Goal: Task Accomplishment & Management: Manage account settings

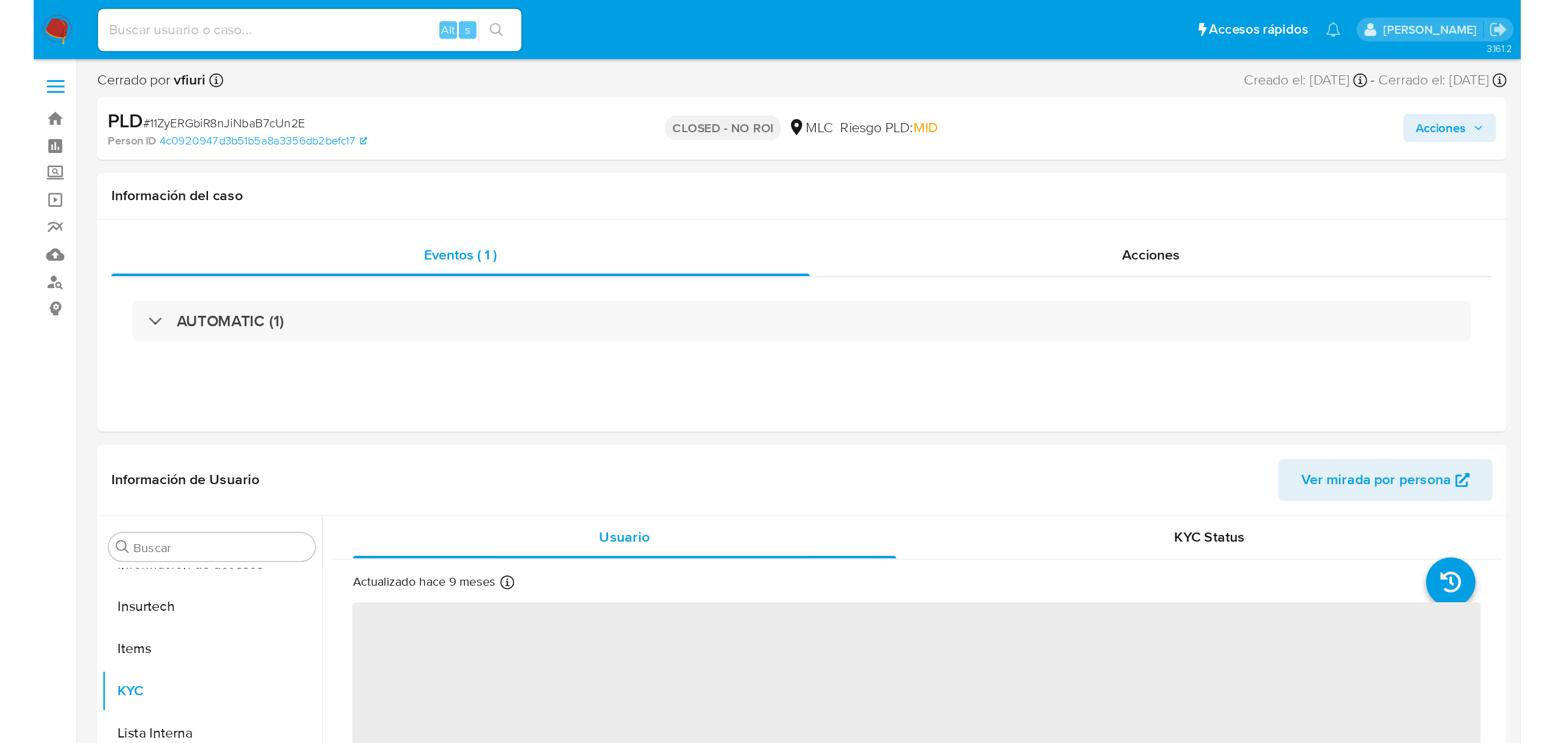
scroll to position [576, 0]
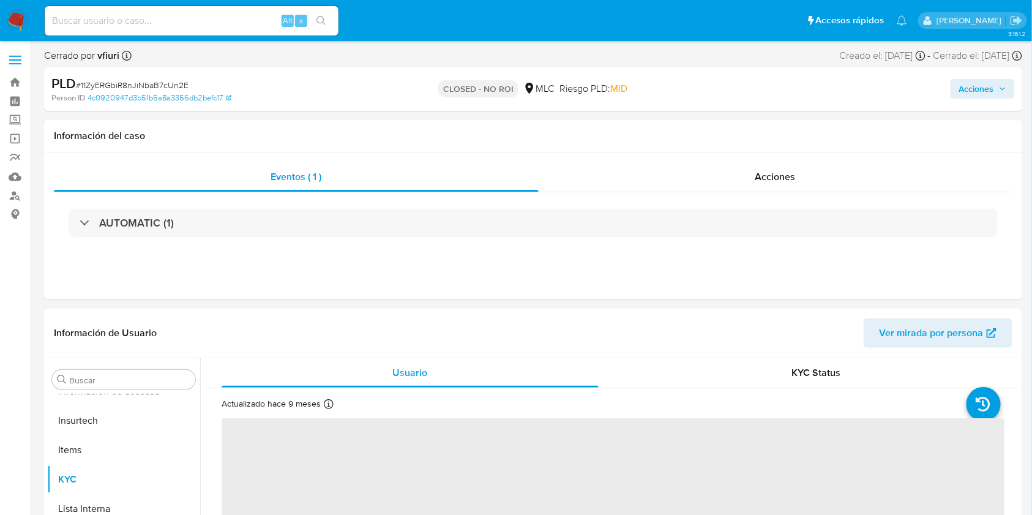
select select "10"
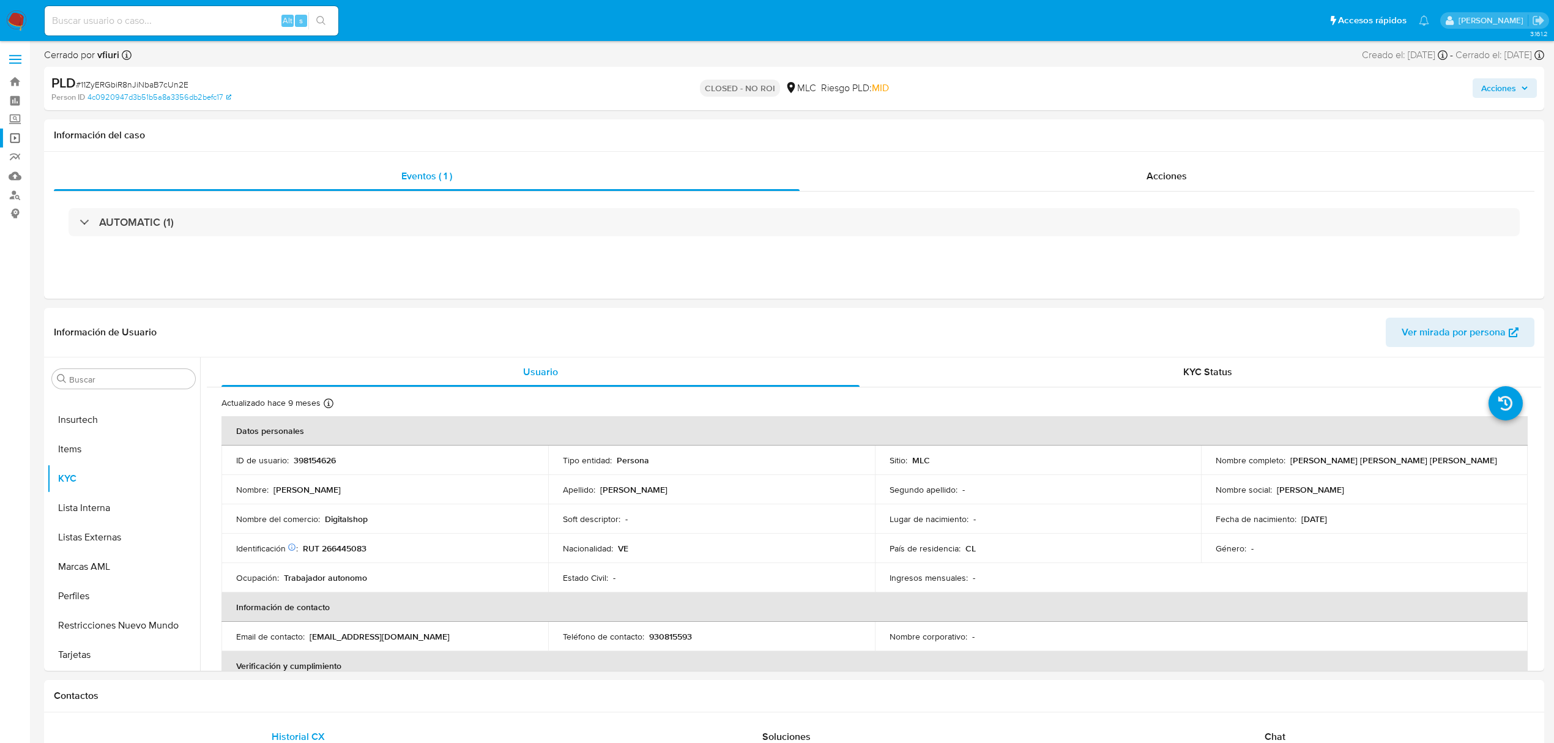
scroll to position [0, 0]
click at [13, 81] on link "Bandeja" at bounding box center [73, 82] width 146 height 19
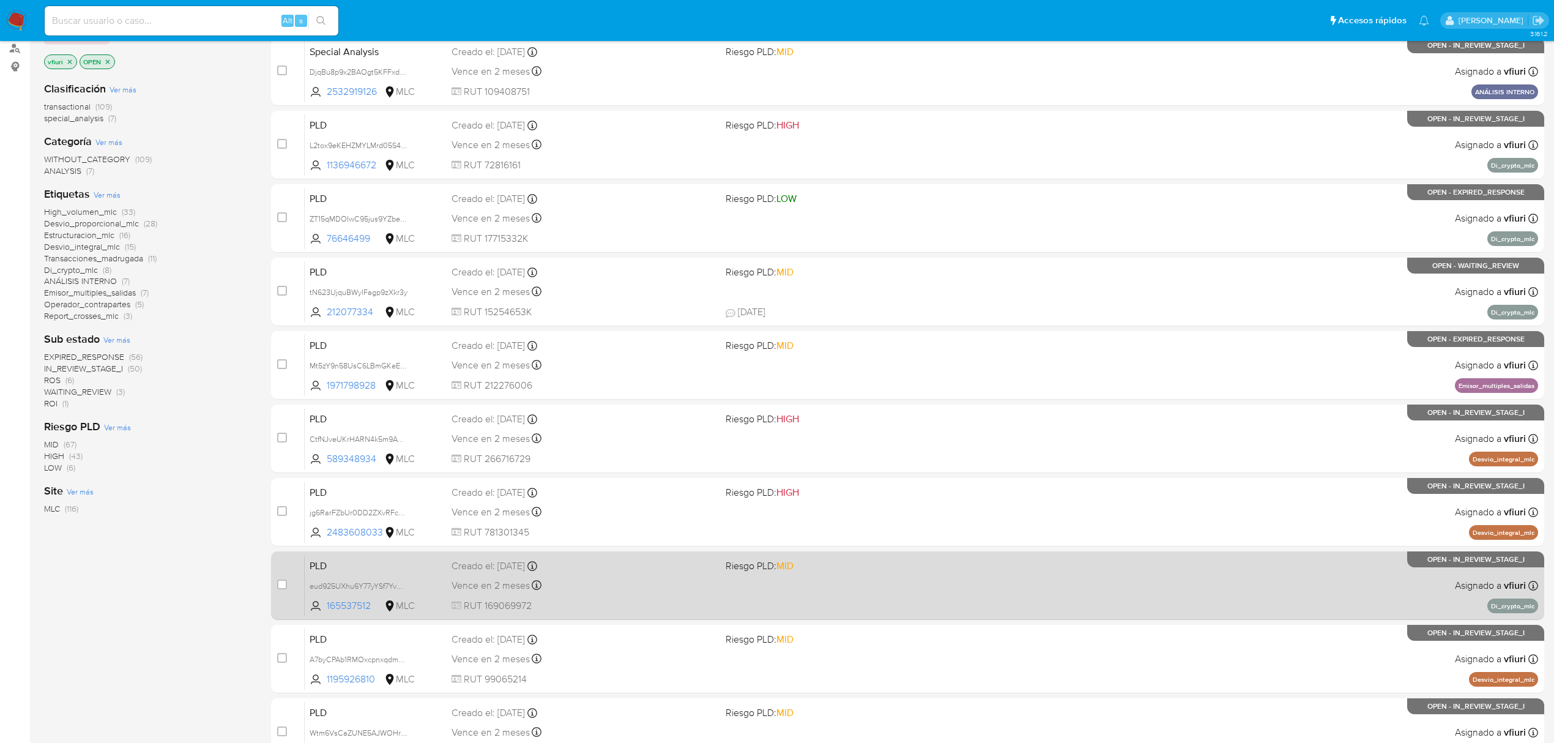
scroll to position [267, 0]
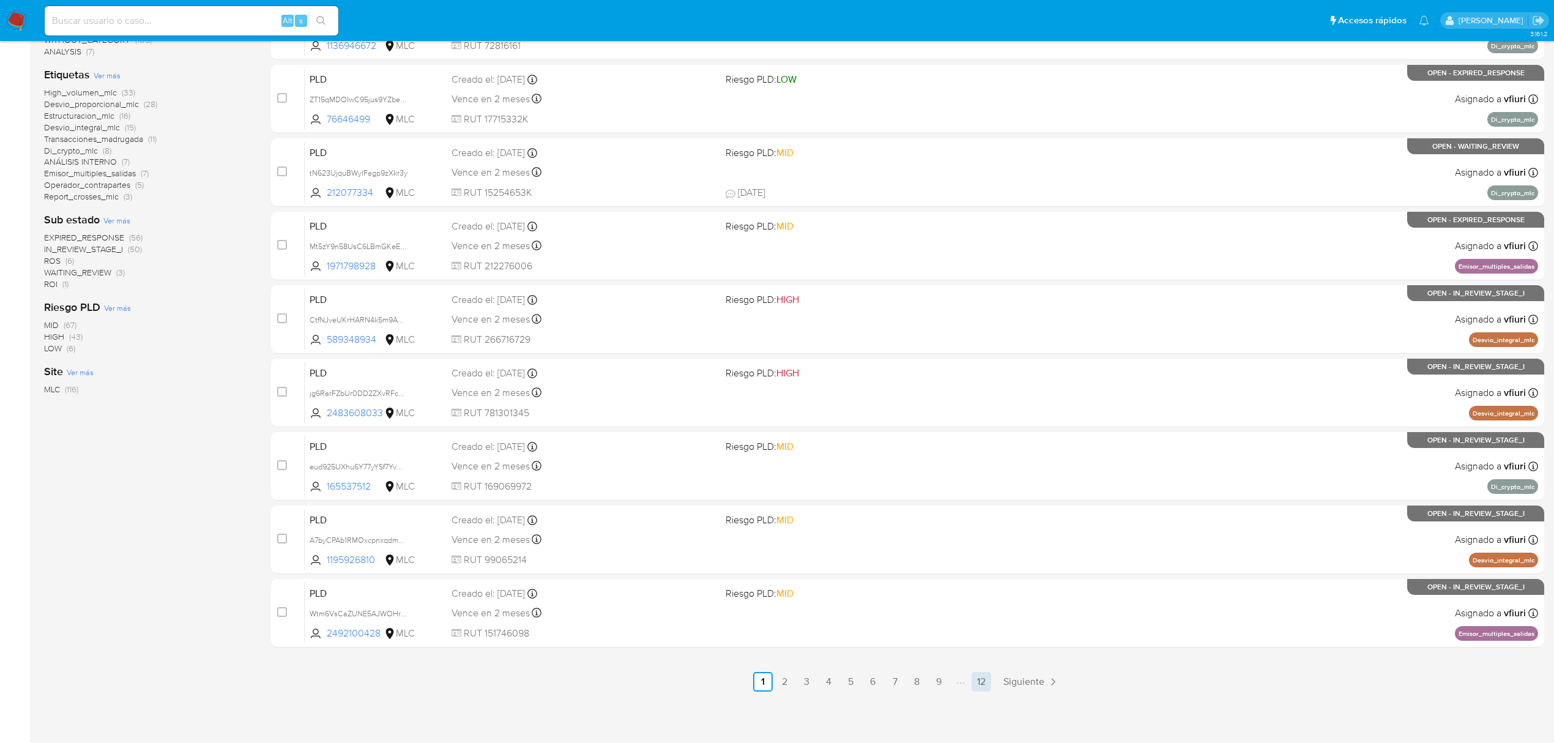
click at [979, 678] on link "12" at bounding box center [982, 682] width 20 height 20
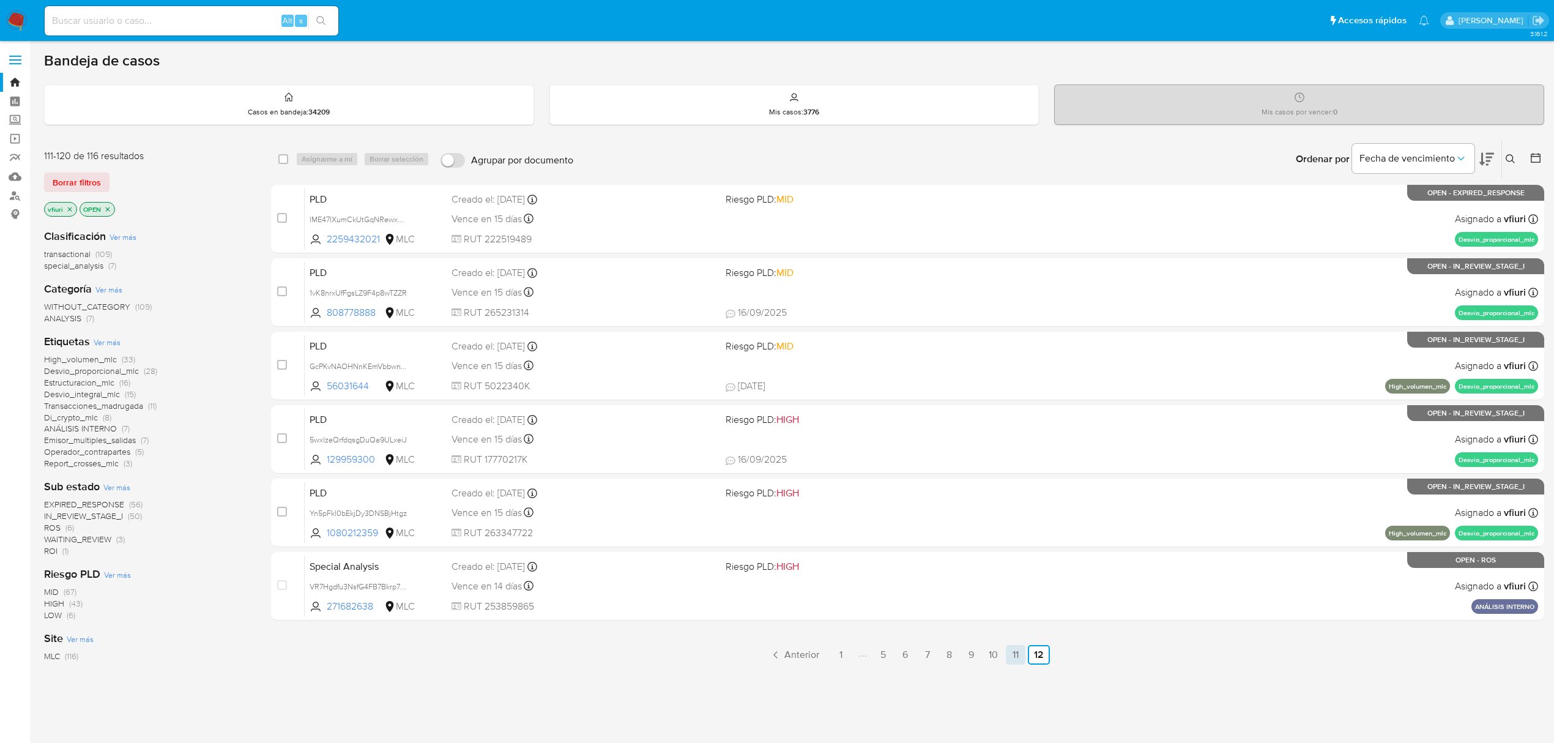
click at [1018, 657] on link "11" at bounding box center [1016, 655] width 20 height 20
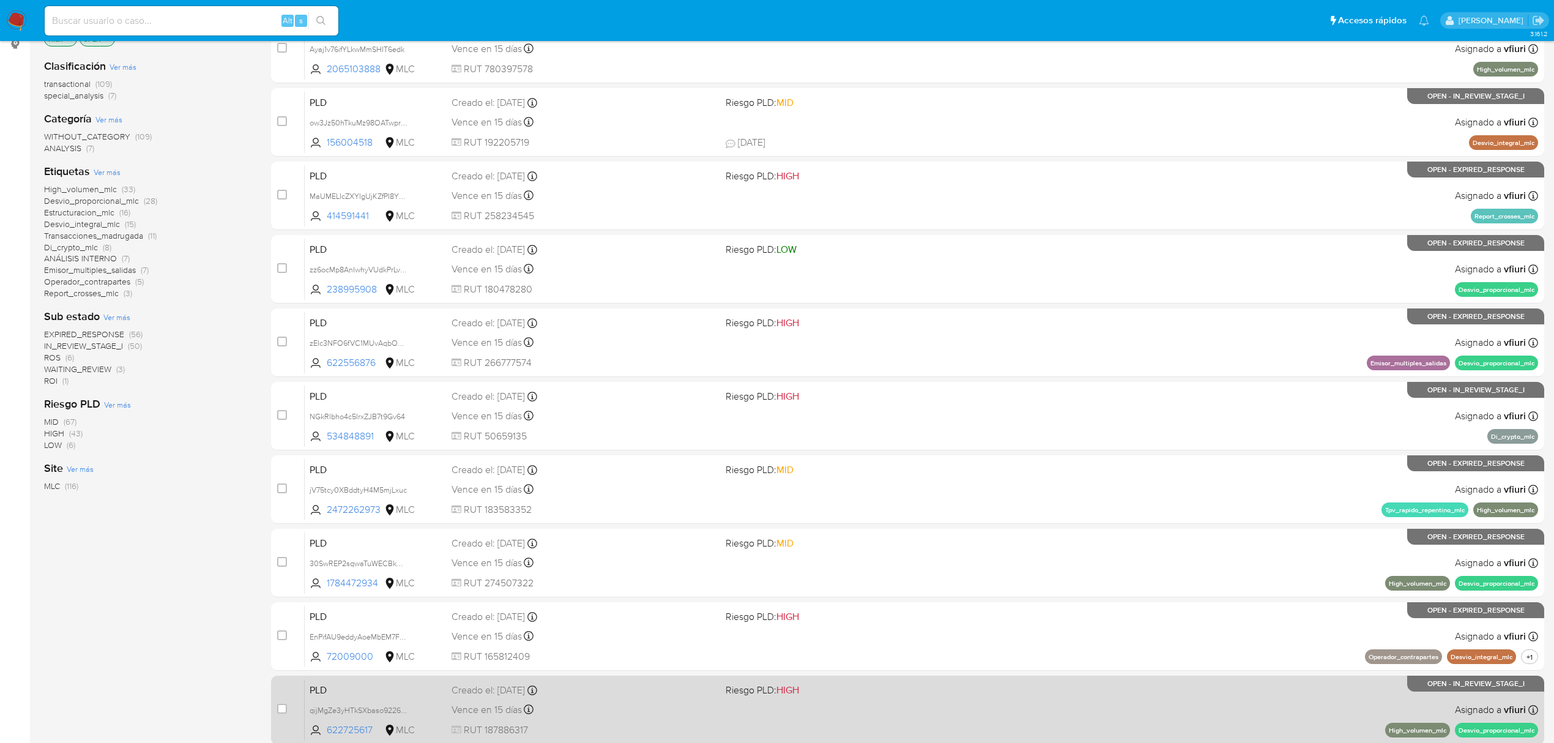
scroll to position [267, 0]
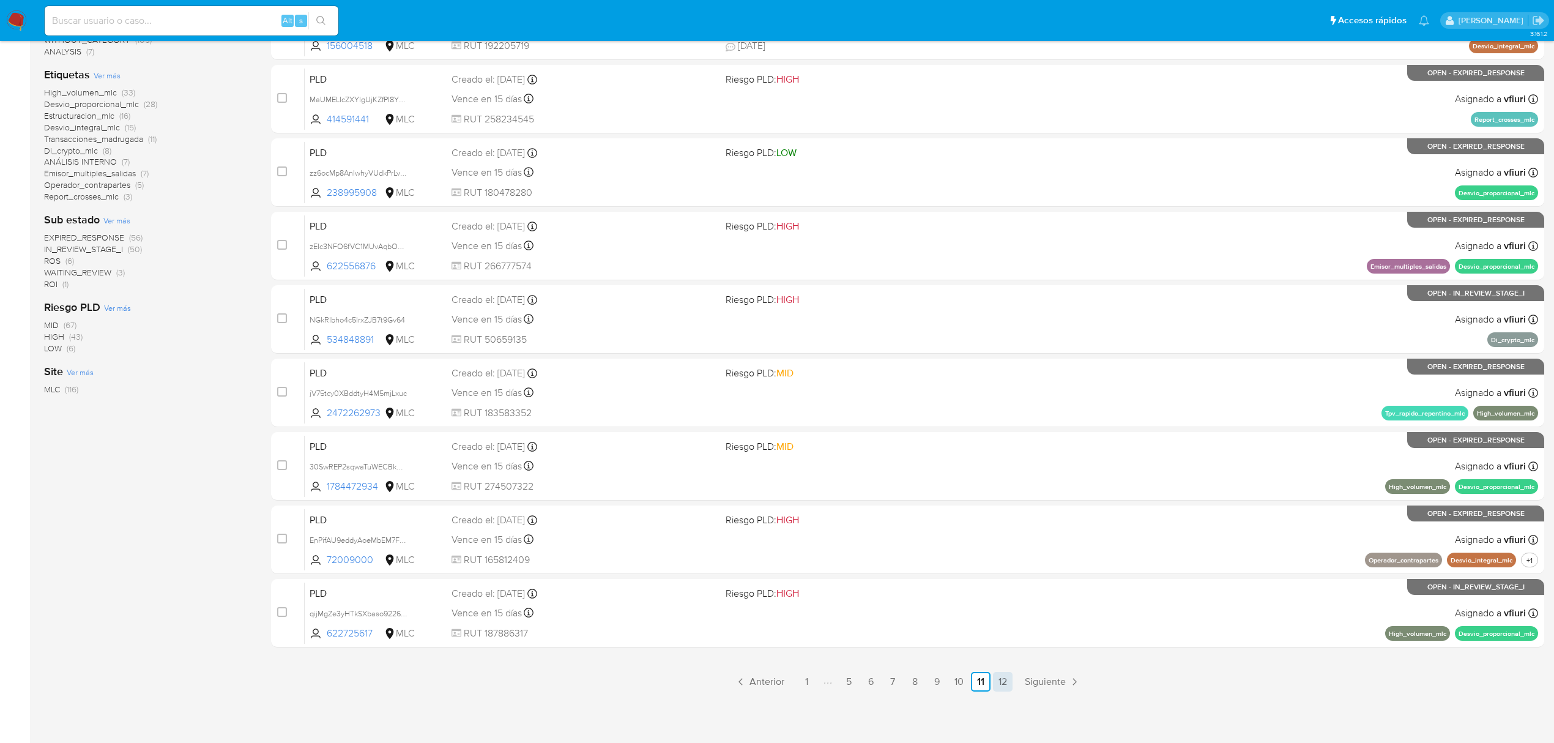
click at [997, 680] on link "12" at bounding box center [1003, 682] width 20 height 20
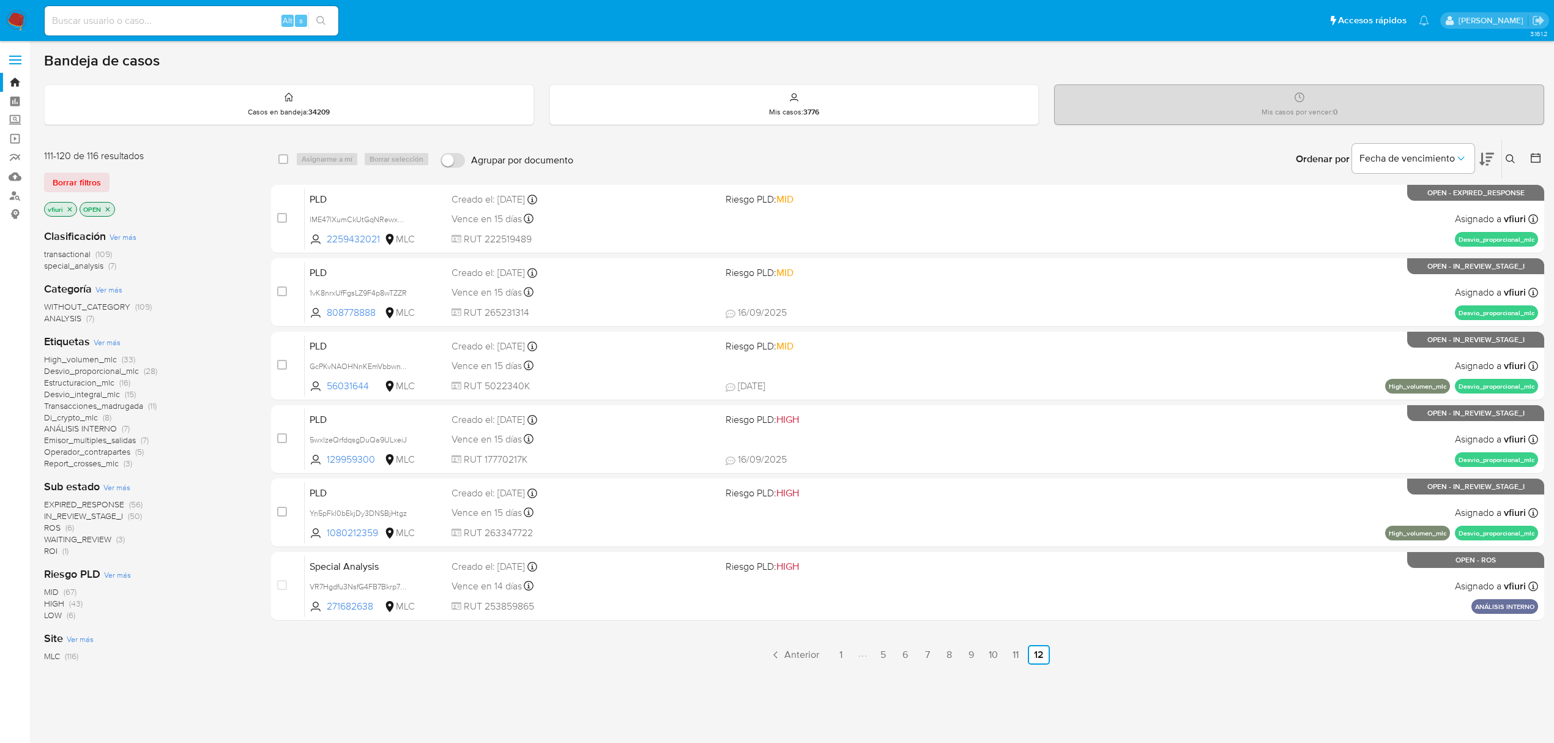
click at [1509, 159] on icon at bounding box center [1511, 159] width 10 height 10
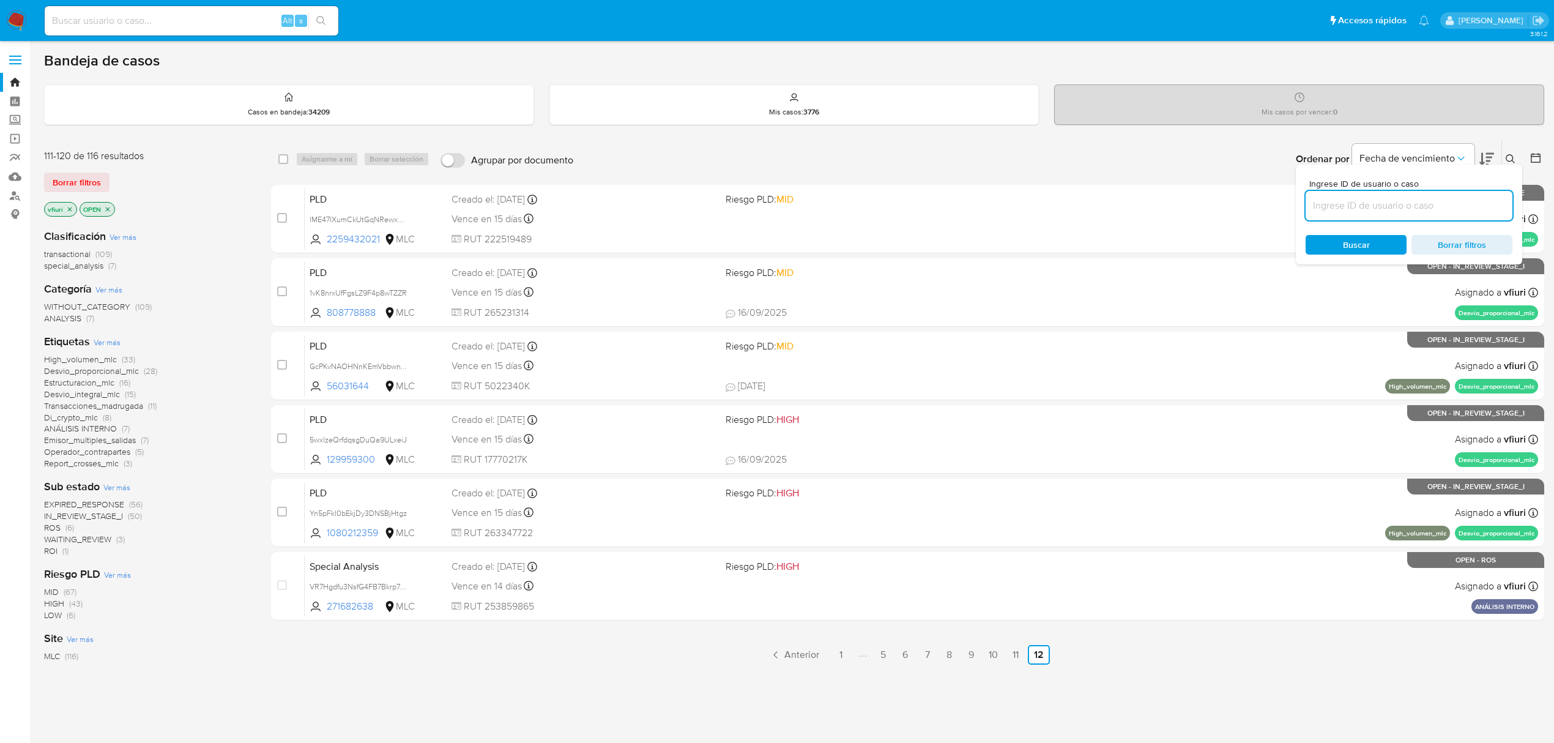
click at [1395, 204] on input at bounding box center [1409, 206] width 207 height 16
type input "zz6ocMp8AnIwhyVUdkPrLva6"
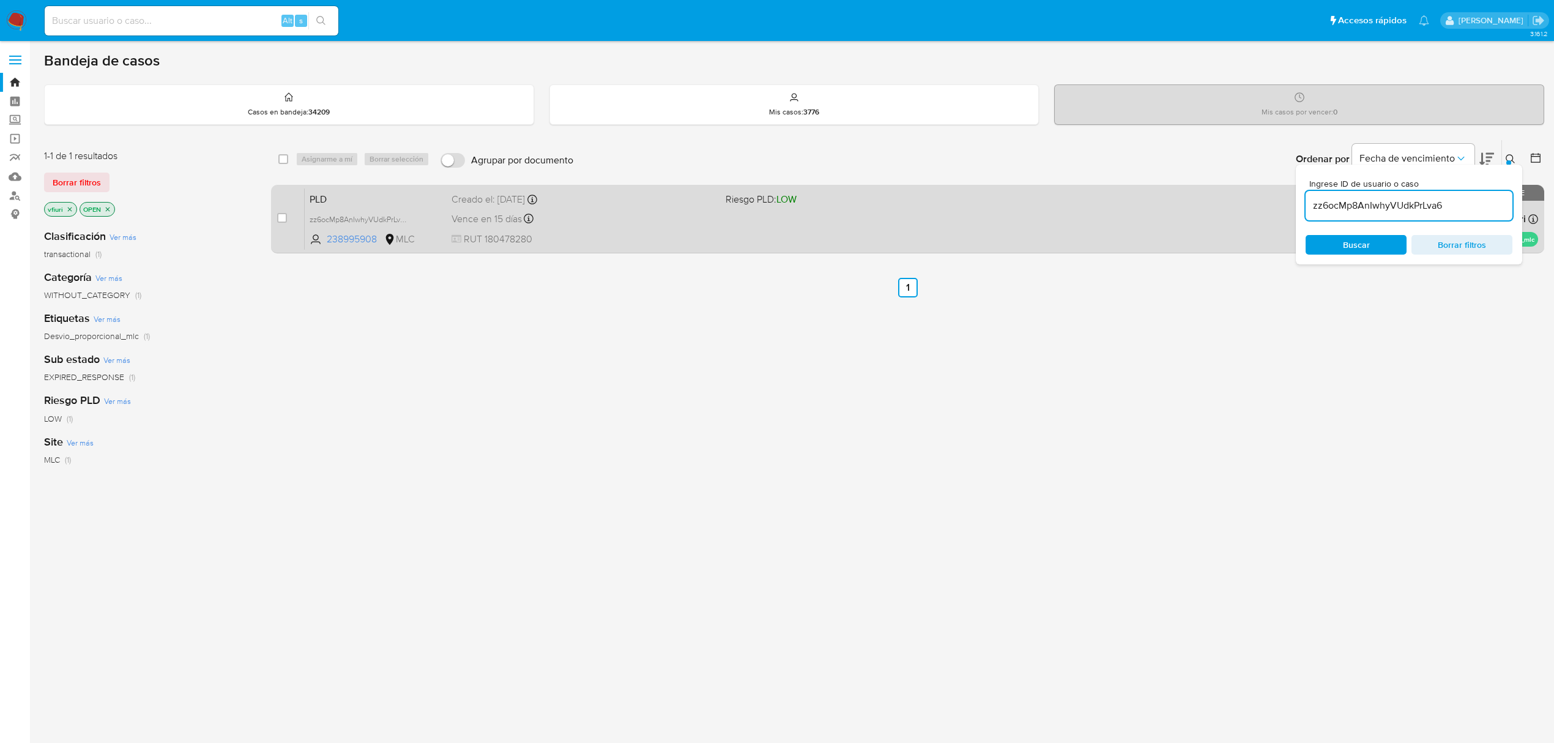
click at [1148, 231] on div "PLD zz6ocMp8AnIwhyVUdkPrLva6 238995908 MLC Riesgo PLD: LOW Creado el: 12/07/202…" at bounding box center [922, 219] width 1234 height 62
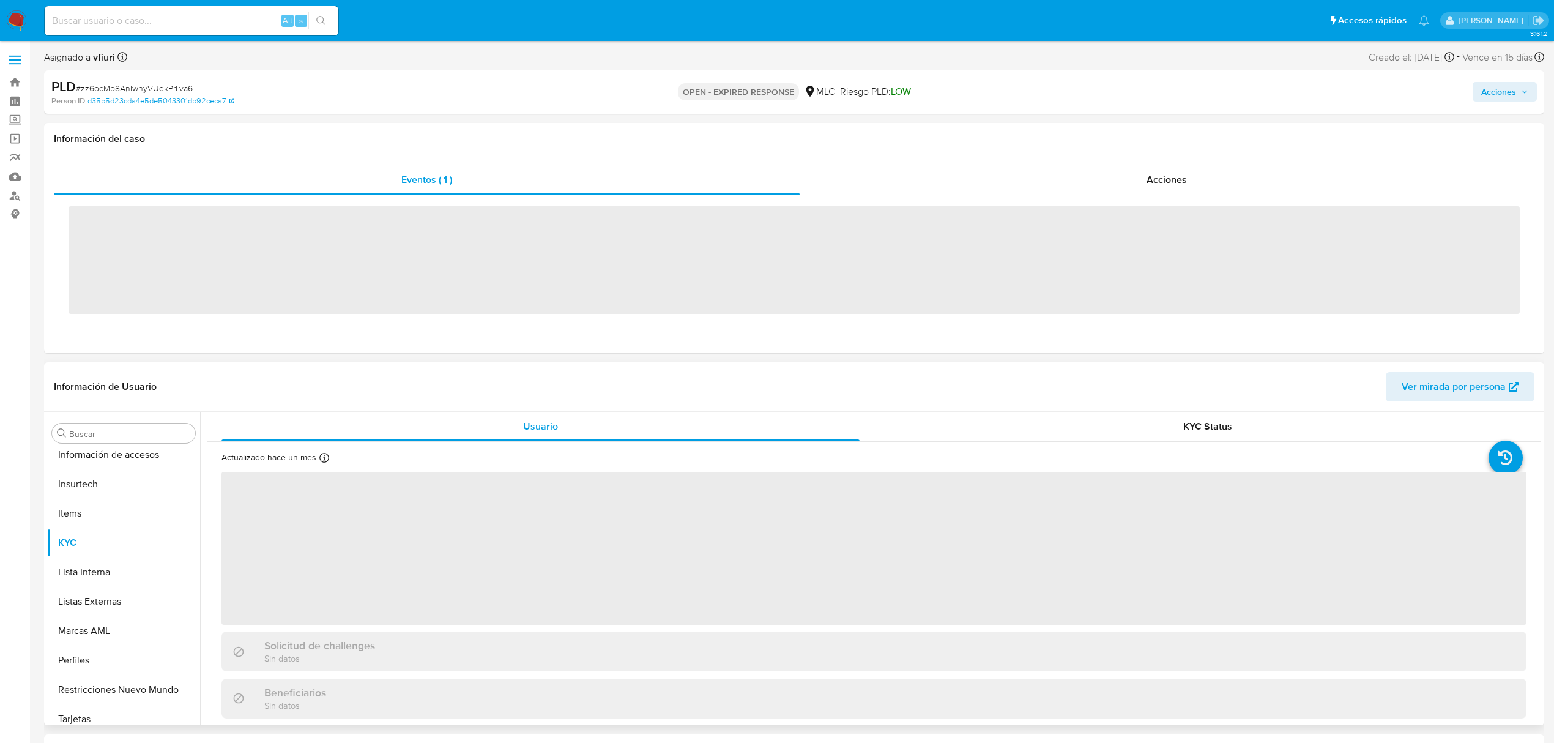
scroll to position [576, 0]
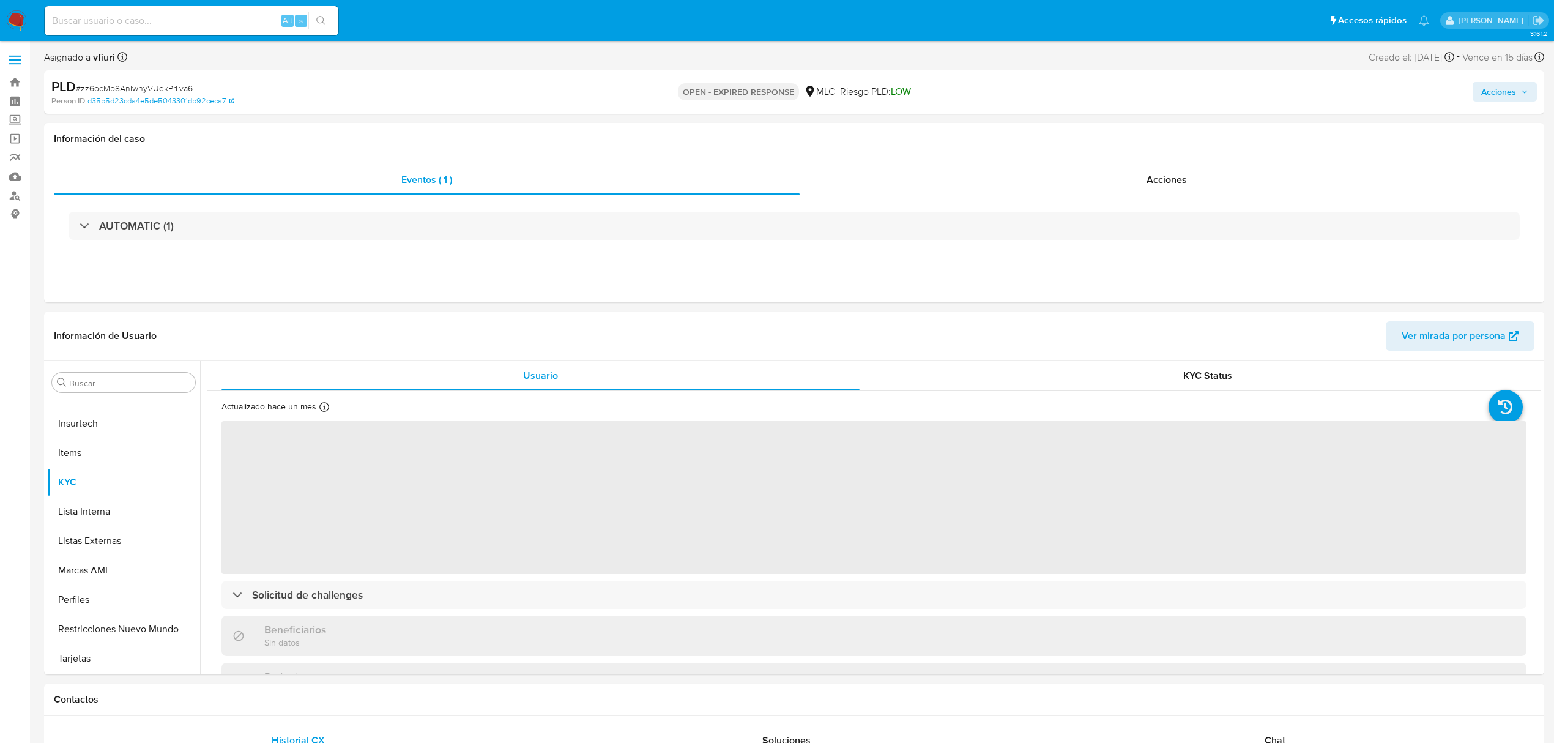
select select "10"
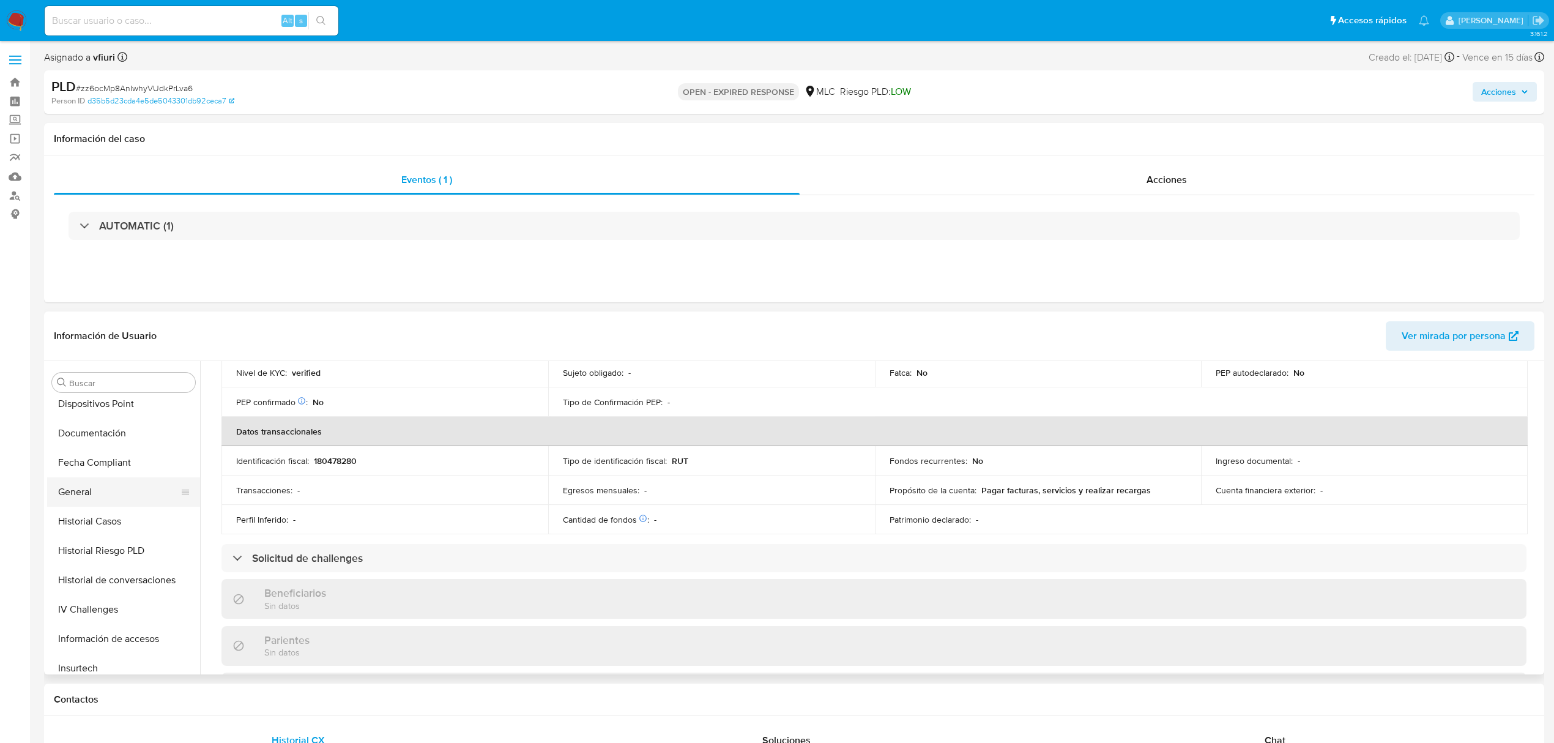
scroll to position [250, 0]
click at [84, 519] on button "Documentación" at bounding box center [118, 514] width 143 height 29
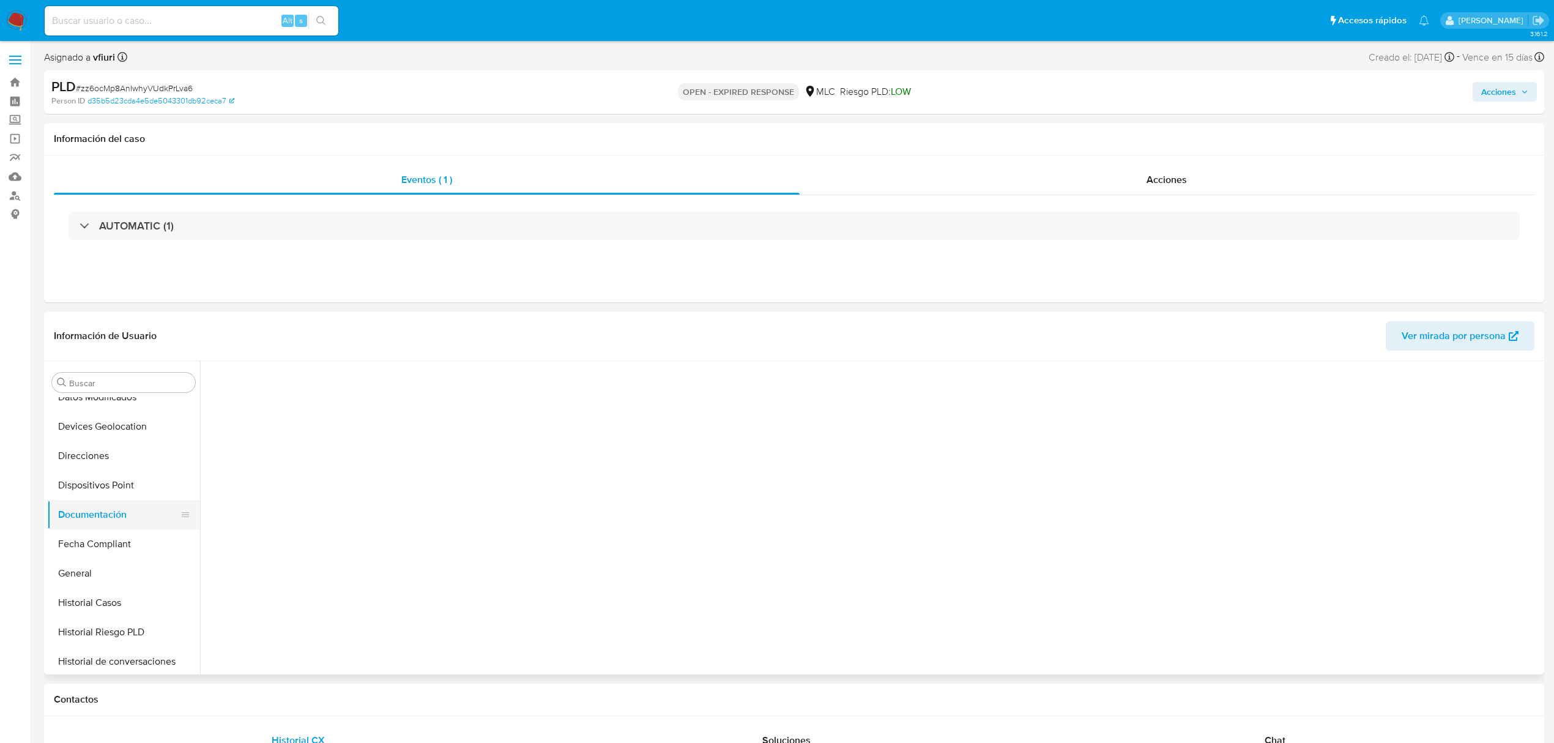
scroll to position [0, 0]
click at [459, 429] on button "Prueba de vida" at bounding box center [364, 421] width 314 height 31
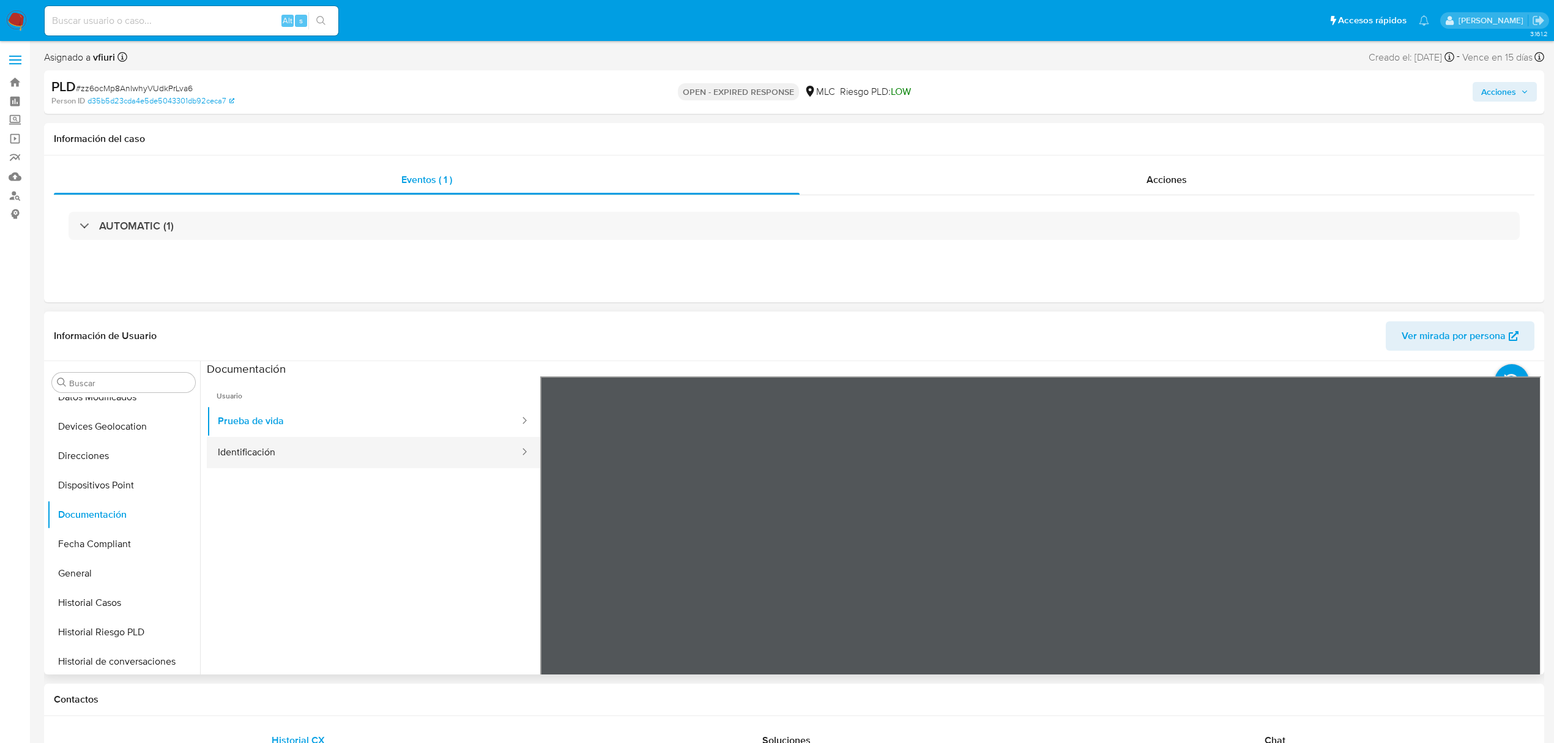
click at [455, 456] on button "Identificación" at bounding box center [364, 452] width 314 height 31
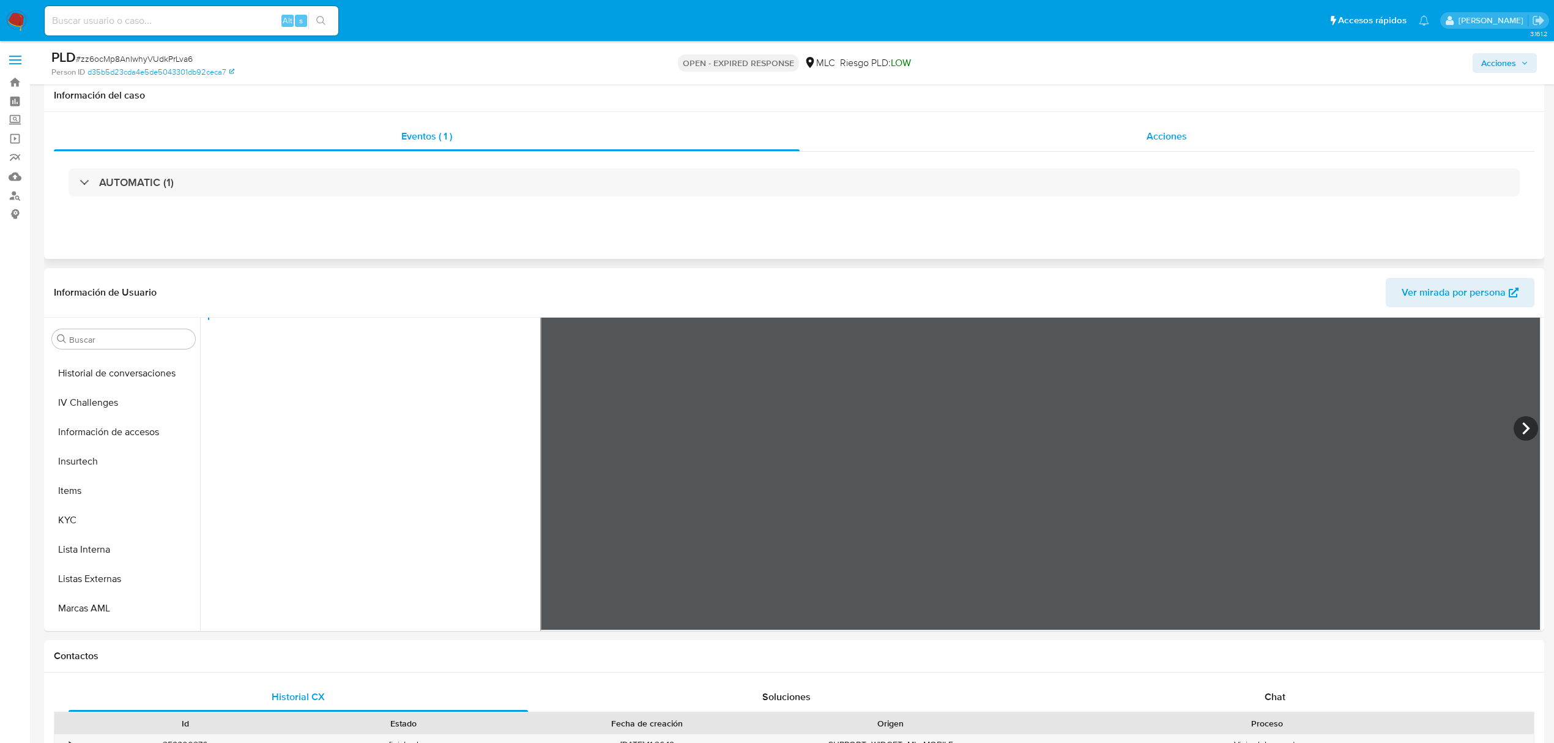
scroll to position [81, 0]
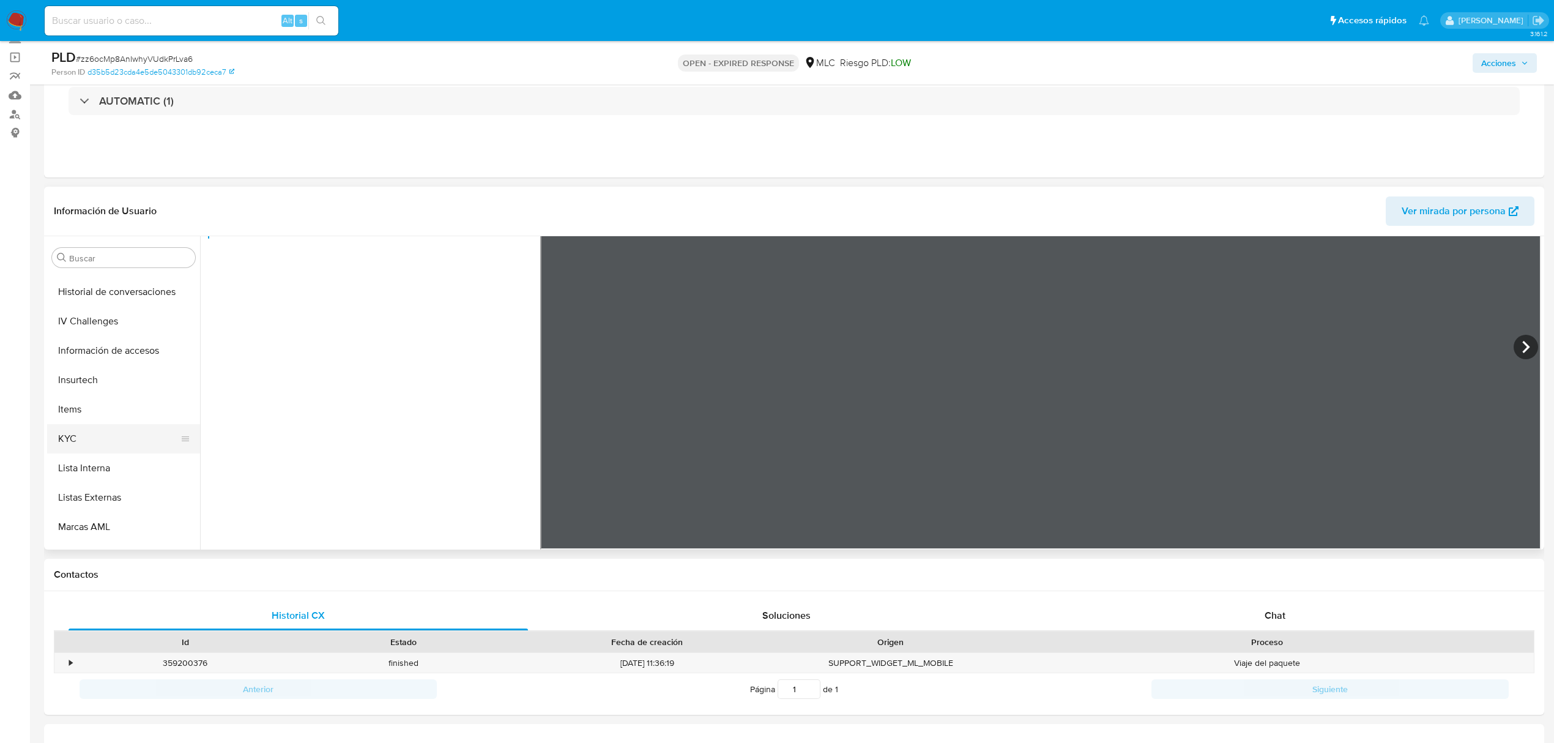
click at [89, 433] on button "KYC" at bounding box center [118, 438] width 143 height 29
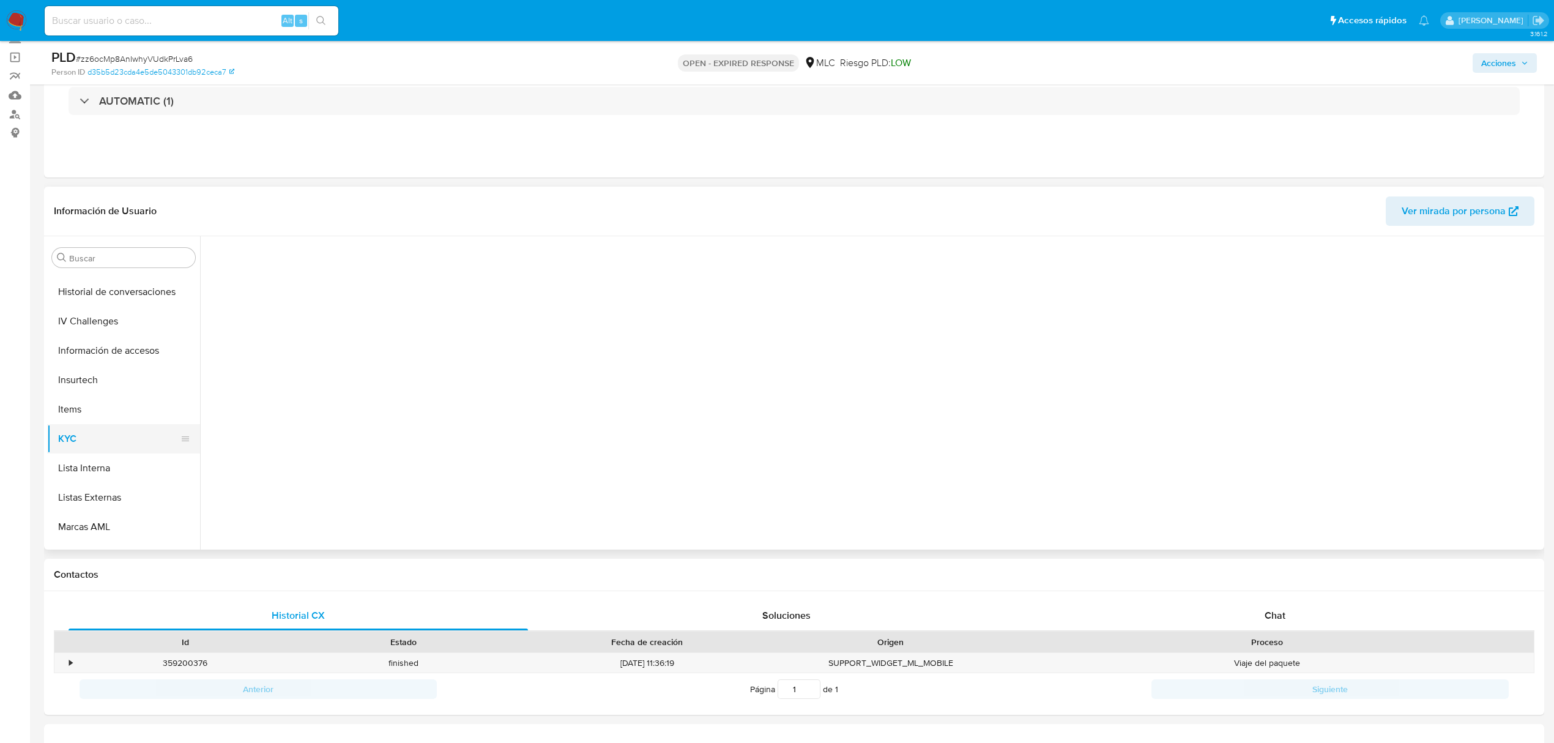
scroll to position [0, 0]
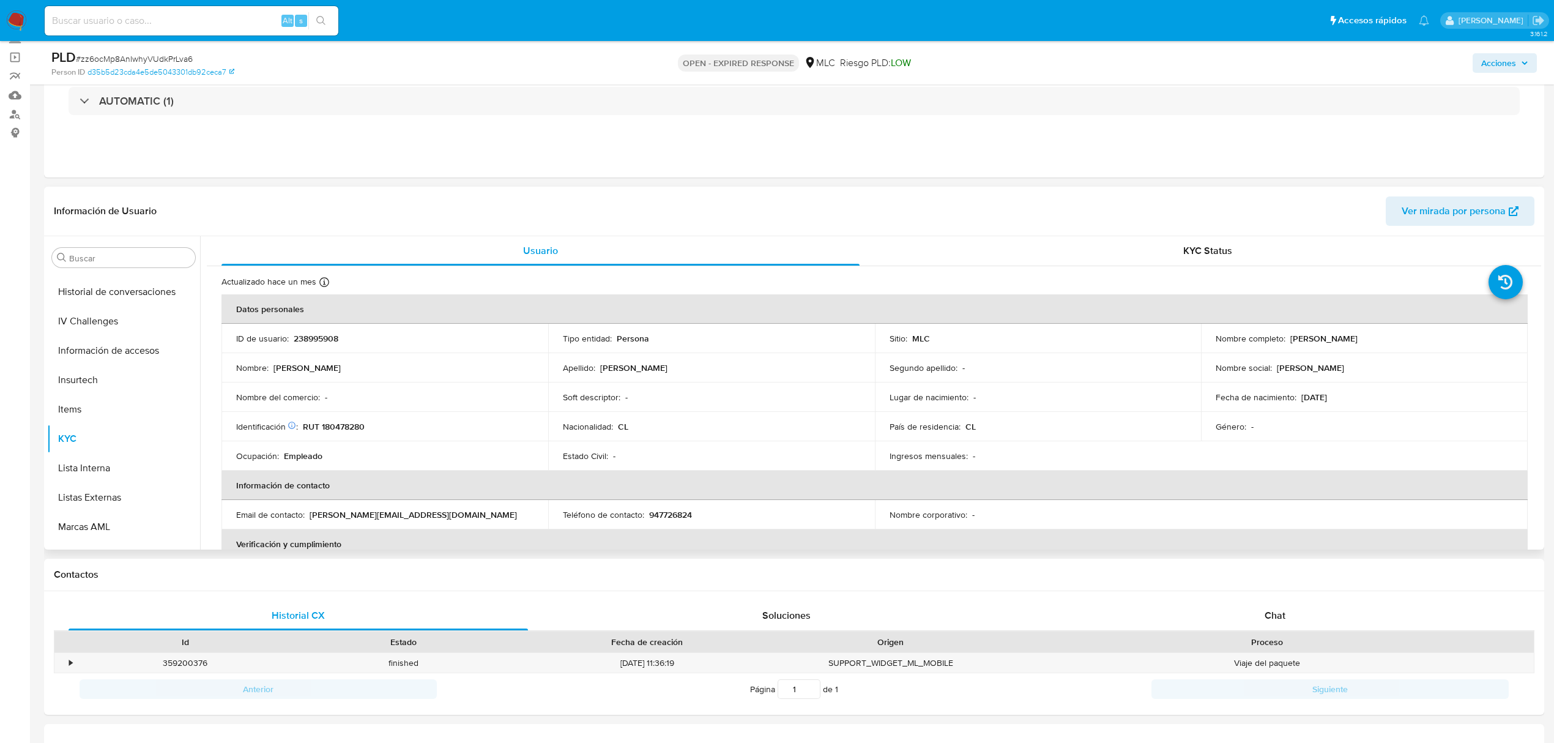
click at [354, 412] on td "Identificación Nº de serie: 519485959 : RUT 180478280" at bounding box center [385, 426] width 327 height 29
click at [354, 421] on p "RUT 180478280" at bounding box center [334, 426] width 62 height 11
copy p "180478280"
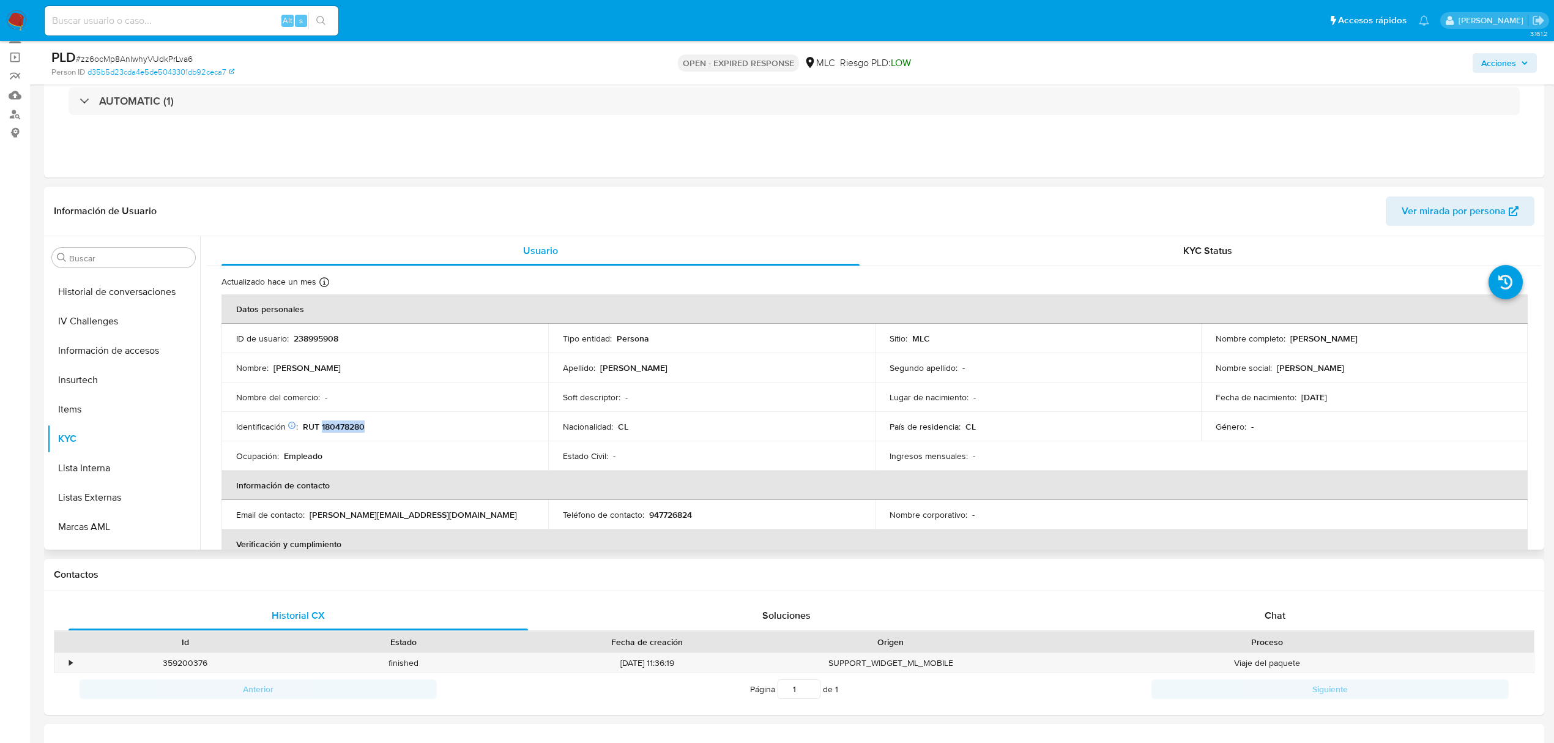
drag, startPoint x: 1290, startPoint y: 339, endPoint x: 1440, endPoint y: 338, distance: 149.9
click at [1440, 338] on div "Nombre completo : Francisca Camila Escalona Lainez" at bounding box center [1364, 338] width 297 height 11
drag, startPoint x: 1440, startPoint y: 338, endPoint x: 1285, endPoint y: 348, distance: 155.1
click at [1285, 348] on td "Nombre completo : Francisca Camila Escalona Lainez" at bounding box center [1364, 338] width 327 height 29
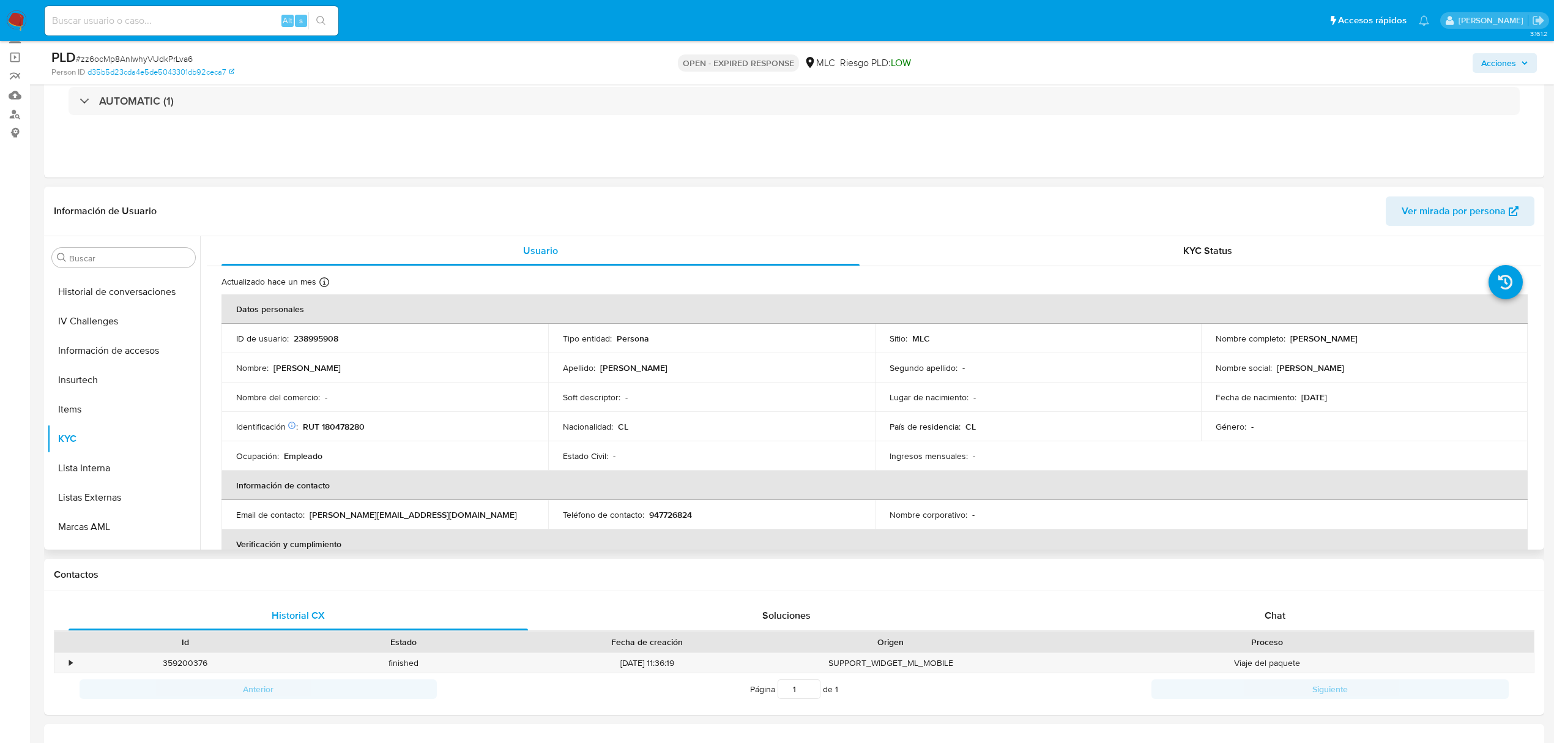
copy div "Francisca Camila Escalona Lainez"
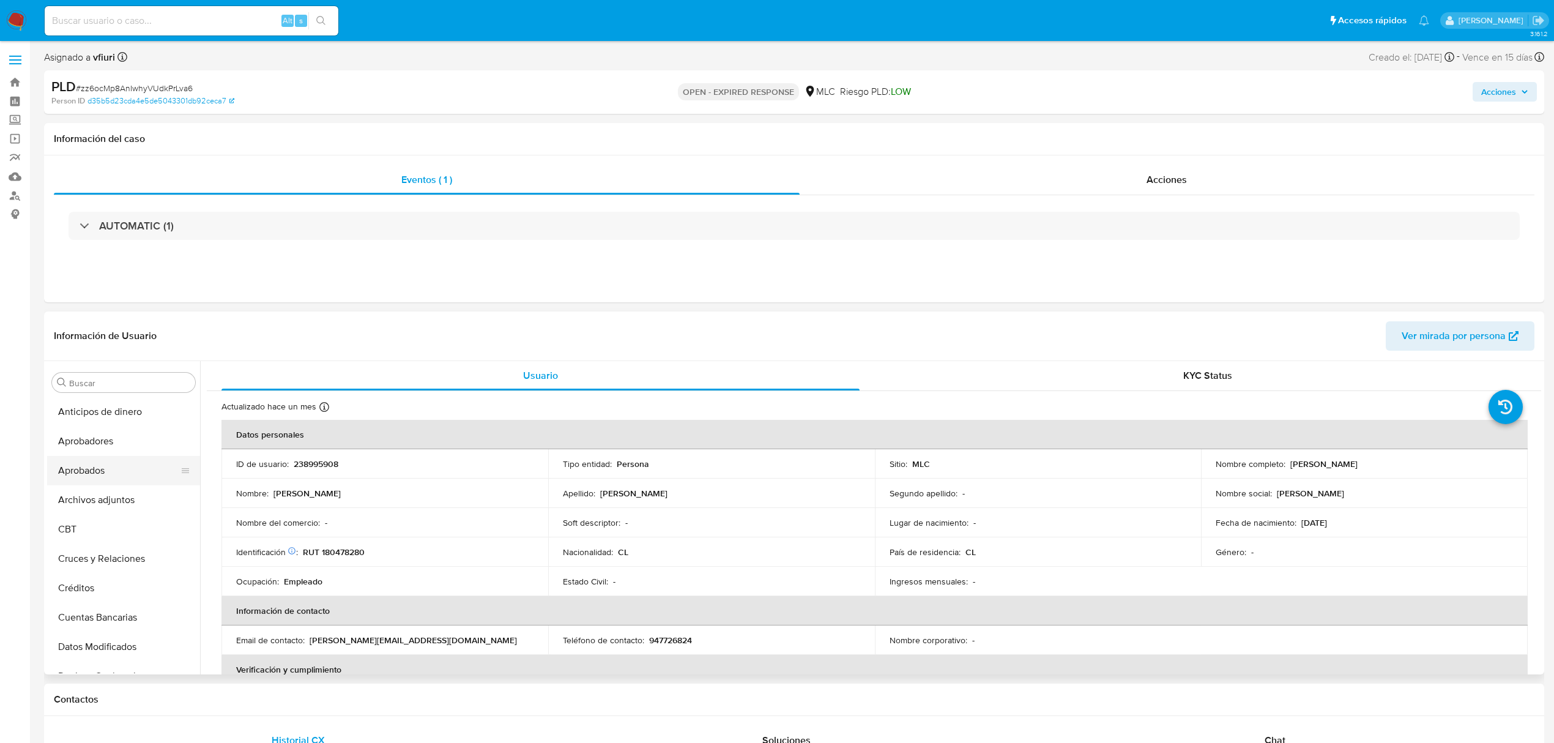
click at [115, 471] on button "Aprobados" at bounding box center [118, 470] width 143 height 29
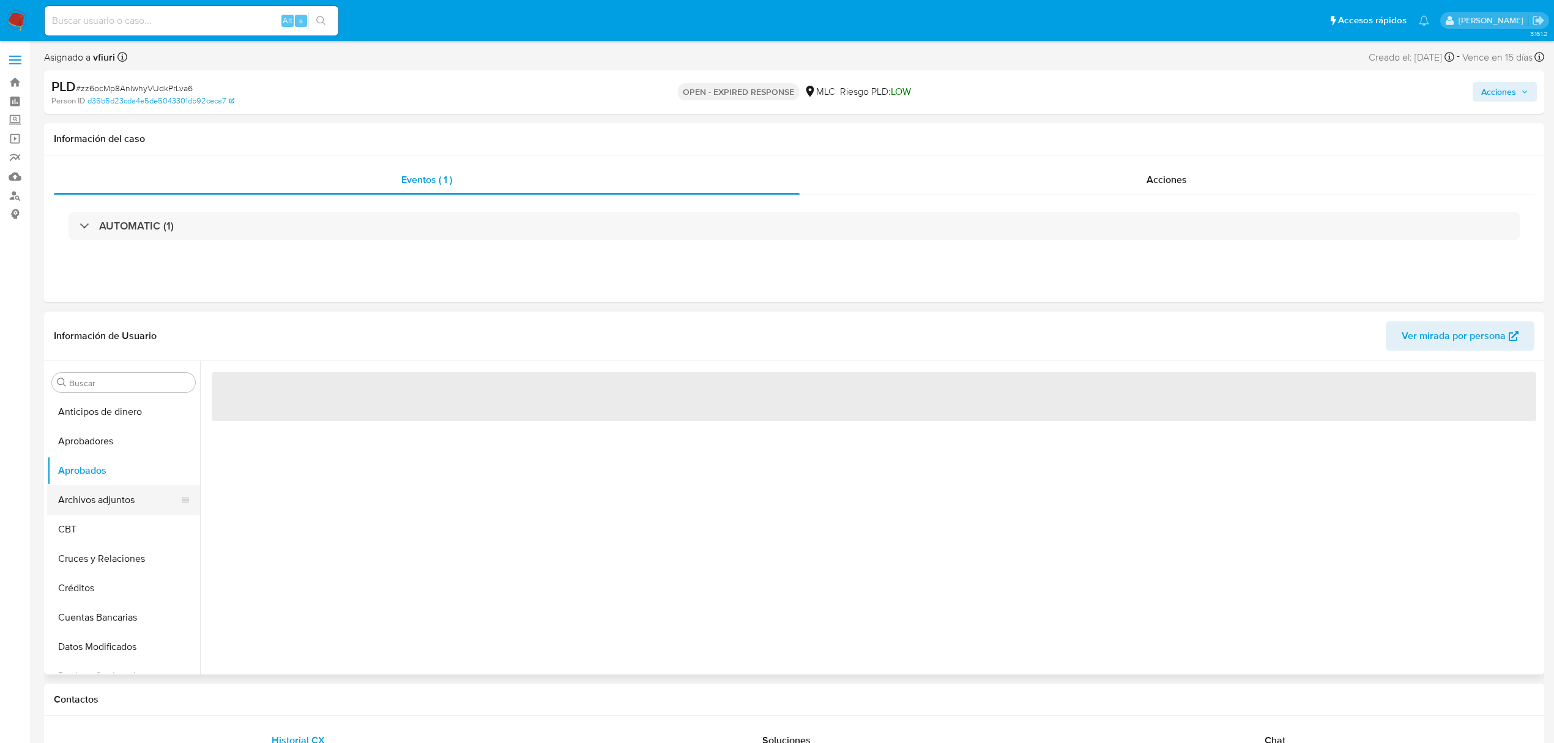
click at [115, 490] on button "Archivos adjuntos" at bounding box center [118, 499] width 143 height 29
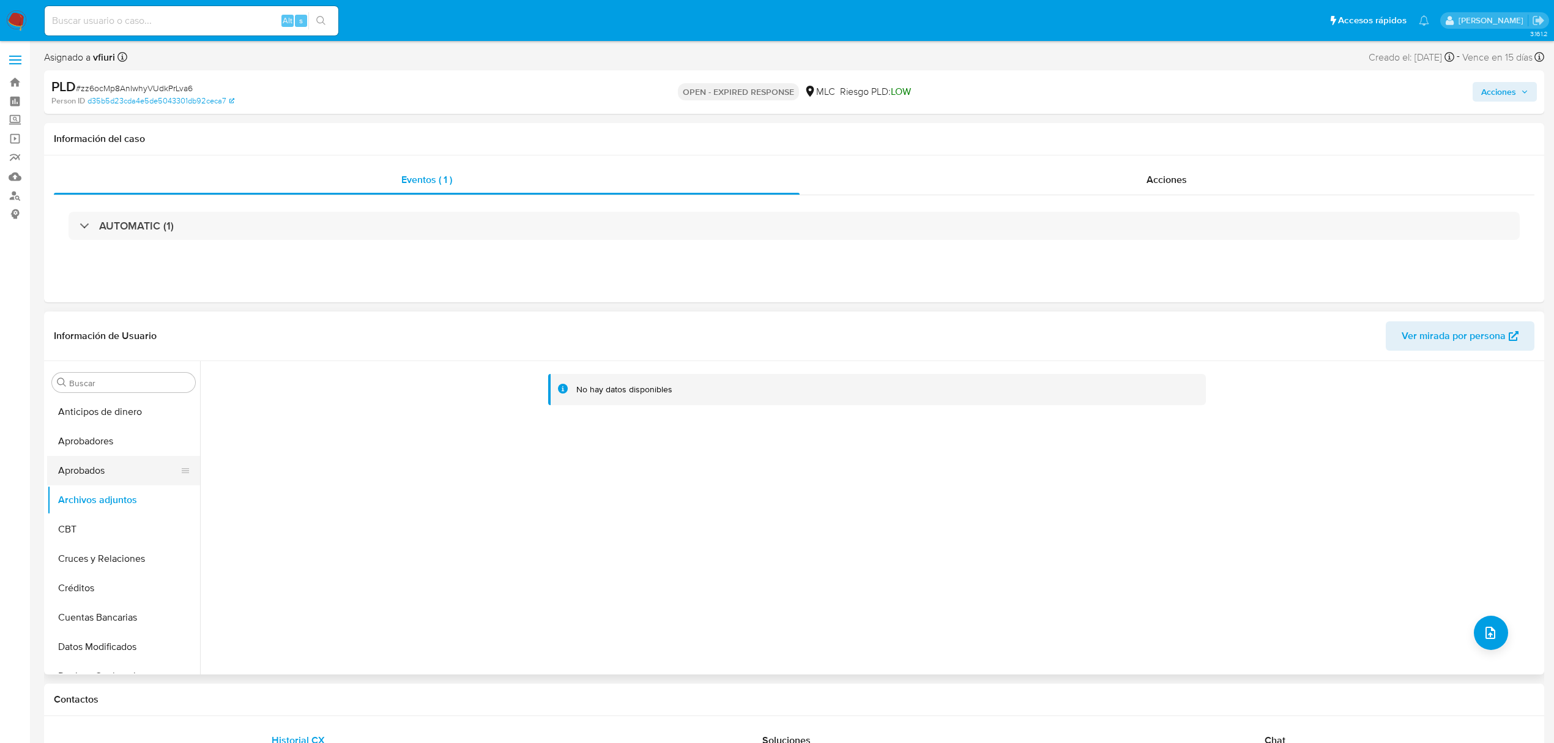
scroll to position [326, 0]
click at [84, 497] on button "General" at bounding box center [118, 496] width 143 height 29
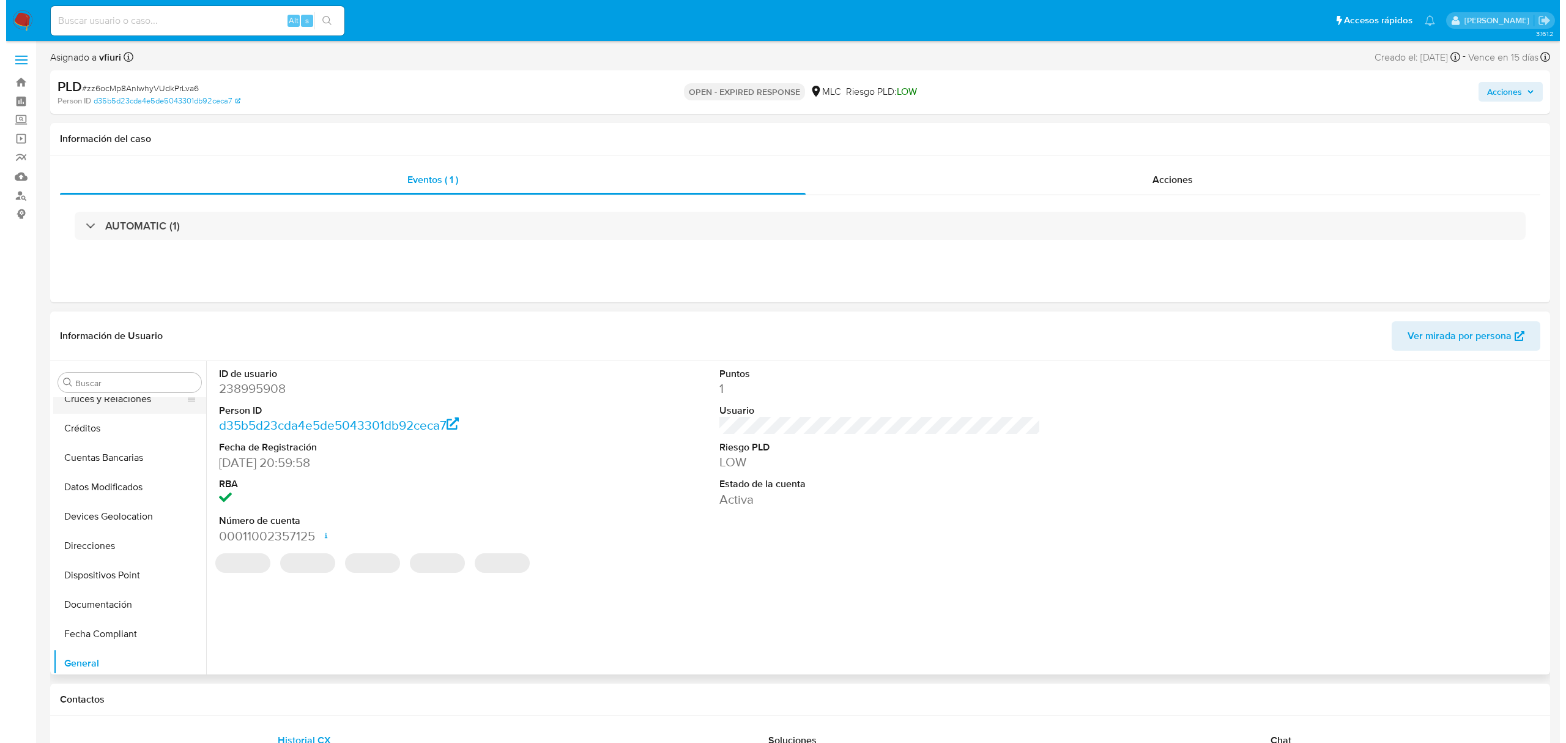
scroll to position [0, 0]
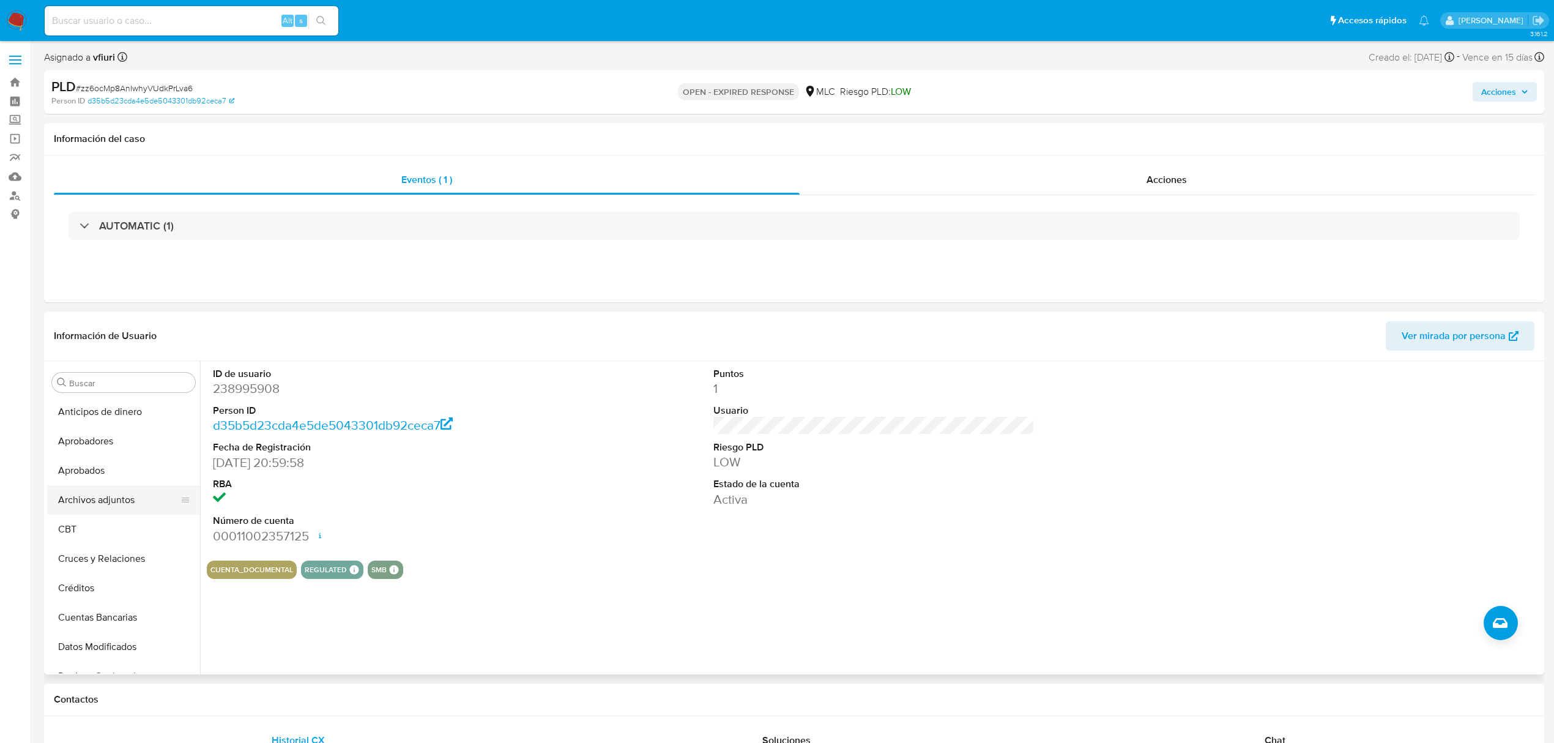
click at [99, 497] on button "Archivos adjuntos" at bounding box center [118, 499] width 143 height 29
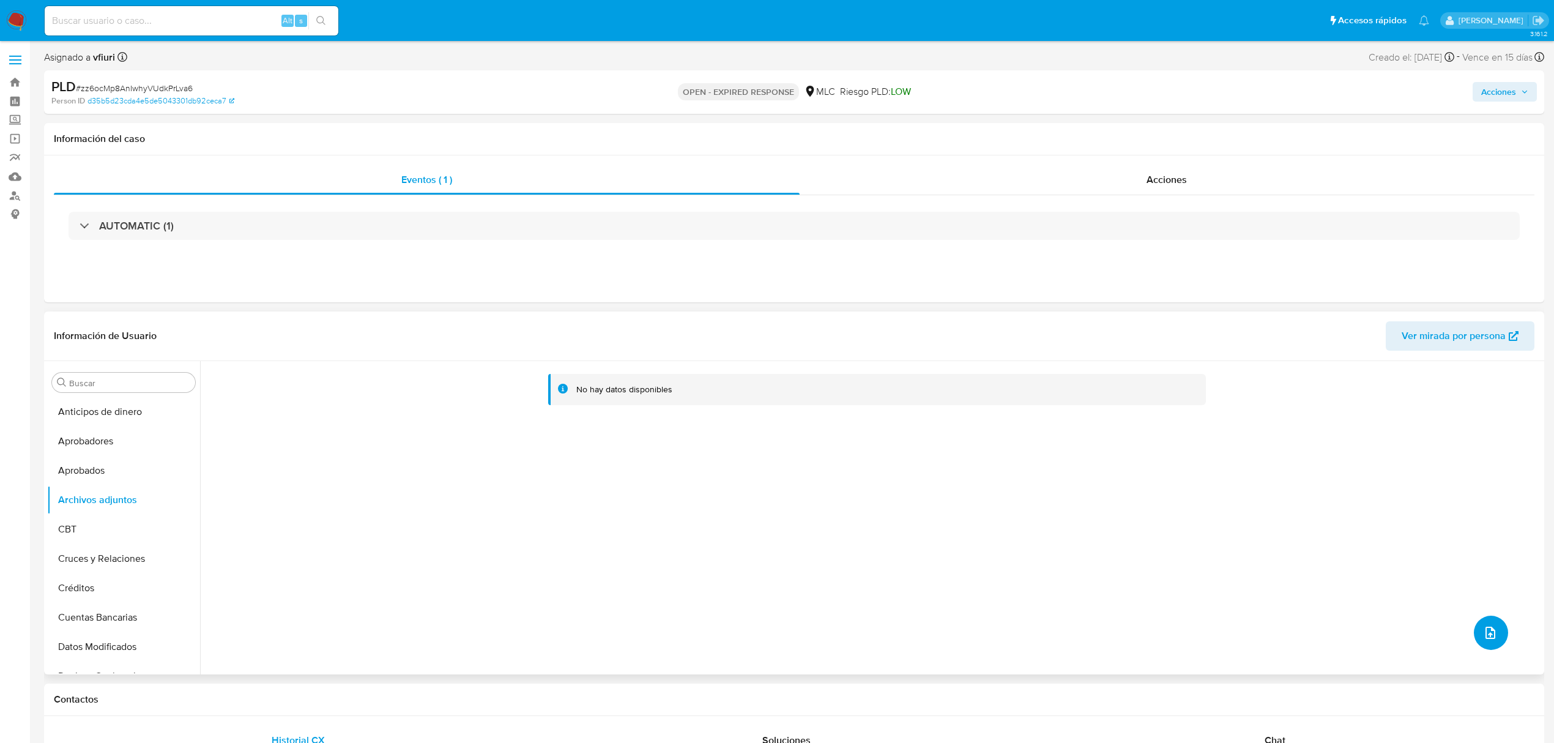
click at [1476, 628] on button "upload-file" at bounding box center [1491, 633] width 34 height 34
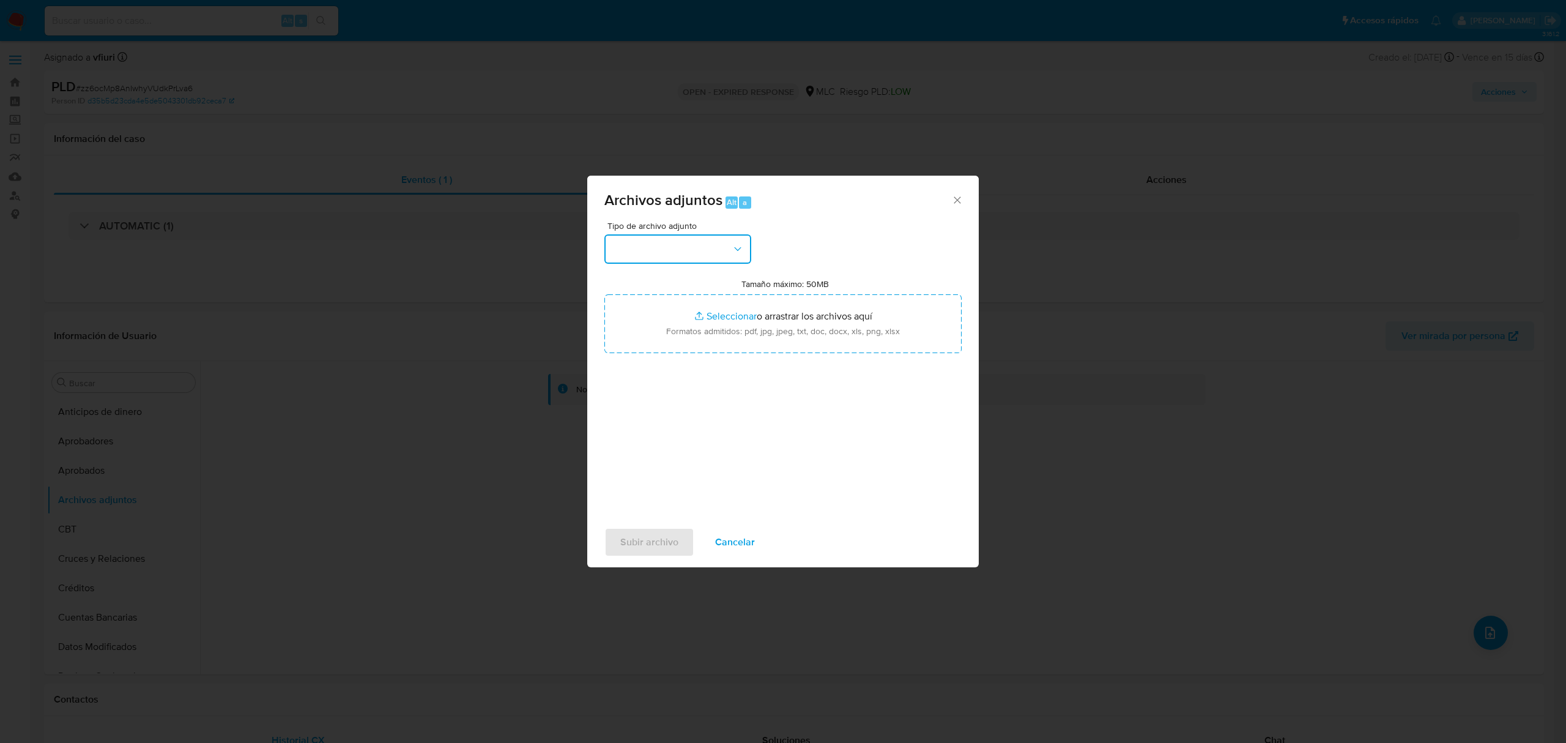
click at [733, 256] on button "button" at bounding box center [678, 248] width 147 height 29
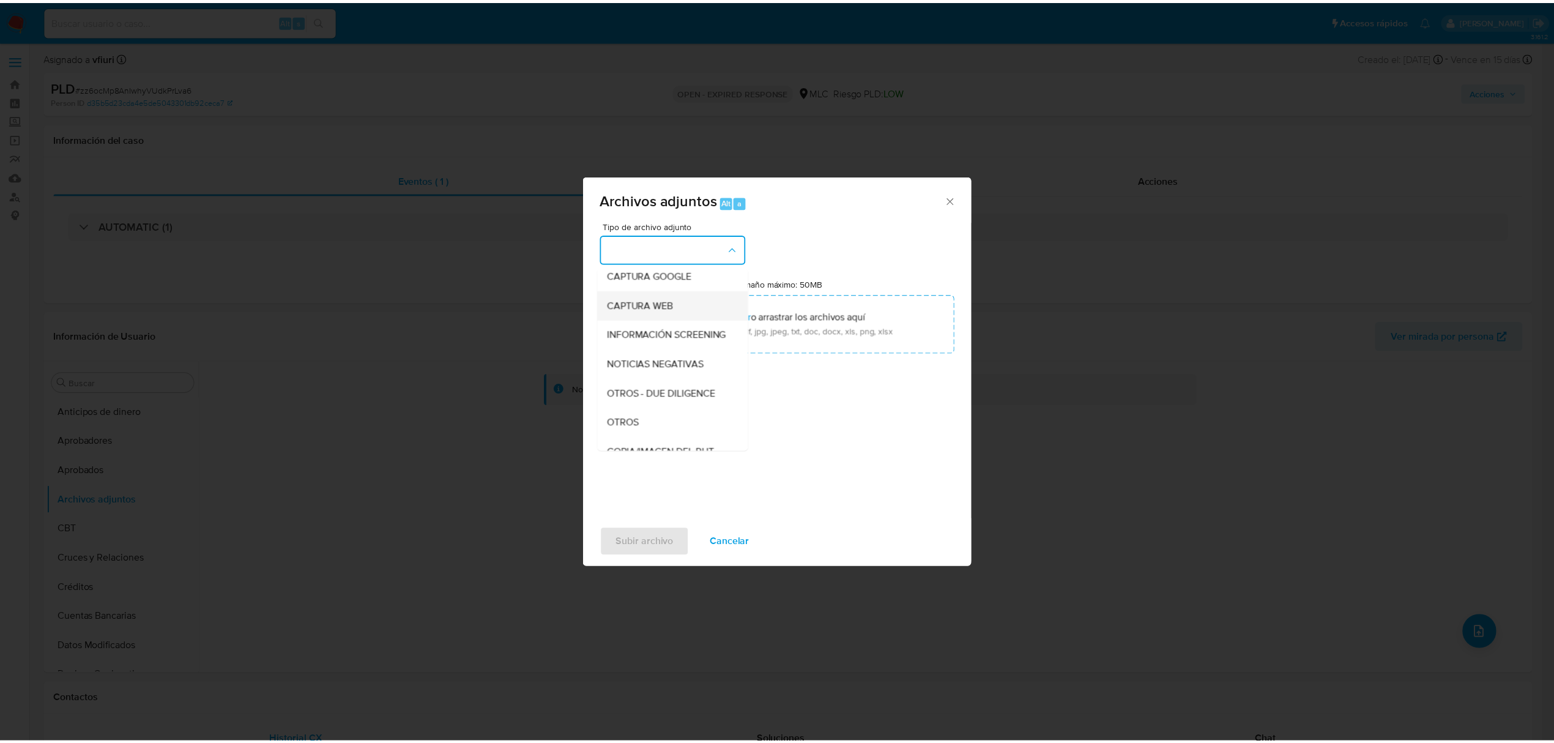
scroll to position [163, 0]
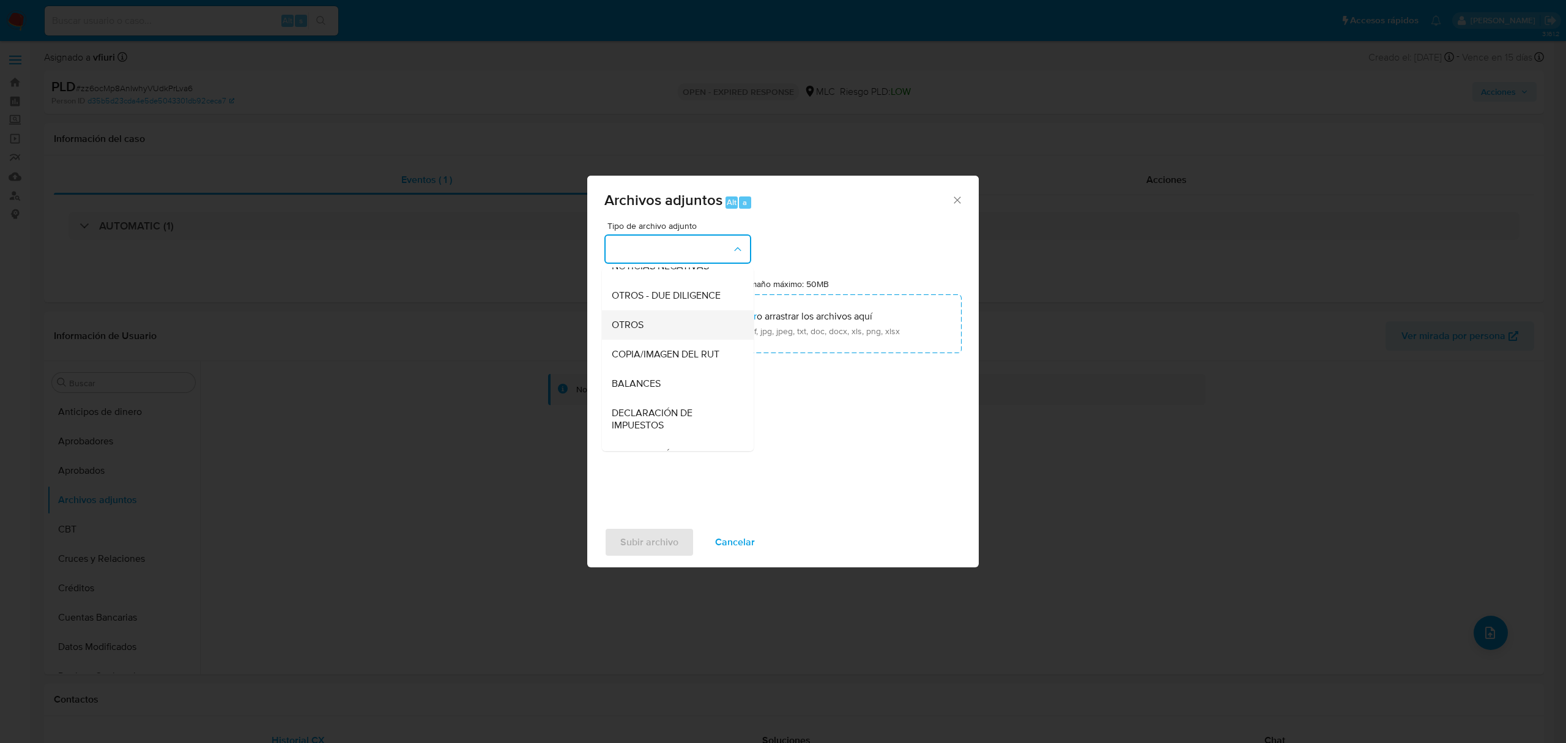
click at [639, 331] on span "OTROS" at bounding box center [628, 325] width 32 height 12
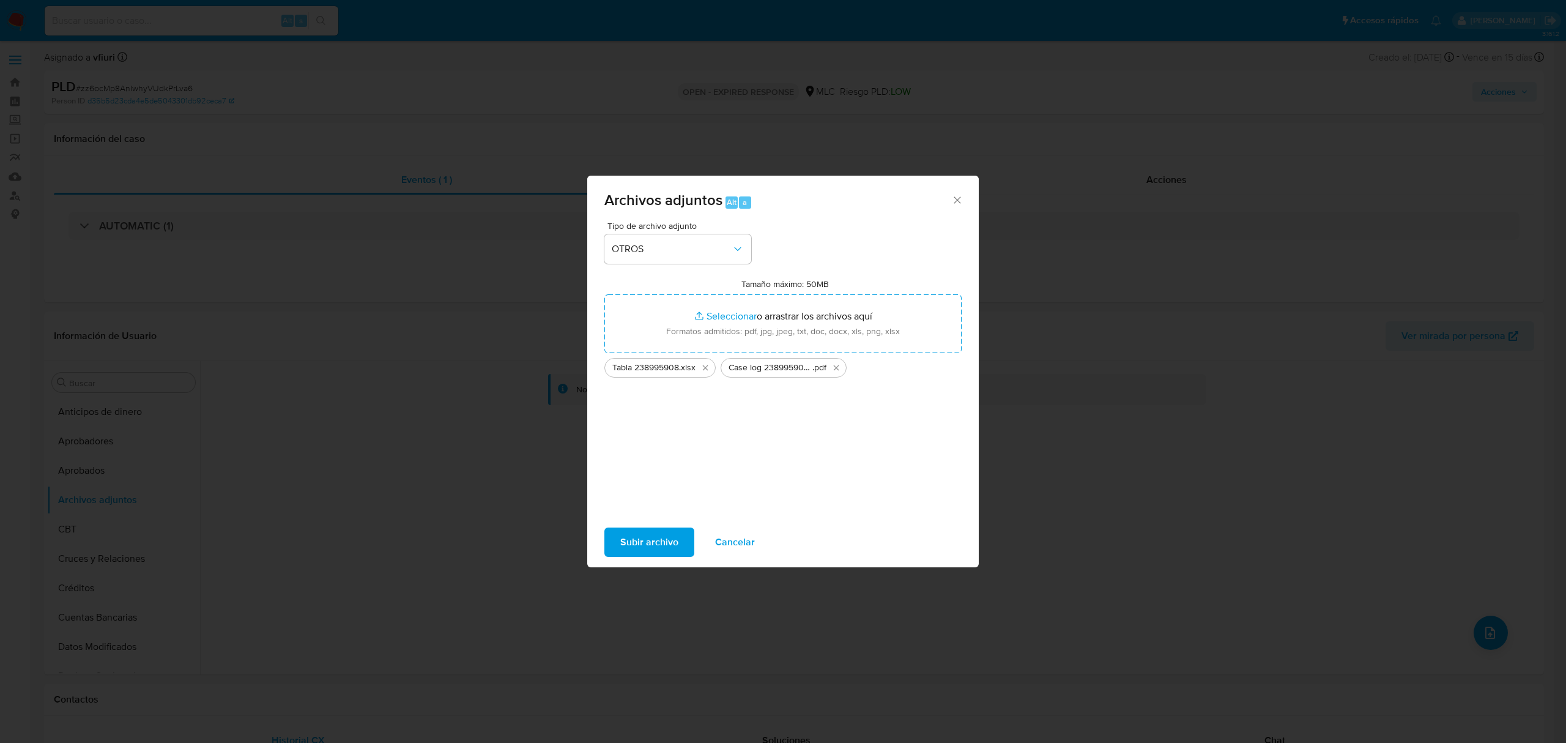
click at [650, 546] on span "Subir archivo" at bounding box center [649, 542] width 58 height 27
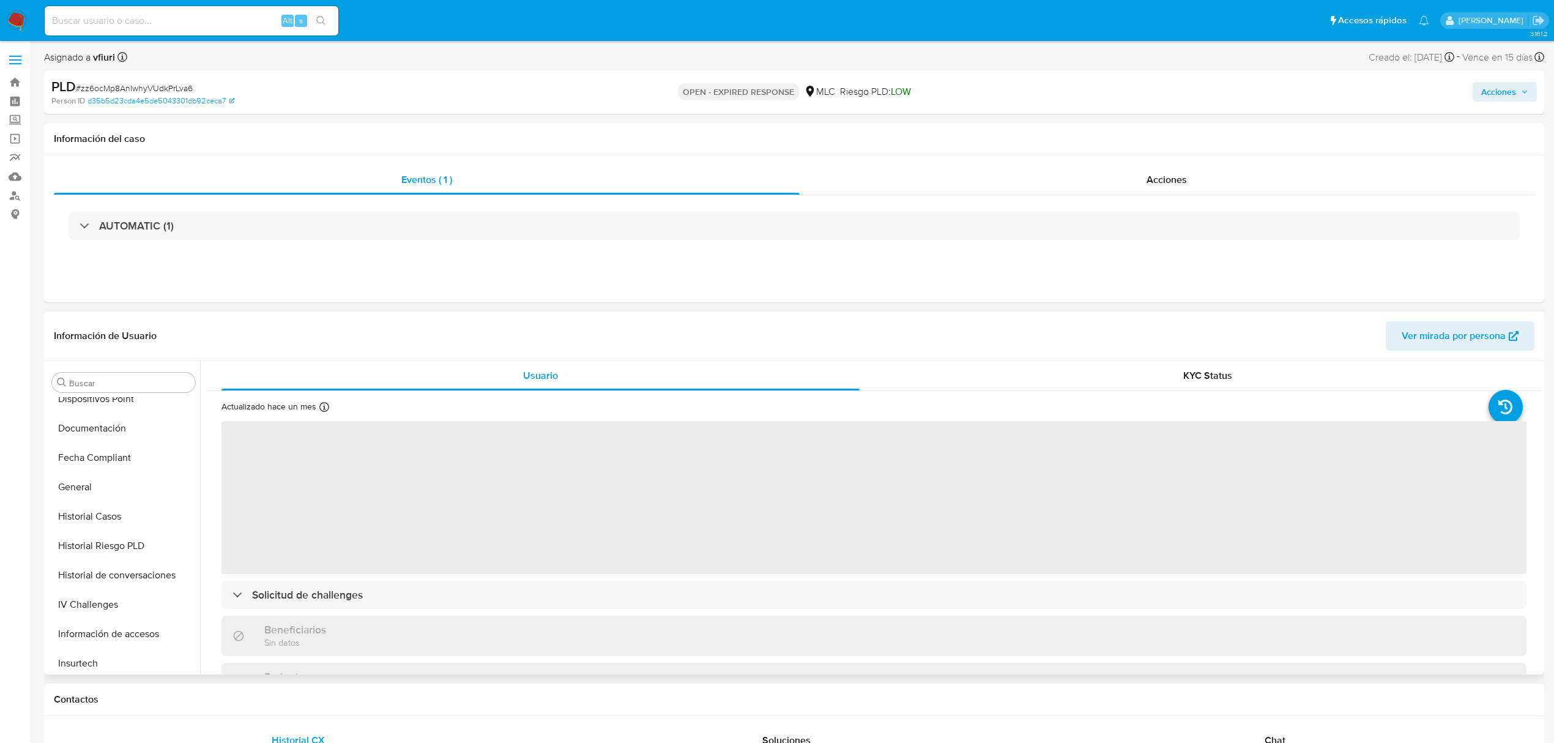
select select "10"
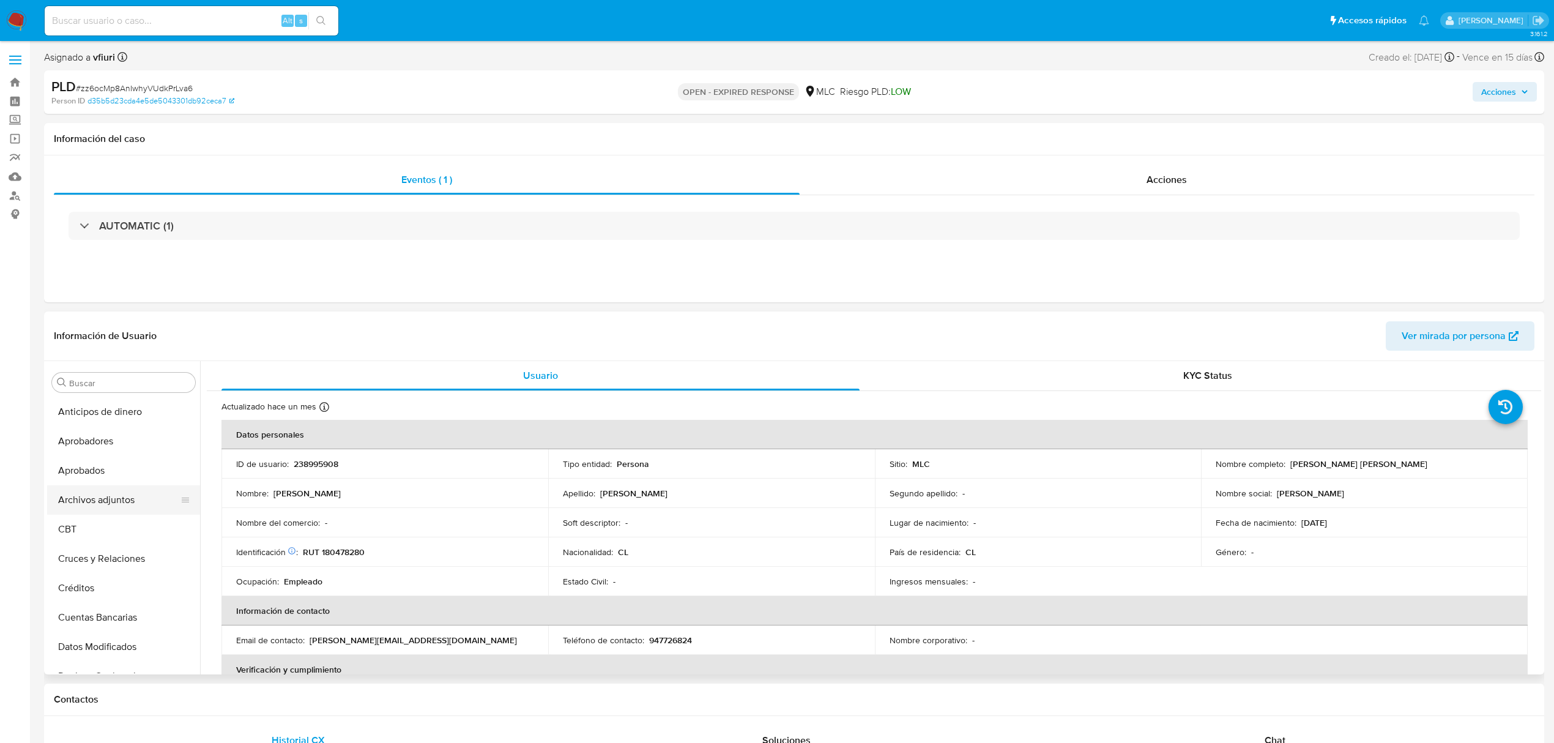
click at [93, 500] on button "Archivos adjuntos" at bounding box center [118, 499] width 143 height 29
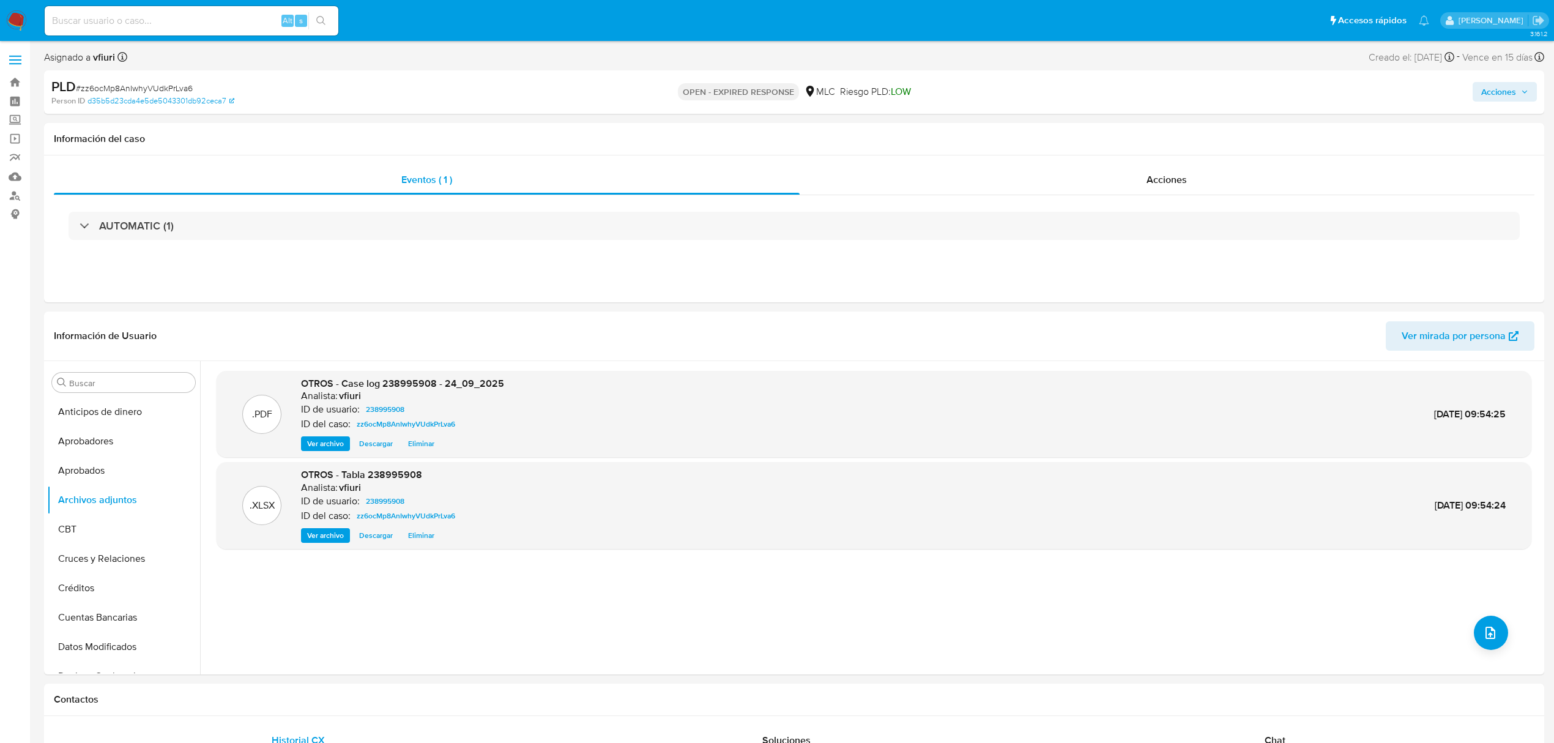
click at [133, 83] on span "# zz6ocMp8AnIwhyVUdkPrLva6" at bounding box center [134, 88] width 117 height 12
copy span "zz6ocMp8AnIwhyVUdkPrLva6"
click at [1507, 84] on span "Acciones" at bounding box center [1498, 92] width 35 height 20
click at [789, 290] on div "Eventos ( 1 ) Acciones AUTOMATIC (1)" at bounding box center [794, 228] width 1500 height 147
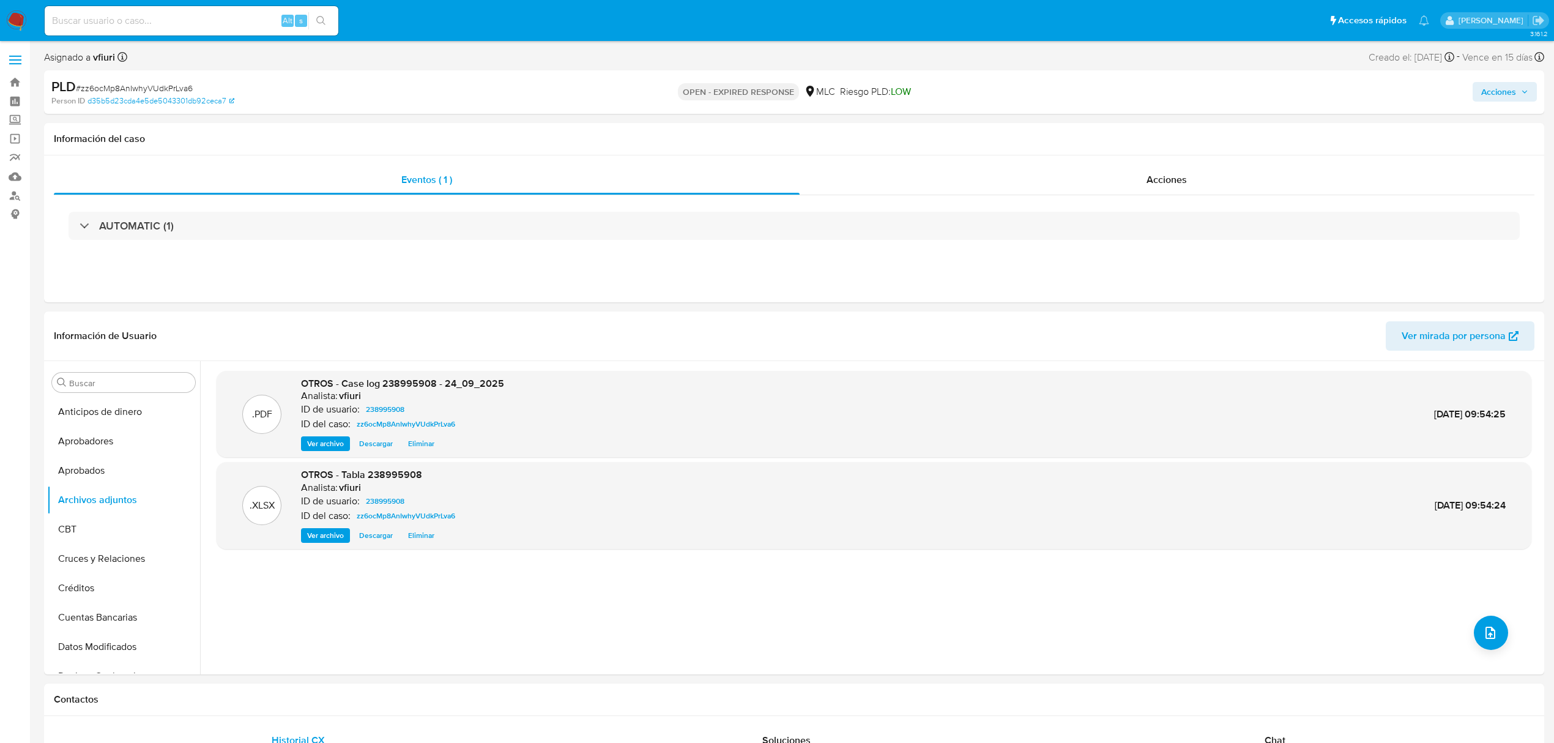
click at [1498, 98] on span "Acciones" at bounding box center [1498, 92] width 35 height 20
click at [1176, 120] on div "Resolución del caso Alt r" at bounding box center [1172, 131] width 117 height 32
click at [192, 74] on div "PLD # zz6ocMp8AnIwhyVUdkPrLva6 Person ID d35b5d23cda4e5de5043301db92ceca7 OPEN …" at bounding box center [794, 91] width 1500 height 43
click at [174, 91] on span "# zz6ocMp8AnIwhyVUdkPrLva6" at bounding box center [134, 88] width 117 height 12
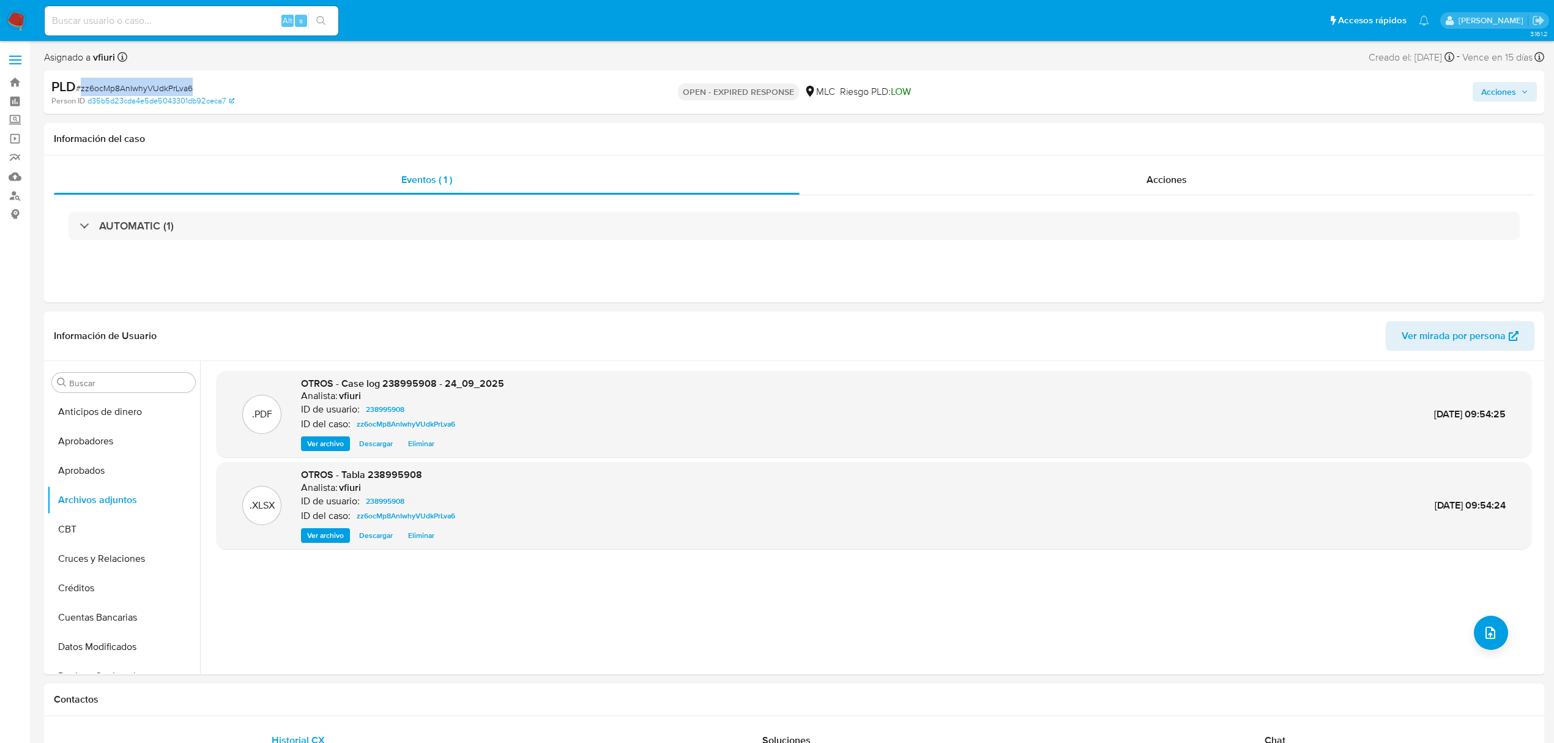
copy span "zz6ocMp8AnIwhyVUdkPrLva6"
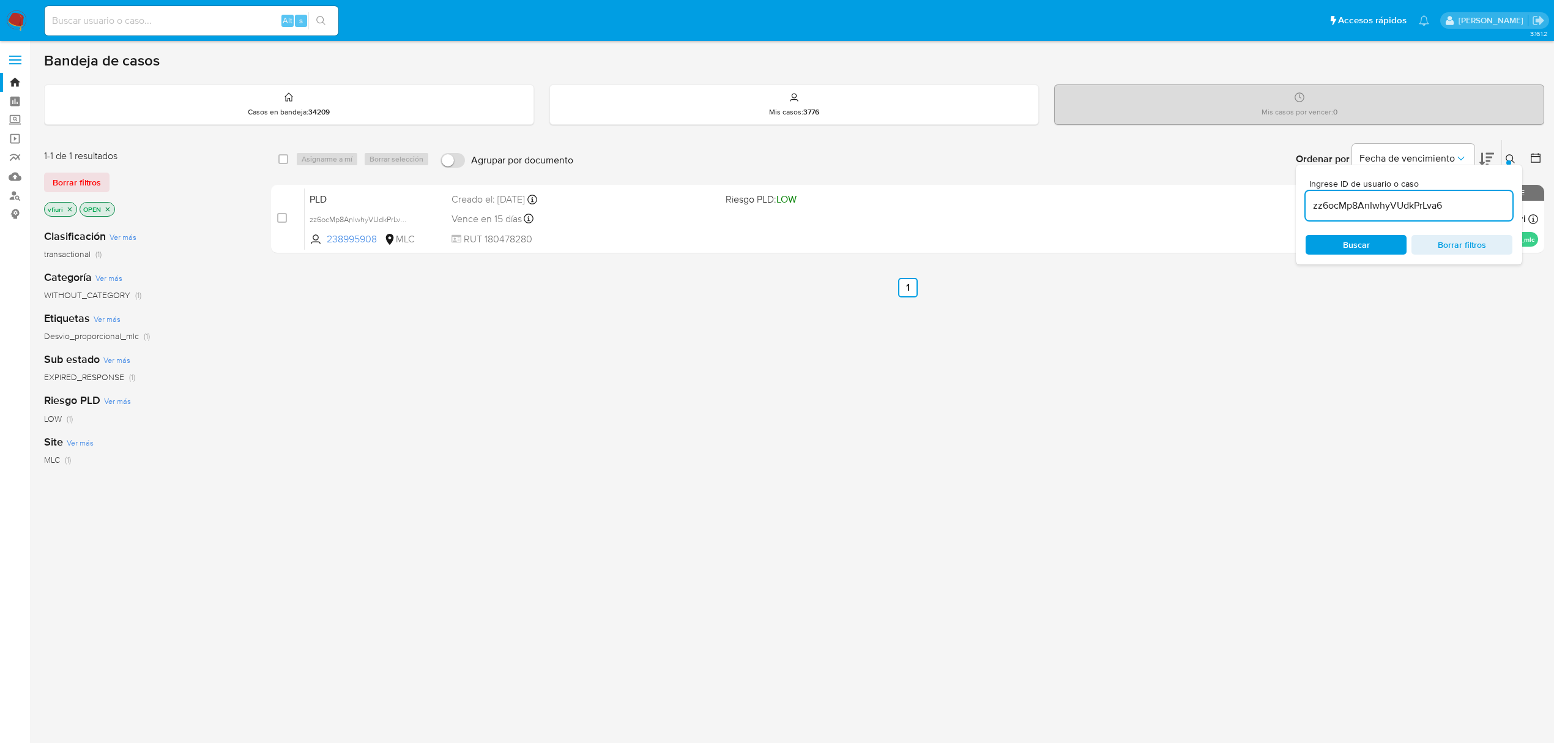
click at [1387, 204] on input "zz6ocMp8AnIwhyVUdkPrLva6" at bounding box center [1409, 206] width 207 height 16
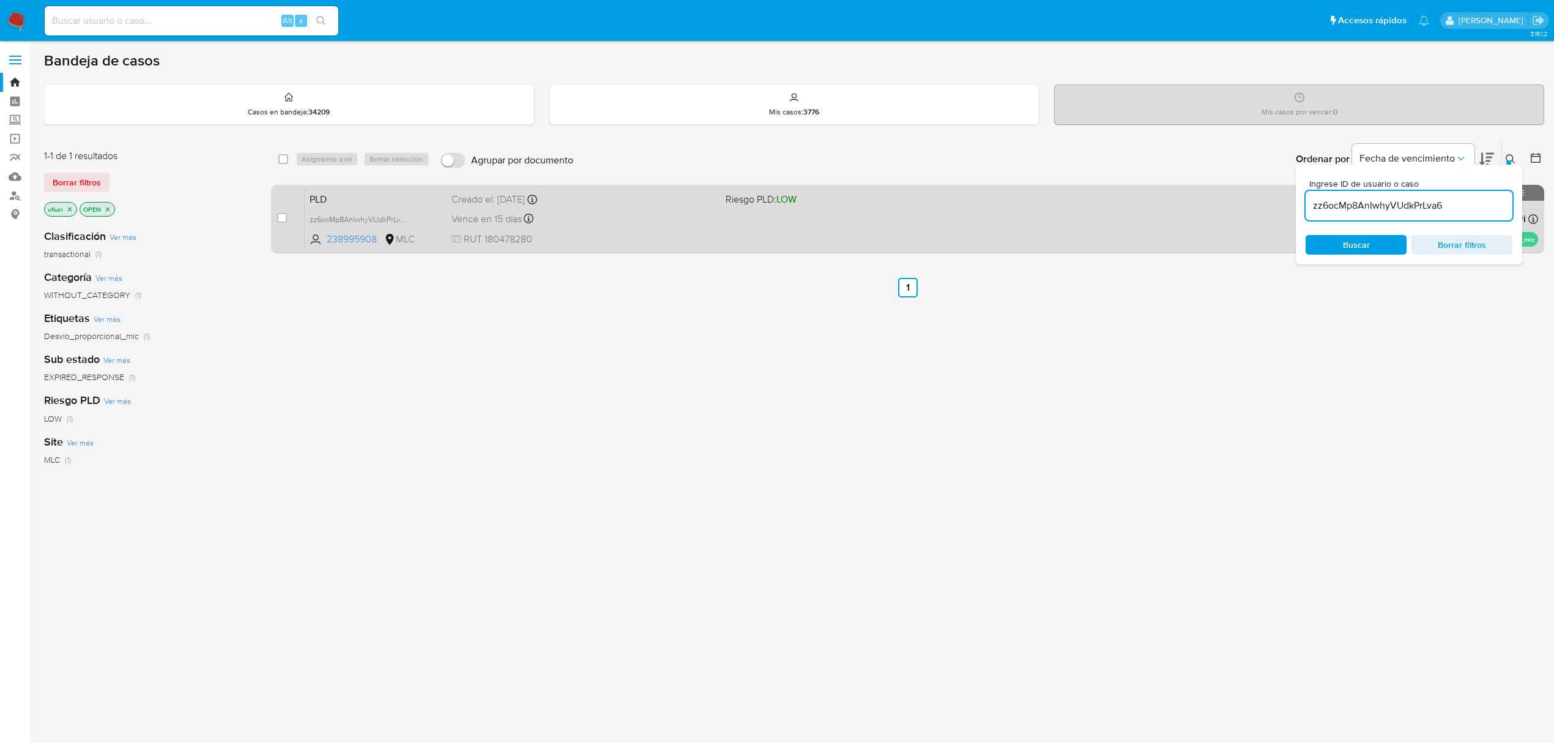
click at [289, 220] on div "case-item-checkbox No es posible asignar el caso" at bounding box center [290, 219] width 27 height 62
click at [283, 213] on input "checkbox" at bounding box center [282, 218] width 10 height 10
checkbox input "true"
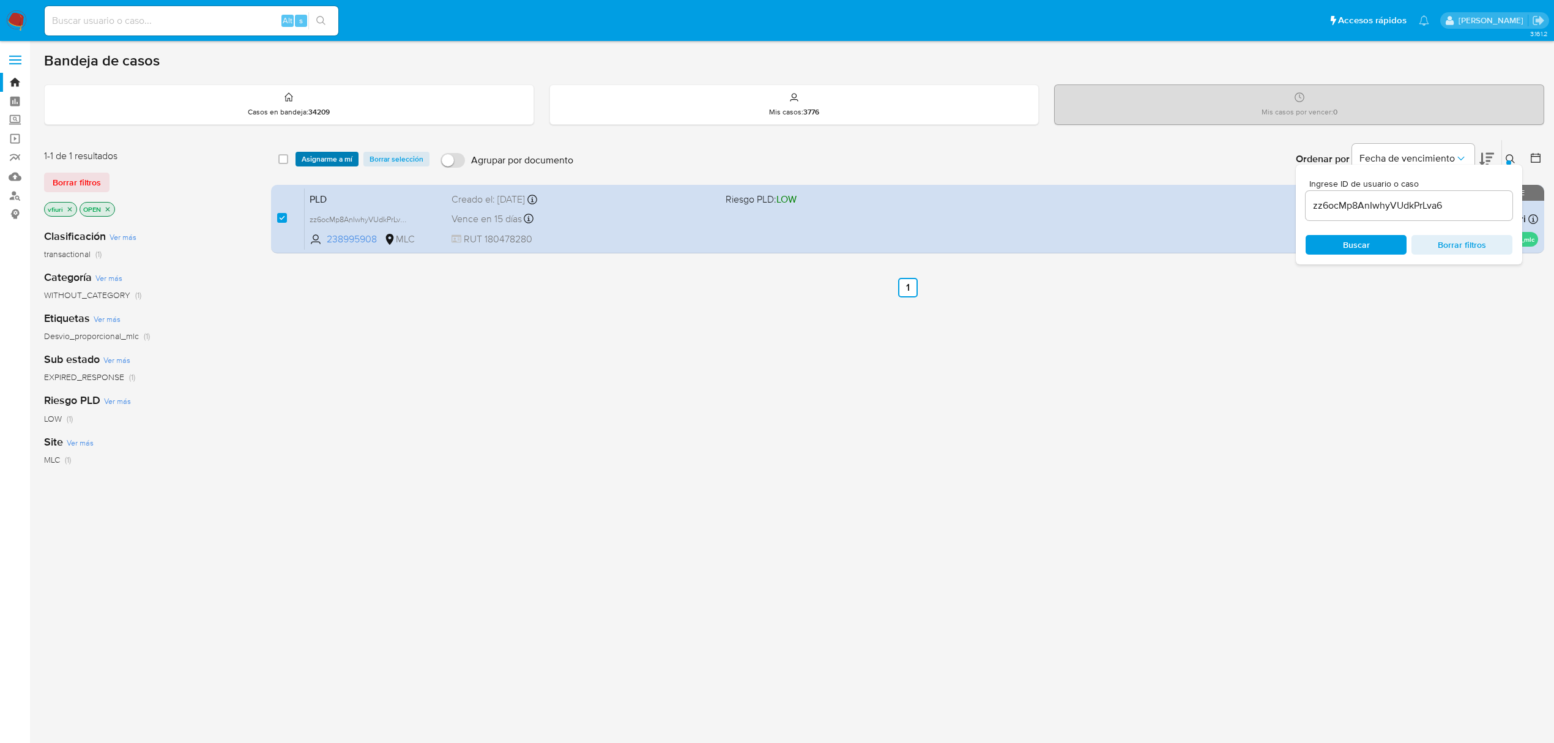
click at [331, 157] on span "Asignarme a mí" at bounding box center [327, 159] width 51 height 12
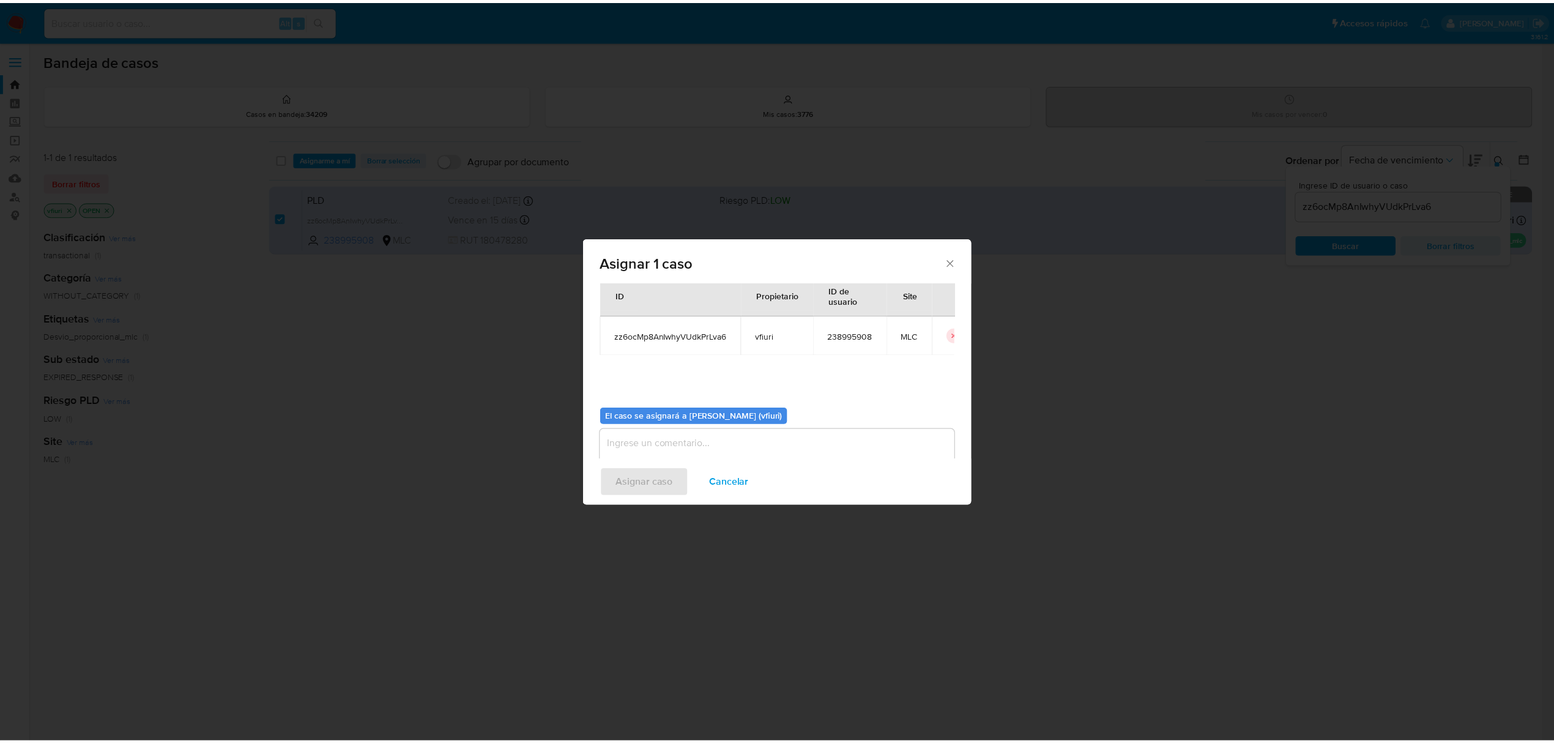
scroll to position [62, 0]
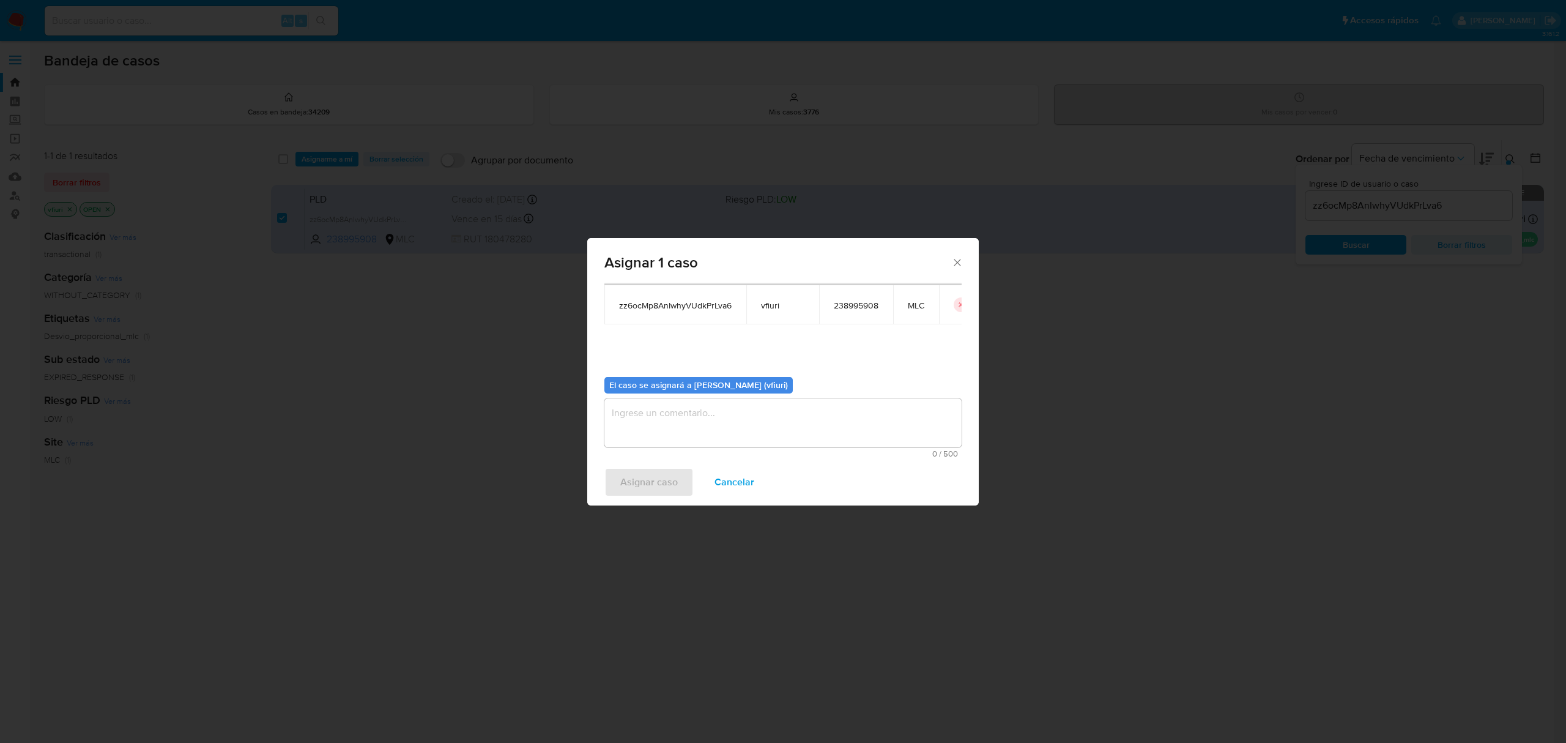
click at [732, 420] on textarea "assign-modal" at bounding box center [783, 422] width 357 height 49
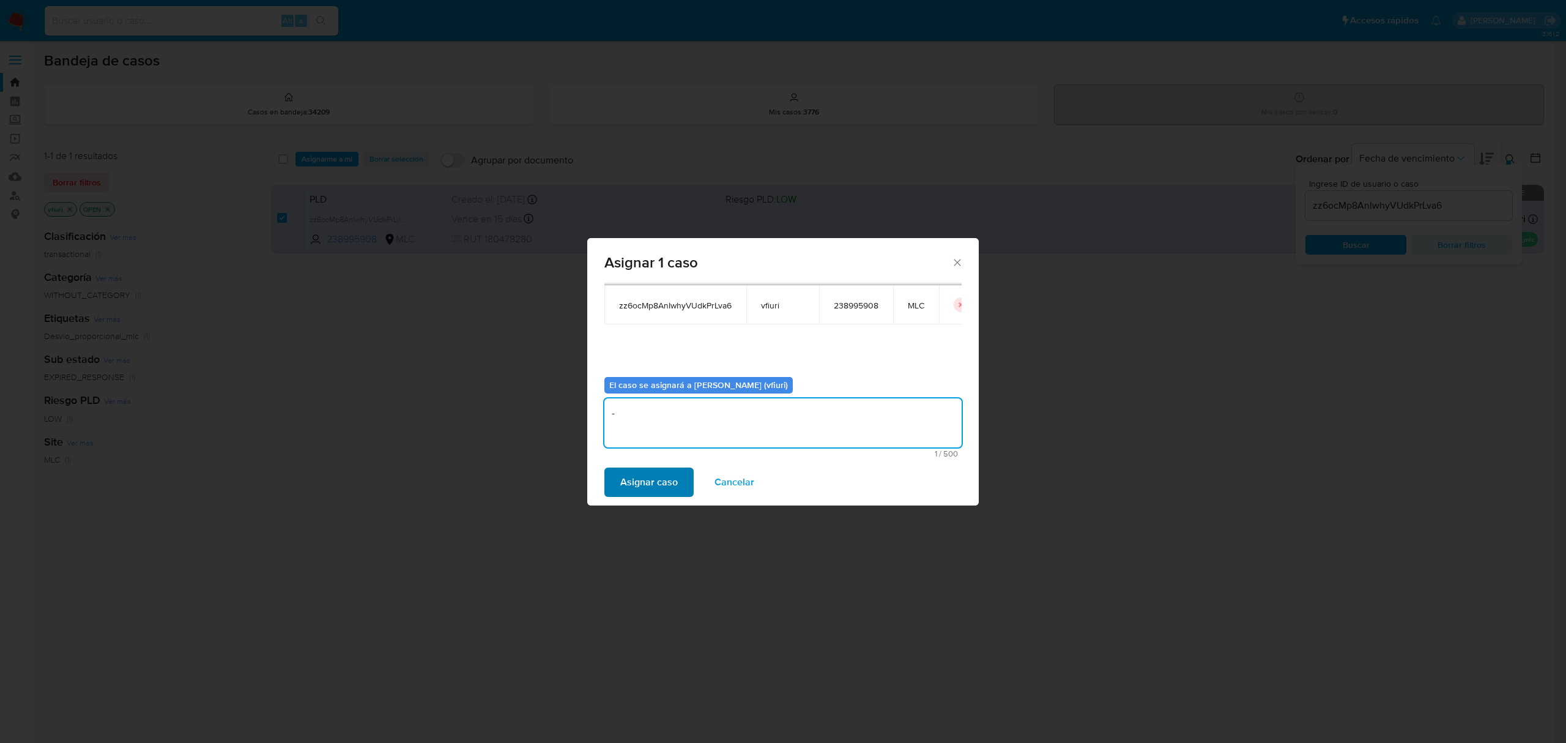
type textarea "-"
click at [660, 471] on span "Asignar caso" at bounding box center [649, 482] width 58 height 27
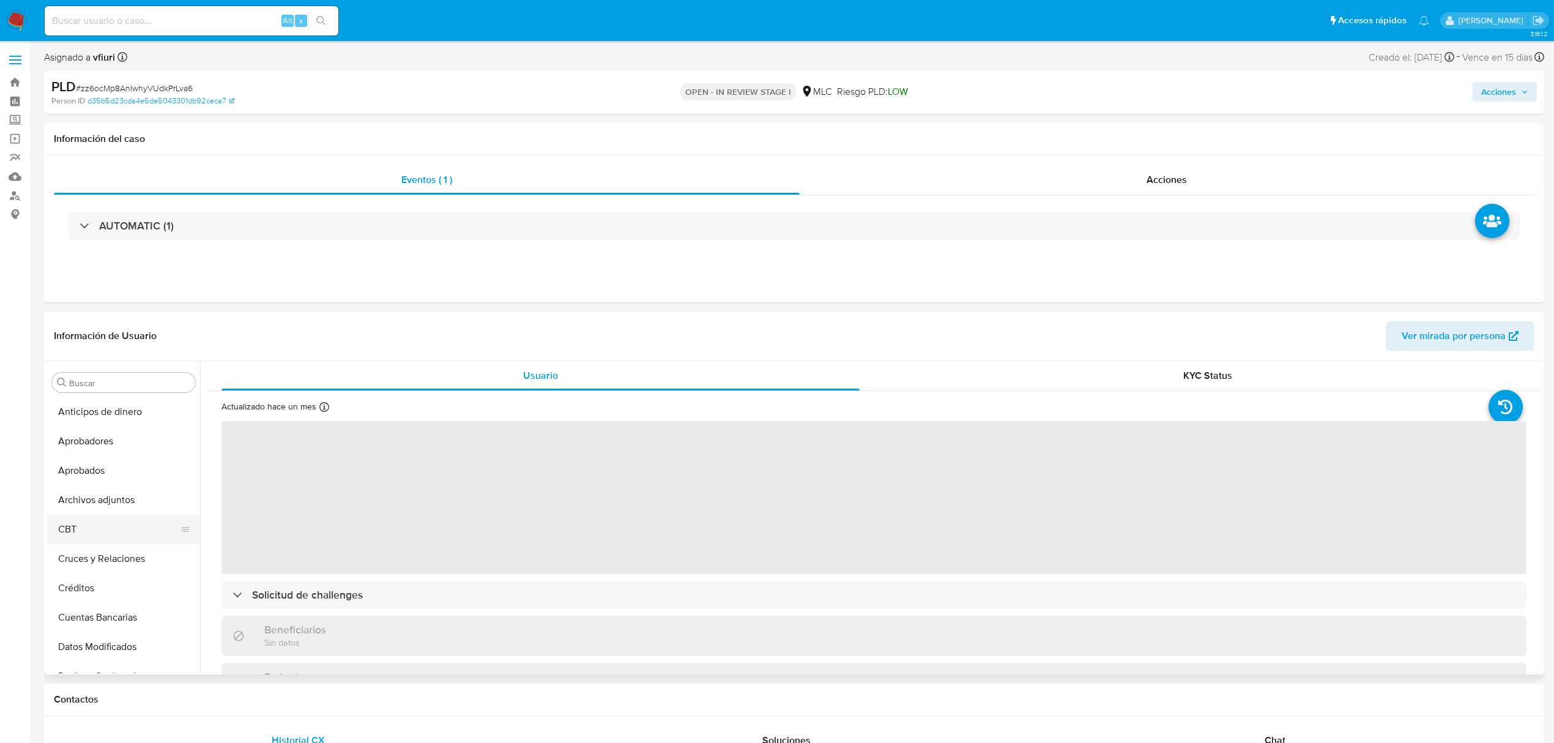
select select "10"
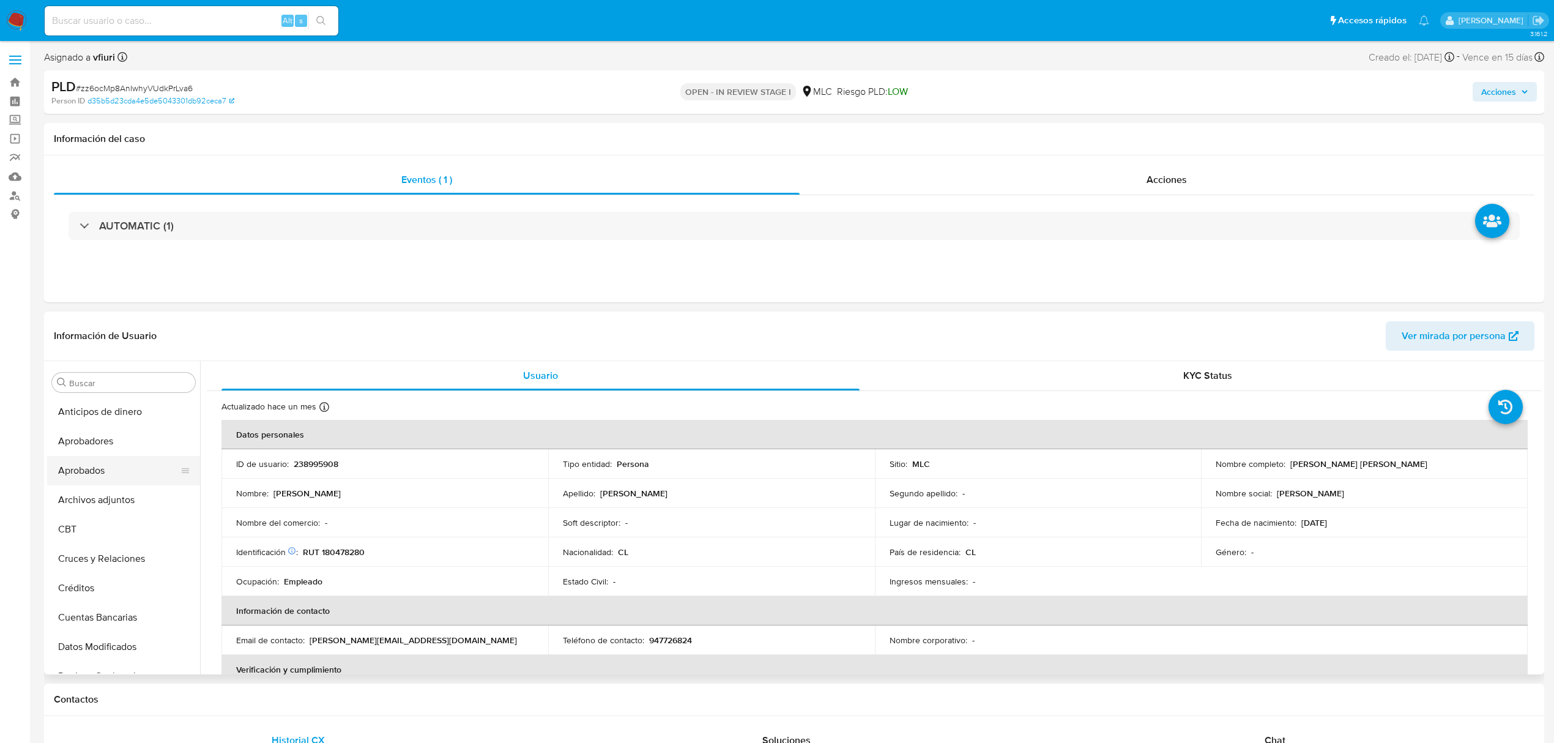
click at [101, 481] on button "Aprobados" at bounding box center [118, 470] width 143 height 29
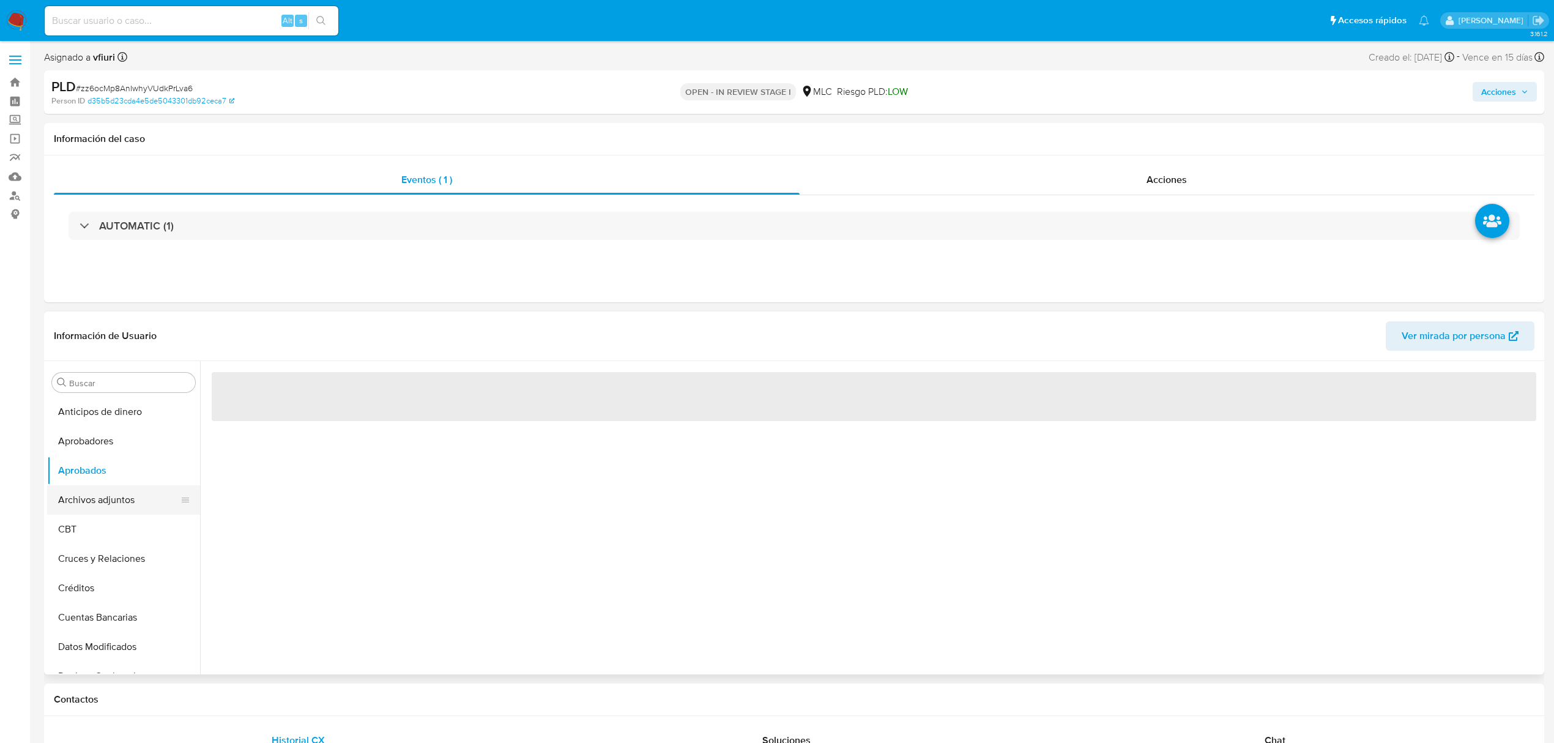
click at [98, 492] on button "Archivos adjuntos" at bounding box center [118, 499] width 143 height 29
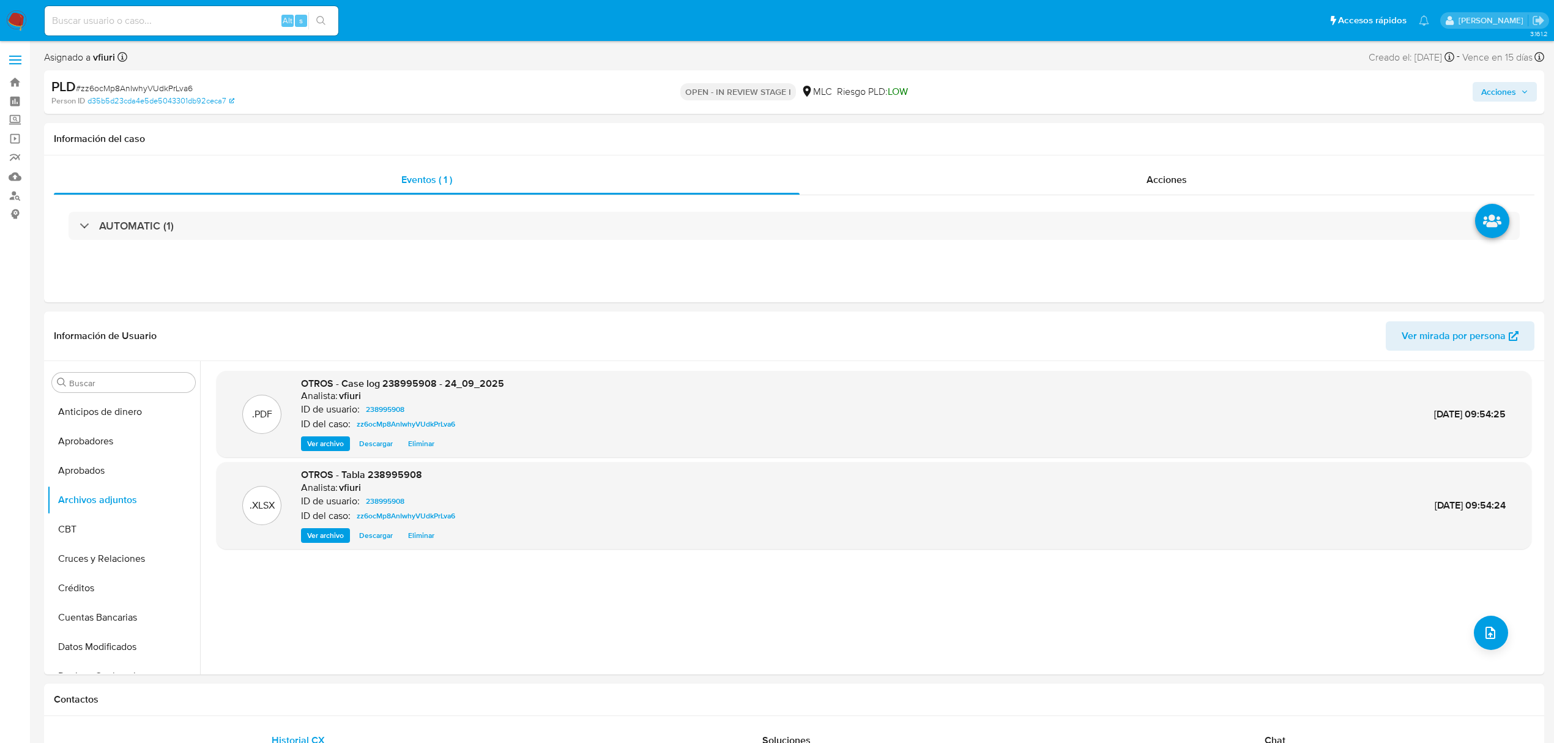
click at [1518, 94] on span "Acciones" at bounding box center [1504, 91] width 47 height 17
click at [1119, 133] on span "Resolución del caso" at bounding box center [1158, 131] width 88 height 14
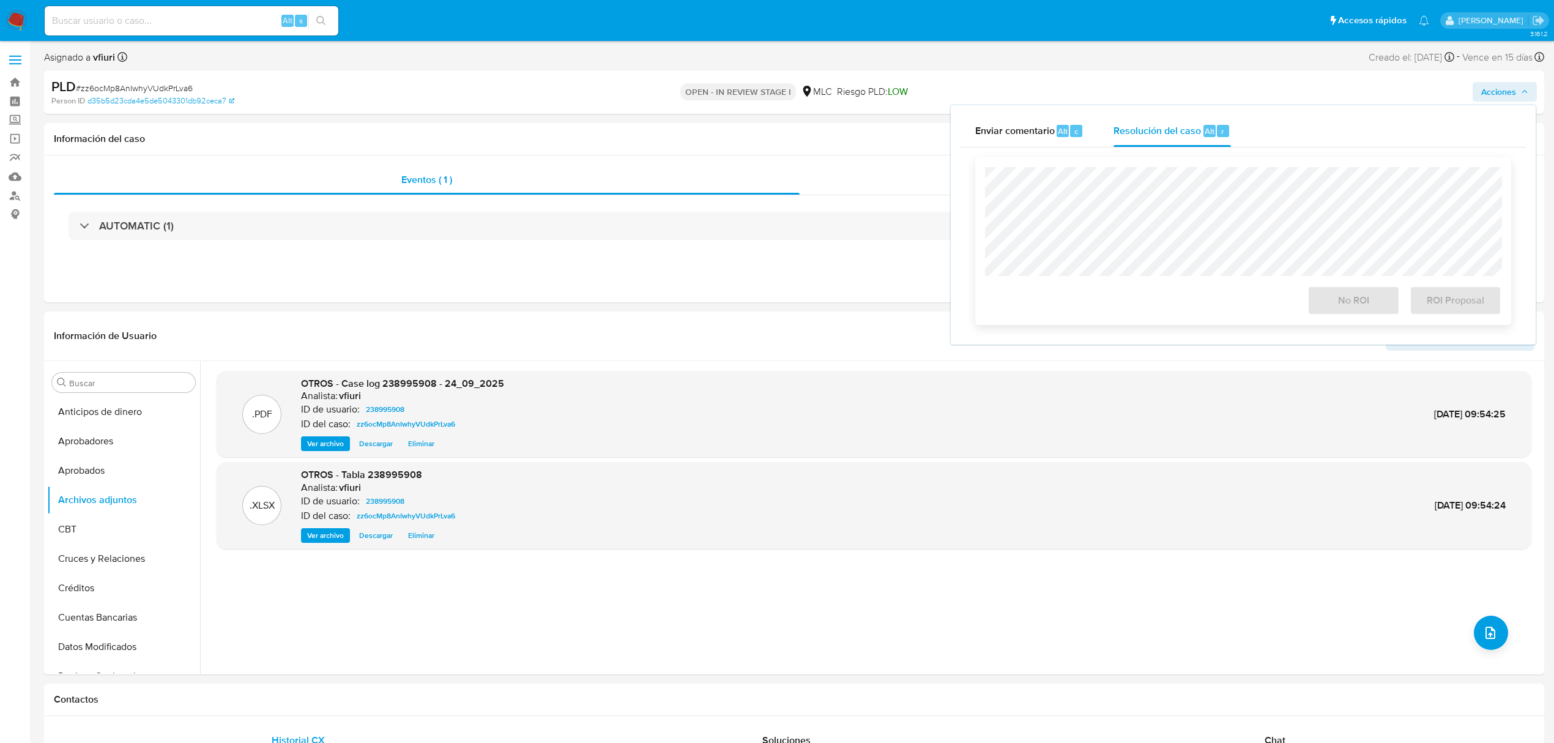
click at [1062, 305] on div "No ROI ROI Proposal" at bounding box center [1243, 298] width 516 height 34
click at [1472, 305] on span "ROI Proposal" at bounding box center [1456, 300] width 60 height 27
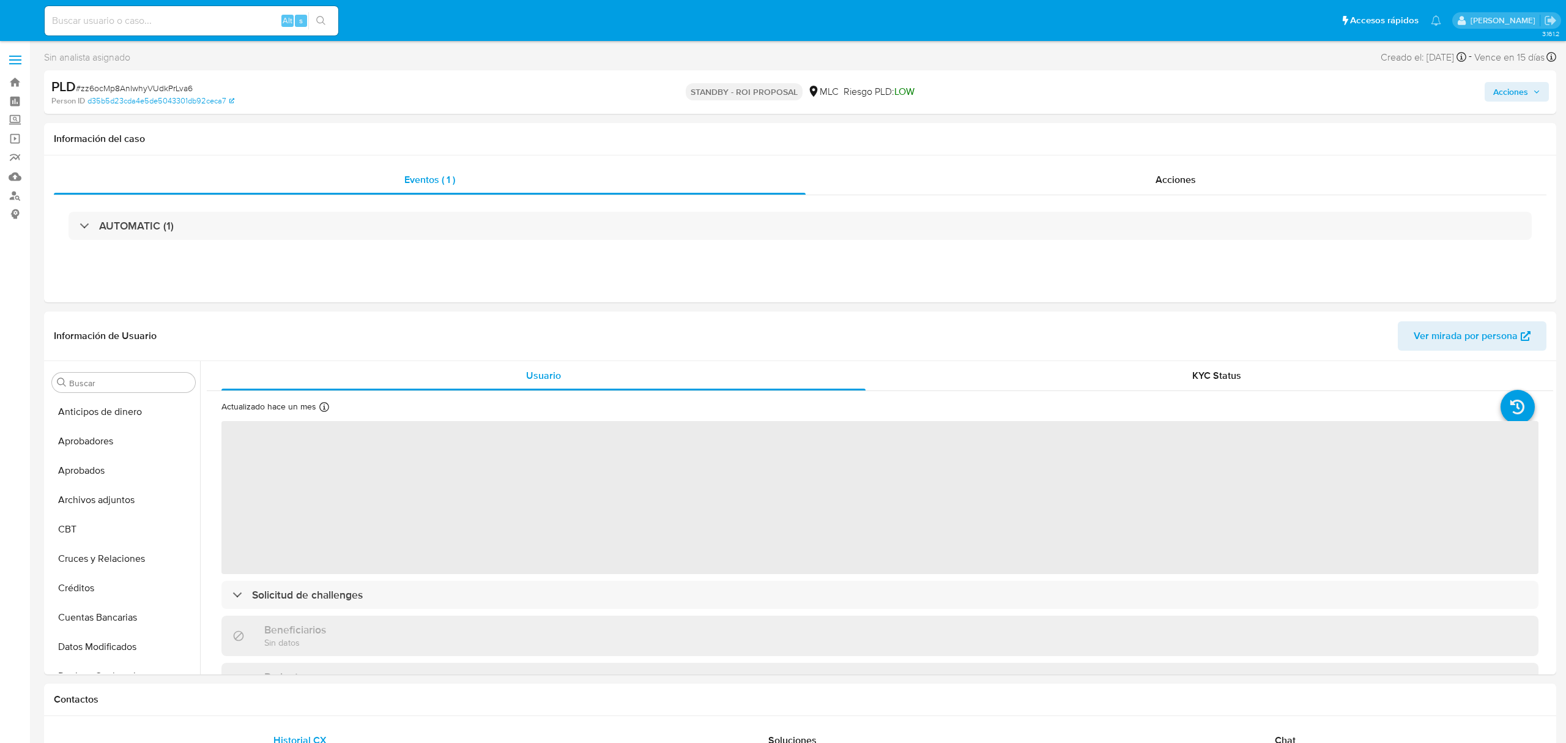
select select "10"
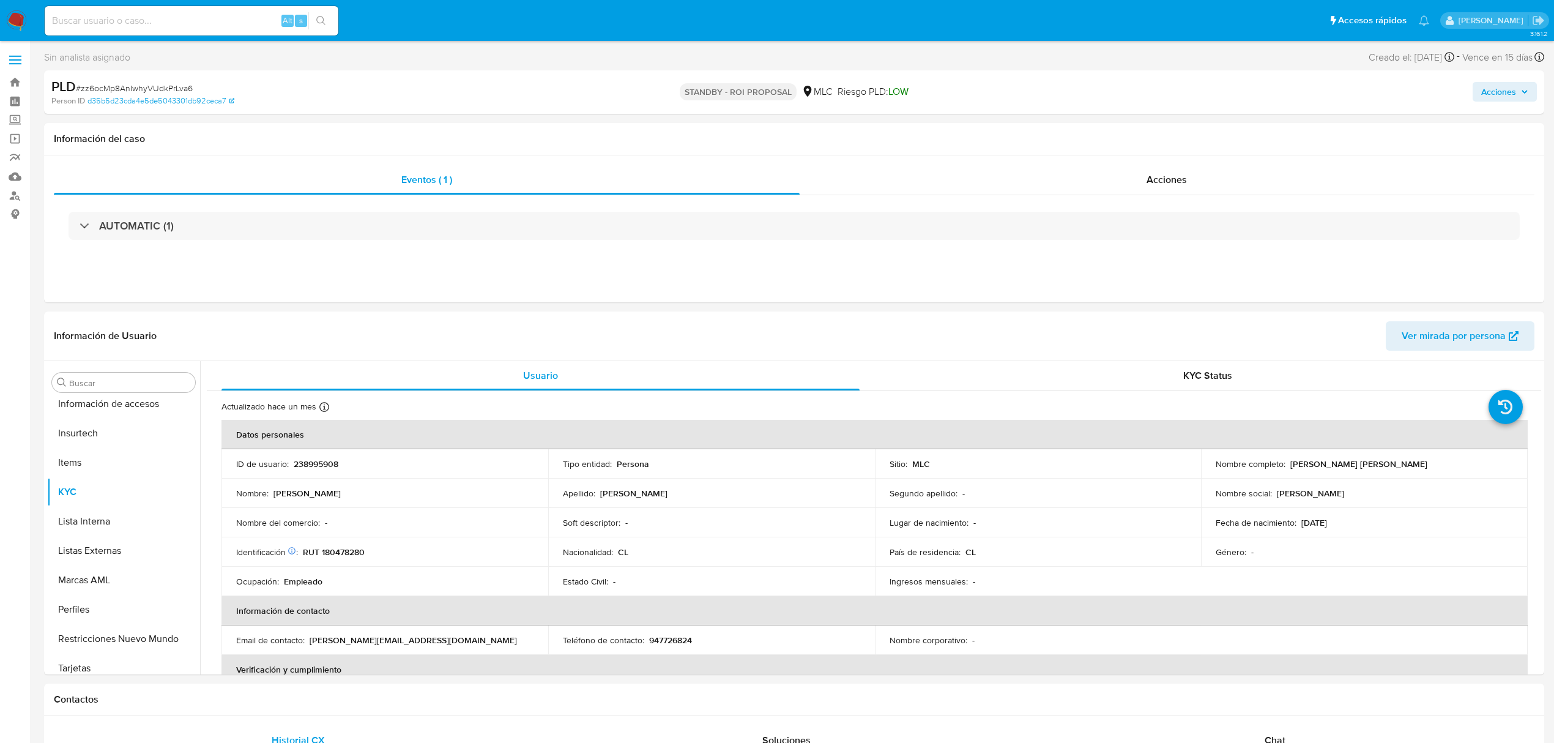
scroll to position [576, 0]
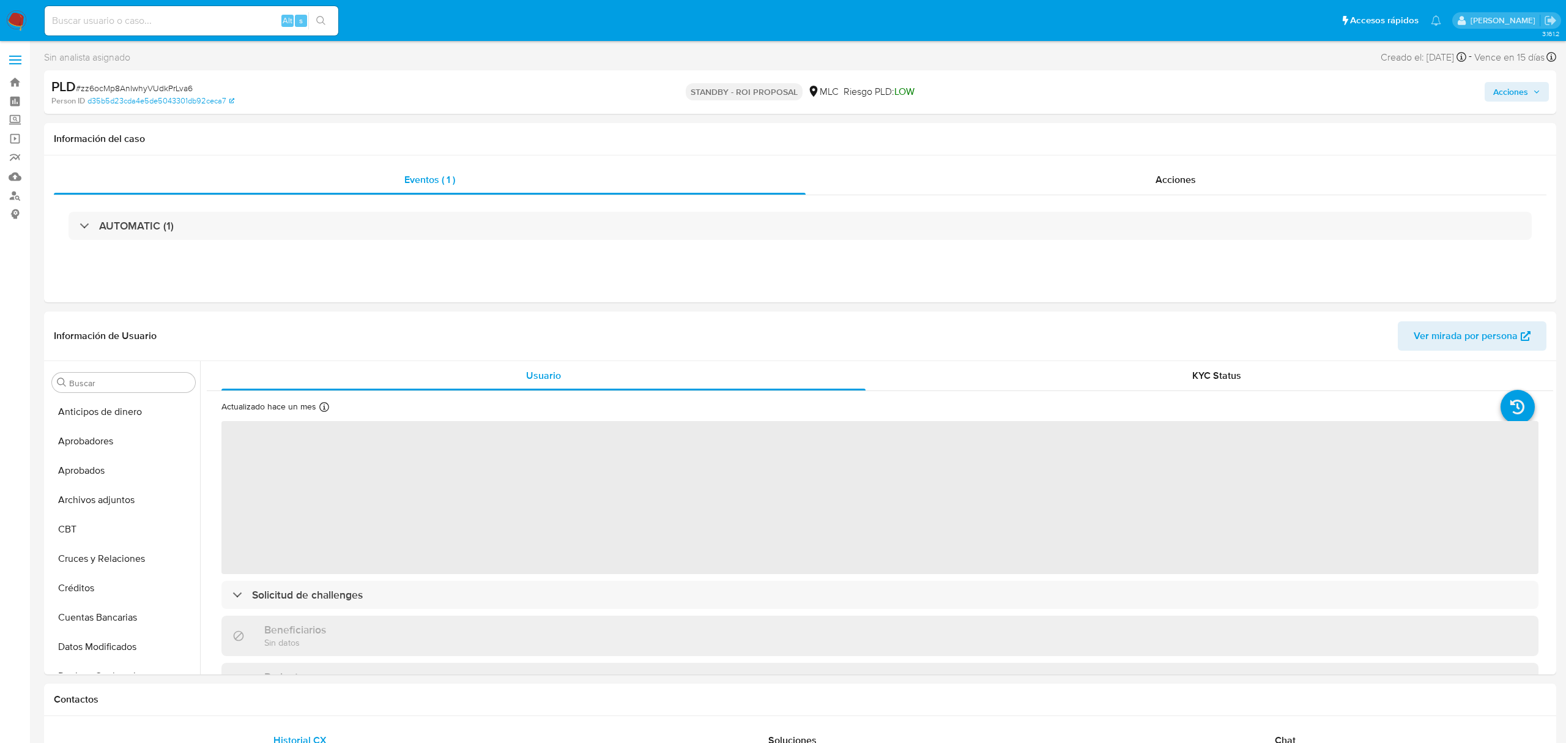
select select "10"
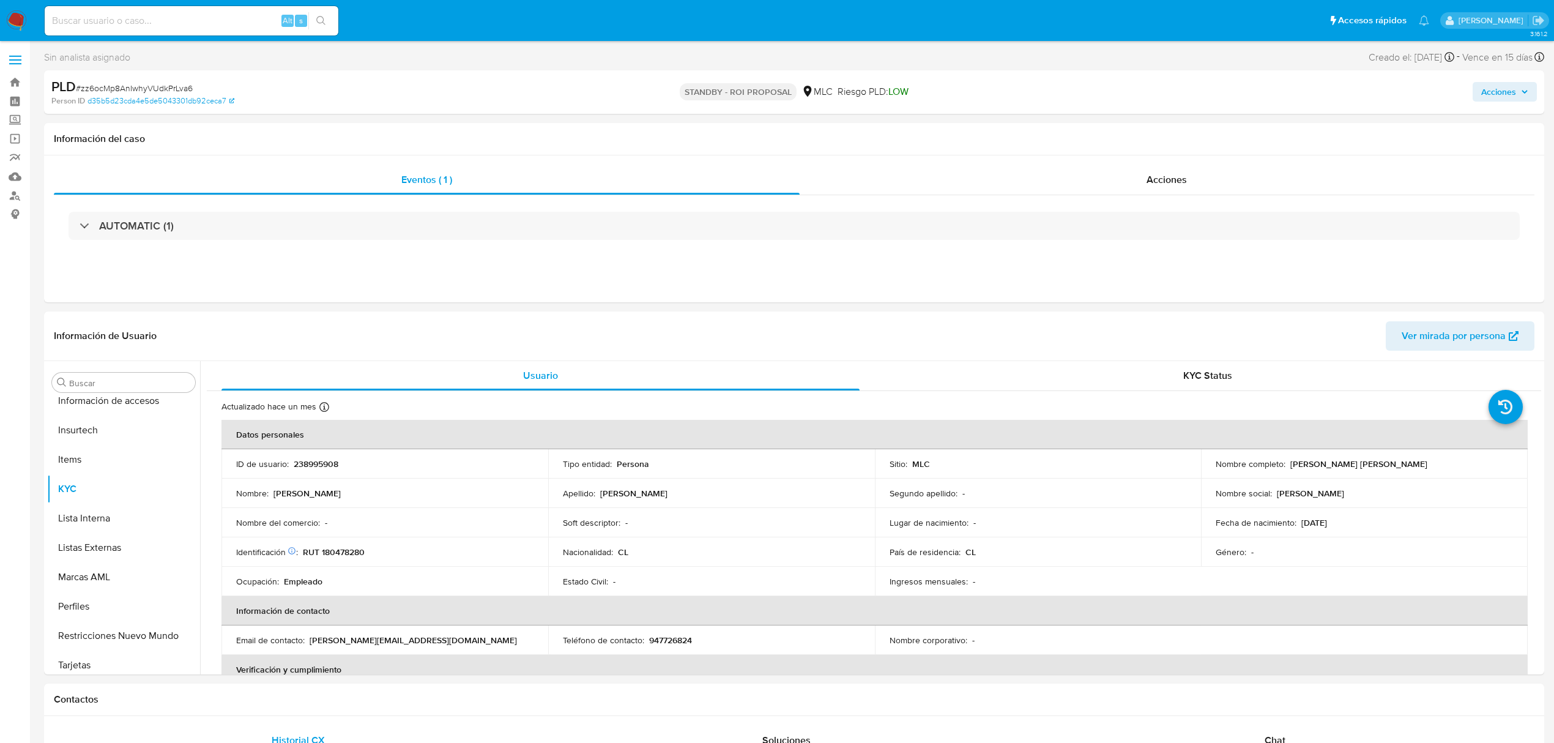
scroll to position [576, 0]
click at [23, 83] on link "Bandeja" at bounding box center [73, 82] width 146 height 19
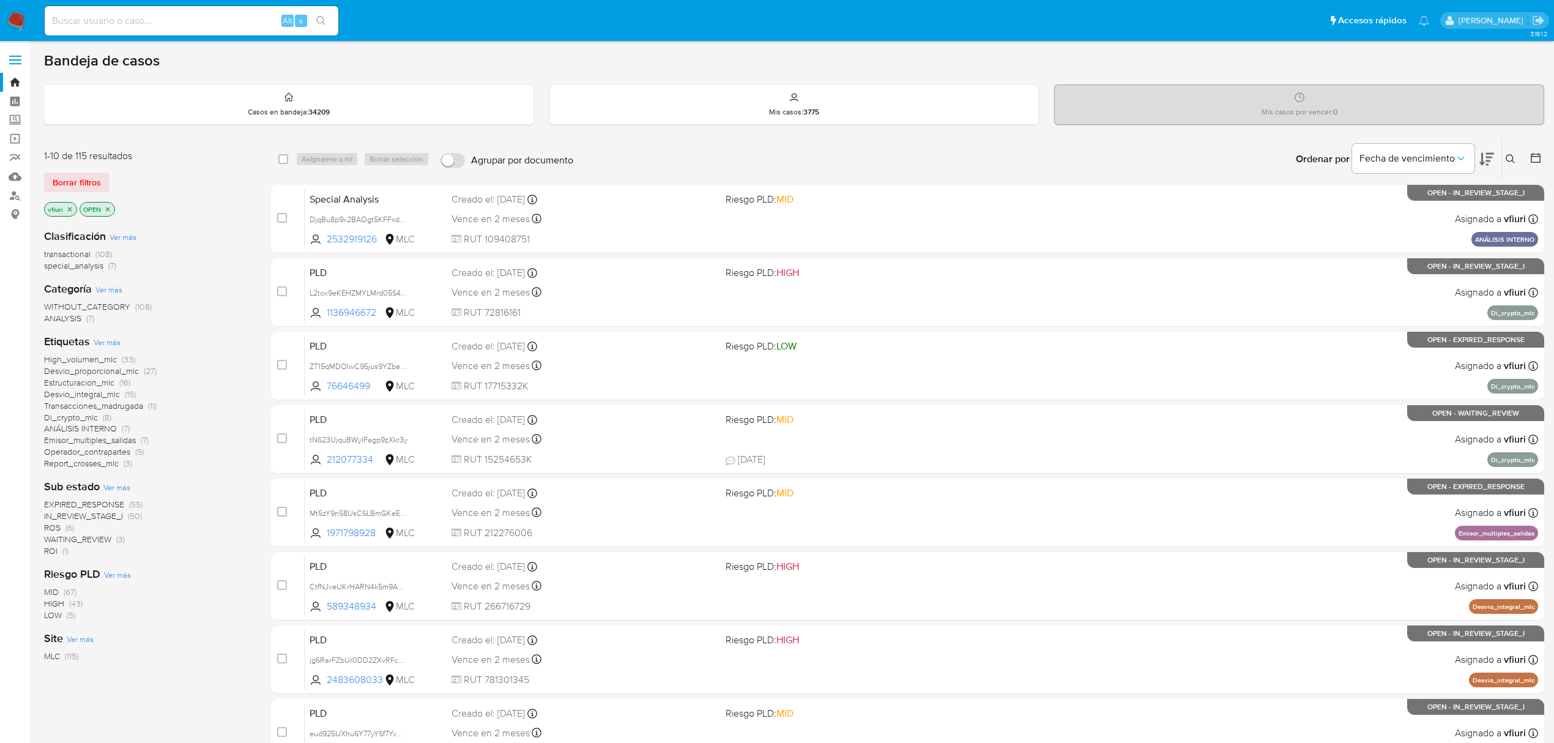
click at [1537, 162] on icon at bounding box center [1536, 158] width 12 height 12
click at [1541, 150] on div at bounding box center [1533, 159] width 22 height 38
click at [1535, 155] on icon at bounding box center [1536, 158] width 12 height 12
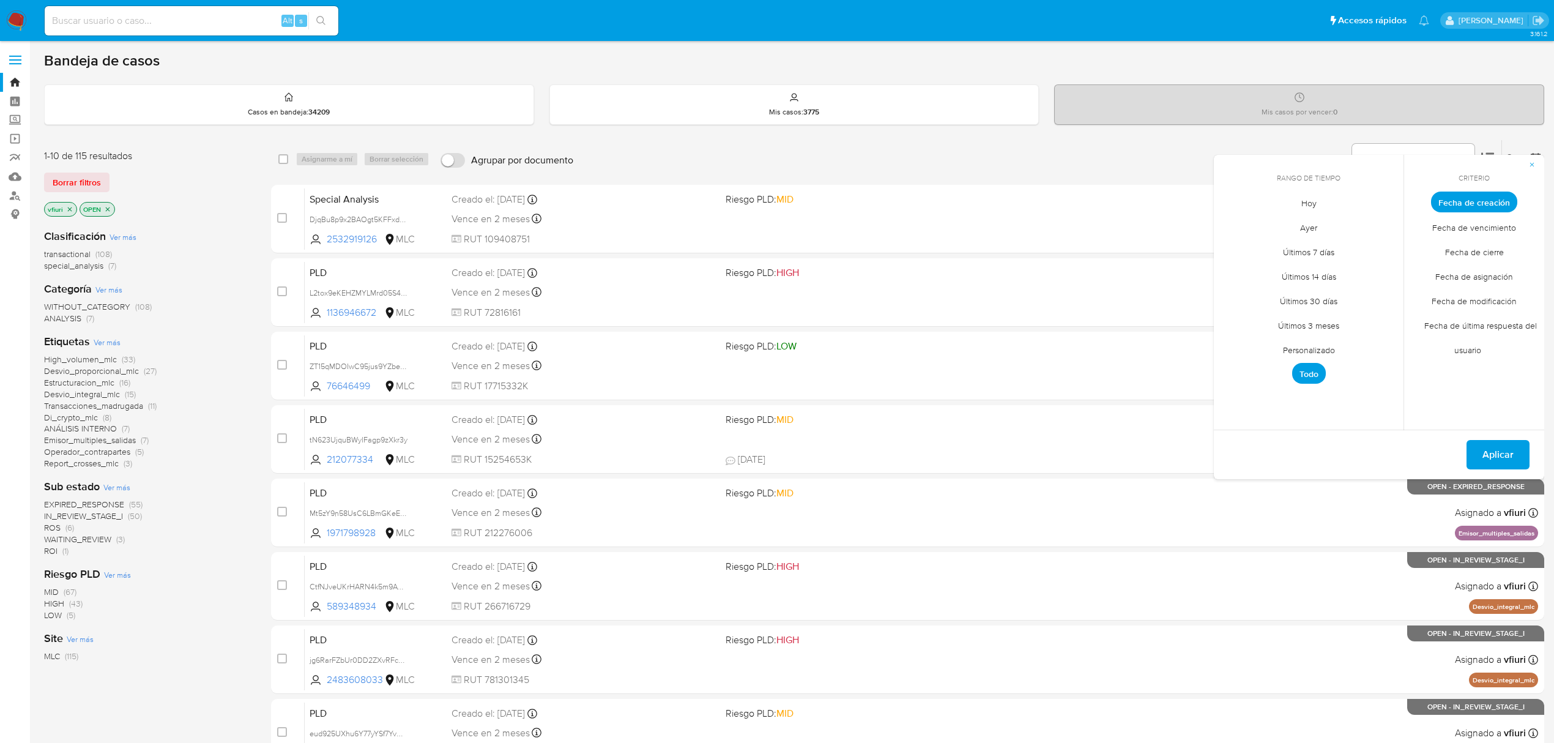
click at [1322, 348] on span "Personalizado" at bounding box center [1309, 349] width 78 height 25
click at [1229, 223] on icon "Mes anterior" at bounding box center [1233, 224] width 15 height 15
click at [1352, 292] on button "12" at bounding box center [1358, 295] width 20 height 20
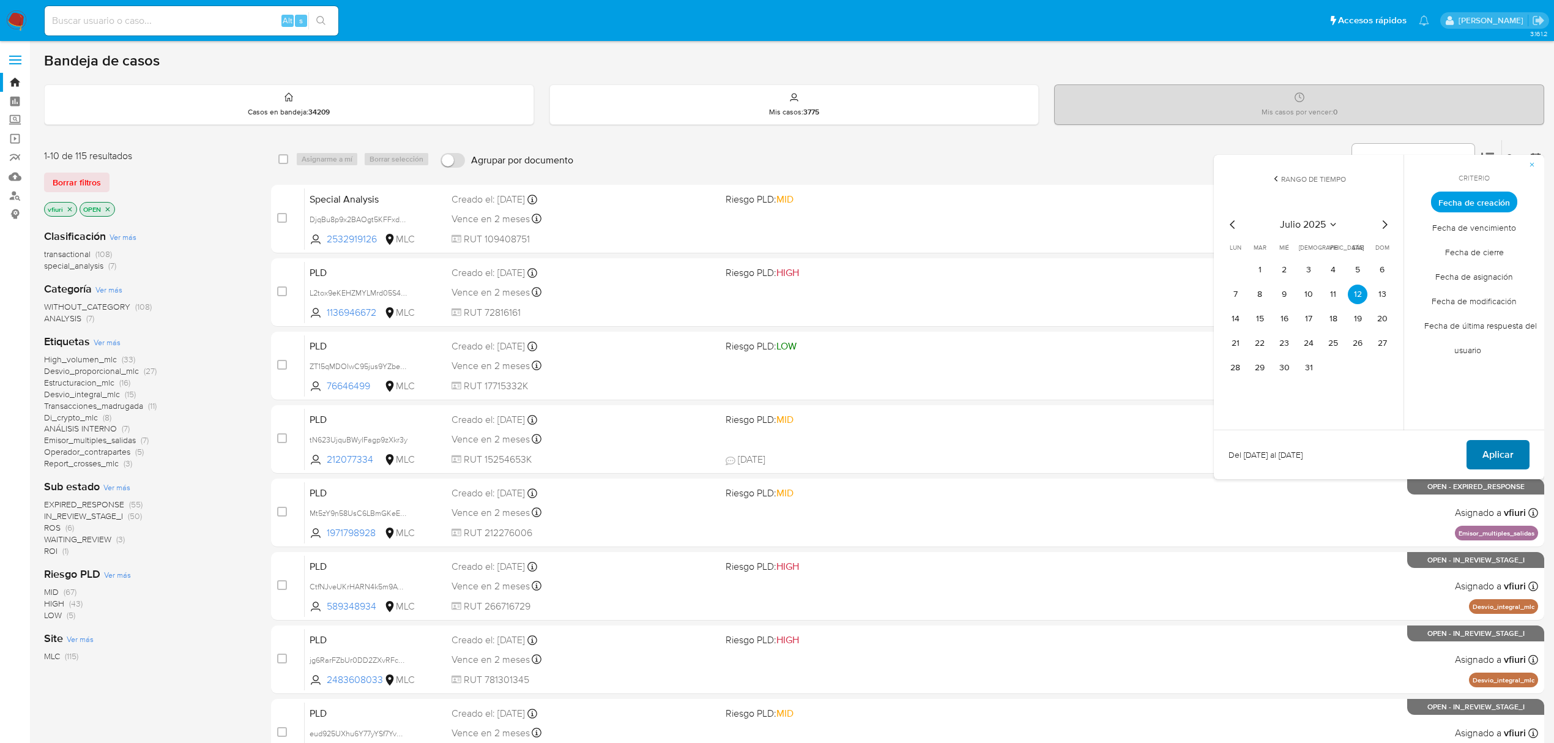
click at [1484, 445] on span "Aplicar" at bounding box center [1498, 454] width 31 height 27
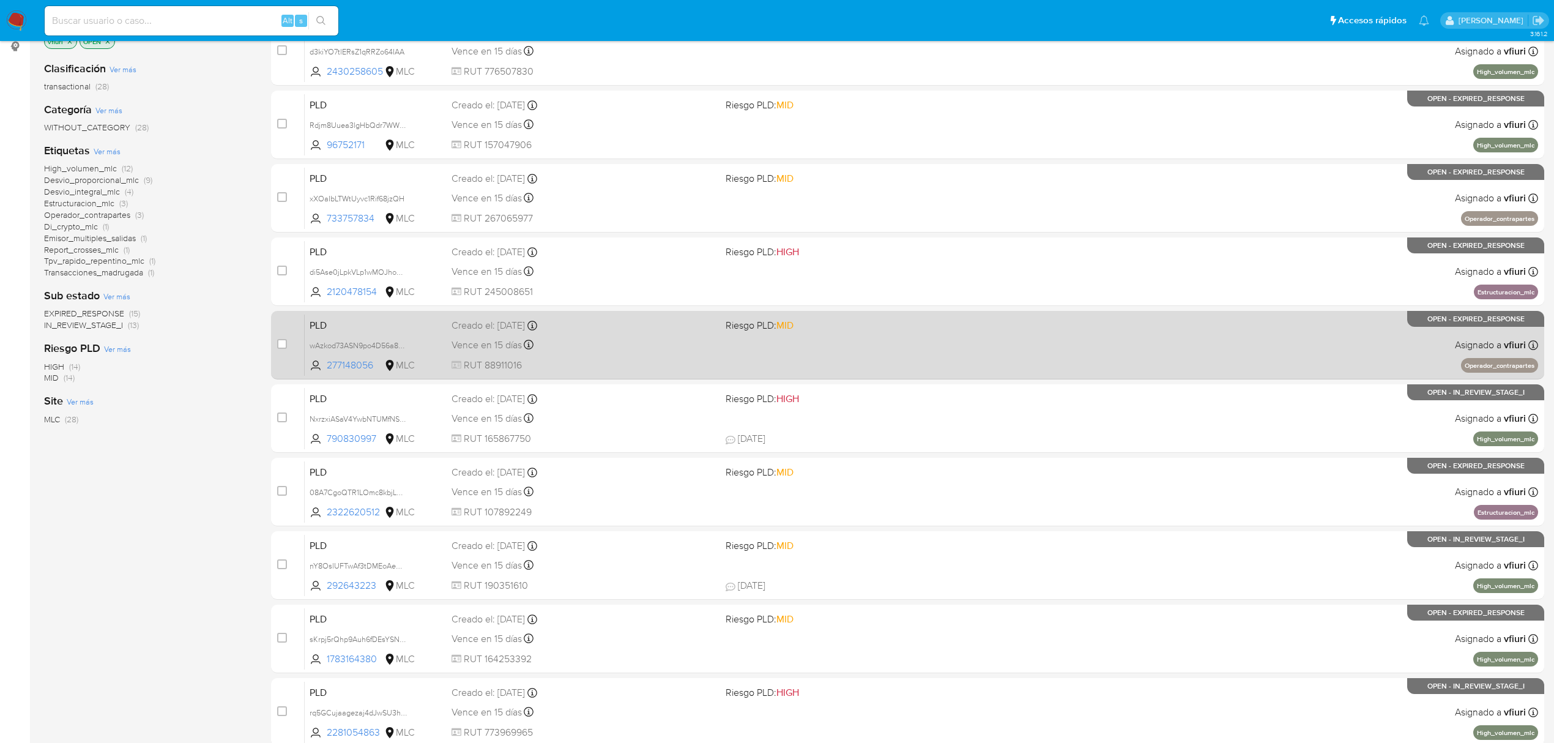
scroll to position [267, 0]
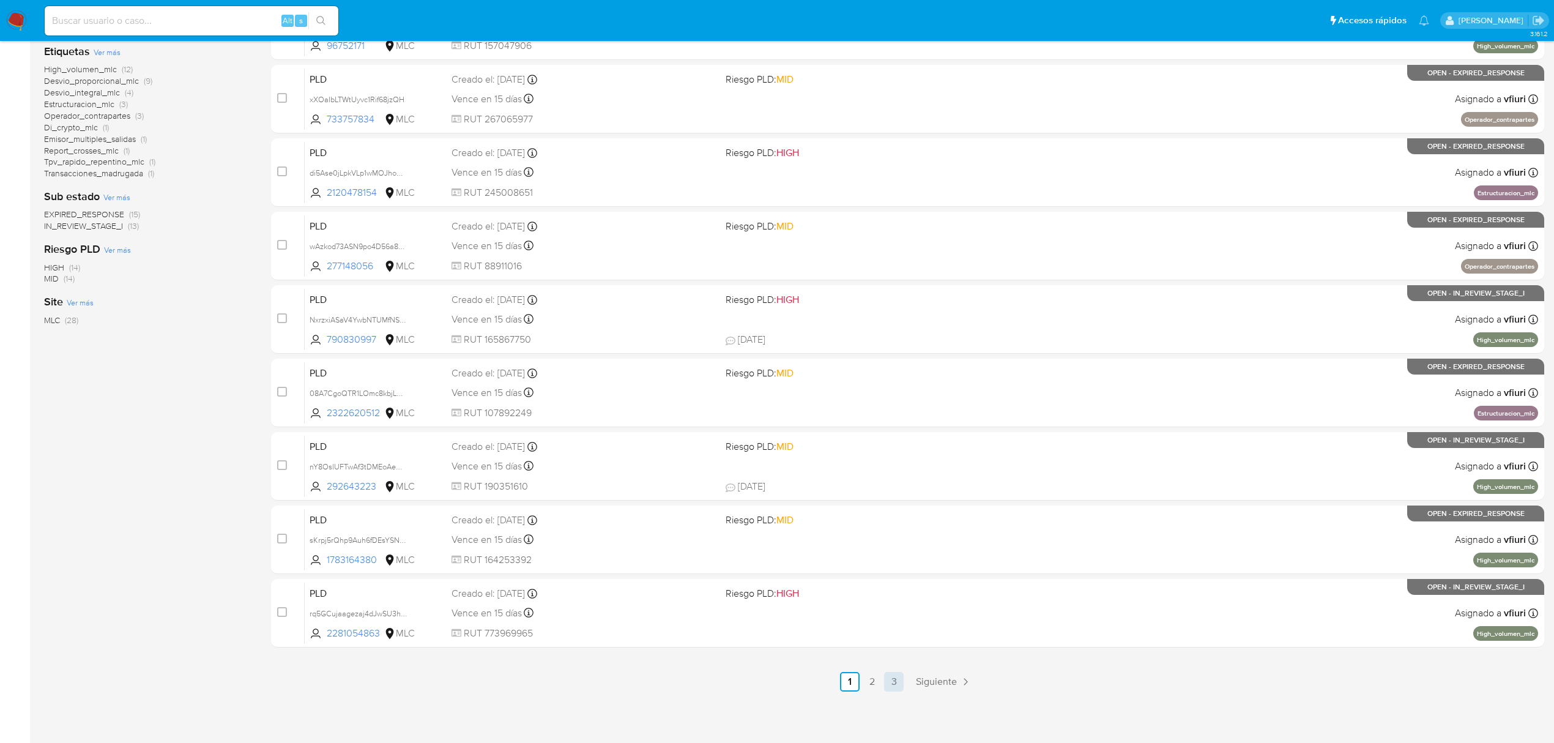
click at [899, 678] on link "3" at bounding box center [894, 682] width 20 height 20
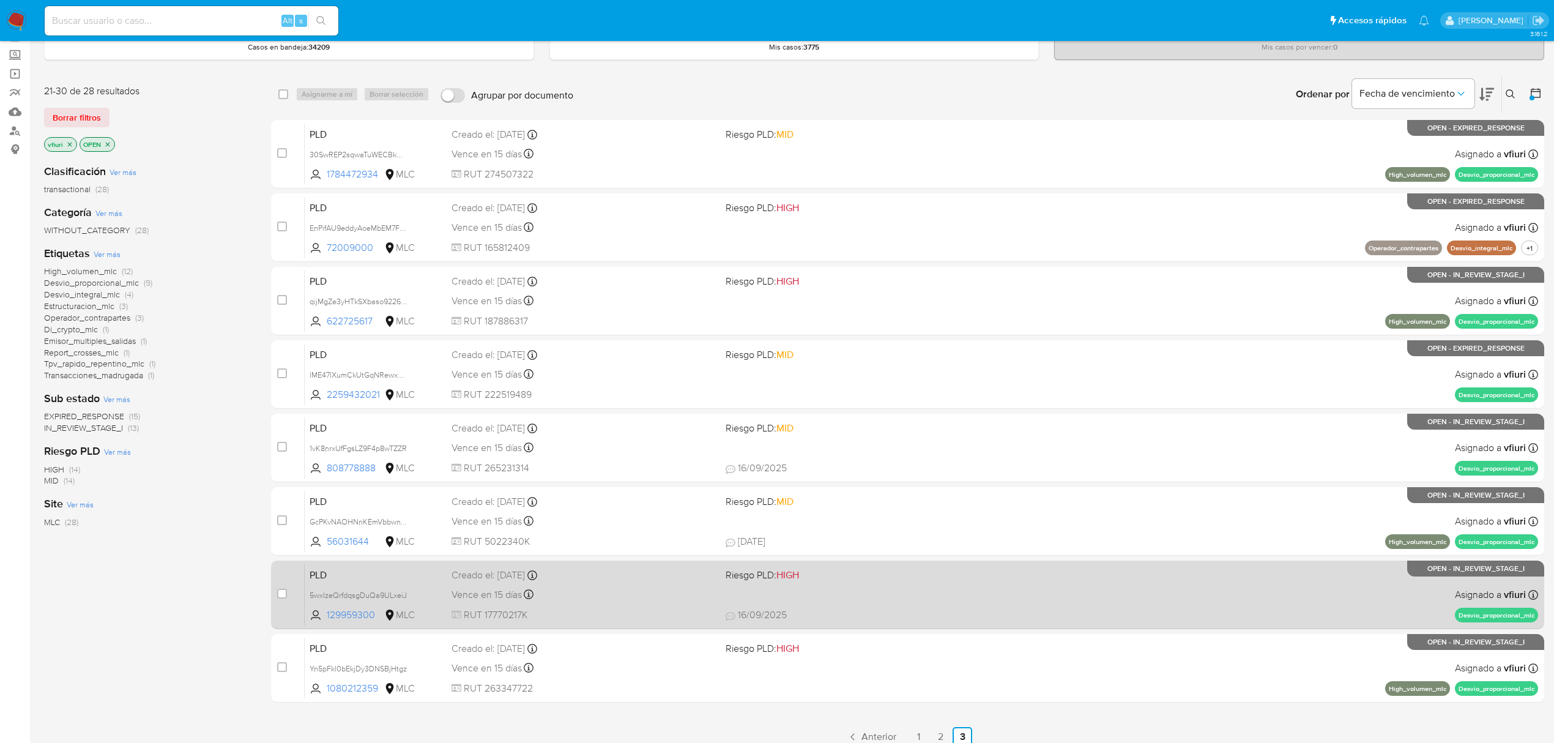
scroll to position [120, 0]
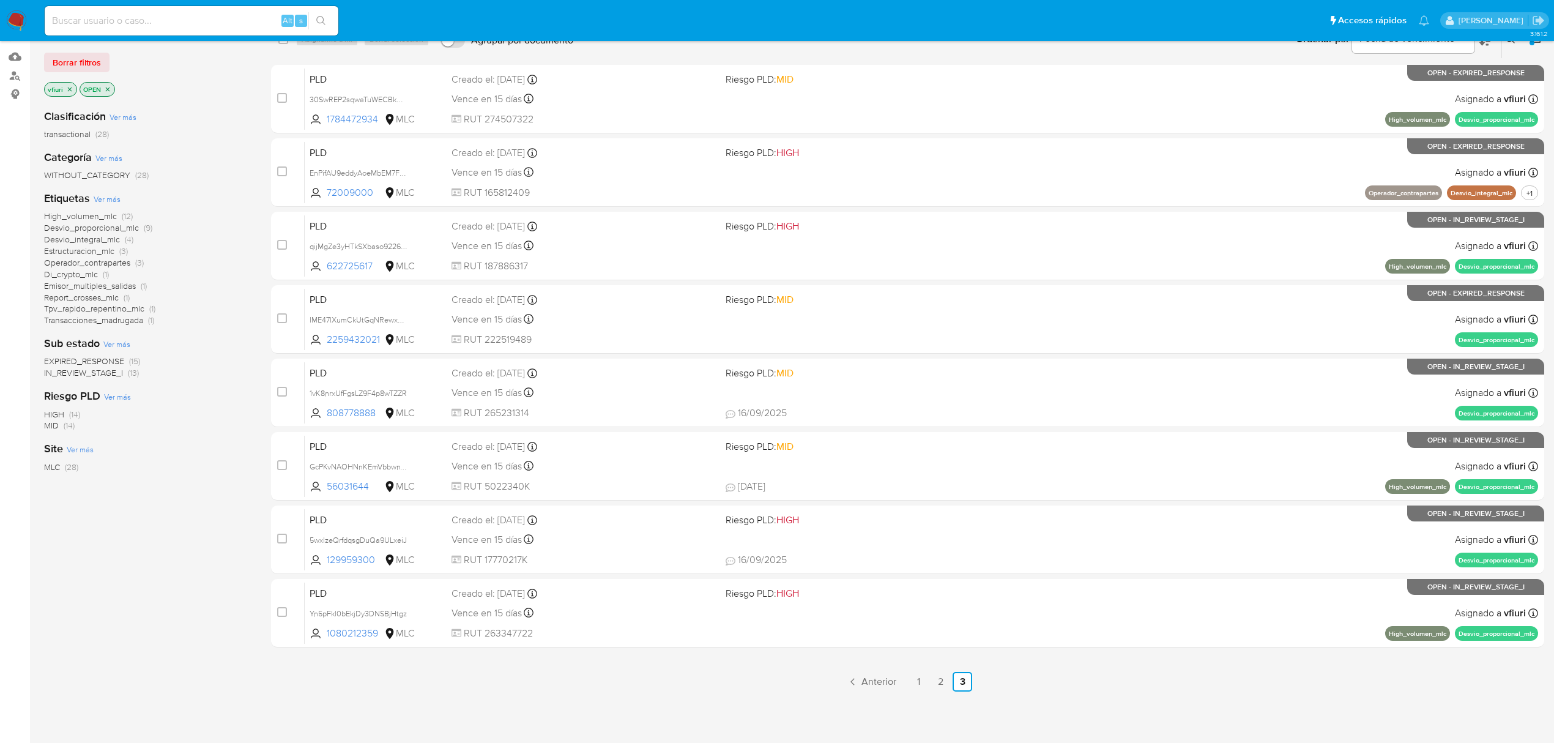
click at [937, 671] on div "select-all-cases-checkbox Asignarme a mí Borrar selección Agrupar por documento…" at bounding box center [907, 356] width 1273 height 672
click at [941, 681] on link "2" at bounding box center [941, 682] width 20 height 20
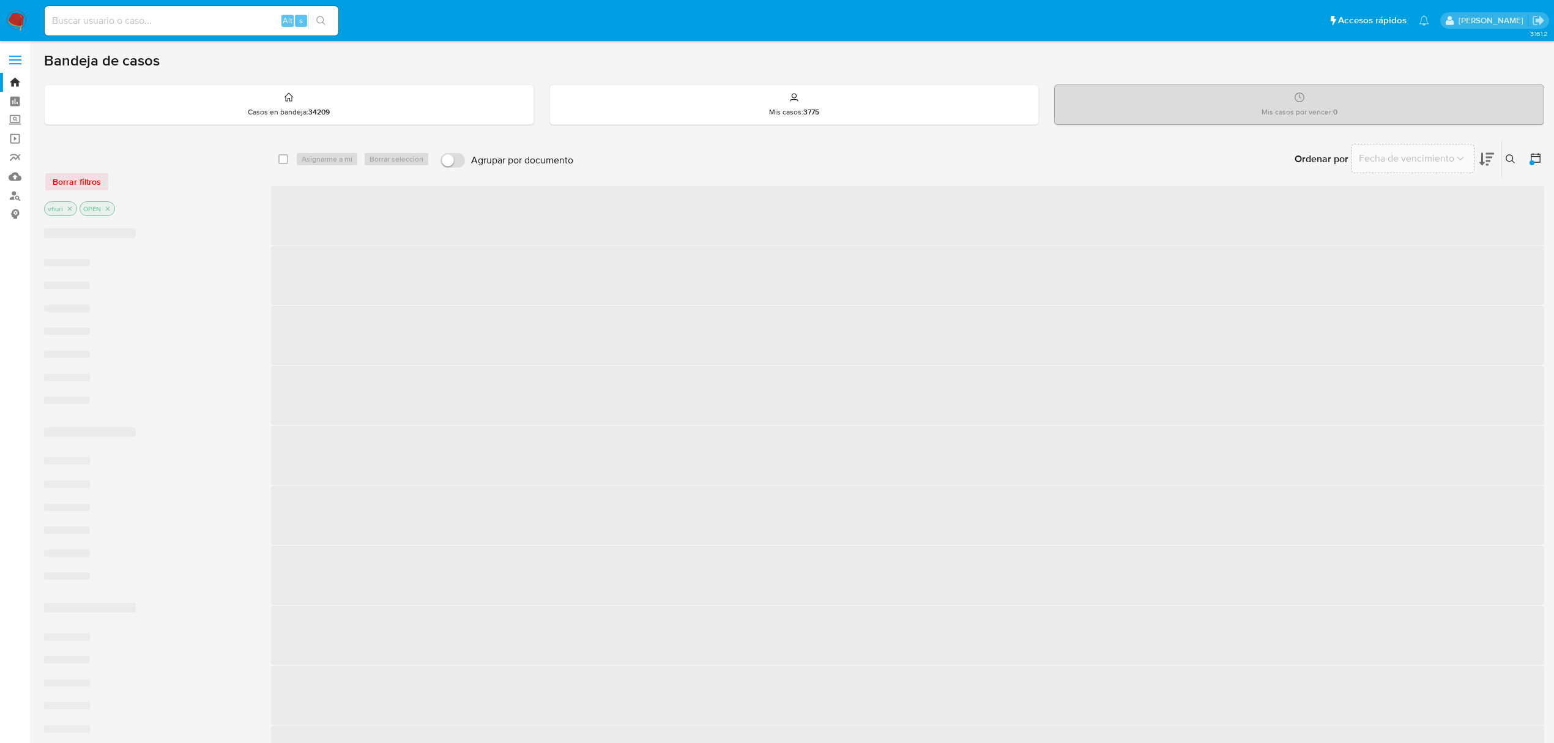
scroll to position [267, 0]
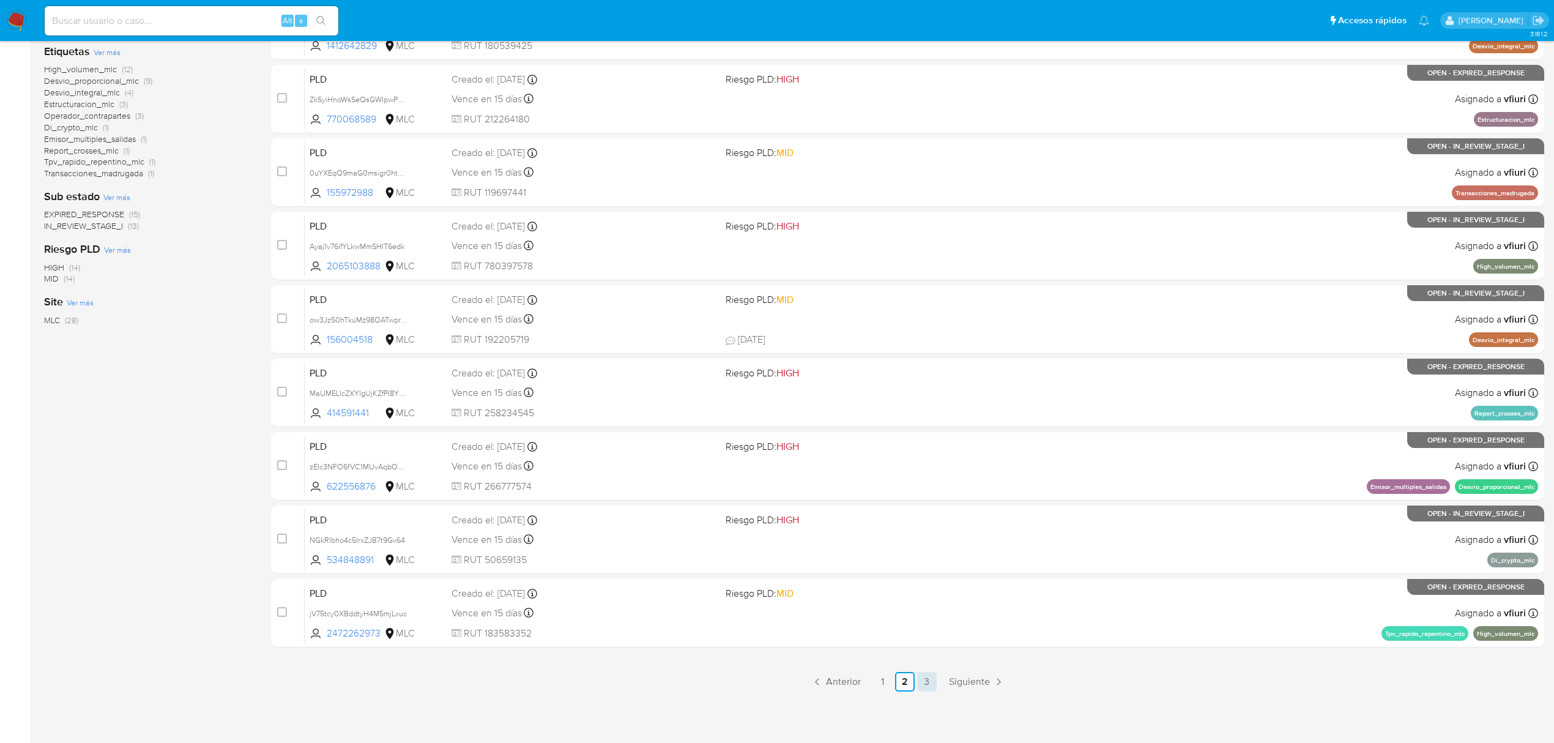
click at [931, 683] on link "3" at bounding box center [927, 682] width 20 height 20
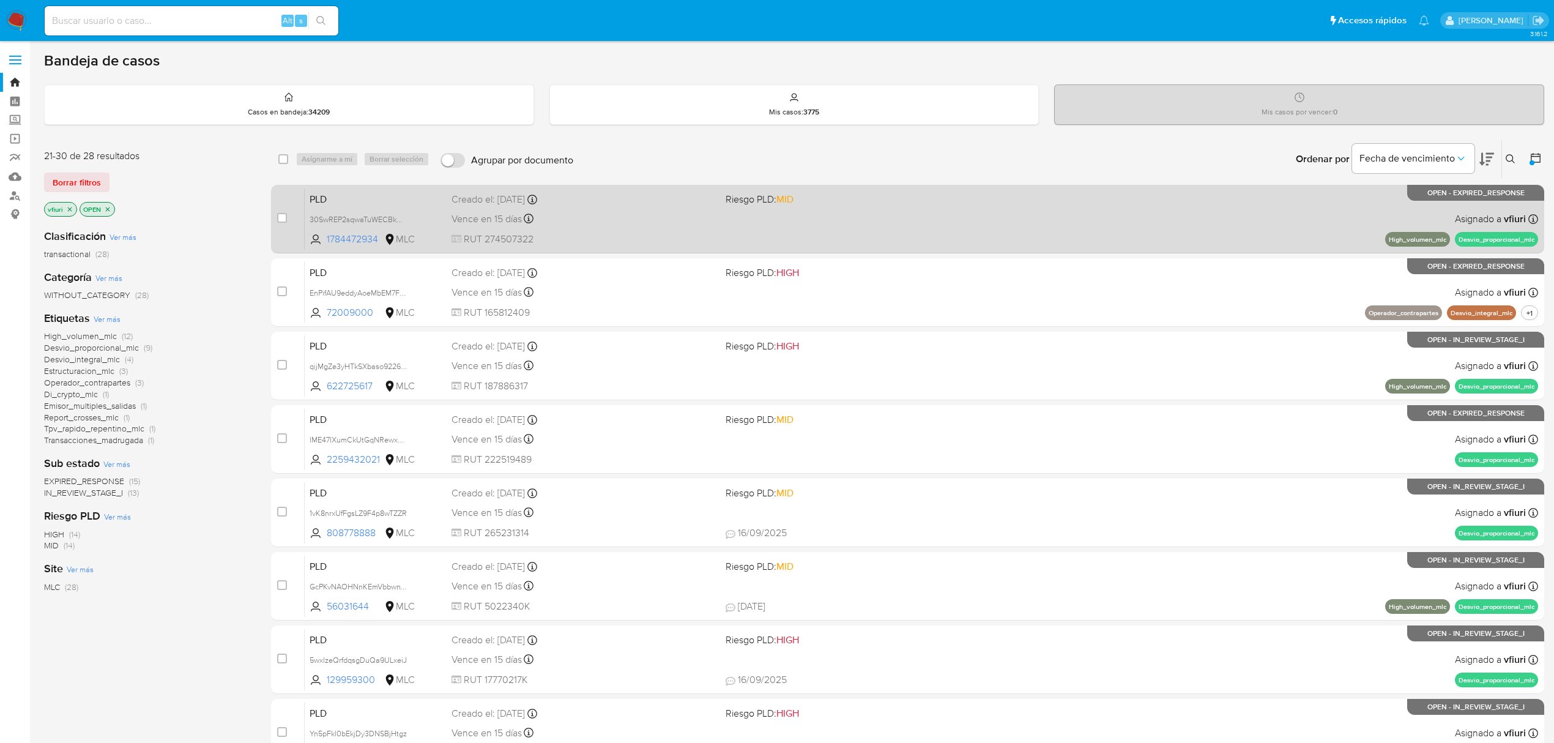
click at [789, 231] on div "PLD 30SwREP2sqwaTuWECBkREgPV 1784472934 MLC Riesgo PLD: MID Creado el: 12/07/20…" at bounding box center [922, 219] width 1234 height 62
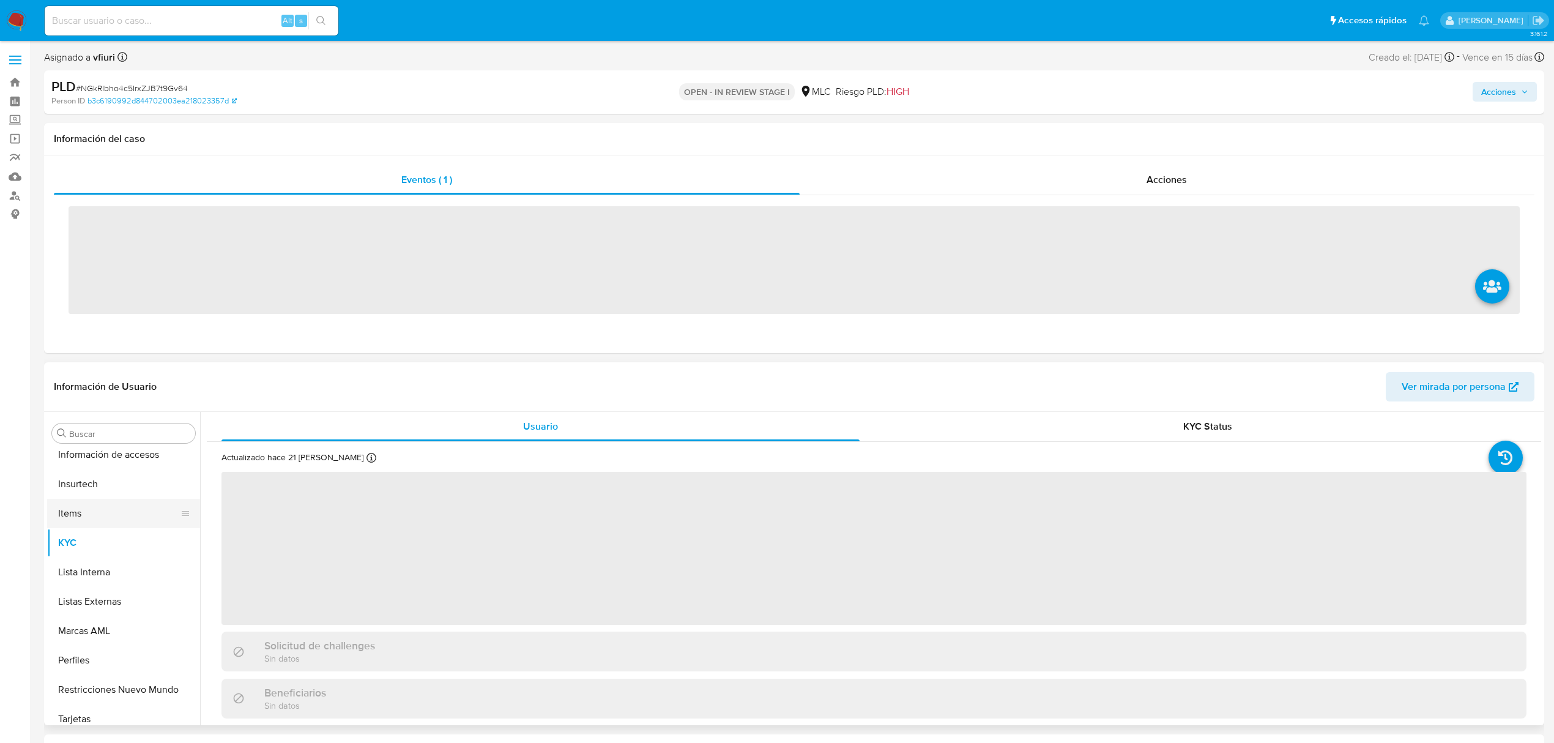
scroll to position [576, 0]
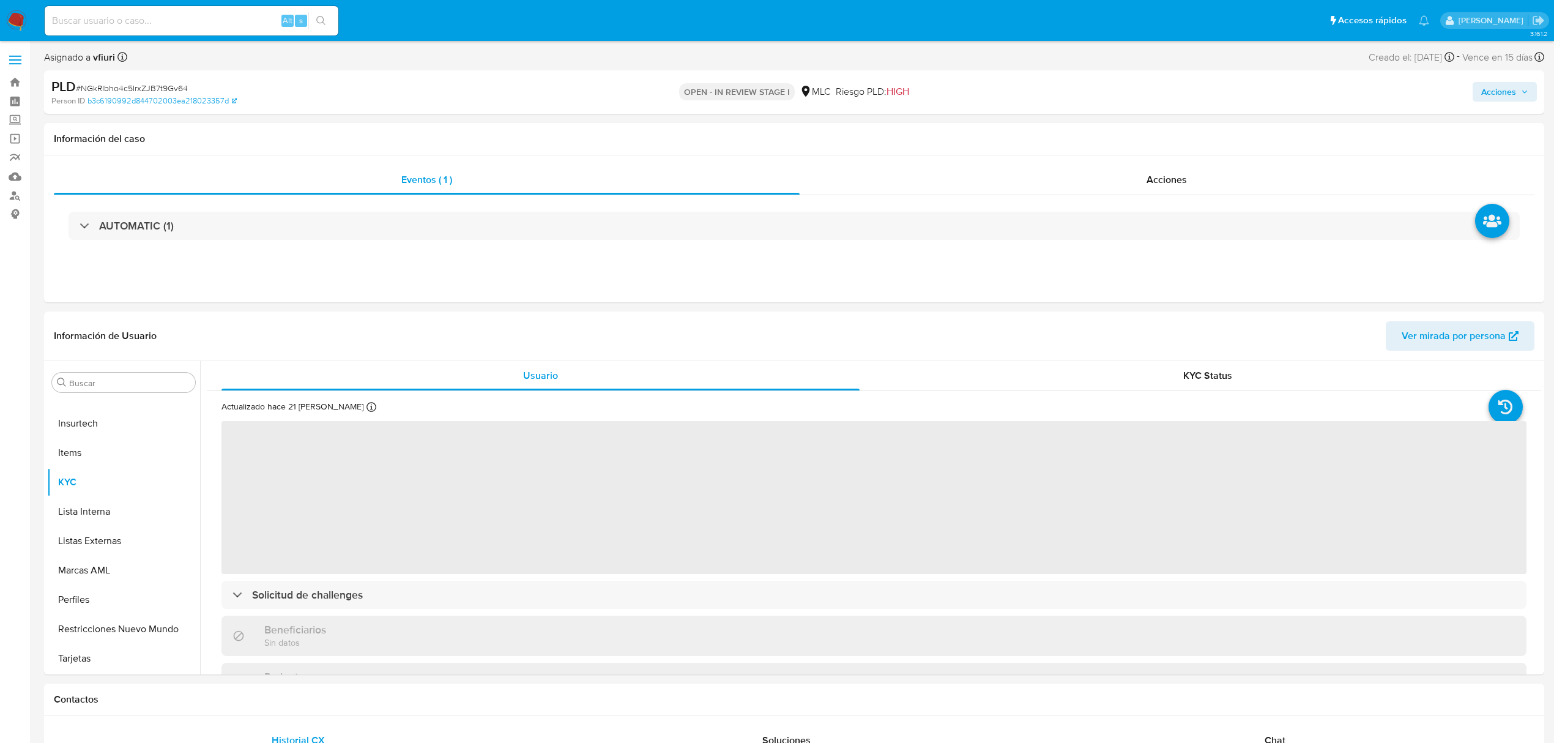
select select "10"
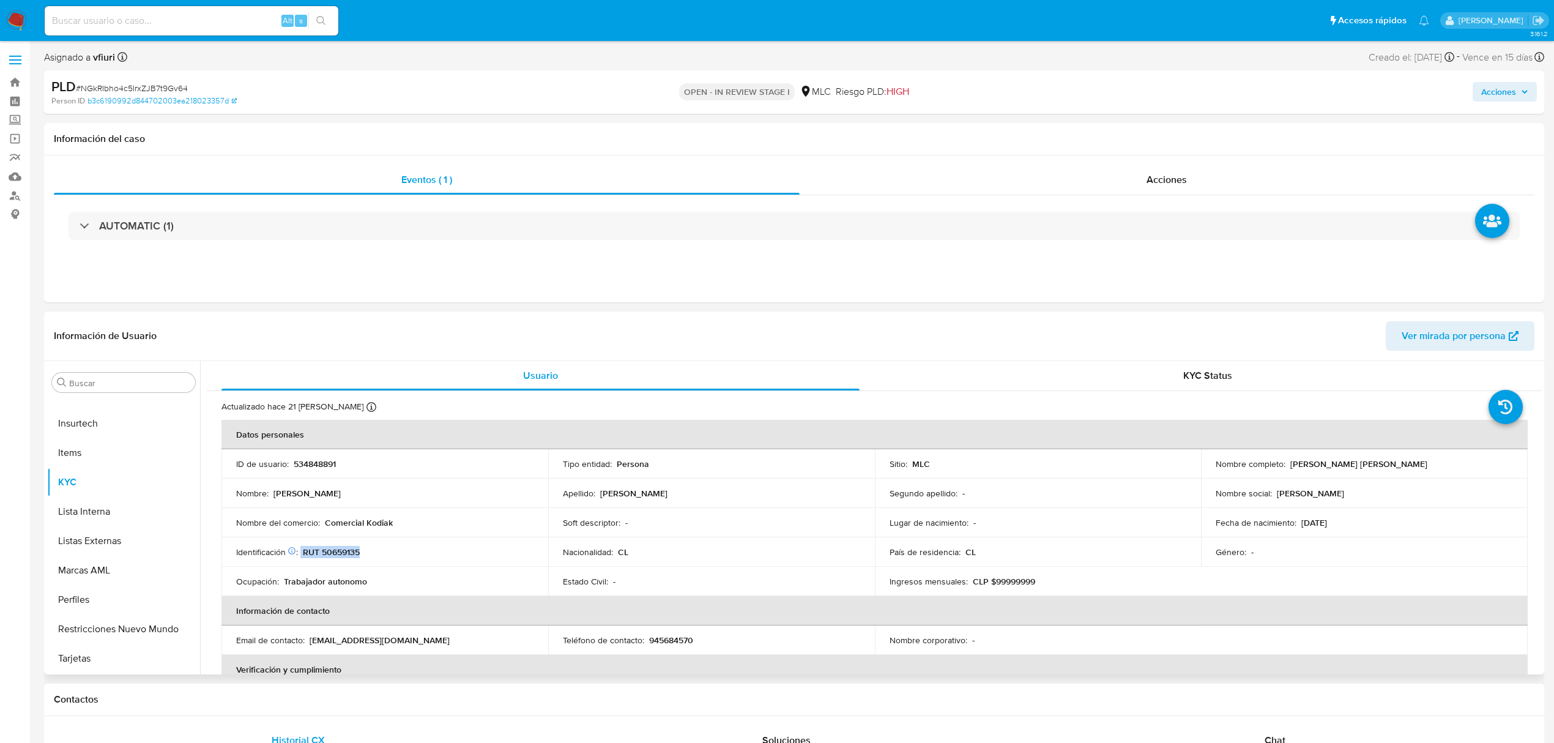
drag, startPoint x: 302, startPoint y: 551, endPoint x: 360, endPoint y: 551, distance: 58.7
click at [360, 551] on div "Identificación Nº de serie: 523522763 : RUT 50659135" at bounding box center [384, 551] width 297 height 11
copy div "RUT 50659135"
click at [319, 471] on td "ID de usuario : 534848891" at bounding box center [385, 463] width 327 height 29
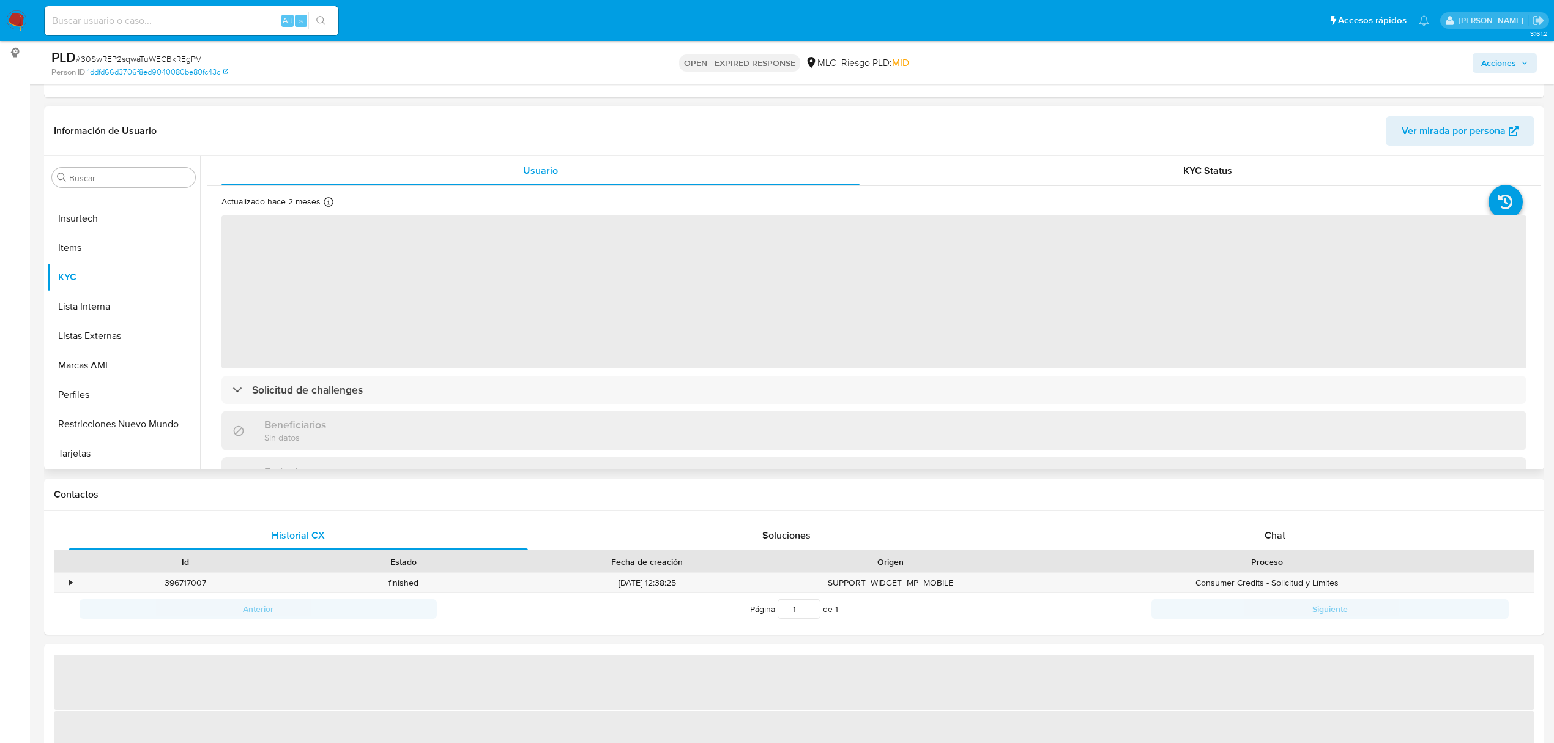
scroll to position [163, 0]
select select "10"
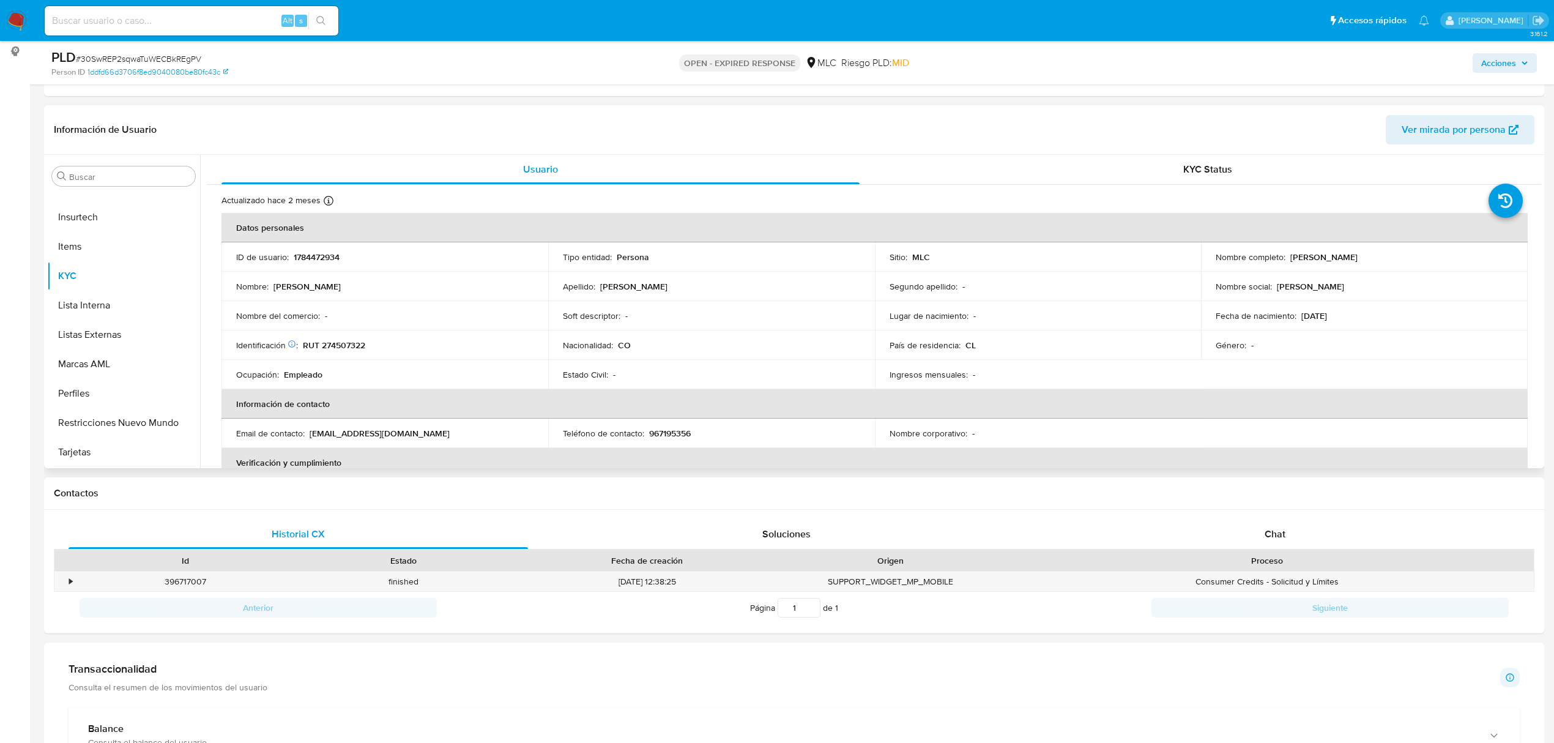
click at [333, 258] on p "1784472934" at bounding box center [317, 256] width 46 height 11
copy p "1784472934"
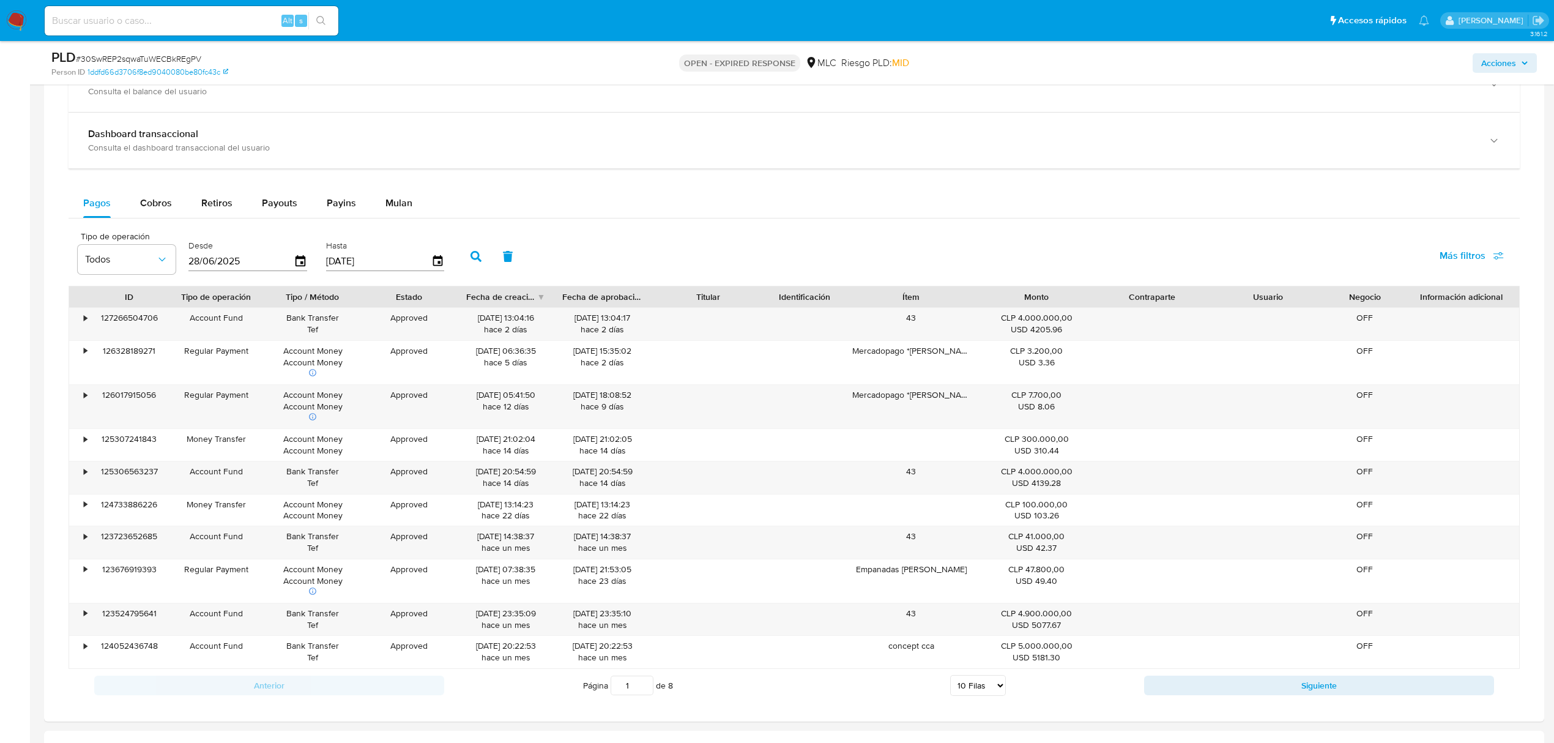
scroll to position [816, 0]
click at [406, 208] on span "Mulan" at bounding box center [398, 201] width 27 height 14
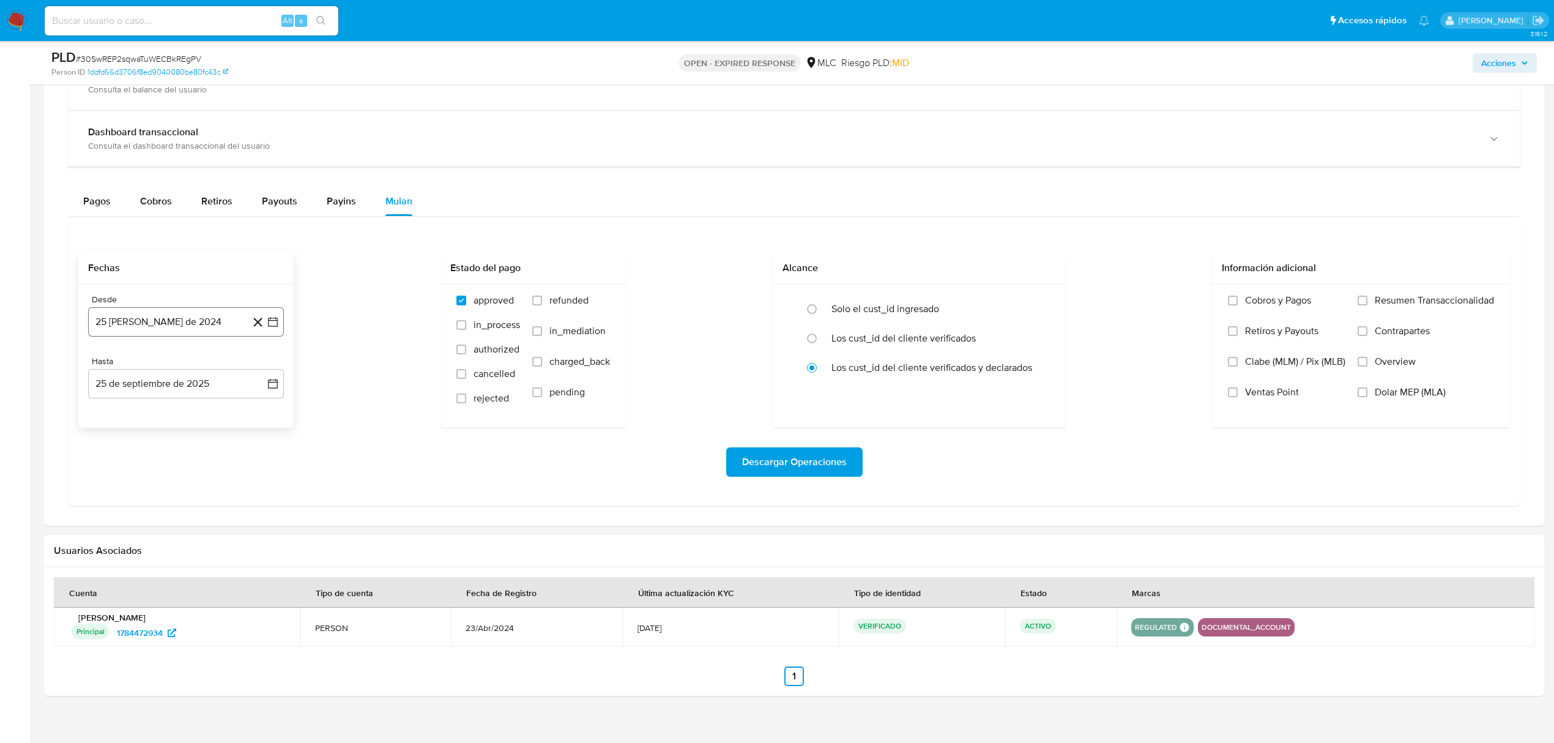
click at [281, 319] on button "25 de agosto de 2024" at bounding box center [186, 321] width 196 height 29
click at [263, 371] on icon "Mes siguiente" at bounding box center [262, 366] width 5 height 9
drag, startPoint x: 130, startPoint y: 464, endPoint x: 215, endPoint y: 450, distance: 86.1
click at [137, 463] on button "10" at bounding box center [137, 461] width 20 height 20
click at [267, 385] on icon "button" at bounding box center [273, 384] width 12 height 12
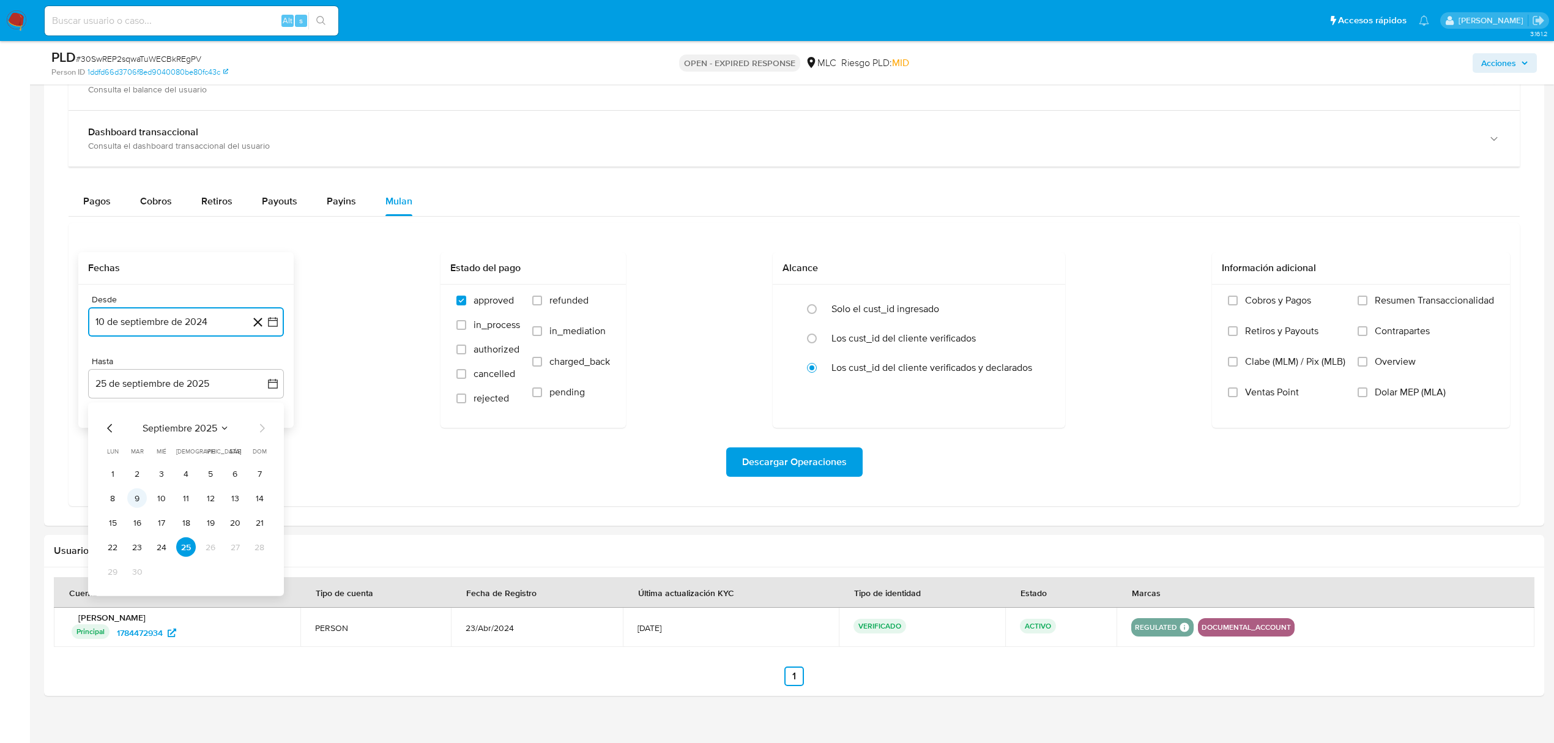
click at [142, 505] on button "9" at bounding box center [137, 498] width 20 height 20
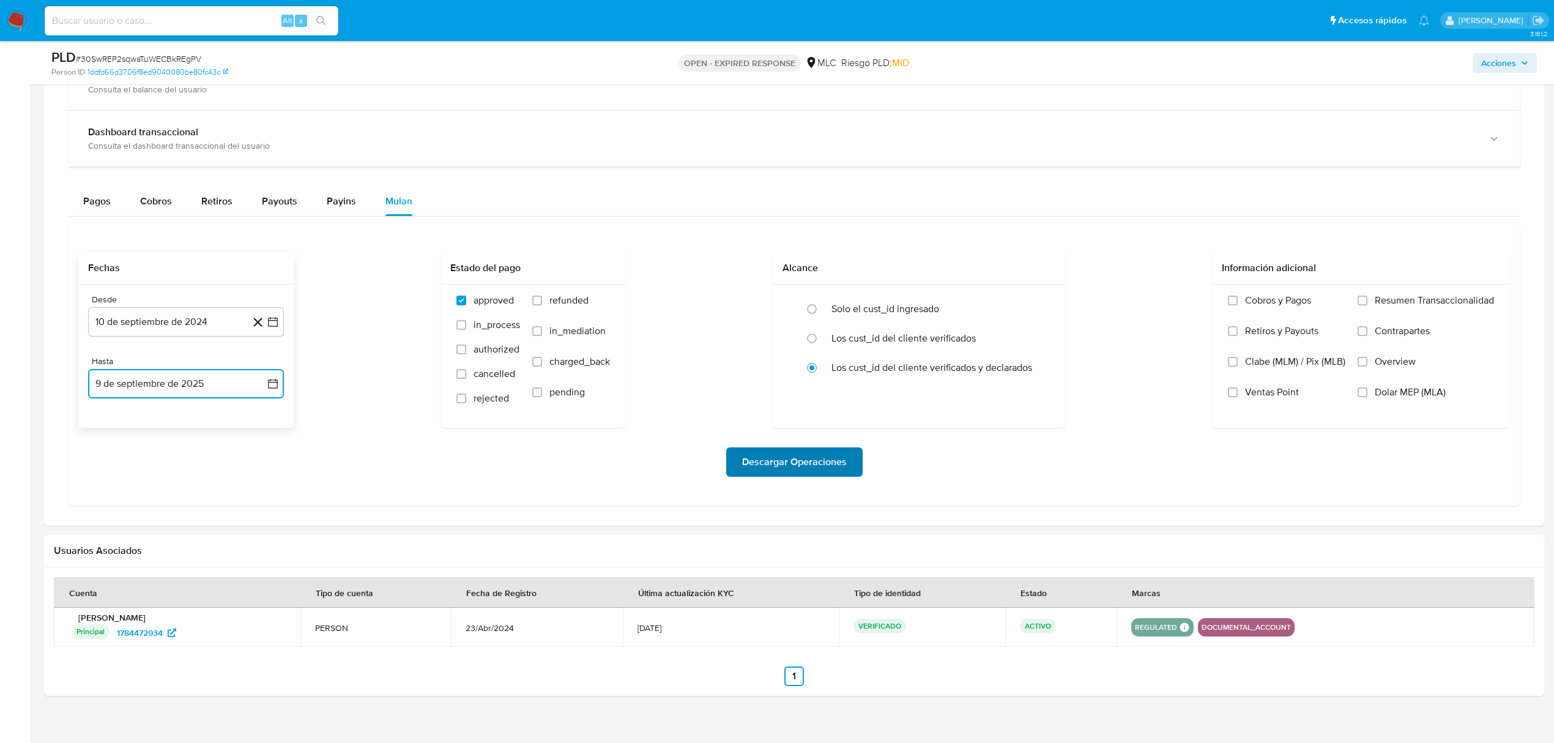
click at [772, 466] on span "Descargar Operaciones" at bounding box center [794, 462] width 105 height 27
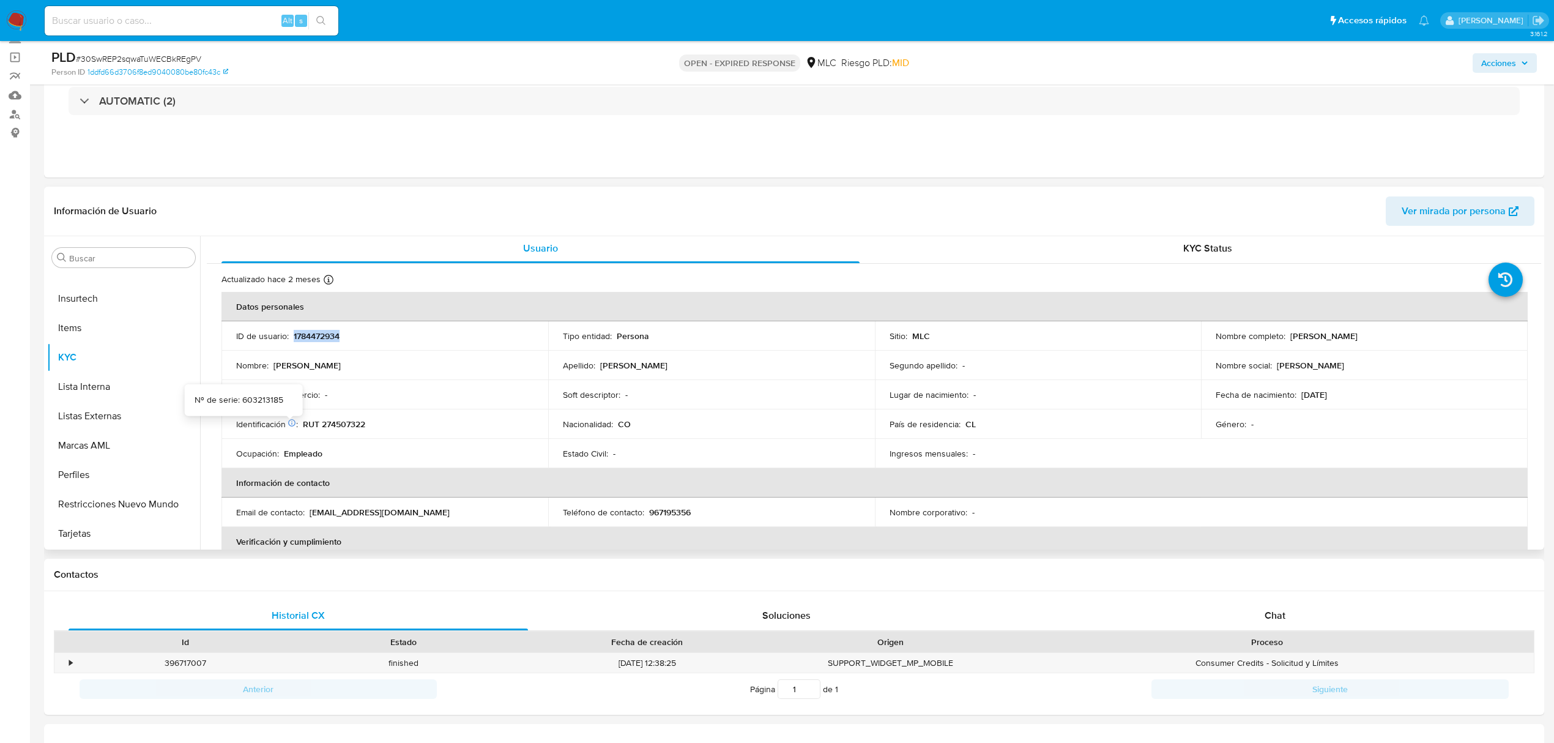
scroll to position [0, 0]
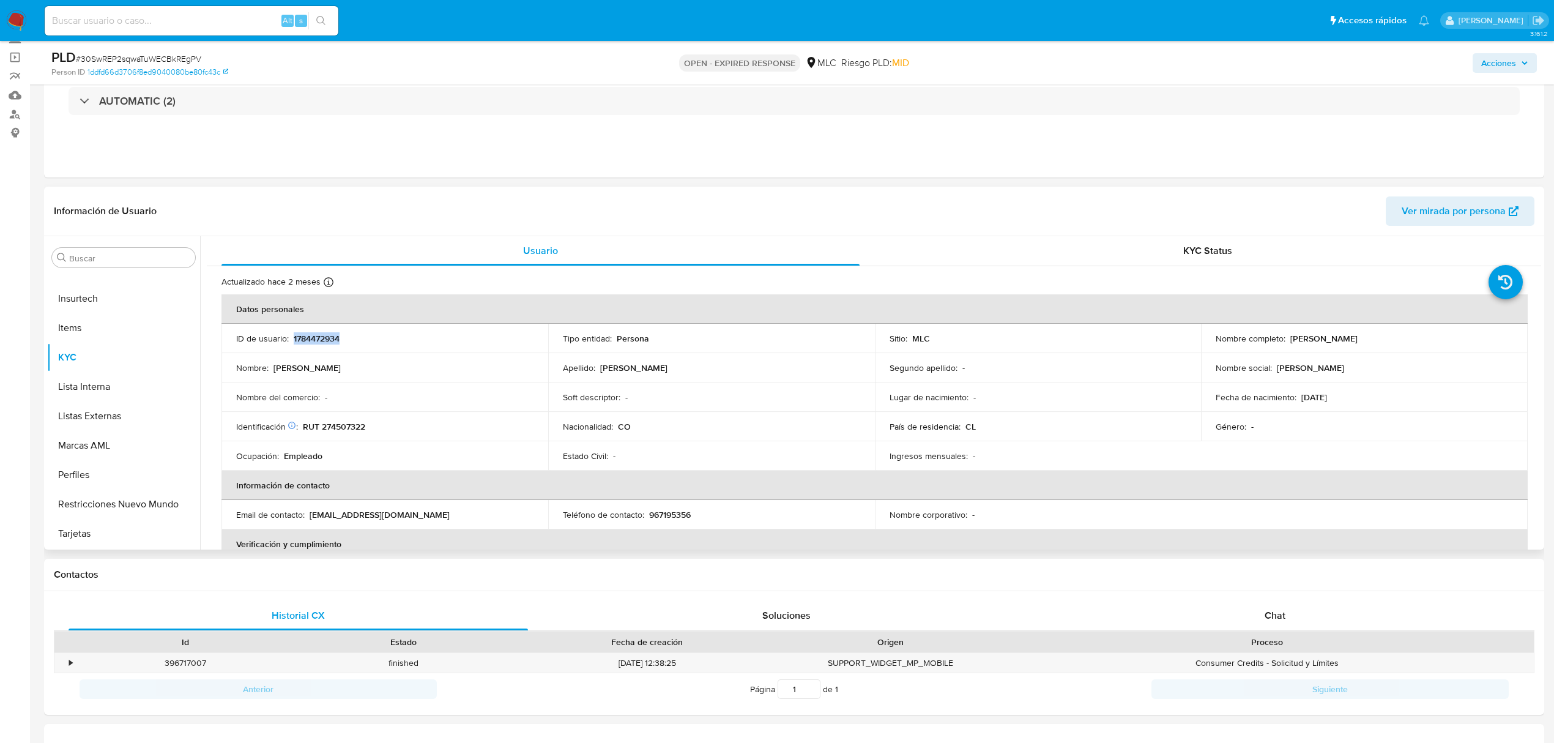
copy p "1784472934"
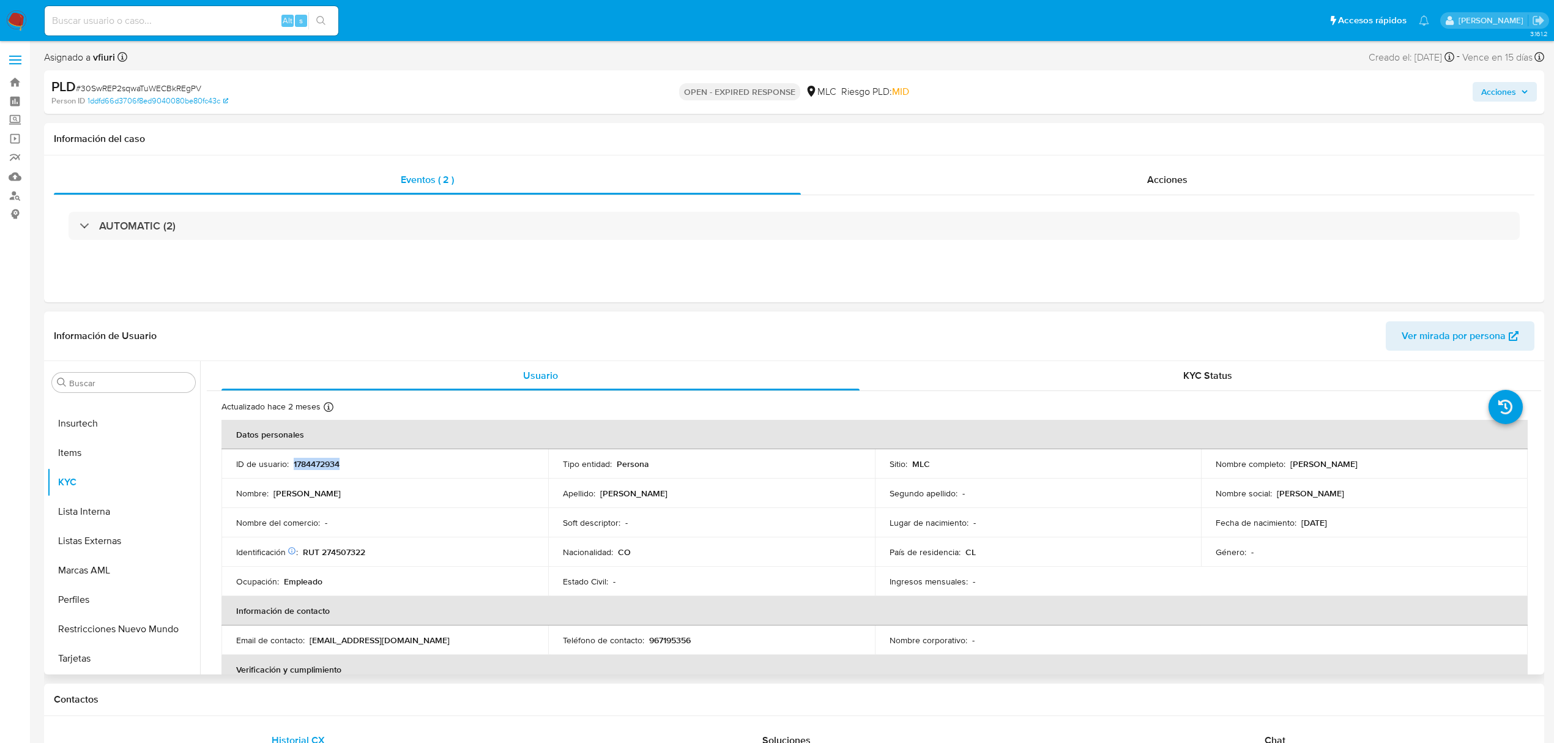
copy p "1784472934"
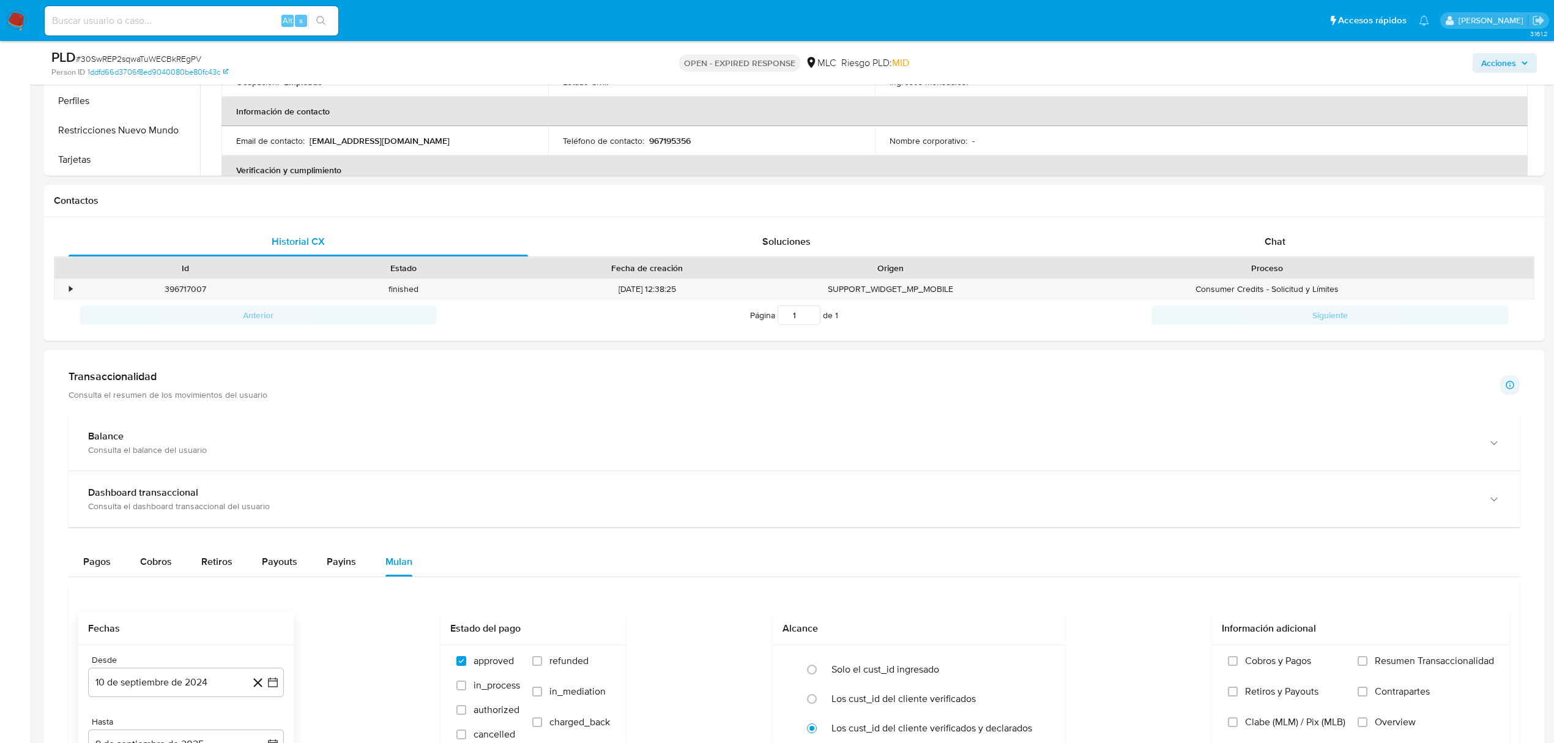
scroll to position [321, 0]
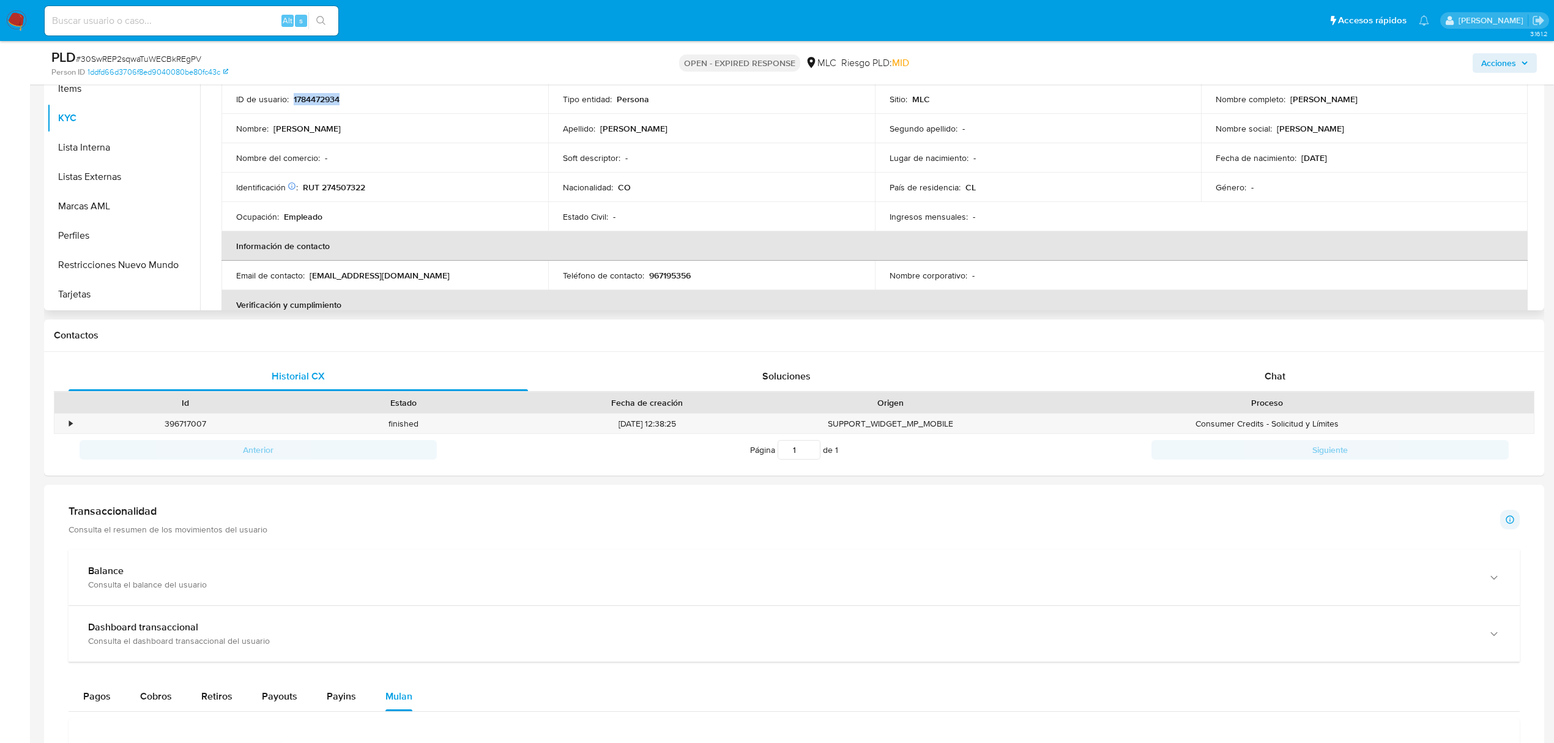
copy p "1784472934"
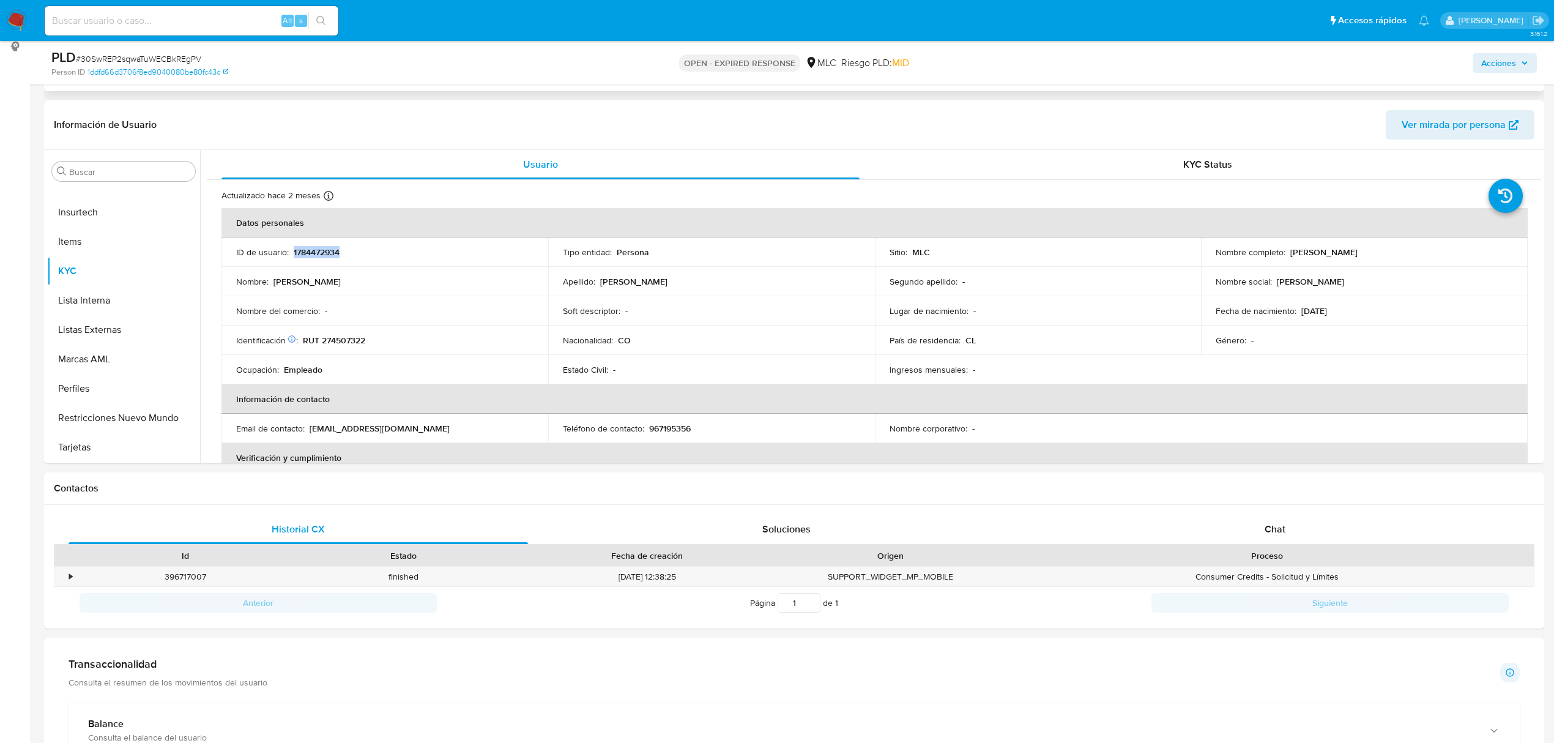
scroll to position [76, 0]
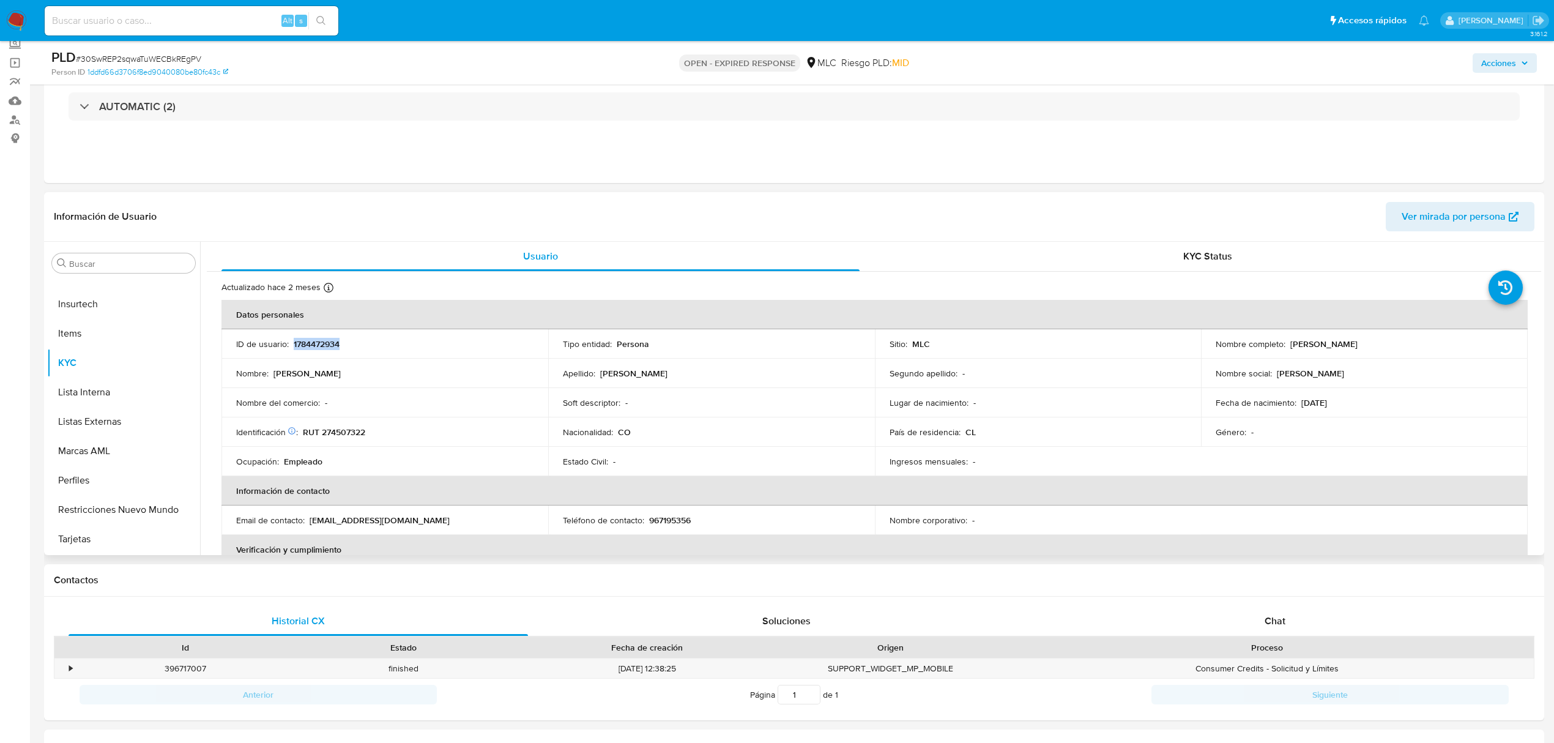
copy p "1784472934"
click at [348, 432] on p "RUT 274507322" at bounding box center [334, 431] width 62 height 11
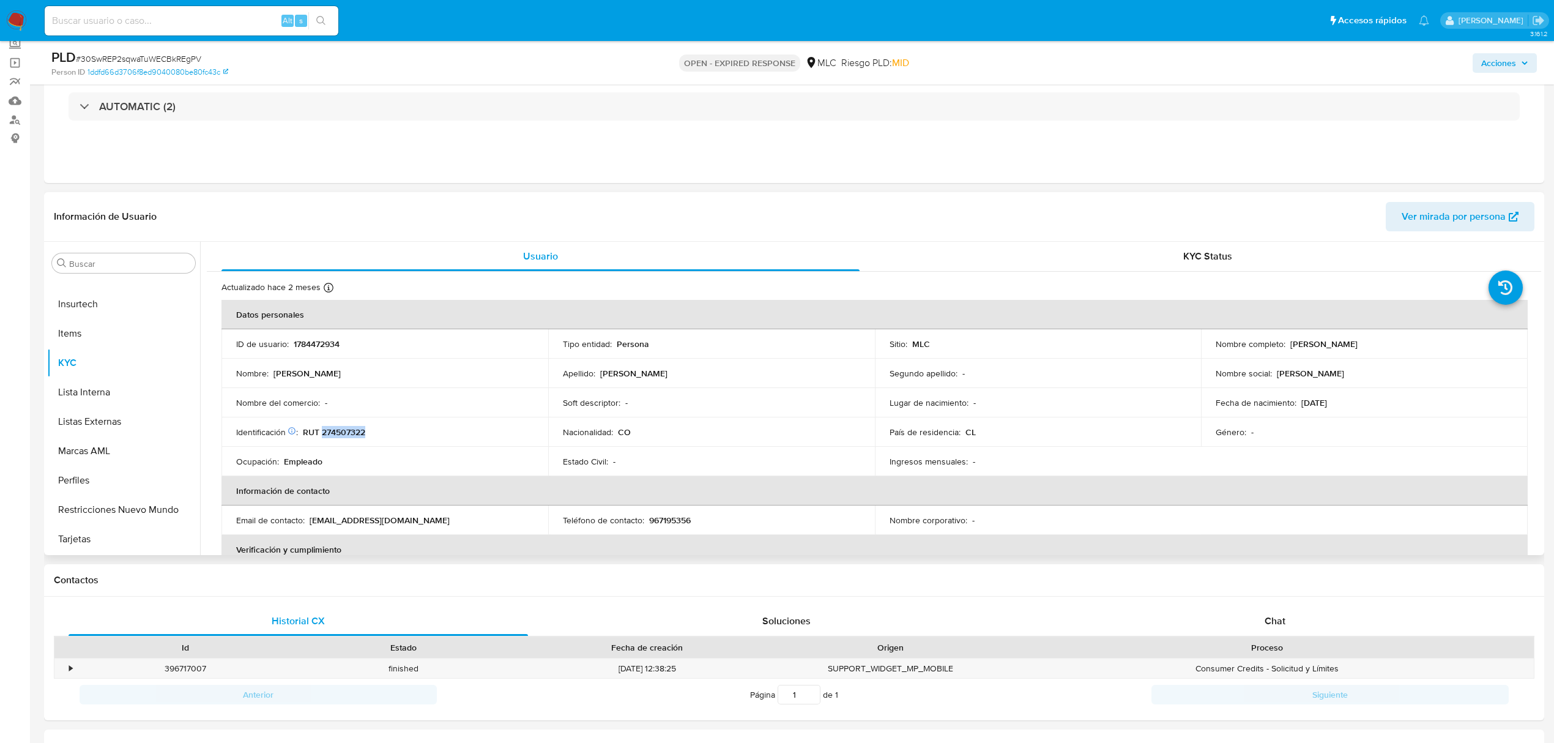
copy p "274507322"
click at [311, 346] on p "1784472934" at bounding box center [317, 343] width 46 height 11
copy p "1784472934"
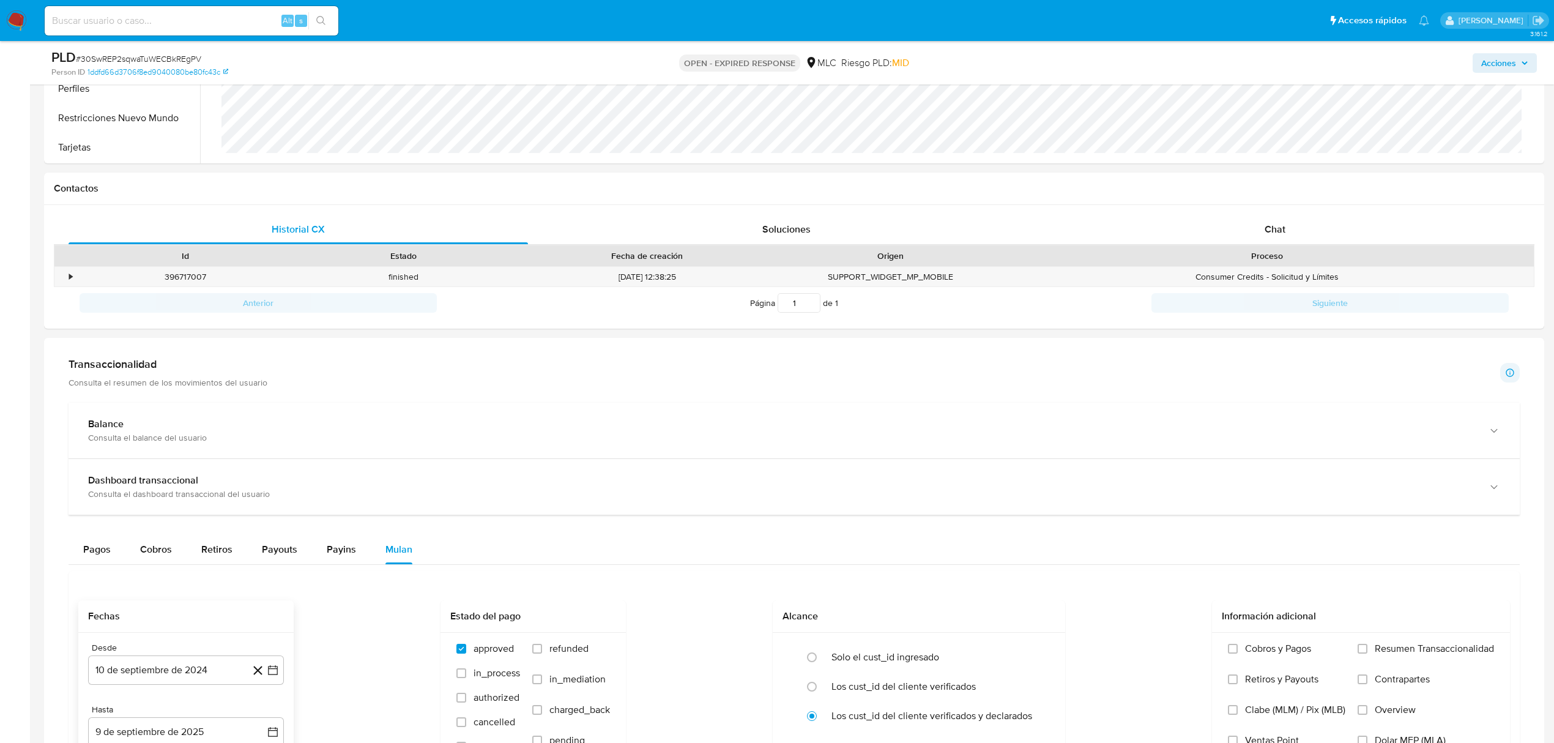
scroll to position [321, 0]
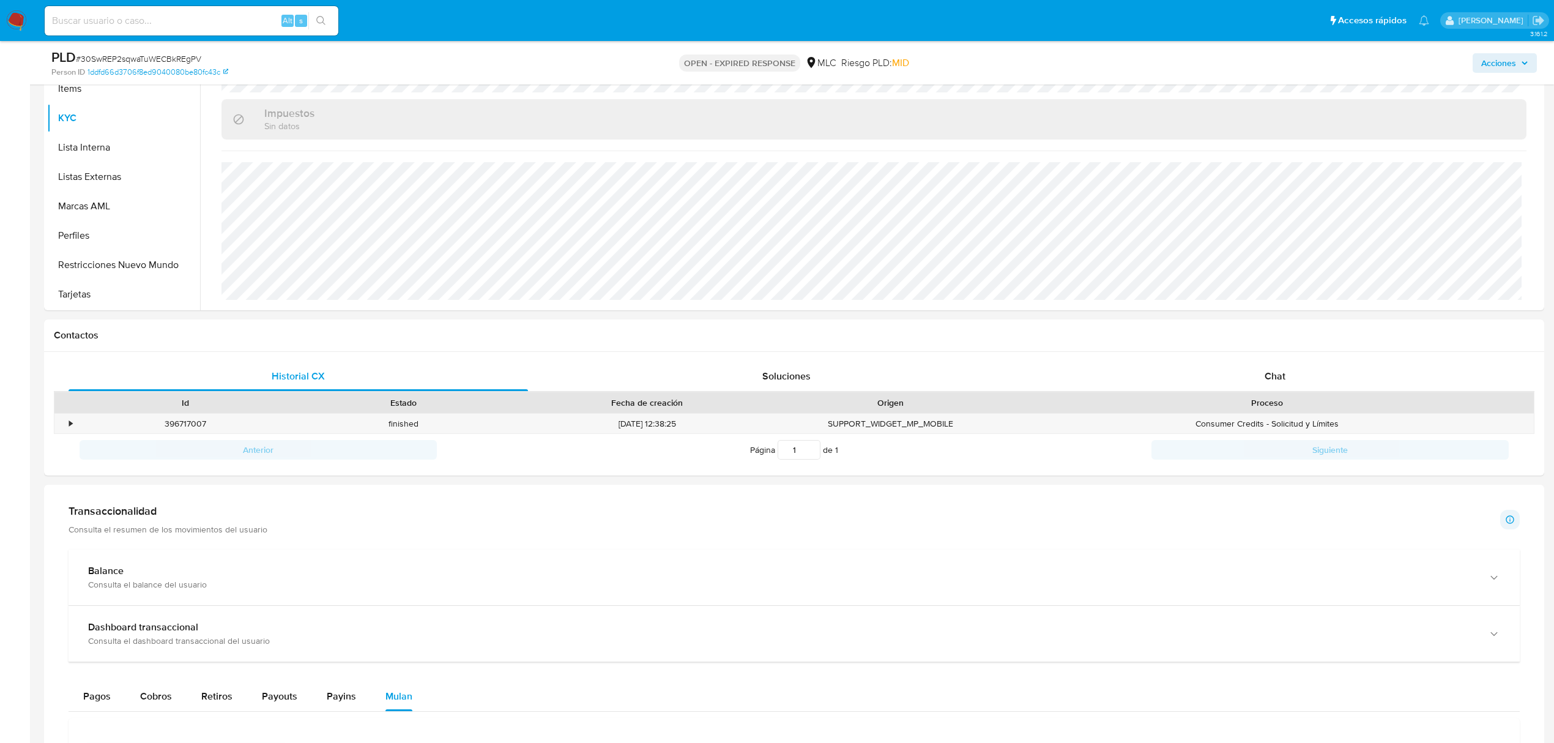
click at [184, 51] on div "PLD # 30SwREP2sqwaTuWECBkREgPV" at bounding box center [296, 57] width 491 height 18
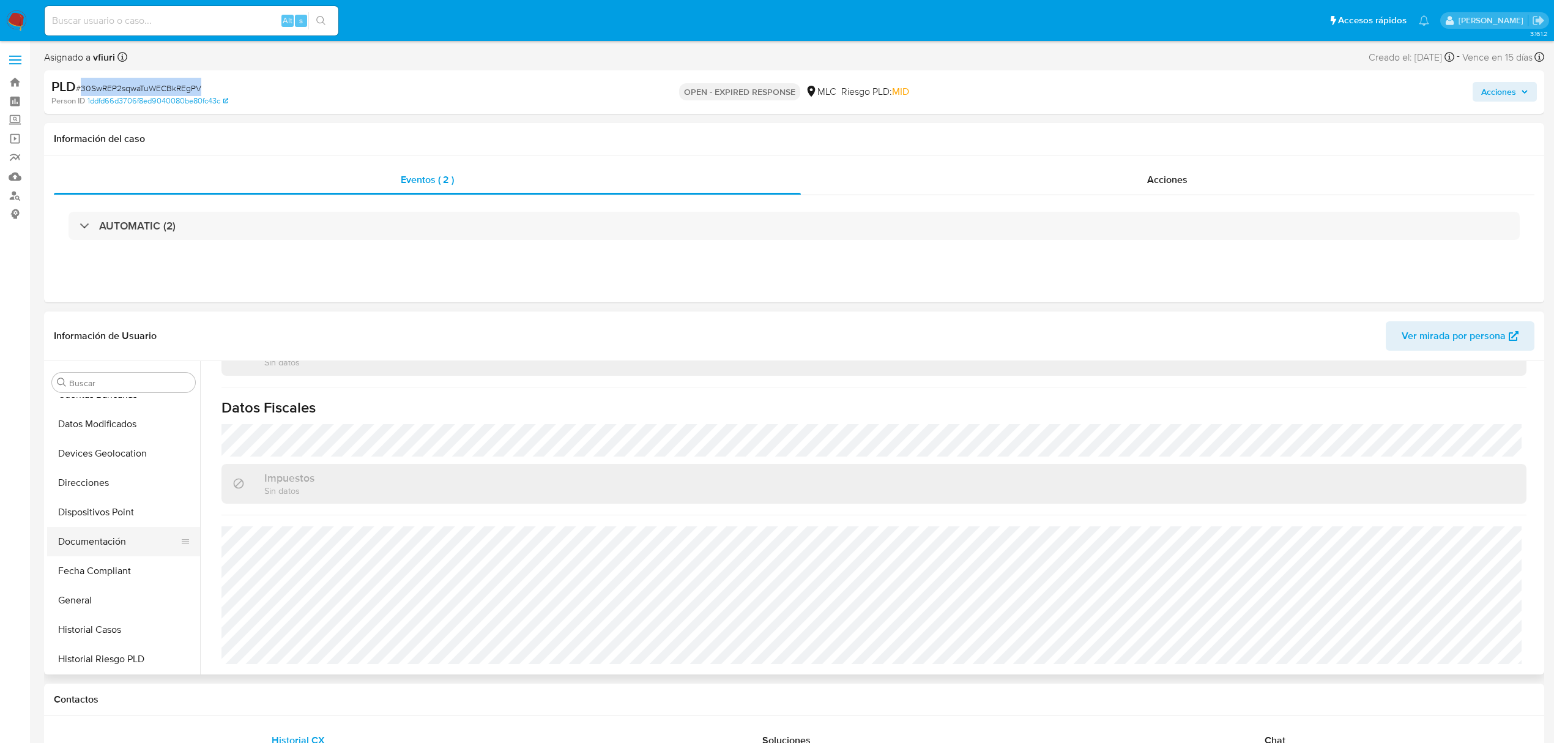
scroll to position [250, 0]
click at [117, 516] on button "Documentación" at bounding box center [118, 514] width 143 height 29
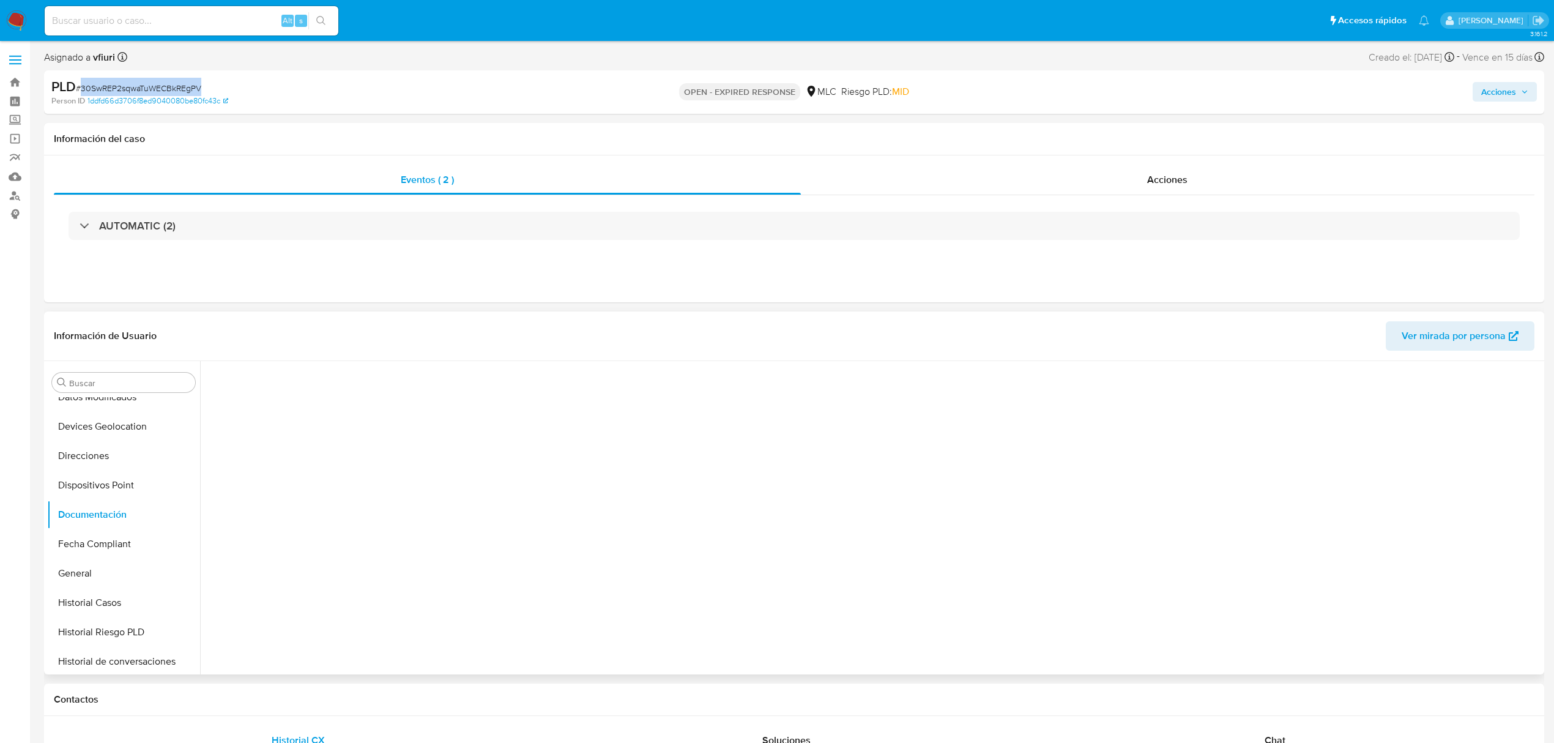
scroll to position [99, 0]
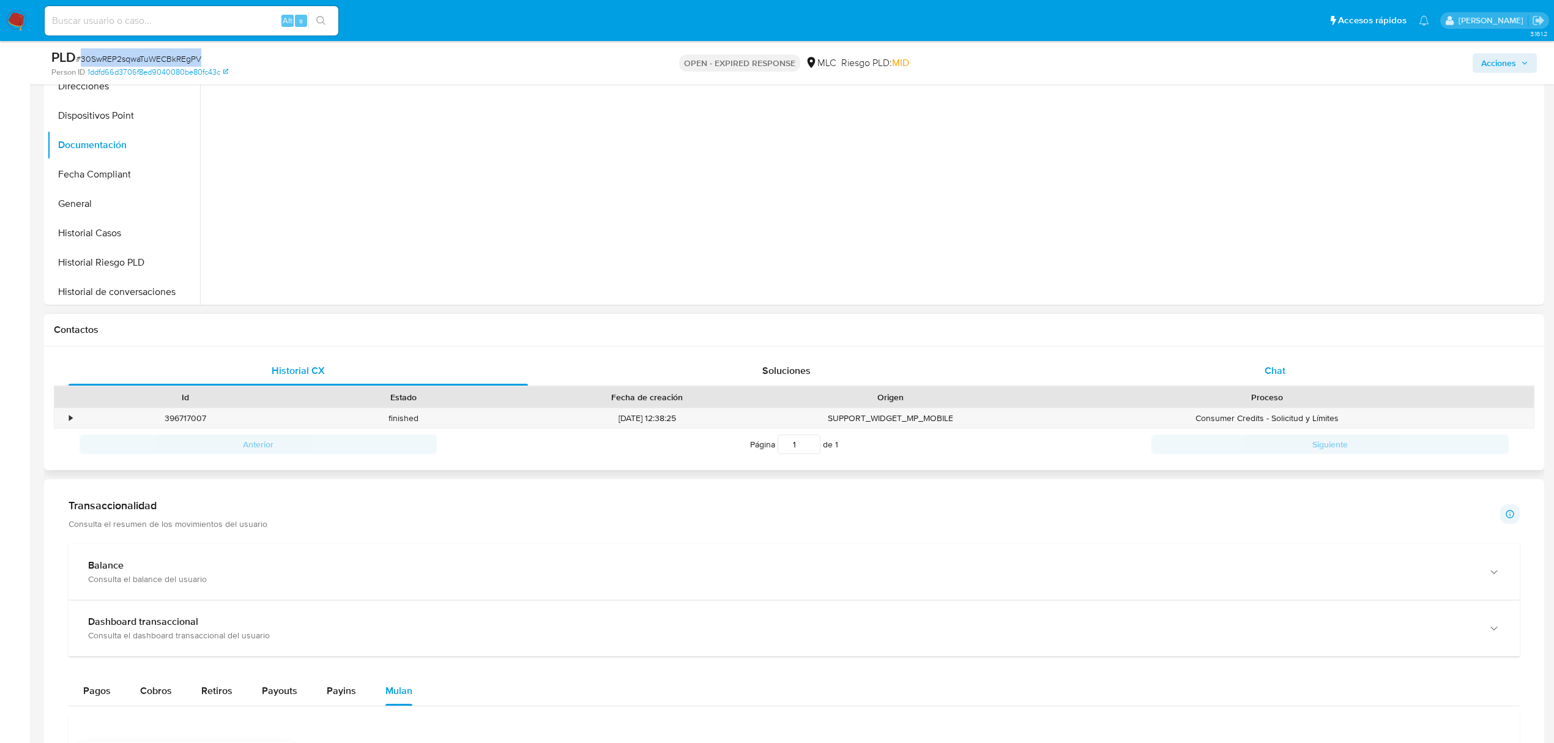
click at [1271, 368] on span "Chat" at bounding box center [1275, 370] width 21 height 14
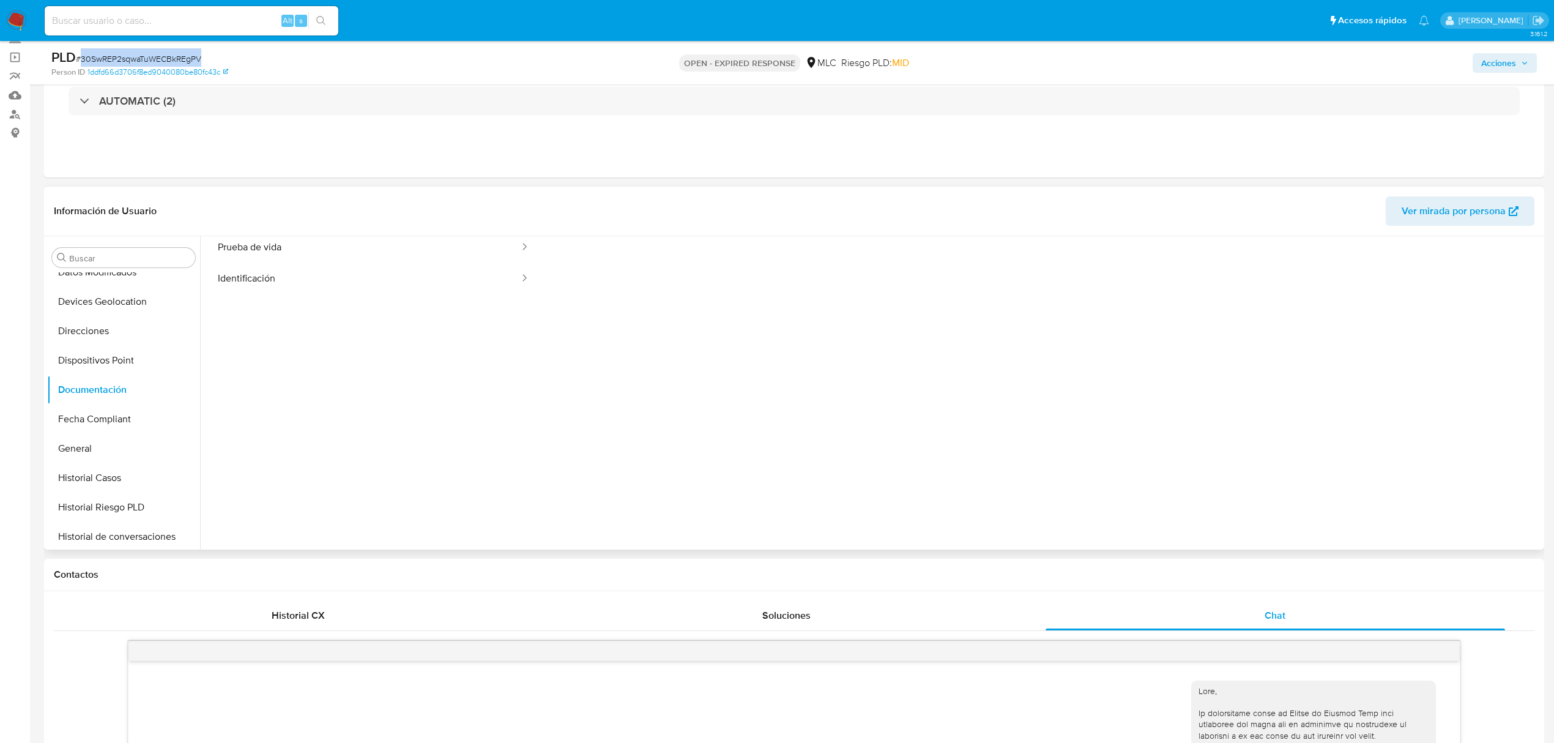
scroll to position [0, 0]
click at [275, 287] on button "Prueba de vida" at bounding box center [364, 296] width 314 height 31
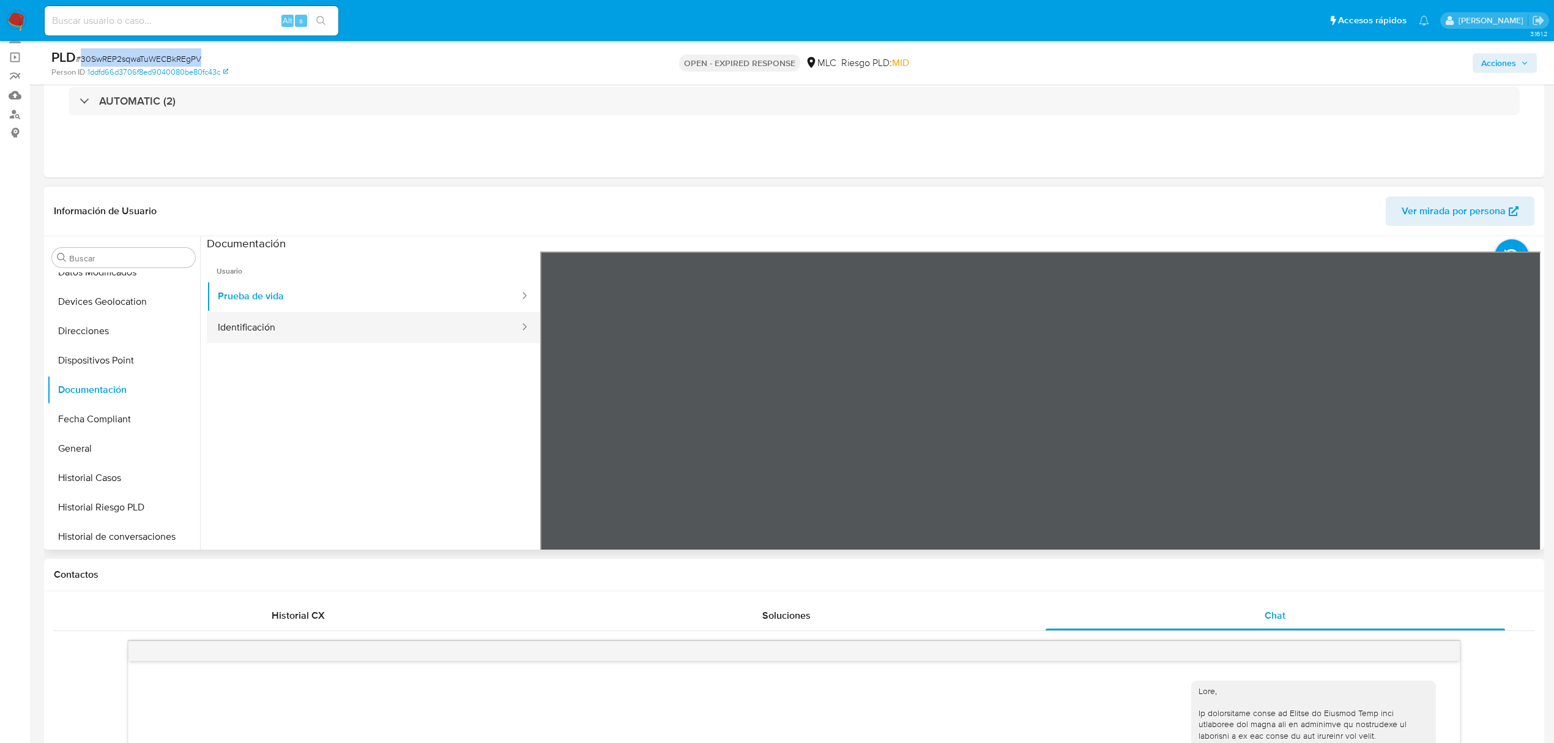
click at [297, 324] on button "Identificación" at bounding box center [364, 327] width 314 height 31
click at [438, 286] on button "Prueba de vida" at bounding box center [364, 296] width 314 height 31
click at [94, 358] on button "KYC" at bounding box center [118, 357] width 143 height 29
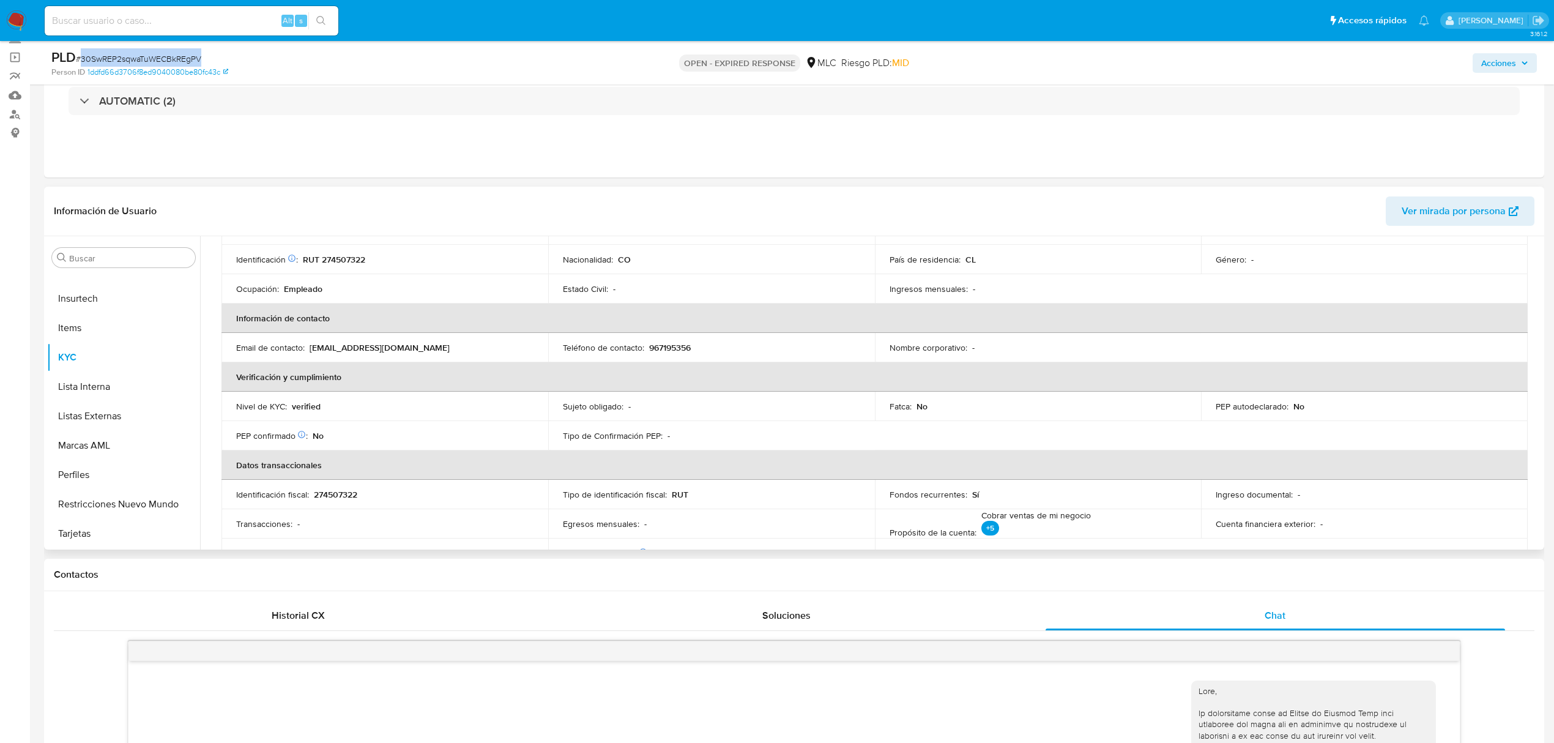
scroll to position [0, 0]
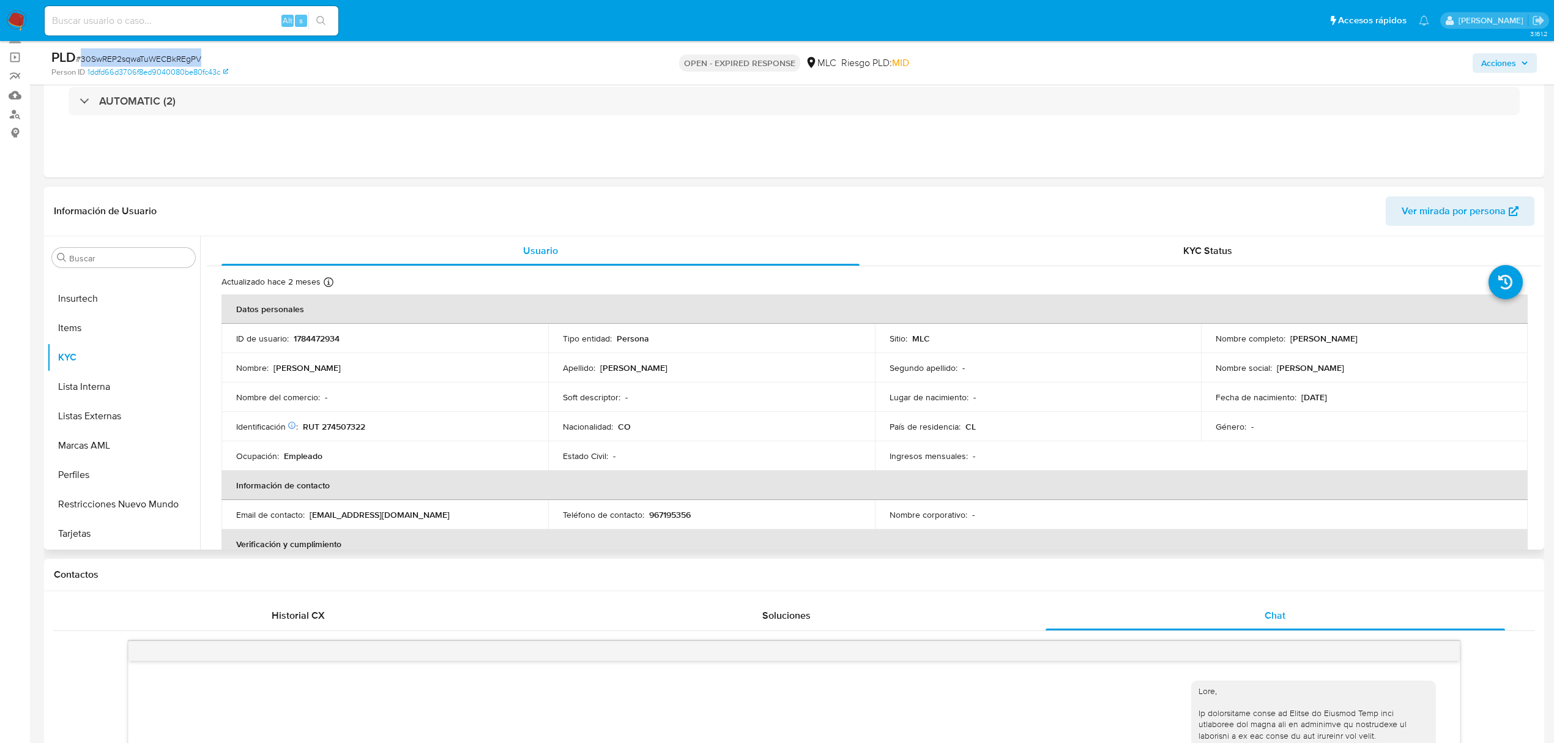
drag, startPoint x: 1288, startPoint y: 340, endPoint x: 1481, endPoint y: 338, distance: 193.4
click at [1481, 338] on div "Nombre completo : Brayan Ferney Rodriguez Salcedo" at bounding box center [1364, 338] width 297 height 11
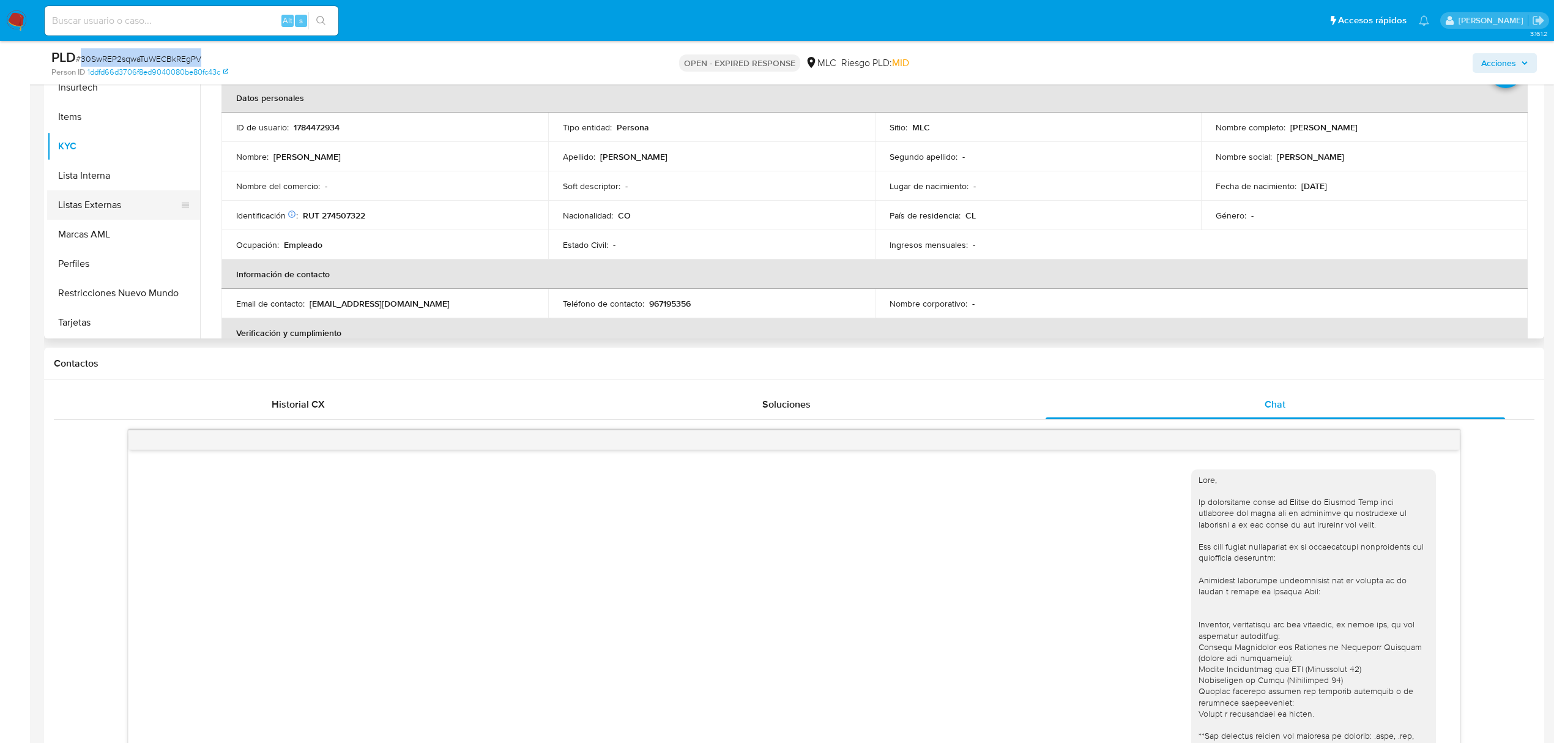
scroll to position [81, 0]
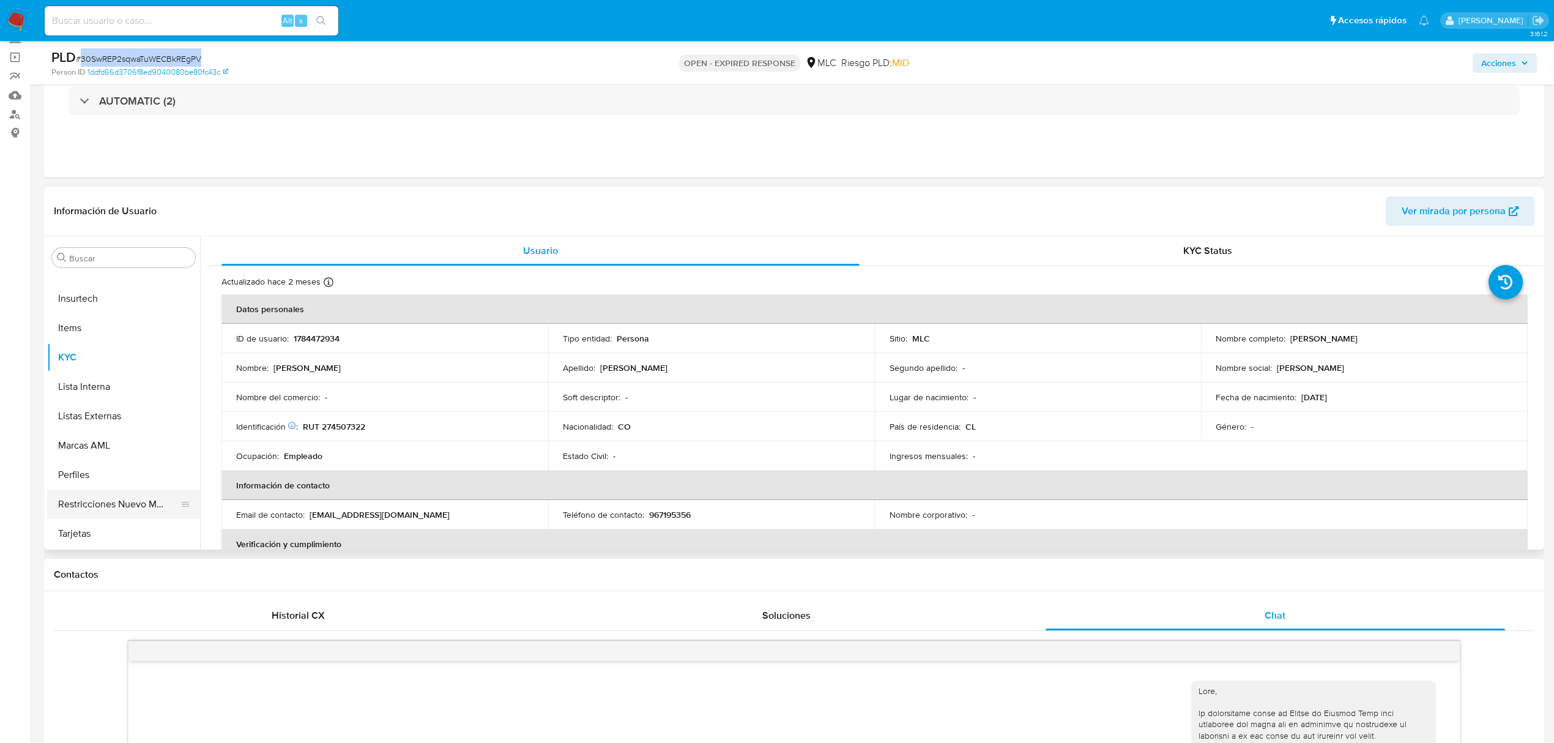
click at [105, 493] on button "Restricciones Nuevo Mundo" at bounding box center [118, 504] width 143 height 29
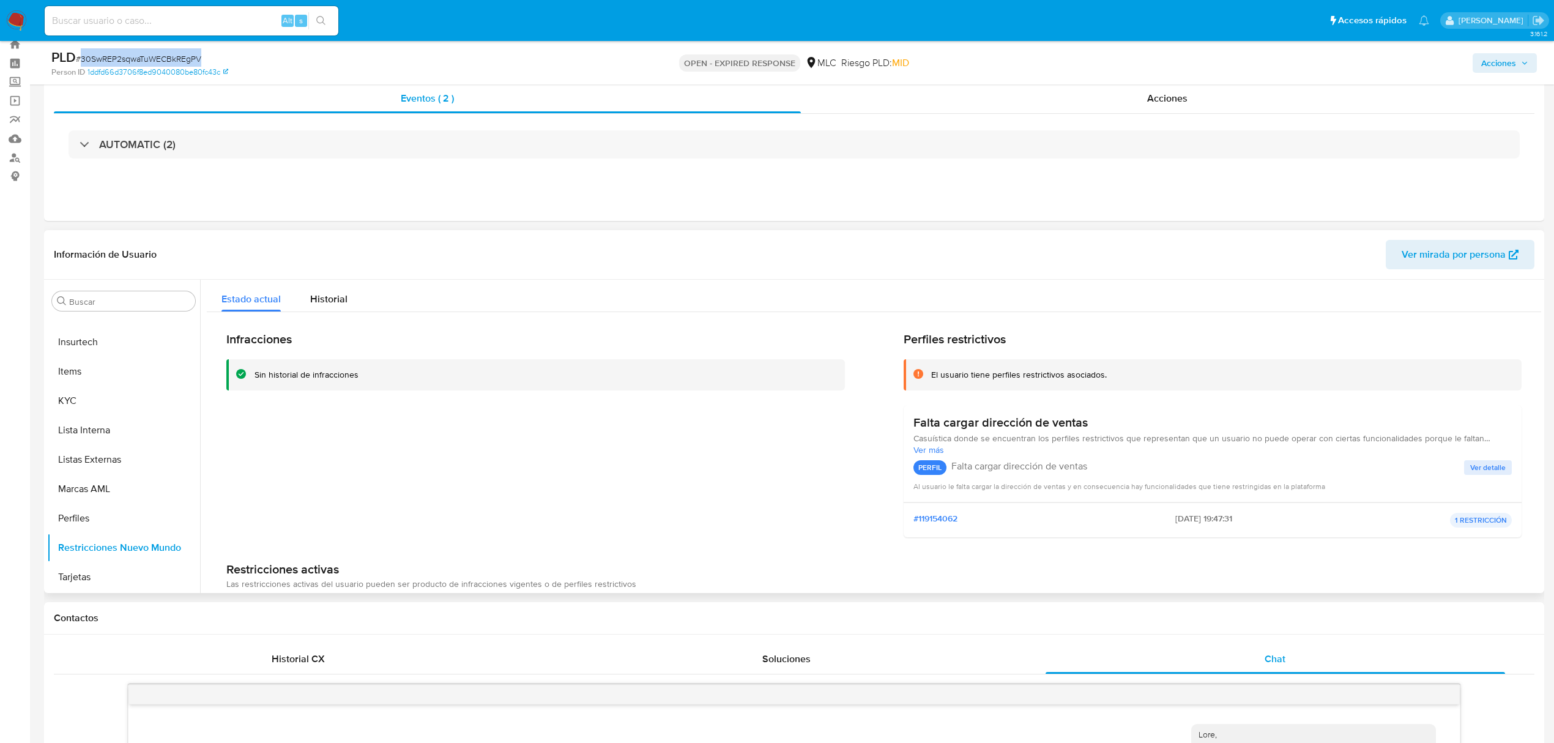
scroll to position [0, 0]
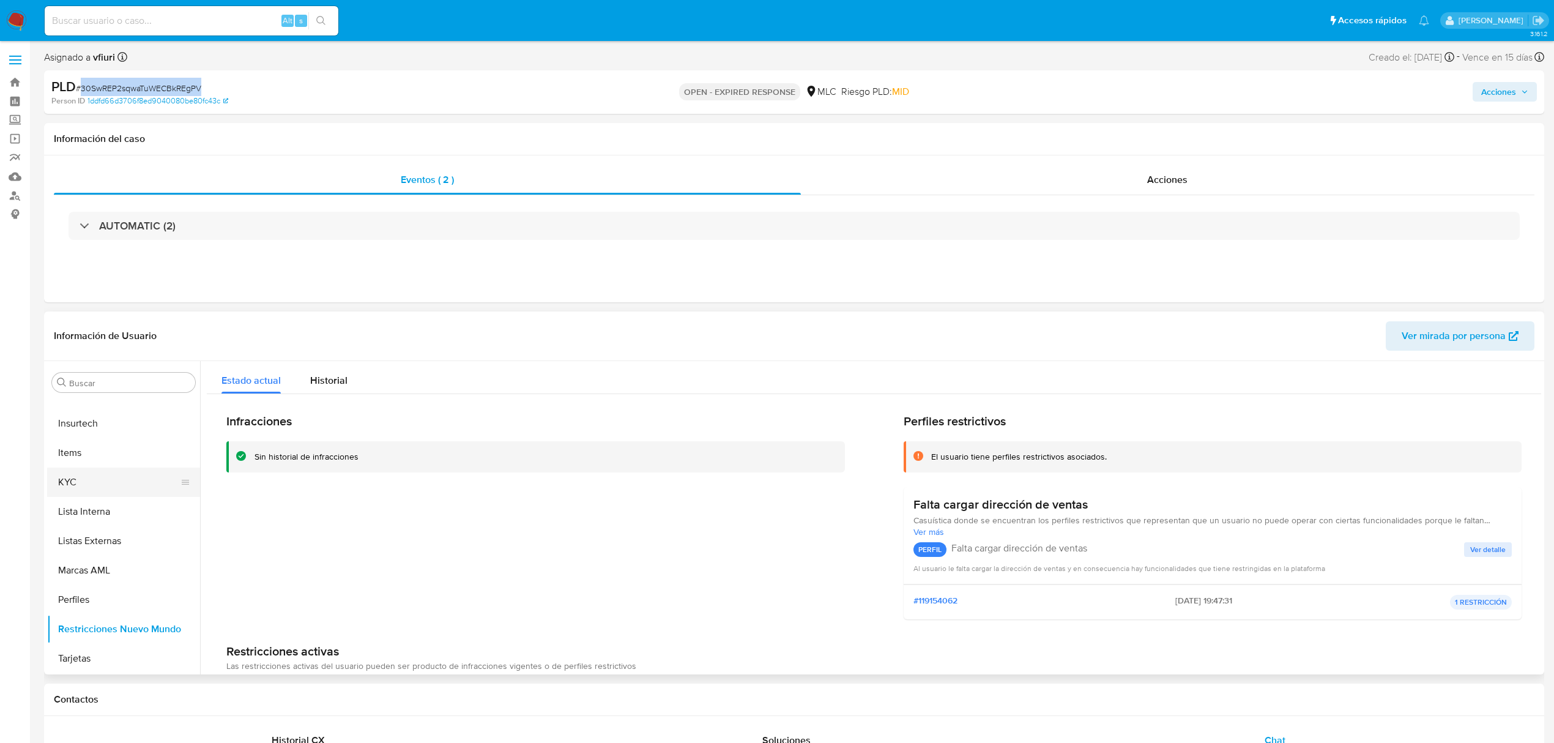
click at [124, 479] on button "KYC" at bounding box center [118, 481] width 143 height 29
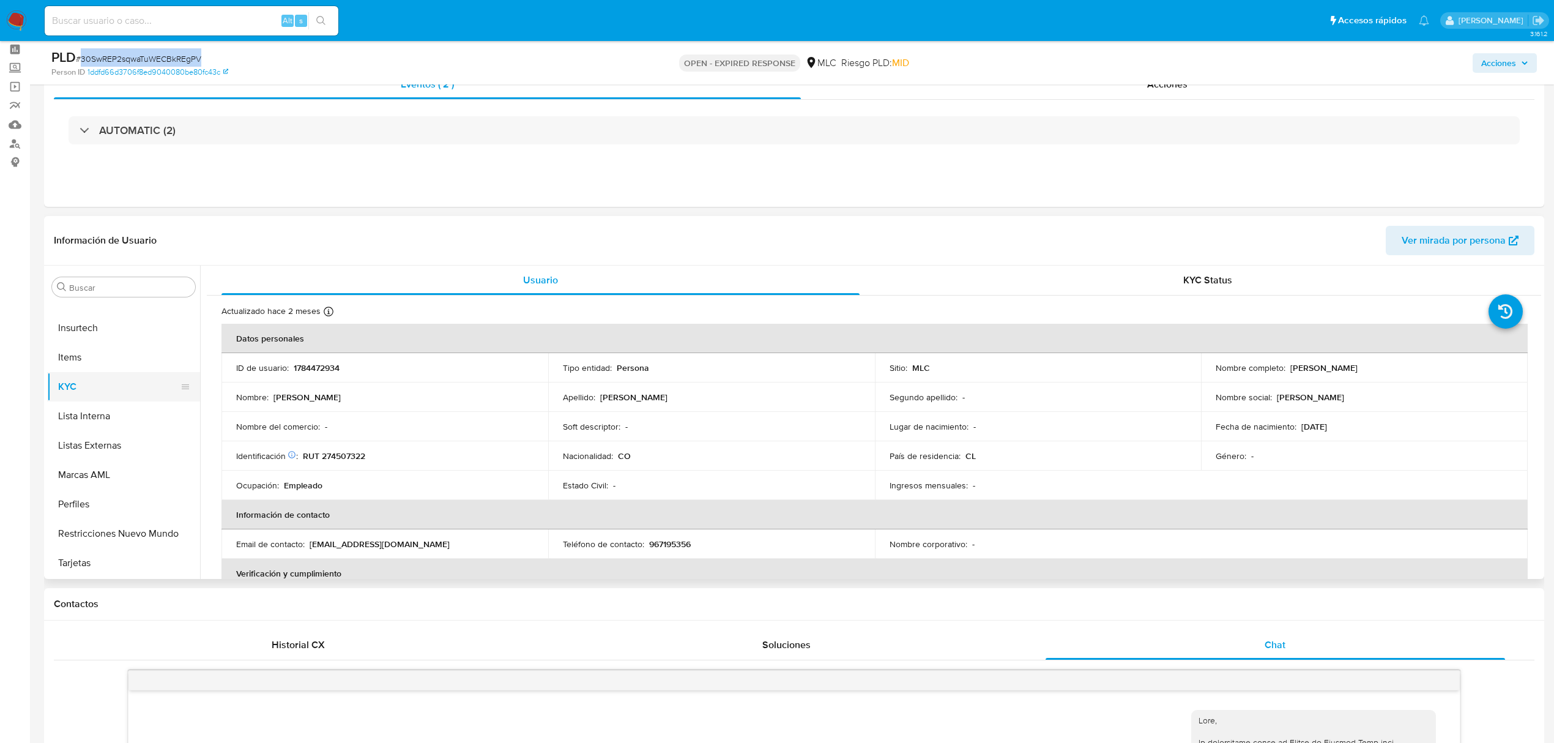
scroll to position [81, 0]
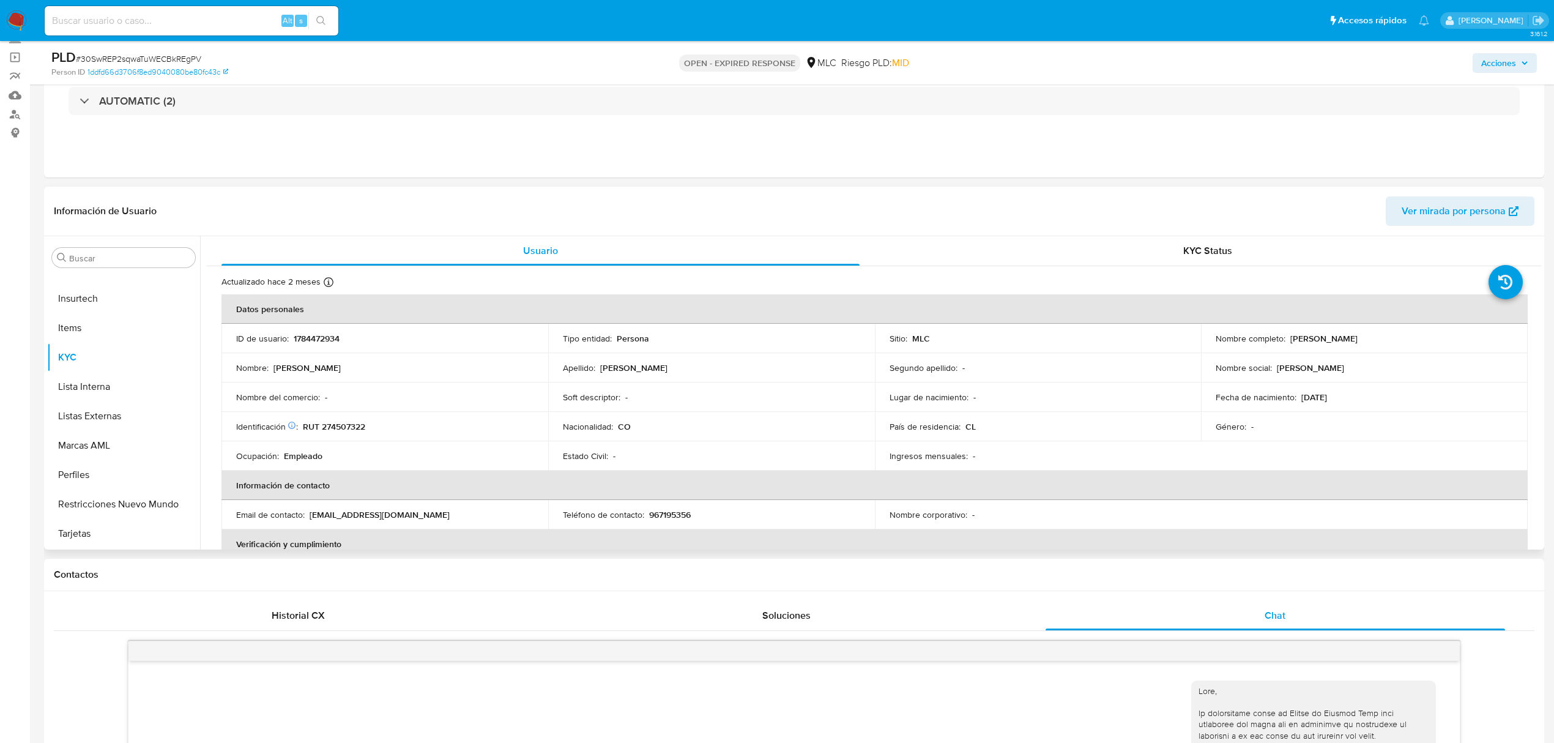
click at [1015, 366] on div "Segundo apellido : -" at bounding box center [1038, 367] width 297 height 11
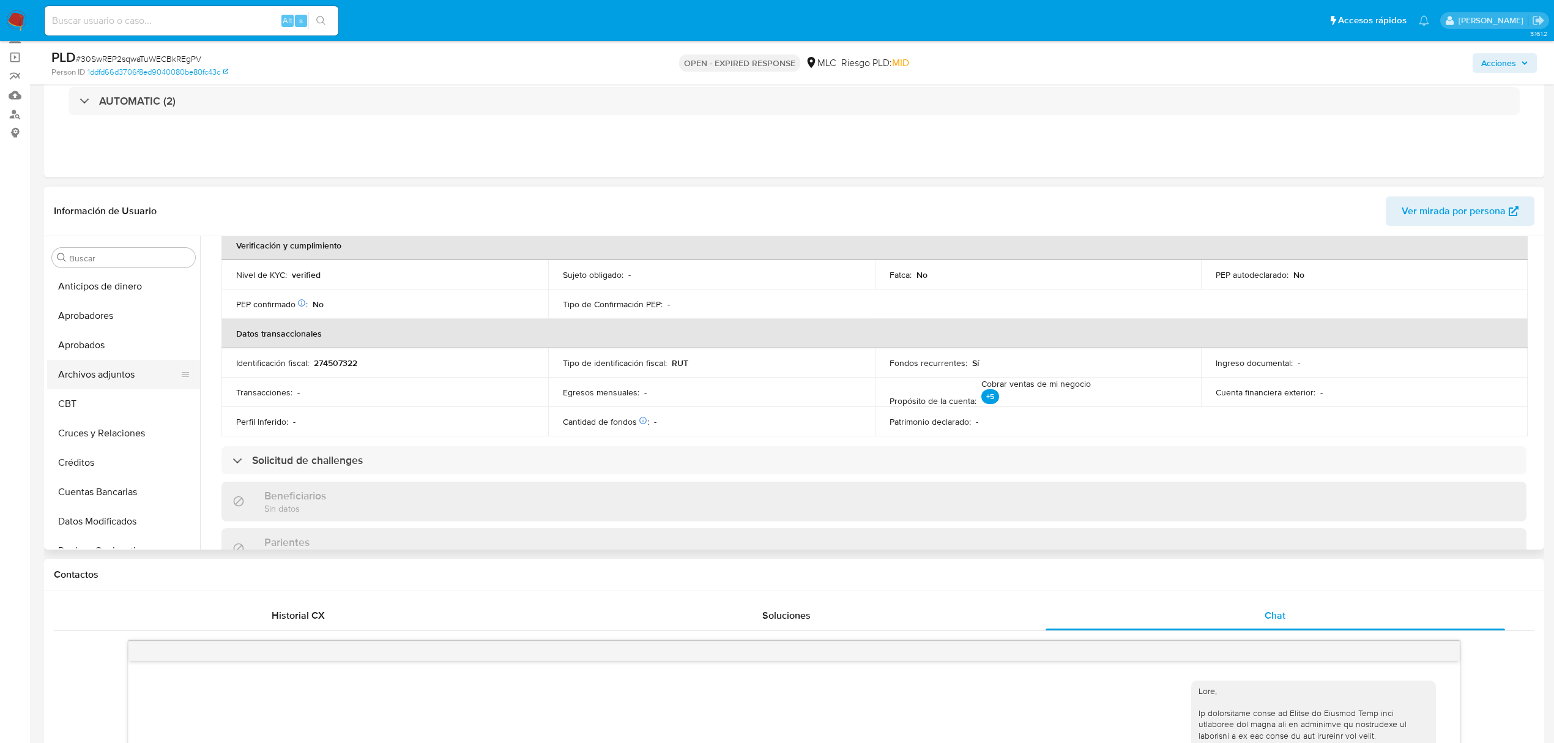
scroll to position [0, 0]
click at [103, 429] on button "Cruces y Relaciones" at bounding box center [118, 433] width 143 height 29
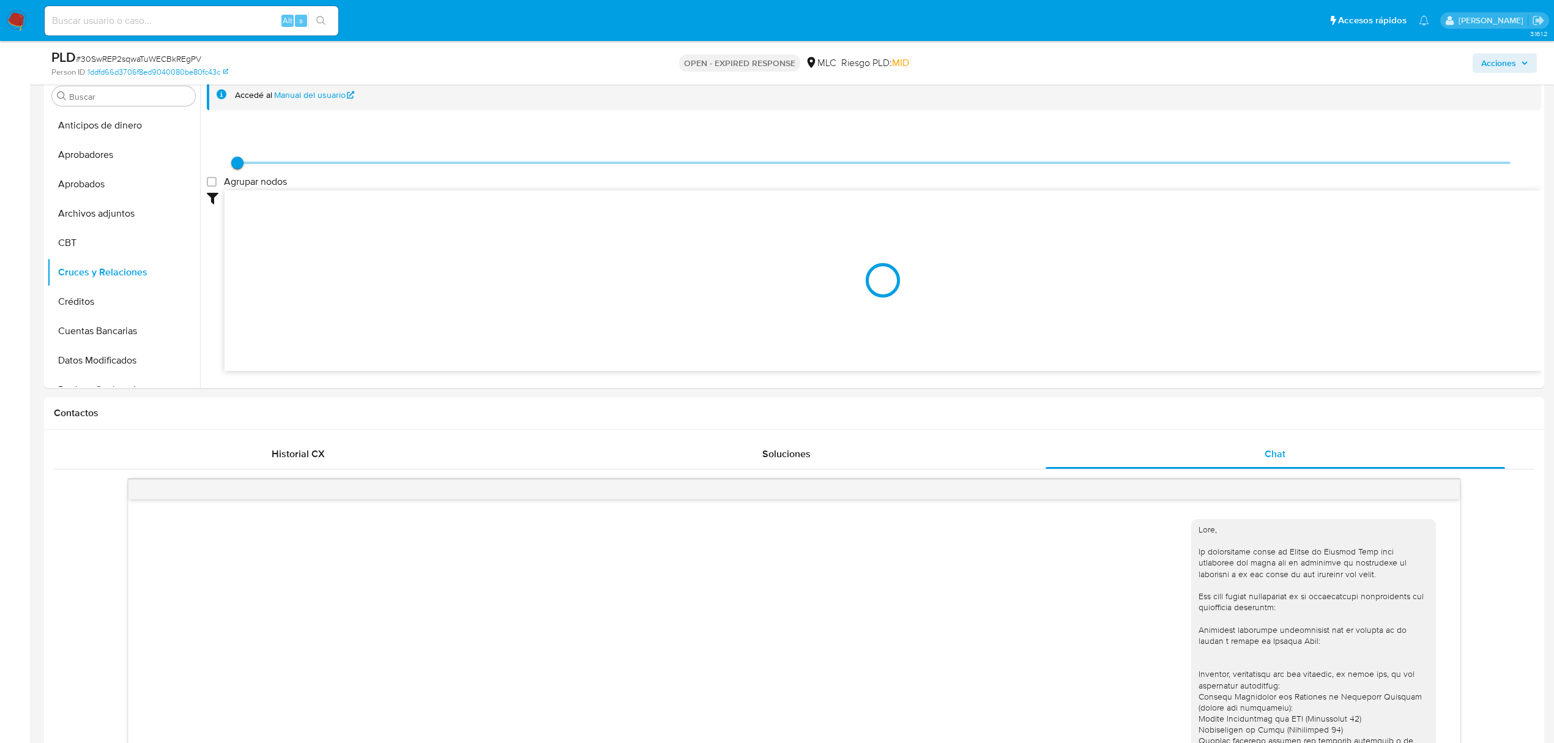
scroll to position [245, 0]
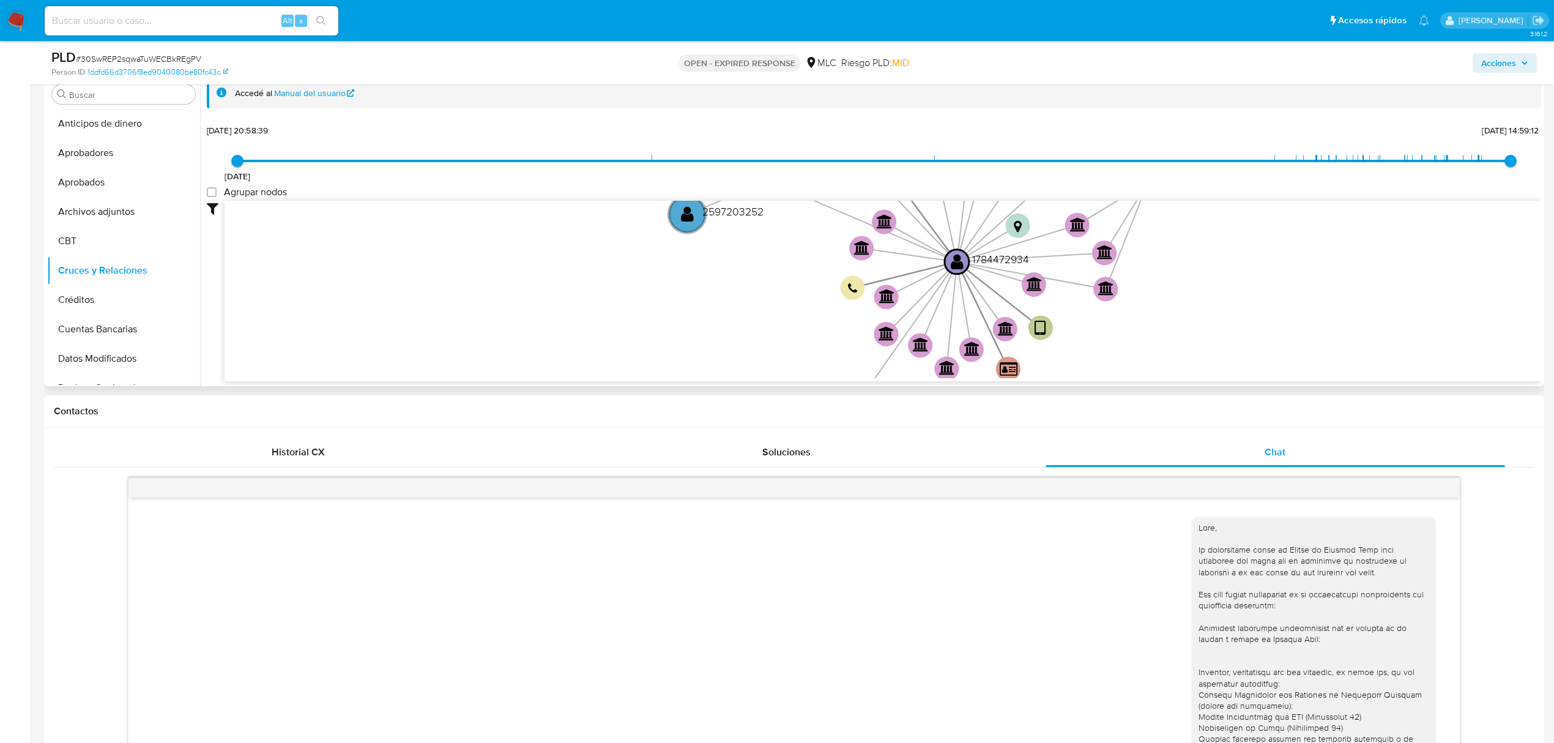
drag, startPoint x: 1173, startPoint y: 314, endPoint x: 1149, endPoint y: 341, distance: 36.4
click at [1144, 346] on icon "device-66284addfdfb5f2eba7d601c  user-1784472934  1784472934 card-WHUBNRFPEAC…" at bounding box center [883, 289] width 1317 height 177
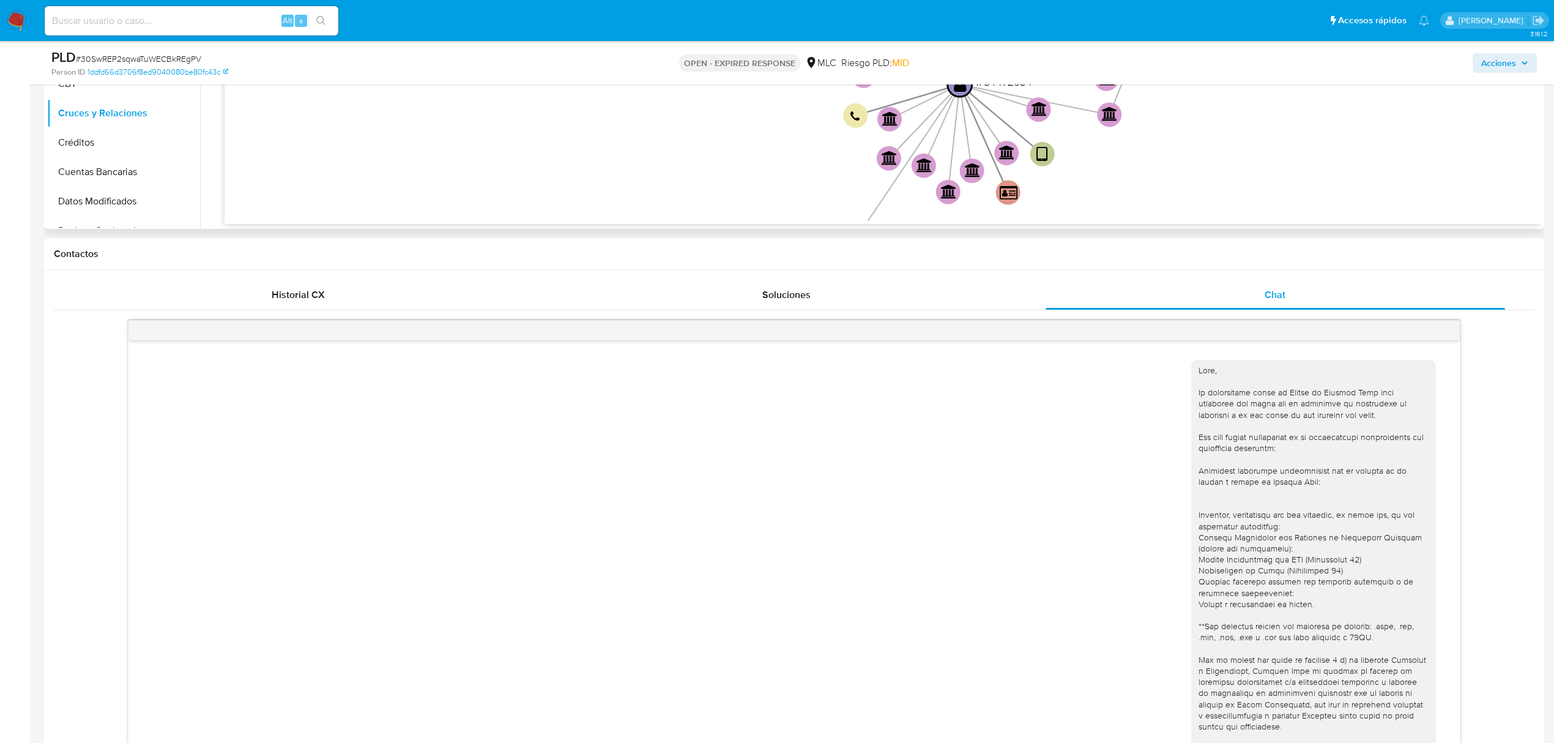
scroll to position [81, 0]
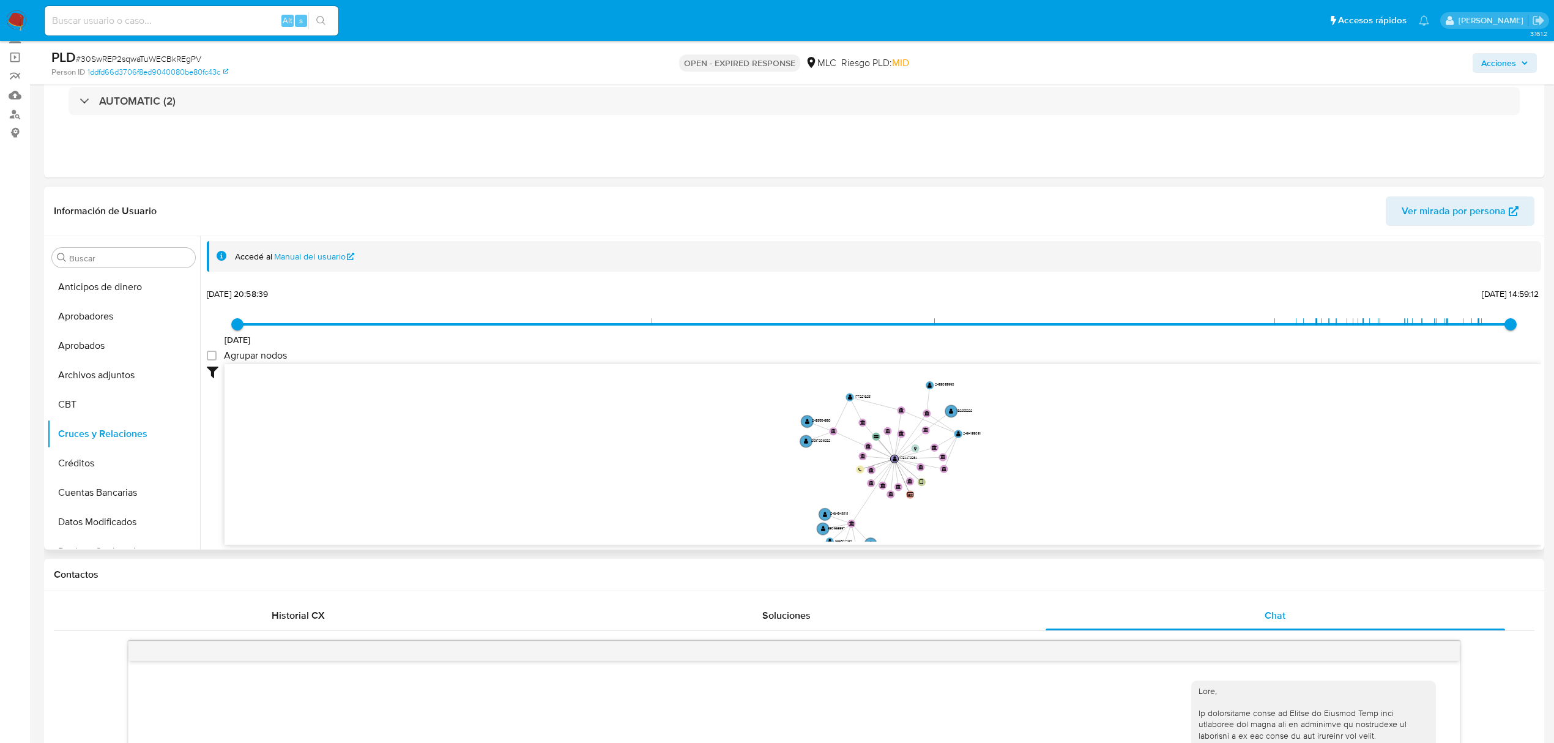
drag, startPoint x: 1285, startPoint y: 448, endPoint x: 1104, endPoint y: 434, distance: 181.0
click at [1114, 460] on icon "device-66284addfdfb5f2eba7d601c  user-1784472934  1784472934 card-WHUBNRFPEAC…" at bounding box center [883, 452] width 1317 height 177
drag, startPoint x: 1082, startPoint y: 392, endPoint x: 1045, endPoint y: 373, distance: 41.3
click at [1045, 373] on icon "device-66284addfdfb5f2eba7d601c  user-1784472934  1784472934 card-WHUBNRFPEAC…" at bounding box center [883, 452] width 1317 height 177
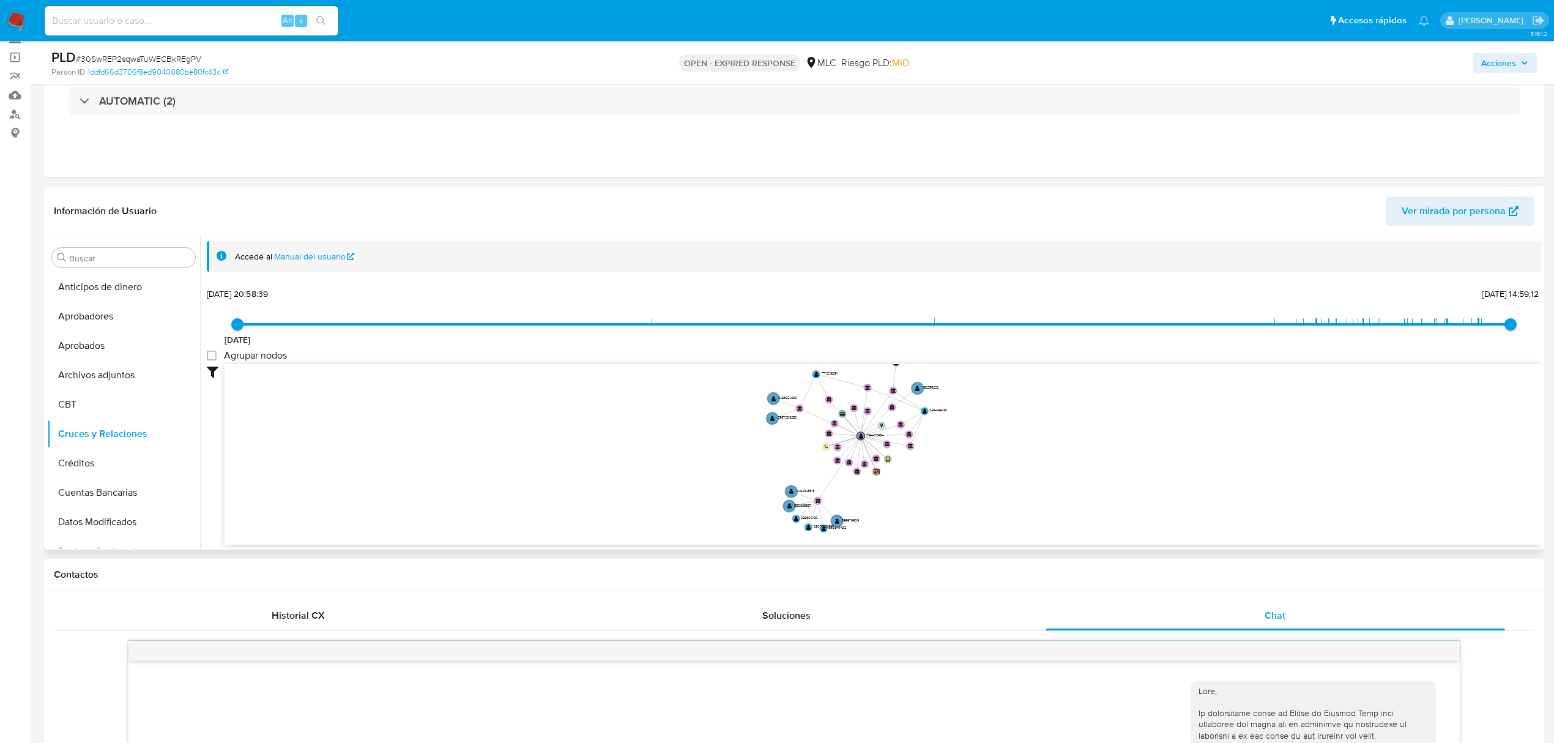
click at [1040, 414] on icon "device-66284addfdfb5f2eba7d601c  user-1784472934  1784472934 card-WHUBNRFPEAC…" at bounding box center [883, 452] width 1317 height 177
drag, startPoint x: 899, startPoint y: 371, endPoint x: 1275, endPoint y: 449, distance: 384.4
click at [1248, 449] on text "" at bounding box center [1246, 447] width 4 height 6
drag, startPoint x: 986, startPoint y: 492, endPoint x: 975, endPoint y: 487, distance: 12.1
click at [975, 487] on icon "device-66284addfdfb5f2eba7d601c  user-1784472934  1784472934 card-WHUBNRFPEAC…" at bounding box center [883, 452] width 1317 height 177
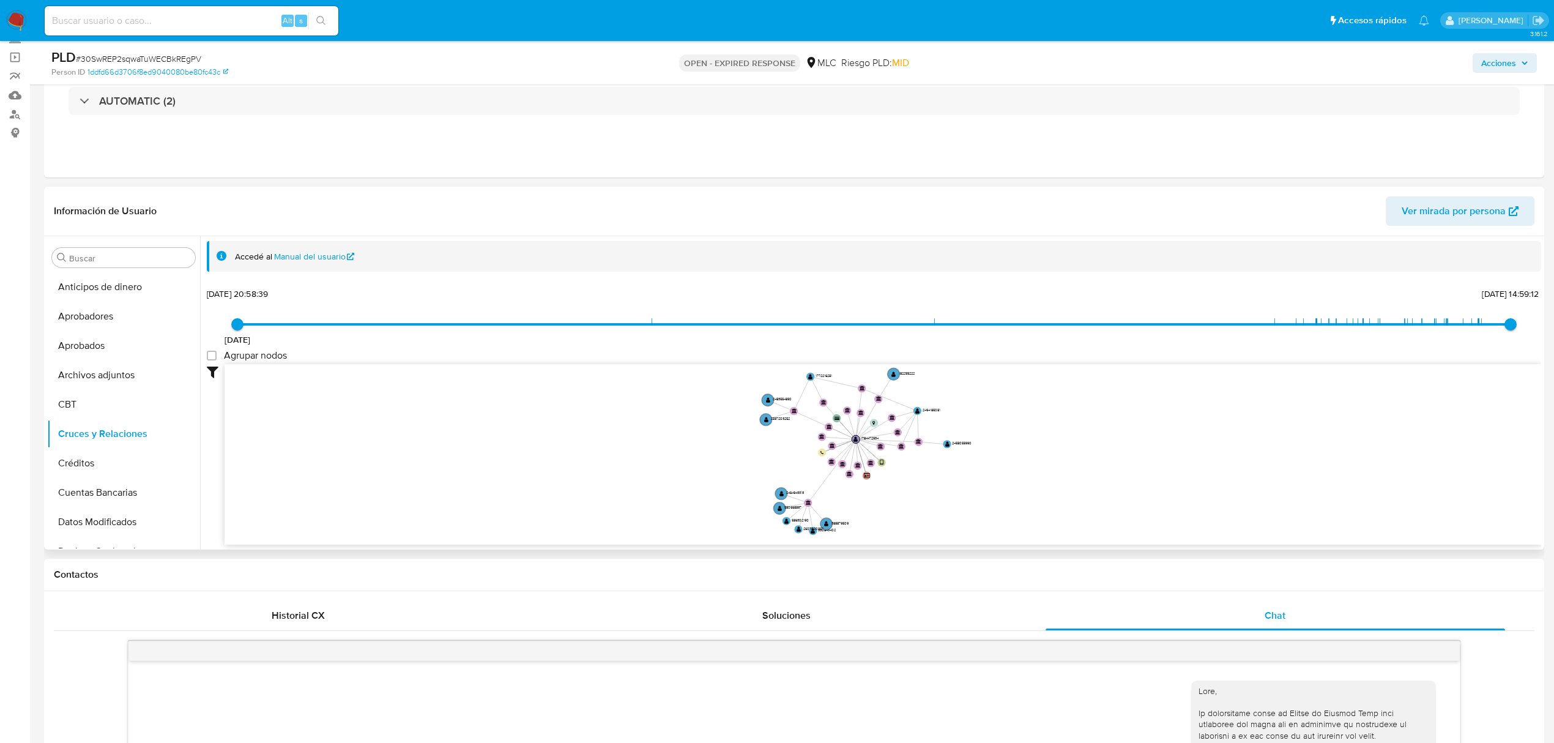
click at [975, 490] on icon "device-66284addfdfb5f2eba7d601c  user-1784472934  1784472934 card-WHUBNRFPEAC…" at bounding box center [883, 452] width 1317 height 177
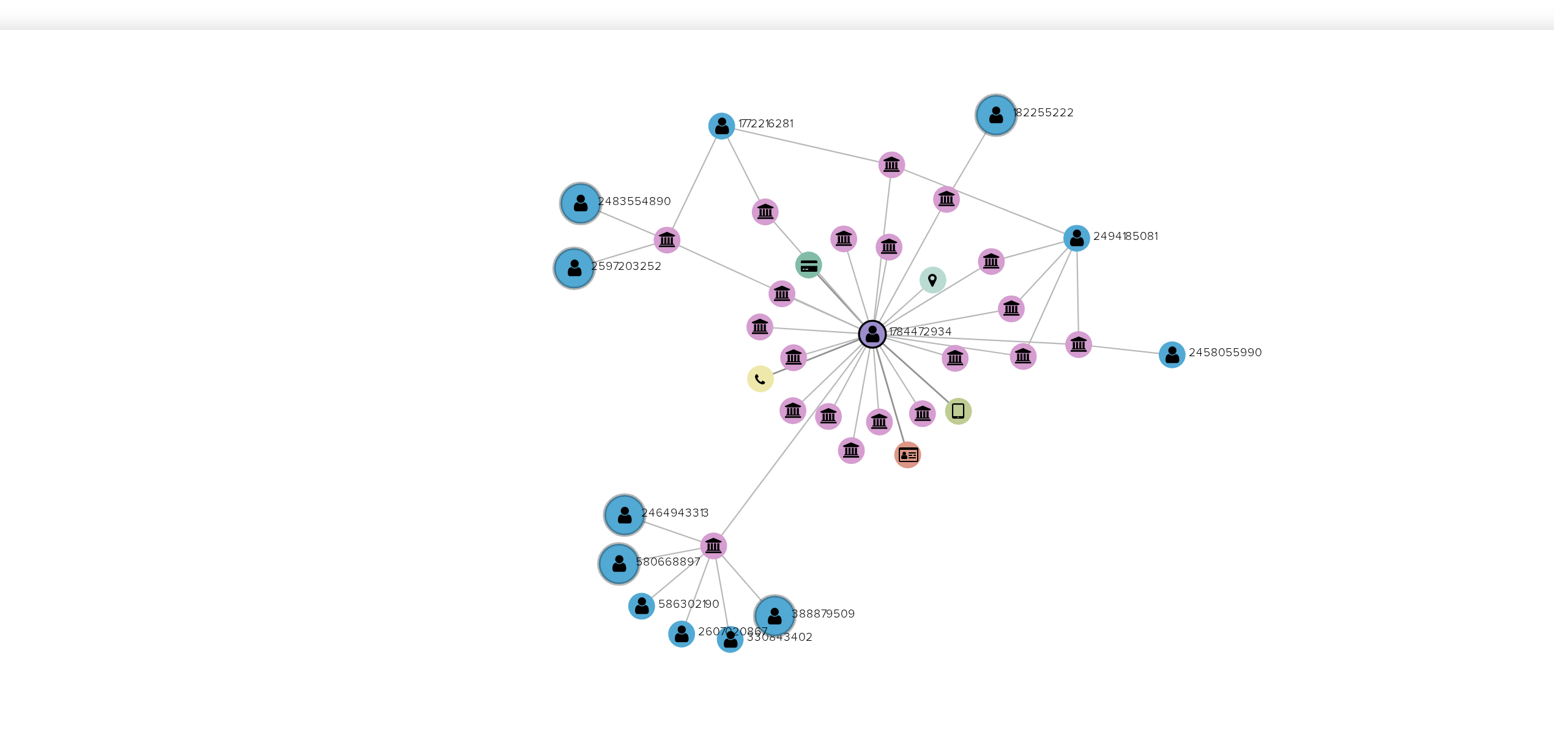
drag, startPoint x: 758, startPoint y: 460, endPoint x: 734, endPoint y: 455, distance: 24.5
click at [734, 455] on icon "device-66284addfdfb5f2eba7d601c  user-1784472934  1784472934 card-WHUBNRFPEAC…" at bounding box center [883, 452] width 1317 height 177
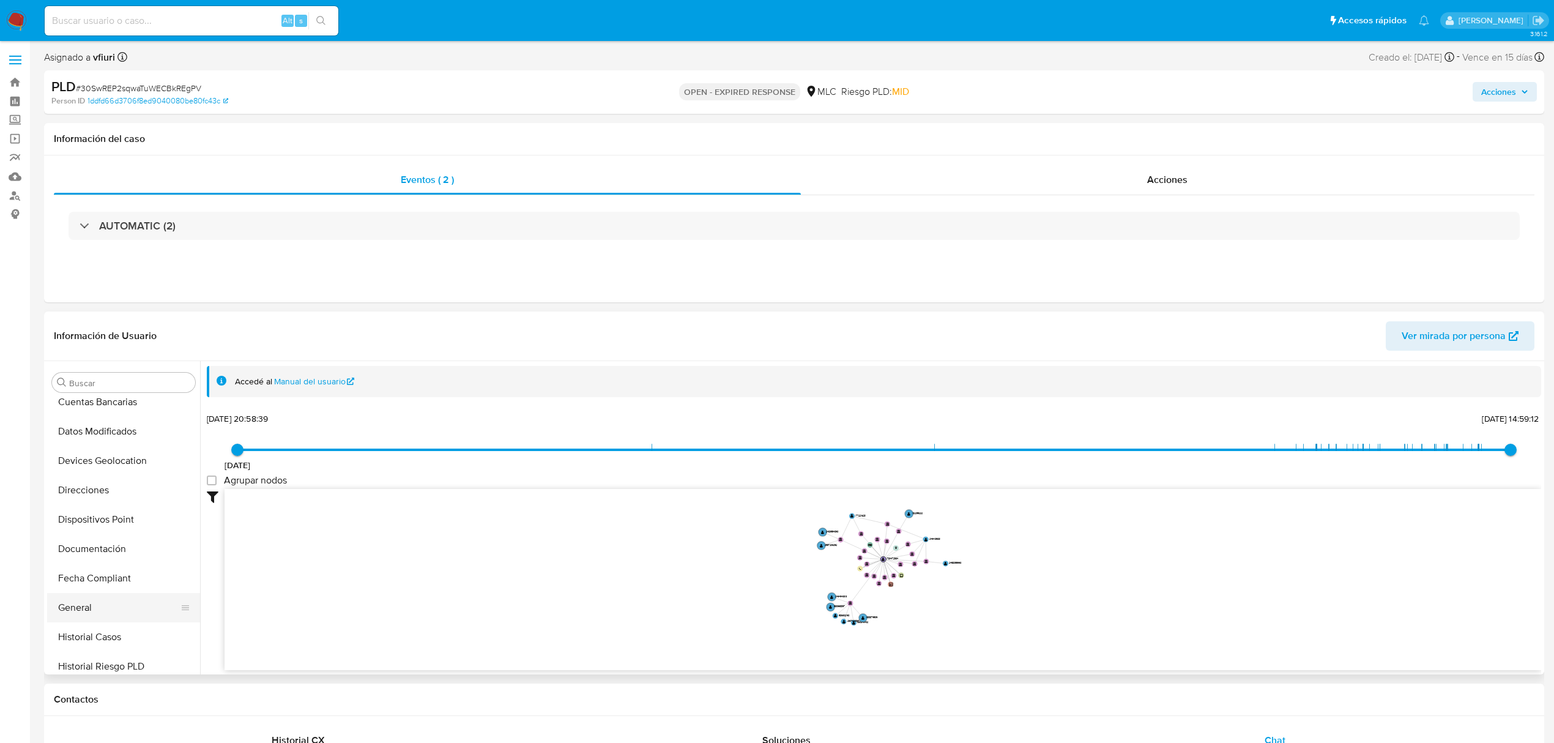
scroll to position [245, 0]
click at [109, 603] on button "Historial Casos" at bounding box center [118, 607] width 143 height 29
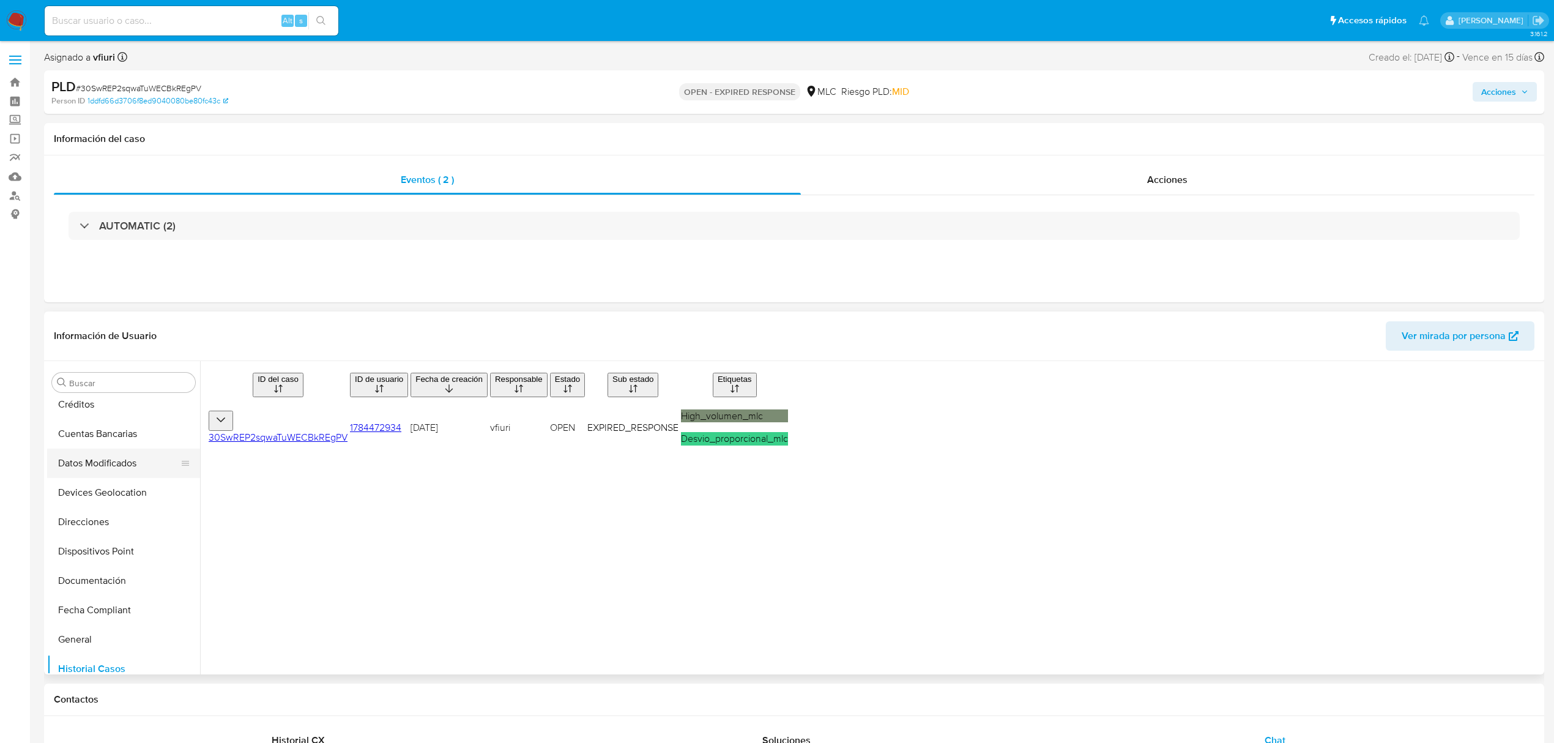
scroll to position [0, 0]
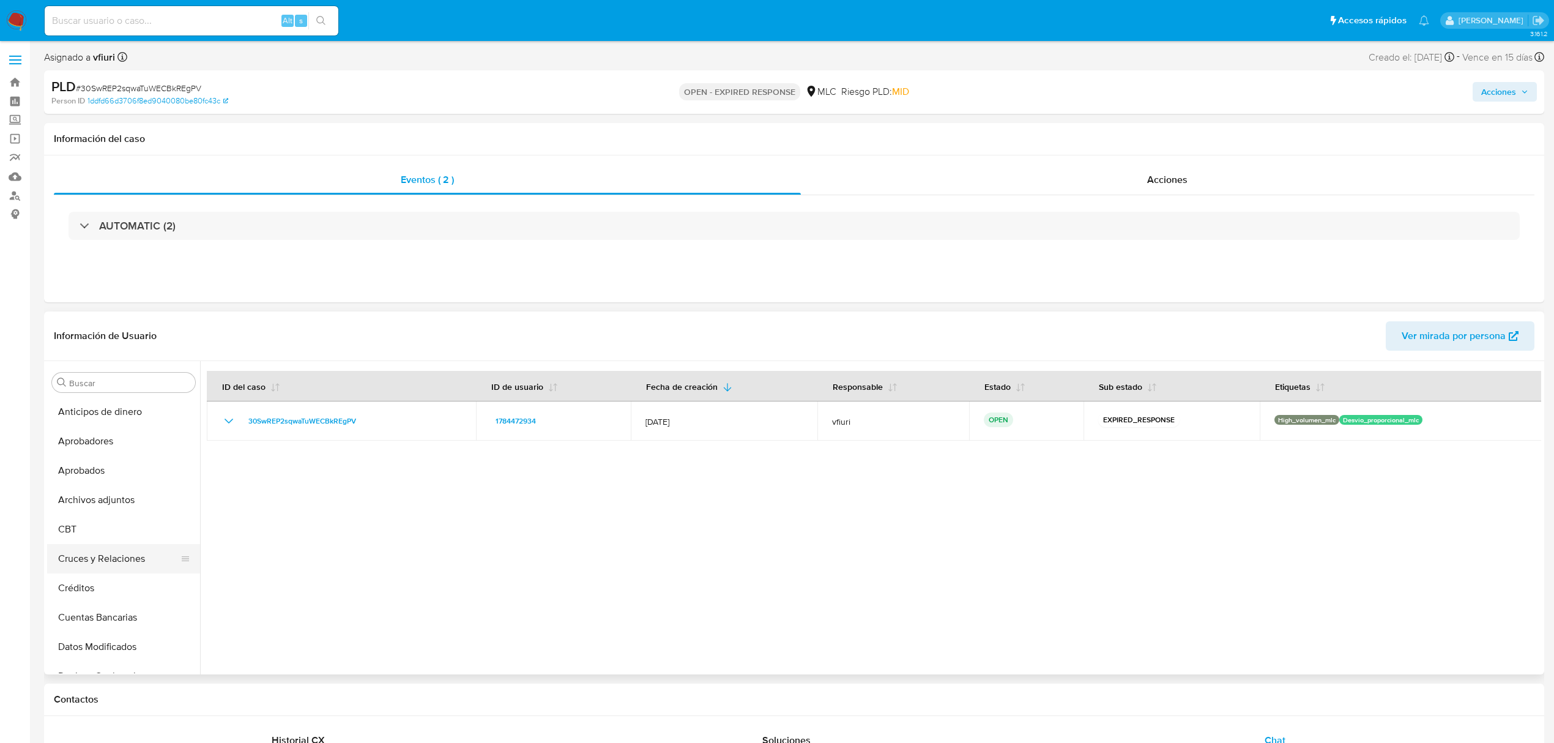
click at [117, 551] on button "Cruces y Relaciones" at bounding box center [118, 558] width 143 height 29
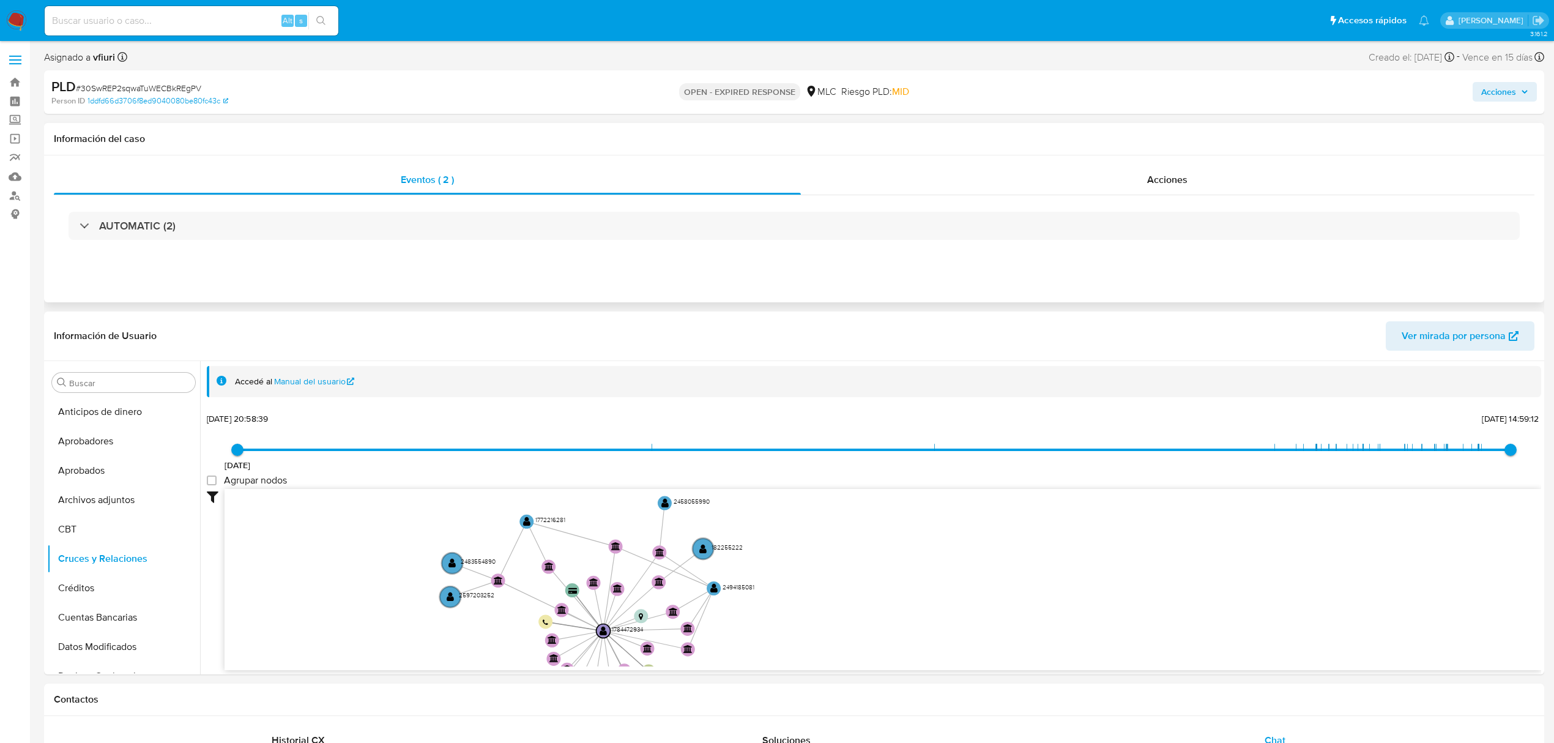
click at [495, 209] on div "AUTOMATIC (2)" at bounding box center [794, 225] width 1481 height 61
drag, startPoint x: 1401, startPoint y: 62, endPoint x: 1442, endPoint y: 64, distance: 40.4
click at [1442, 64] on div "Asignado a vfiuri Asignado el: 12/08/2025 16:25:44 Creado el: 12/07/2025 Creado…" at bounding box center [794, 59] width 1500 height 21
click at [99, 595] on button "Documentación" at bounding box center [118, 601] width 143 height 29
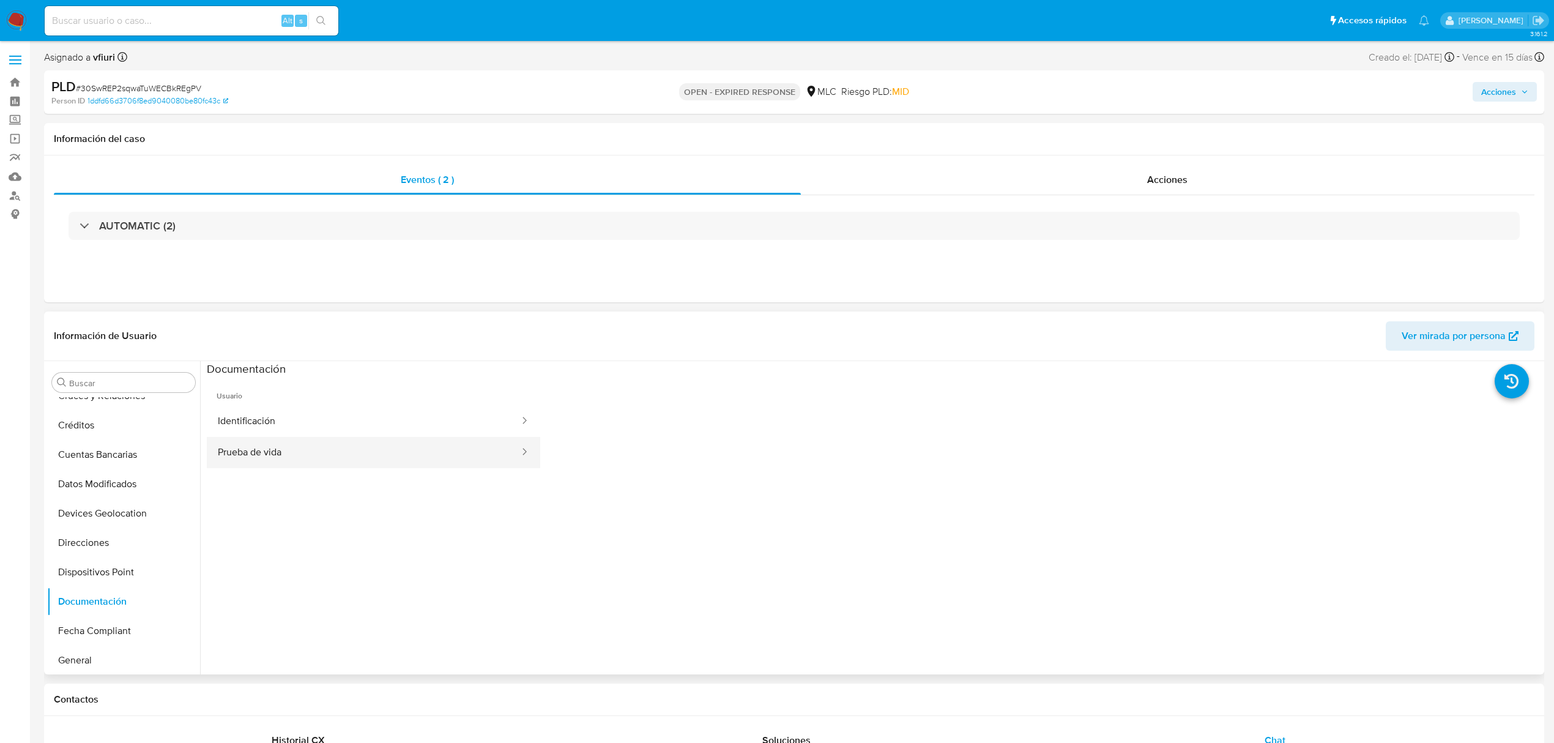
click at [251, 441] on button "Prueba de vida" at bounding box center [364, 452] width 314 height 31
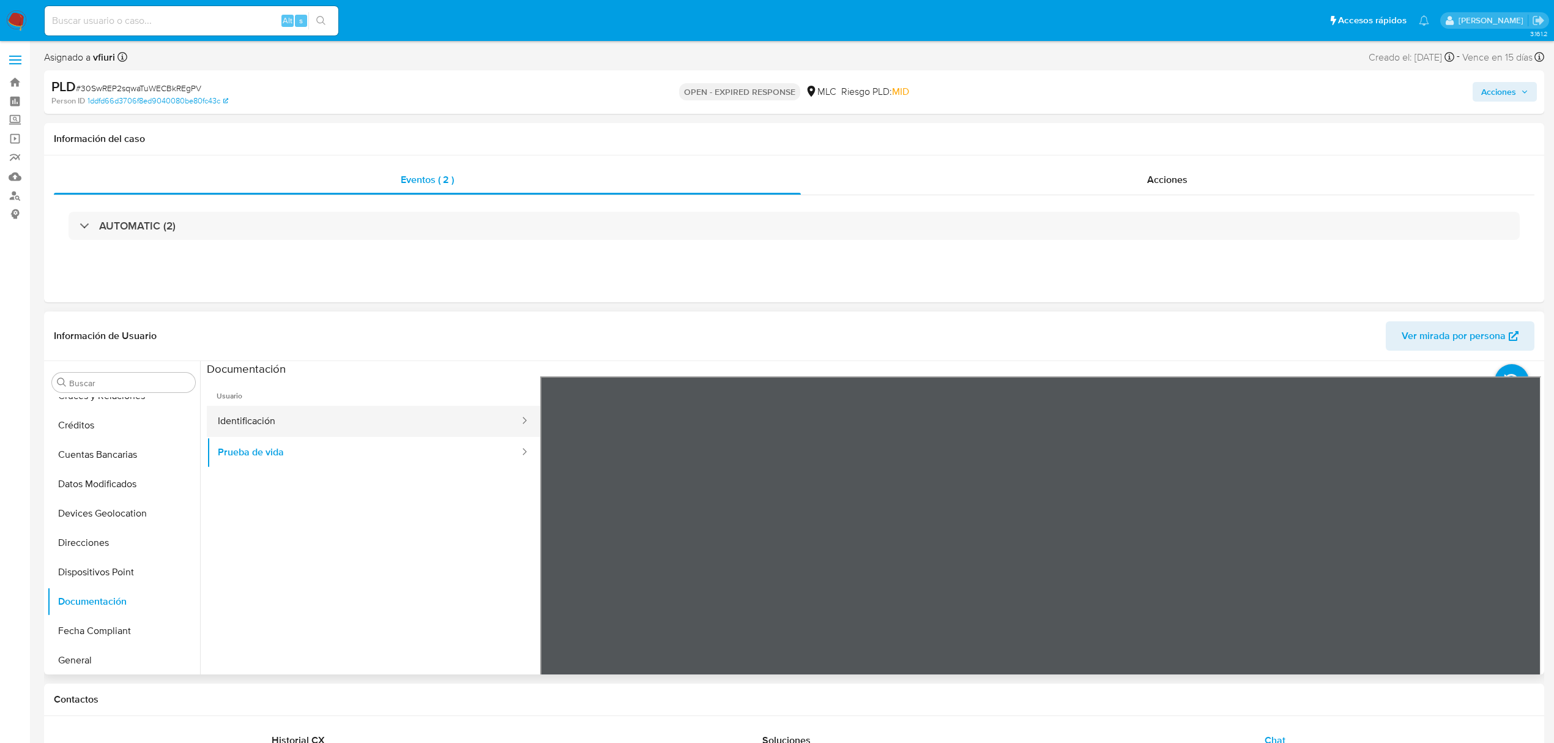
click at [333, 419] on button "Identificación" at bounding box center [364, 421] width 314 height 31
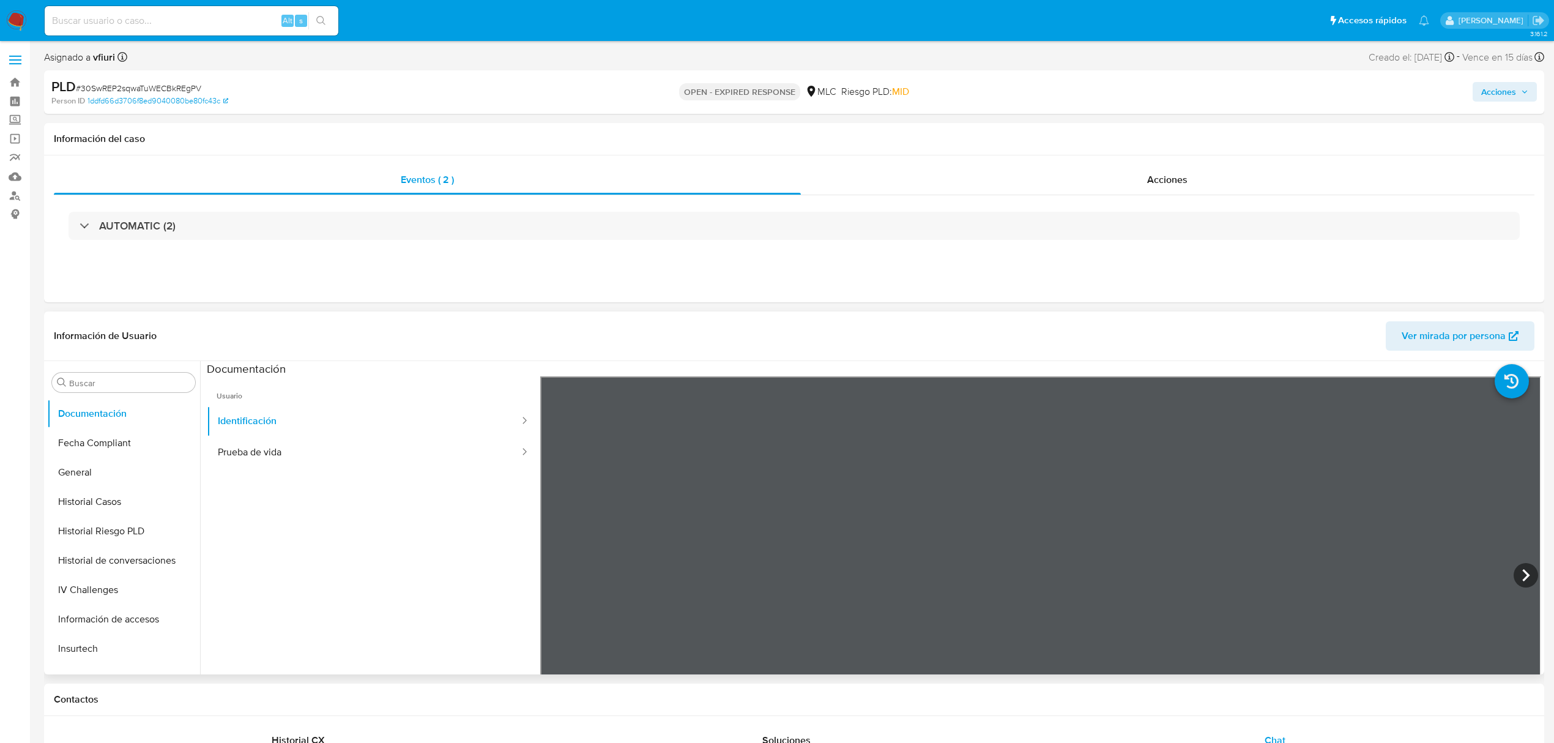
scroll to position [576, 0]
click at [101, 481] on button "KYC" at bounding box center [118, 481] width 143 height 29
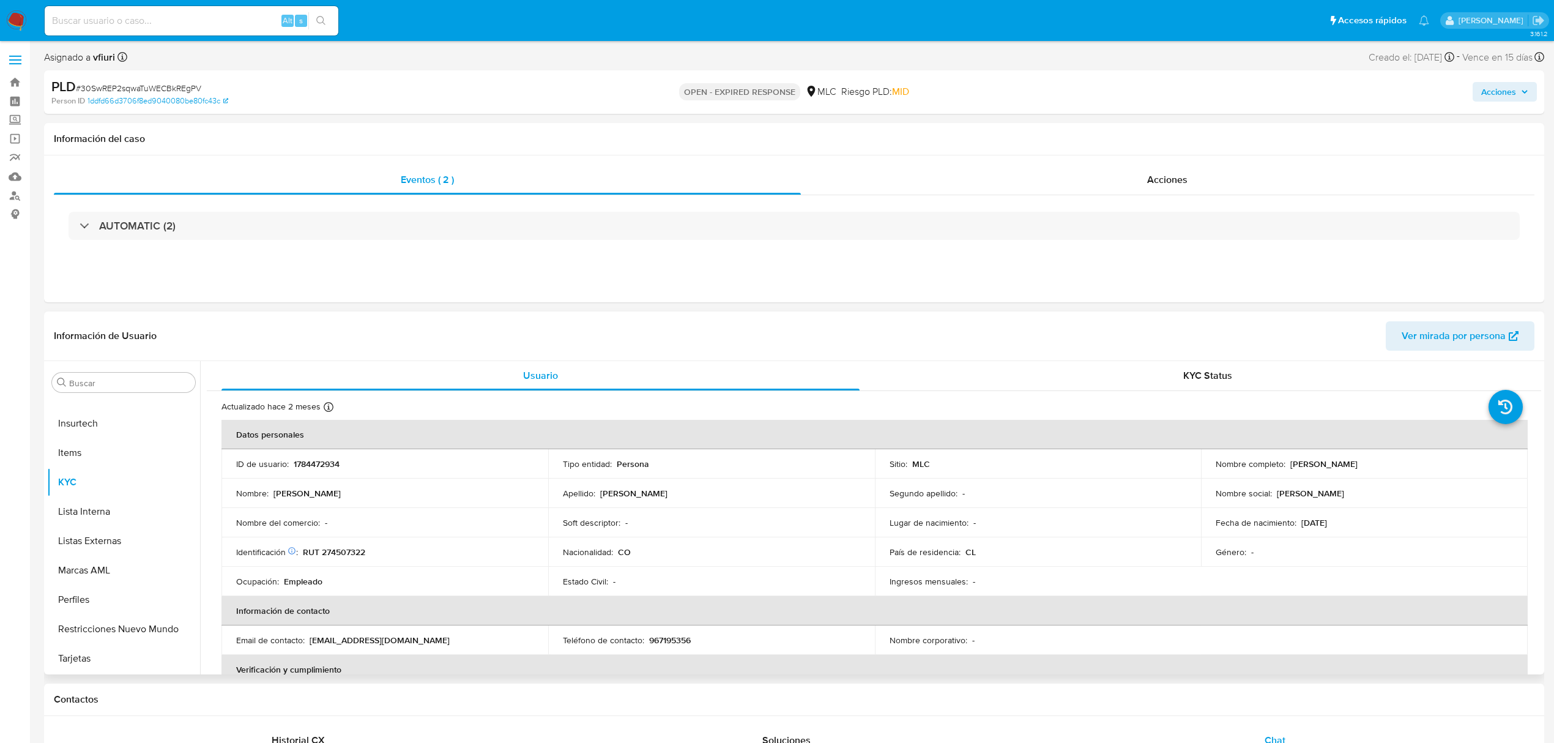
drag, startPoint x: 1290, startPoint y: 464, endPoint x: 1438, endPoint y: 461, distance: 148.1
click at [1438, 461] on div "Nombre completo : Brayan Ferney Rodriguez Salcedo" at bounding box center [1364, 463] width 297 height 11
drag, startPoint x: 1438, startPoint y: 461, endPoint x: 1285, endPoint y: 467, distance: 153.1
click at [1285, 467] on div "Nombre completo : Brayan Ferney Rodriguez Salcedo" at bounding box center [1364, 463] width 297 height 11
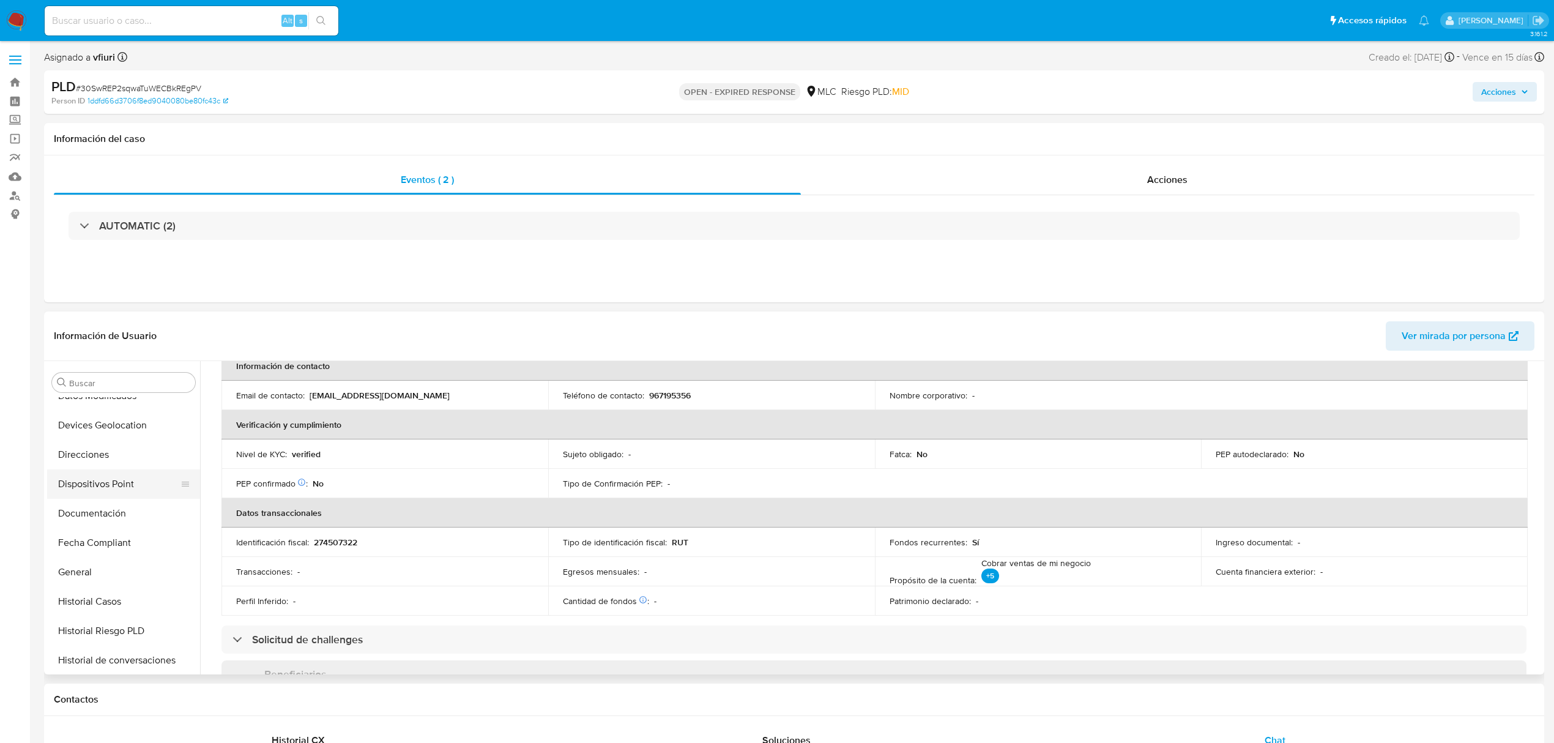
scroll to position [250, 0]
click at [105, 459] on button "Direcciones" at bounding box center [118, 455] width 143 height 29
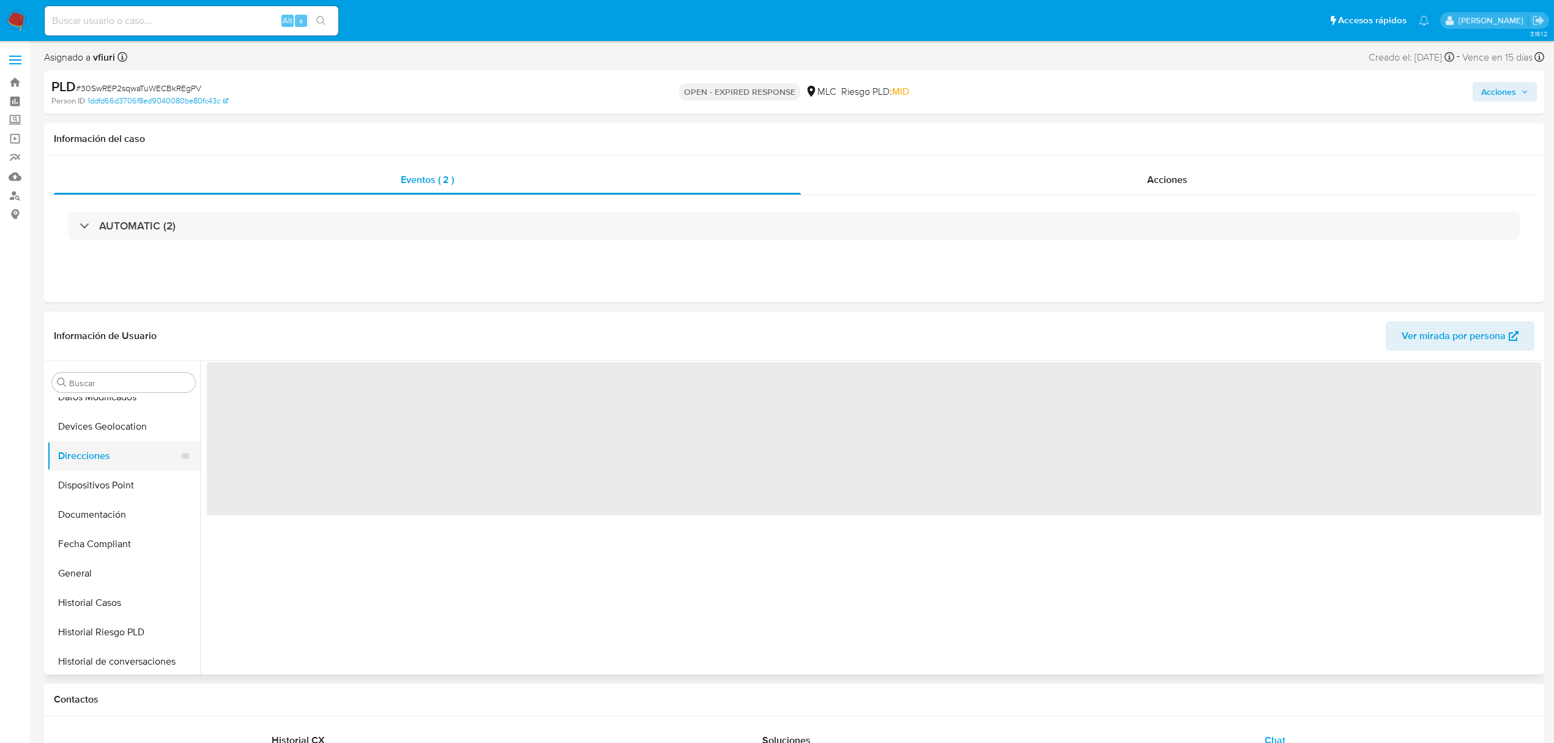
scroll to position [0, 0]
click at [100, 520] on button "Documentación" at bounding box center [118, 514] width 143 height 29
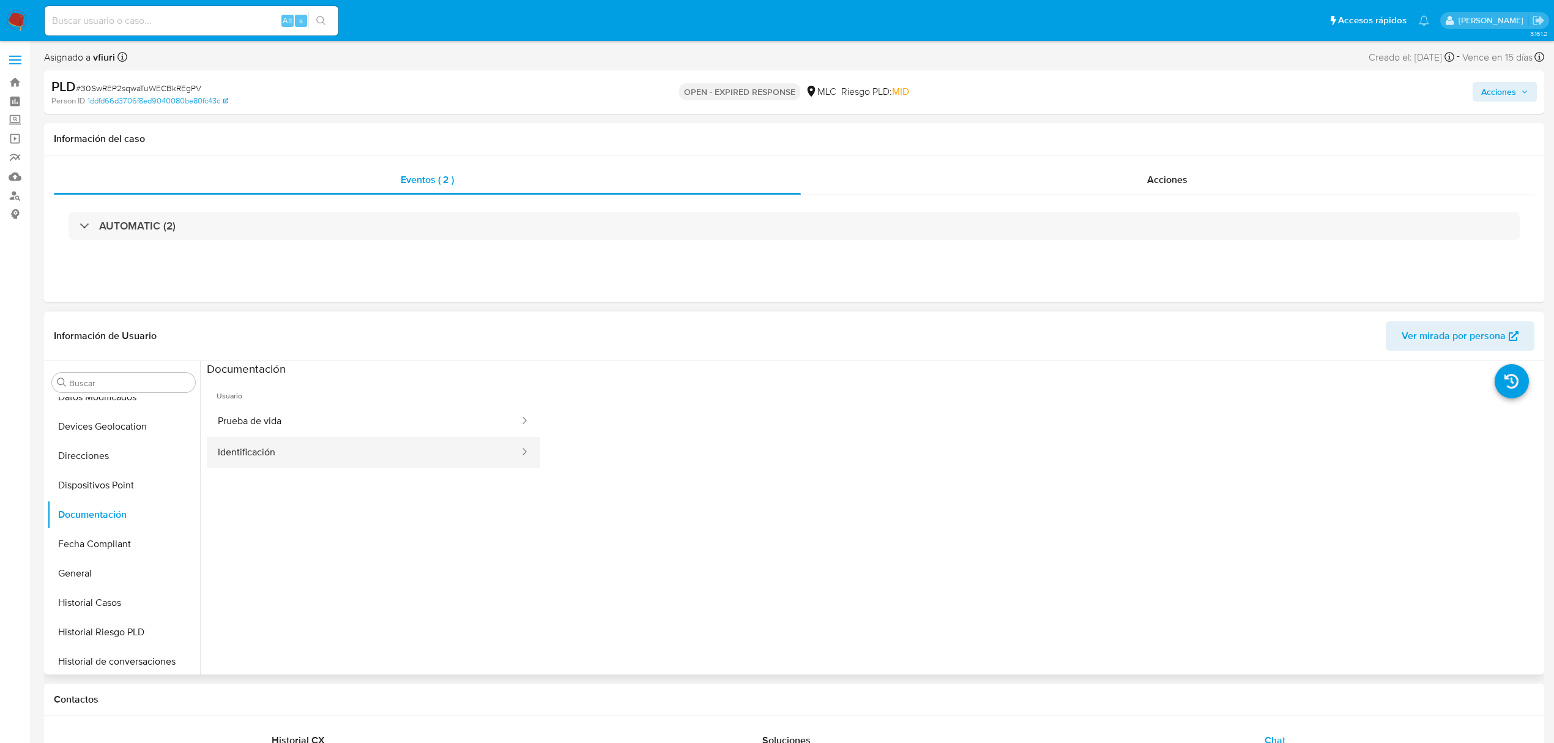
click at [343, 446] on button "Identificación" at bounding box center [364, 452] width 314 height 31
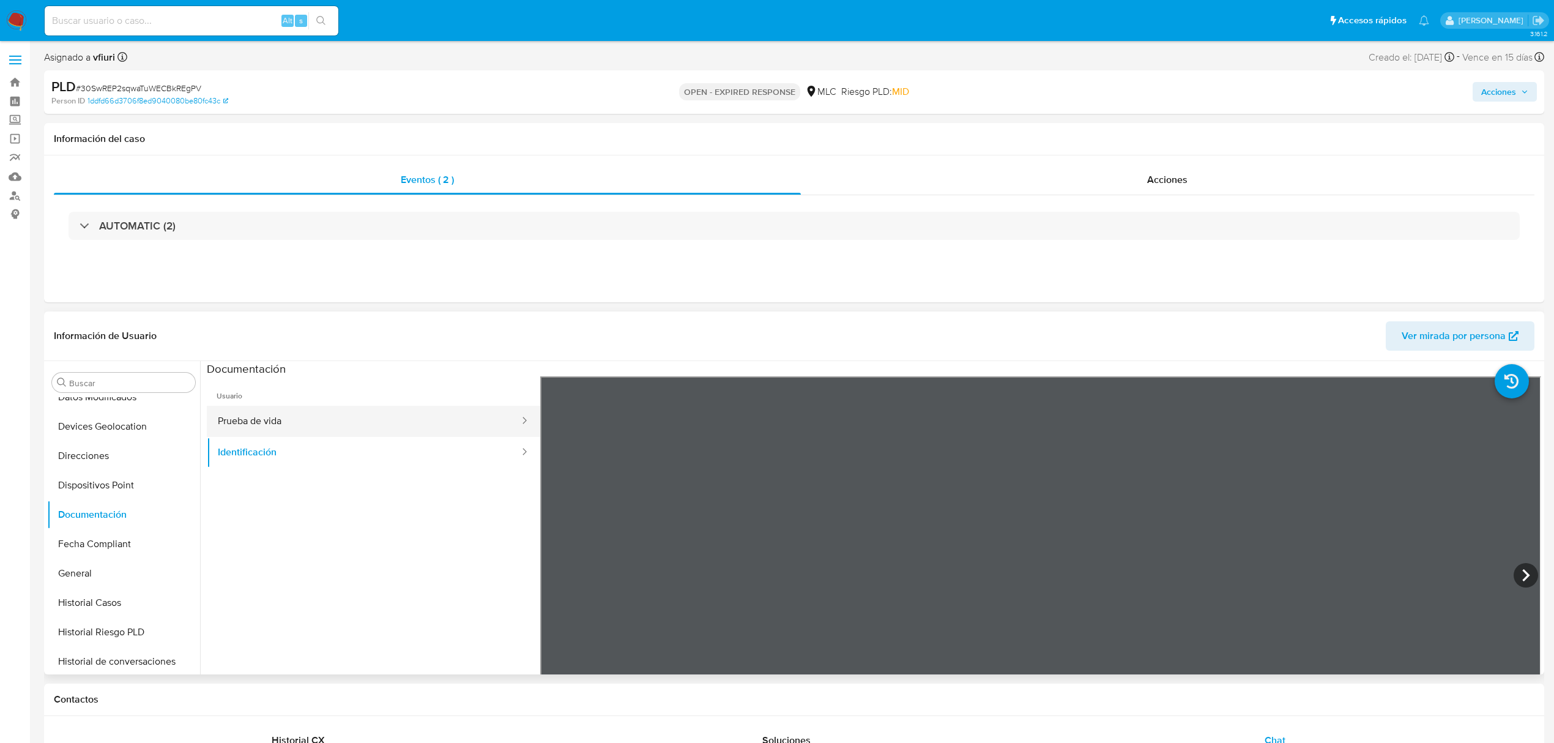
click at [349, 432] on button "Prueba de vida" at bounding box center [364, 421] width 314 height 31
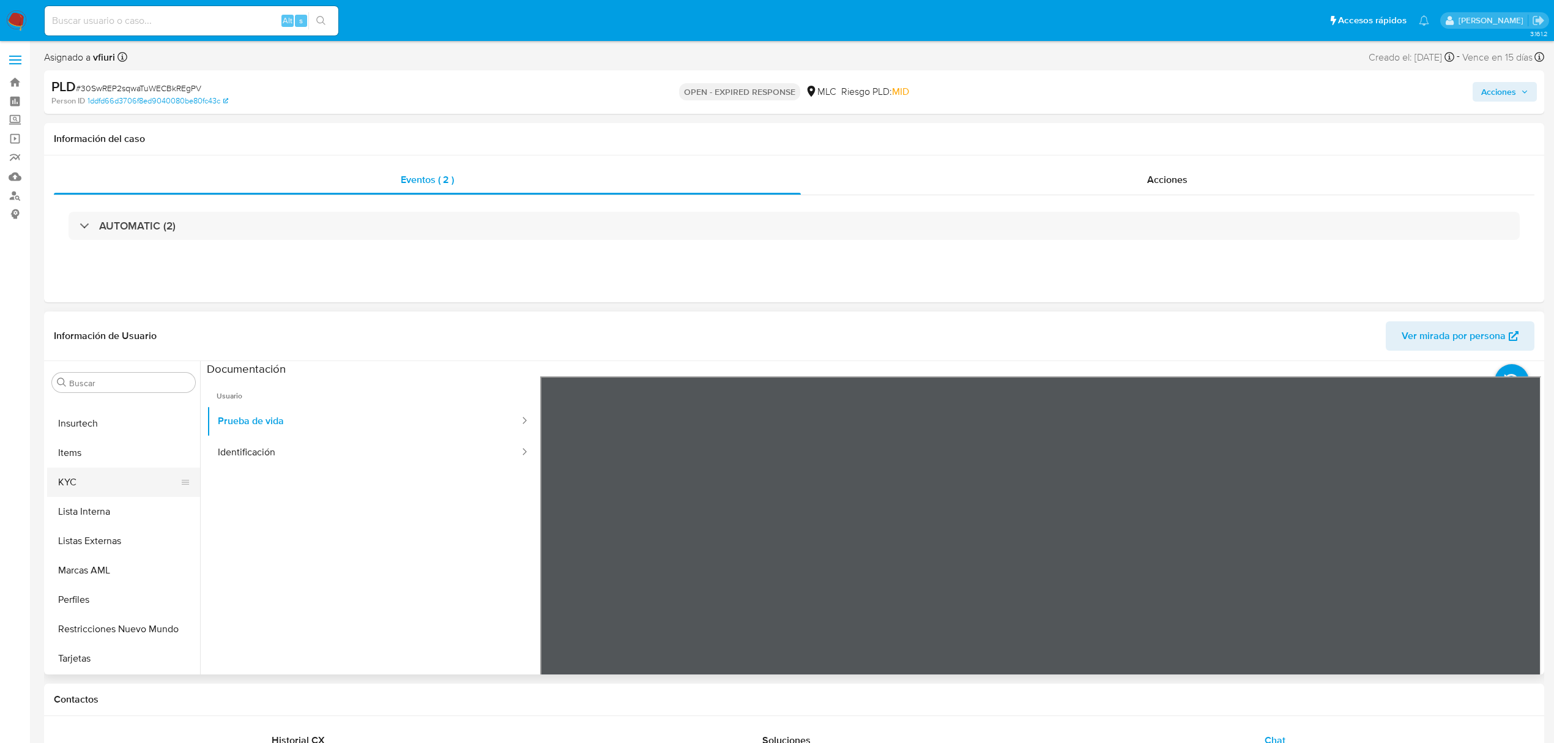
click at [79, 487] on button "KYC" at bounding box center [118, 481] width 143 height 29
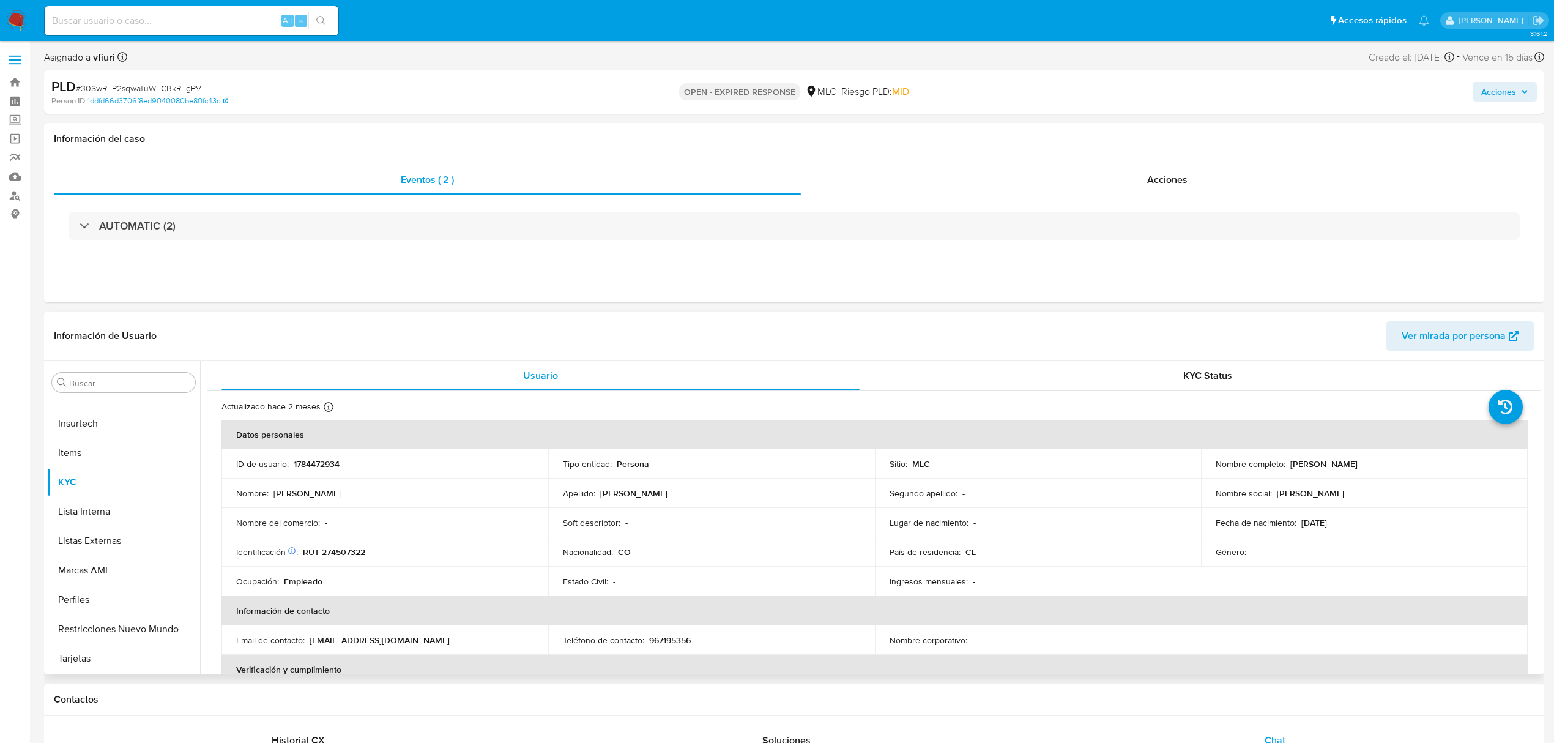
drag, startPoint x: 1284, startPoint y: 466, endPoint x: 1415, endPoint y: 463, distance: 131.0
click at [1415, 463] on div "Nombre completo : Brayan Ferney Rodriguez Salcedo" at bounding box center [1364, 463] width 297 height 11
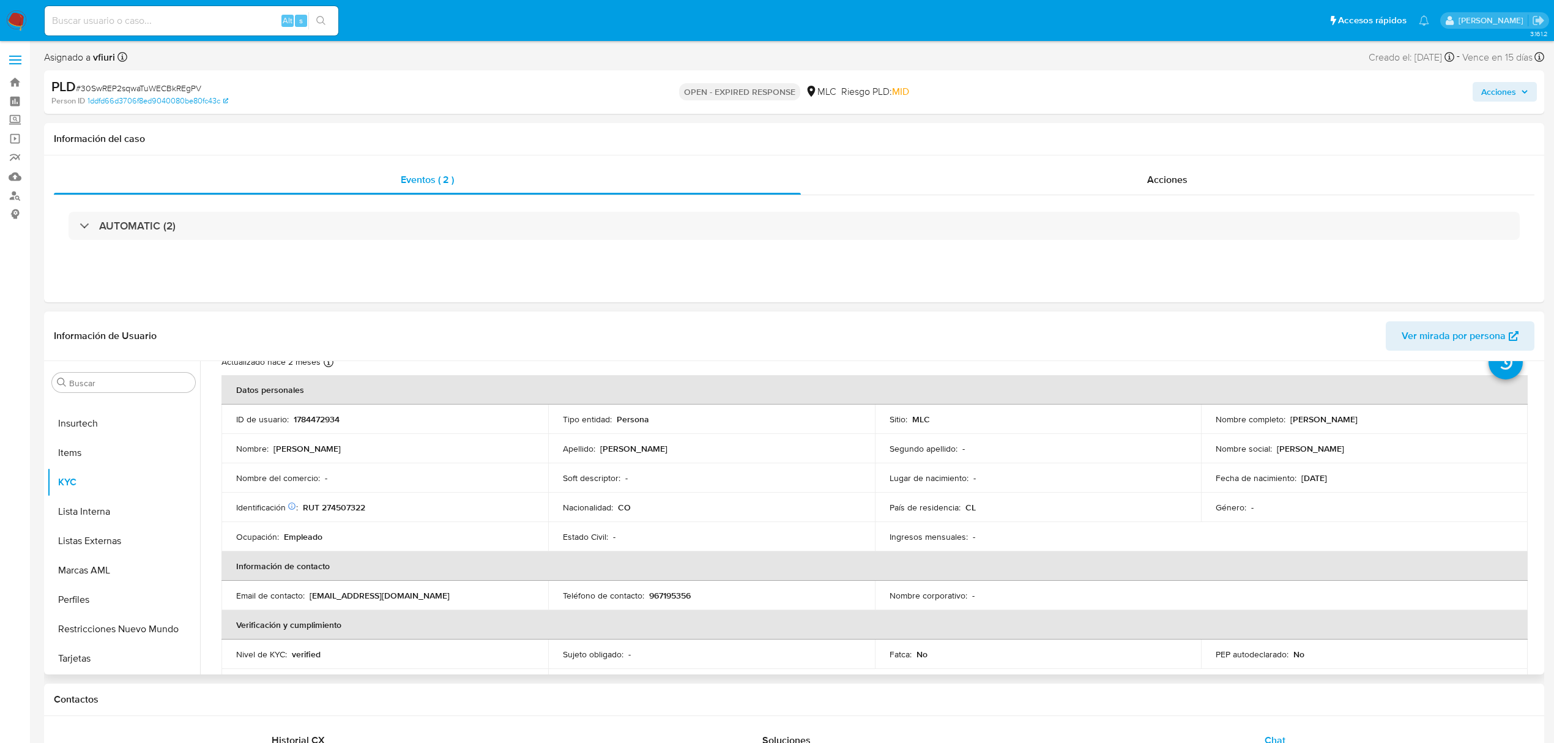
scroll to position [0, 0]
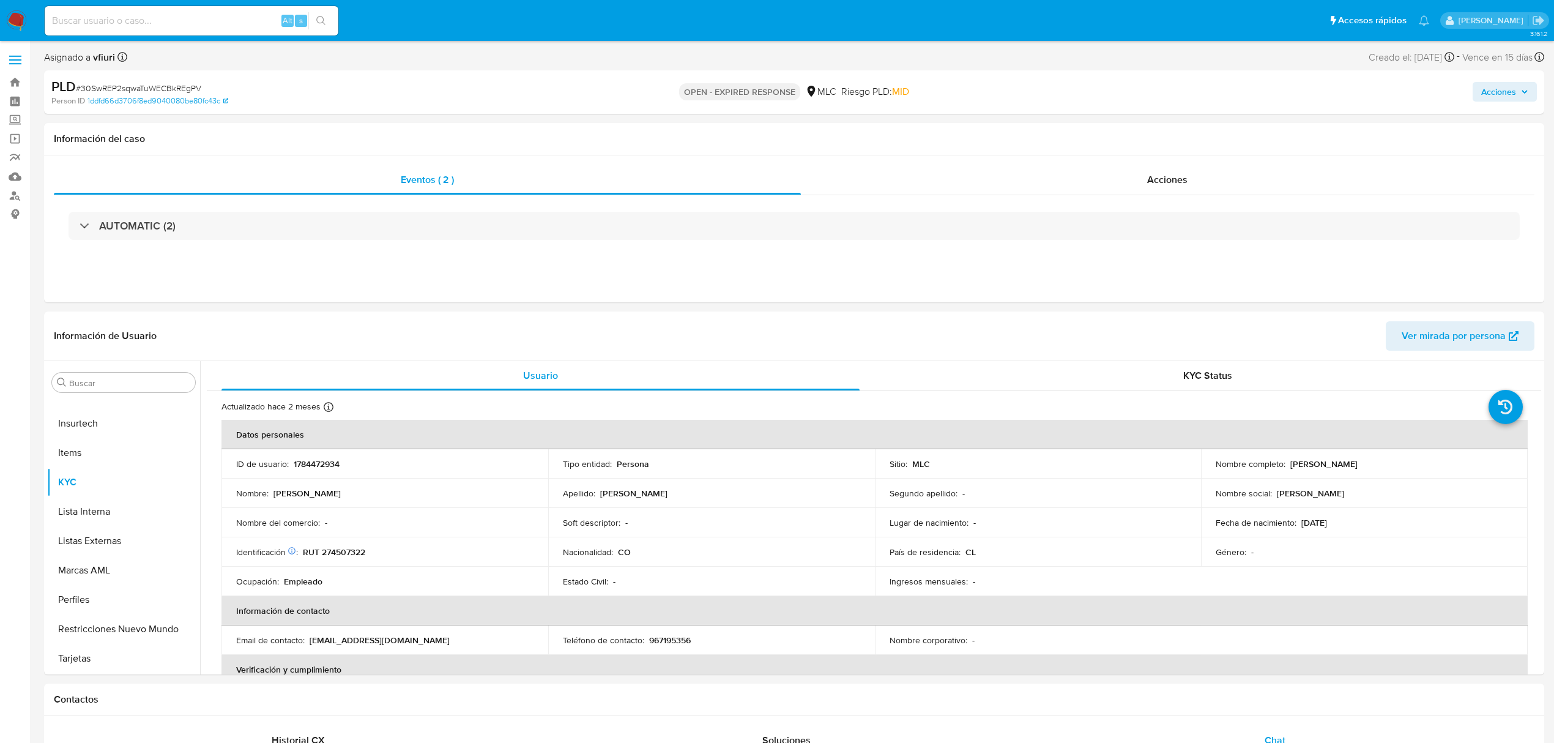
click at [184, 88] on span "# 30SwREP2sqwaTuWECBkREgPV" at bounding box center [138, 88] width 125 height 12
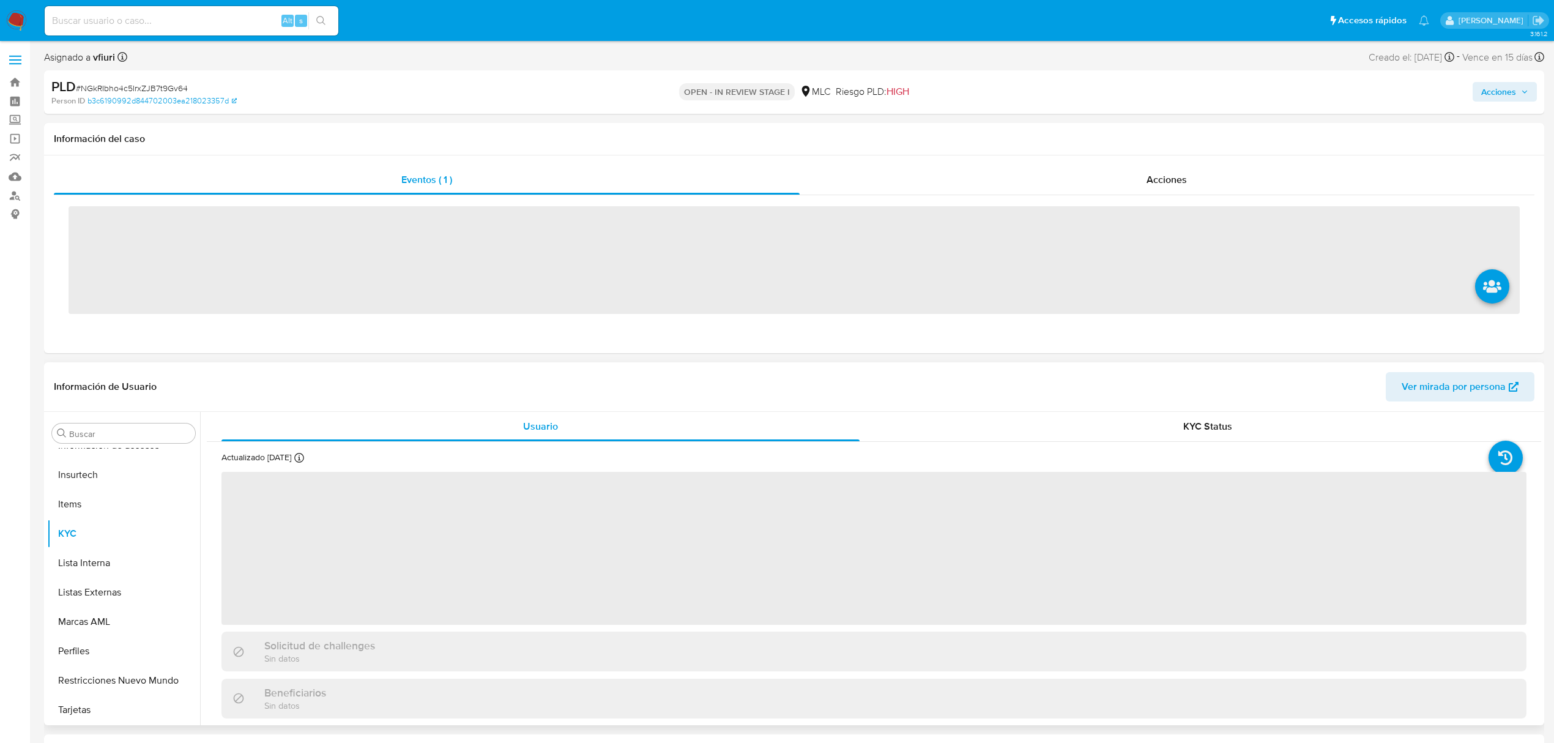
scroll to position [576, 0]
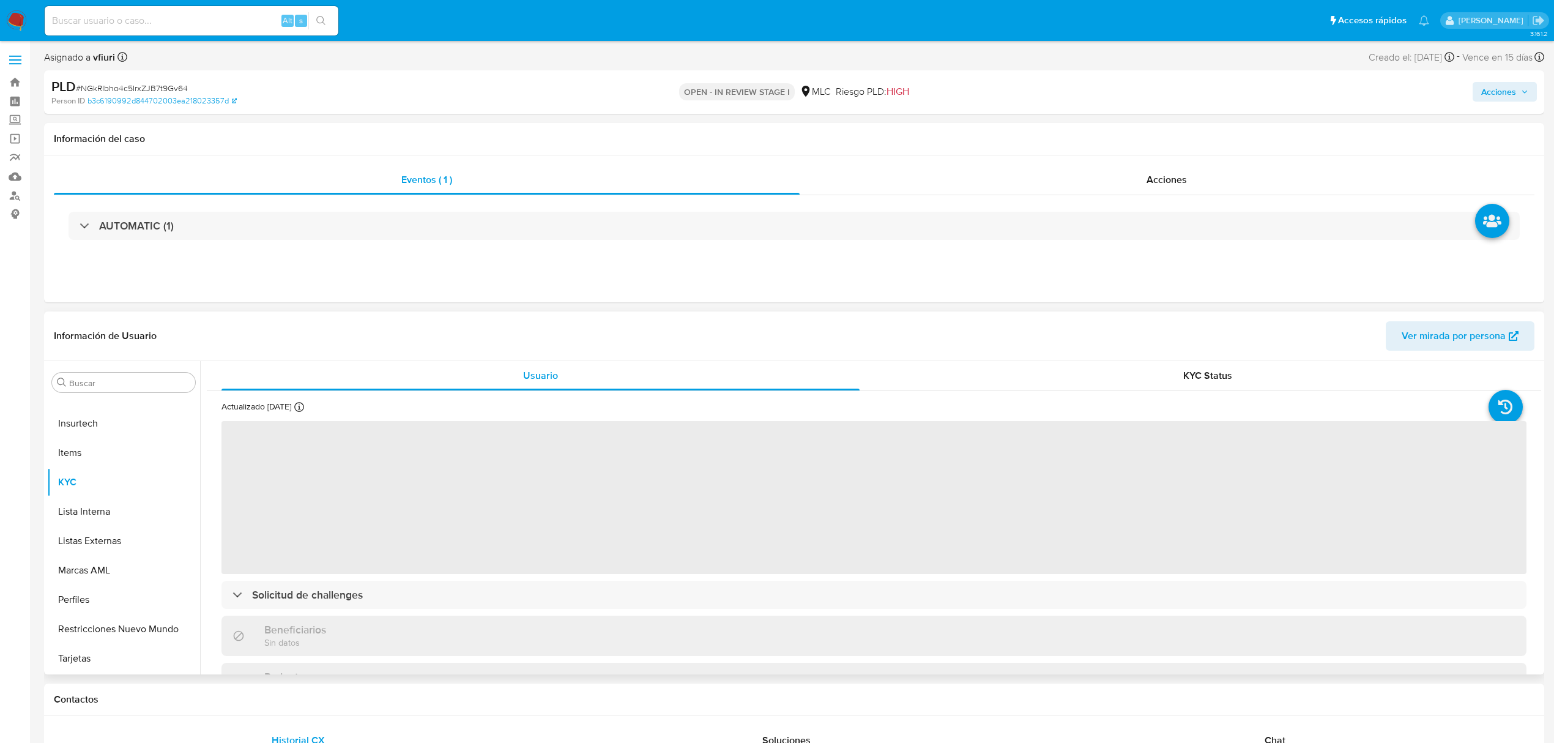
select select "10"
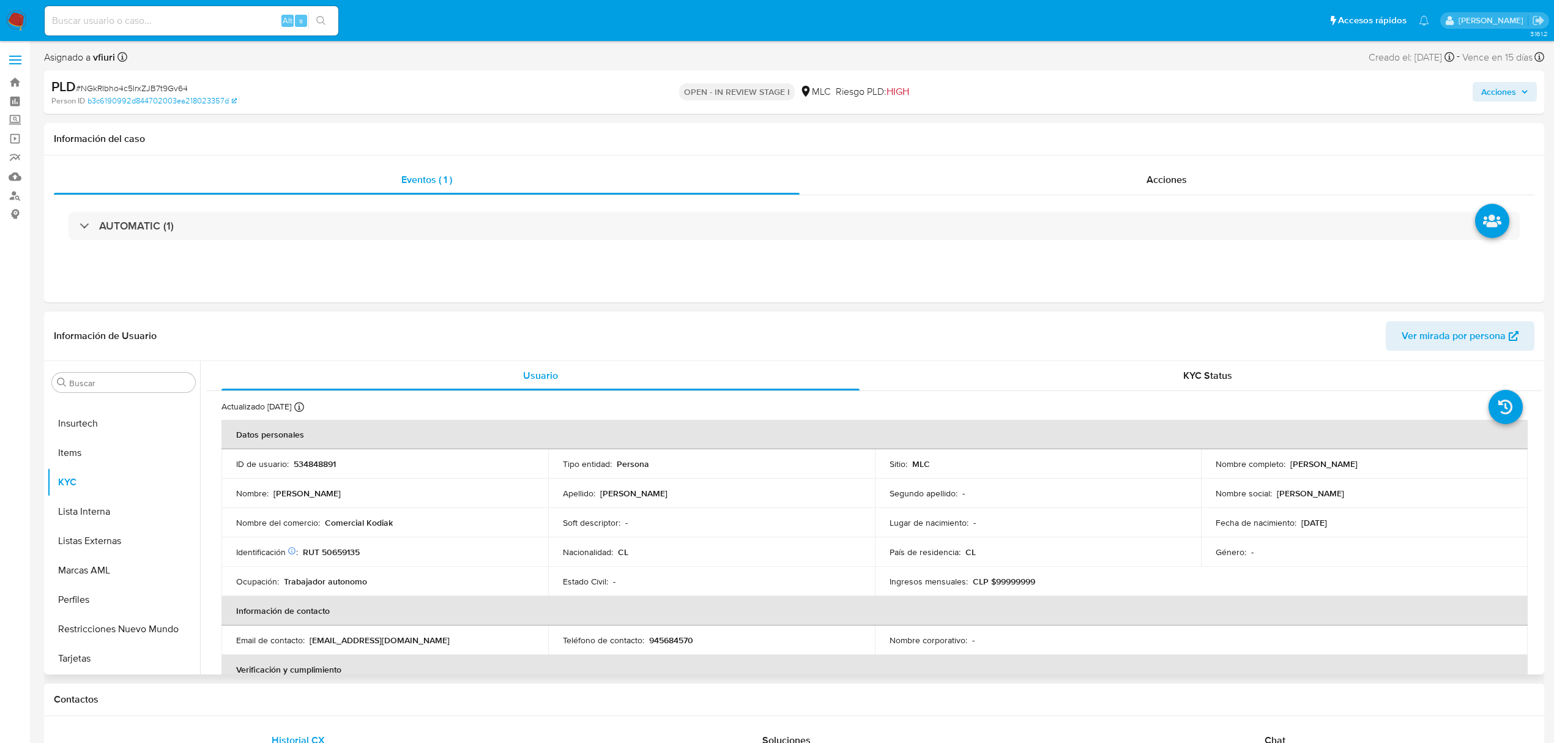
click at [321, 466] on p "534848891" at bounding box center [315, 463] width 42 height 11
copy p "534848891"
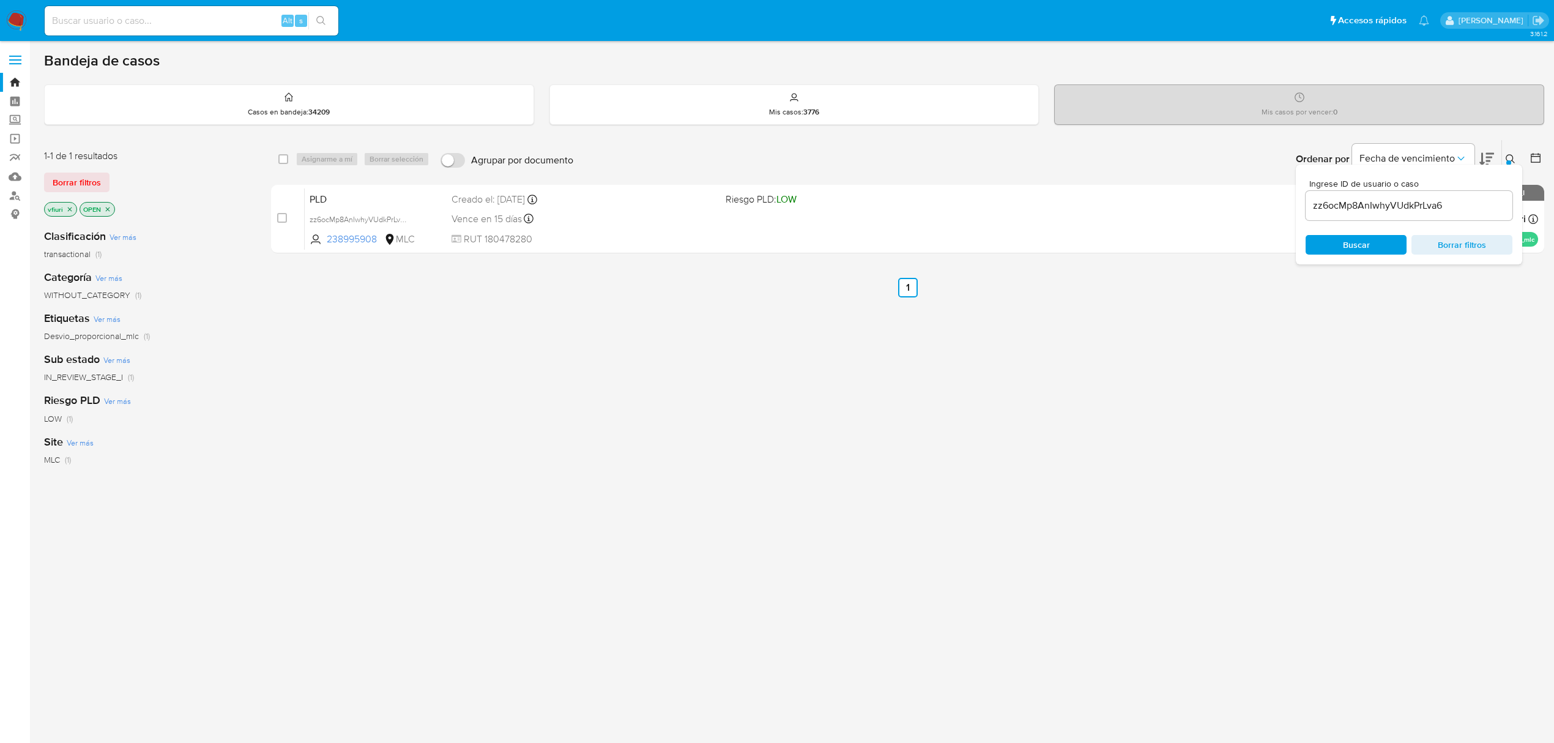
click at [1344, 201] on input "zz6ocMp8AnIwhyVUdkPrLva6" at bounding box center [1409, 206] width 207 height 16
paste input "30SwREP2sqwaTuWECBkREgPV"
type input "30SwREP2sqwaTuWECBkREgPV"
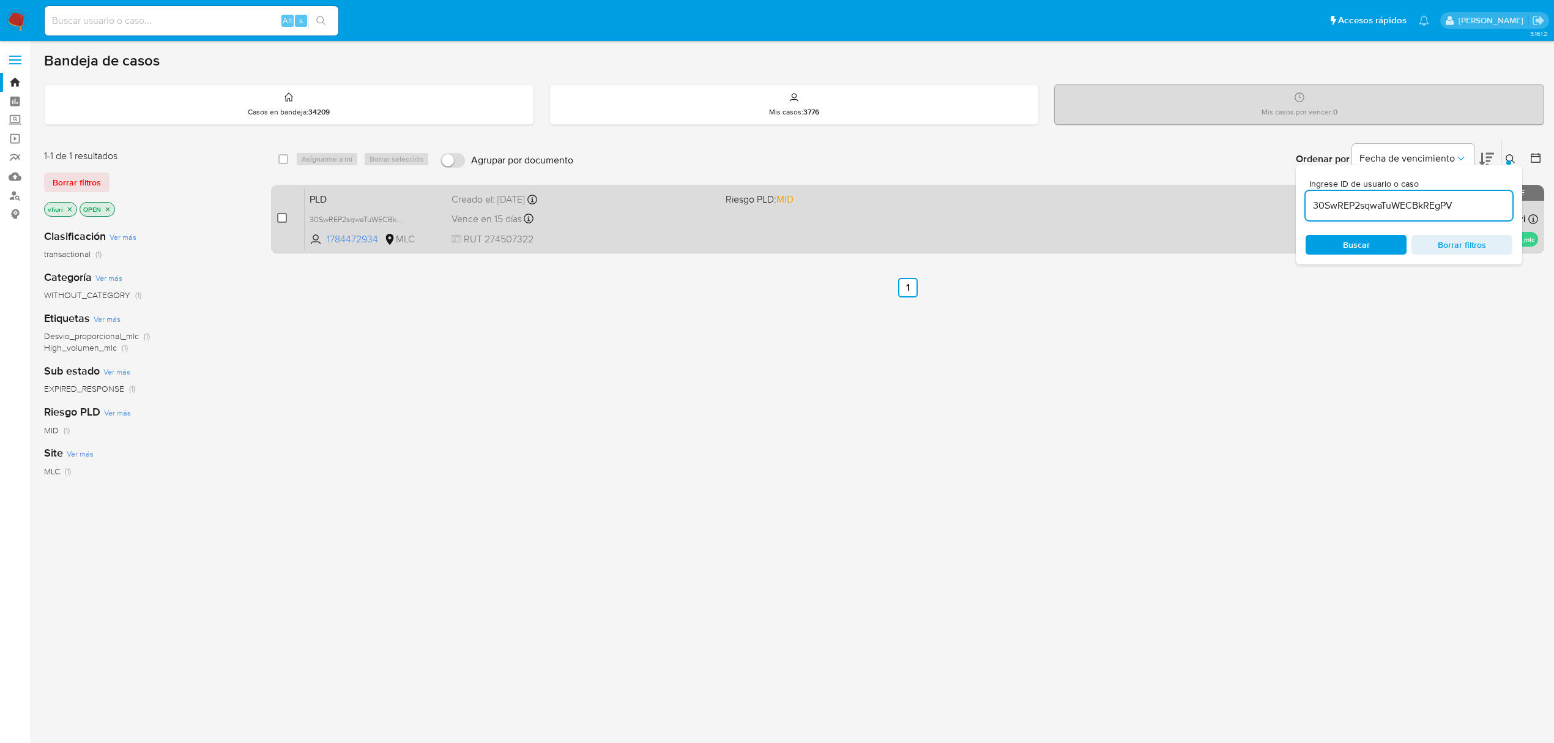
click at [283, 215] on input "checkbox" at bounding box center [282, 218] width 10 height 10
checkbox input "true"
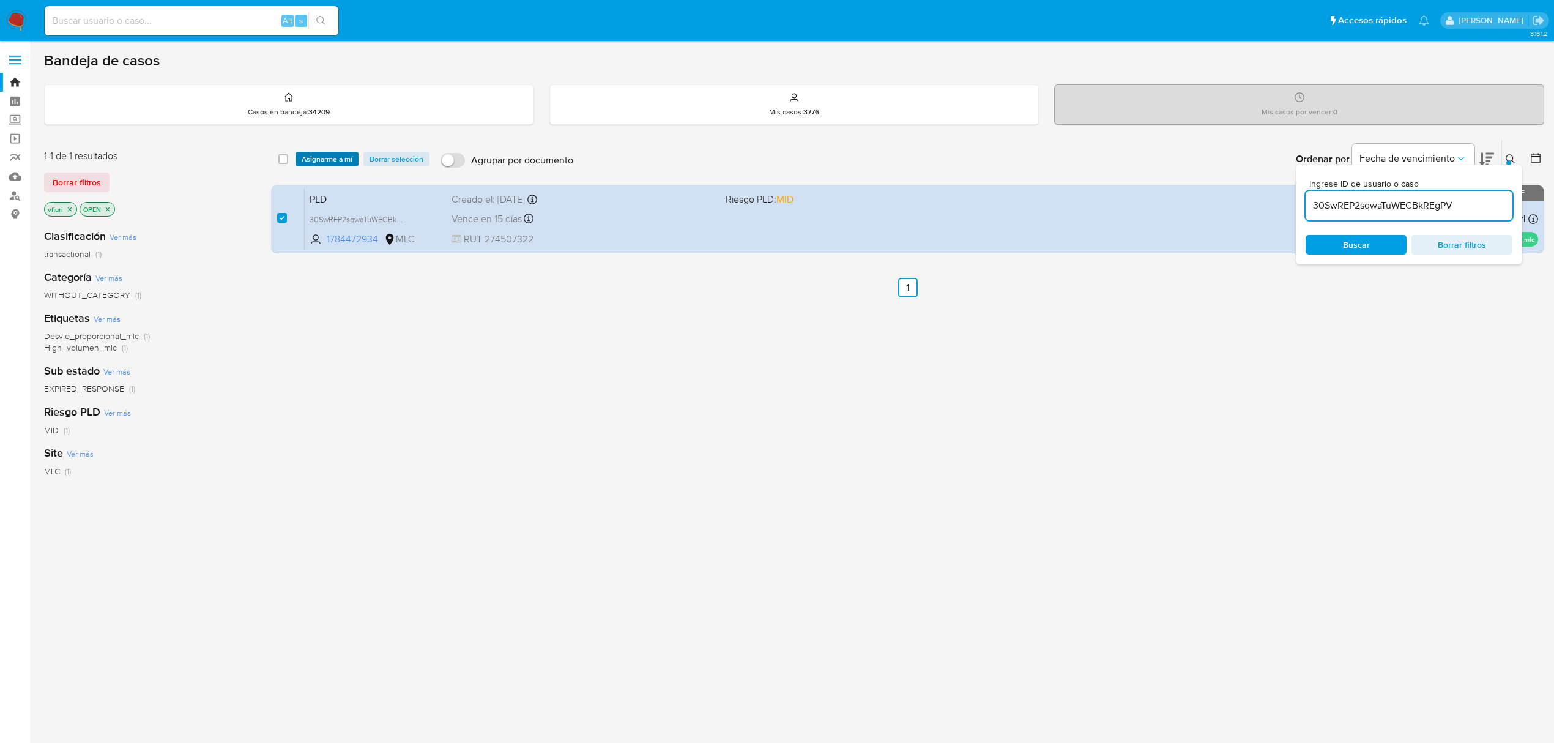
click at [328, 153] on span "Asignarme a mí" at bounding box center [327, 159] width 51 height 12
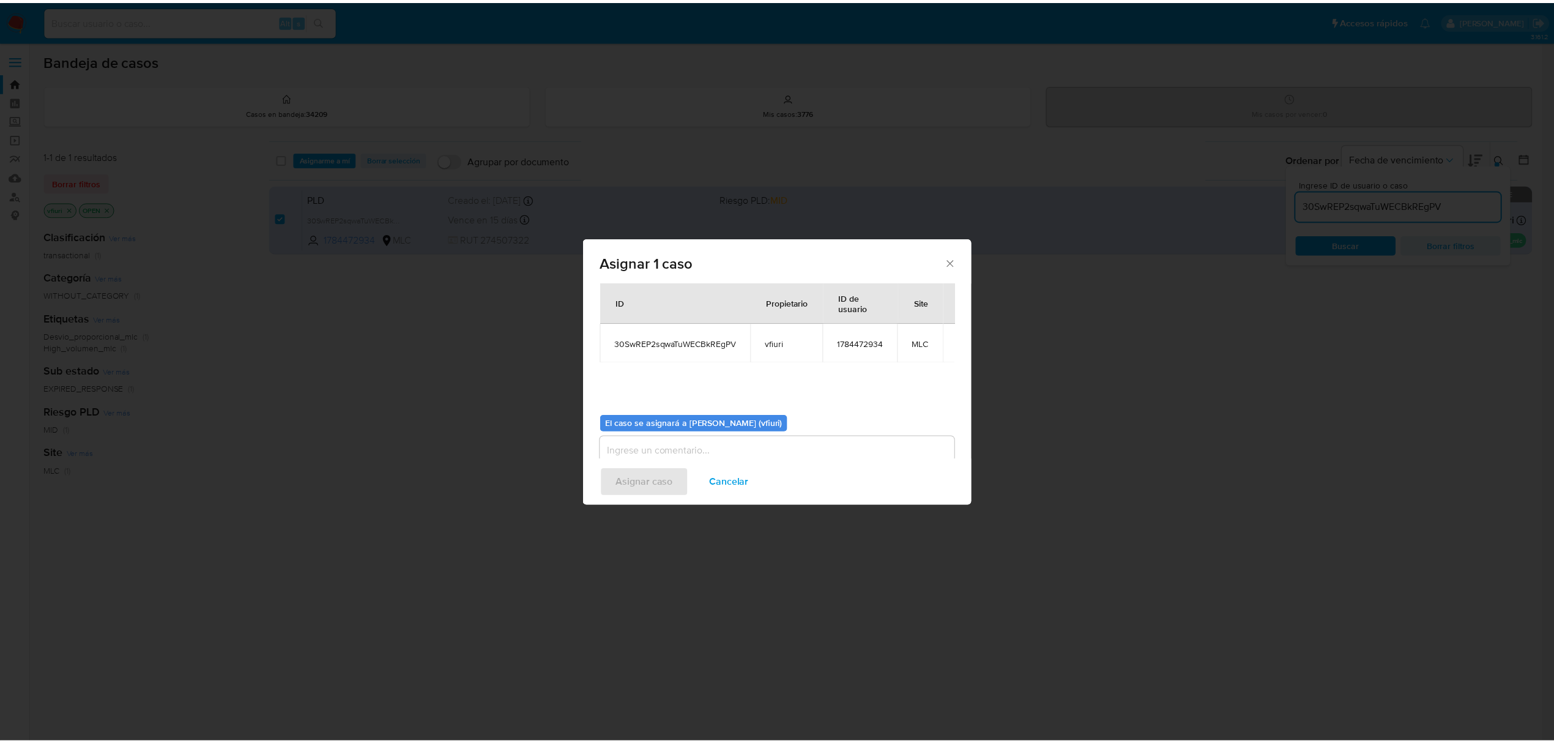
scroll to position [62, 0]
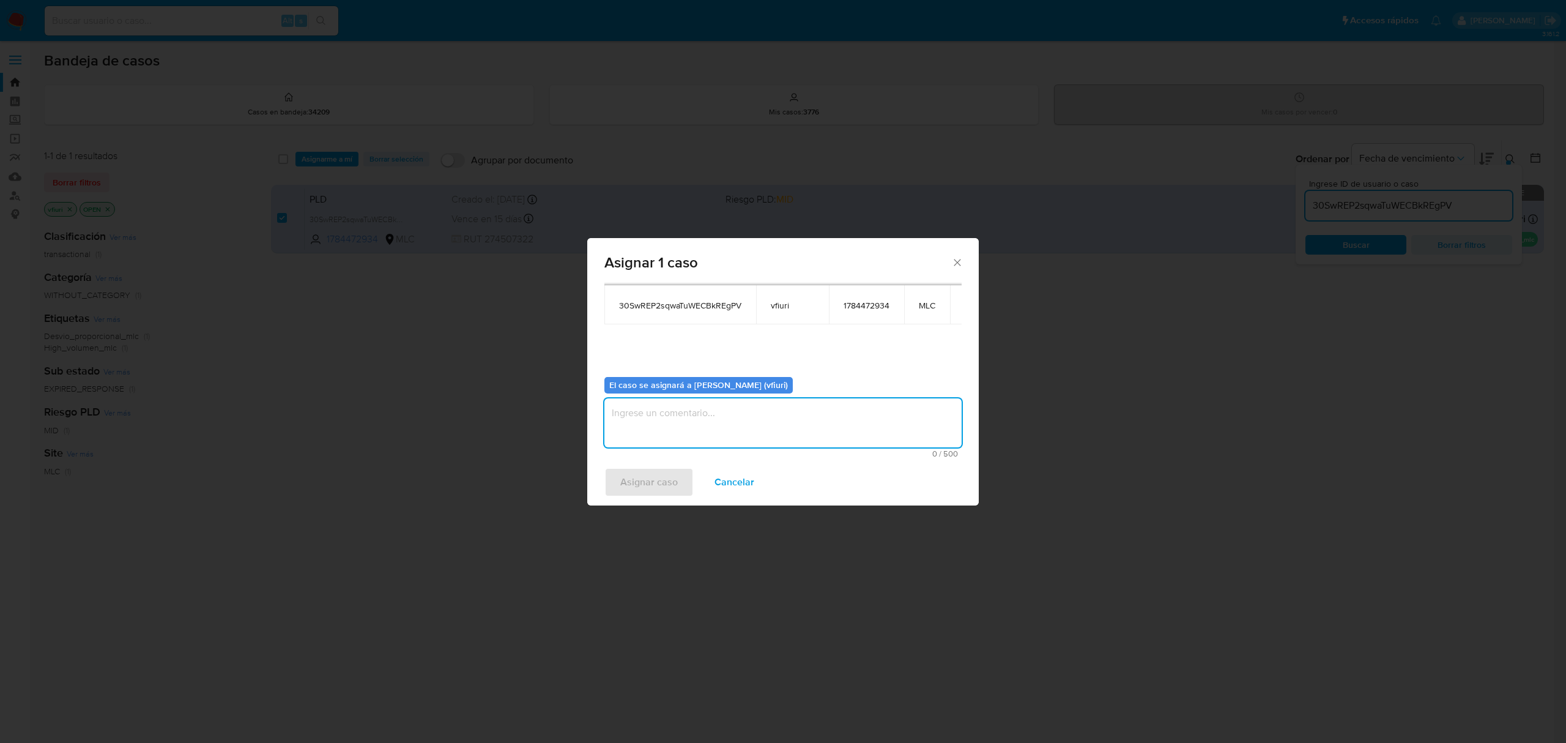
click at [750, 410] on textarea "assign-modal" at bounding box center [783, 422] width 357 height 49
type textarea "-"
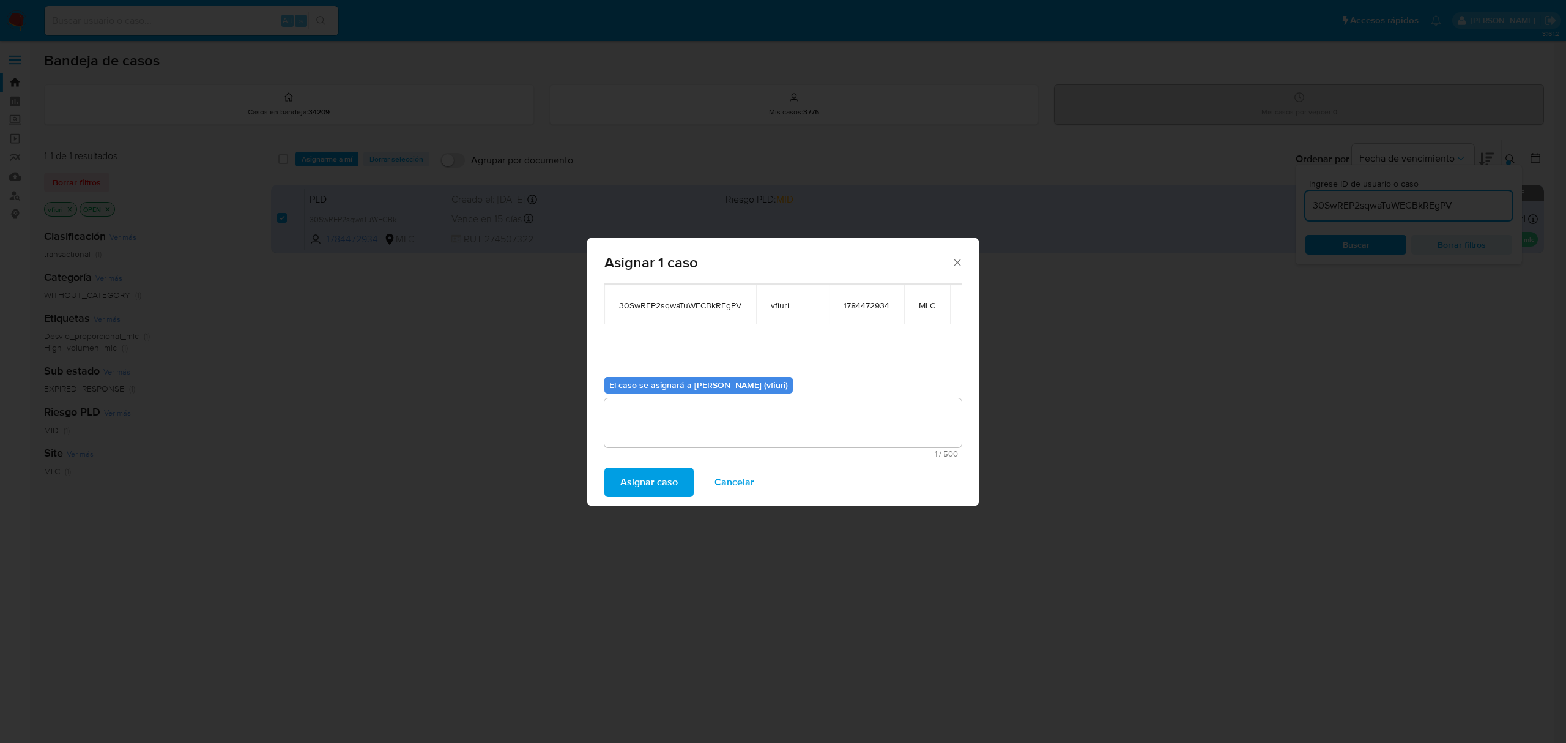
click at [677, 480] on button "Asignar caso" at bounding box center [649, 481] width 89 height 29
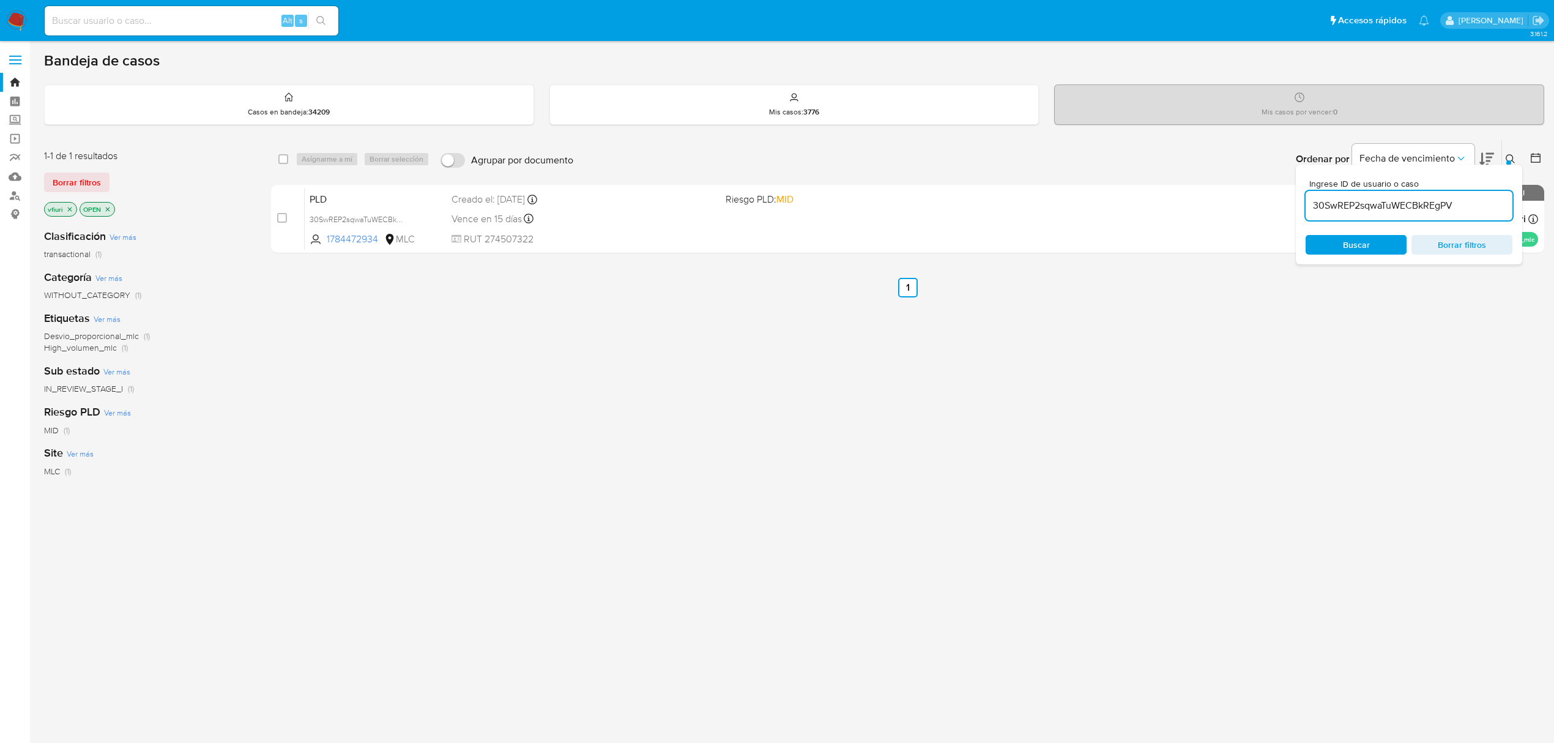
click at [111, 210] on icon "close-filter" at bounding box center [107, 209] width 7 height 7
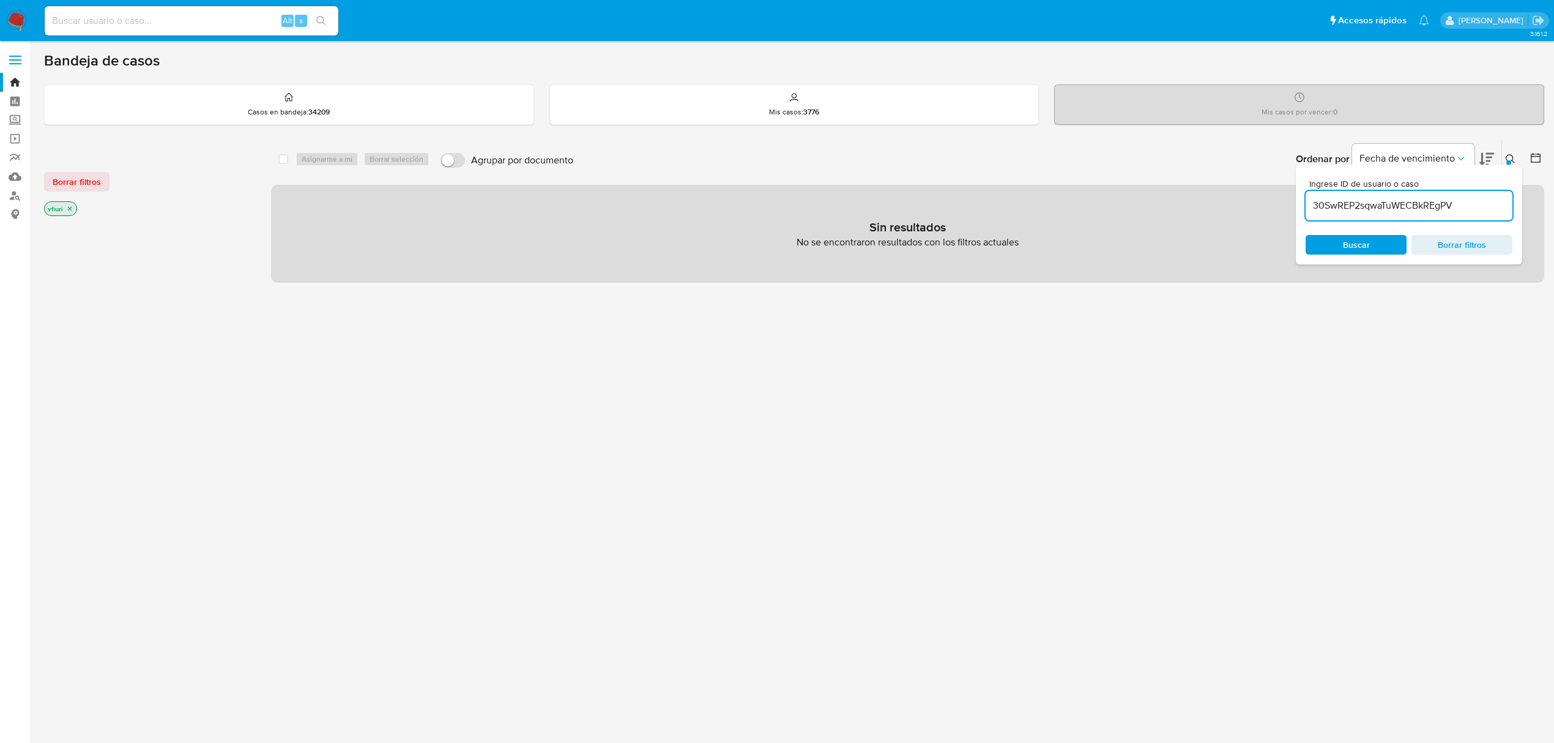
click at [115, 28] on input at bounding box center [192, 21] width 294 height 16
click at [12, 81] on link "Bandeja" at bounding box center [73, 82] width 146 height 19
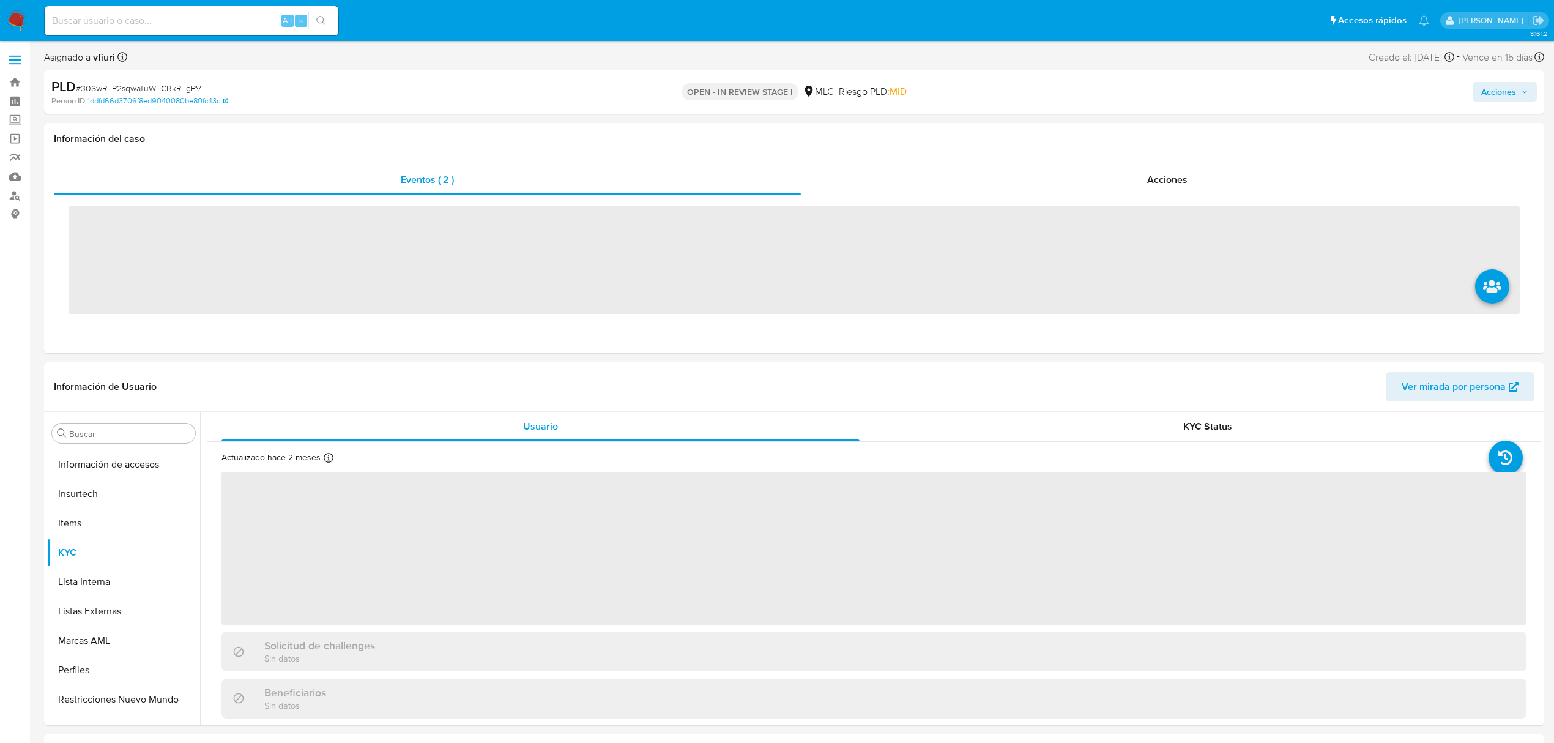
scroll to position [576, 0]
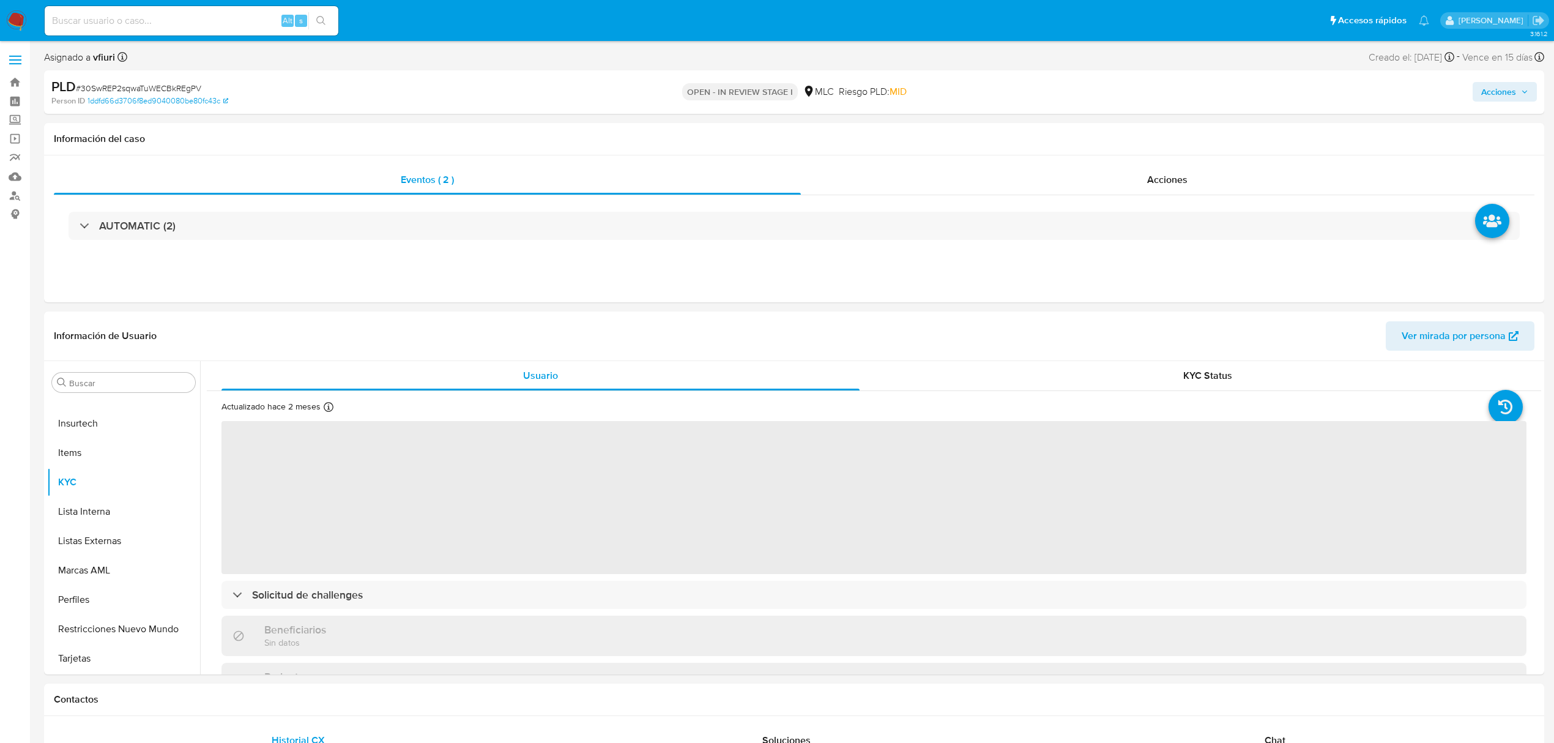
select select "10"
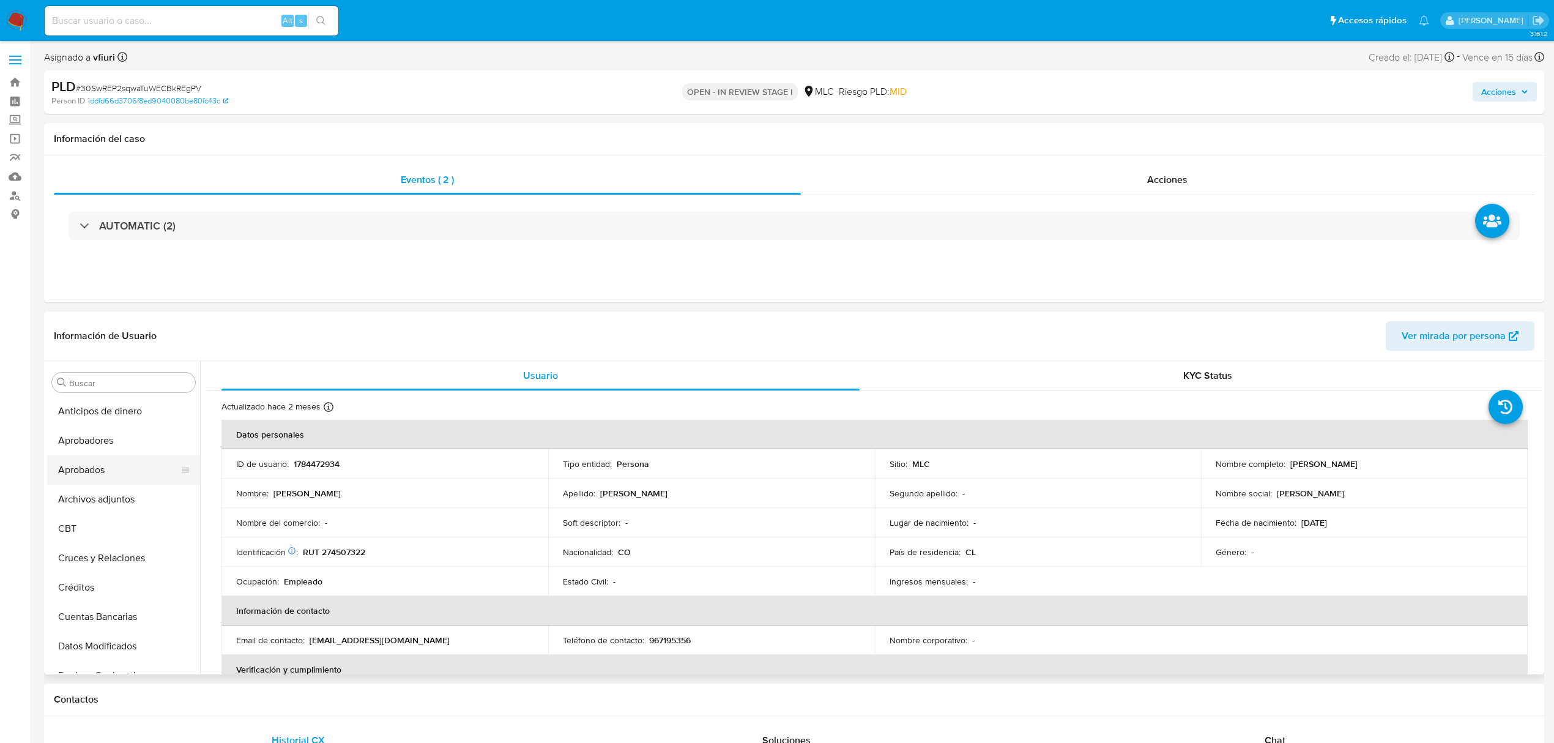
scroll to position [0, 0]
click at [95, 492] on button "Archivos adjuntos" at bounding box center [118, 499] width 143 height 29
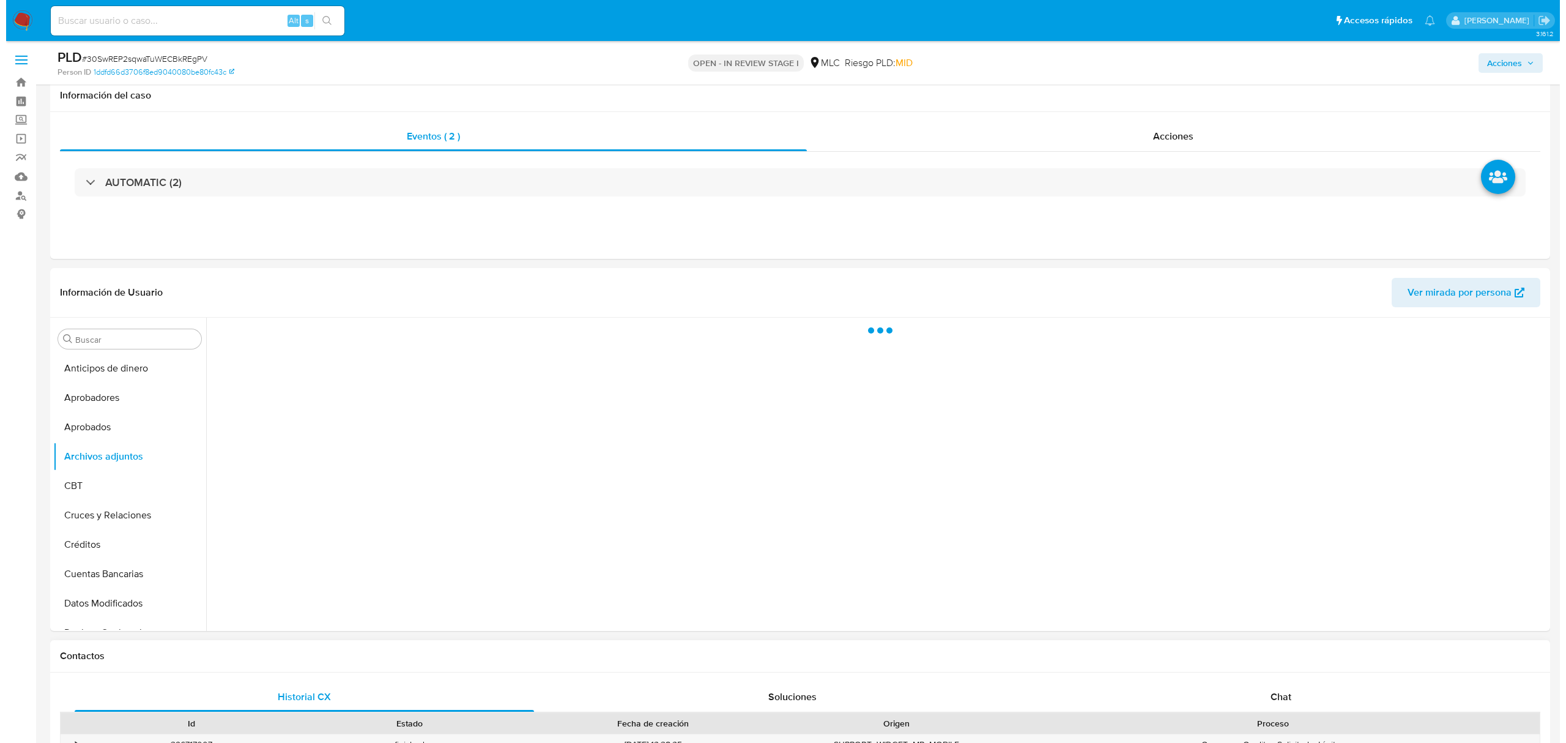
scroll to position [81, 0]
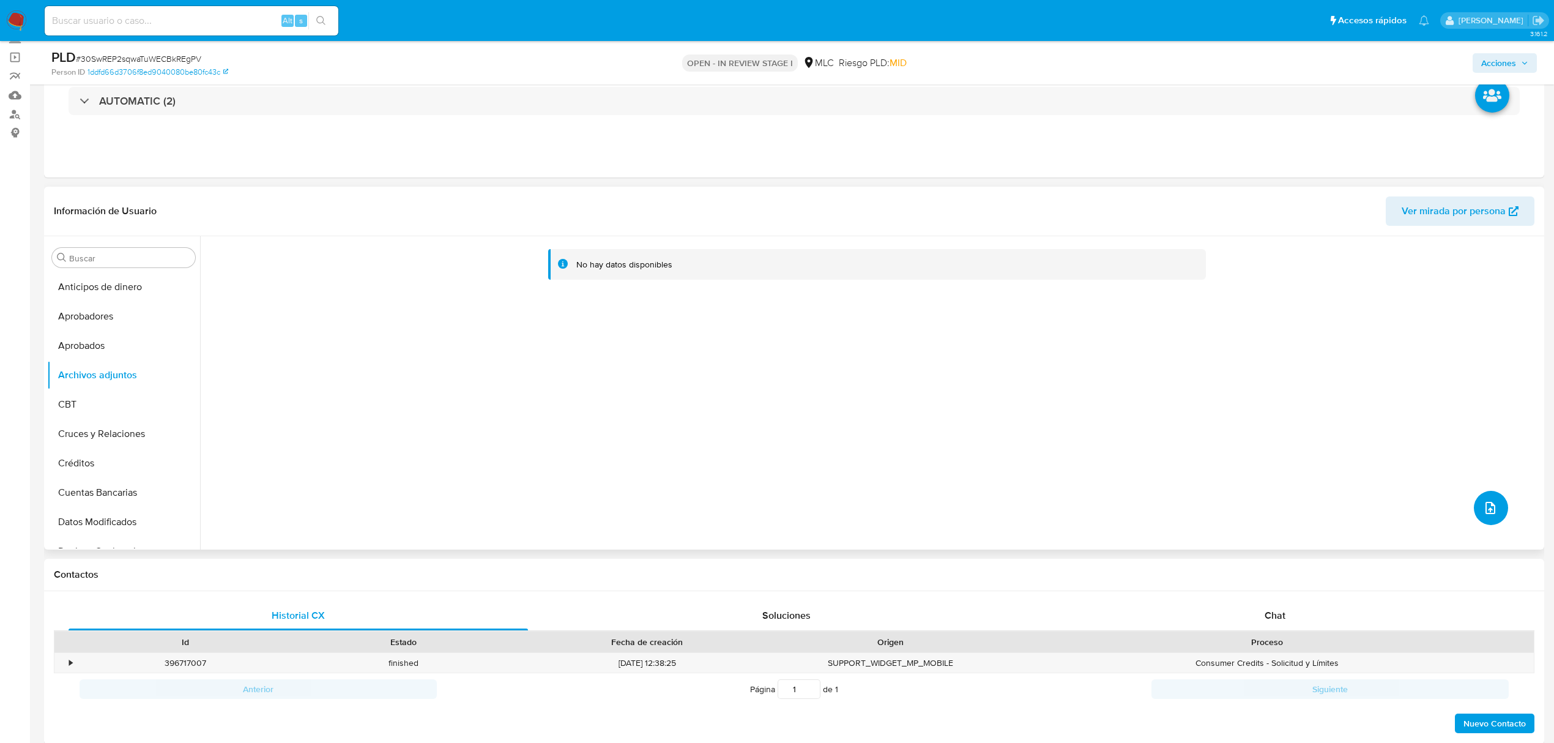
click at [1483, 510] on icon "upload-file" at bounding box center [1490, 508] width 15 height 15
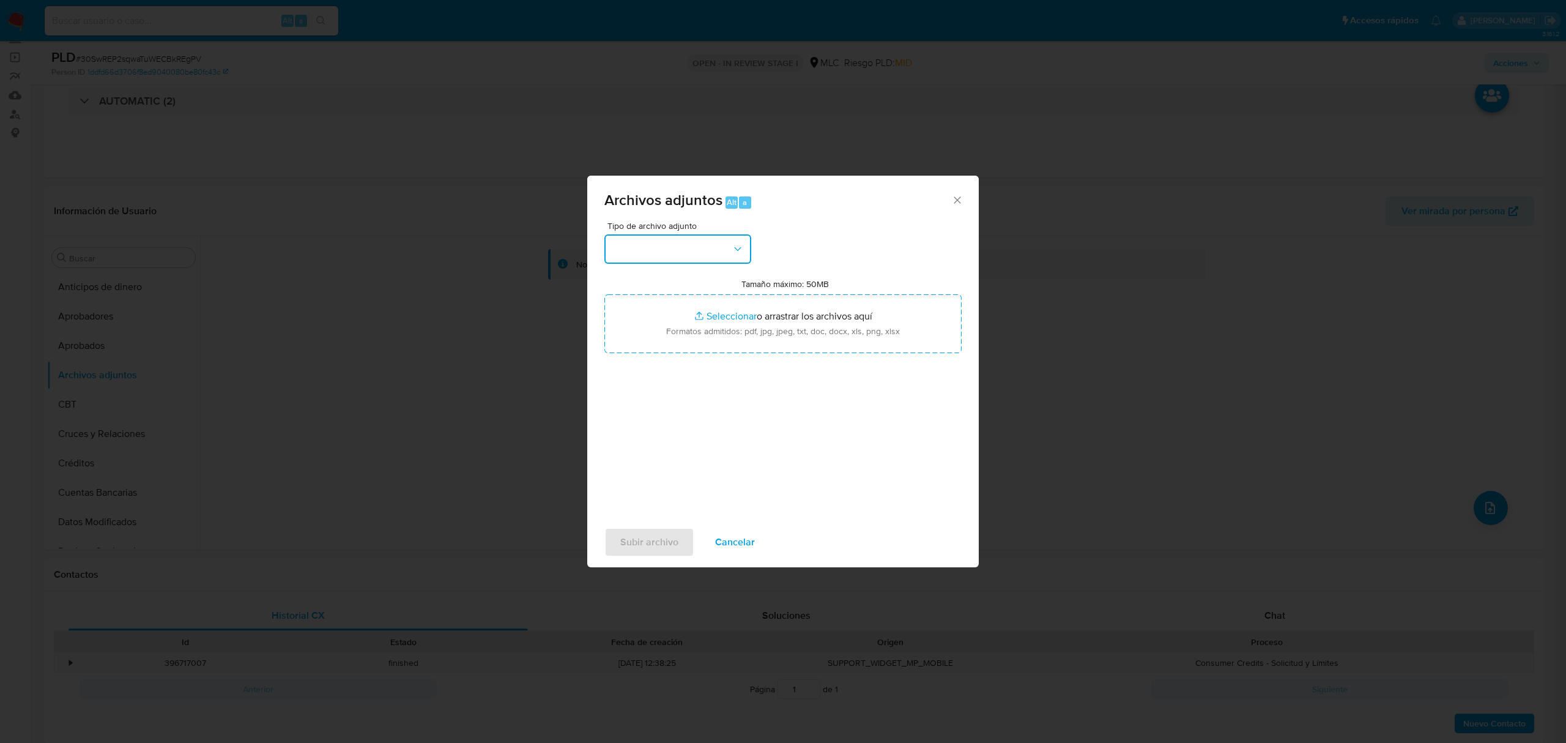
click at [651, 243] on button "button" at bounding box center [678, 248] width 147 height 29
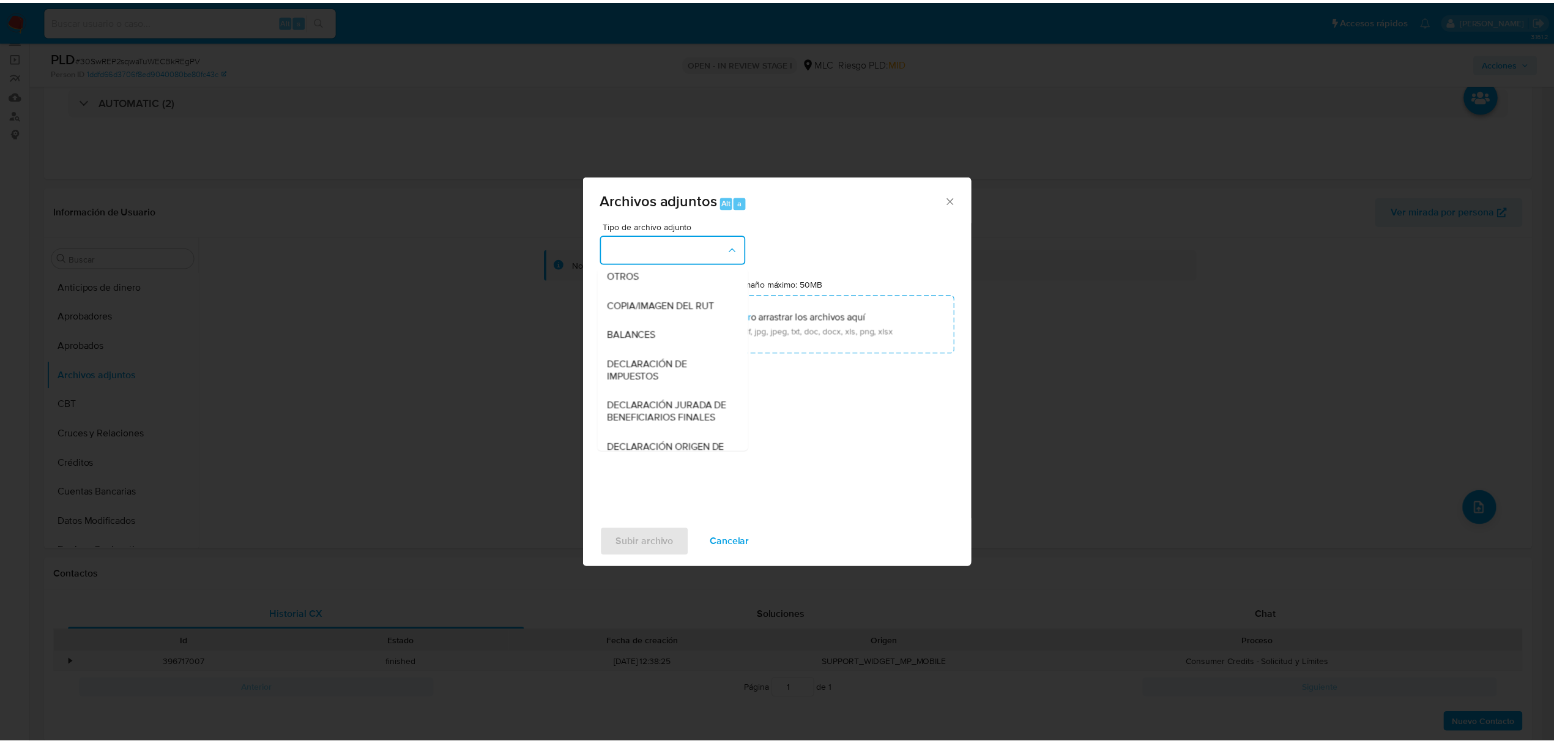
scroll to position [101, 0]
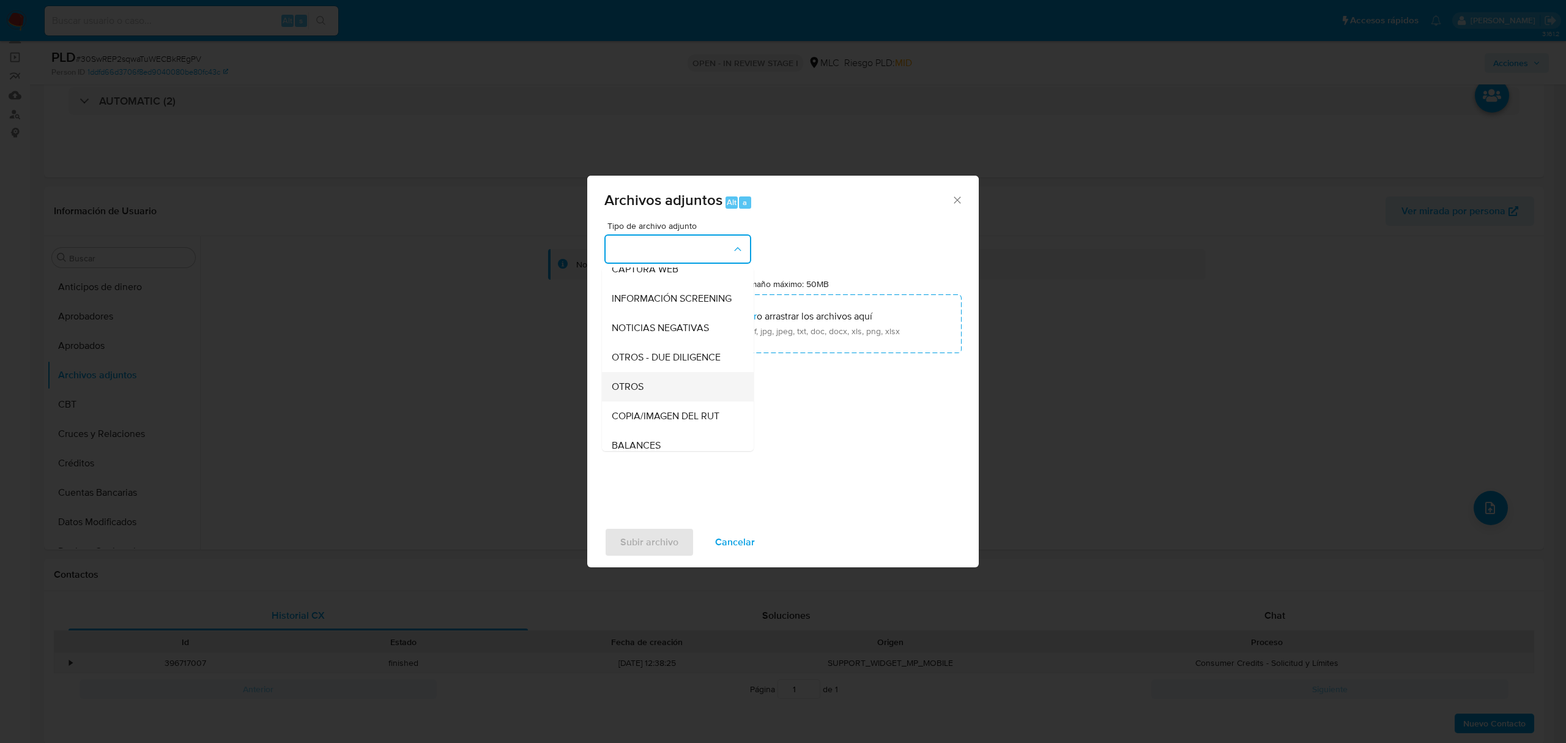
click at [666, 390] on div "OTROS" at bounding box center [674, 386] width 125 height 29
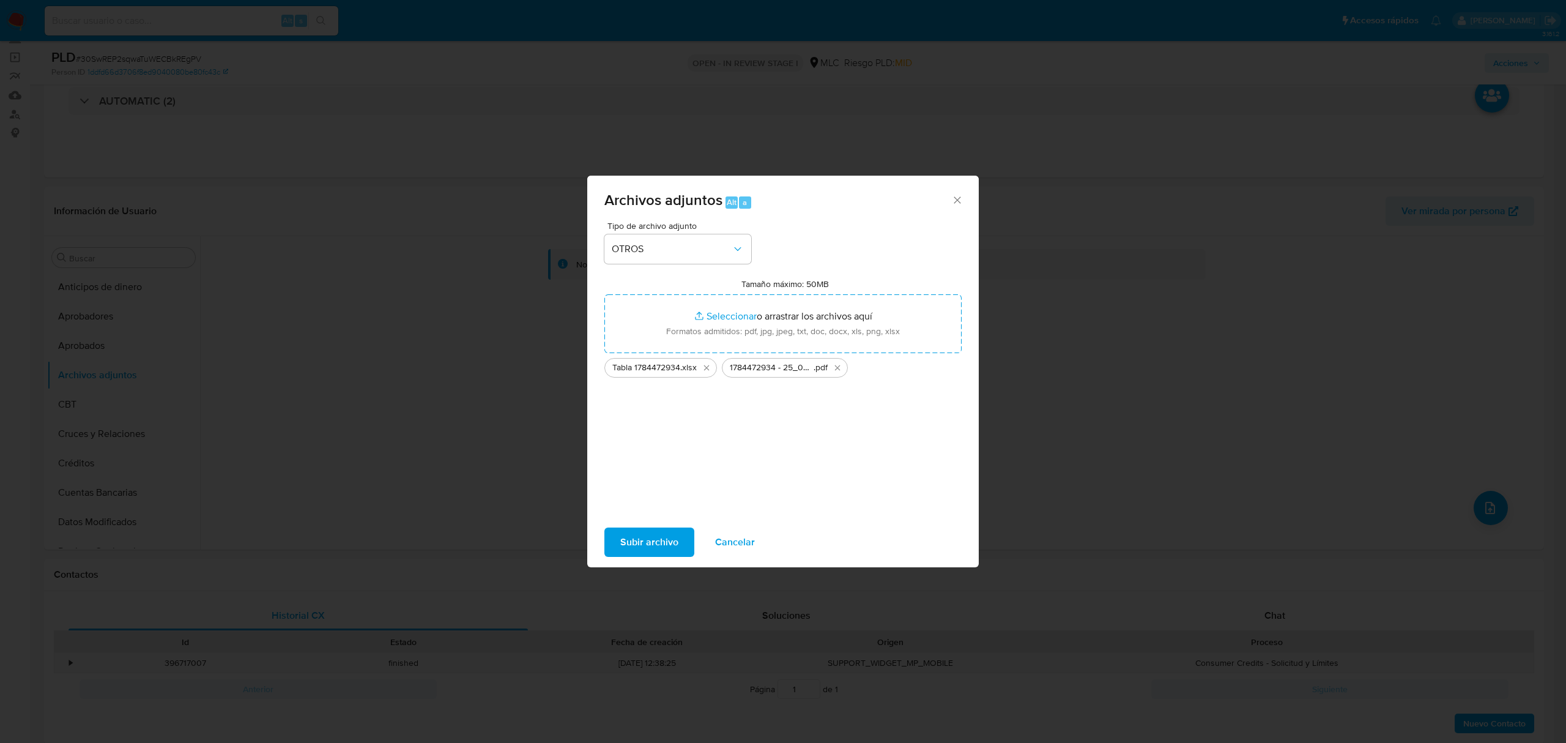
click at [649, 541] on span "Subir archivo" at bounding box center [649, 542] width 58 height 27
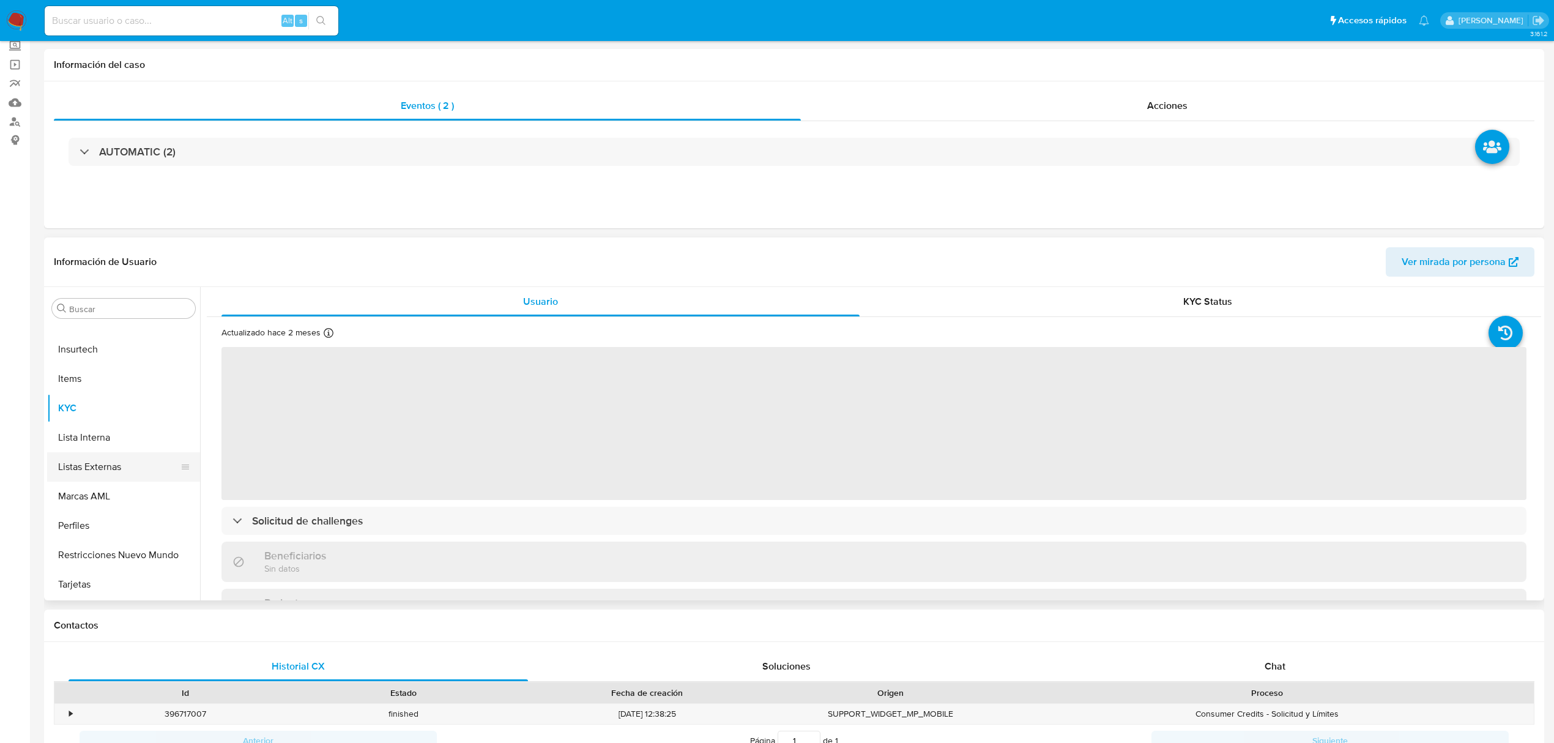
scroll to position [163, 0]
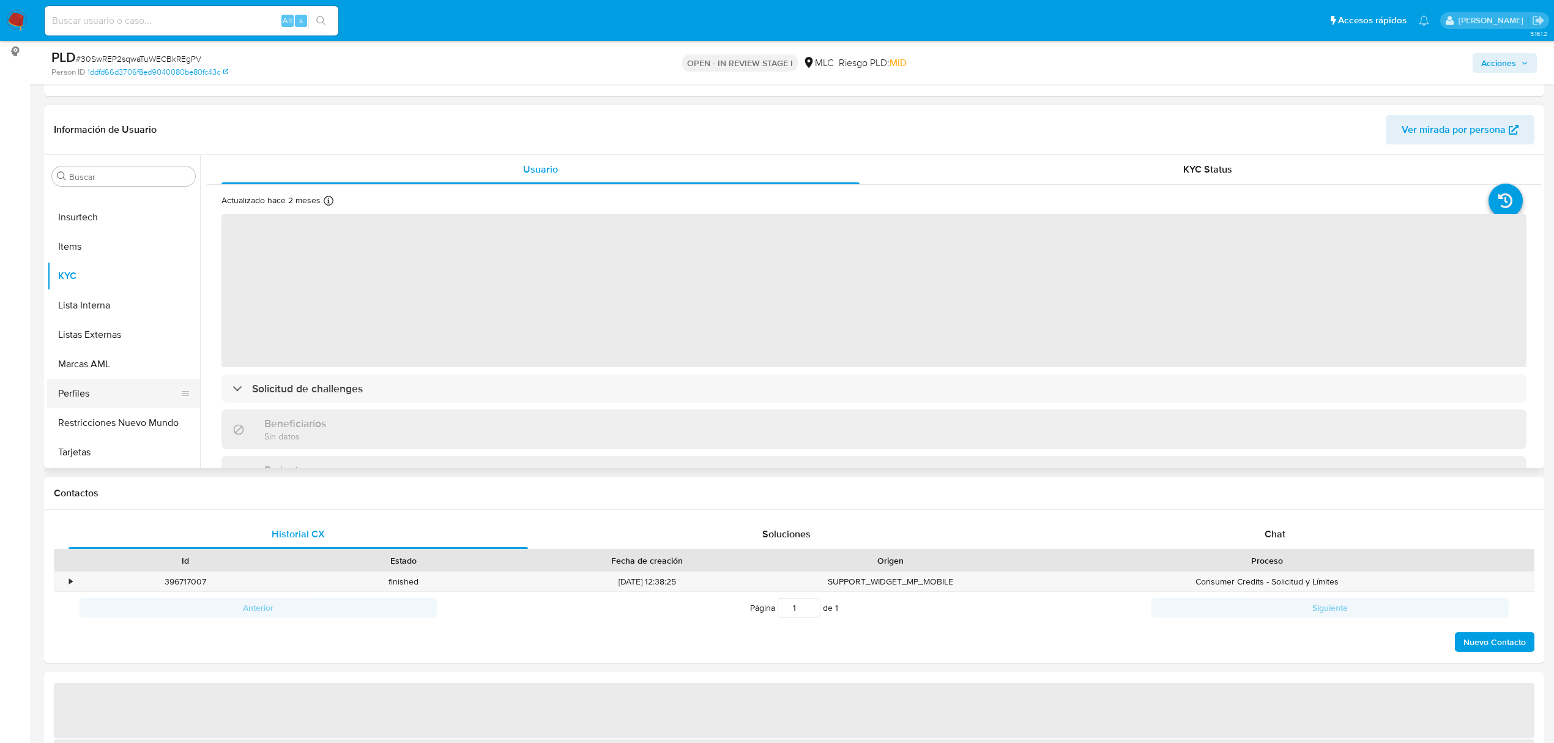
select select "10"
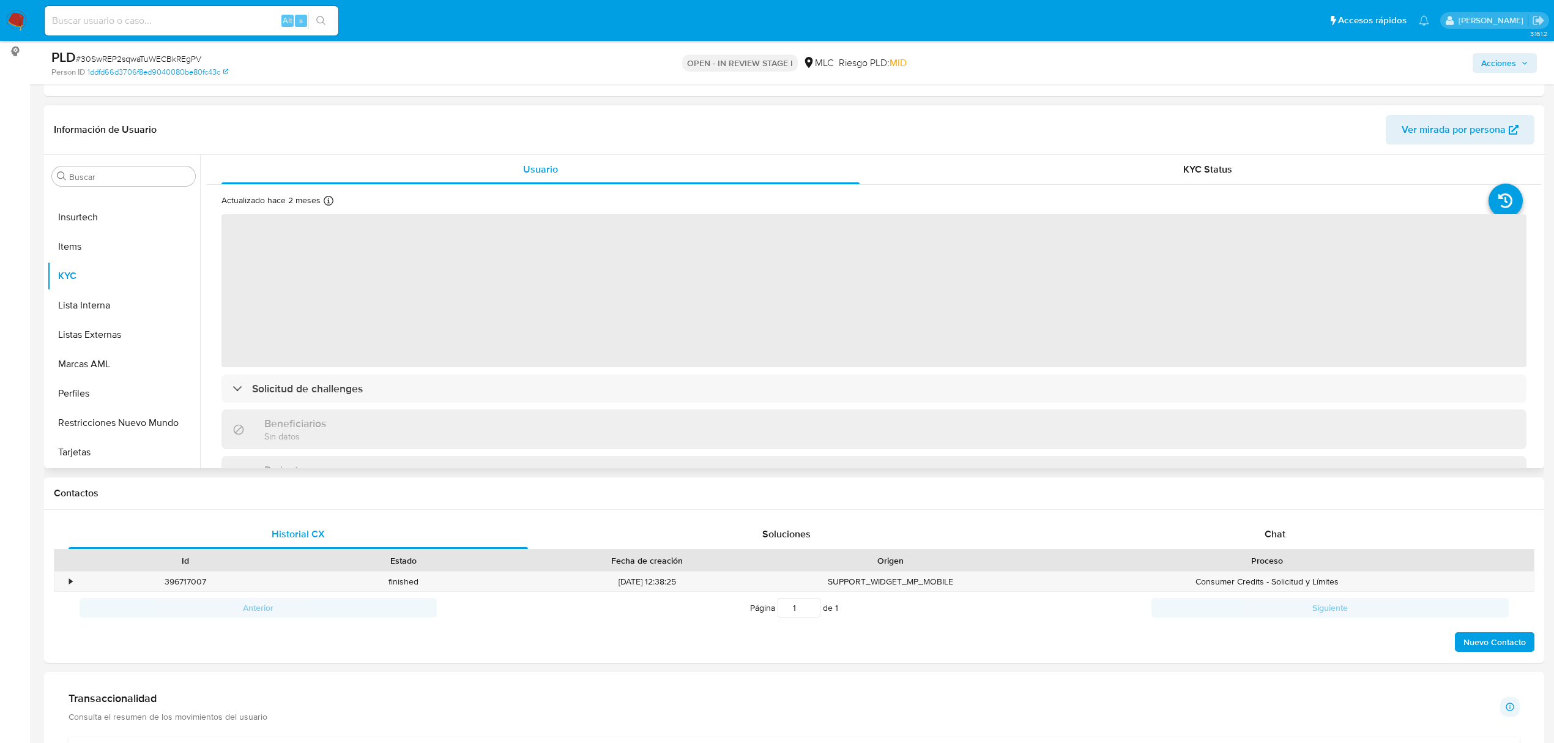
scroll to position [5, 0]
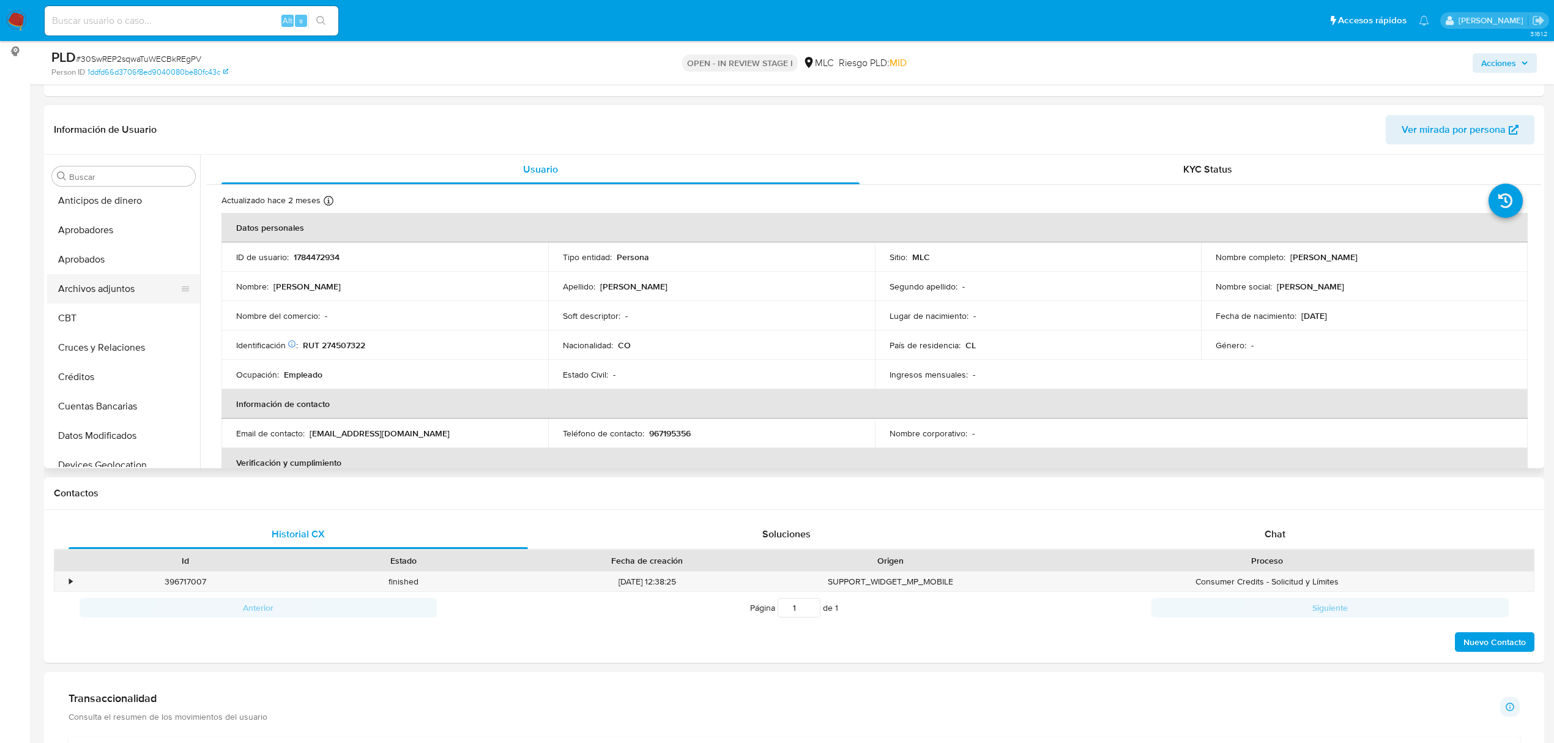
click at [91, 289] on button "Archivos adjuntos" at bounding box center [118, 288] width 143 height 29
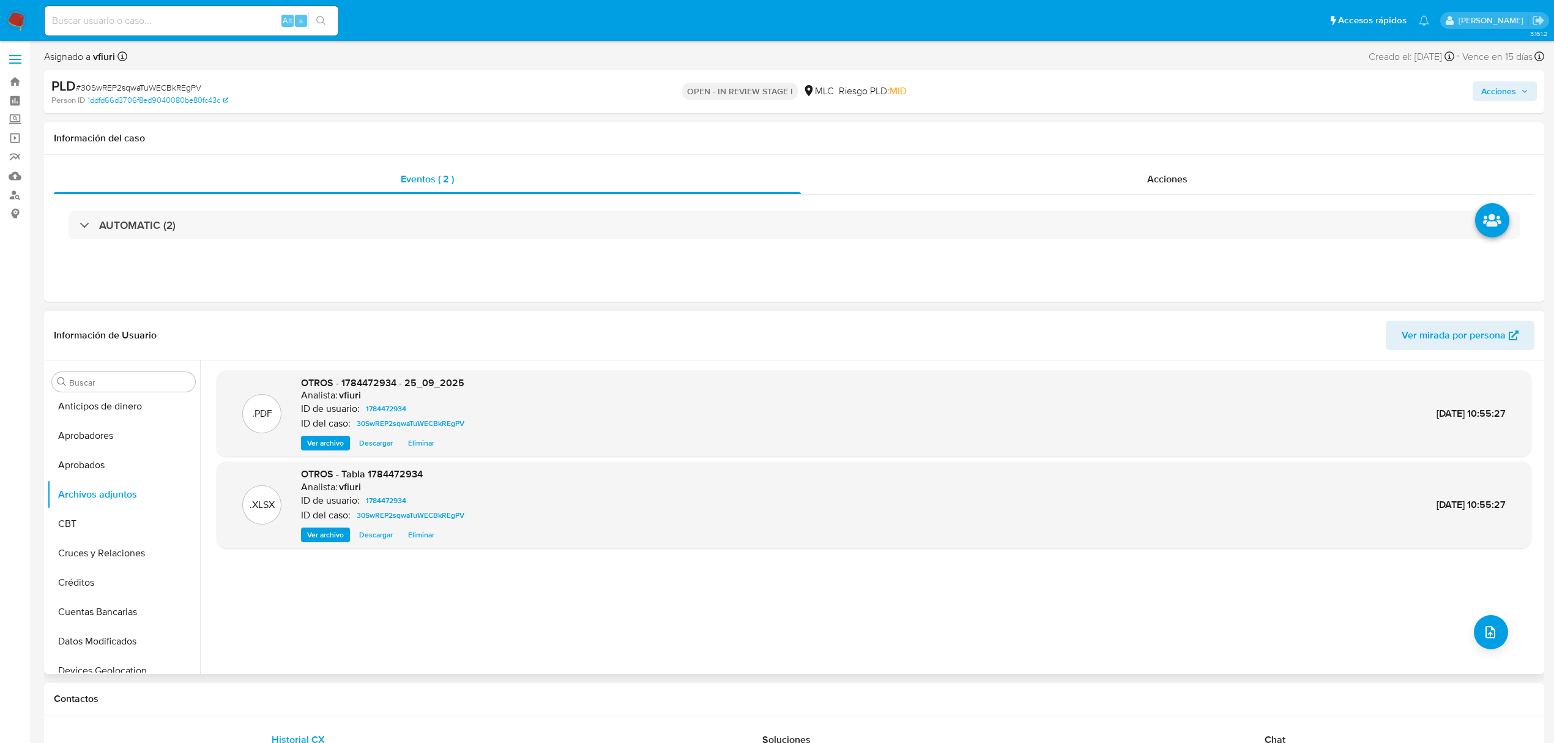
scroll to position [0, 0]
click at [1508, 82] on span "Acciones" at bounding box center [1498, 92] width 35 height 20
click at [1254, 140] on div "Enviar comentario Alt c Resolución del caso Alt r" at bounding box center [1243, 131] width 565 height 32
click at [1176, 119] on div "Resolución del caso Alt r" at bounding box center [1172, 131] width 117 height 32
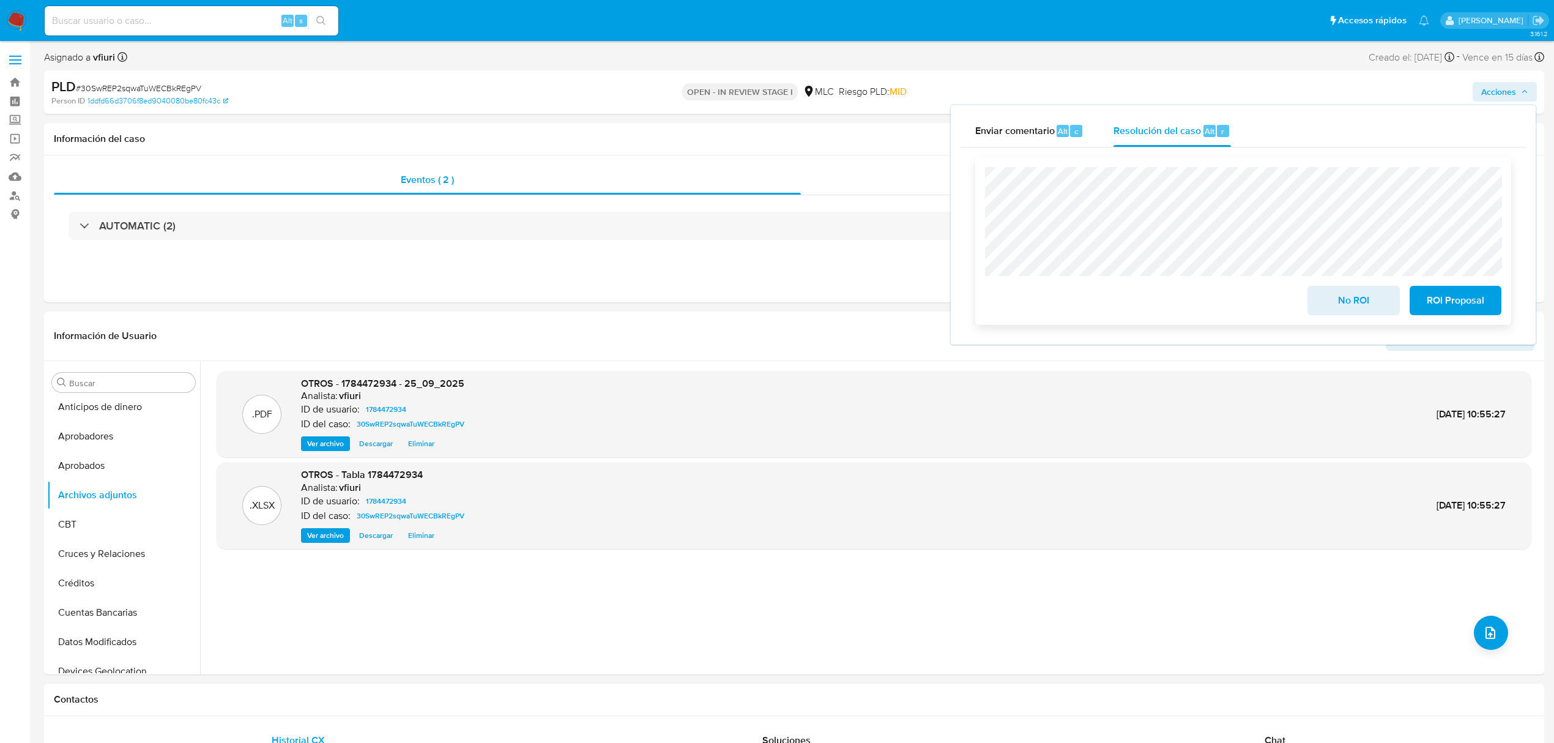
click at [1465, 297] on span "ROI Proposal" at bounding box center [1456, 300] width 60 height 27
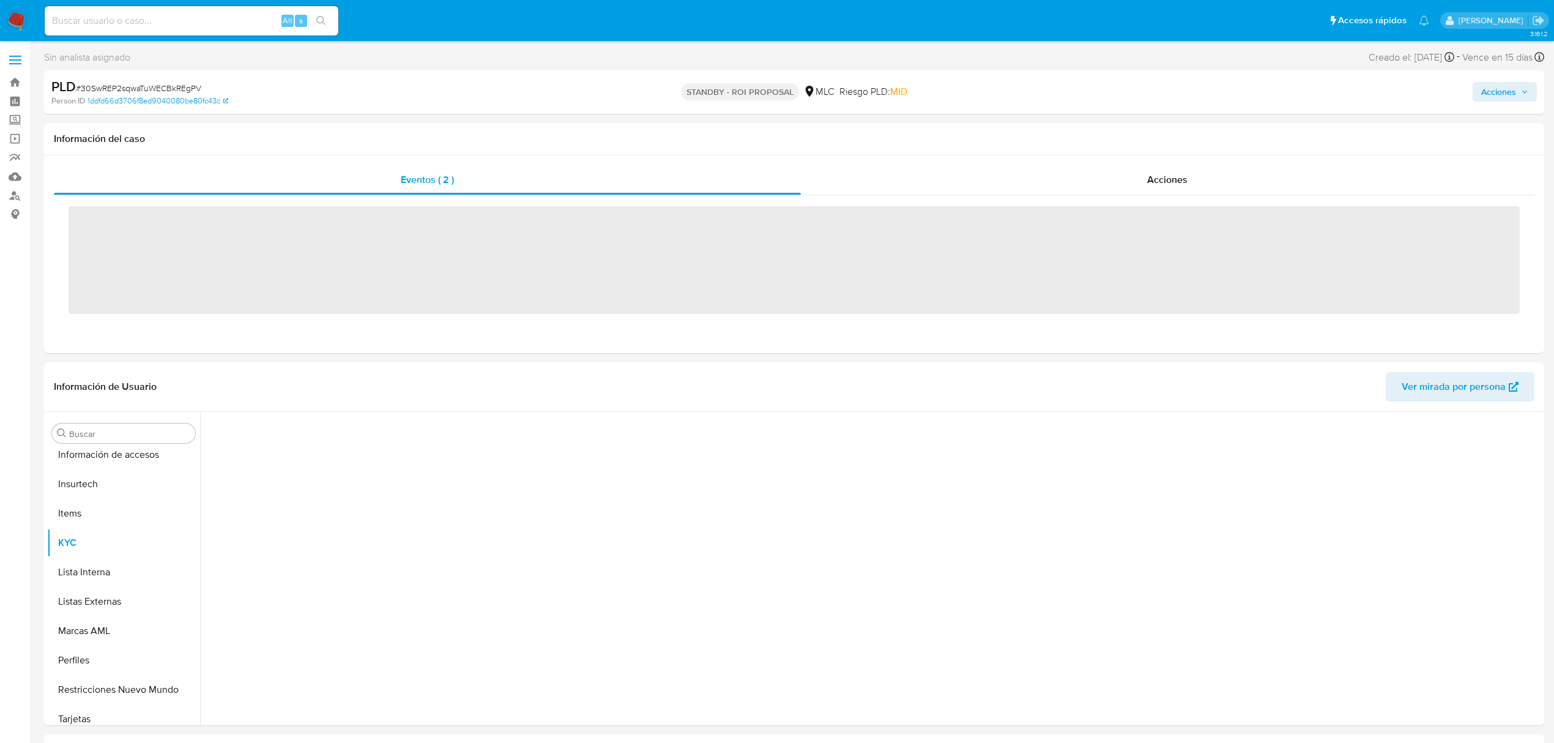
scroll to position [576, 0]
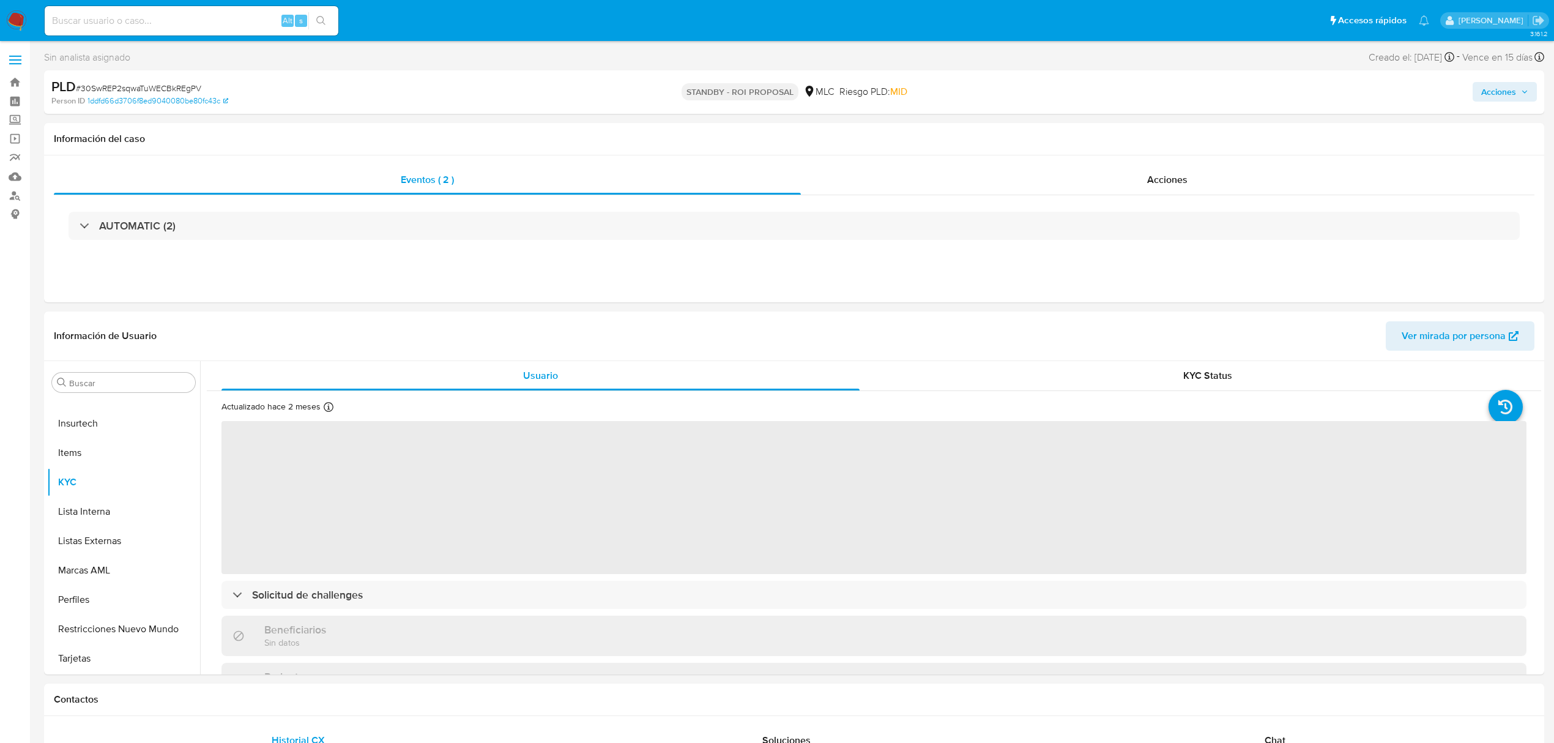
select select "10"
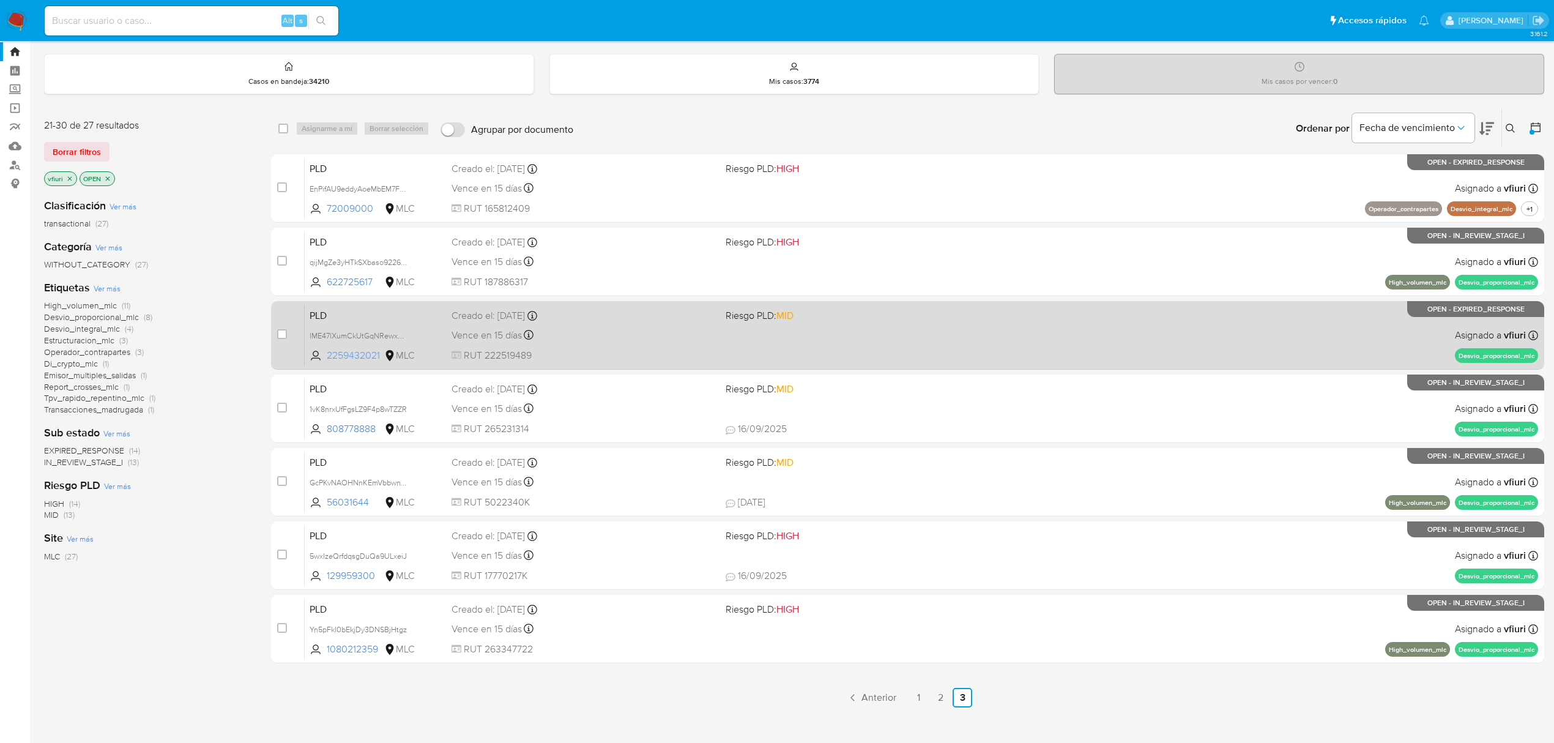
scroll to position [47, 0]
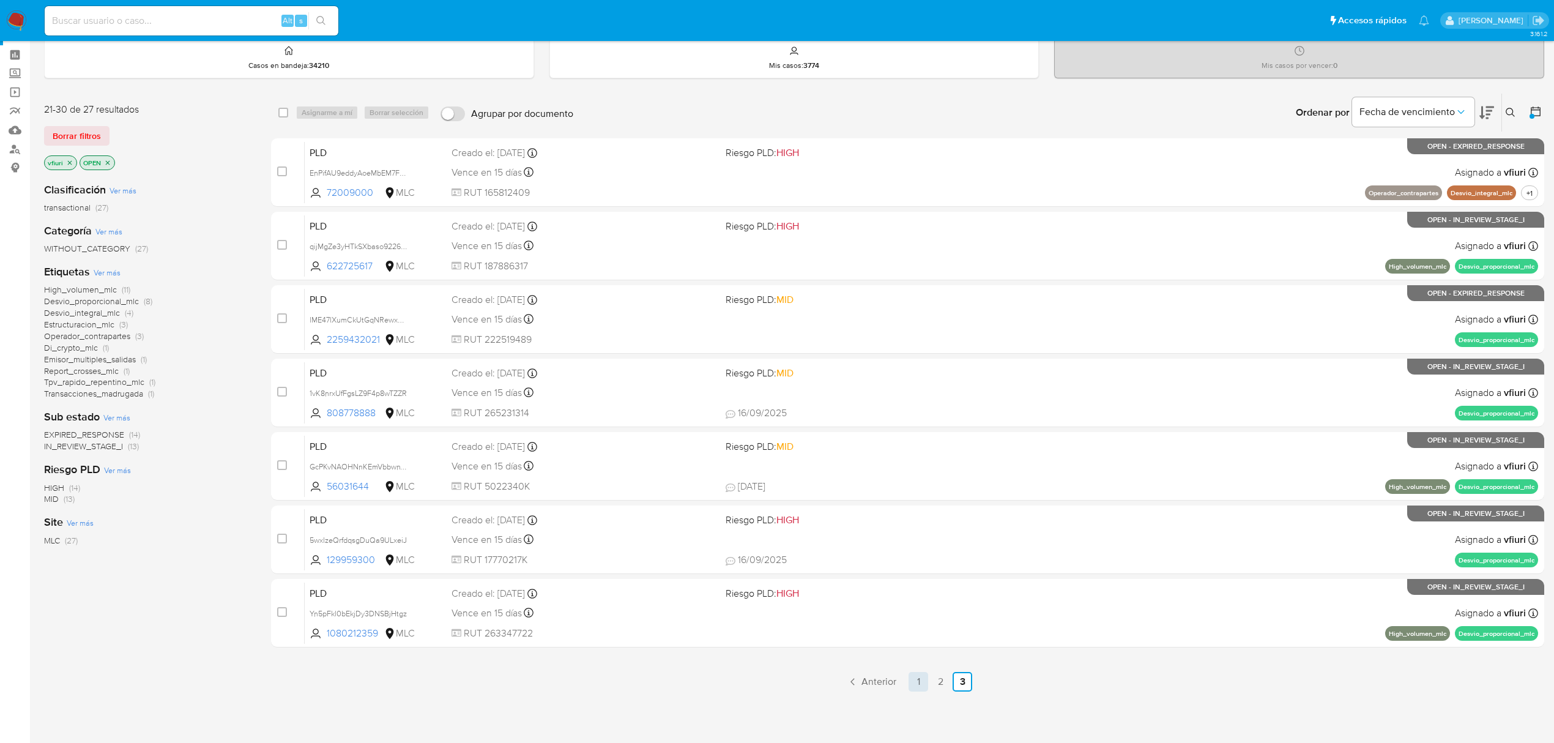
click at [925, 680] on link "1" at bounding box center [919, 682] width 20 height 20
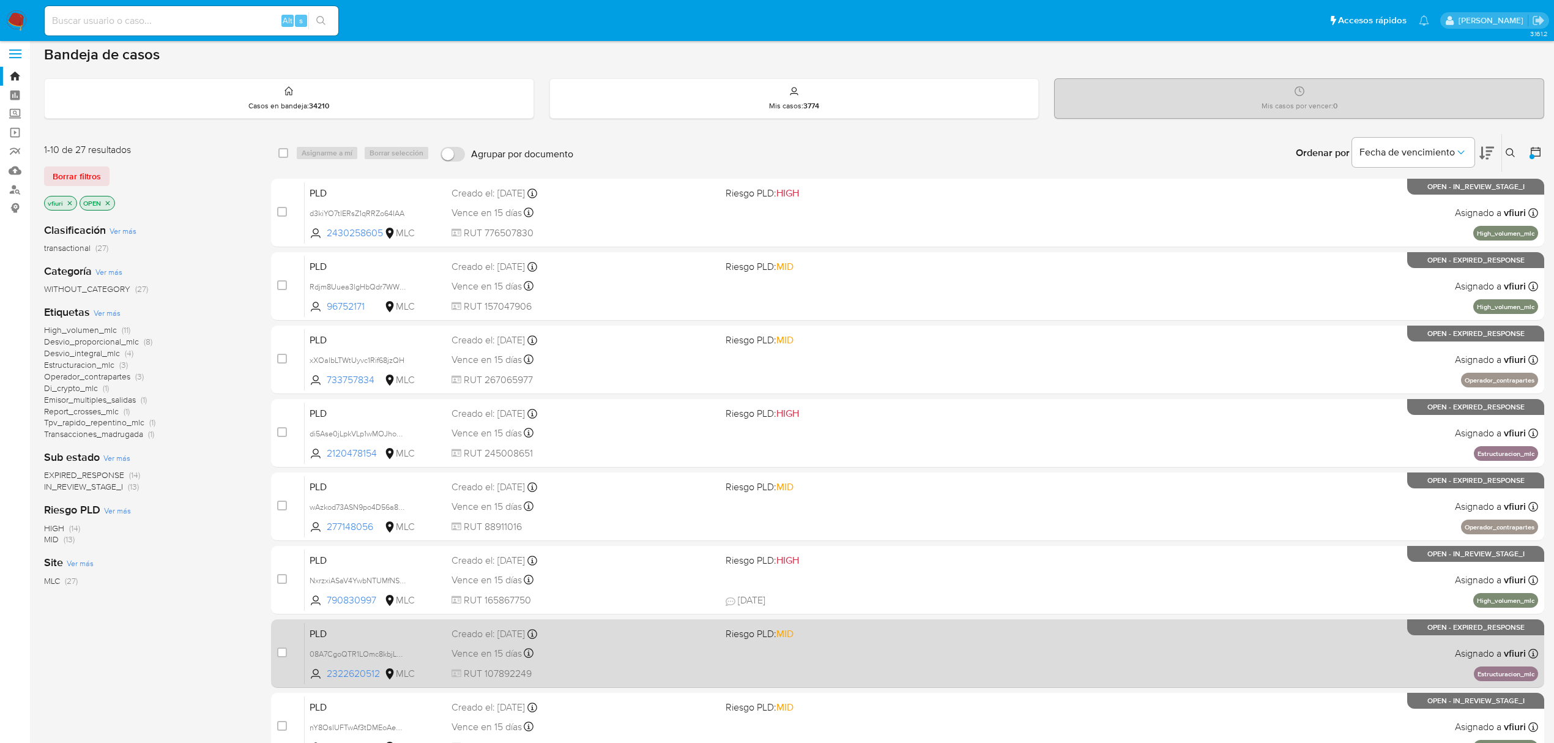
scroll to position [267, 0]
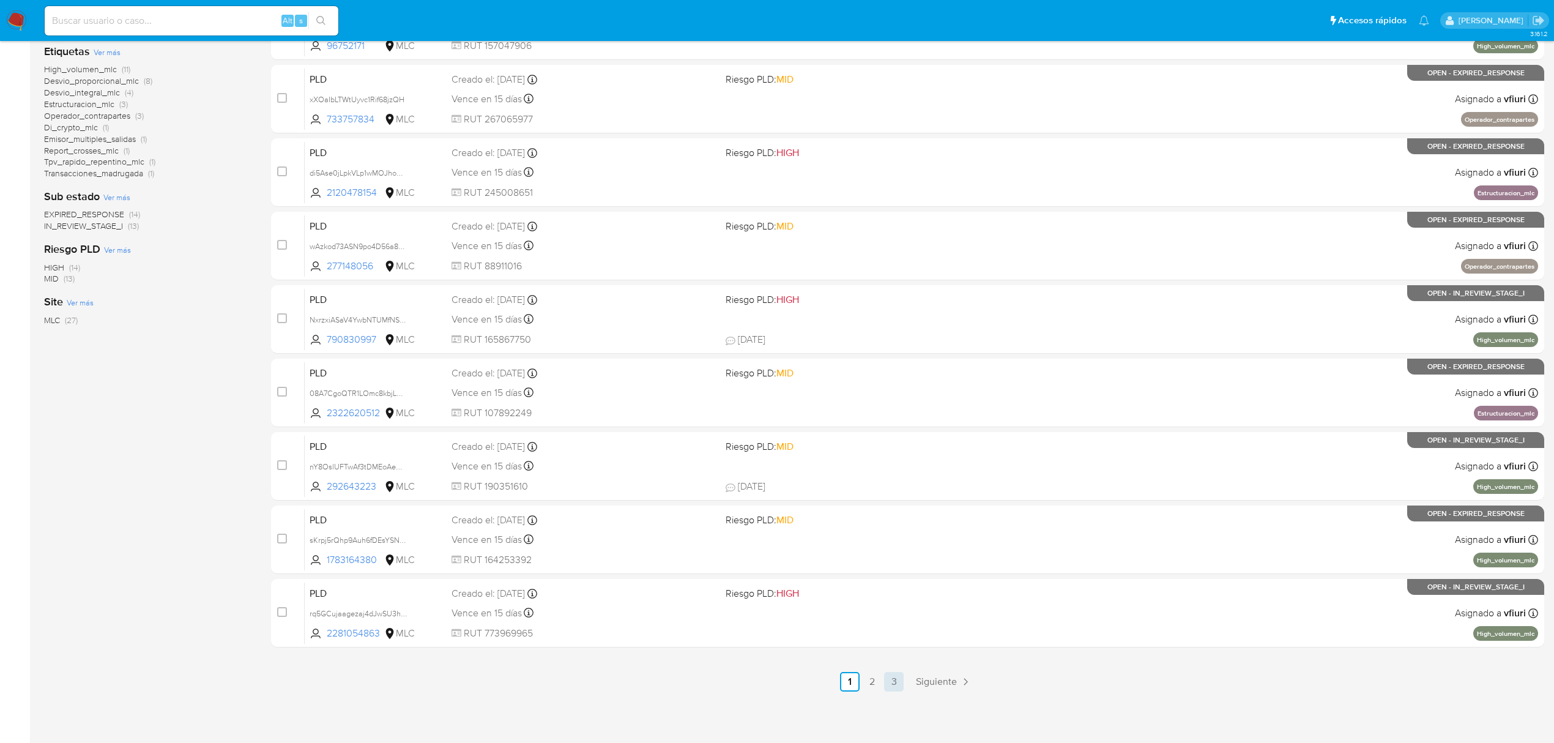
click at [894, 691] on link "3" at bounding box center [894, 682] width 20 height 20
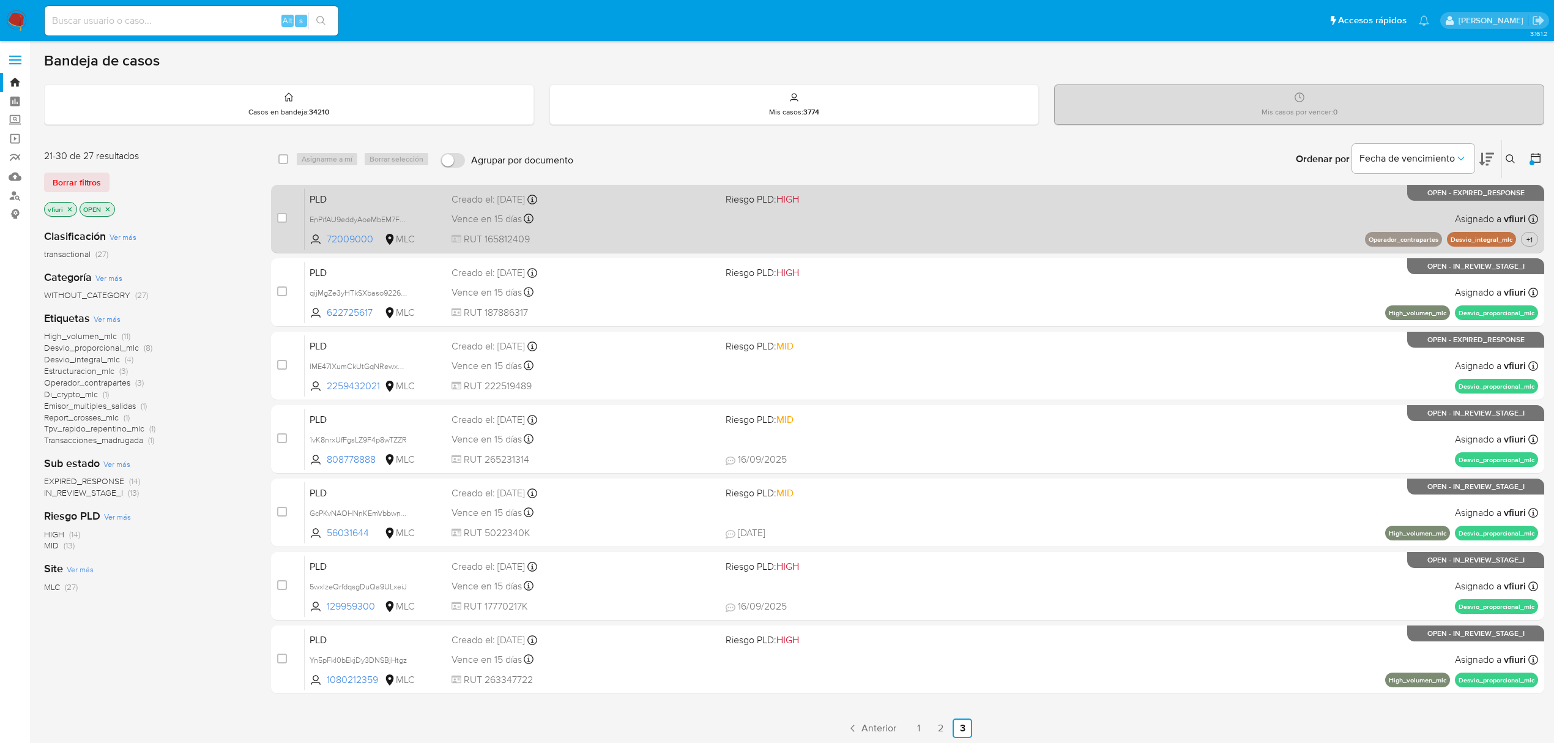
click at [742, 221] on div "PLD EnPifAU9eddyAoeMbEM7FWwv 72009000 MLC Riesgo PLD: HIGH Creado el: [DATE] Cr…" at bounding box center [922, 219] width 1234 height 62
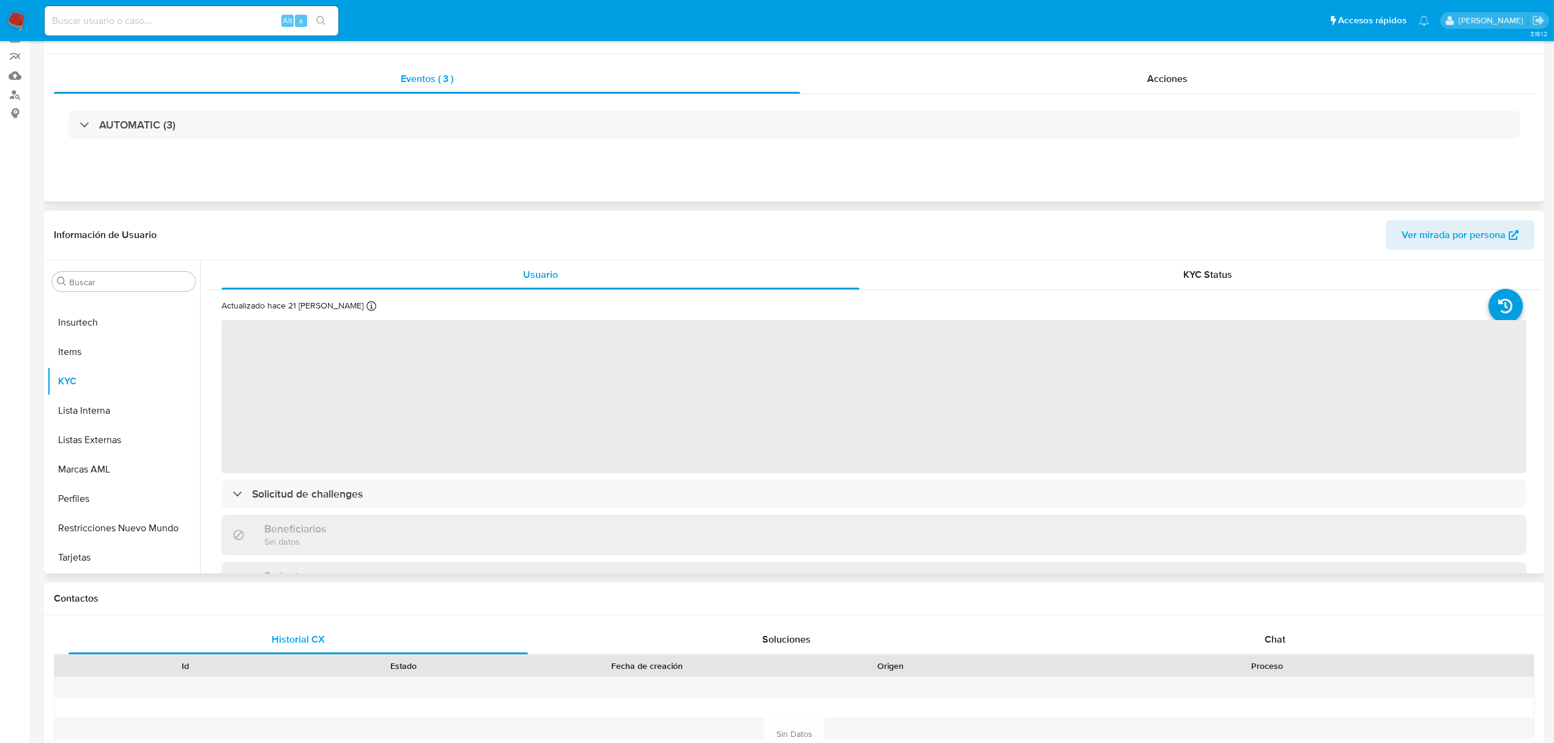
scroll to position [245, 0]
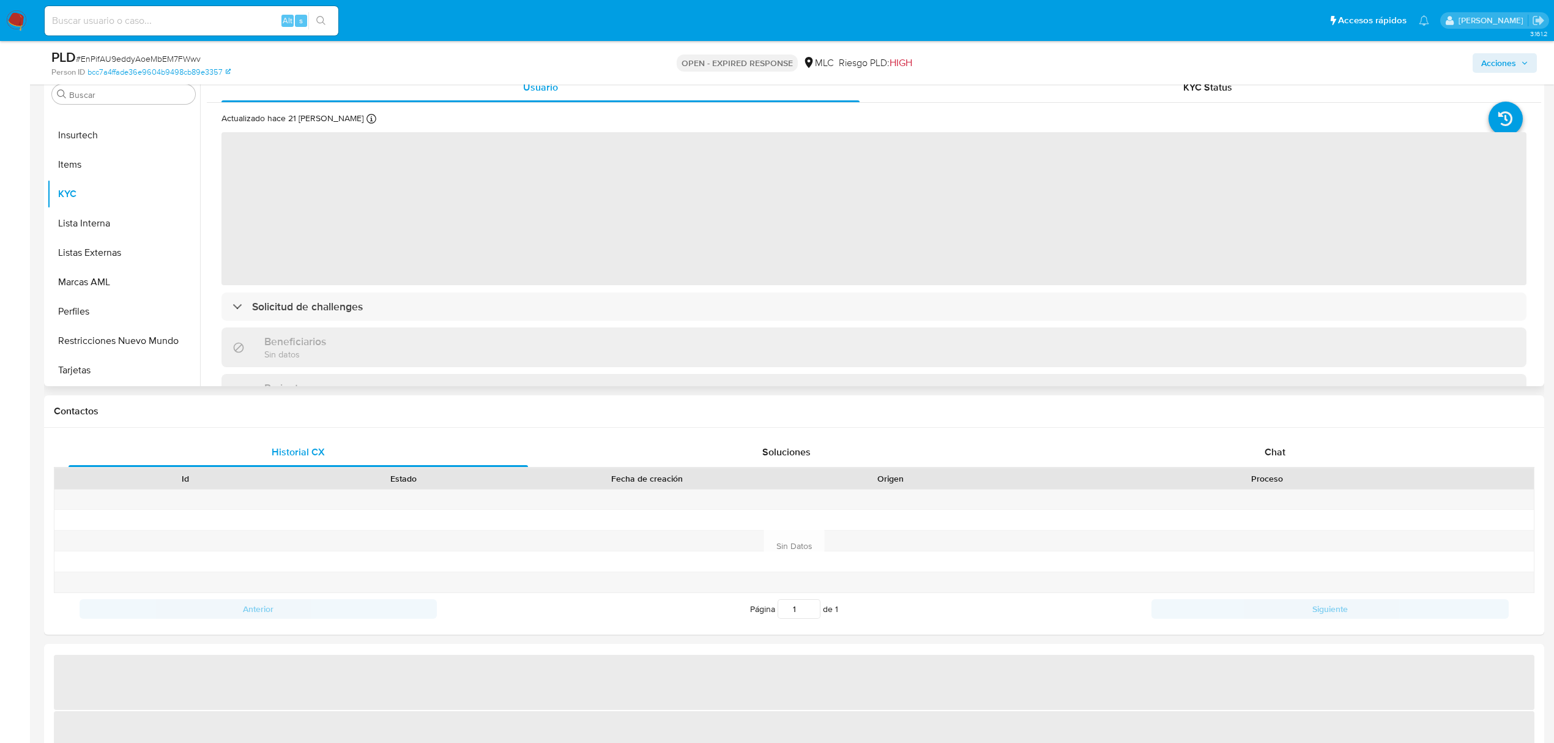
select select "10"
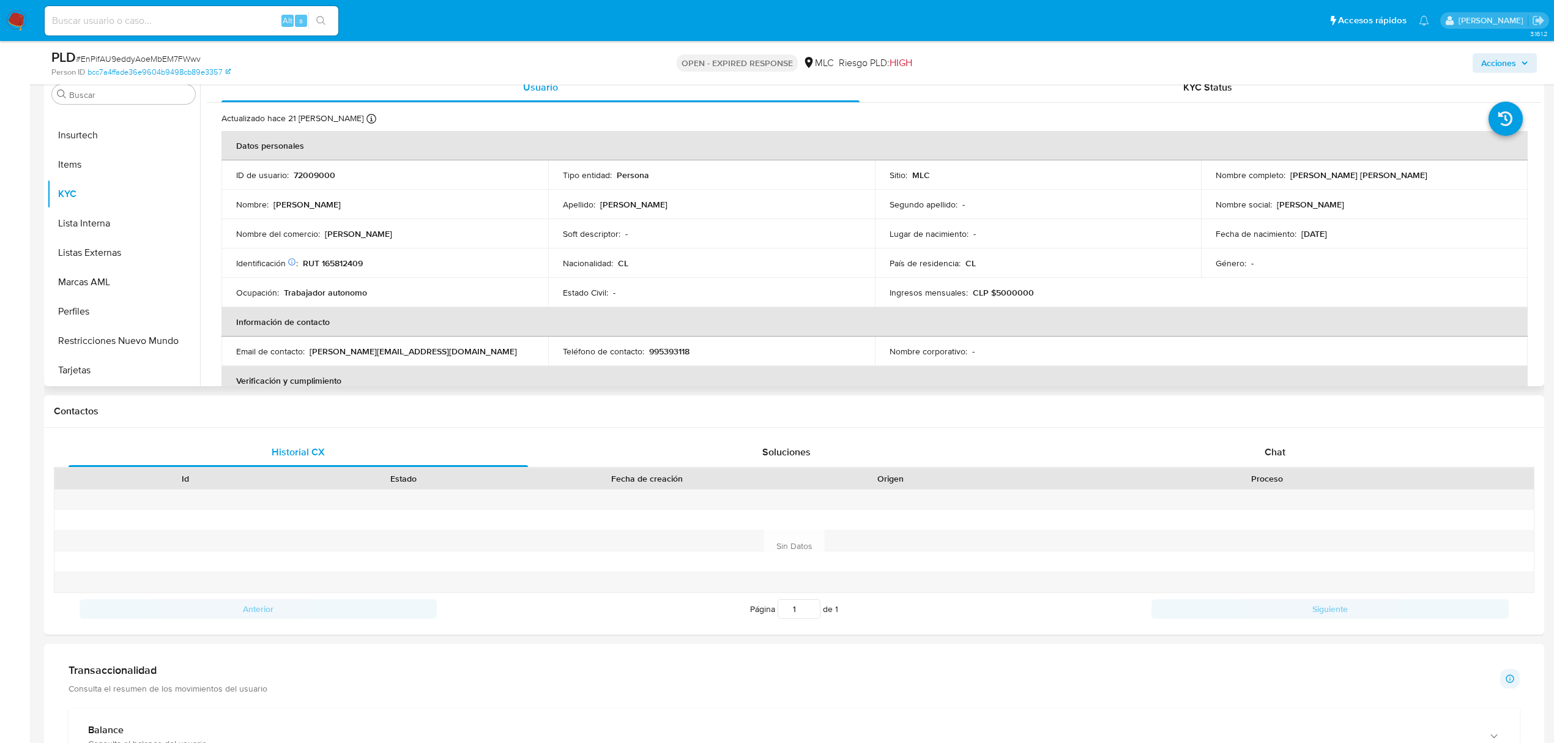
click at [315, 177] on p "72009000" at bounding box center [315, 174] width 42 height 11
copy p "72009000"
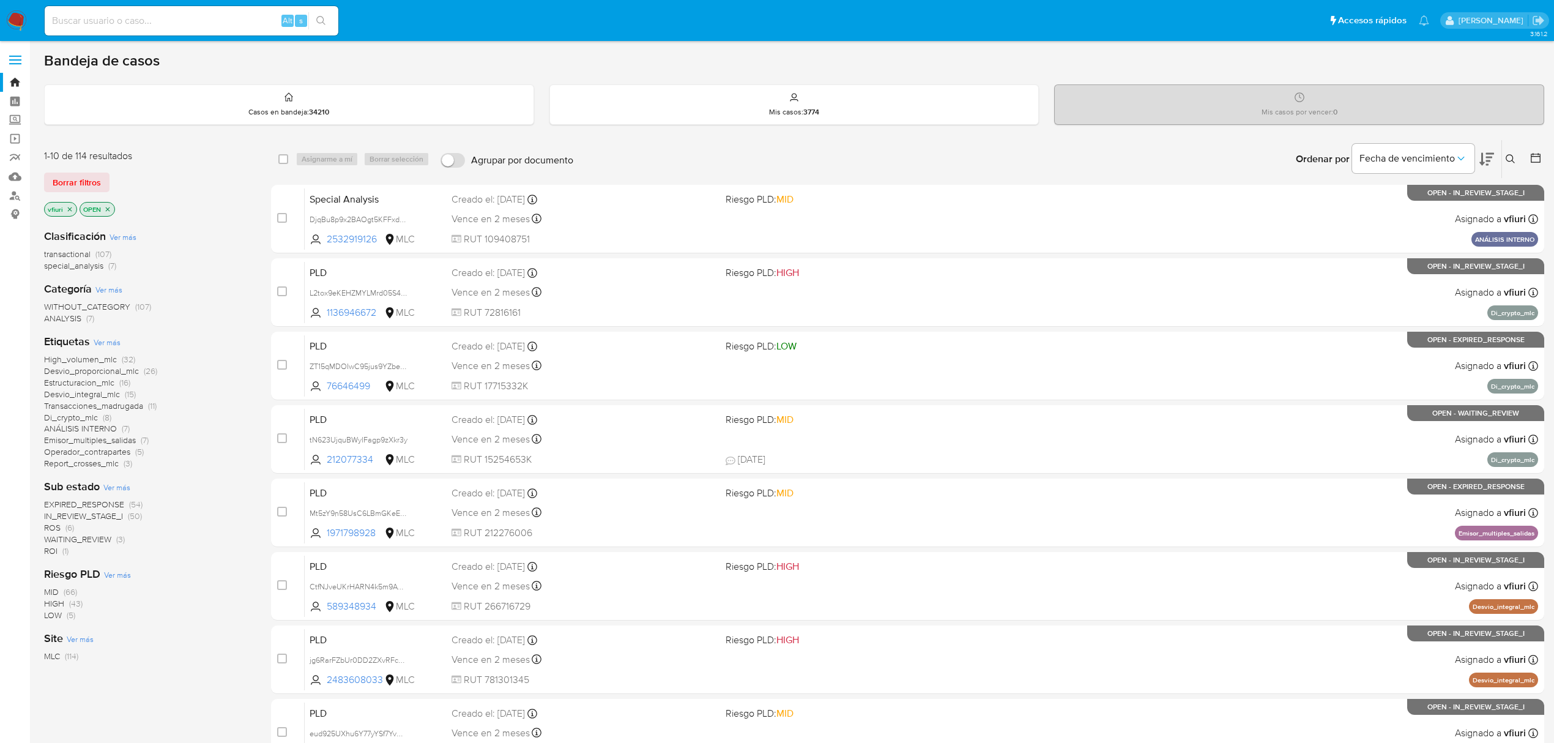
click at [1540, 160] on icon at bounding box center [1536, 158] width 12 height 12
click at [1533, 157] on icon at bounding box center [1536, 158] width 12 height 12
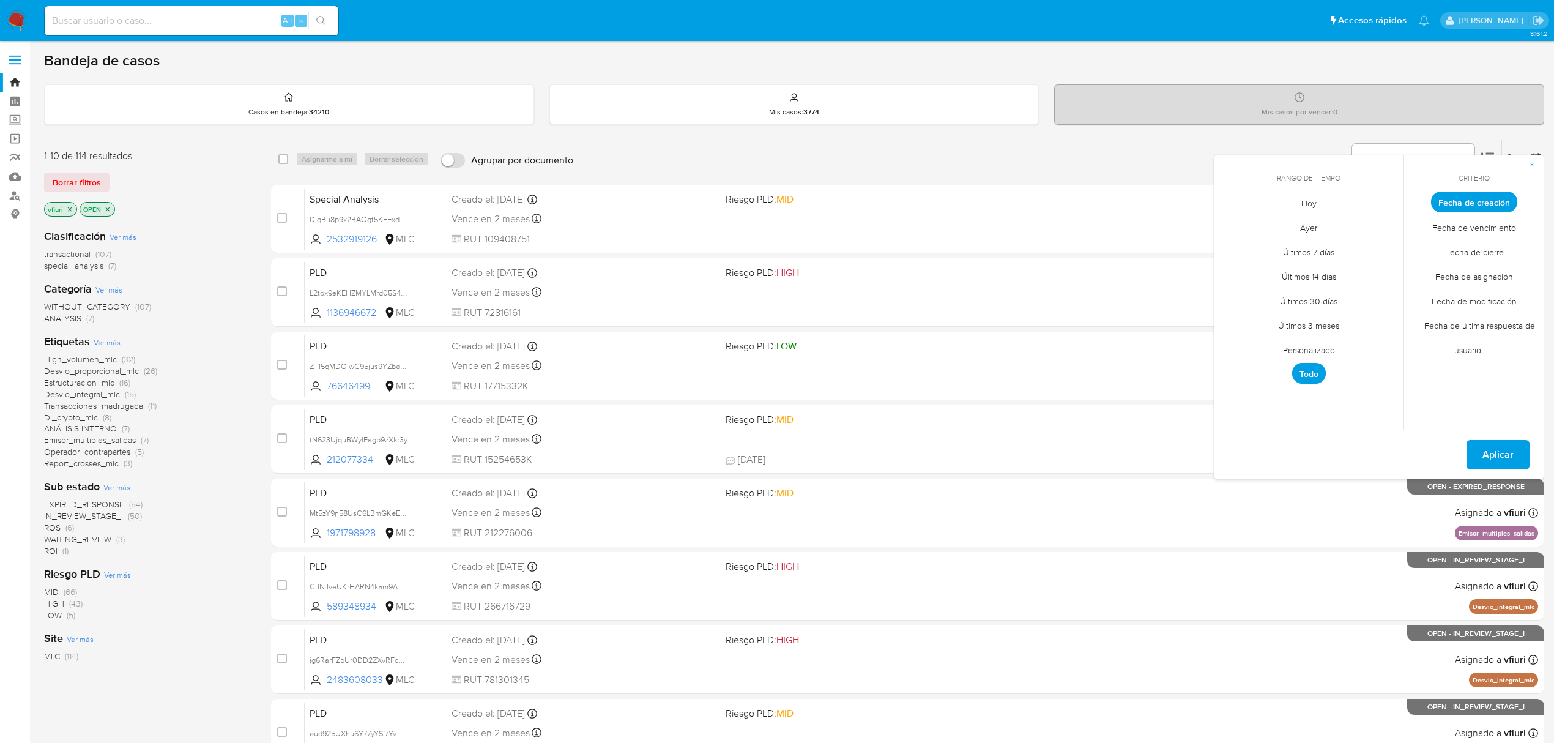
click at [1325, 352] on span "Personalizado" at bounding box center [1309, 349] width 78 height 25
click at [1226, 226] on icon "Mes anterior" at bounding box center [1233, 224] width 15 height 15
click at [1358, 295] on button "12" at bounding box center [1358, 295] width 20 height 20
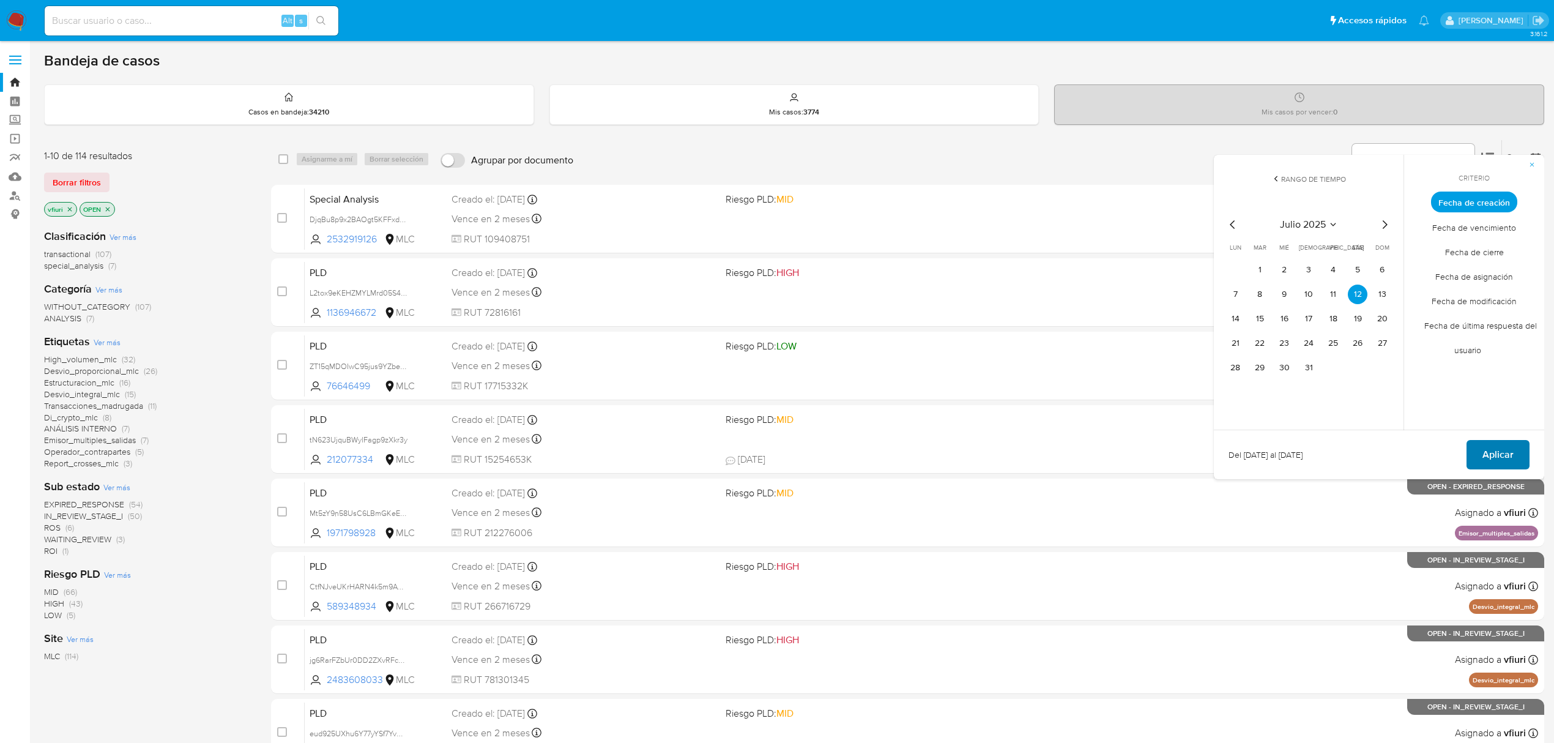
click at [1498, 461] on span "Aplicar" at bounding box center [1498, 454] width 31 height 27
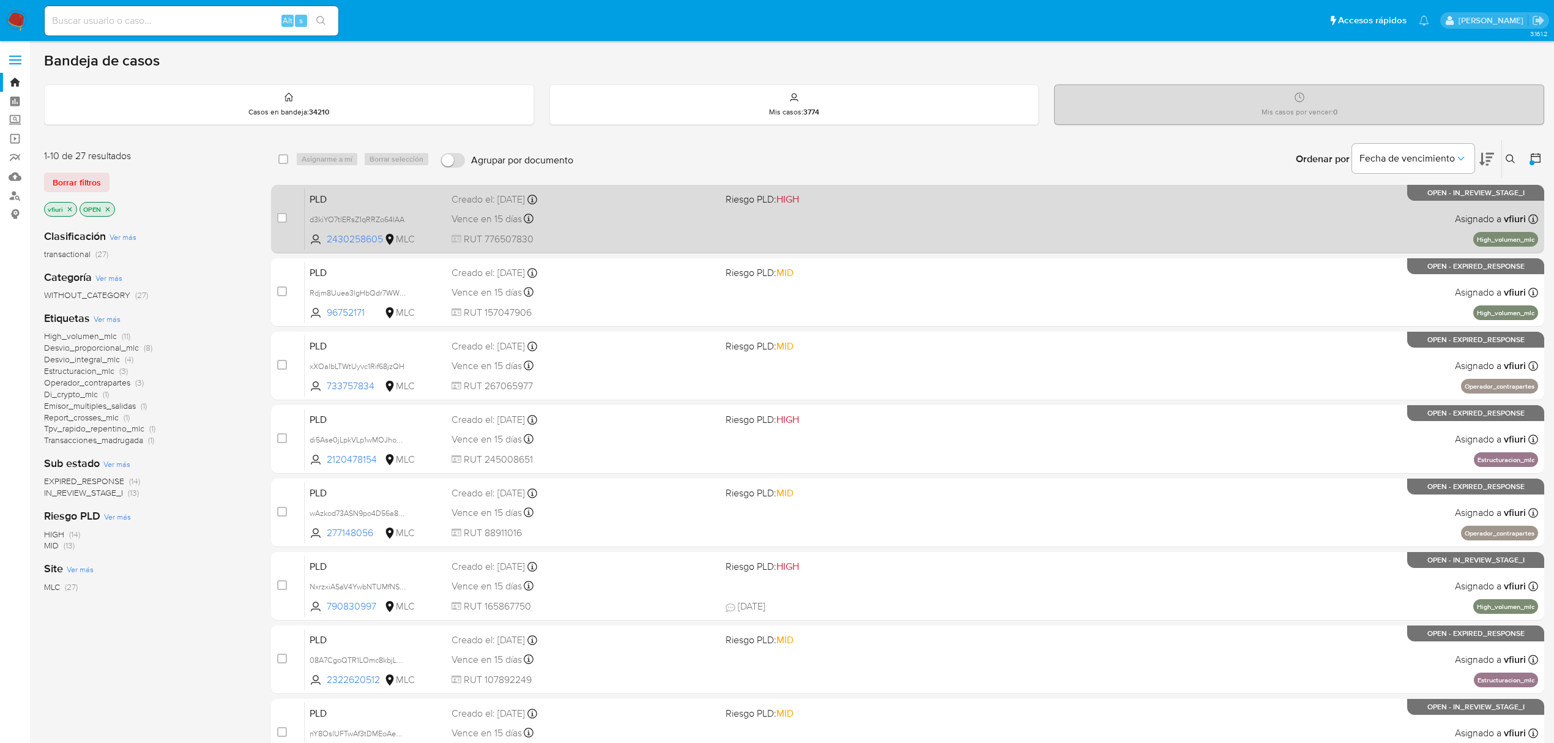
click at [671, 217] on div "Vence en 15 días Vence el 10/10/2025 16:10:09" at bounding box center [584, 218] width 264 height 17
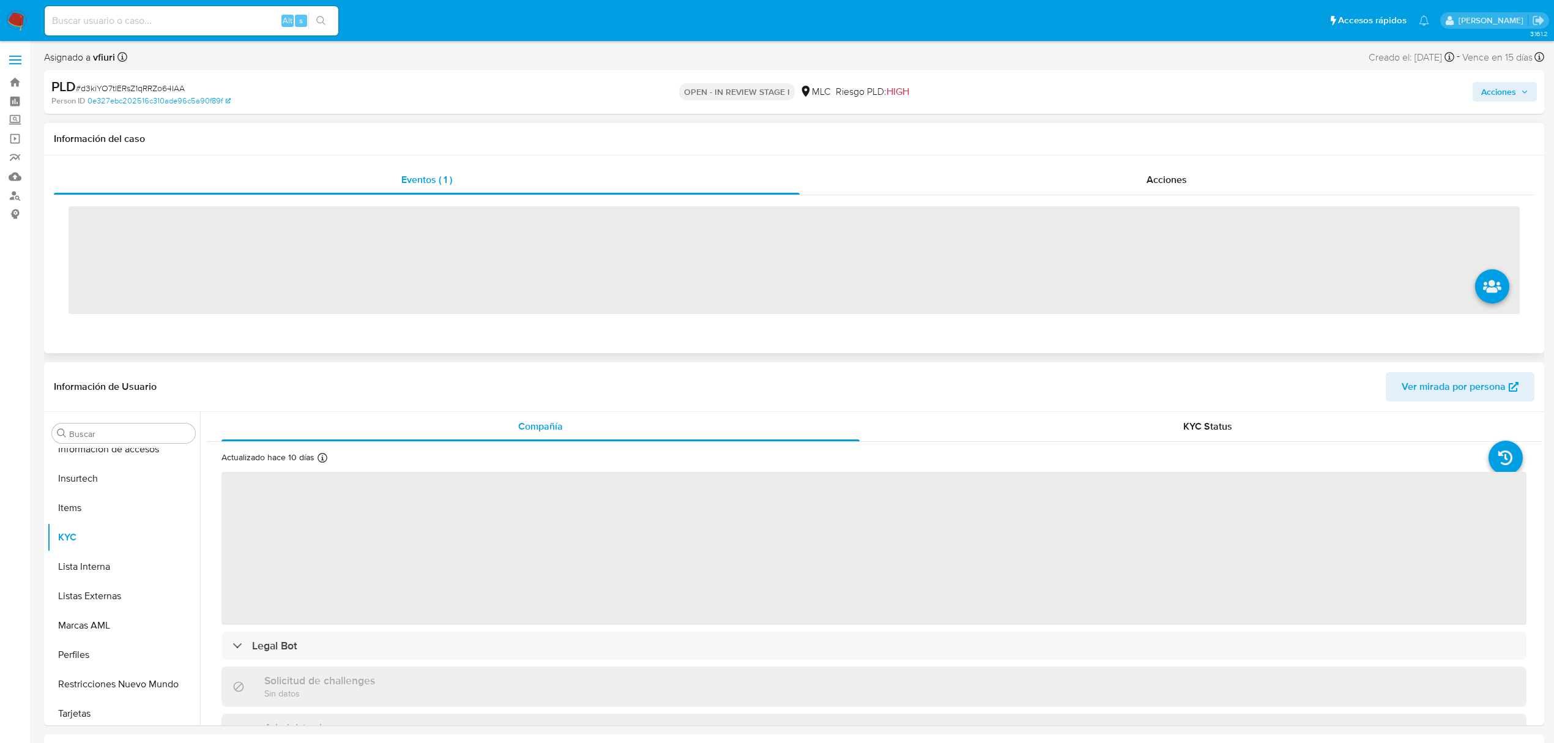
scroll to position [576, 0]
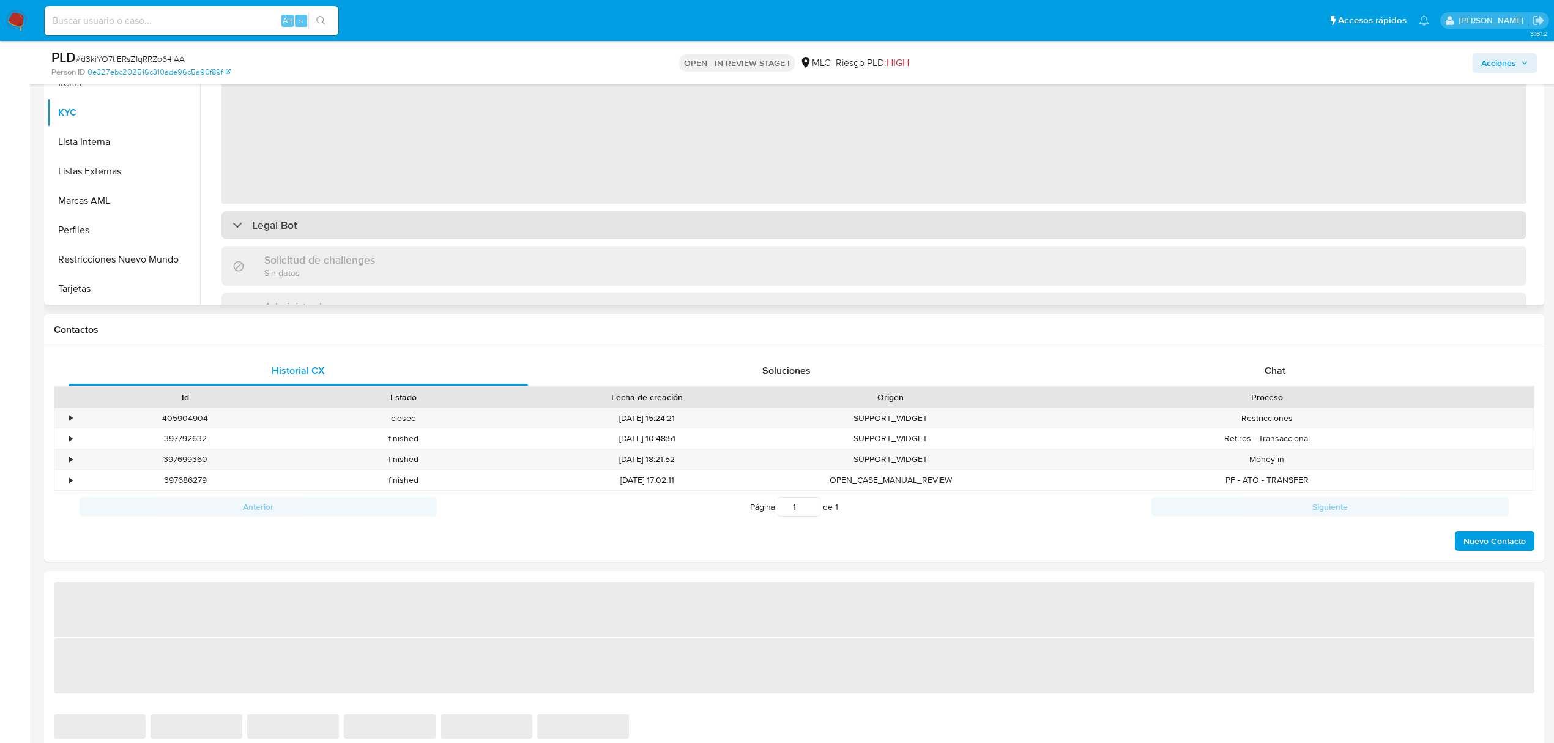
select select "10"
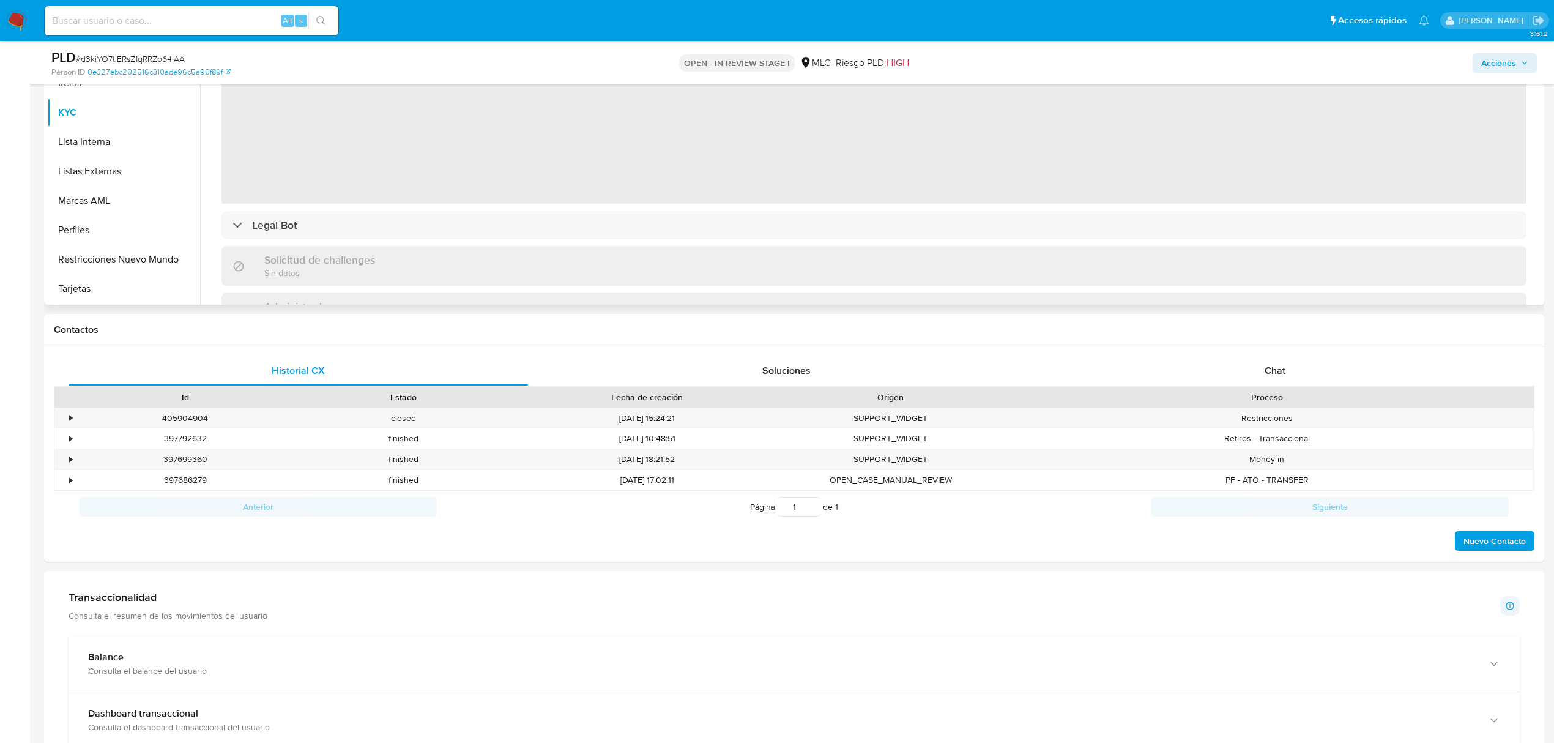
scroll to position [81, 0]
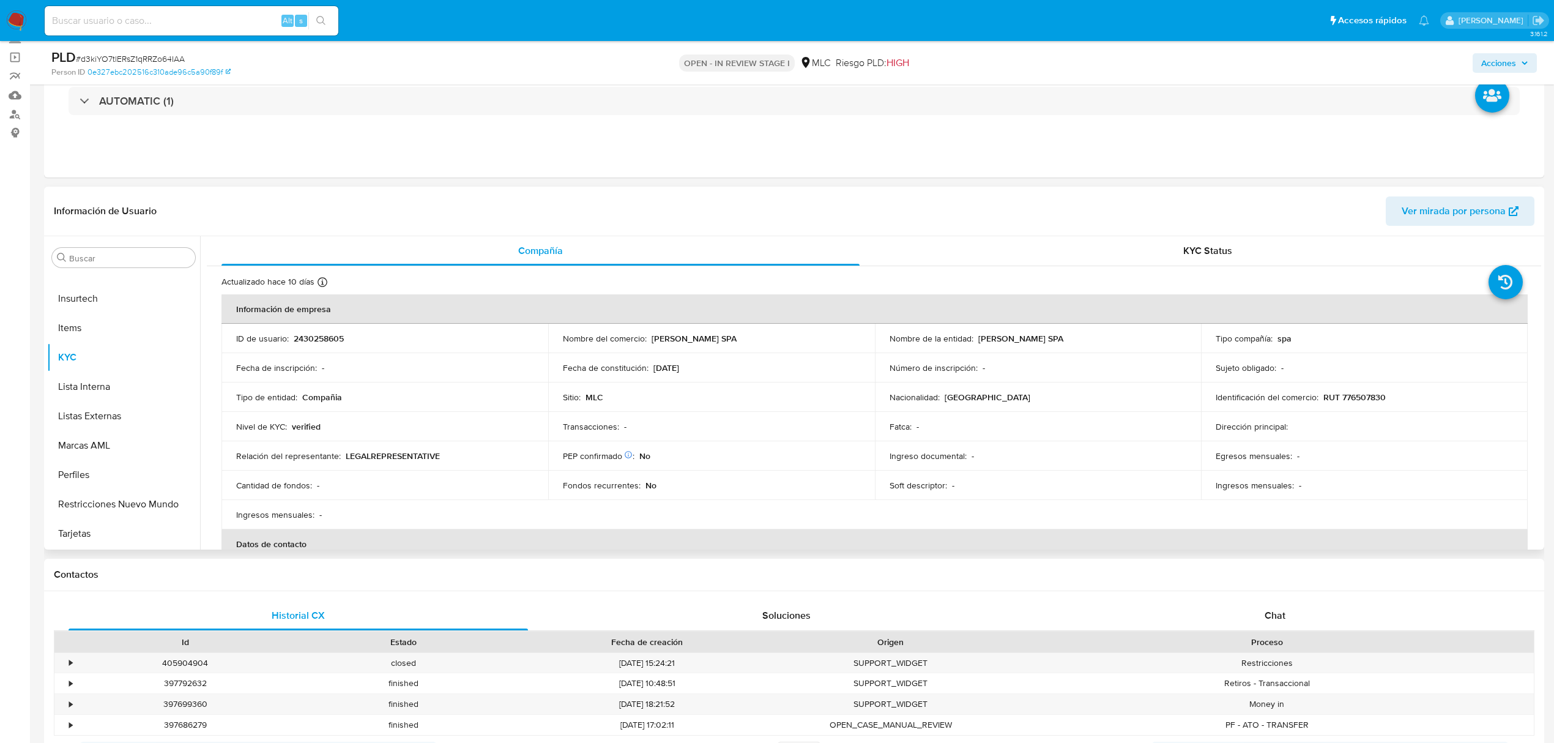
click at [329, 341] on p "2430258605" at bounding box center [319, 338] width 50 height 11
copy p "2430258605"
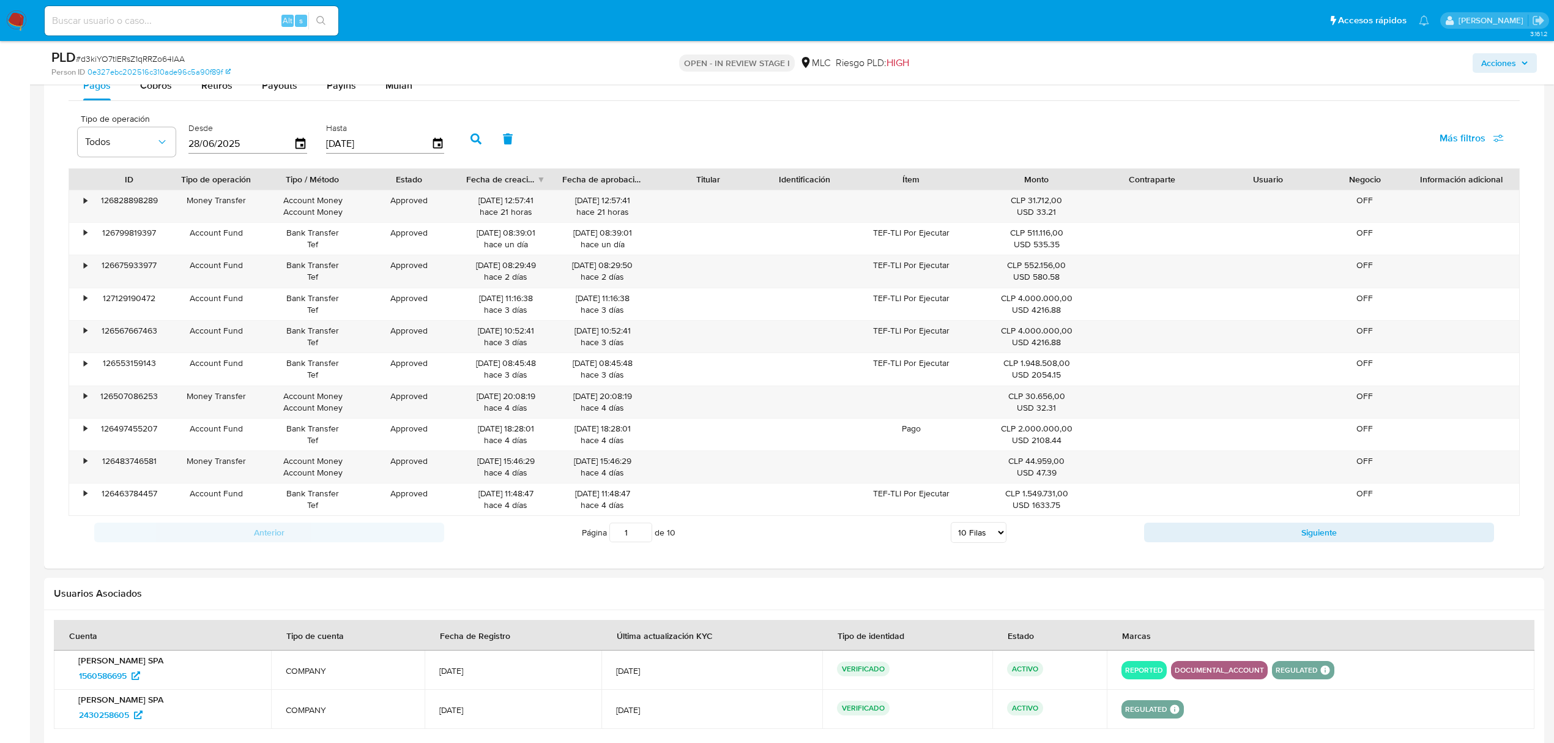
scroll to position [897, 0]
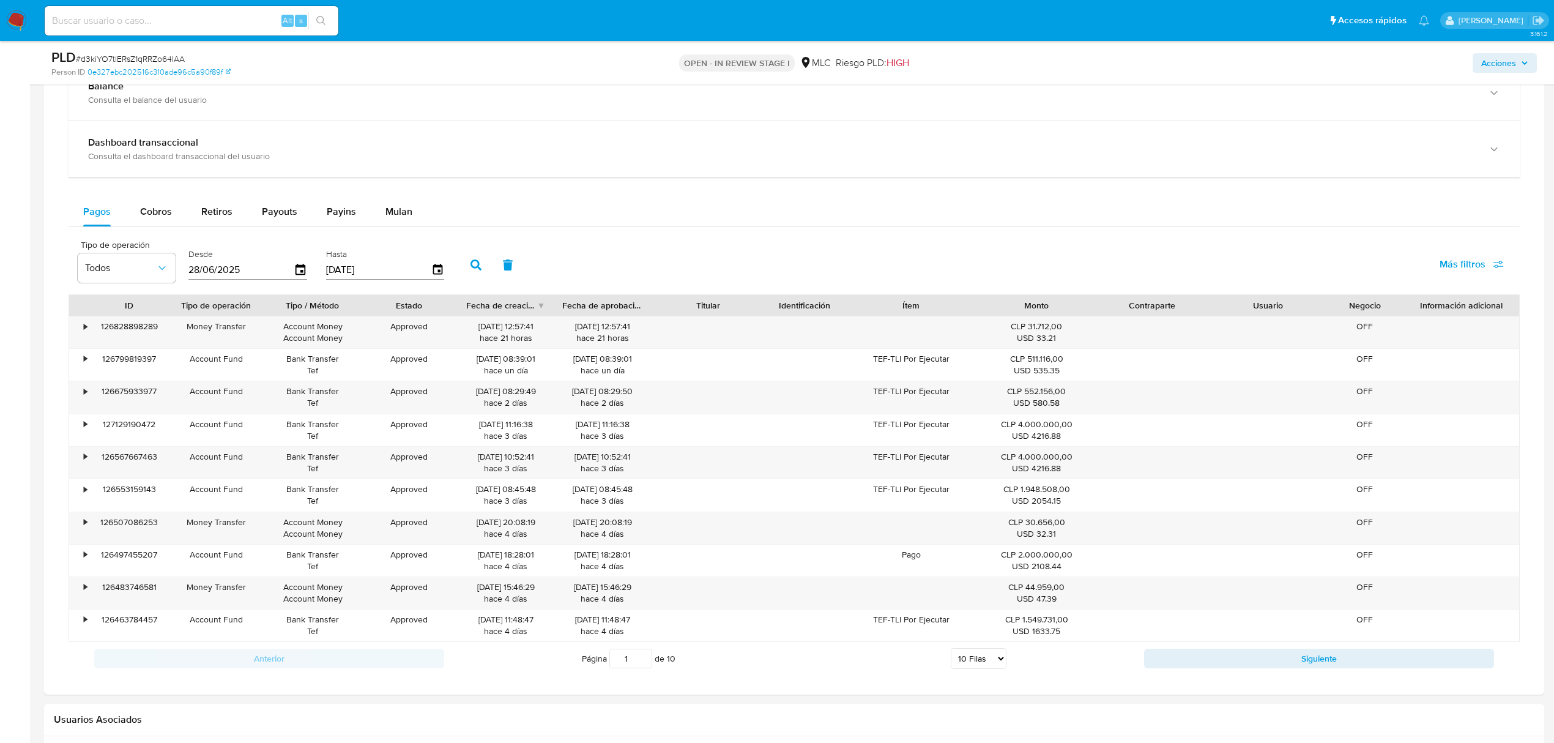
click at [399, 199] on div "Balance Consulta el balance del usuario Dashboard transaccional Consulta el das…" at bounding box center [794, 370] width 1451 height 610
click at [399, 212] on span "Mulan" at bounding box center [398, 211] width 27 height 14
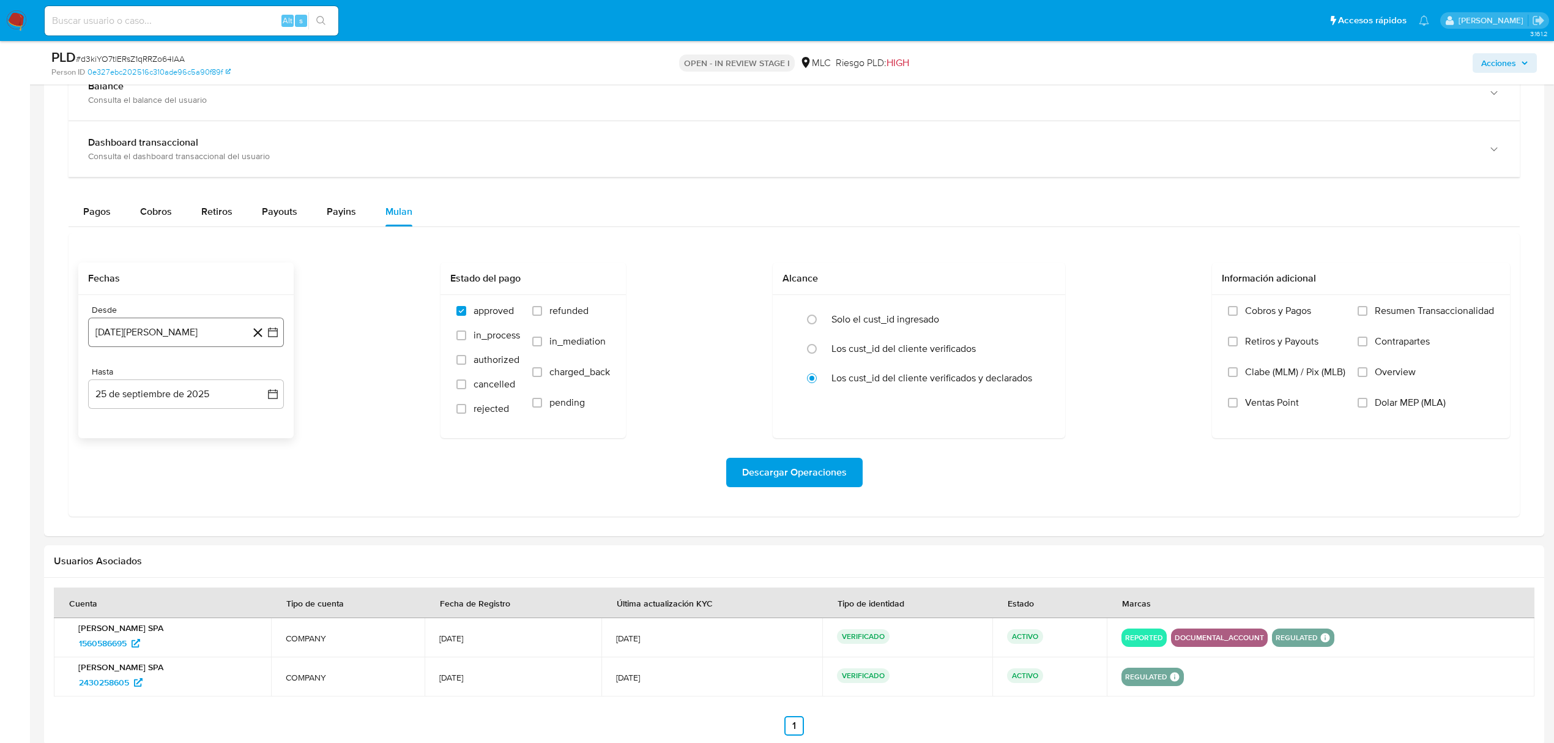
click at [274, 336] on icon "button" at bounding box center [273, 332] width 12 height 12
click at [264, 384] on icon "Mes siguiente" at bounding box center [262, 377] width 15 height 15
click at [143, 474] on button "10" at bounding box center [137, 471] width 20 height 20
click at [264, 409] on button "25 de septiembre de 2025" at bounding box center [186, 393] width 196 height 29
click at [125, 512] on tr "8 9 10 11 12 13 14" at bounding box center [186, 509] width 166 height 20
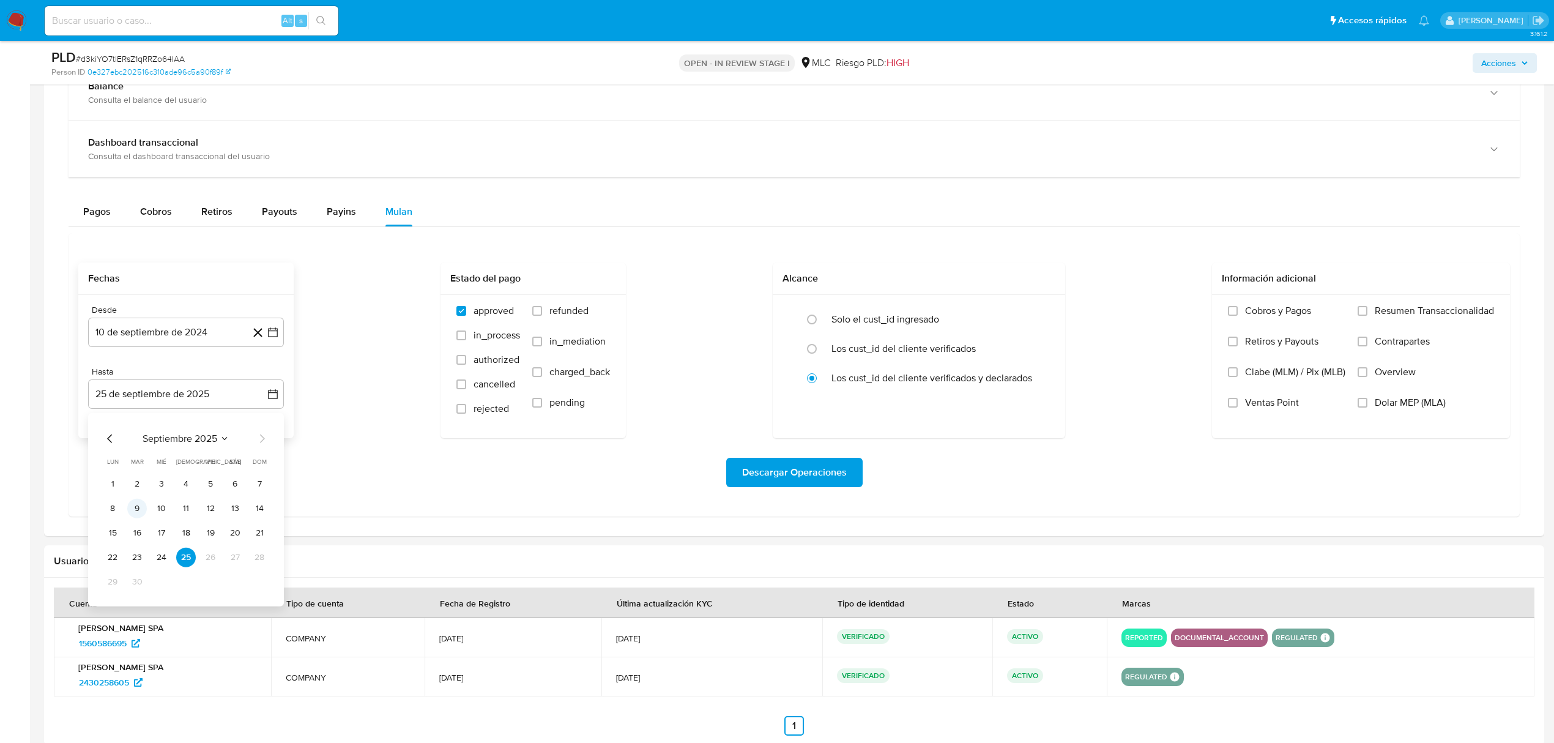
click at [132, 512] on button "9" at bounding box center [137, 509] width 20 height 20
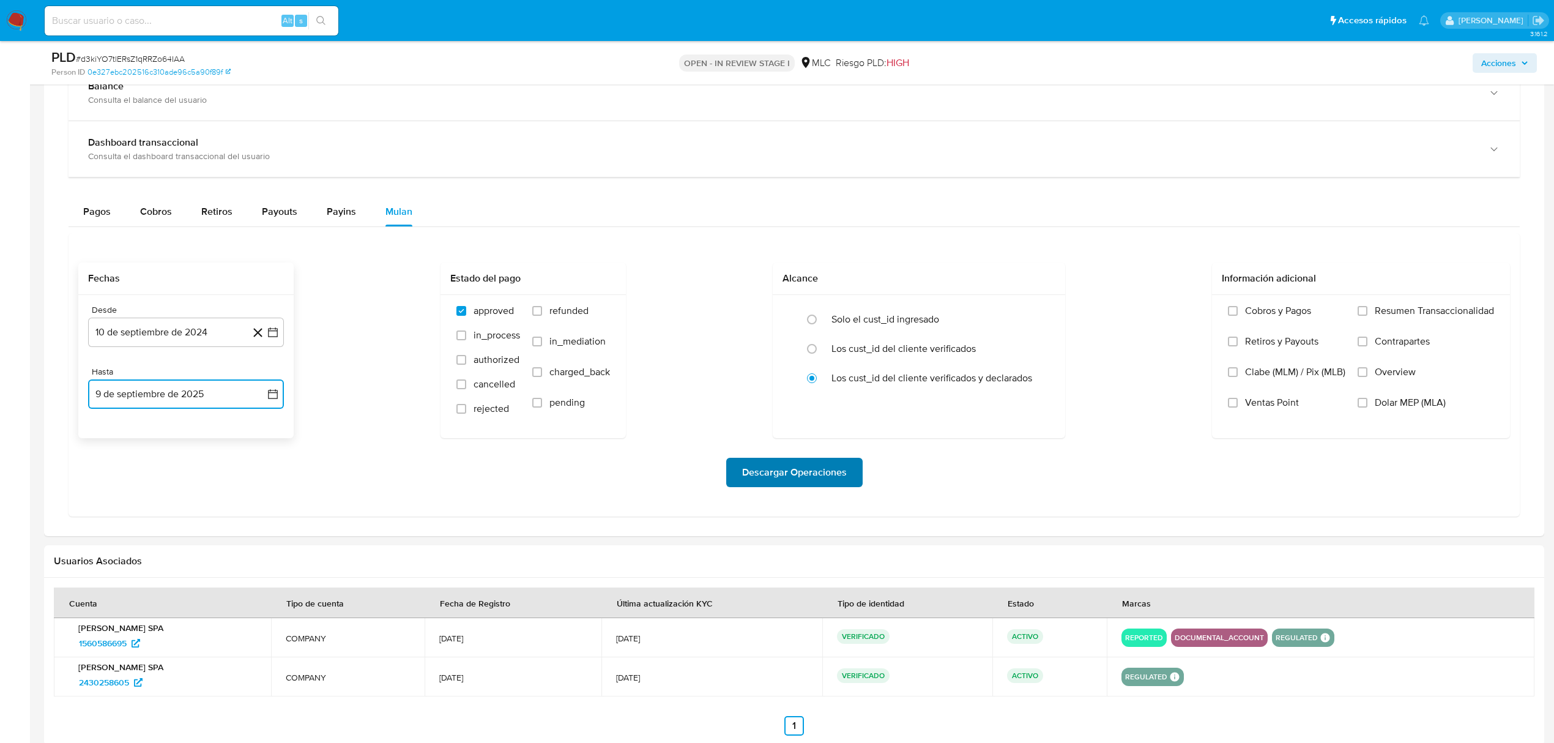
click at [777, 470] on span "Descargar Operaciones" at bounding box center [794, 472] width 105 height 27
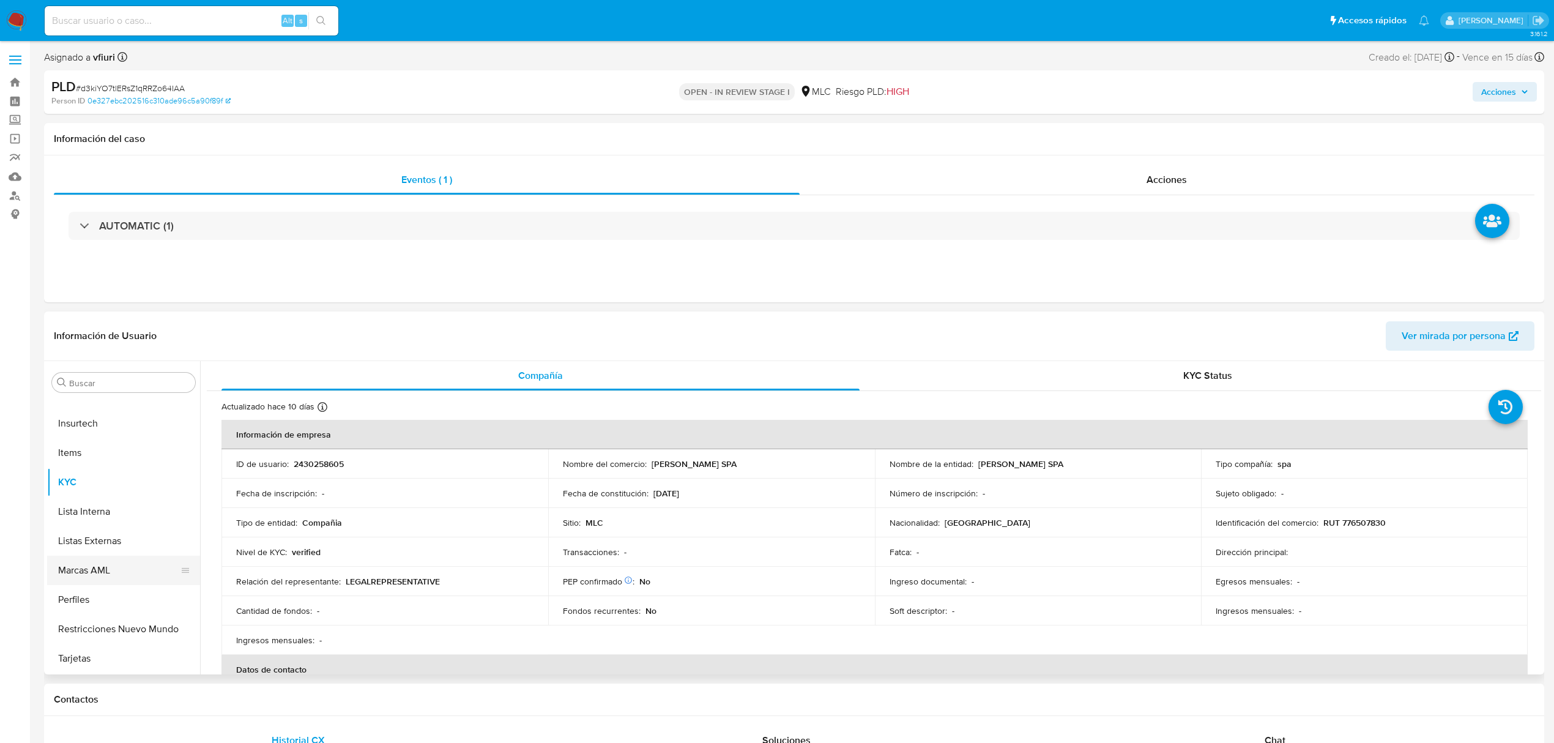
scroll to position [331, 0]
click at [91, 532] on button "Historial Casos" at bounding box center [118, 521] width 143 height 29
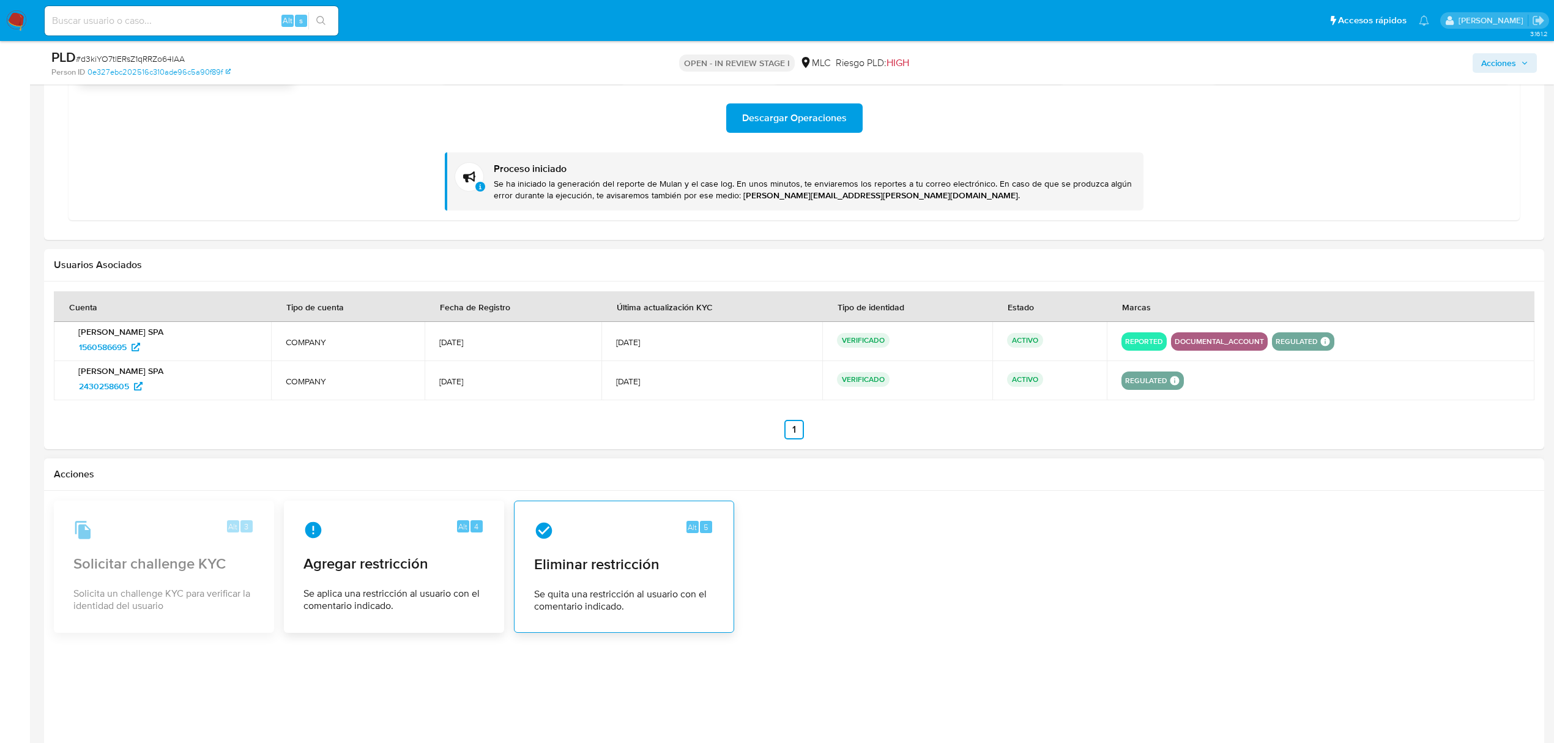
scroll to position [1335, 0]
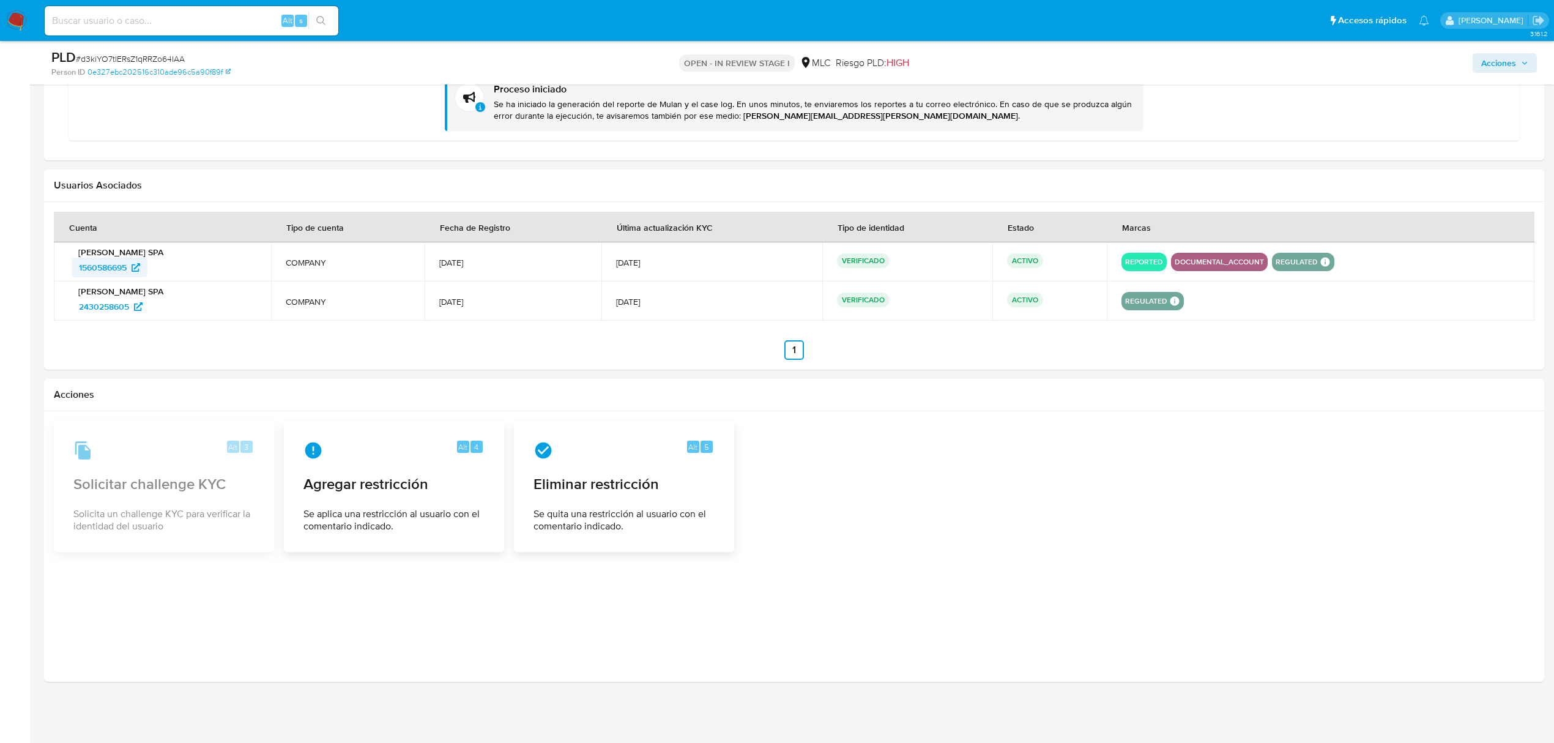
click at [122, 264] on span "1560586695" at bounding box center [103, 268] width 48 height 20
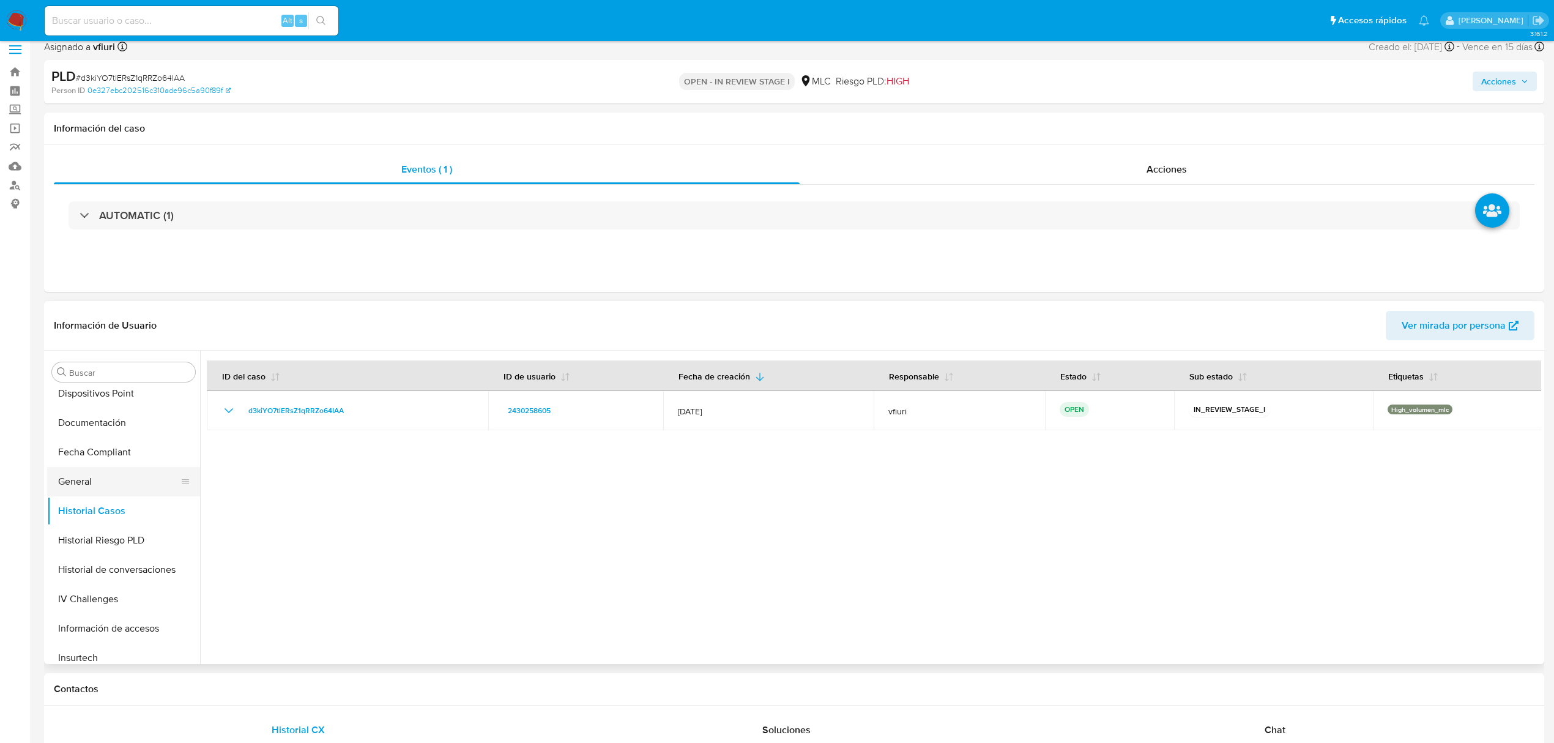
scroll to position [0, 0]
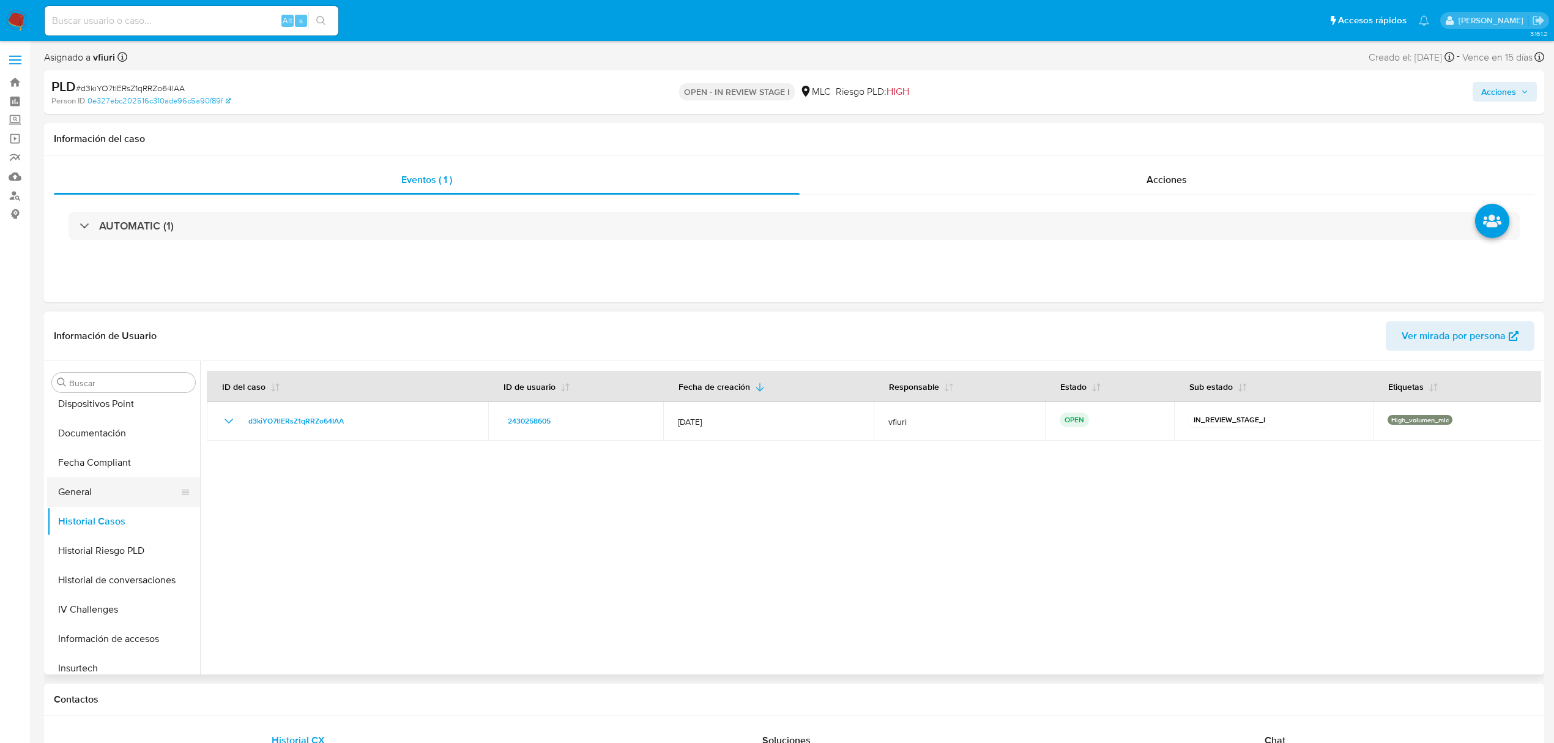
click at [99, 498] on button "General" at bounding box center [118, 491] width 143 height 29
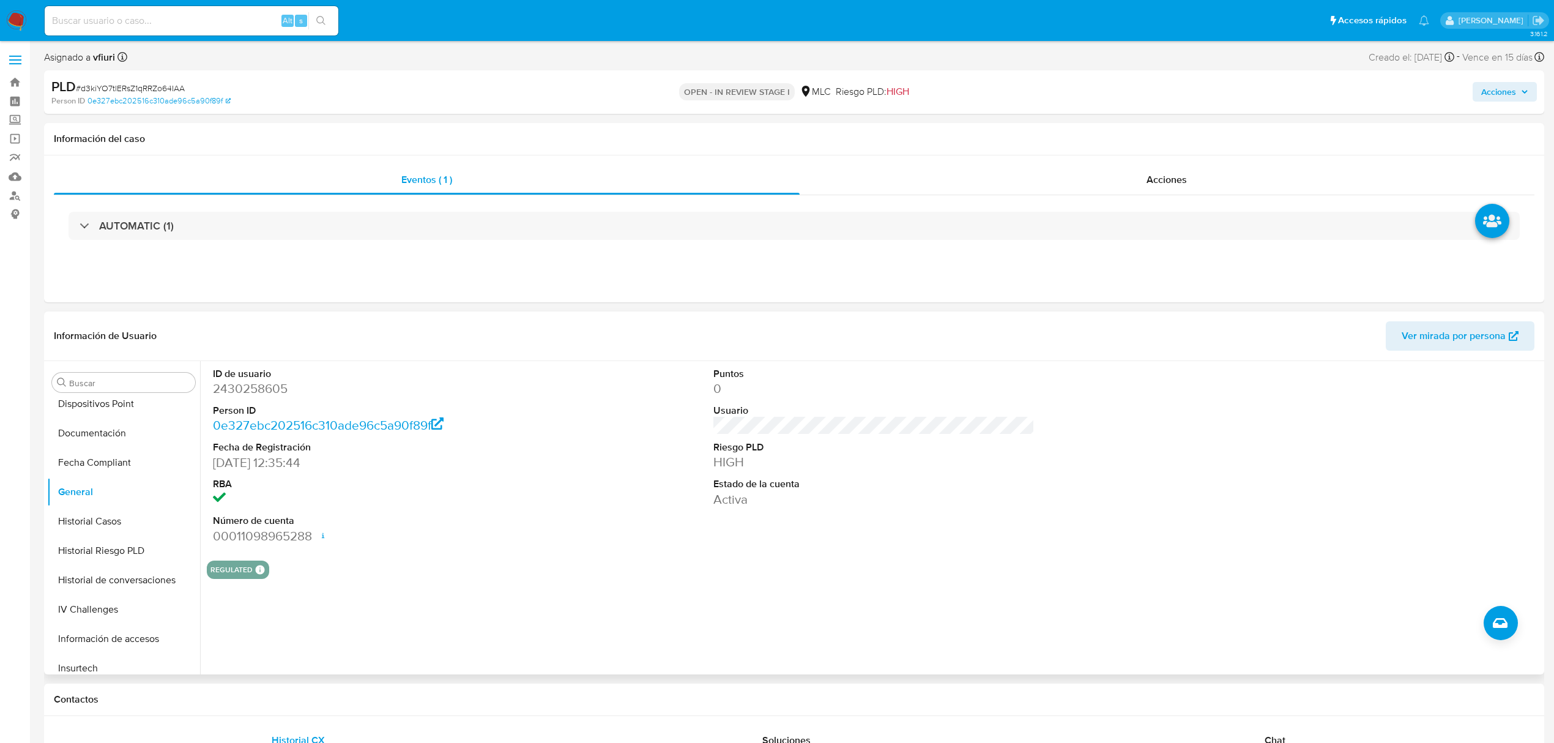
click at [253, 387] on dd "2430258605" at bounding box center [373, 388] width 321 height 17
copy dd "2430258605"
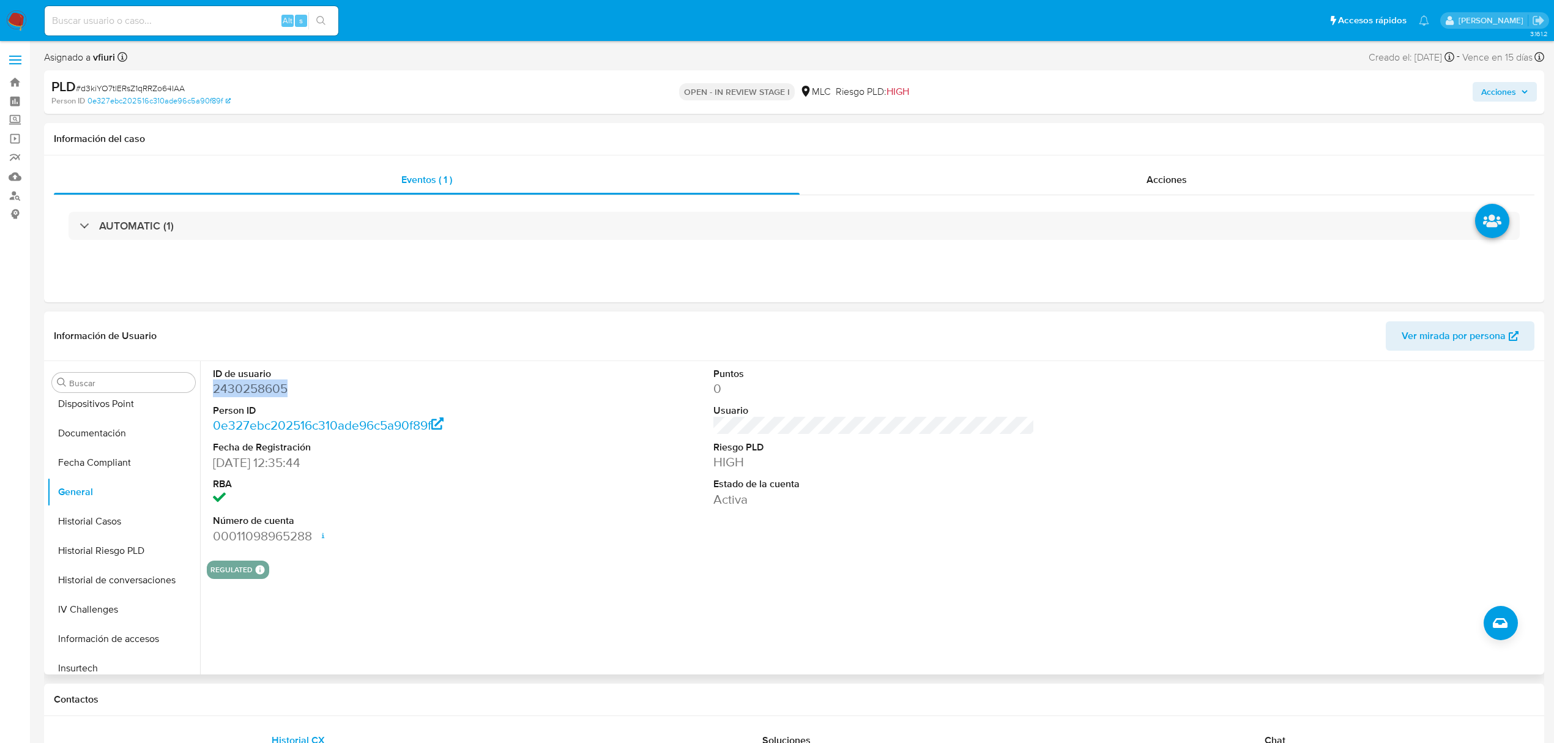
copy dd "2430258605"
click at [124, 82] on span "# d3kiYO7tlERsZ1qRRZo64IAA" at bounding box center [130, 88] width 109 height 12
copy span "d3kiYO7tlERsZ1qRRZo64IAA"
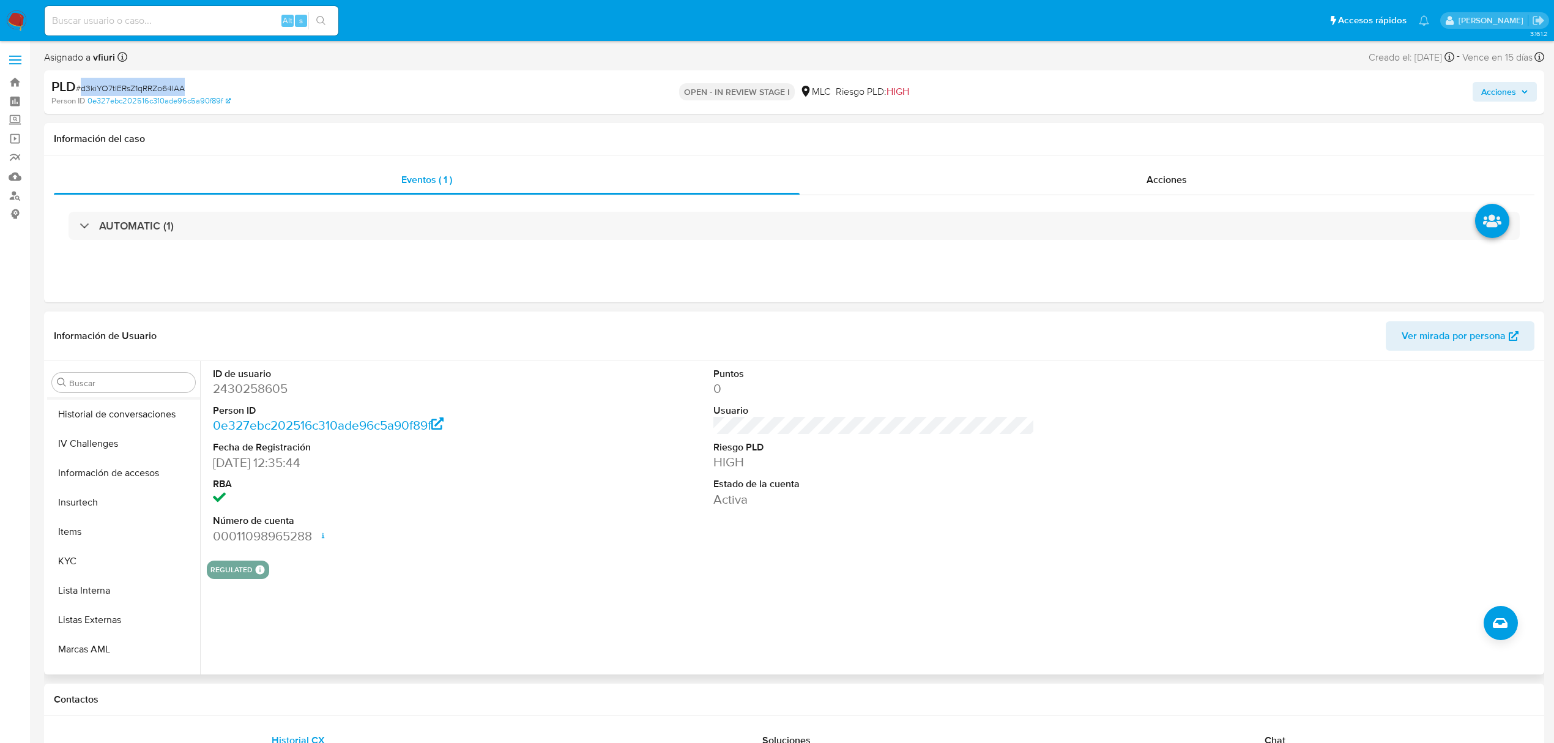
scroll to position [576, 0]
click at [128, 493] on button "KYC" at bounding box center [118, 481] width 143 height 29
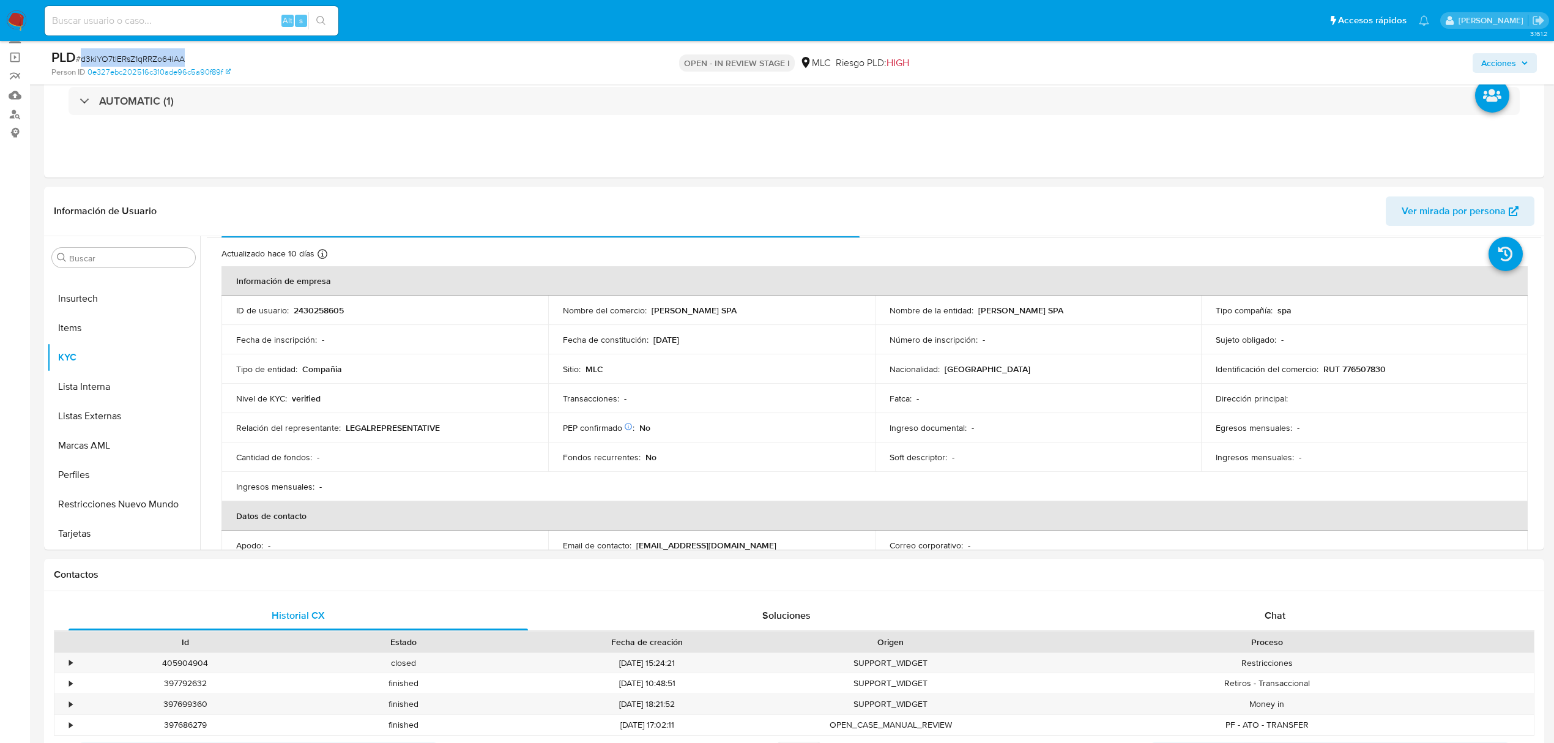
scroll to position [0, 0]
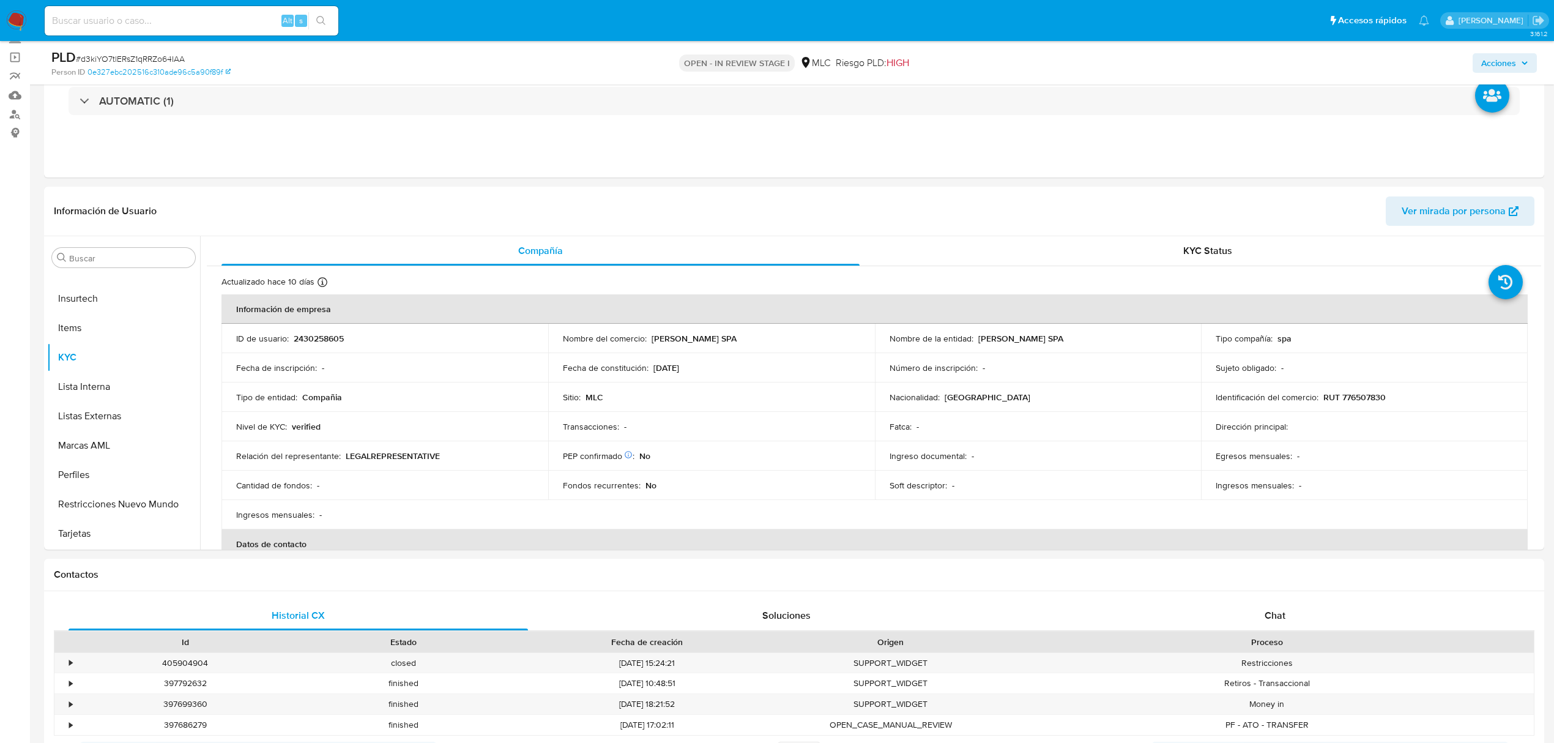
drag, startPoint x: 1541, startPoint y: 308, endPoint x: 1542, endPoint y: 327, distance: 18.4
click at [1542, 327] on div "Buscar Anticipos de dinero Aprobadores Aprobados Archivos adjuntos CBT Cruces y…" at bounding box center [794, 392] width 1500 height 313
click at [1359, 395] on p "RUT 776507830" at bounding box center [1355, 397] width 62 height 11
copy p "776507830"
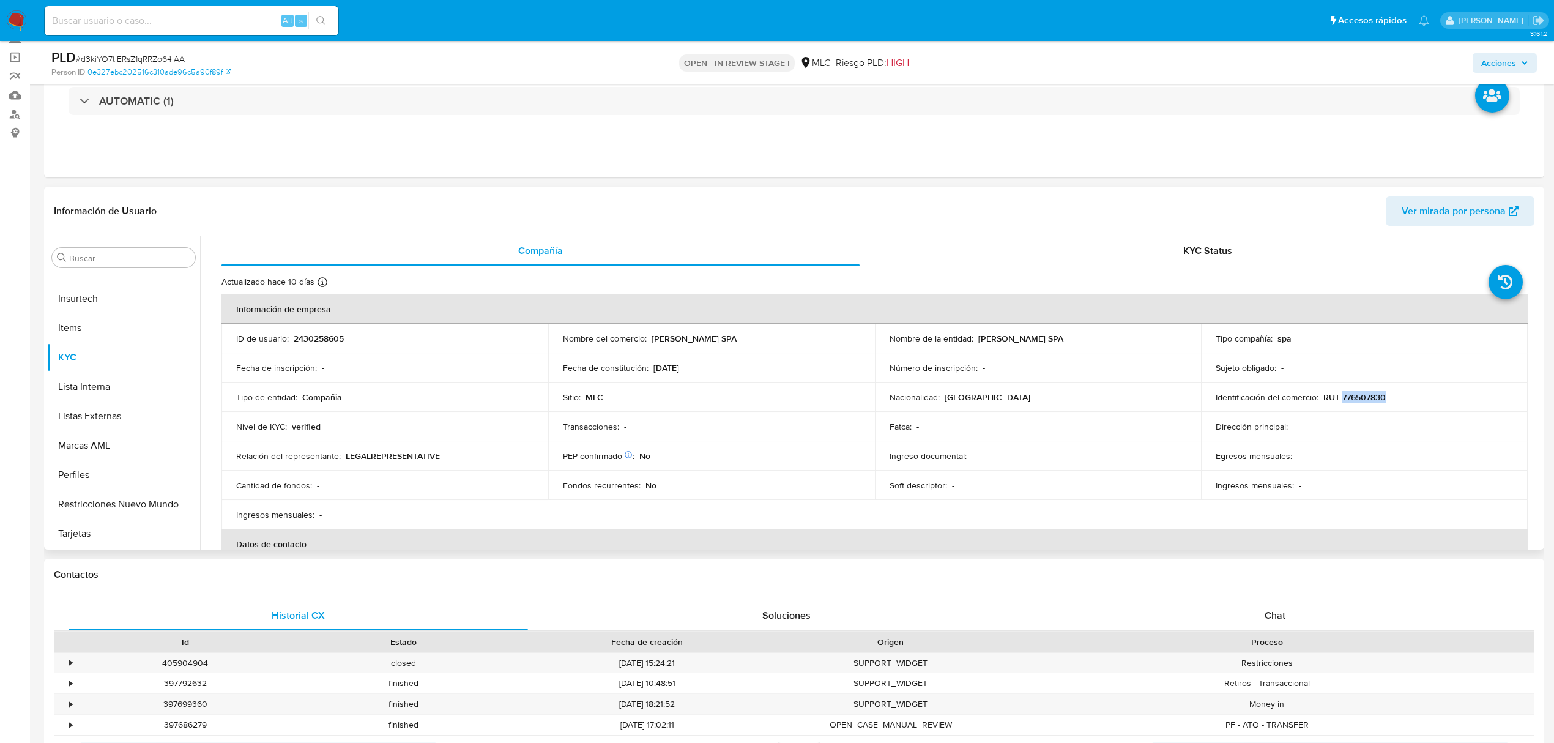
copy p "776507830"
click at [106, 422] on button "Cruces y Relaciones" at bounding box center [118, 428] width 143 height 29
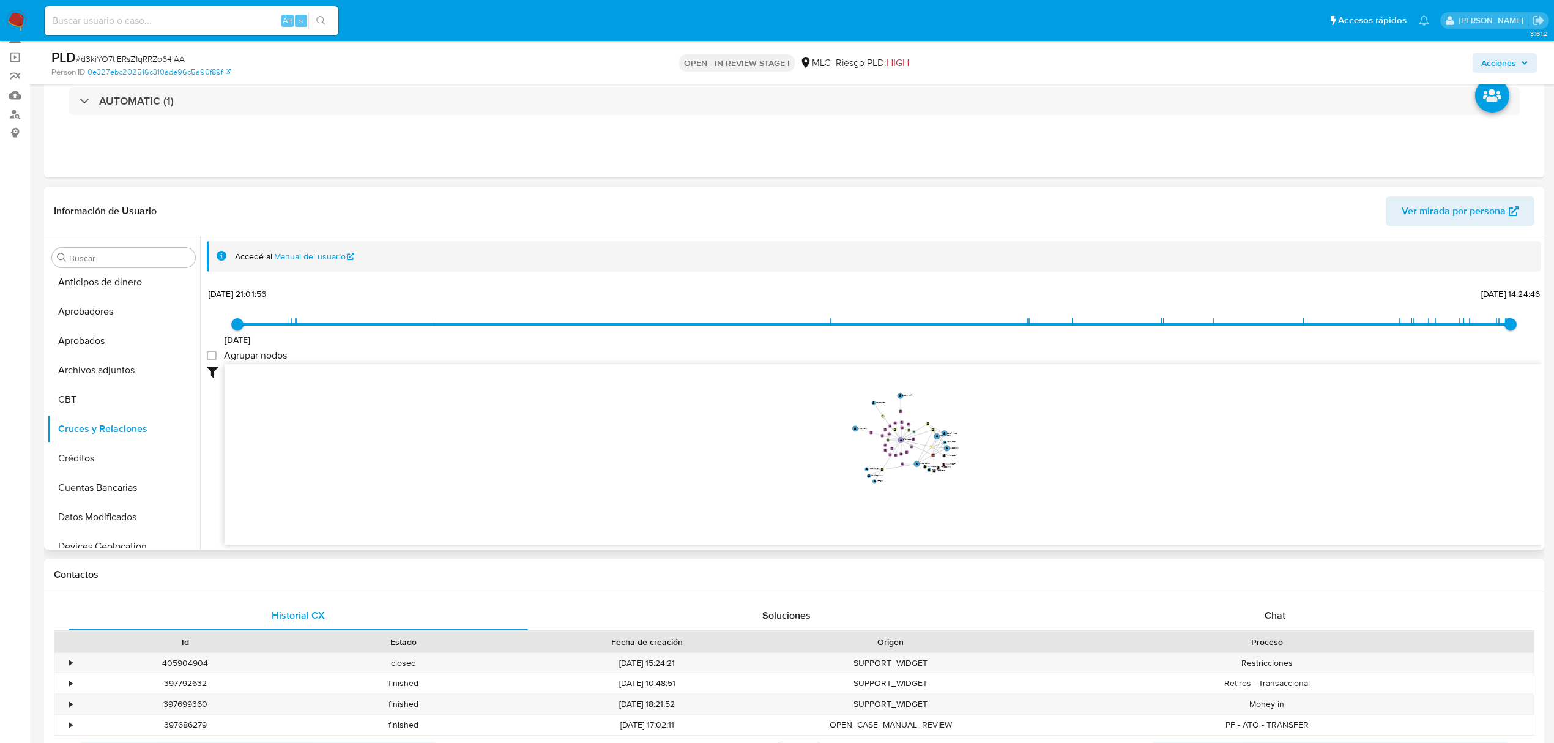
drag, startPoint x: 1188, startPoint y: 419, endPoint x: 1022, endPoint y: 429, distance: 166.8
click at [1022, 429] on icon "device-656200a0102f61628741d6d0  user-1833570053  1833570053 user-2430258605 …" at bounding box center [883, 452] width 1317 height 177
drag, startPoint x: 980, startPoint y: 430, endPoint x: 980, endPoint y: 442, distance: 12.2
click at [980, 442] on icon "device-656200a0102f61628741d6d0  user-1833570053  1833570053 user-2430258605 …" at bounding box center [883, 452] width 1317 height 177
drag, startPoint x: 979, startPoint y: 443, endPoint x: 980, endPoint y: 453, distance: 10.5
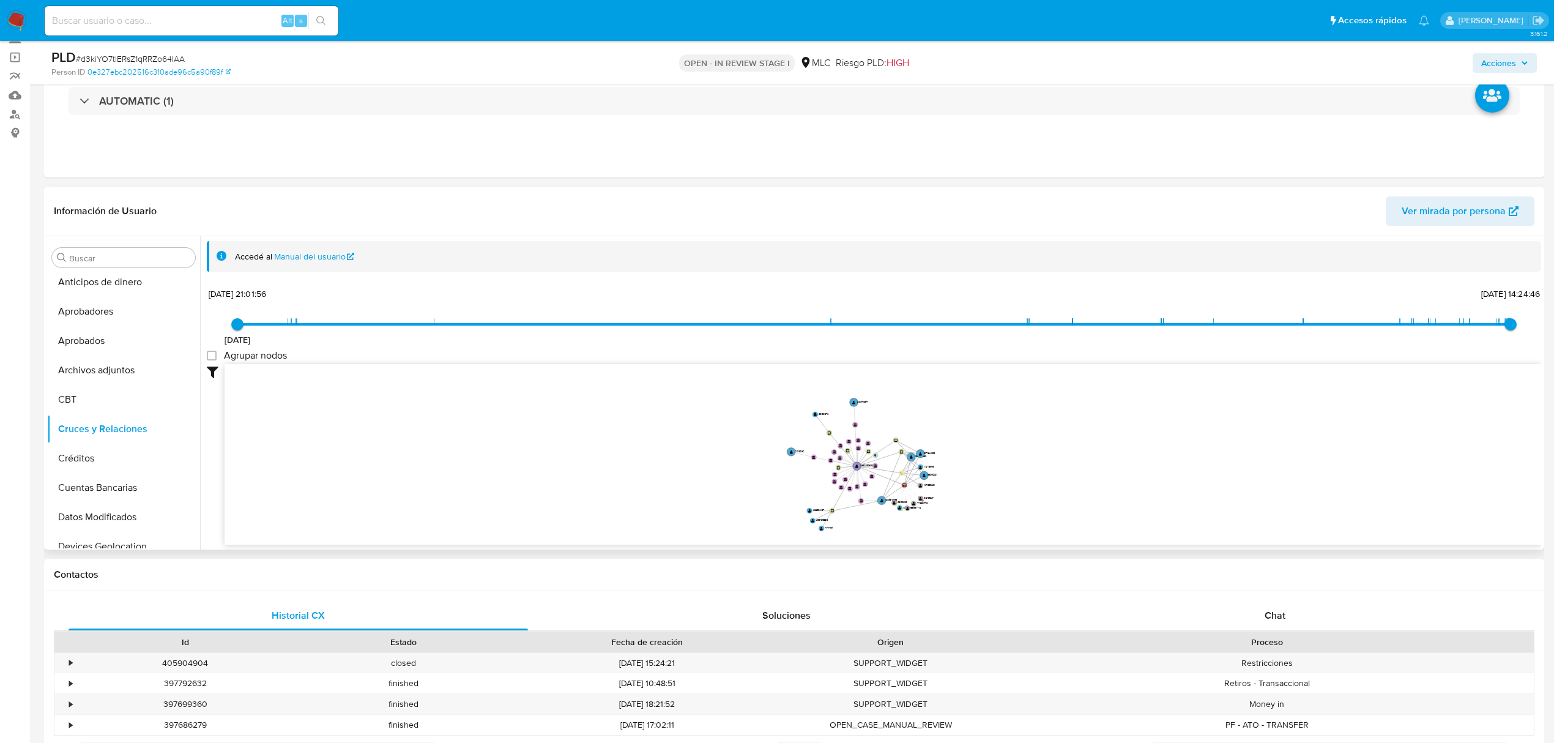
click at [980, 453] on icon "device-656200a0102f61628741d6d0  user-1833570053  1833570053 user-2430258605 …" at bounding box center [883, 452] width 1317 height 177
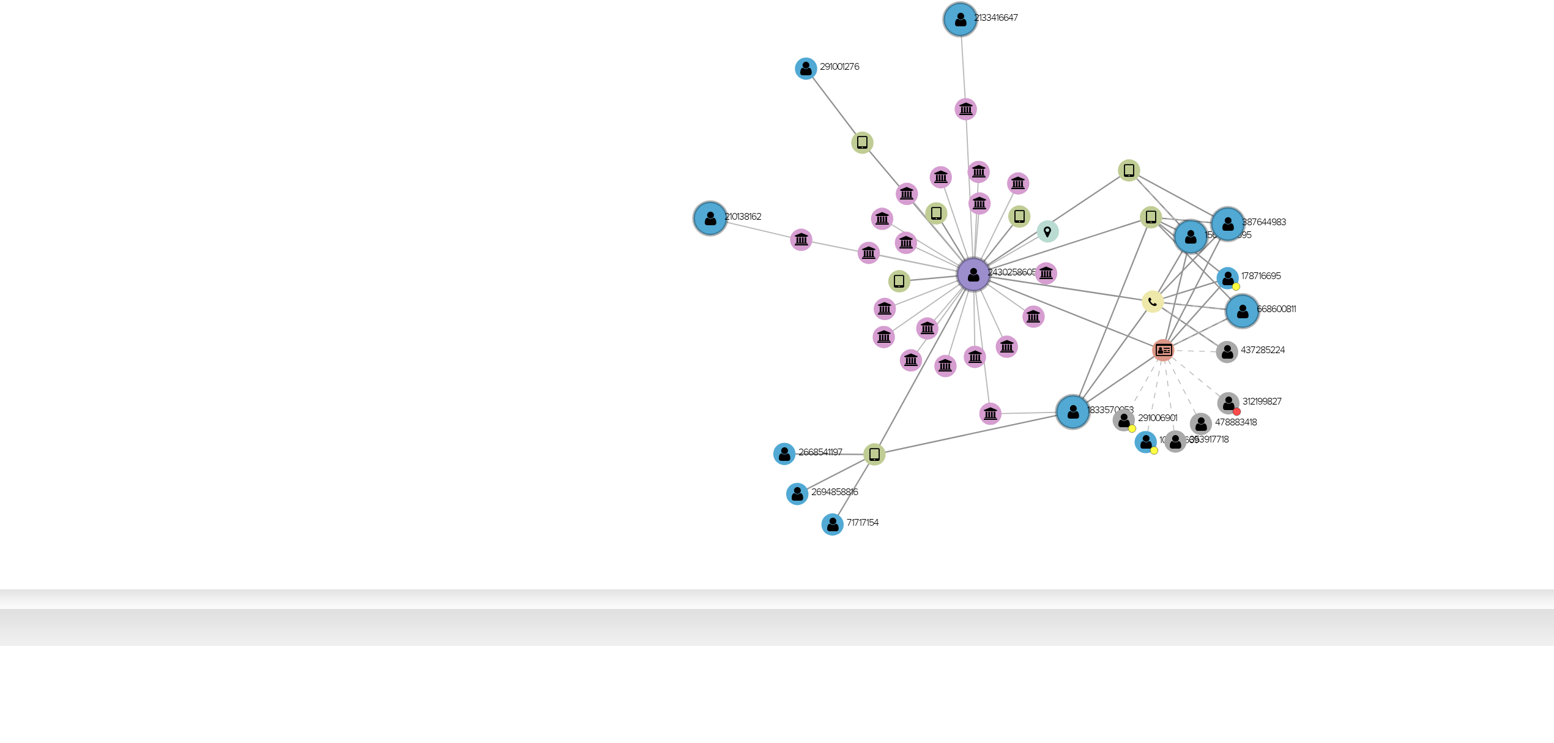
scroll to position [81, 0]
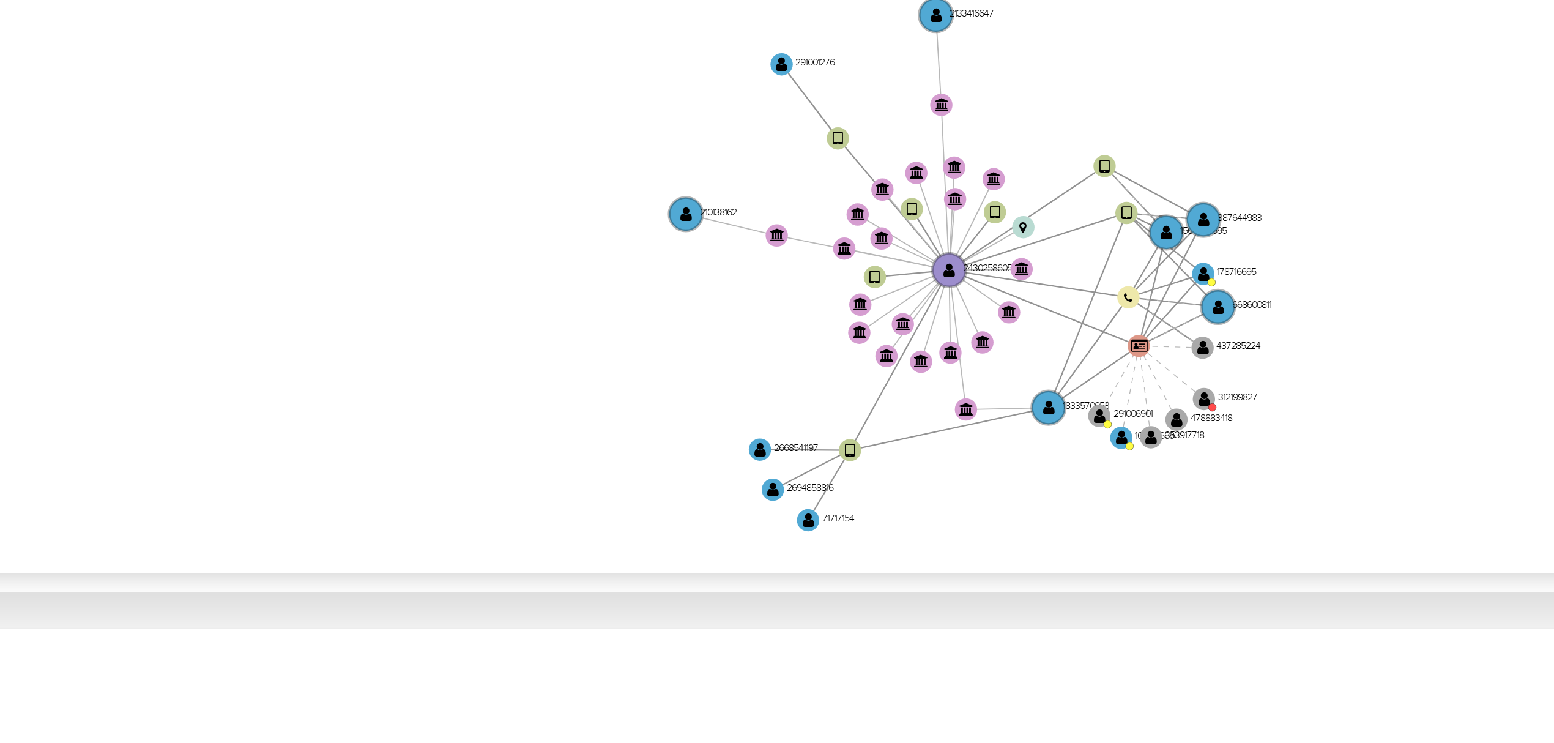
drag, startPoint x: 758, startPoint y: 462, endPoint x: 726, endPoint y: 471, distance: 33.1
click at [726, 471] on icon "device-656200a0102f61628741d6d0  user-1833570053  1833570053 user-2430258605 …" at bounding box center [883, 452] width 1317 height 177
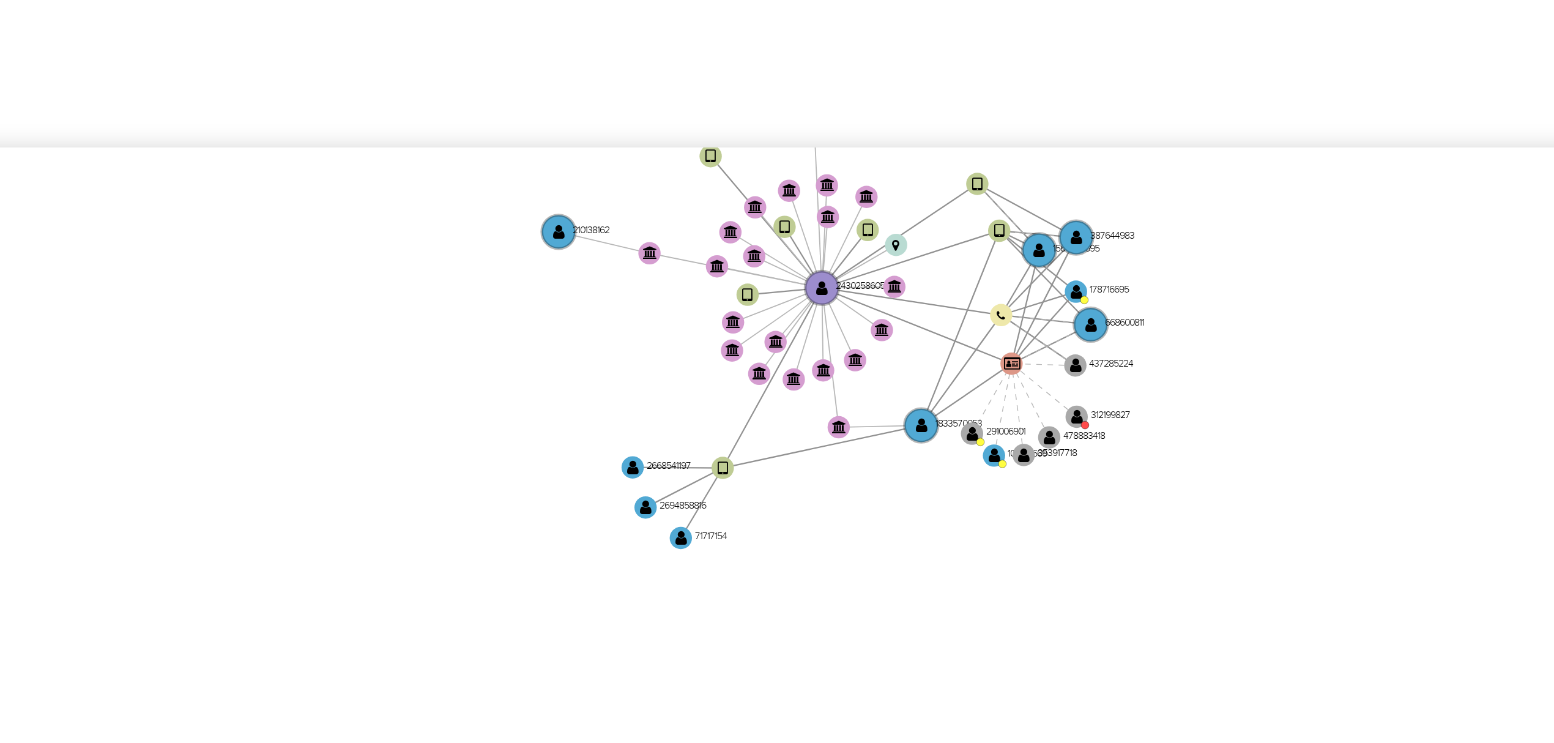
drag, startPoint x: 1005, startPoint y: 460, endPoint x: 1005, endPoint y: 381, distance: 78.9
click at [1005, 381] on icon "device-656200a0102f61628741d6d0  user-1833570053  1833570053 user-2430258605 …" at bounding box center [883, 452] width 1317 height 177
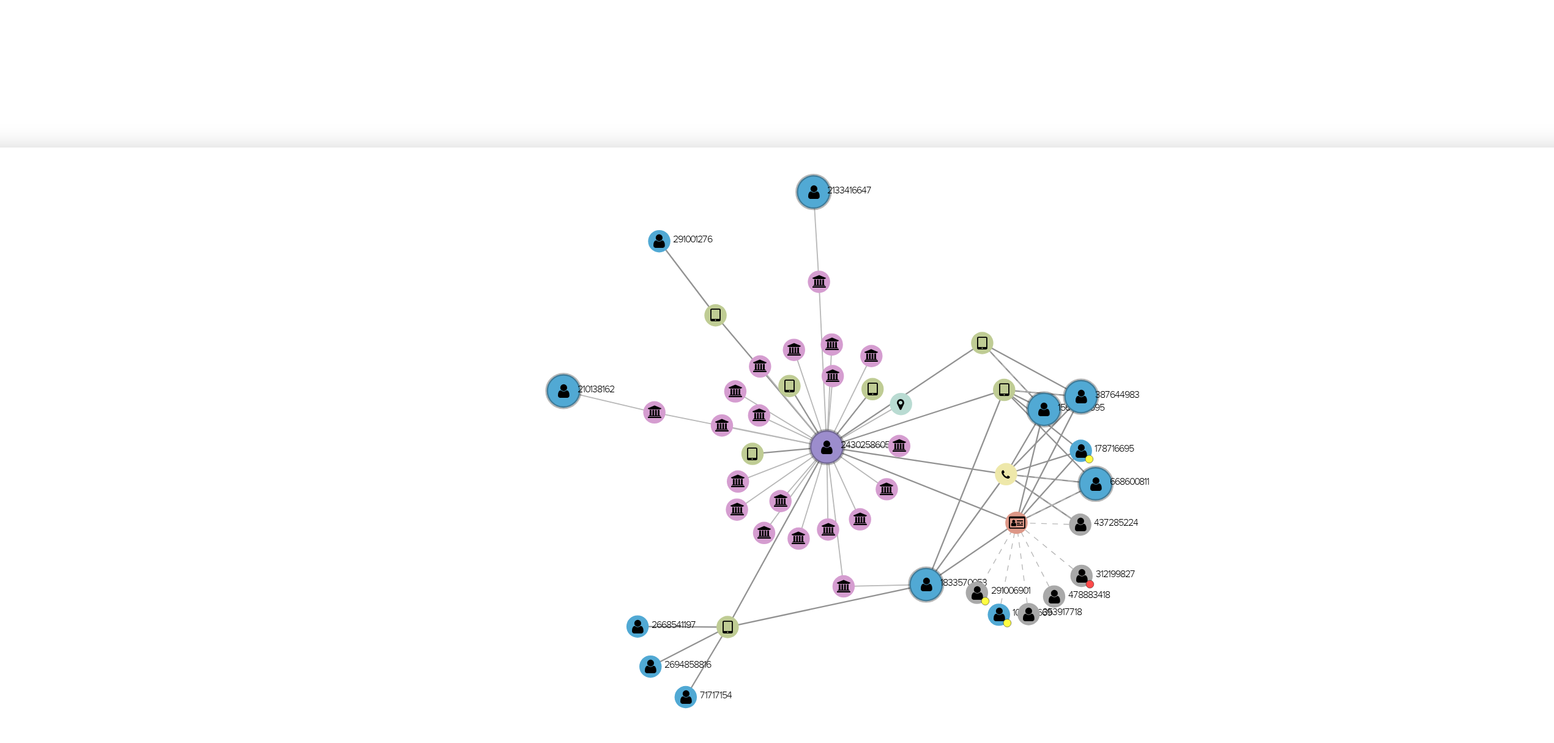
drag, startPoint x: 939, startPoint y: 433, endPoint x: 944, endPoint y: 450, distance: 17.7
click at [944, 450] on icon "device-656200a0102f61628741d6d0  user-1833570053  1833570053 user-2430258605 …" at bounding box center [883, 452] width 1317 height 177
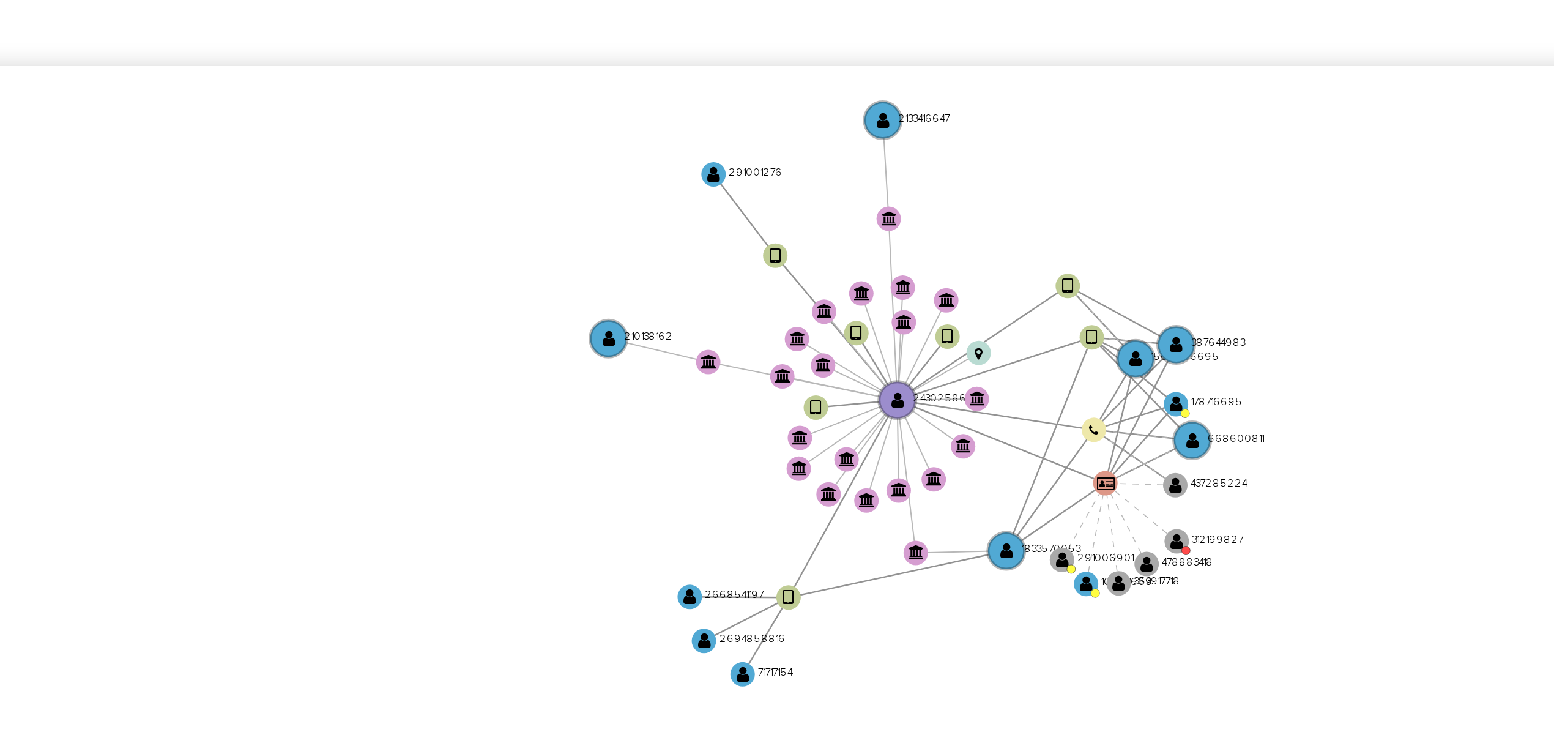
drag, startPoint x: 929, startPoint y: 412, endPoint x: 961, endPoint y: 413, distance: 32.4
click at [963, 412] on icon "device-656200a0102f61628741d6d0  user-1833570053  1833570053 user-2430258605 …" at bounding box center [883, 452] width 1317 height 177
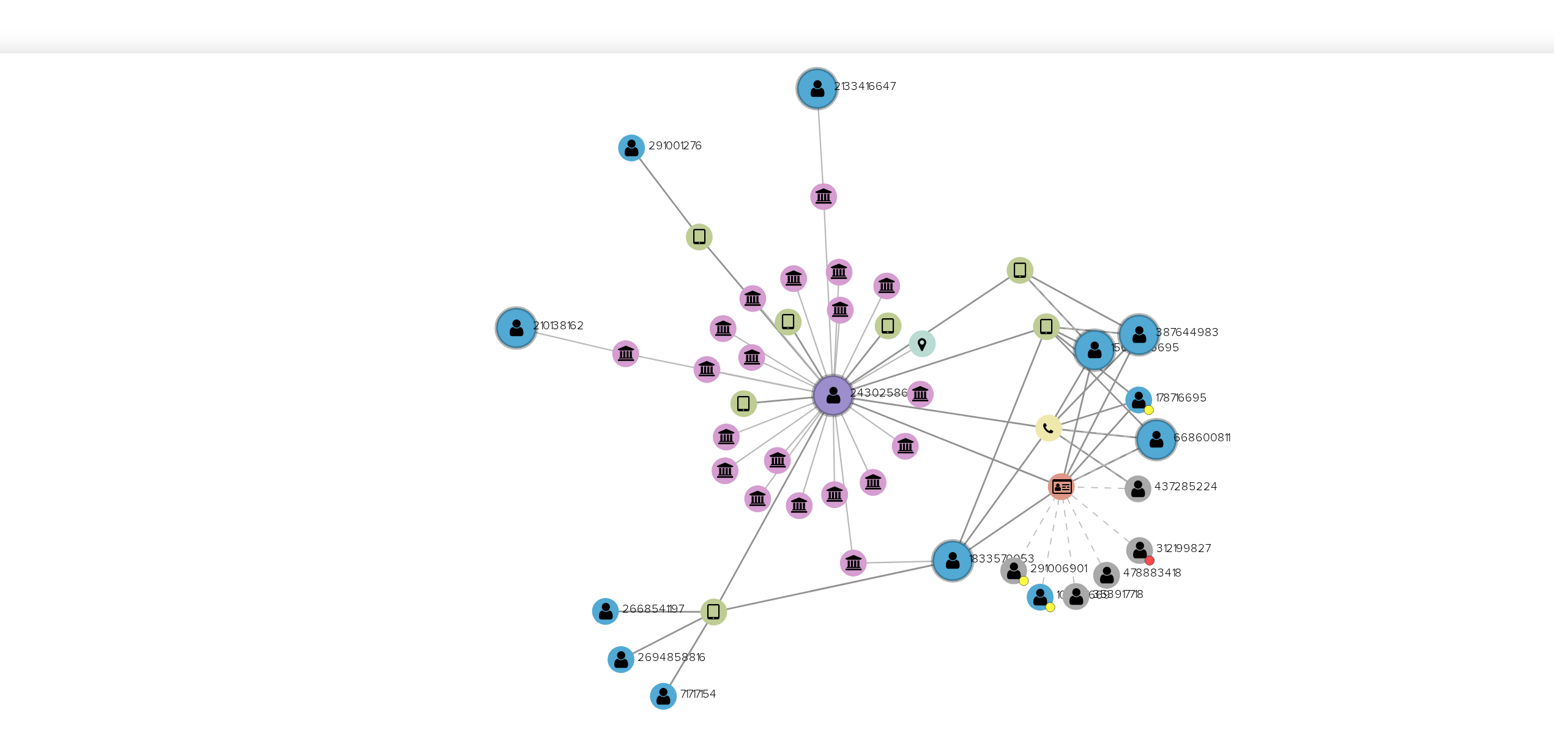
drag, startPoint x: 831, startPoint y: 505, endPoint x: 820, endPoint y: 505, distance: 11.0
click at [820, 505] on icon "device-656200a0102f61628741d6d0  user-1833570053  1833570053 user-2430258605 …" at bounding box center [883, 452] width 1317 height 177
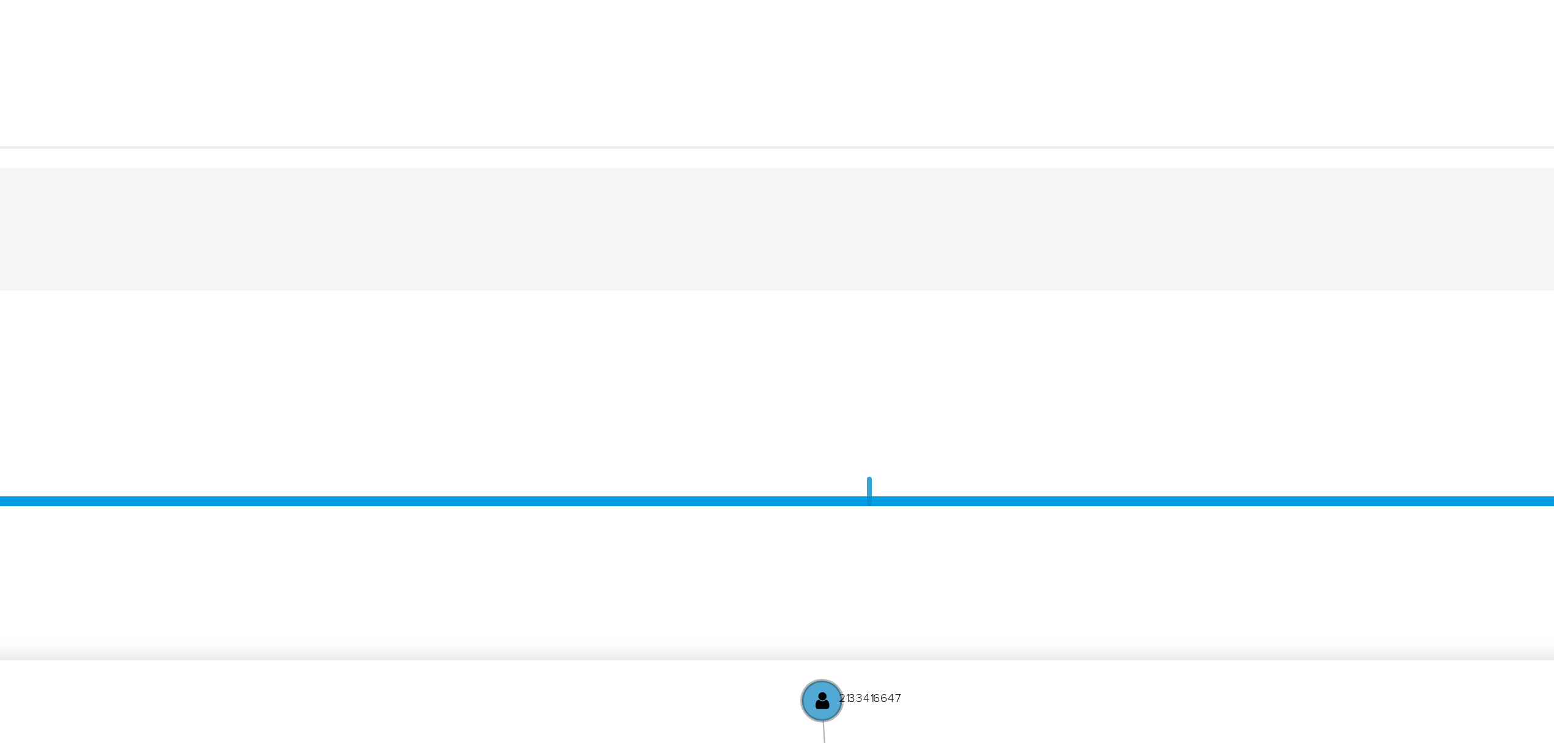
scroll to position [0, 0]
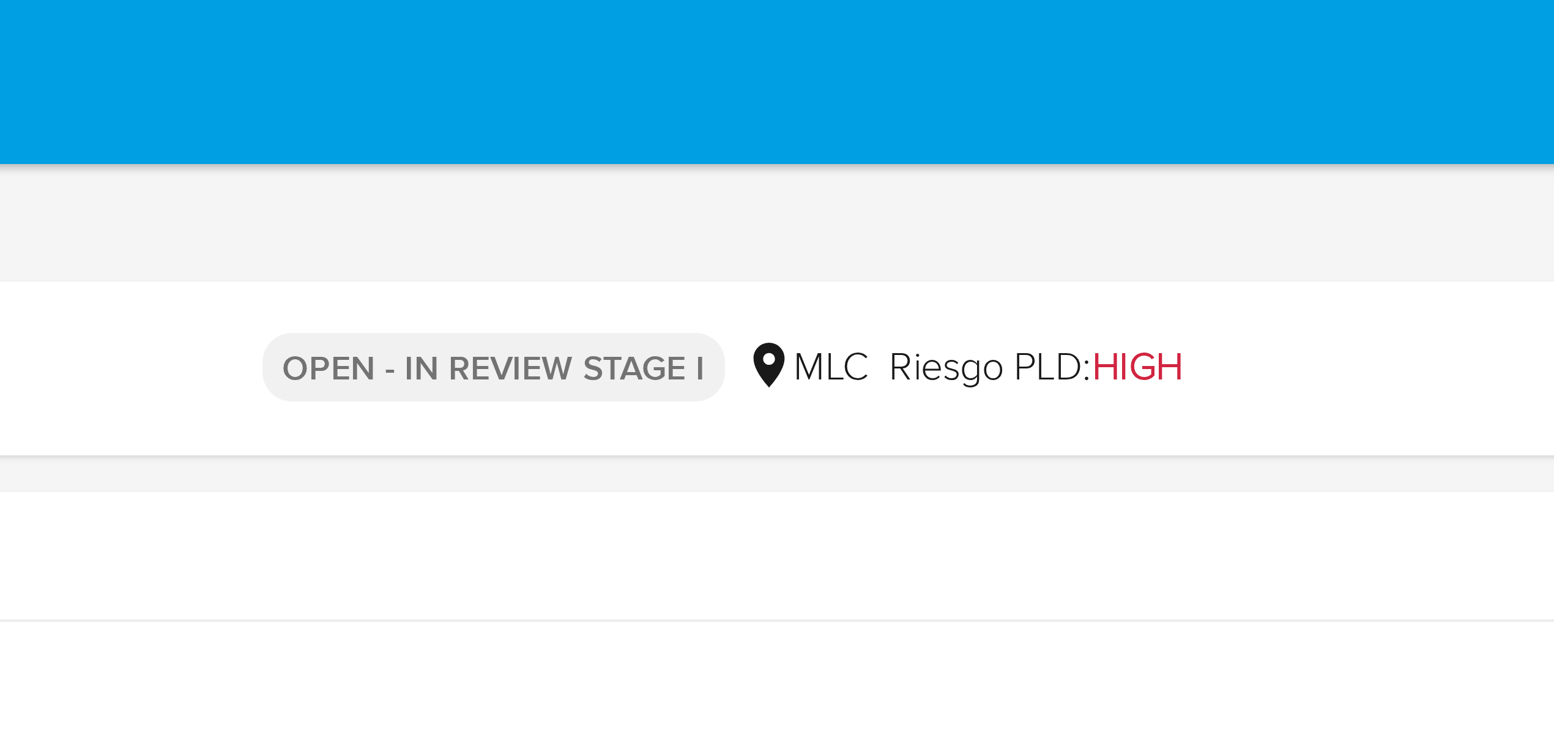
drag, startPoint x: 1005, startPoint y: 409, endPoint x: 1004, endPoint y: 21, distance: 387.9
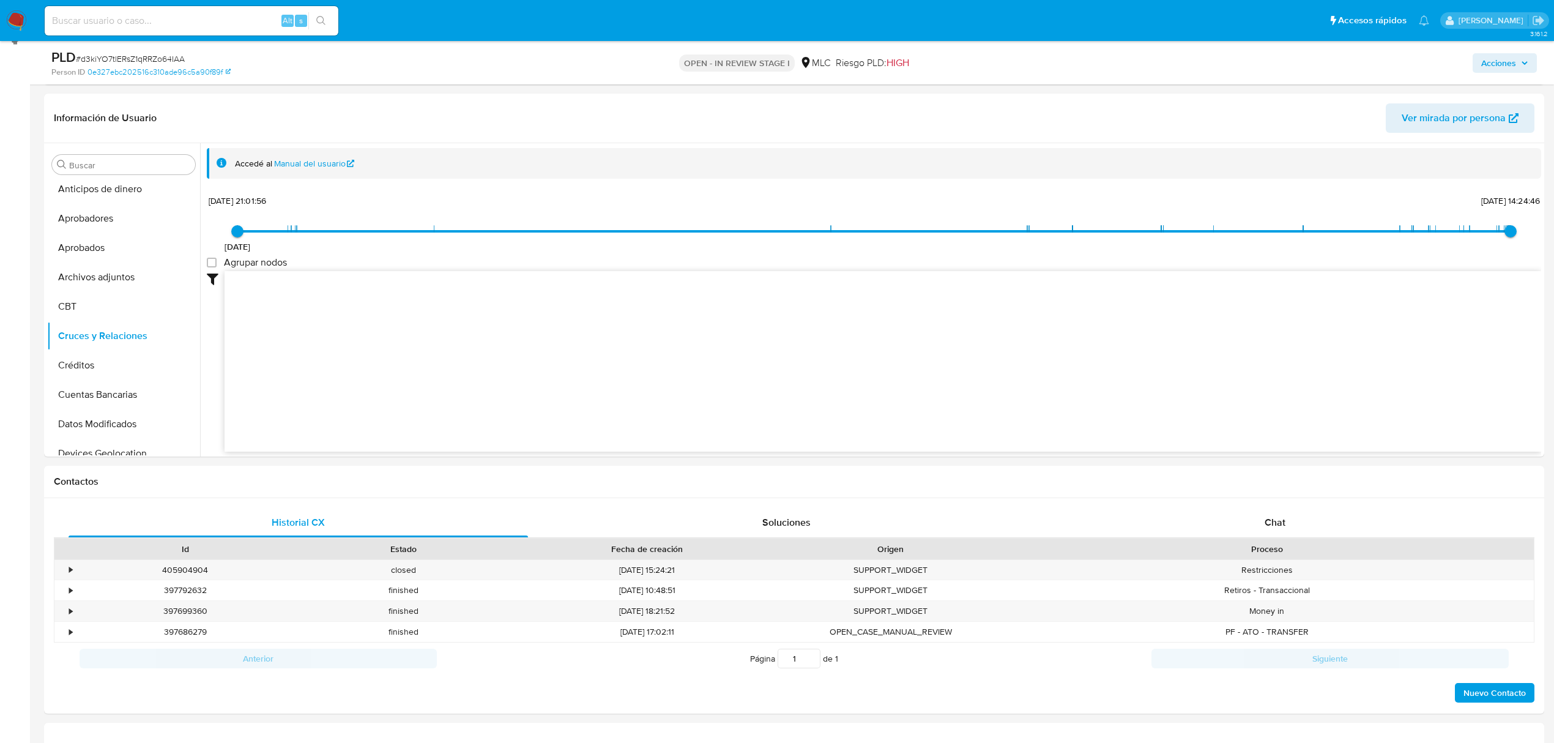
scroll to position [490, 0]
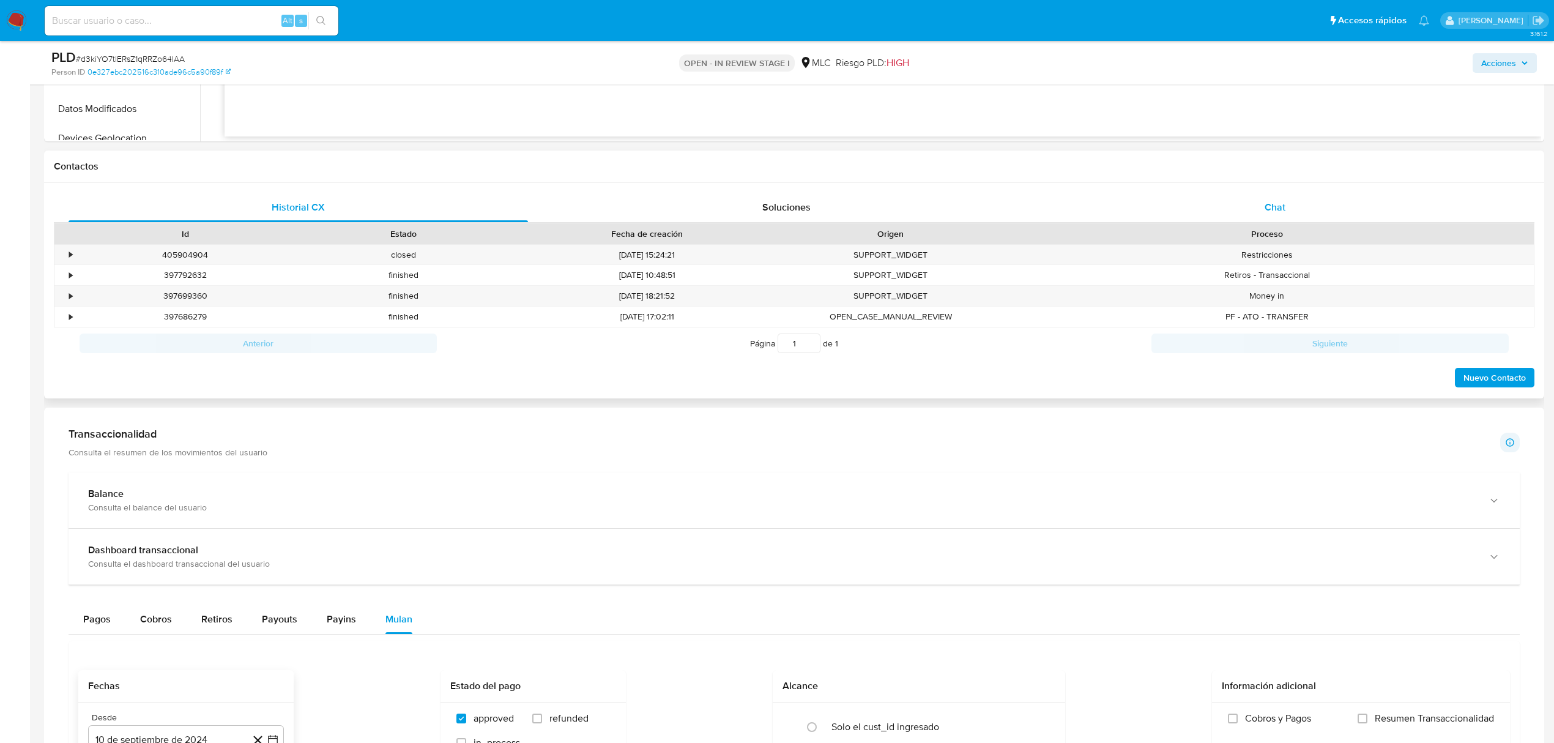
click at [1278, 204] on span "Chat" at bounding box center [1275, 207] width 21 height 14
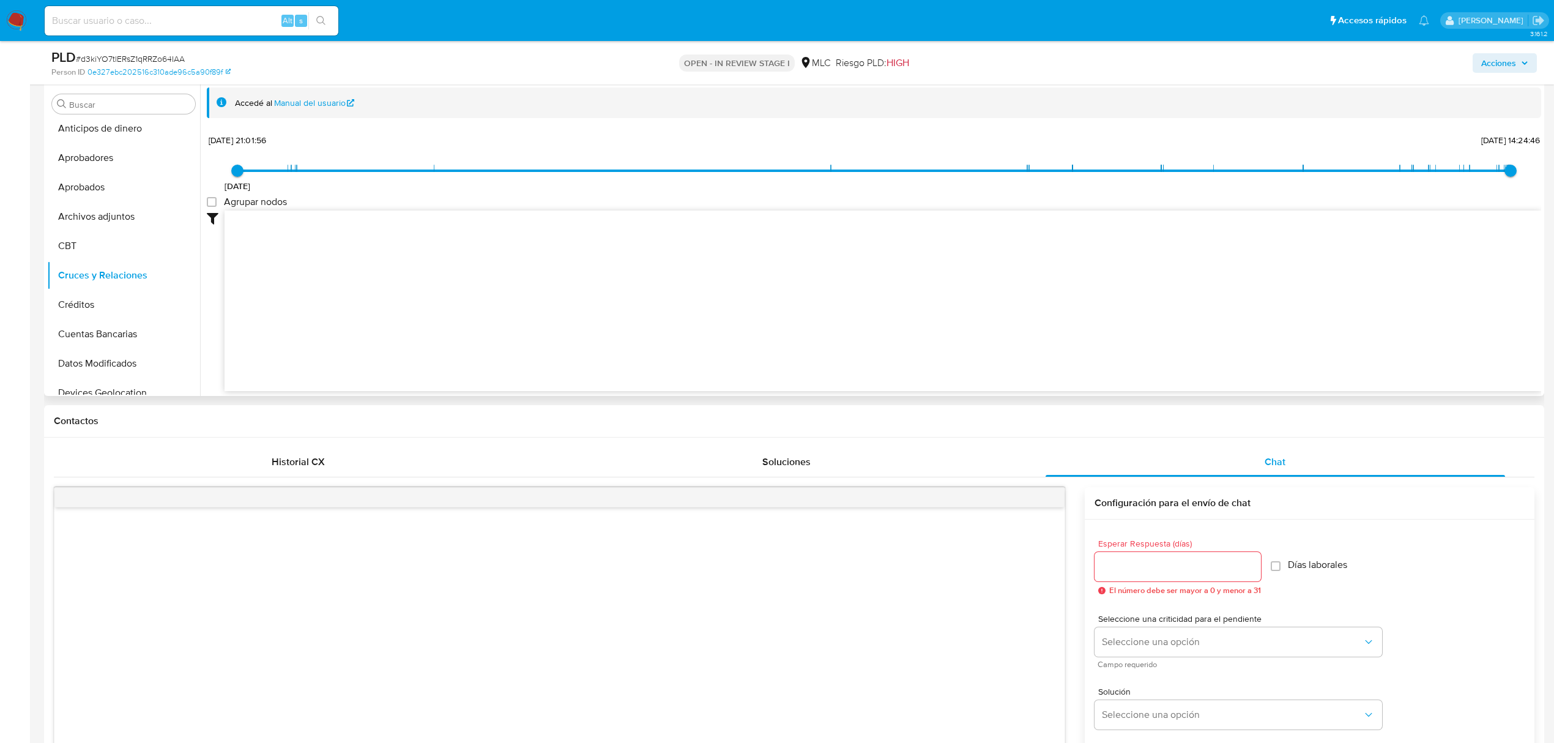
scroll to position [0, 0]
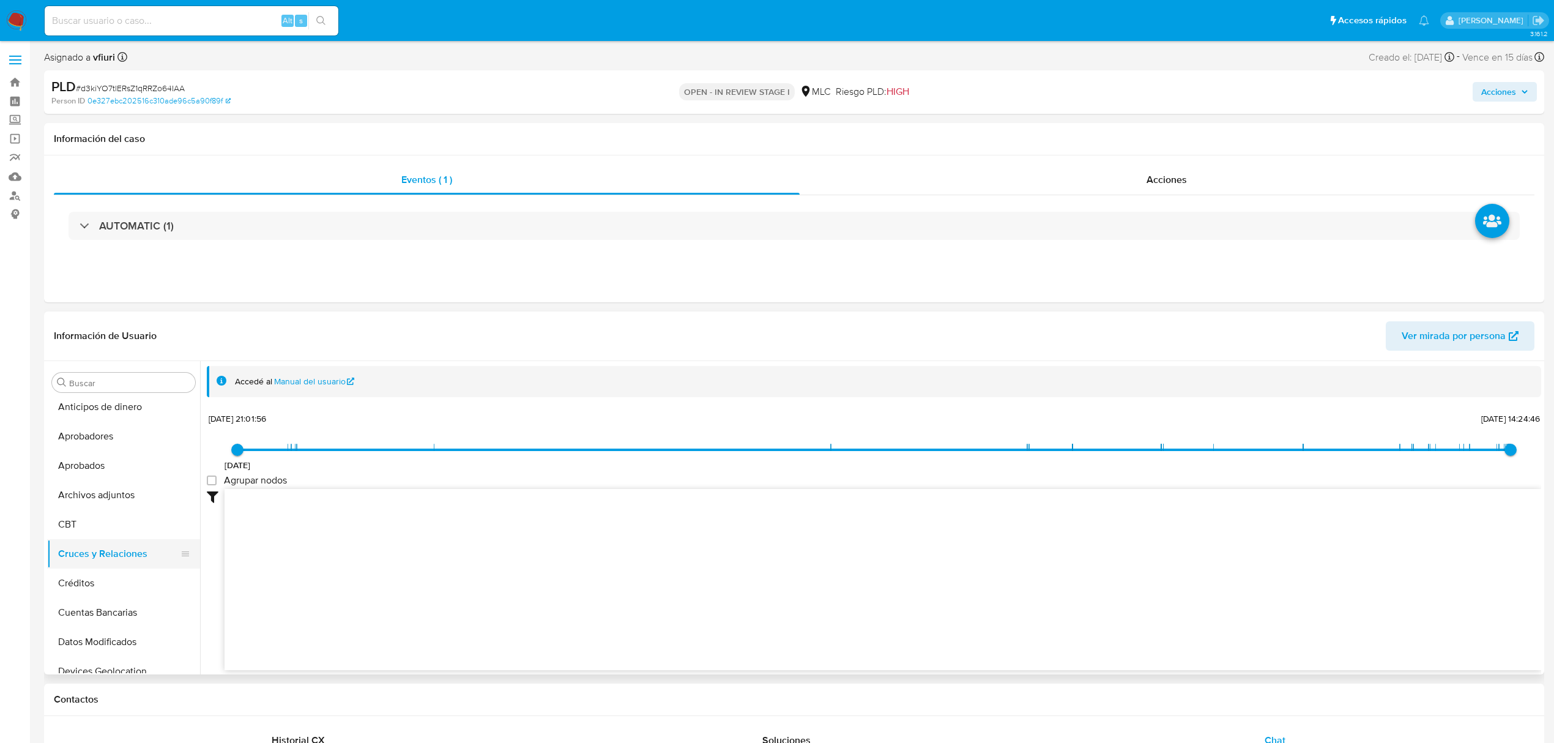
click at [133, 558] on button "Cruces y Relaciones" at bounding box center [118, 553] width 143 height 29
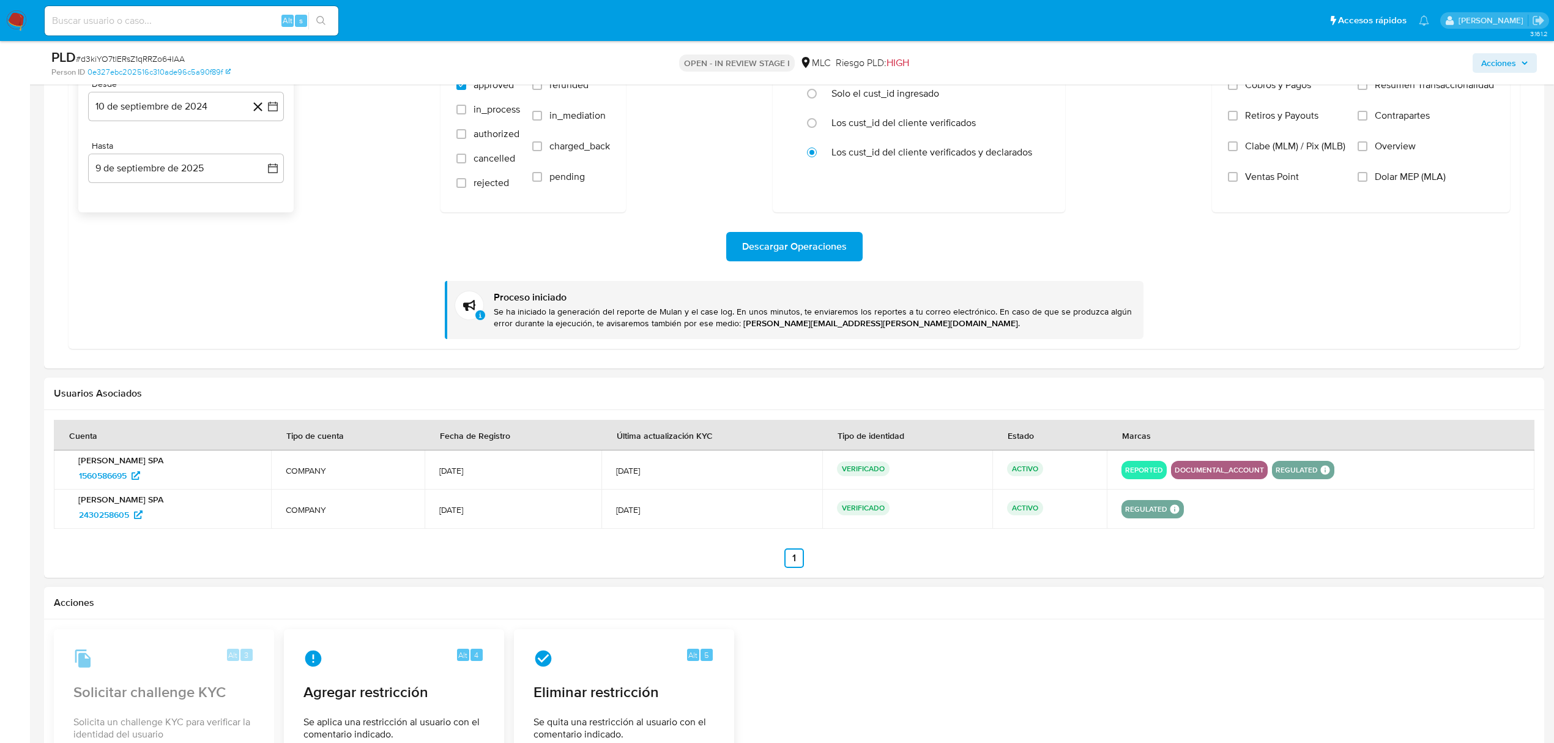
scroll to position [1819, 0]
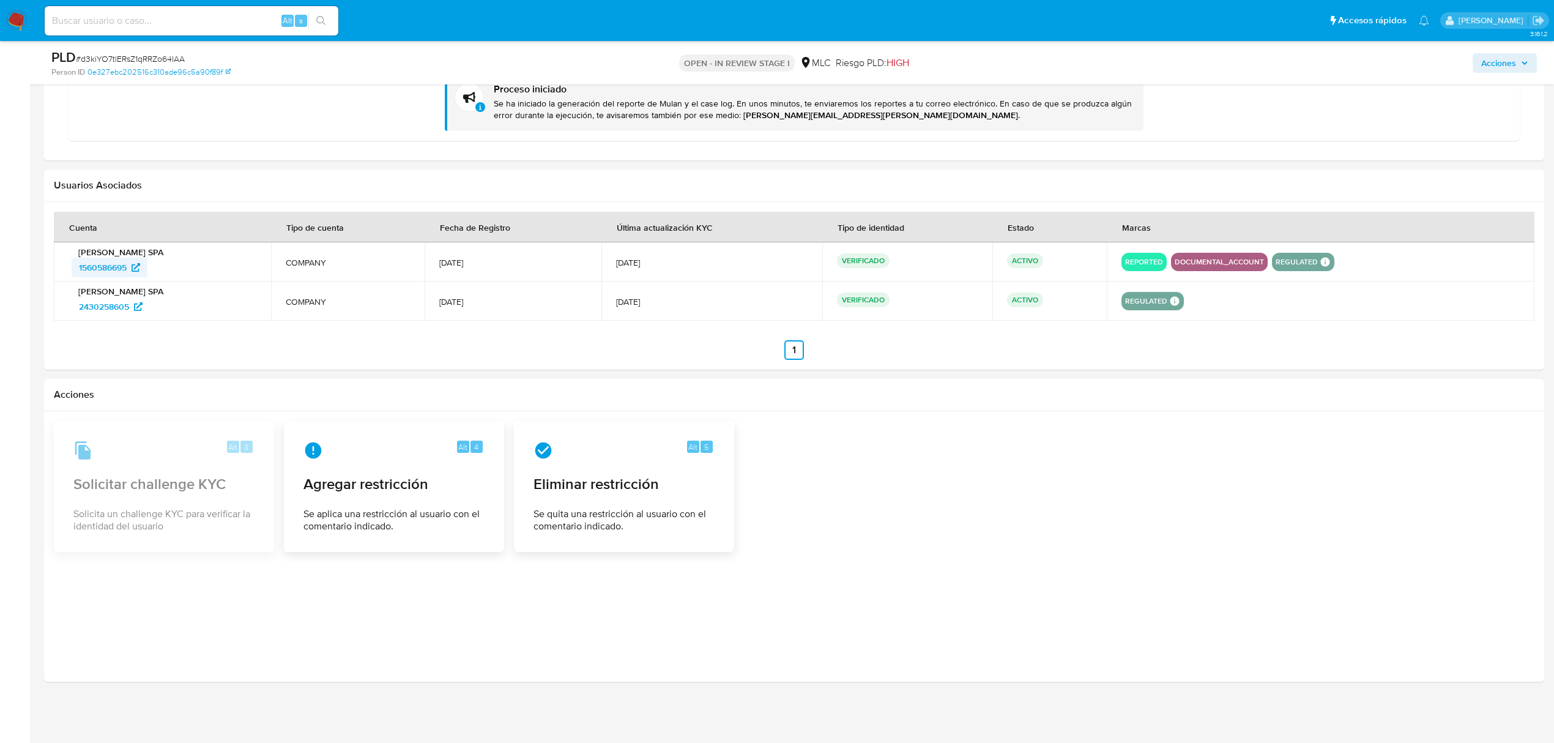
click at [113, 261] on span "1560586695" at bounding box center [103, 268] width 48 height 20
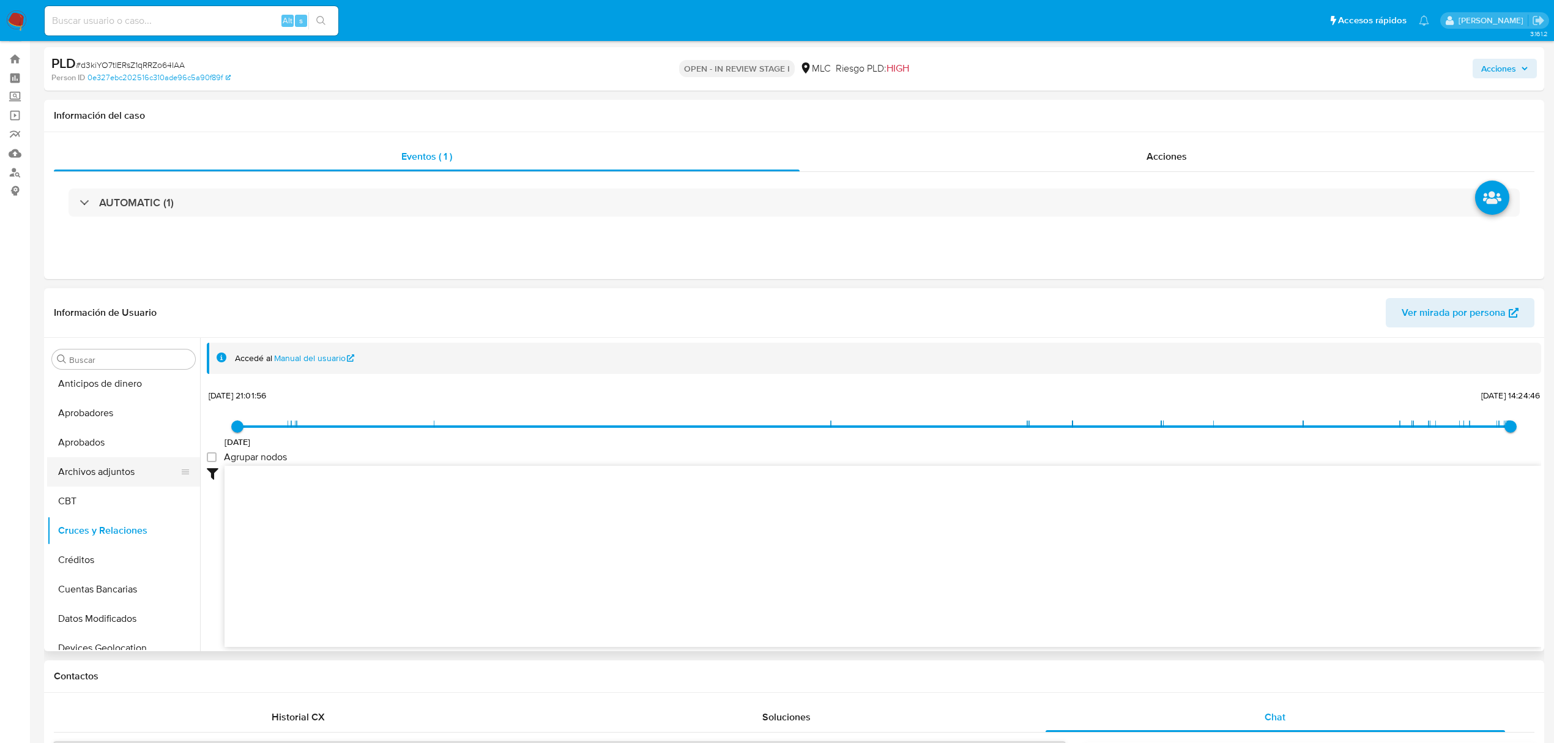
scroll to position [168, 0]
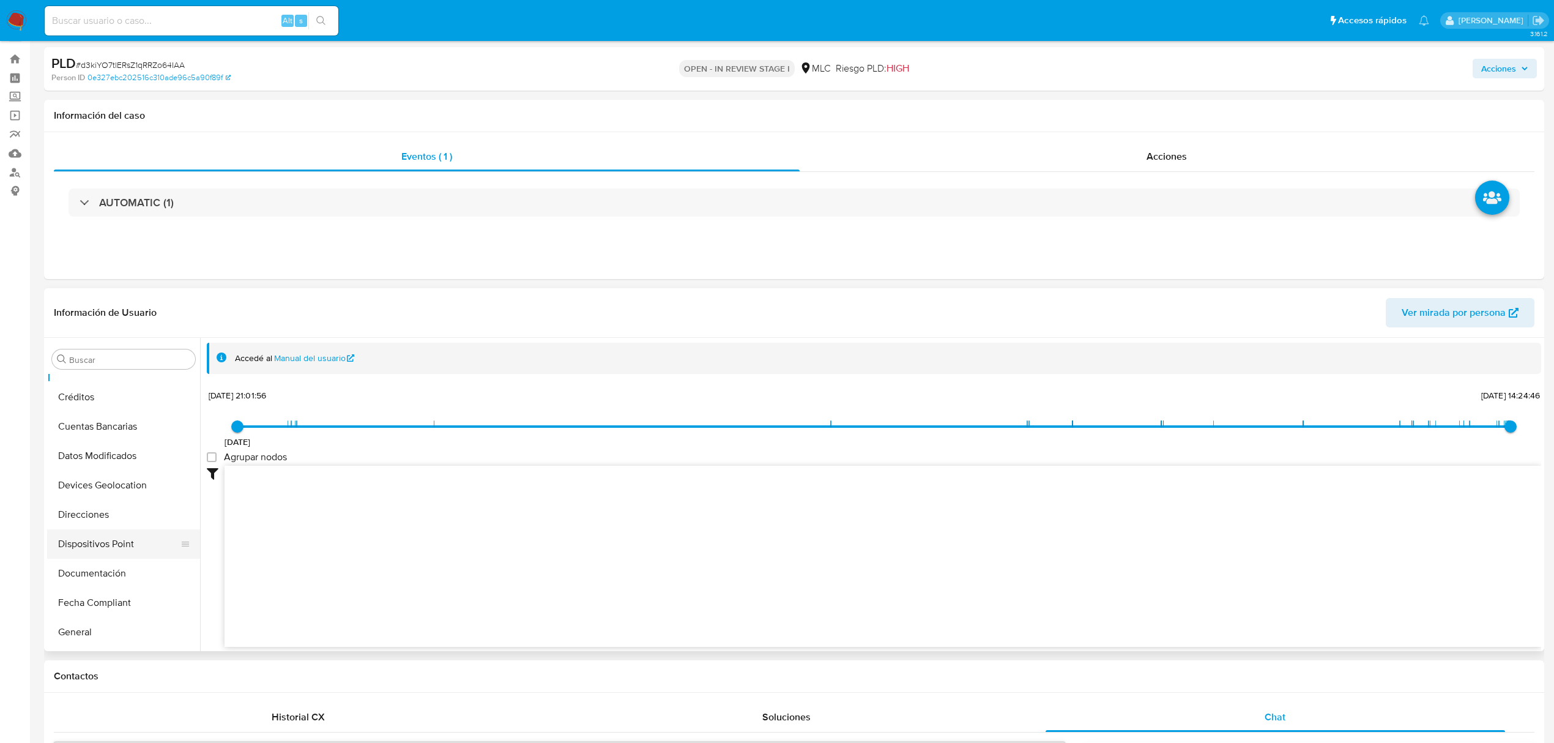
click at [94, 545] on button "Dispositivos Point" at bounding box center [118, 543] width 143 height 29
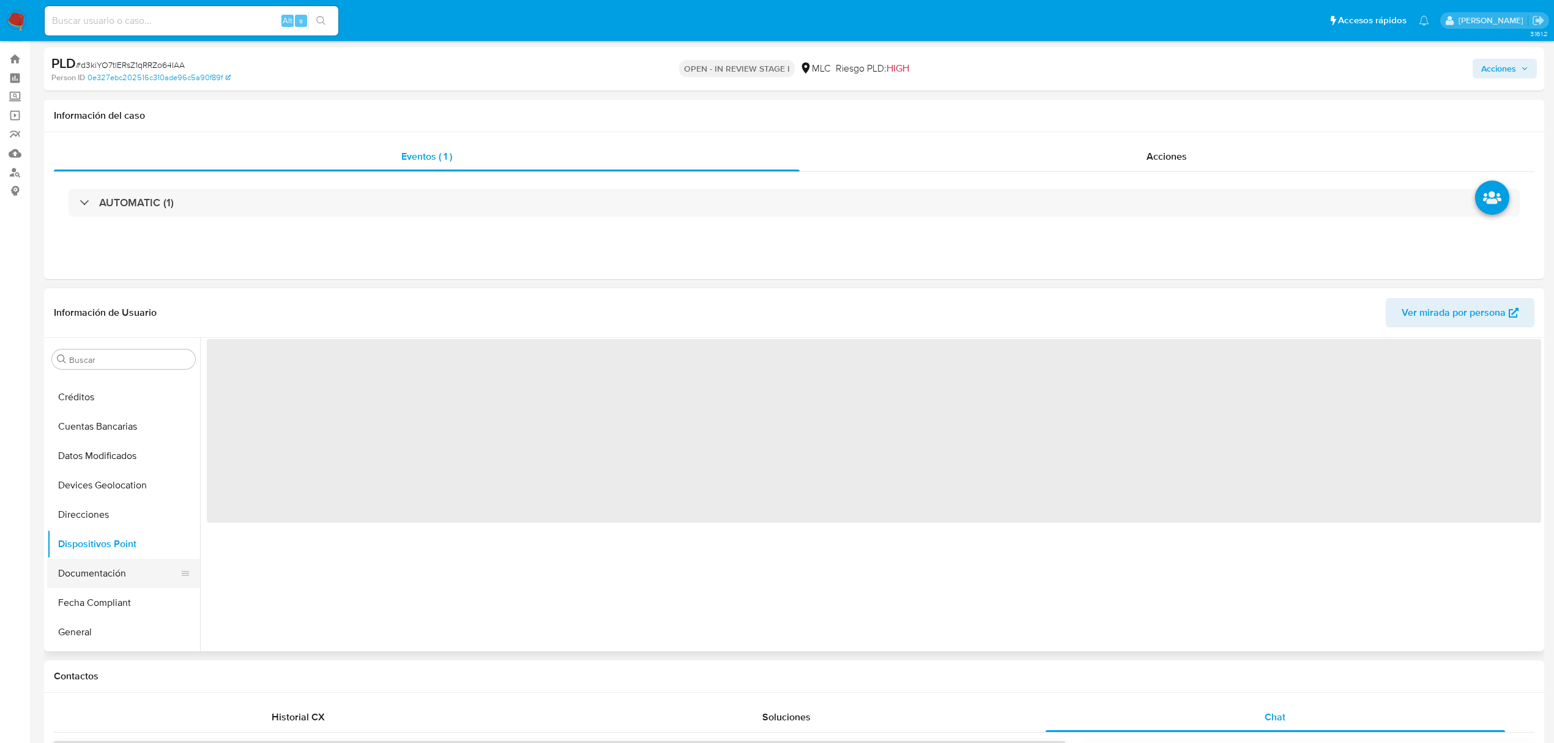
click at [94, 573] on button "Documentación" at bounding box center [118, 573] width 143 height 29
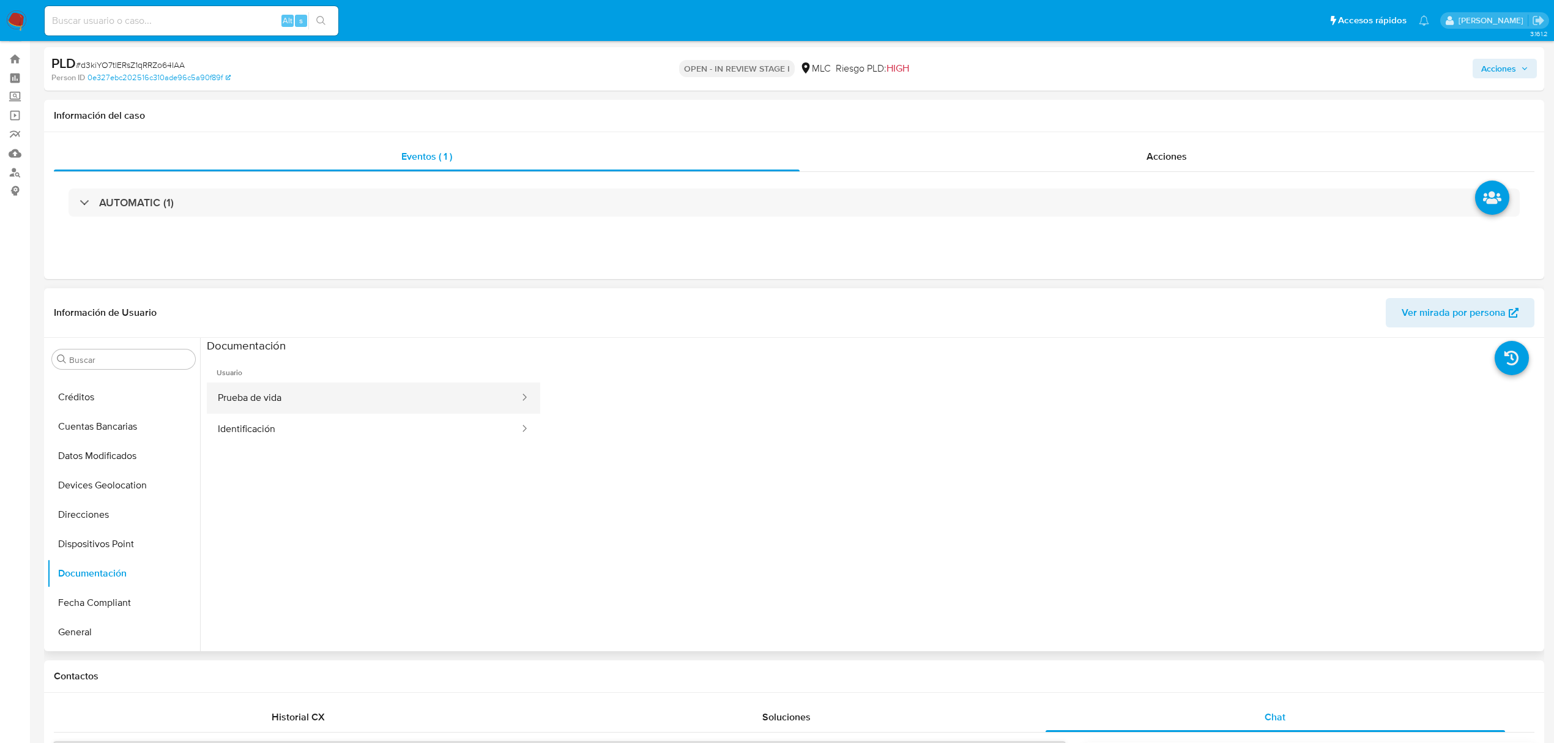
click at [289, 402] on button "Prueba de vida" at bounding box center [364, 397] width 314 height 31
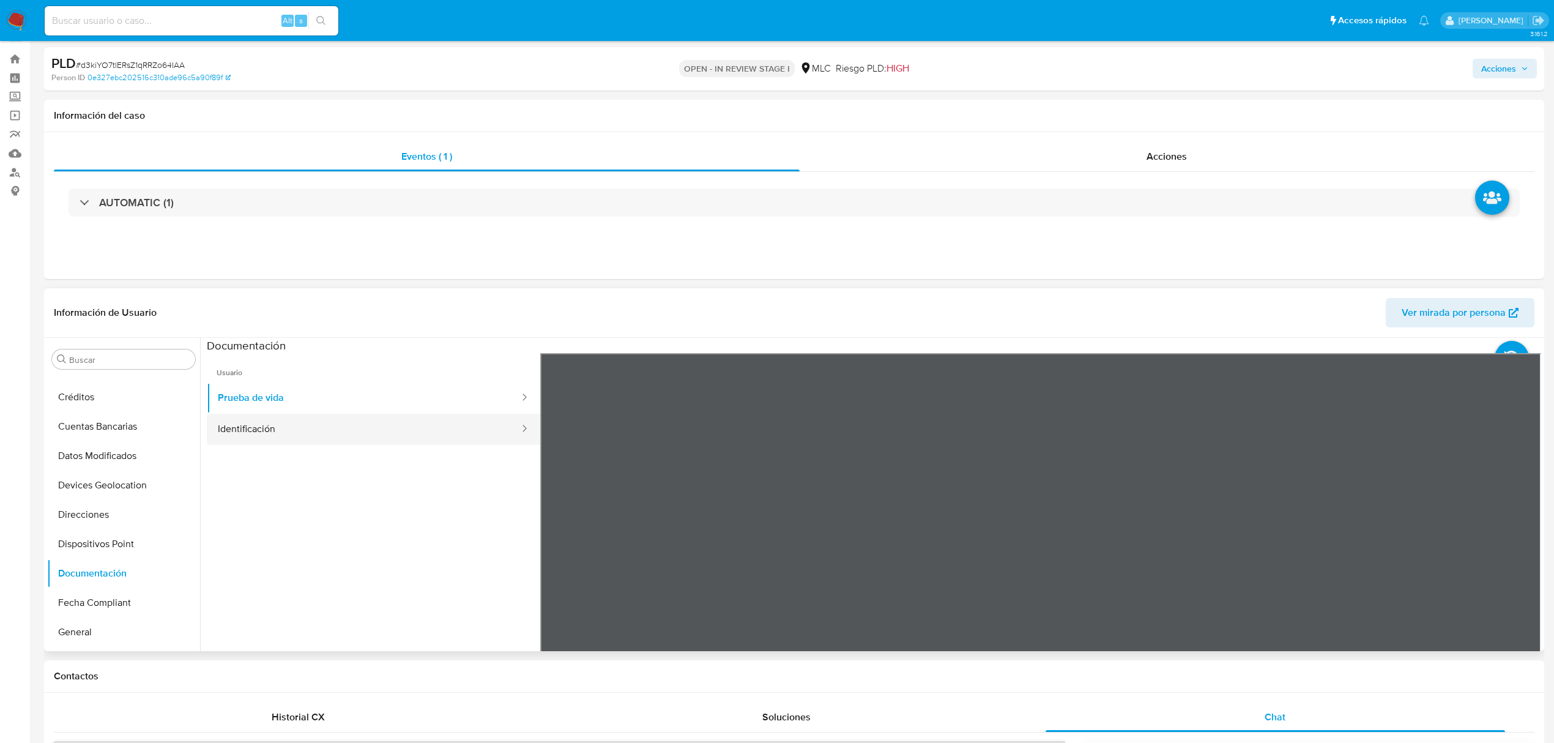
click at [300, 431] on button "Identificación" at bounding box center [364, 429] width 314 height 31
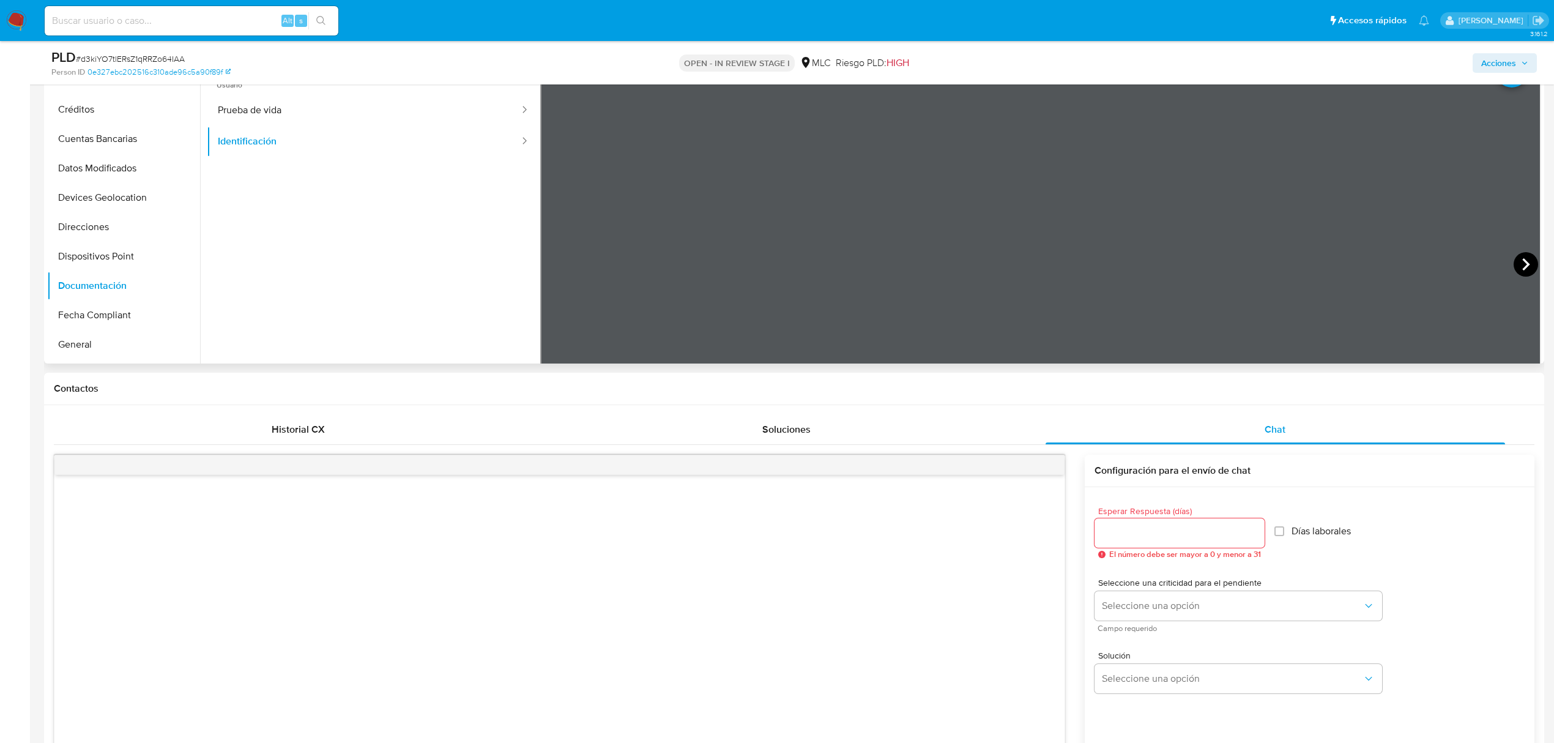
scroll to position [268, 0]
click at [1530, 255] on icon at bounding box center [1526, 263] width 24 height 24
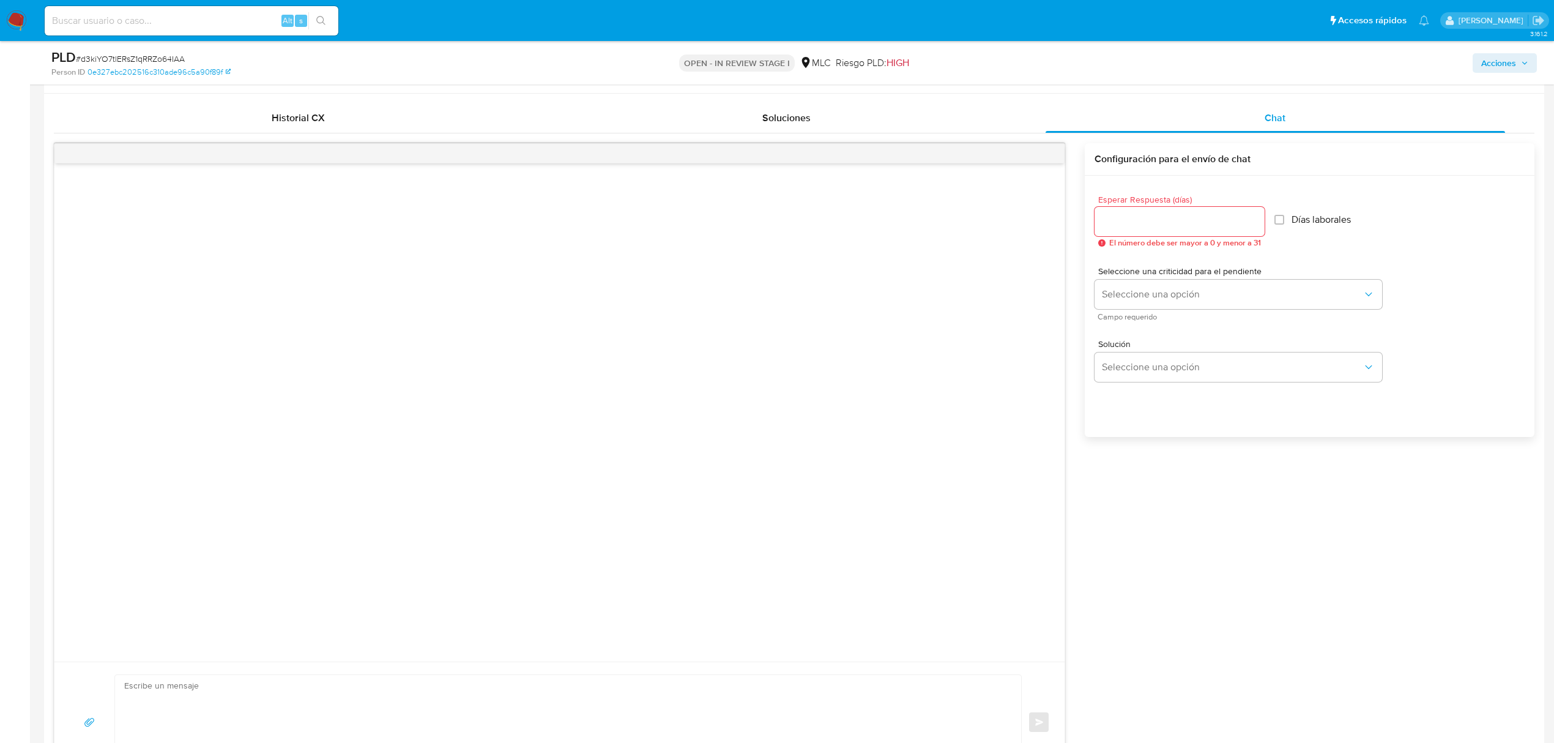
scroll to position [571, 0]
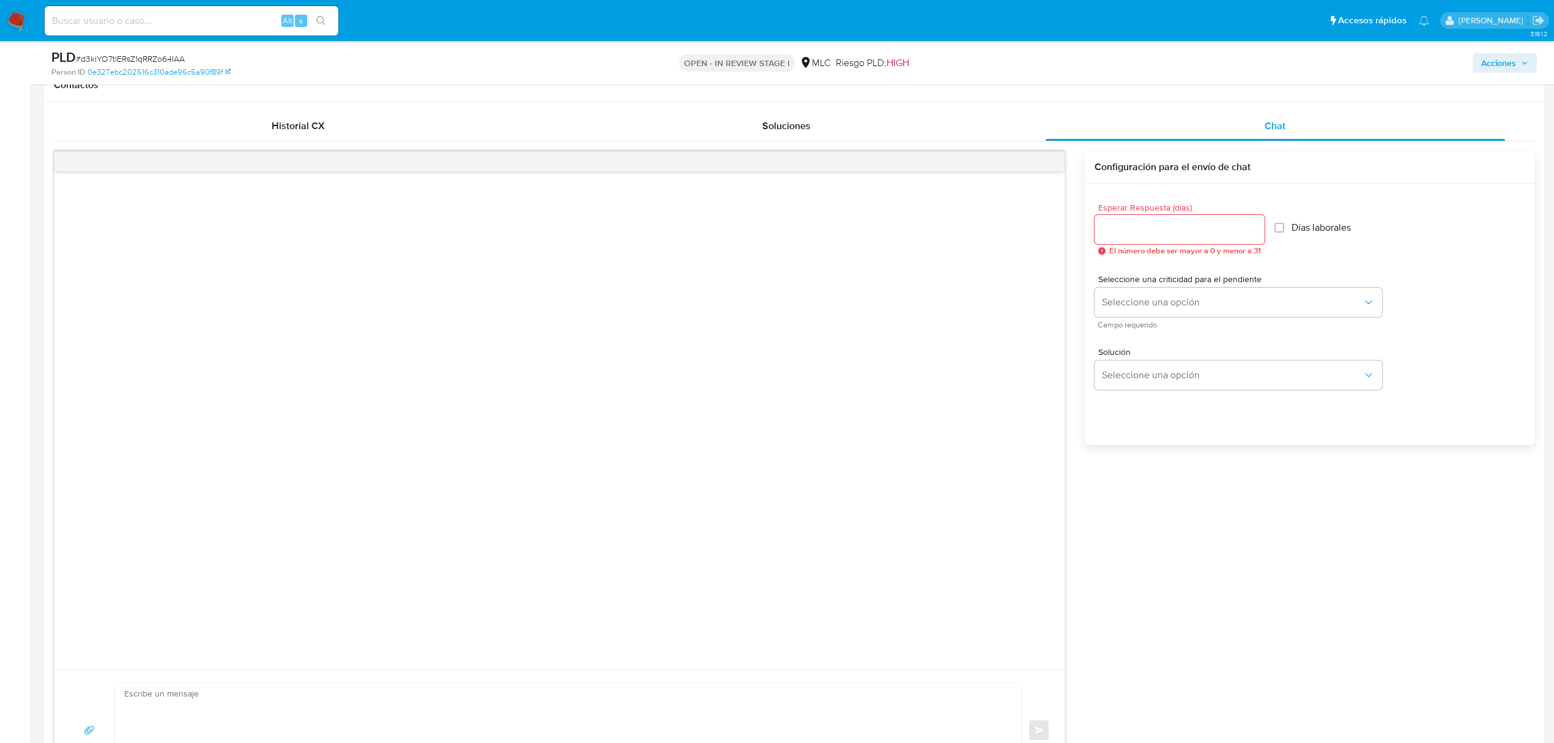
click at [1177, 247] on span "El número debe ser mayor a 0 y menor a 31" at bounding box center [1185, 251] width 152 height 9
click at [1177, 238] on div at bounding box center [1180, 229] width 170 height 29
click at [1168, 231] on input "Esperar Respuesta (días)" at bounding box center [1180, 230] width 170 height 16
type input "2"
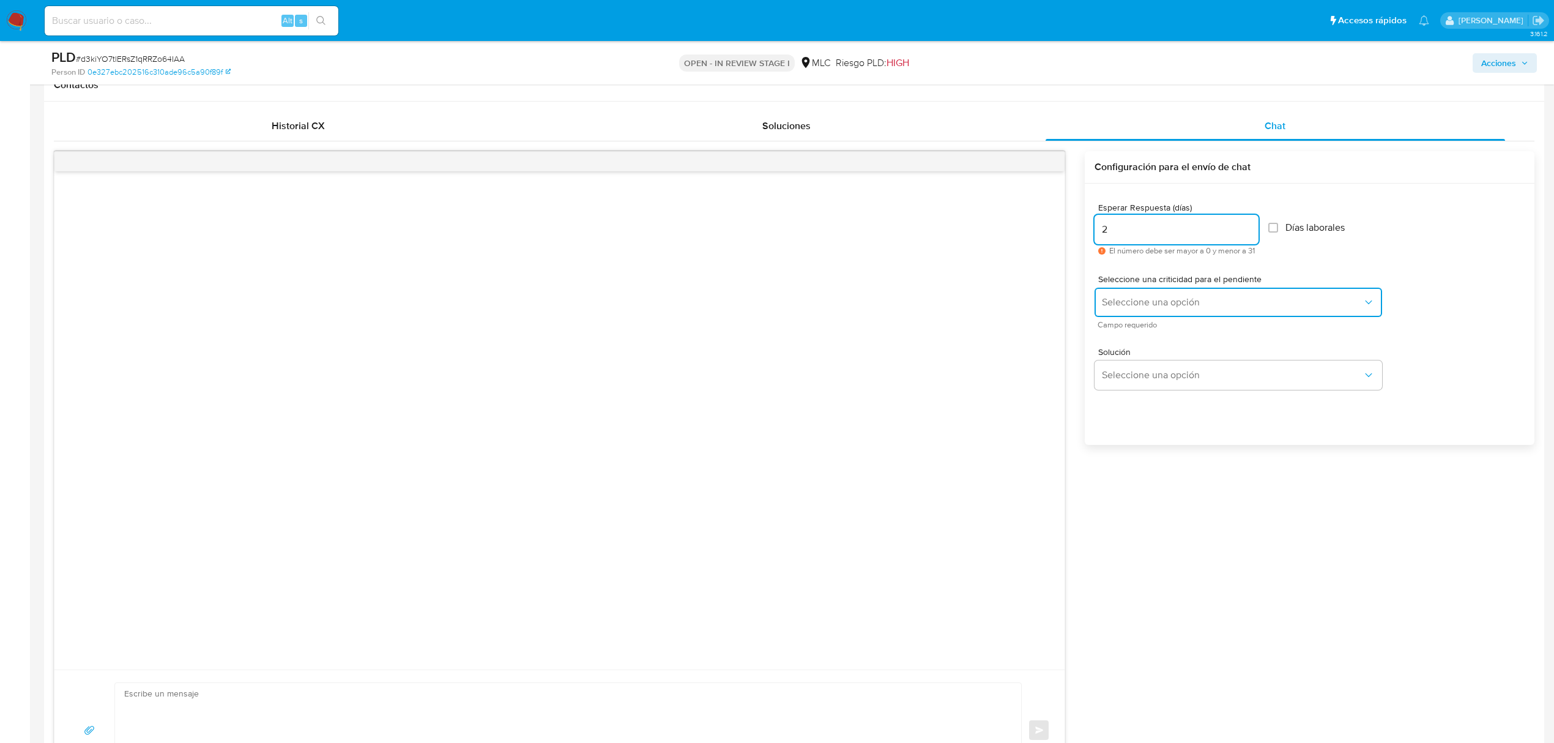
click at [1180, 304] on span "Seleccione una opción" at bounding box center [1232, 302] width 261 height 12
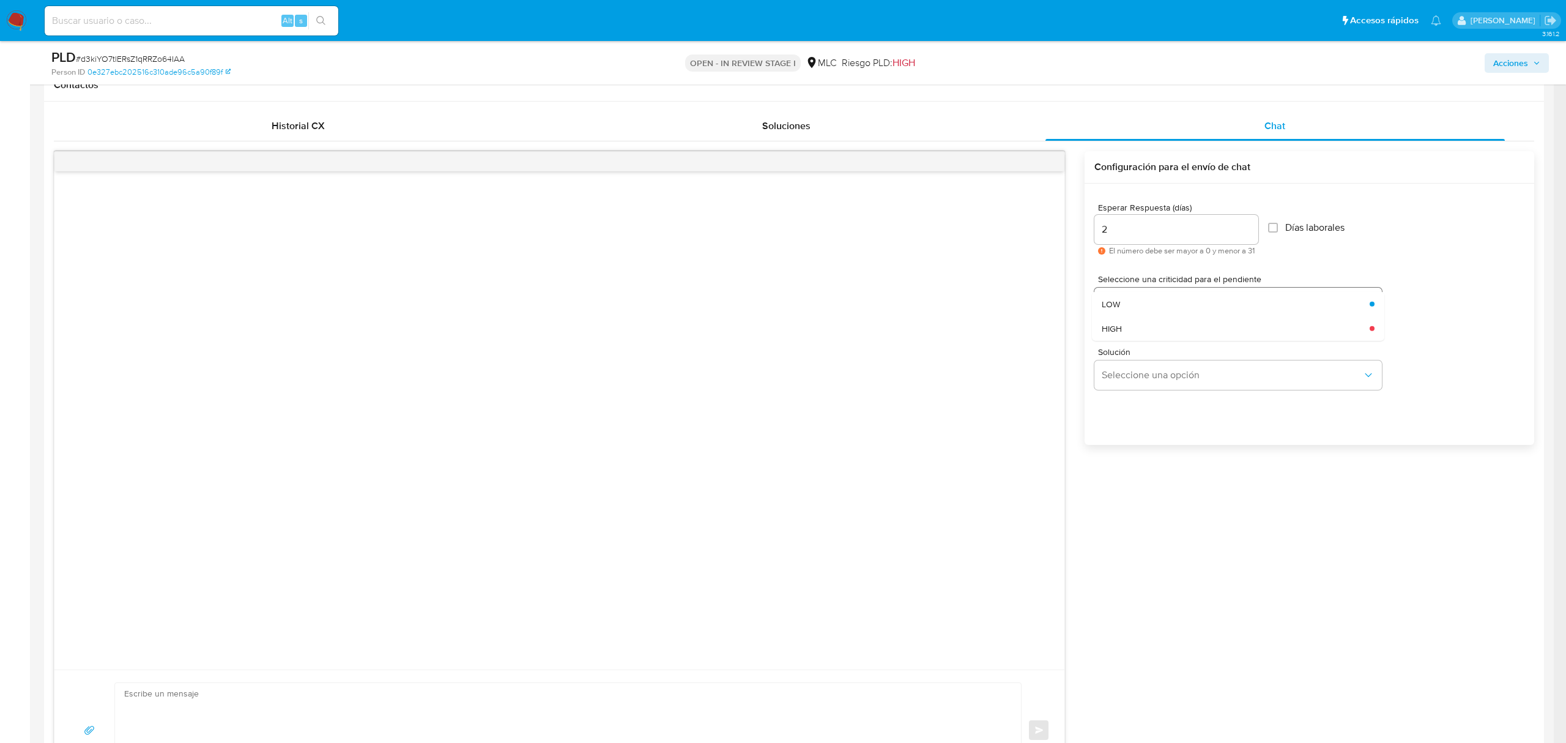
click at [1180, 304] on div "LOW" at bounding box center [1232, 303] width 261 height 24
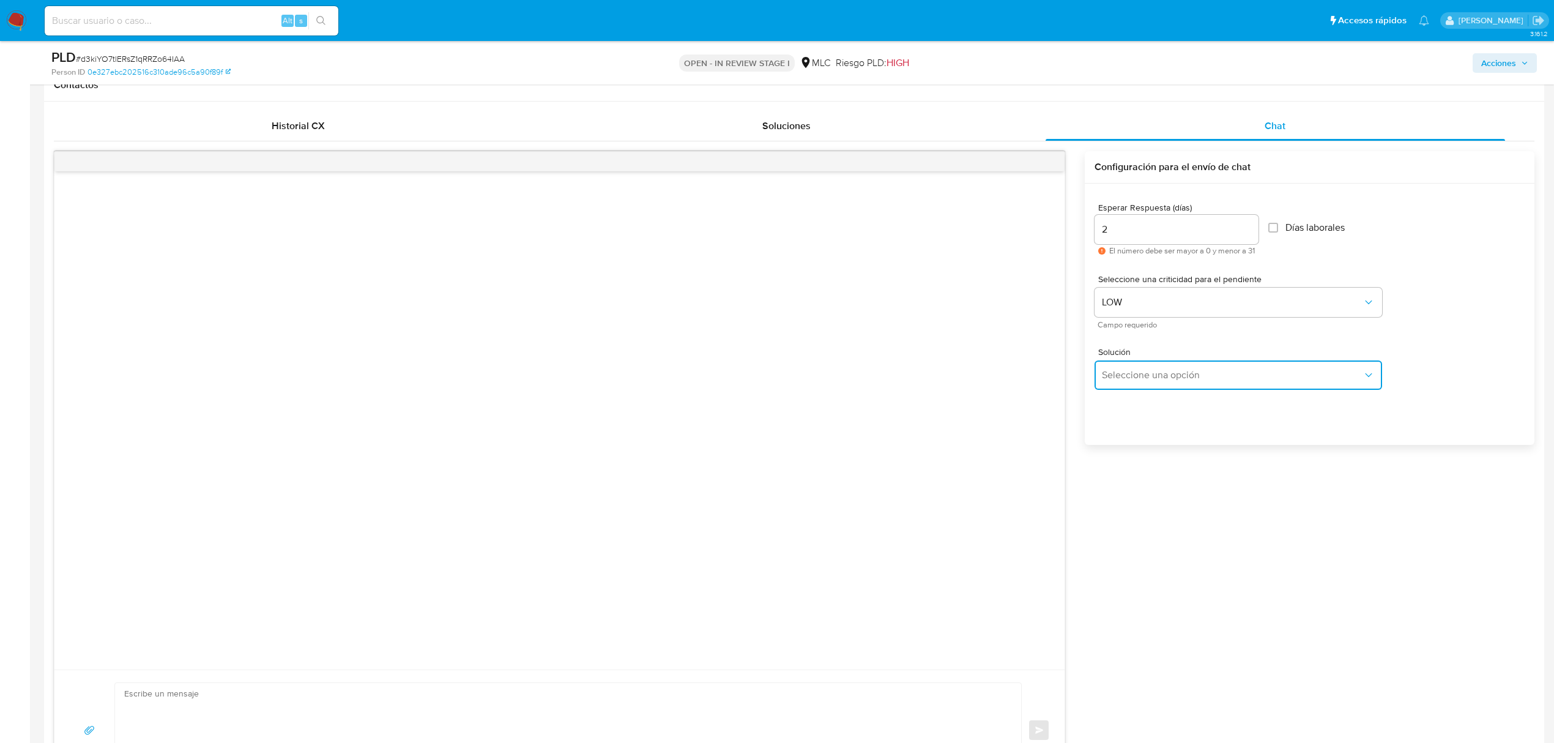
click at [1193, 362] on button "Seleccione una opción" at bounding box center [1239, 374] width 288 height 29
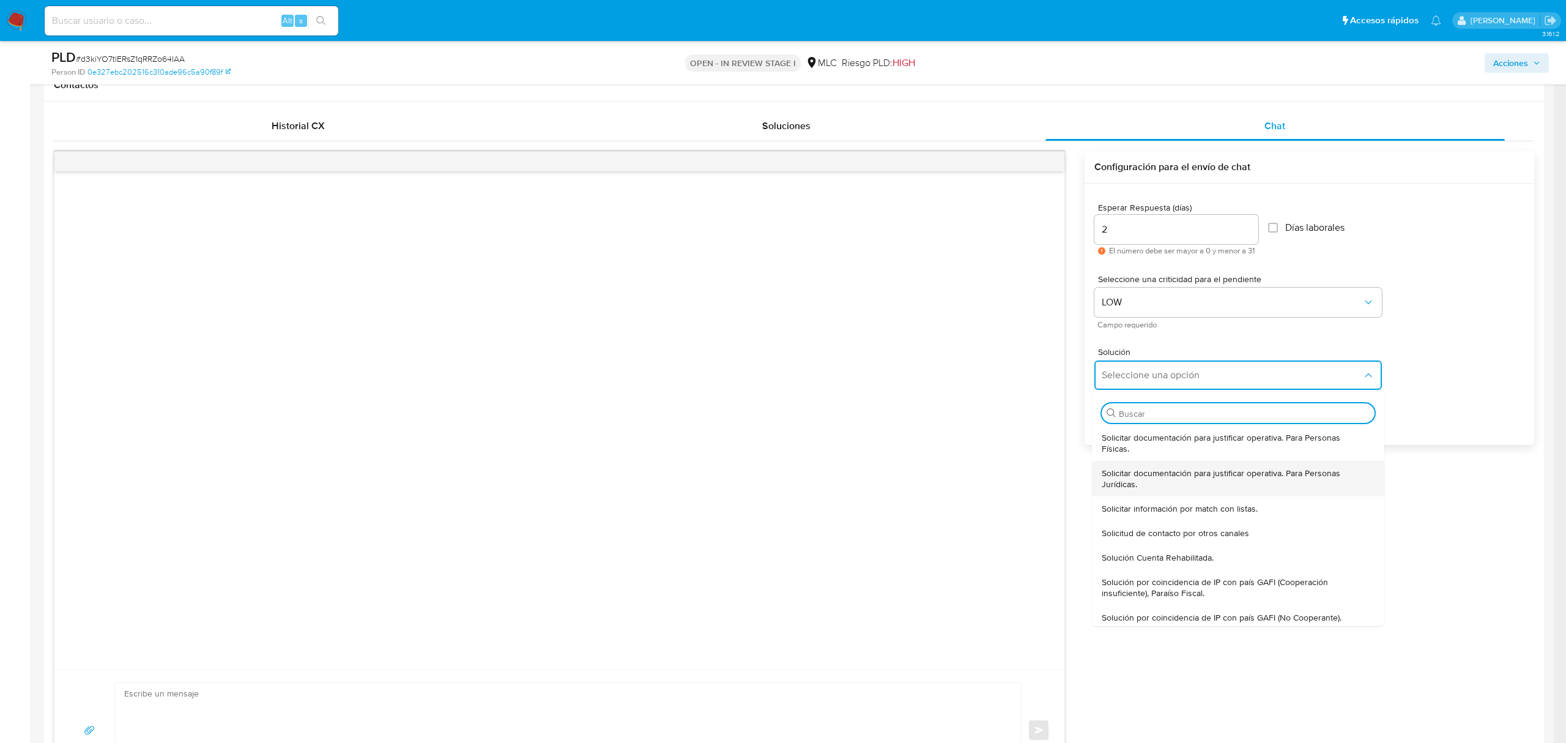
click at [1193, 477] on span "Solicitar documentación para justificar operativa. Para Personas Jurídicas." at bounding box center [1235, 478] width 266 height 22
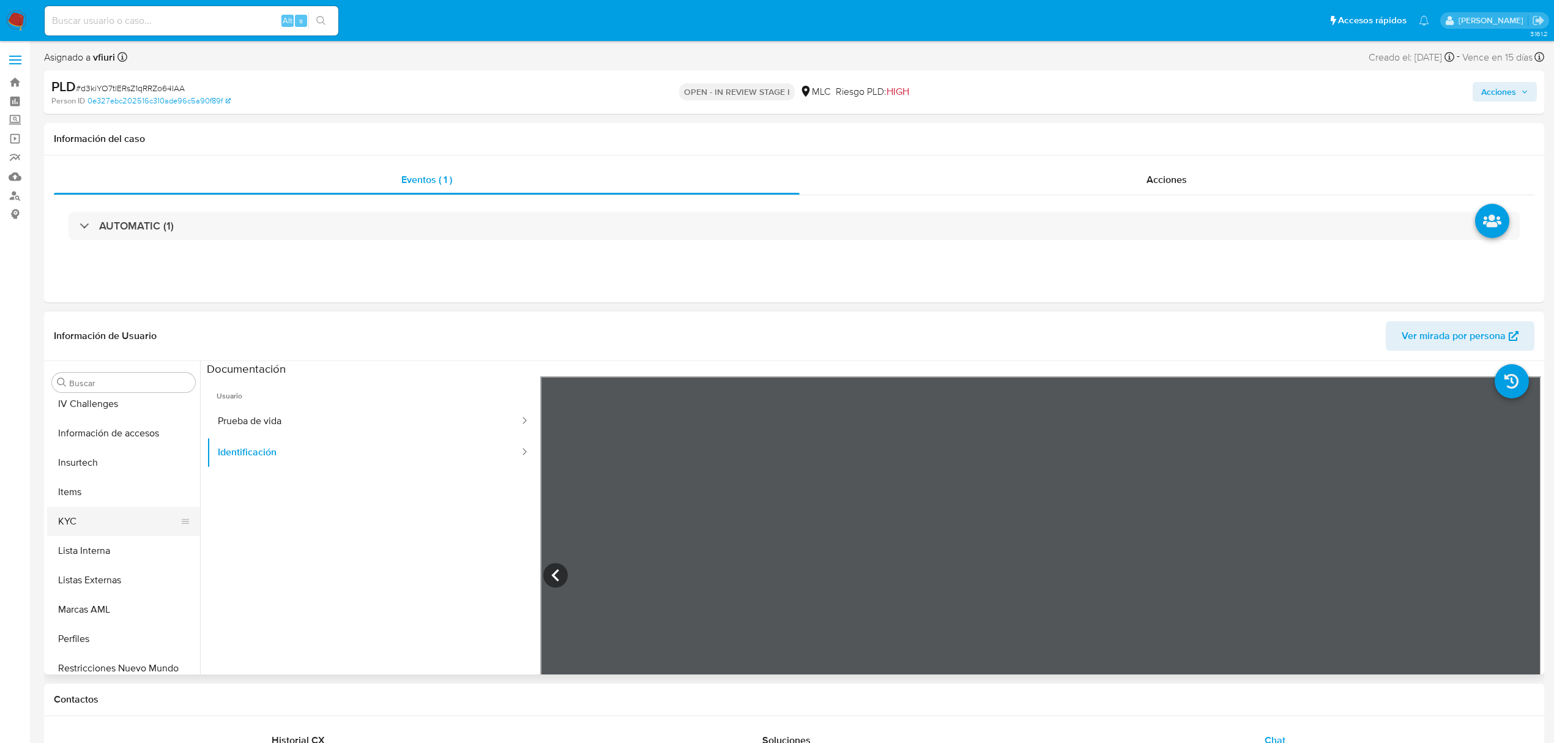
scroll to position [576, 0]
click at [58, 493] on button "KYC" at bounding box center [118, 481] width 143 height 29
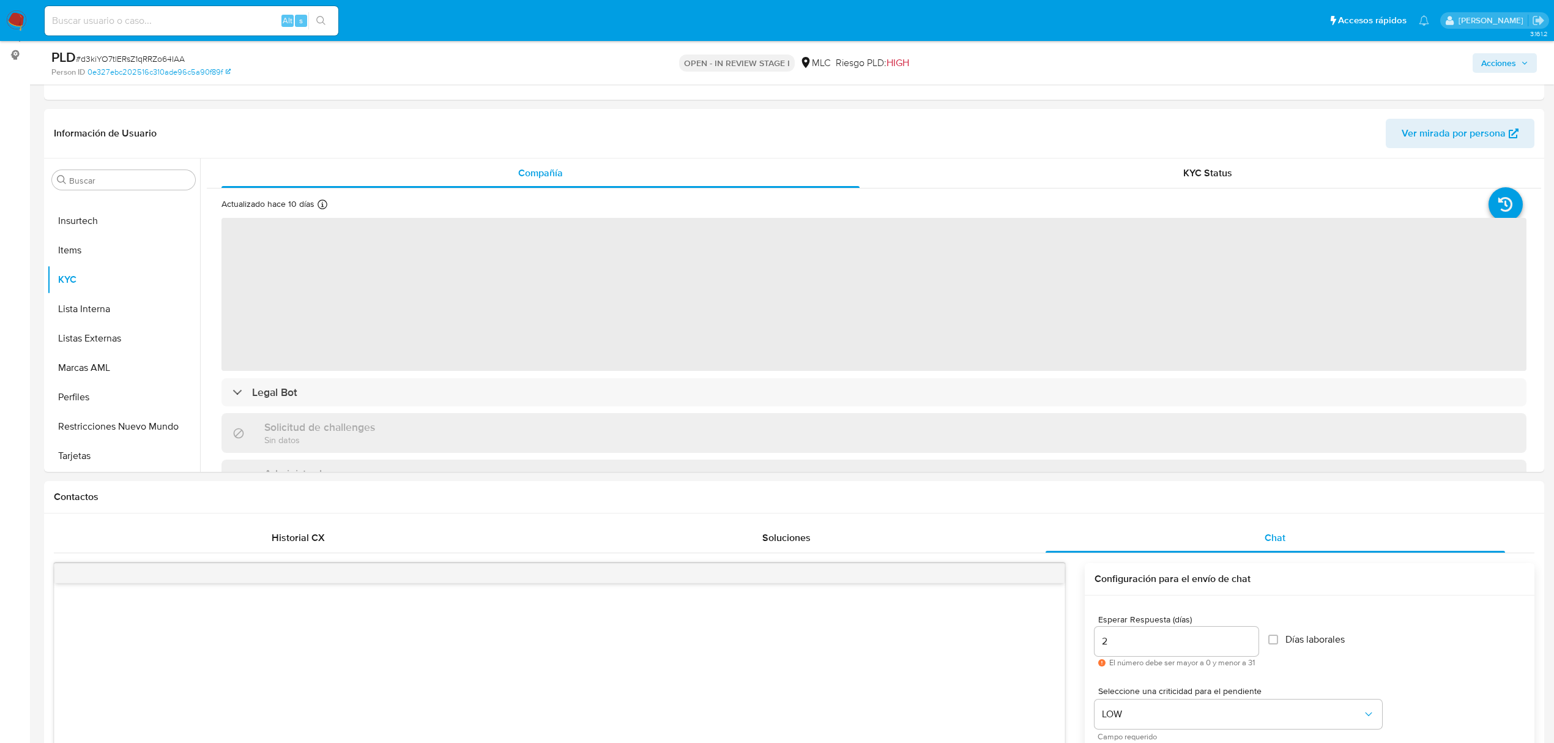
scroll to position [163, 0]
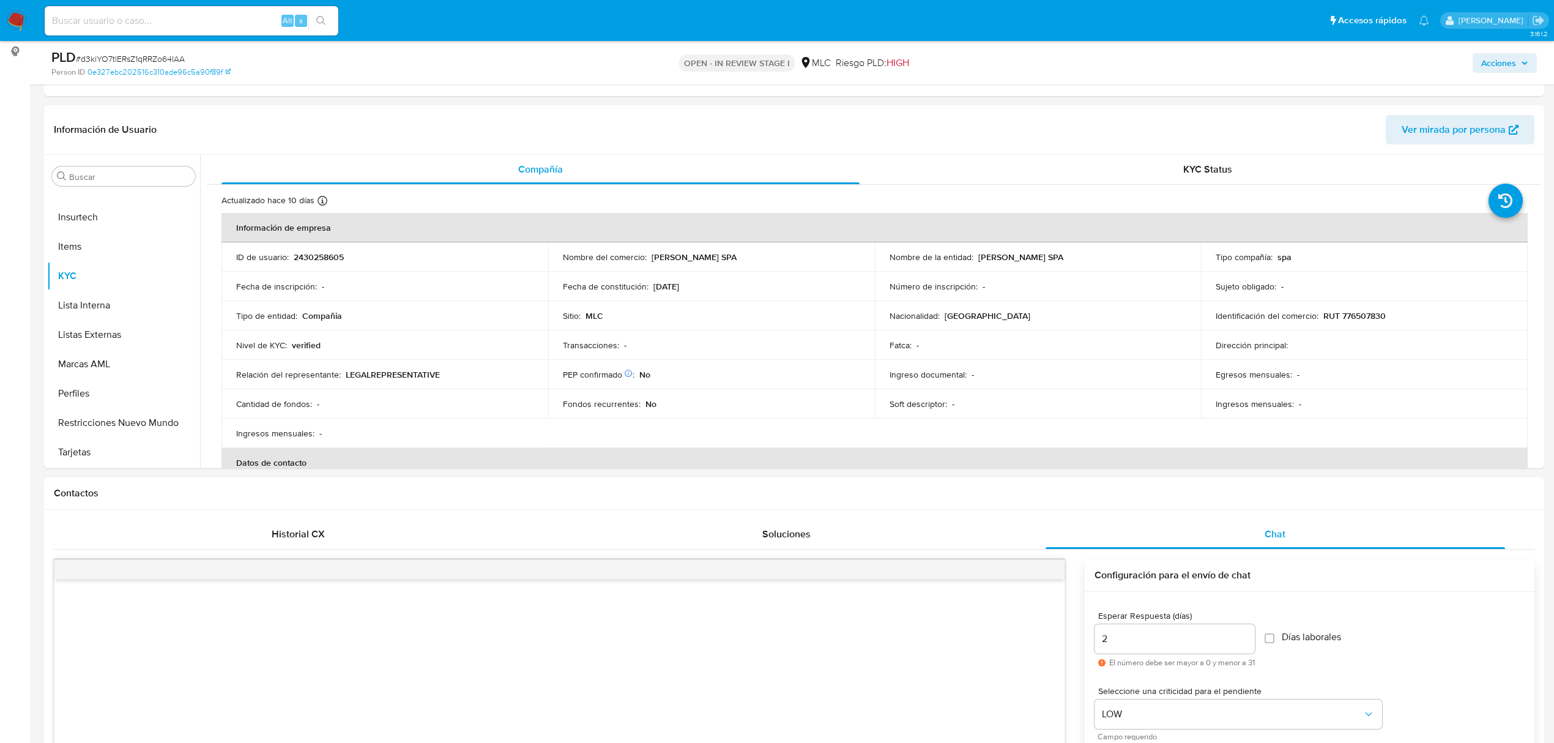
drag, startPoint x: 977, startPoint y: 259, endPoint x: 1075, endPoint y: 269, distance: 99.0
click at [1075, 269] on td "Nombre de la entidad : LUIS LOPEZ MUÑOZ SPA" at bounding box center [1038, 256] width 327 height 29
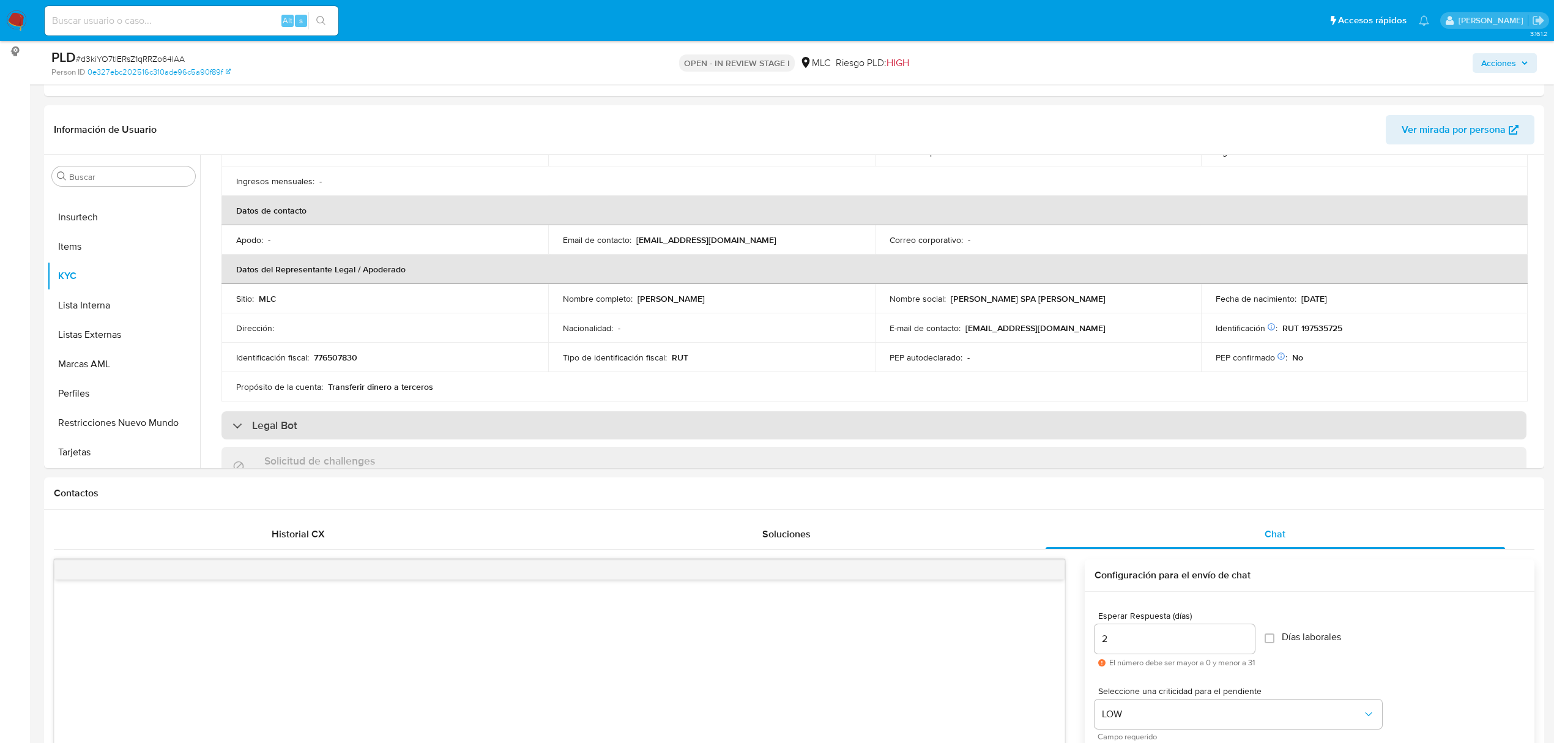
scroll to position [245, 0]
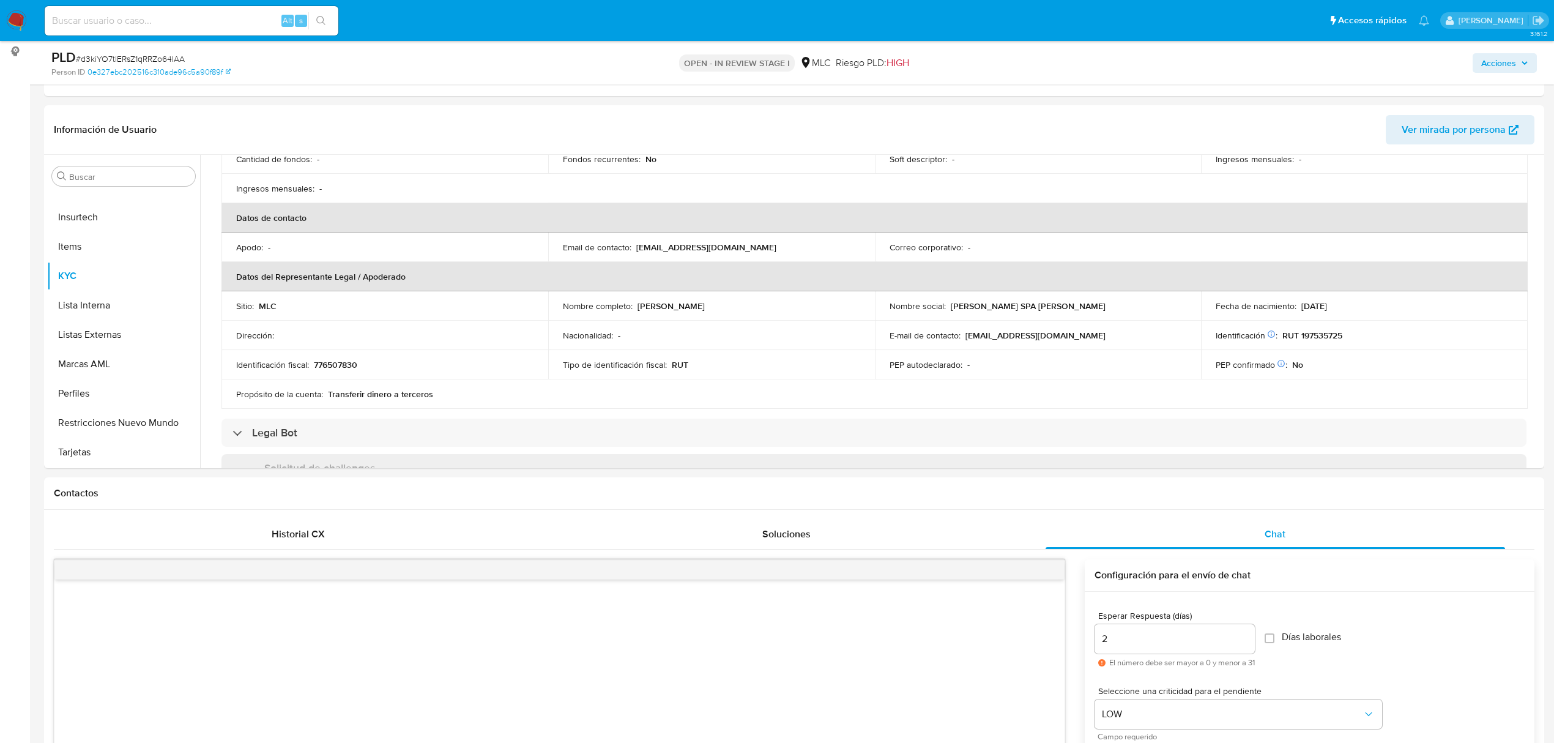
drag, startPoint x: 634, startPoint y: 309, endPoint x: 772, endPoint y: 310, distance: 137.7
click at [772, 310] on div "Nombre completo : Luis Zacarías López Muñoz" at bounding box center [711, 305] width 297 height 11
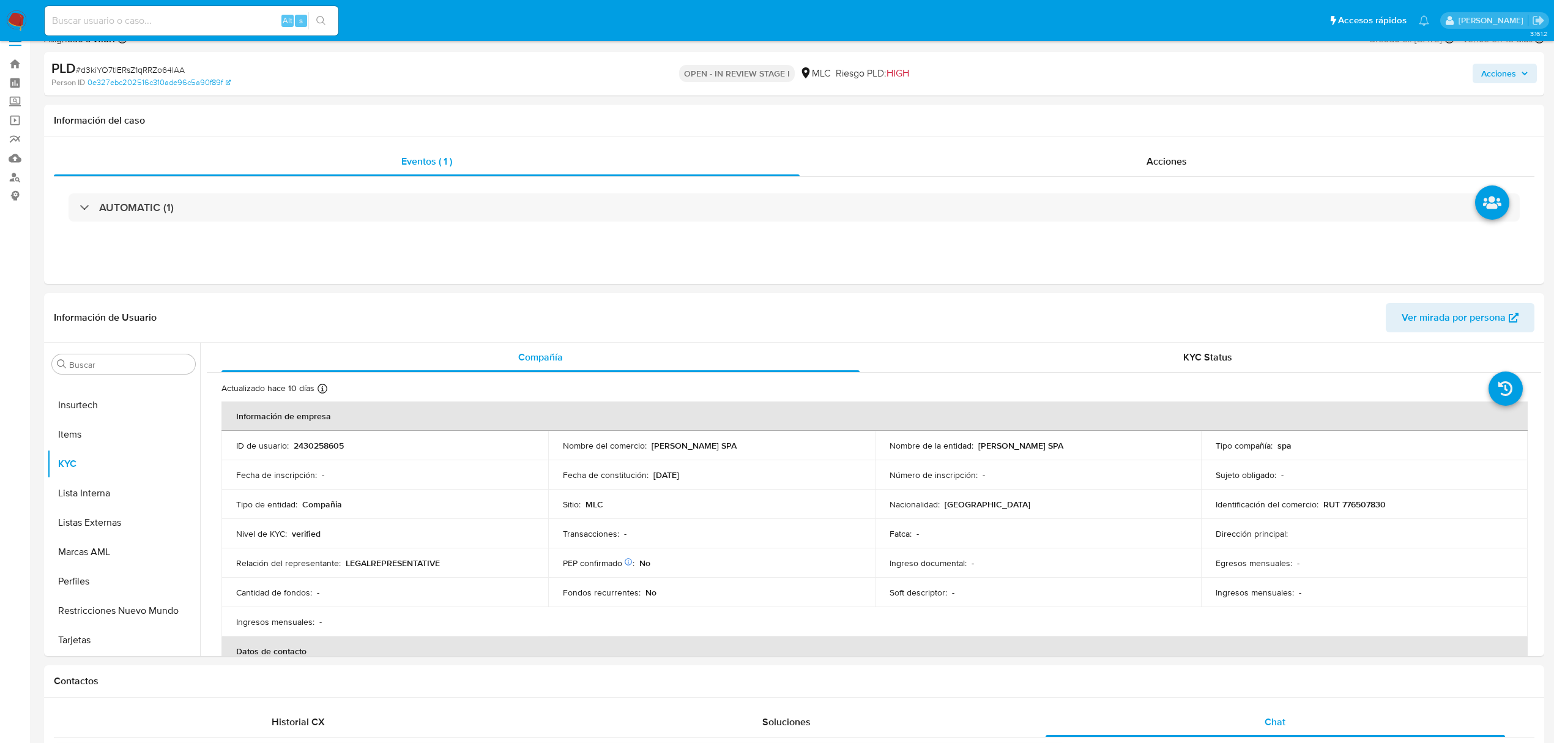
scroll to position [81, 0]
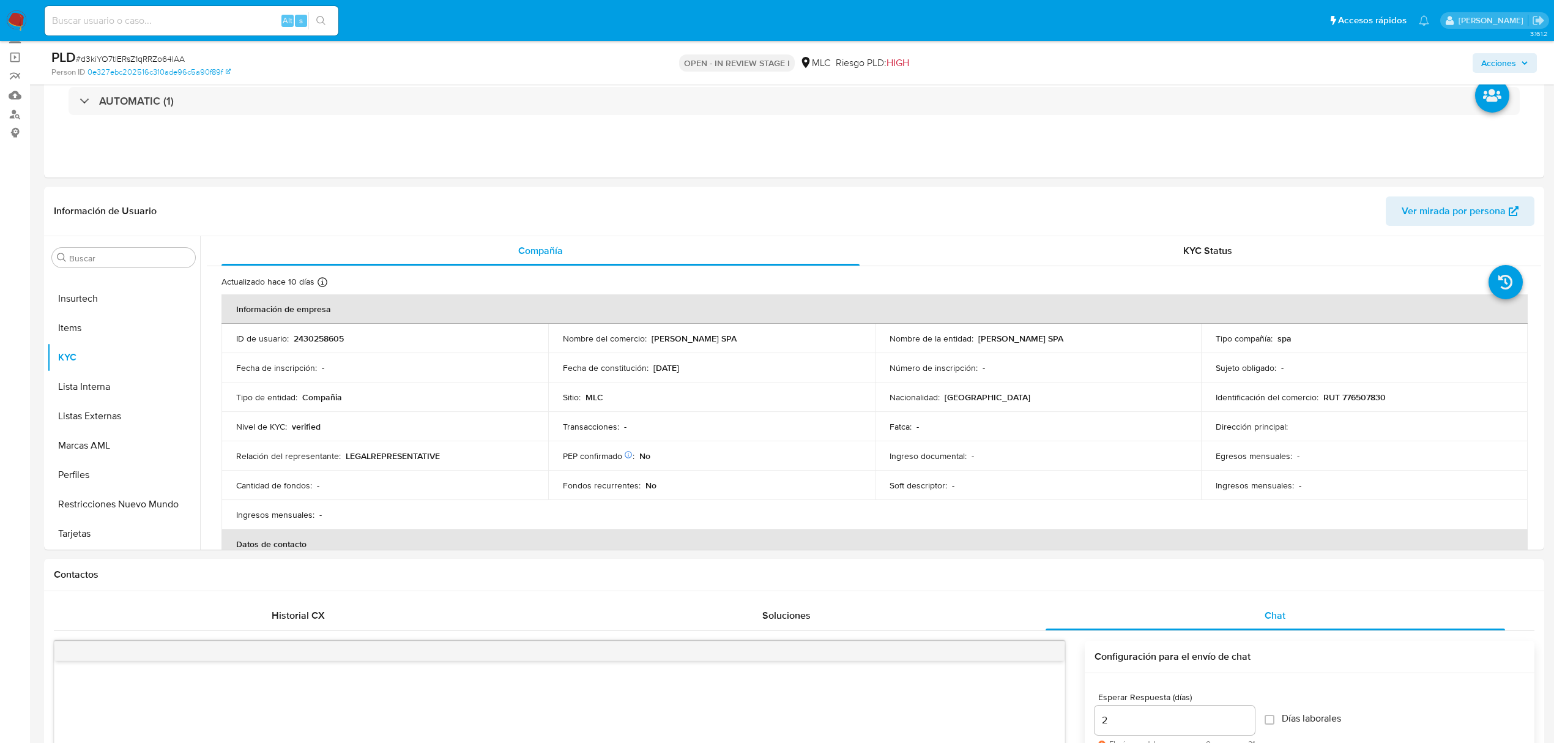
drag, startPoint x: 973, startPoint y: 335, endPoint x: 1090, endPoint y: 337, distance: 117.5
click at [1090, 337] on div "Nombre de la entidad : LUIS LOPEZ MUÑOZ SPA" at bounding box center [1038, 338] width 297 height 11
copy div "LUIS LOPEZ MUÑOZ SPA"
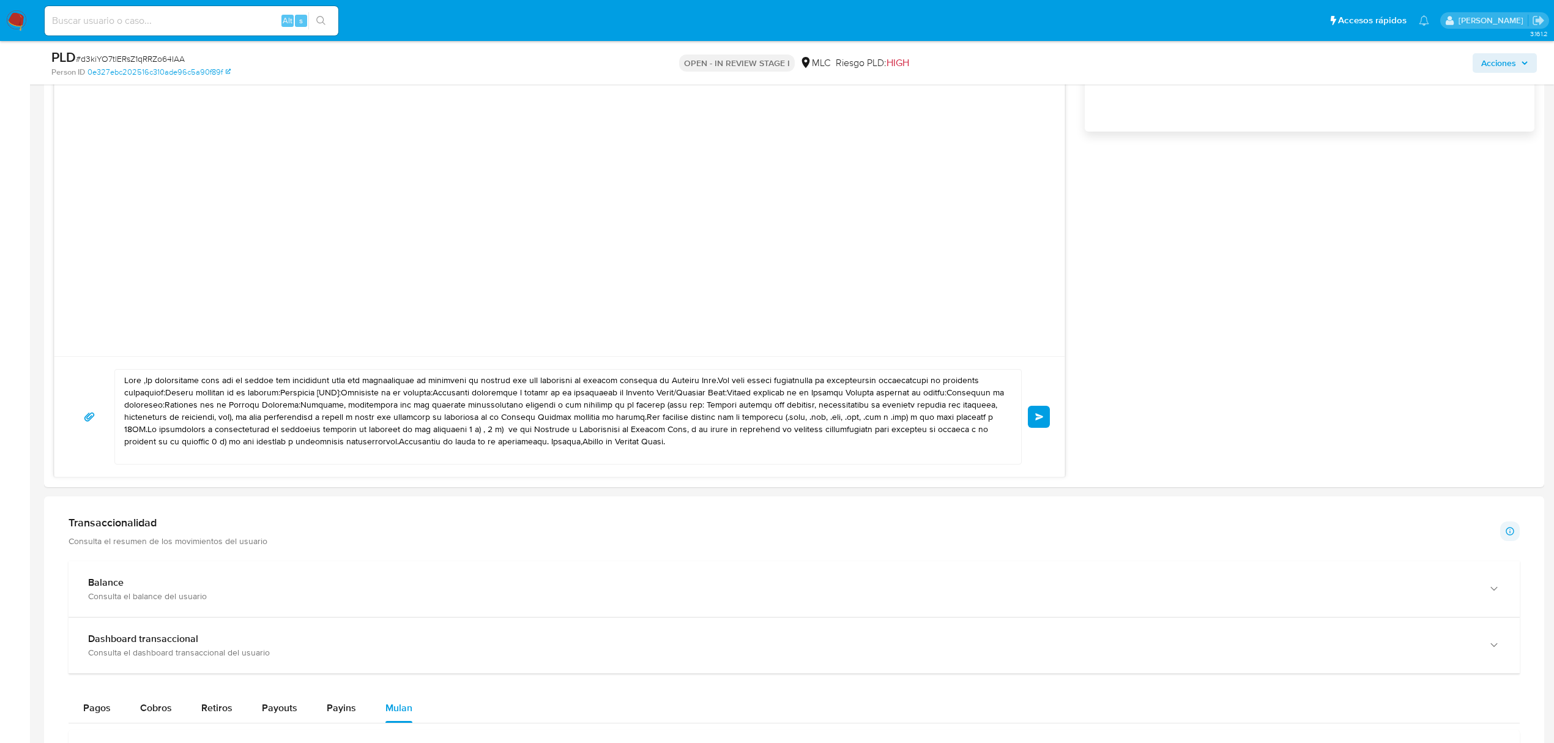
scroll to position [897, 0]
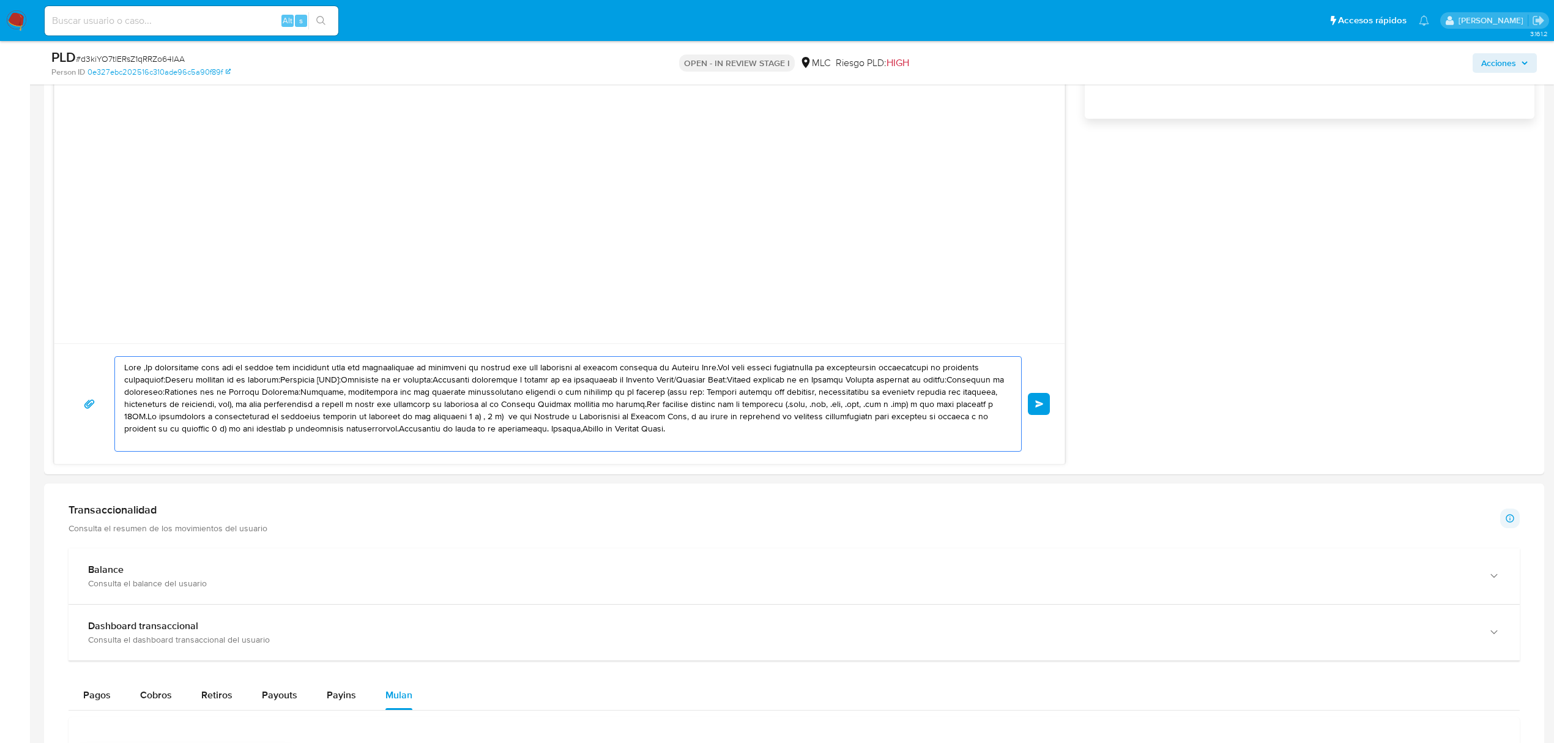
drag, startPoint x: 745, startPoint y: 431, endPoint x: 43, endPoint y: 351, distance: 707.1
click at [43, 351] on main "3.161.2 Asignado a vfiuri Asignado el: 12/08/2025 16:25:21 Creado el: 12/07/202…" at bounding box center [777, 381] width 1554 height 2557
paste textarea "LUIS LOPEZ MUÑOZ SPA, Te contactamos desde el Equipo de Mercado Pago para verif…"
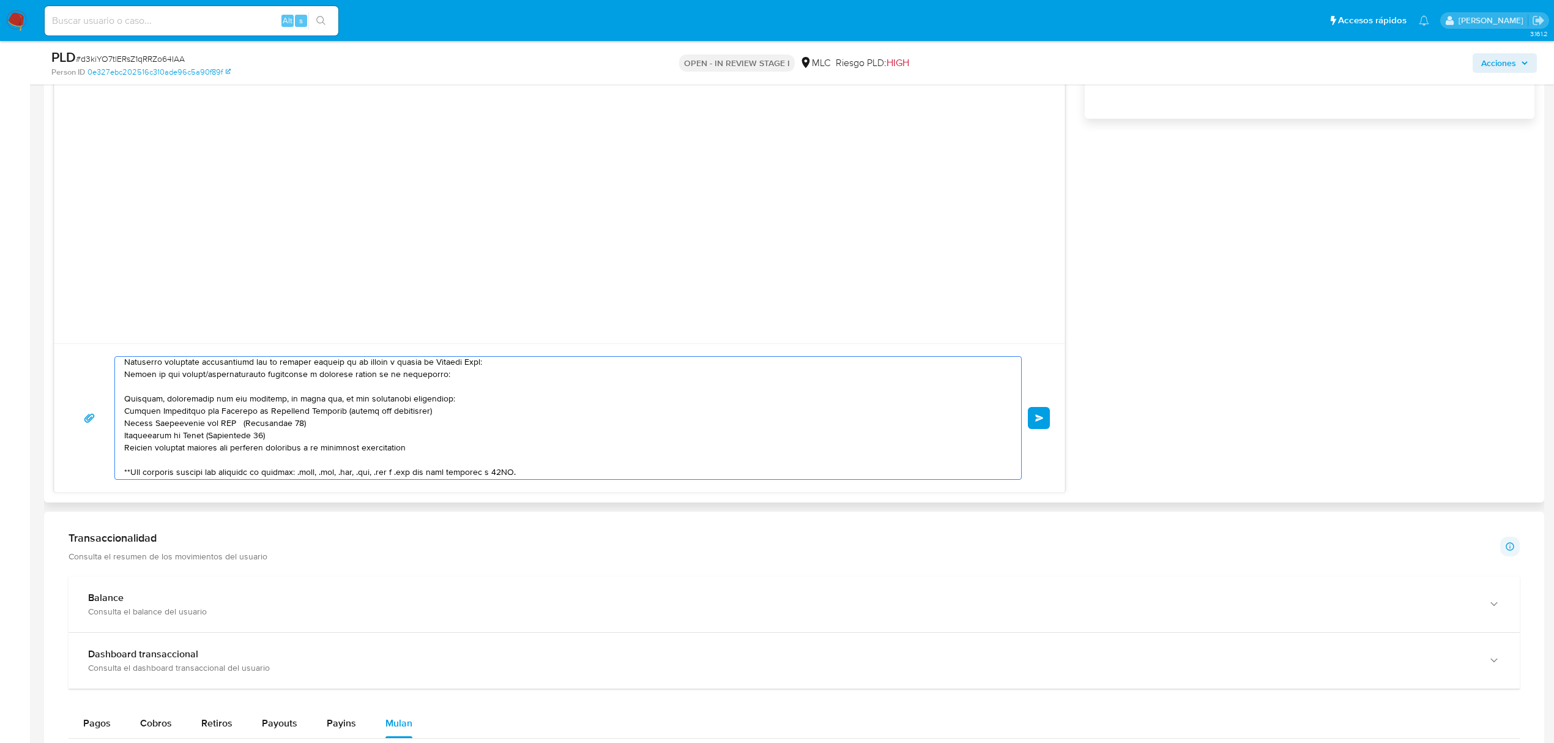
scroll to position [167, 0]
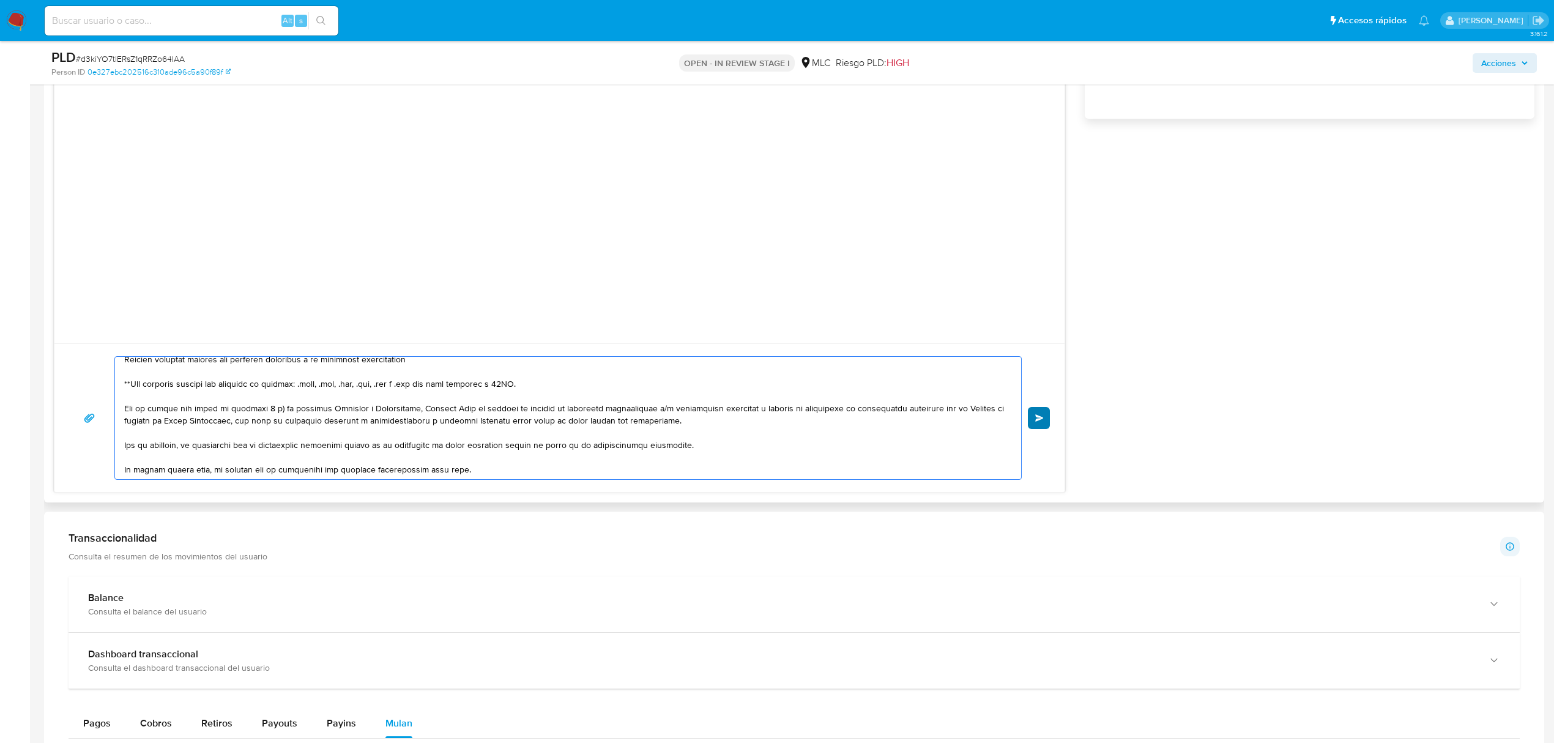
type textarea "Hola LUIS LOPEZ MUÑOZ SPA, Te contactamos desde el Equipo de Mercado Pago para …"
click at [1037, 419] on span "Enviar" at bounding box center [1039, 417] width 9 height 7
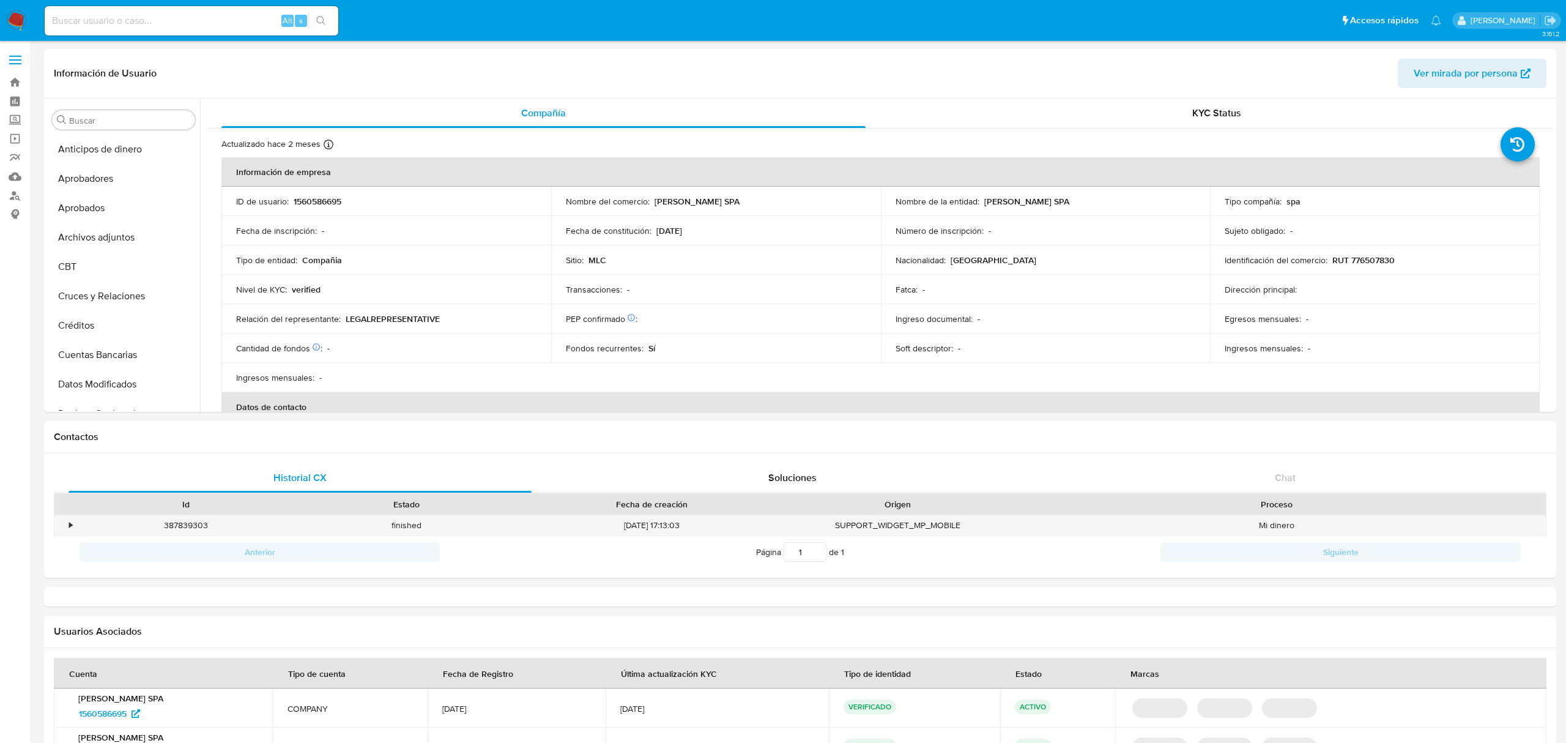
select select "10"
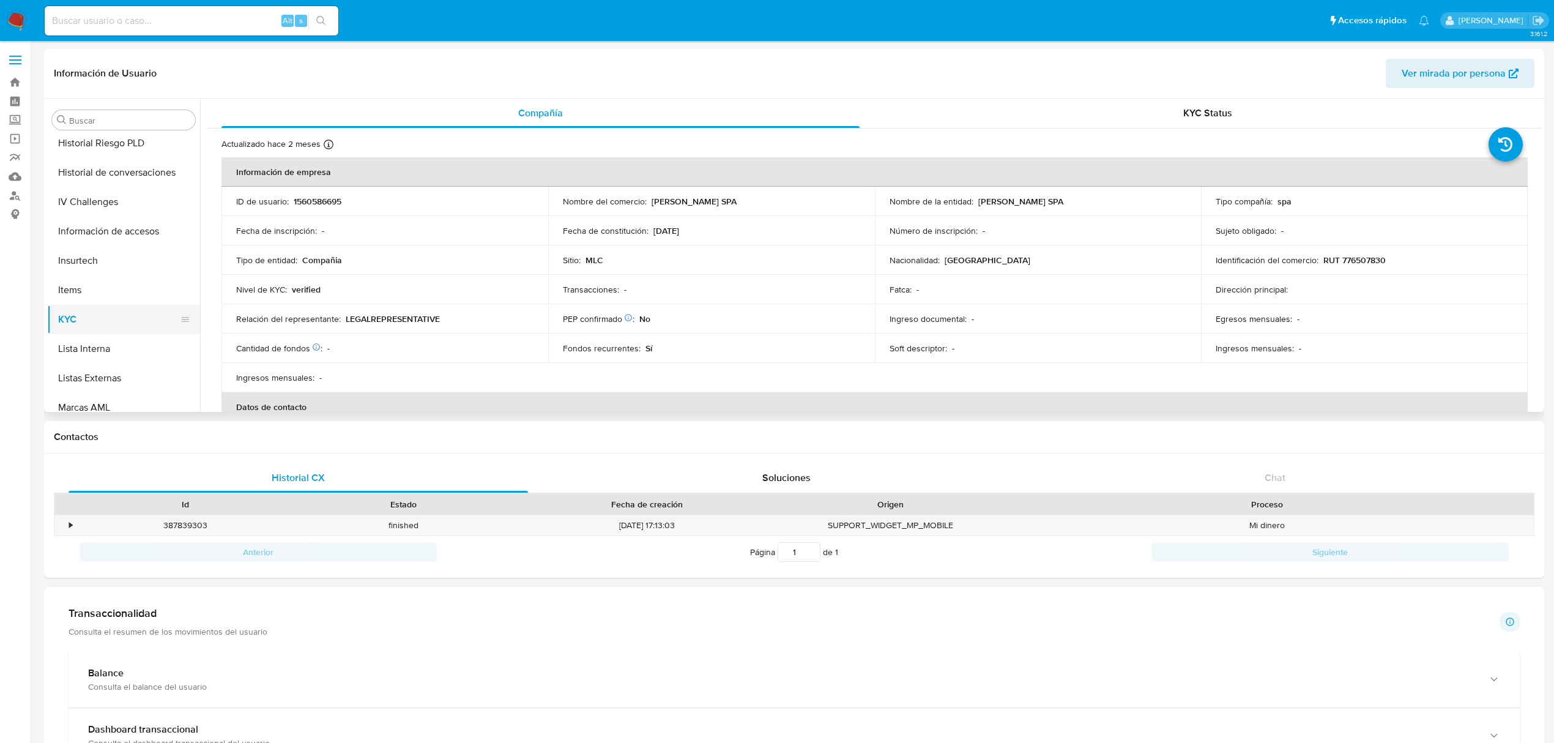
scroll to position [330, 0]
click at [91, 258] on button "Historial Casos" at bounding box center [118, 259] width 143 height 29
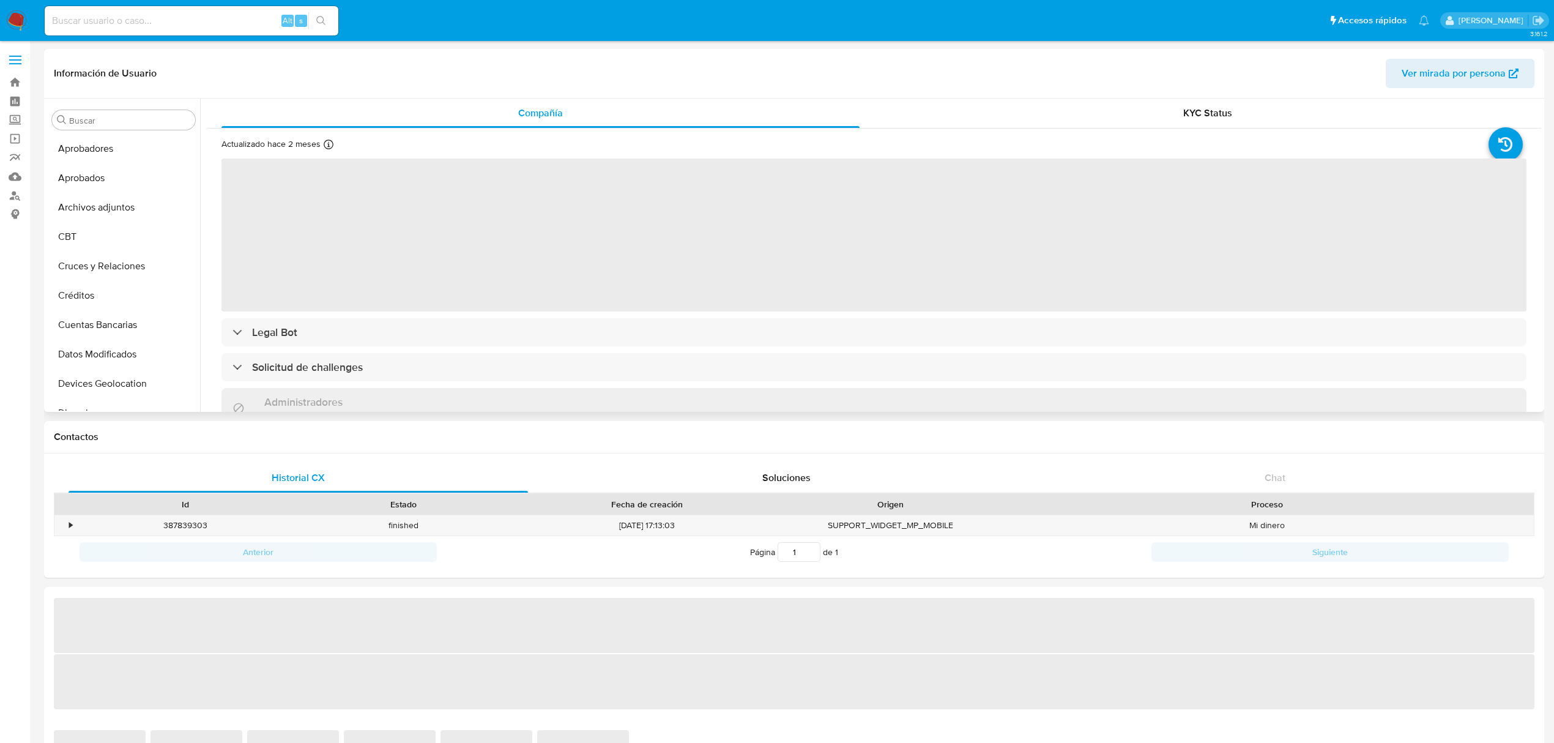
scroll to position [4, 0]
select select "10"
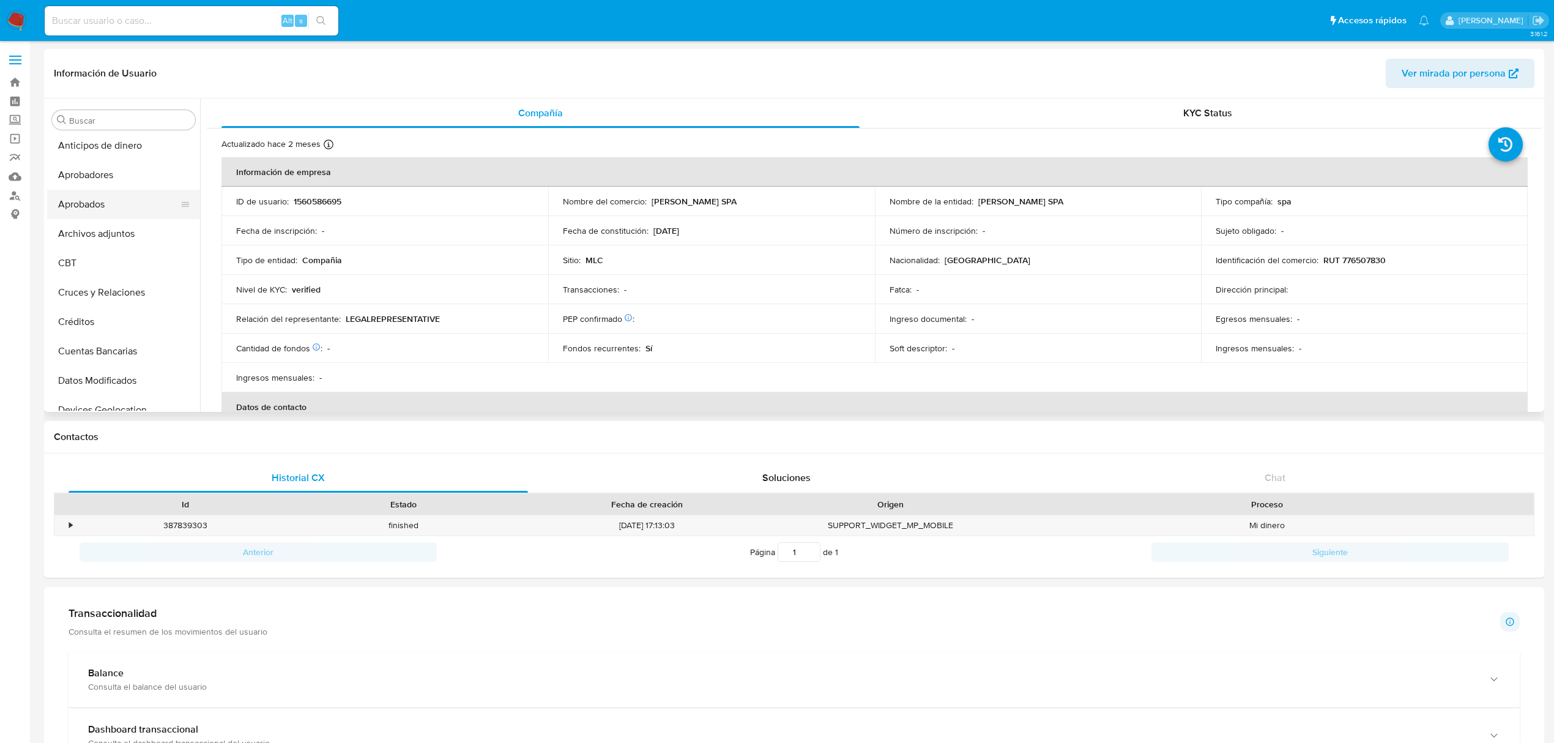
click at [121, 214] on button "Aprobados" at bounding box center [118, 204] width 143 height 29
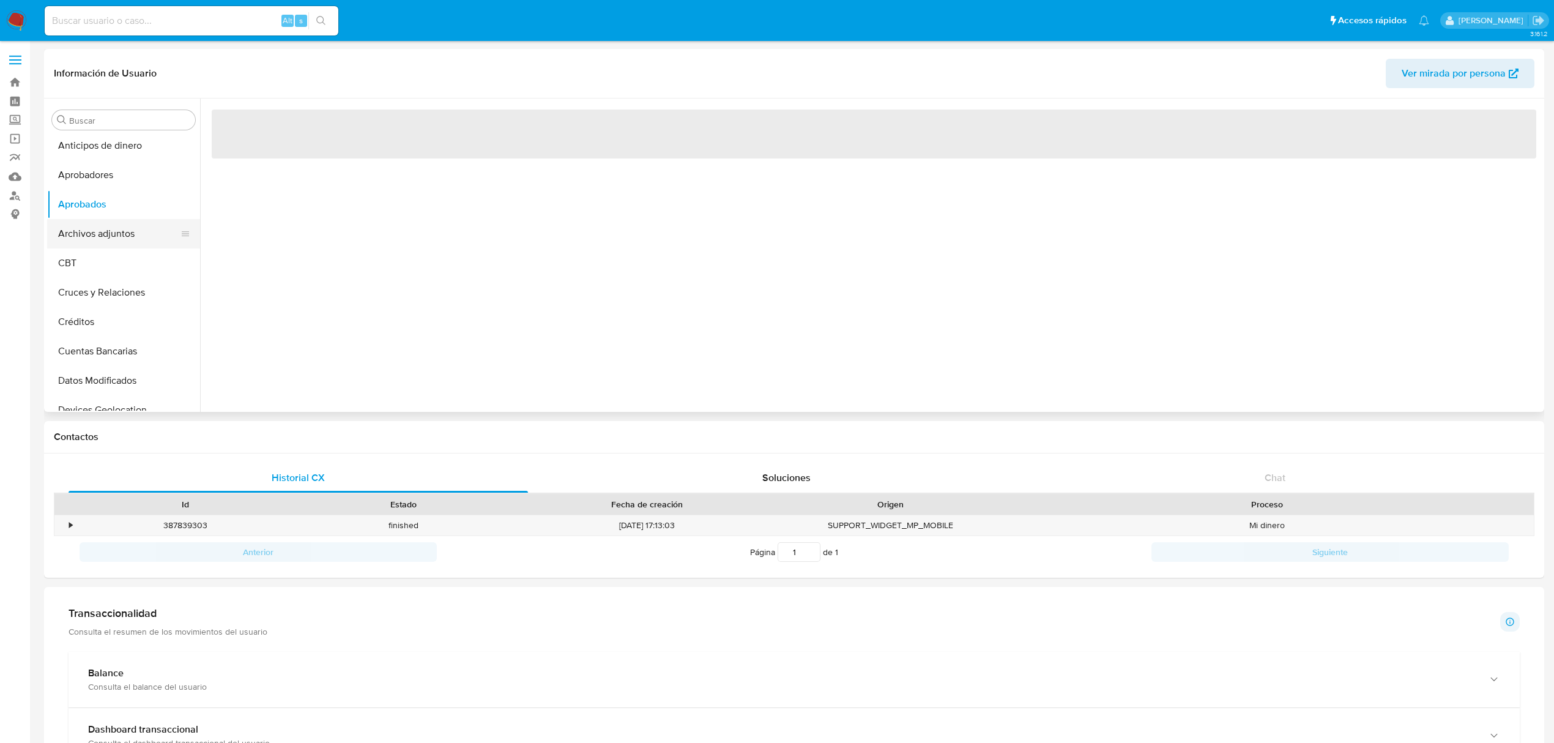
click at [121, 228] on button "Archivos adjuntos" at bounding box center [118, 233] width 143 height 29
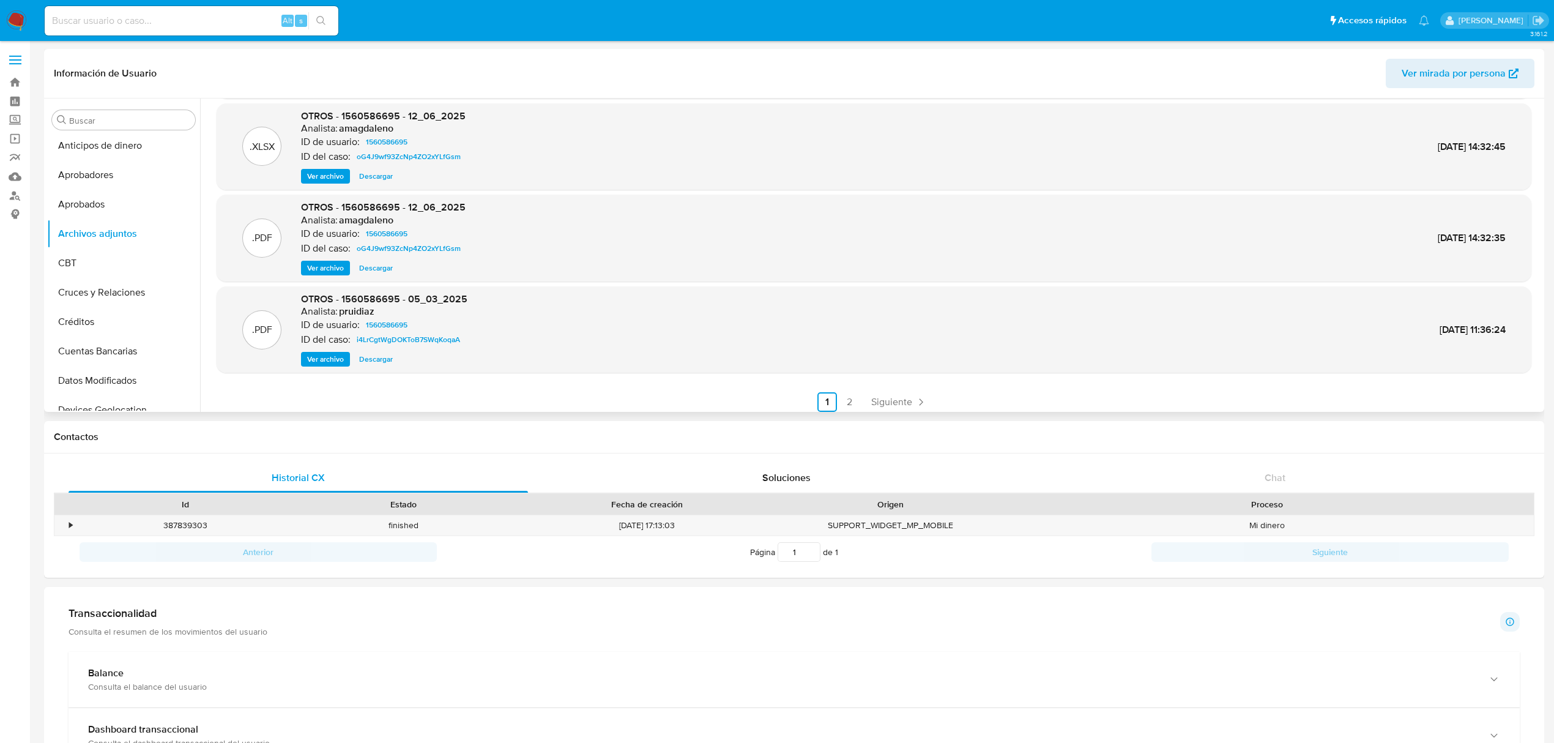
scroll to position [103, 0]
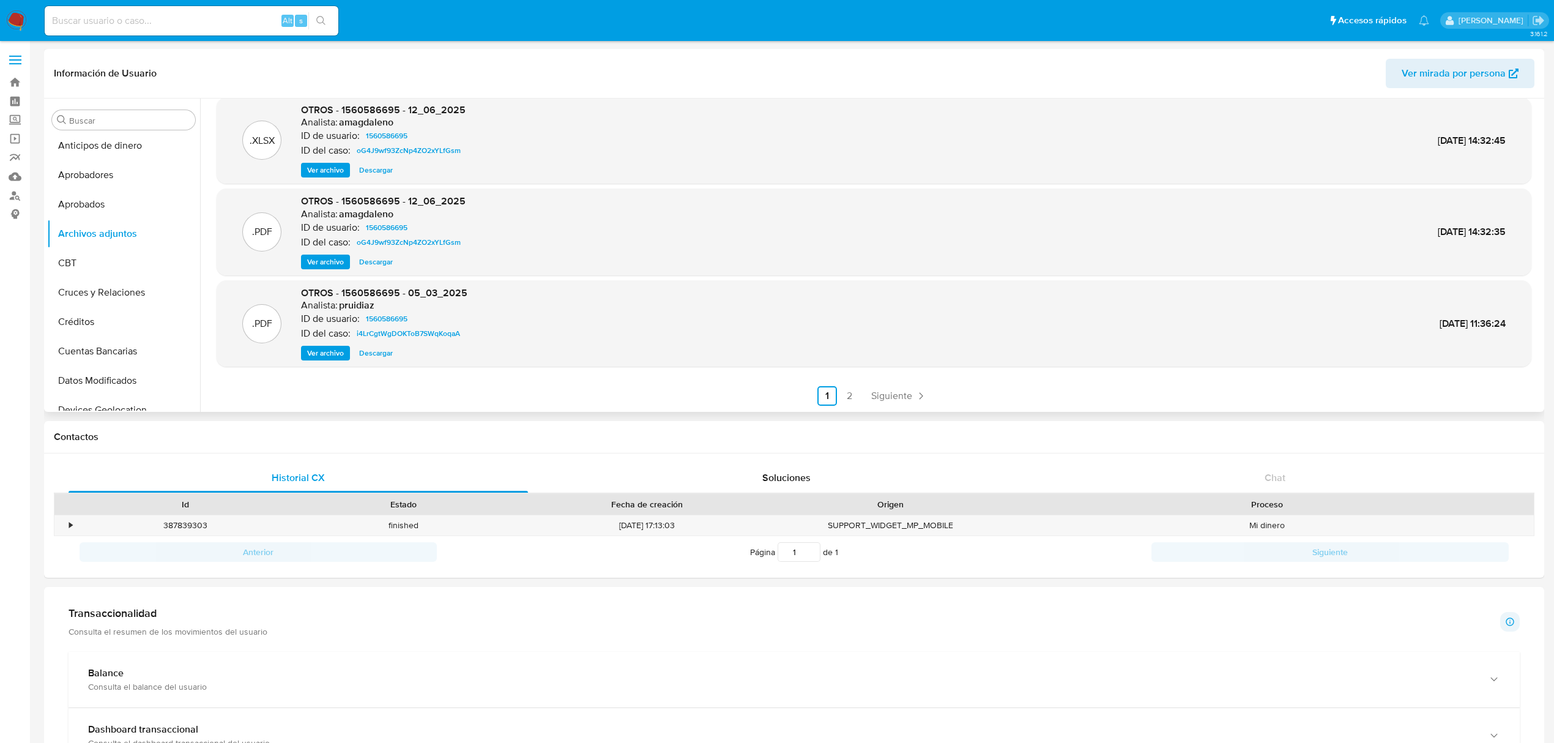
click at [344, 267] on button "Ver archivo" at bounding box center [325, 262] width 49 height 15
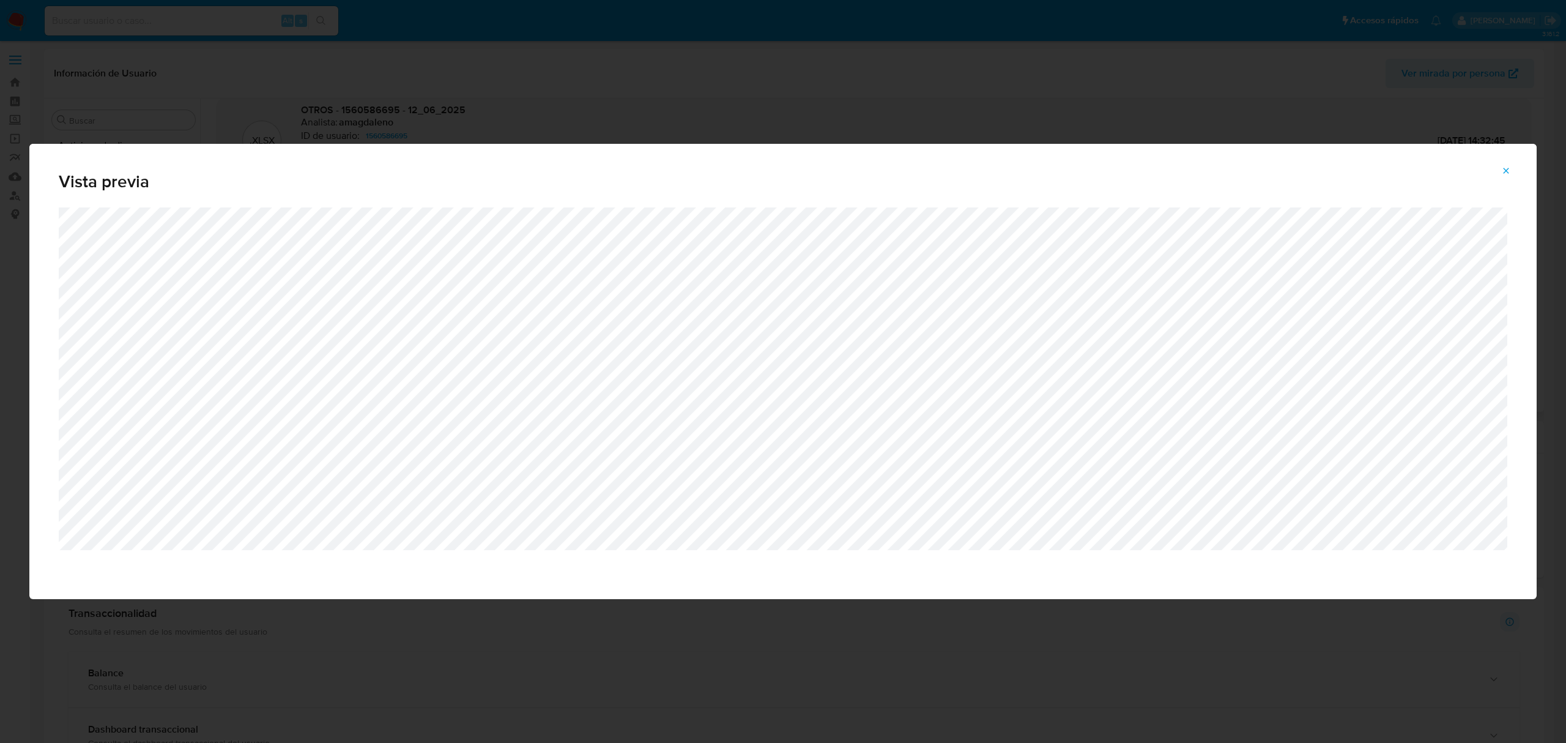
click at [1506, 167] on icon "Attachment preview" at bounding box center [1507, 171] width 10 height 10
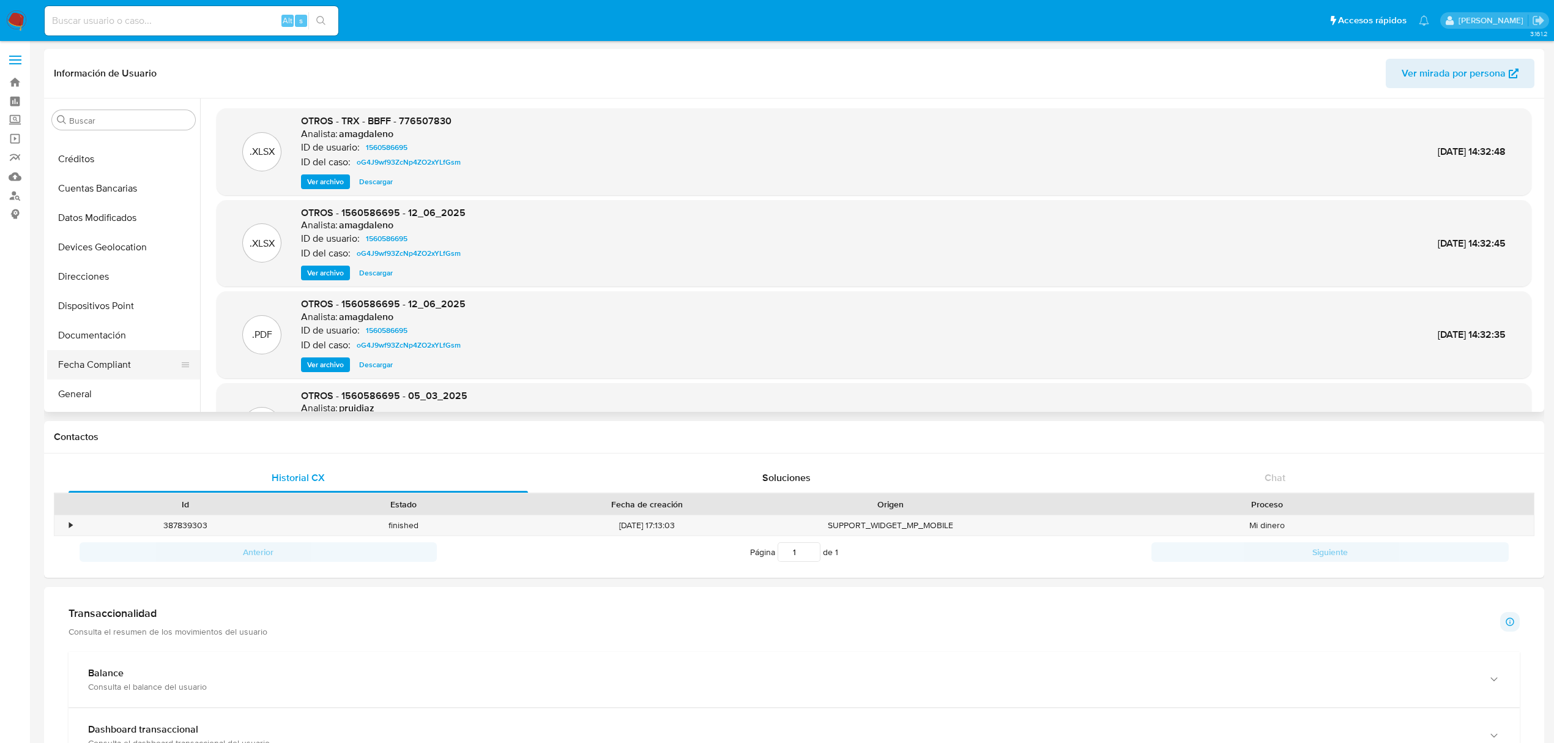
scroll to position [167, 0]
click at [84, 339] on button "Documentación" at bounding box center [118, 334] width 143 height 29
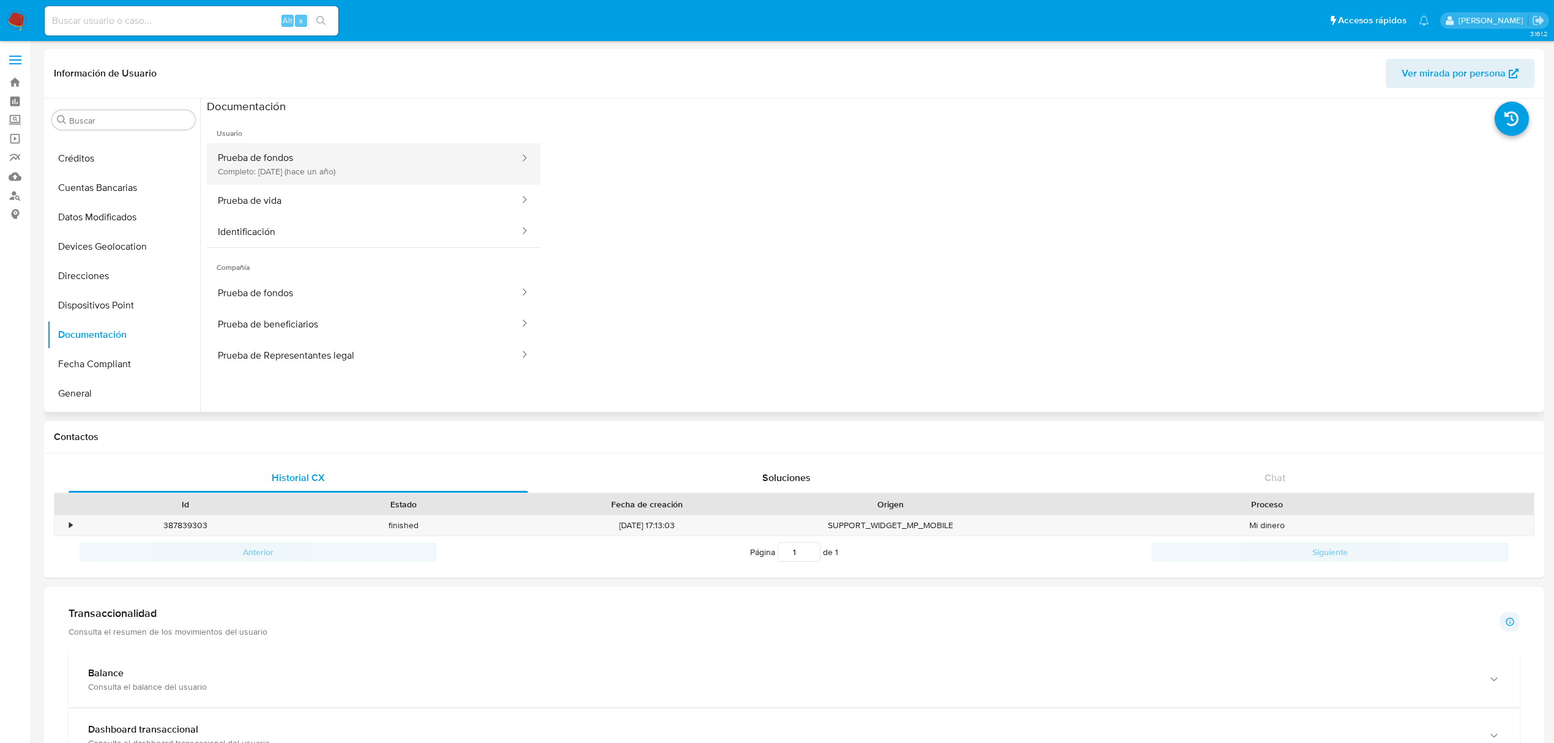
click at [339, 175] on button "Prueba de fondos Completo: [DATE] (hace un año)" at bounding box center [364, 164] width 314 height 42
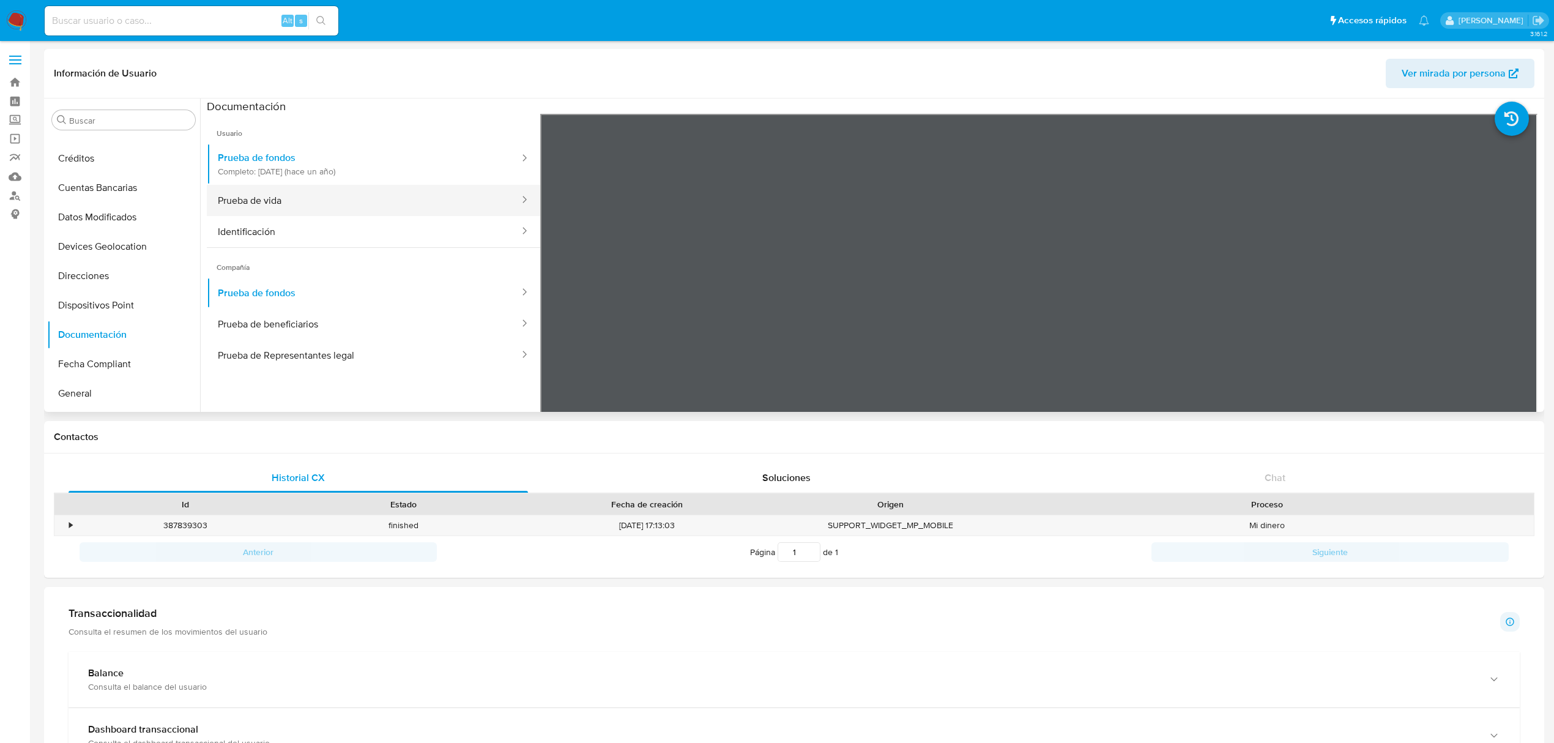
click at [335, 196] on button "Prueba de vida" at bounding box center [364, 200] width 314 height 31
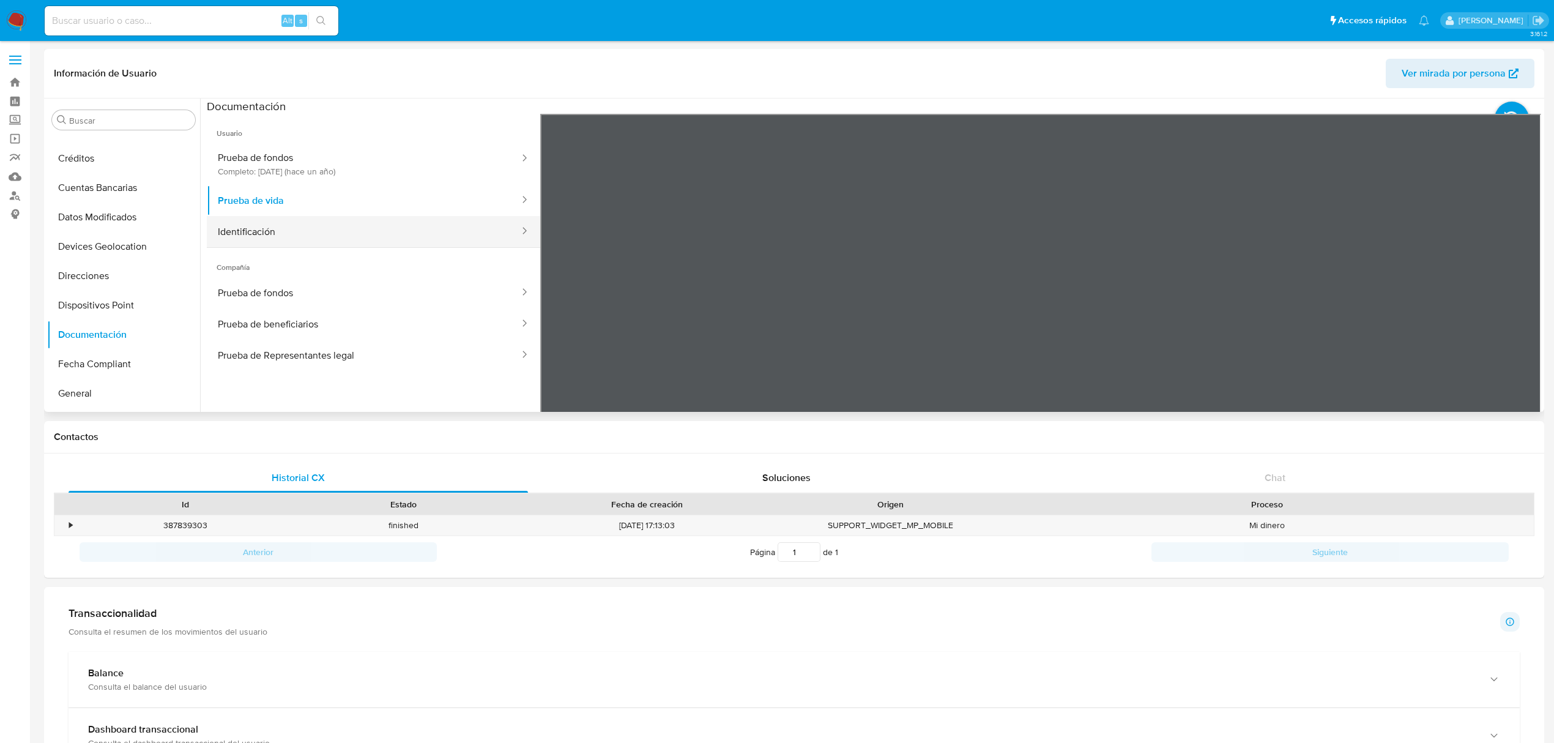
click at [343, 222] on button "Identificación" at bounding box center [364, 231] width 314 height 31
click at [351, 197] on button "Prueba de vida" at bounding box center [364, 200] width 314 height 31
click at [350, 240] on button "Identificación" at bounding box center [364, 231] width 314 height 31
click at [393, 285] on button "Prueba de fondos" at bounding box center [364, 292] width 314 height 31
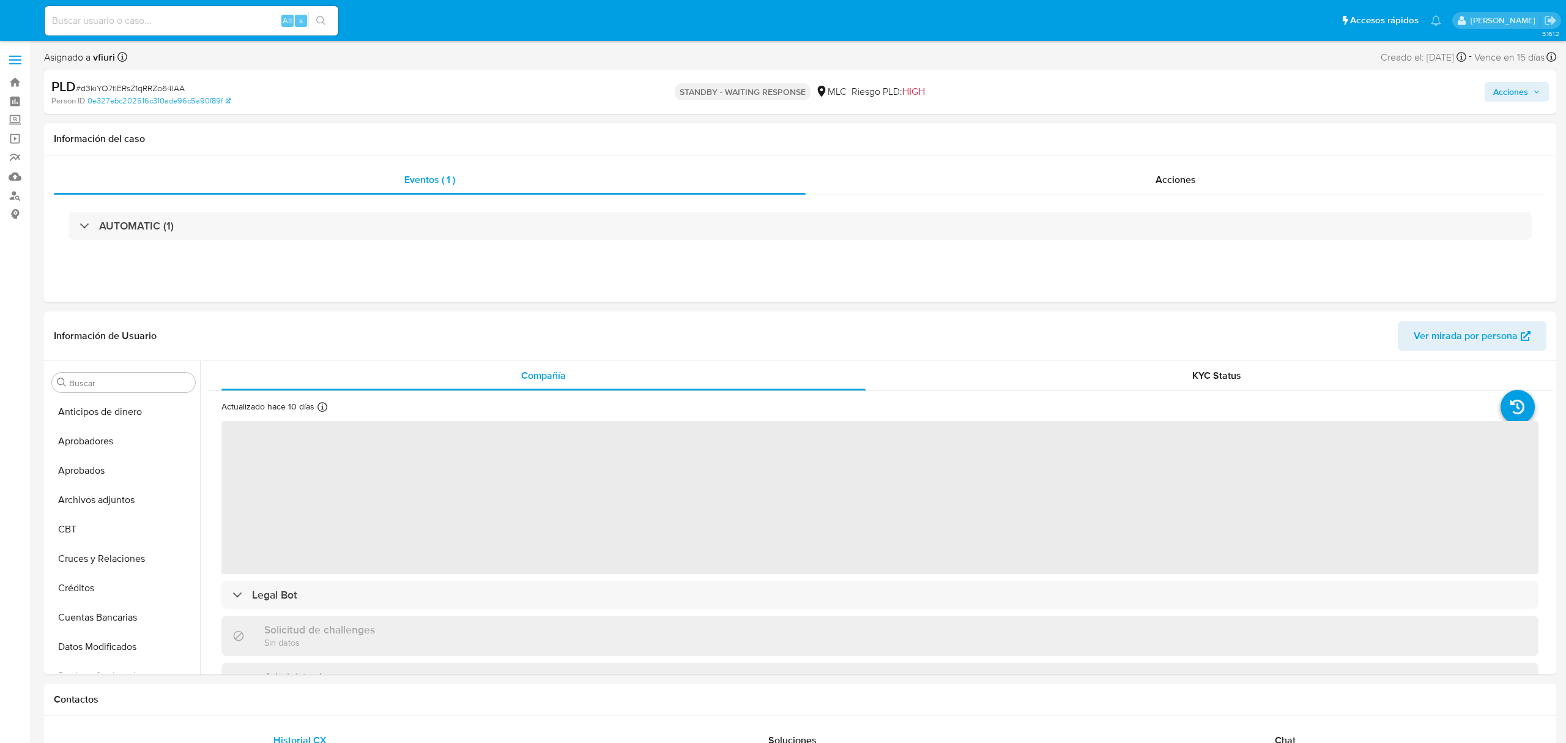
select select "10"
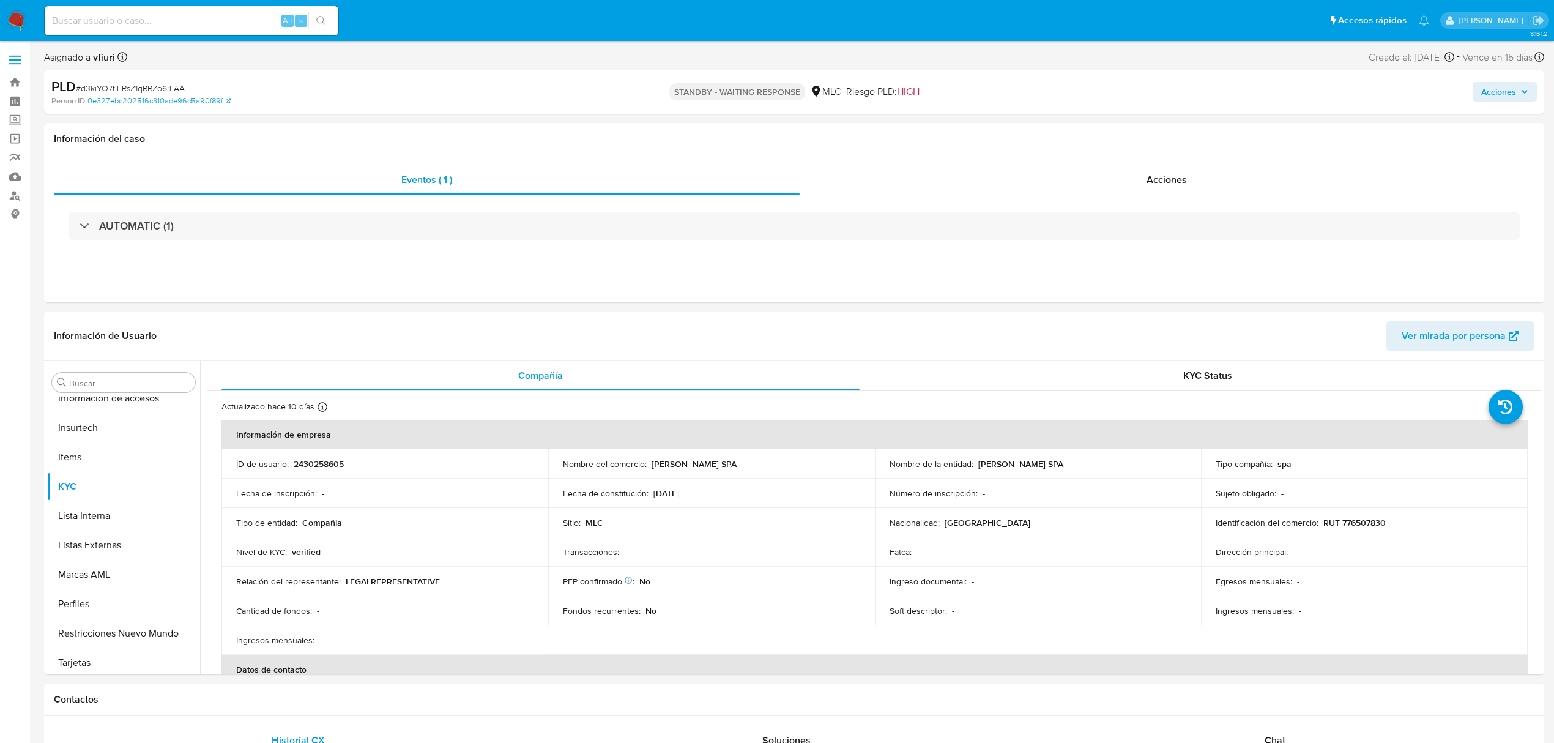
scroll to position [576, 0]
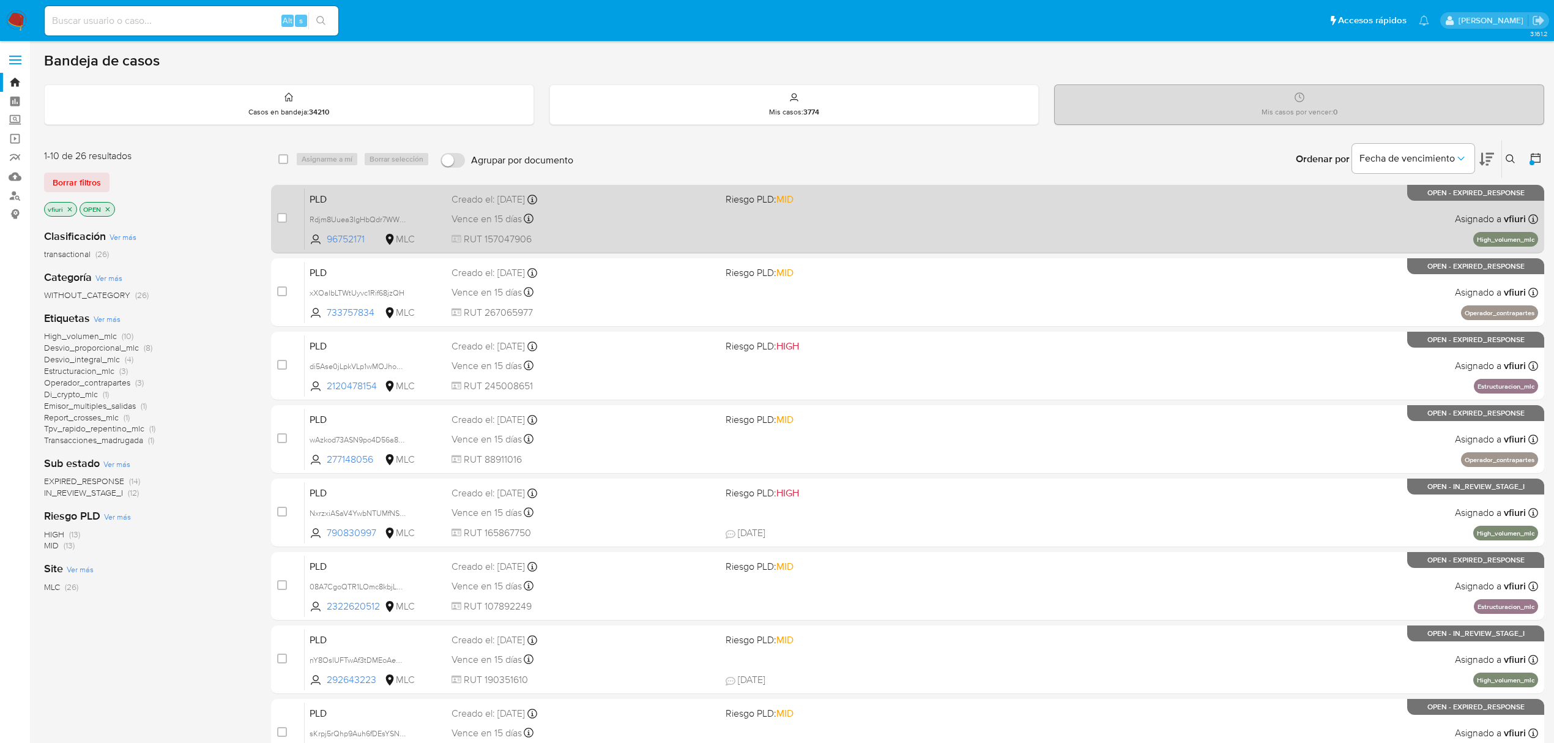
click at [740, 231] on div "PLD Rdjm8Uuea3lgHbQdr7WWsUr5 96752171 MLC Riesgo PLD: MID Creado el: [DATE] Cre…" at bounding box center [922, 219] width 1234 height 62
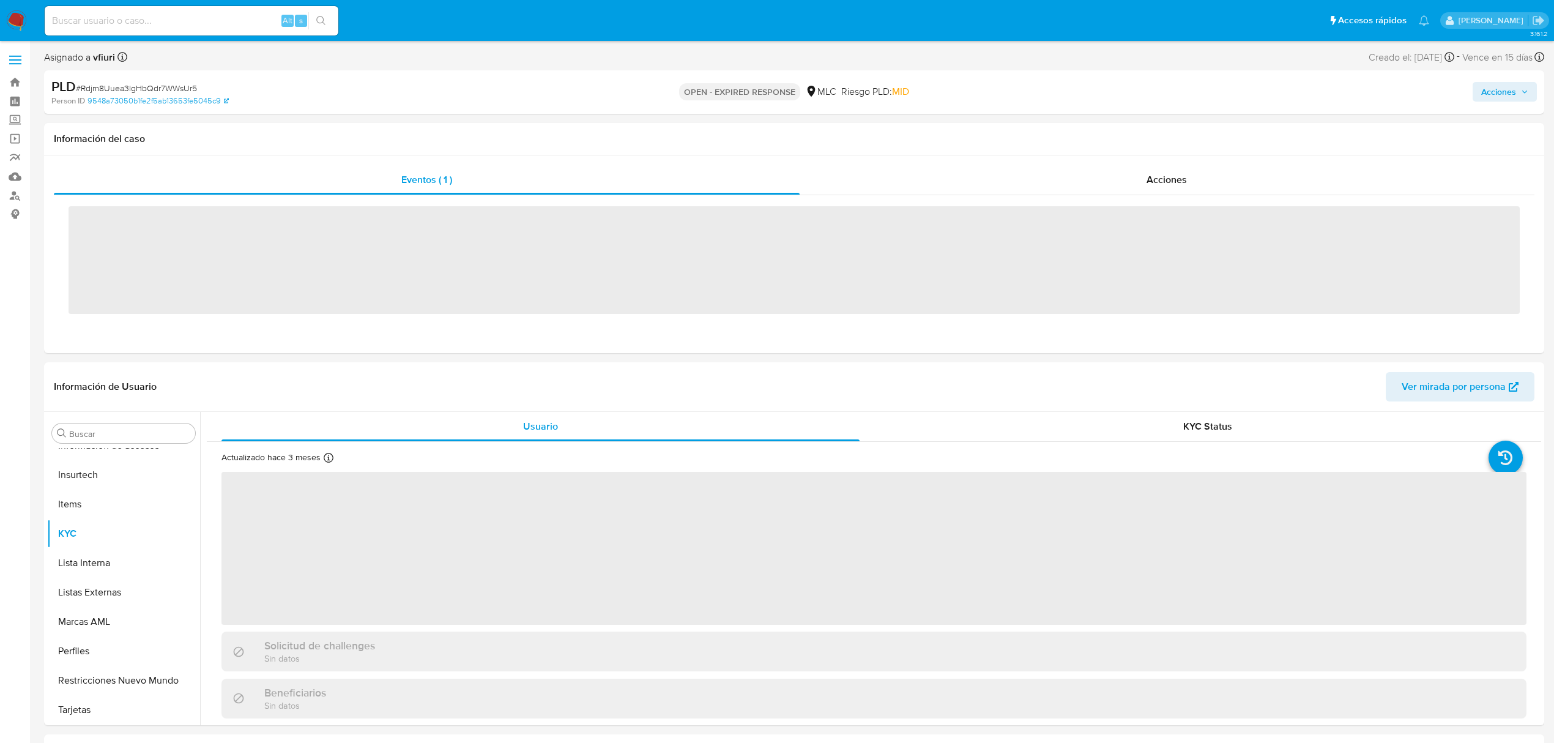
scroll to position [576, 0]
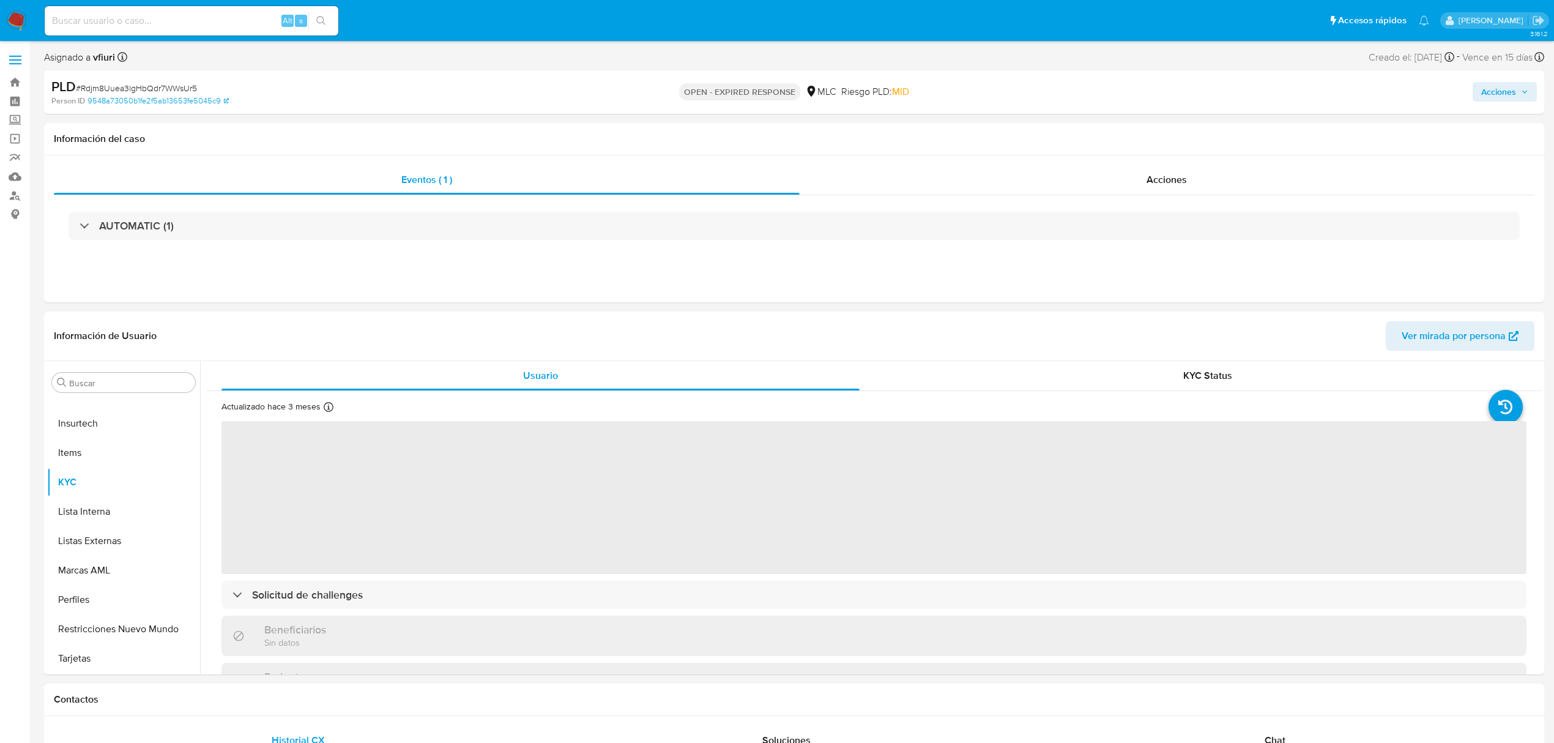
select select "10"
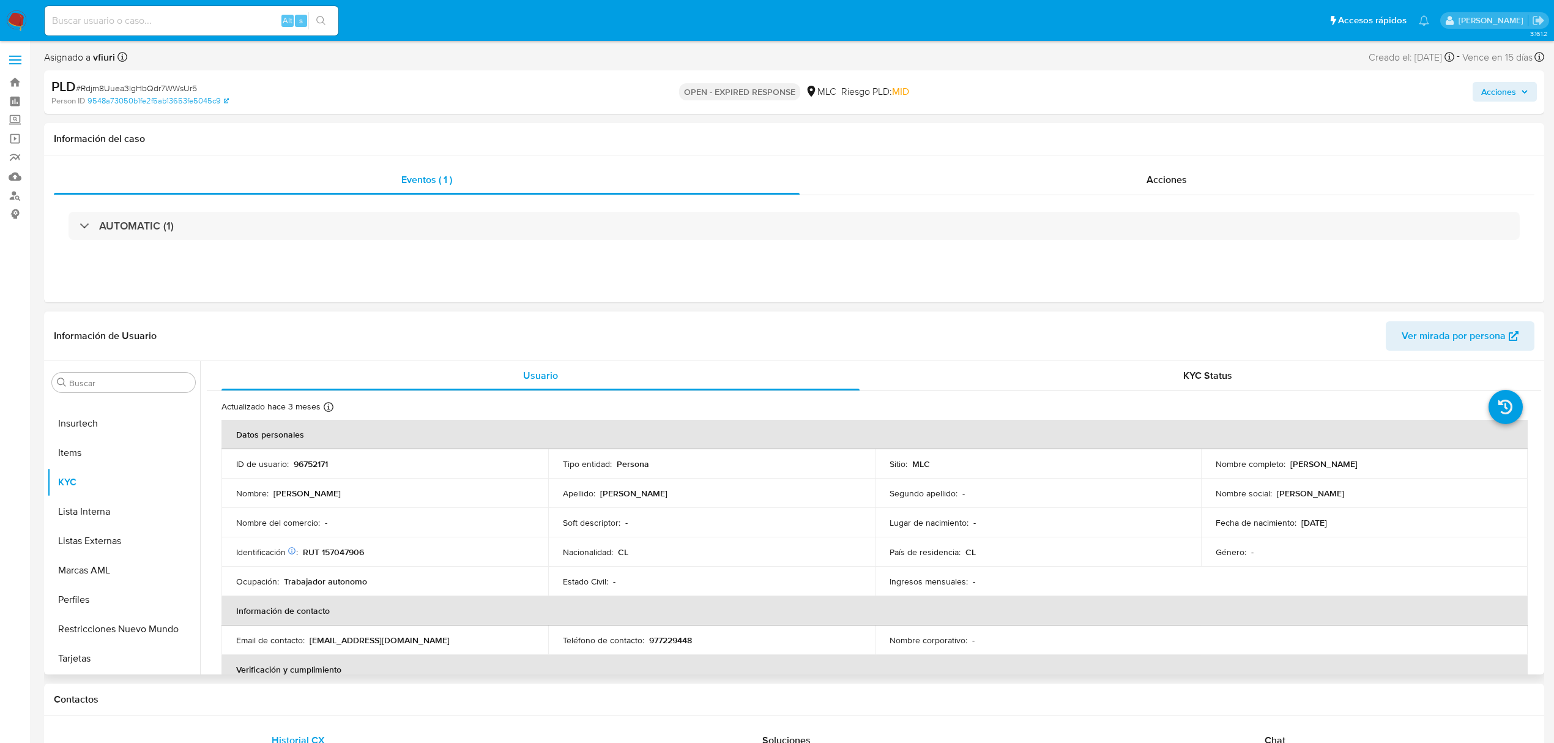
click at [321, 463] on p "96752171" at bounding box center [311, 463] width 34 height 11
copy p "96752171"
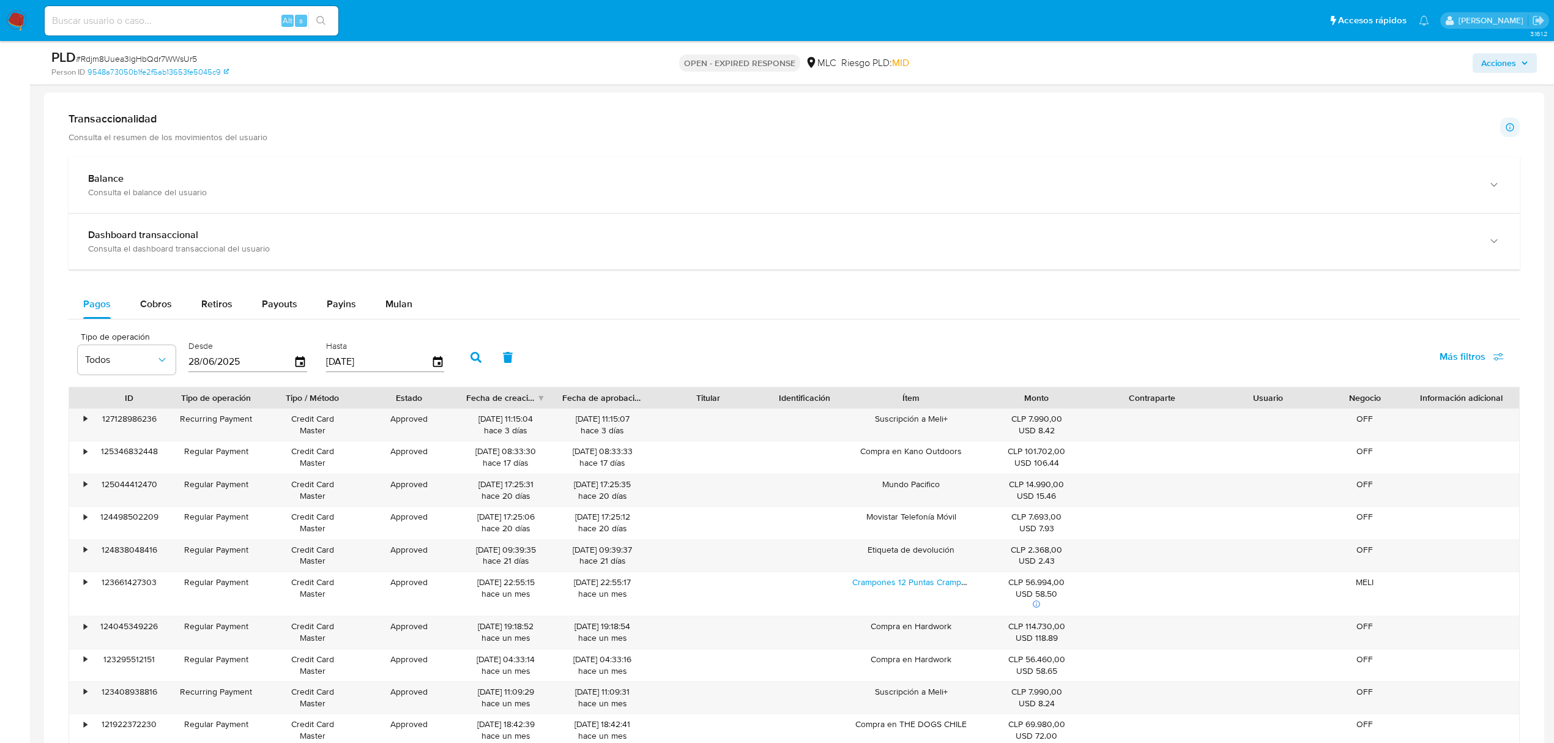
scroll to position [816, 0]
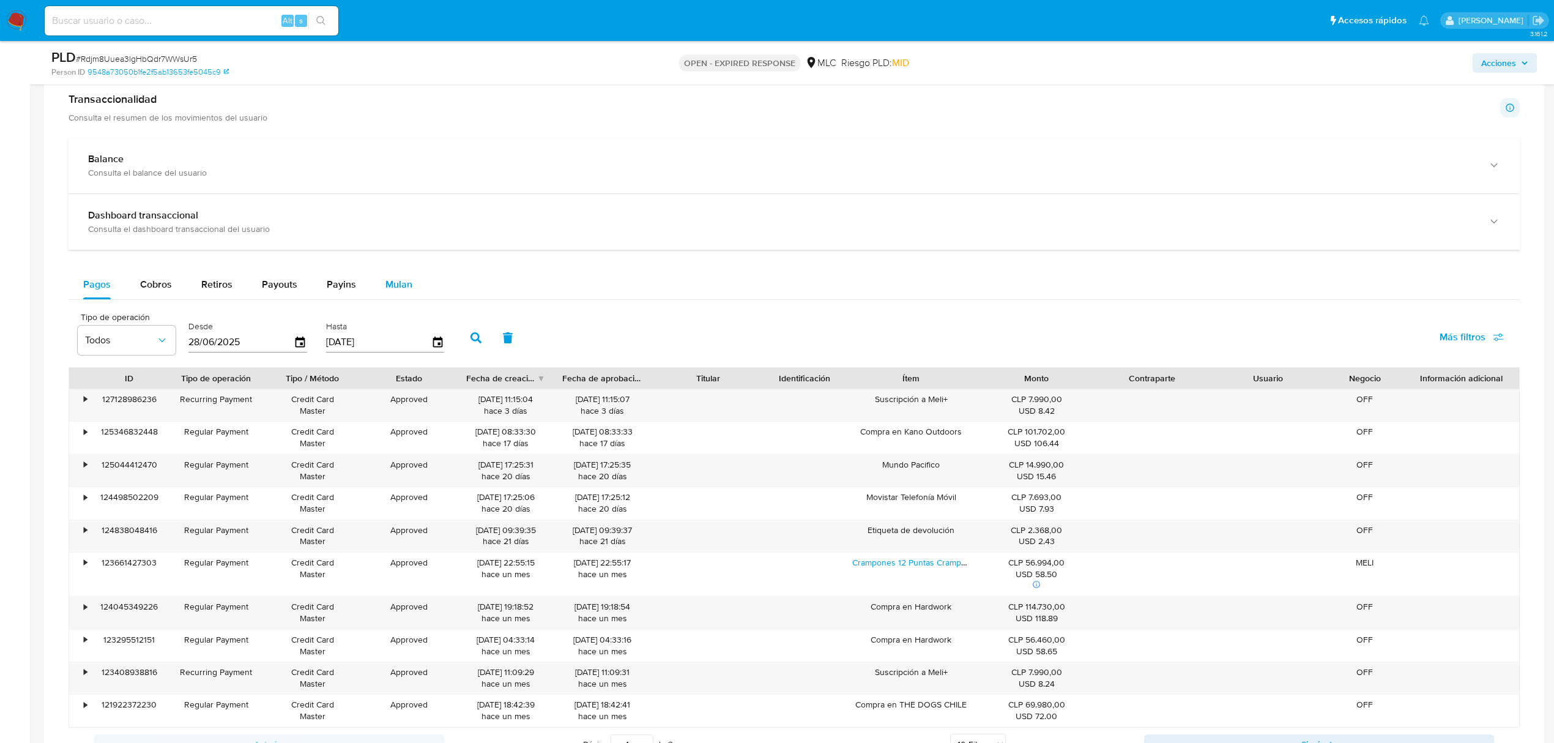
click at [410, 285] on button "Mulan" at bounding box center [399, 284] width 56 height 29
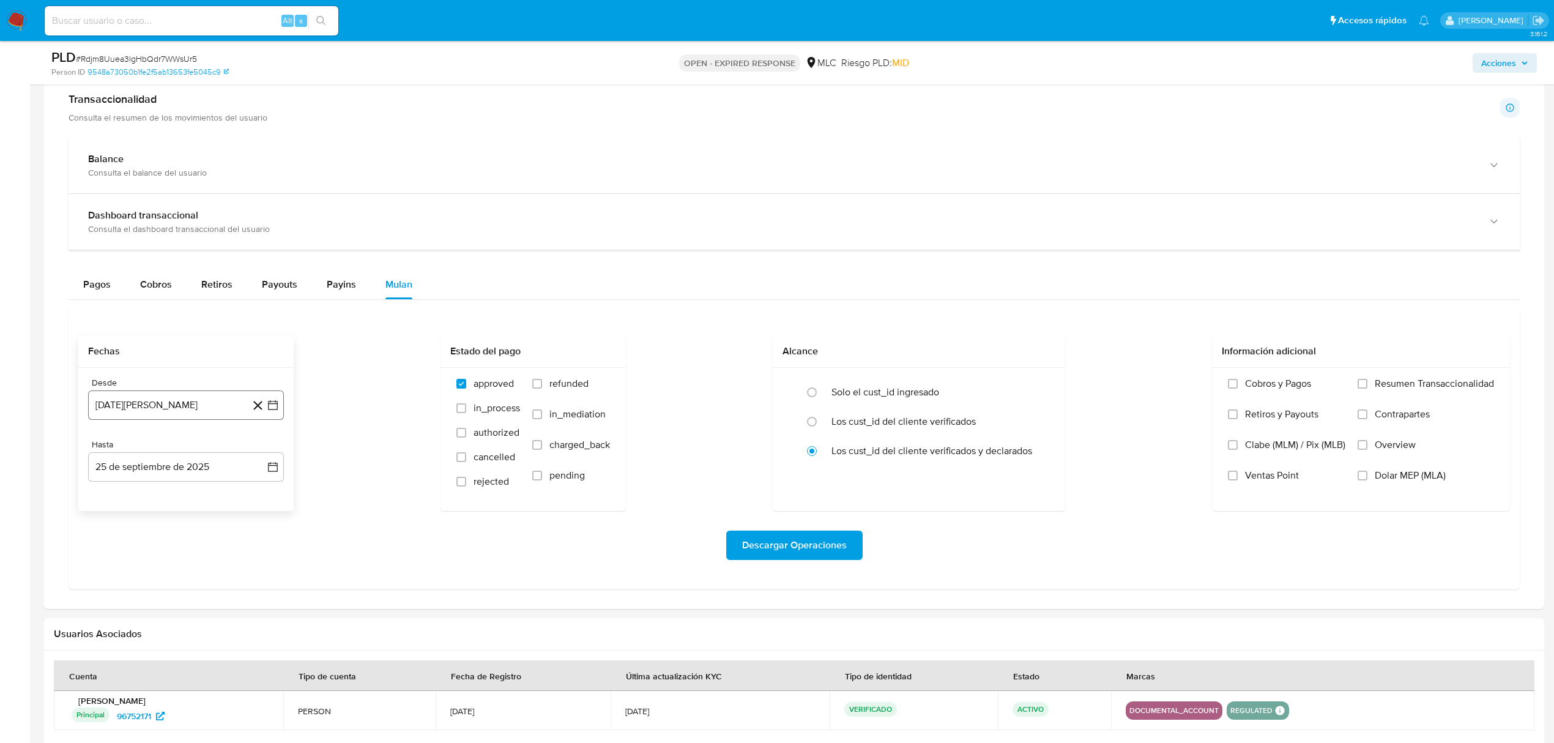
click at [275, 417] on button "[DATE][PERSON_NAME]" at bounding box center [186, 404] width 196 height 29
click at [263, 457] on icon "Mes siguiente" at bounding box center [262, 449] width 15 height 15
click at [138, 545] on button "10" at bounding box center [137, 544] width 20 height 20
click at [284, 471] on div "Desde [DATE] [DATE] Hasta [DATE] [DATE]" at bounding box center [185, 439] width 215 height 143
click at [266, 471] on button "25 de septiembre de 2025" at bounding box center [186, 466] width 196 height 29
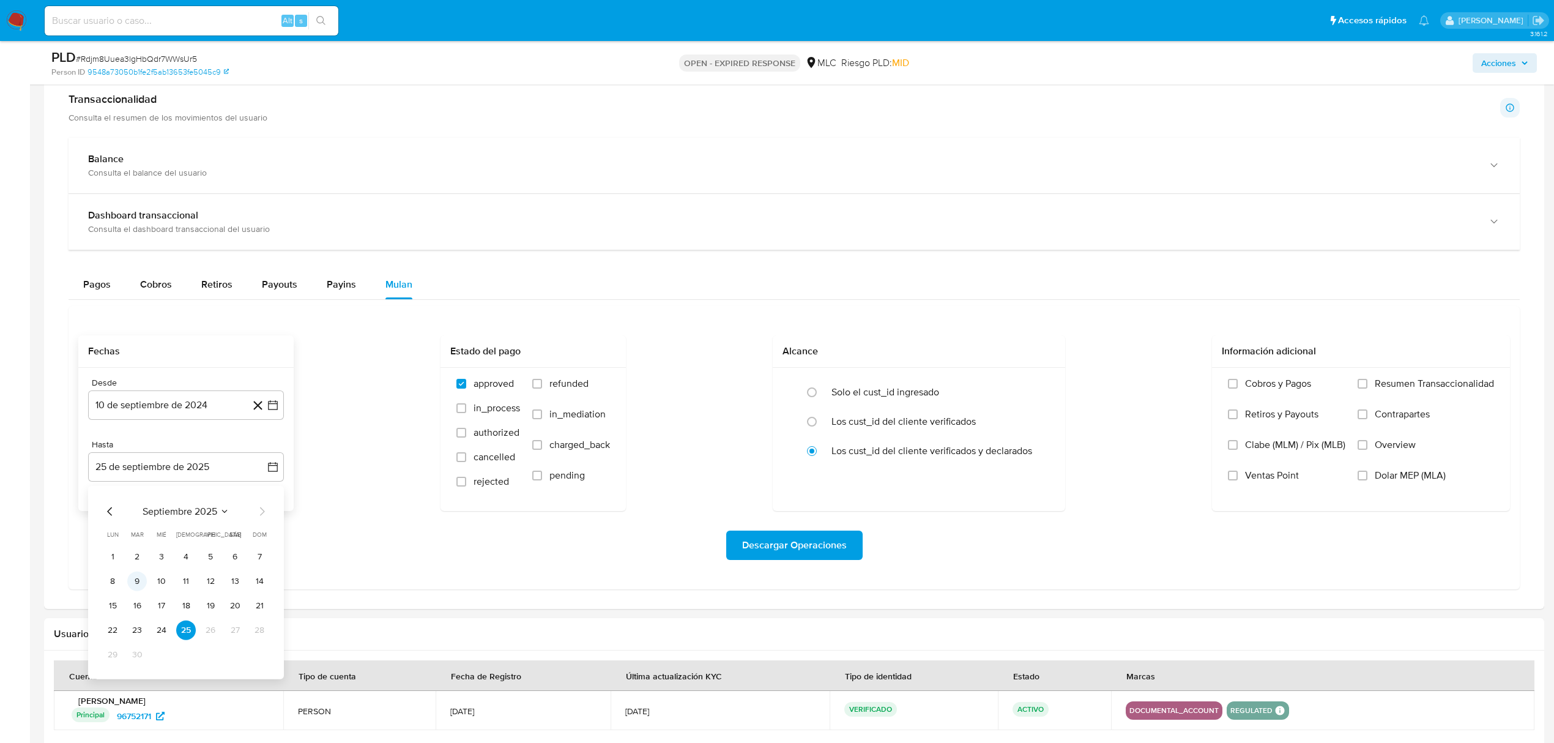
click at [128, 579] on td "9" at bounding box center [137, 582] width 20 height 20
click at [140, 579] on button "9" at bounding box center [137, 582] width 20 height 20
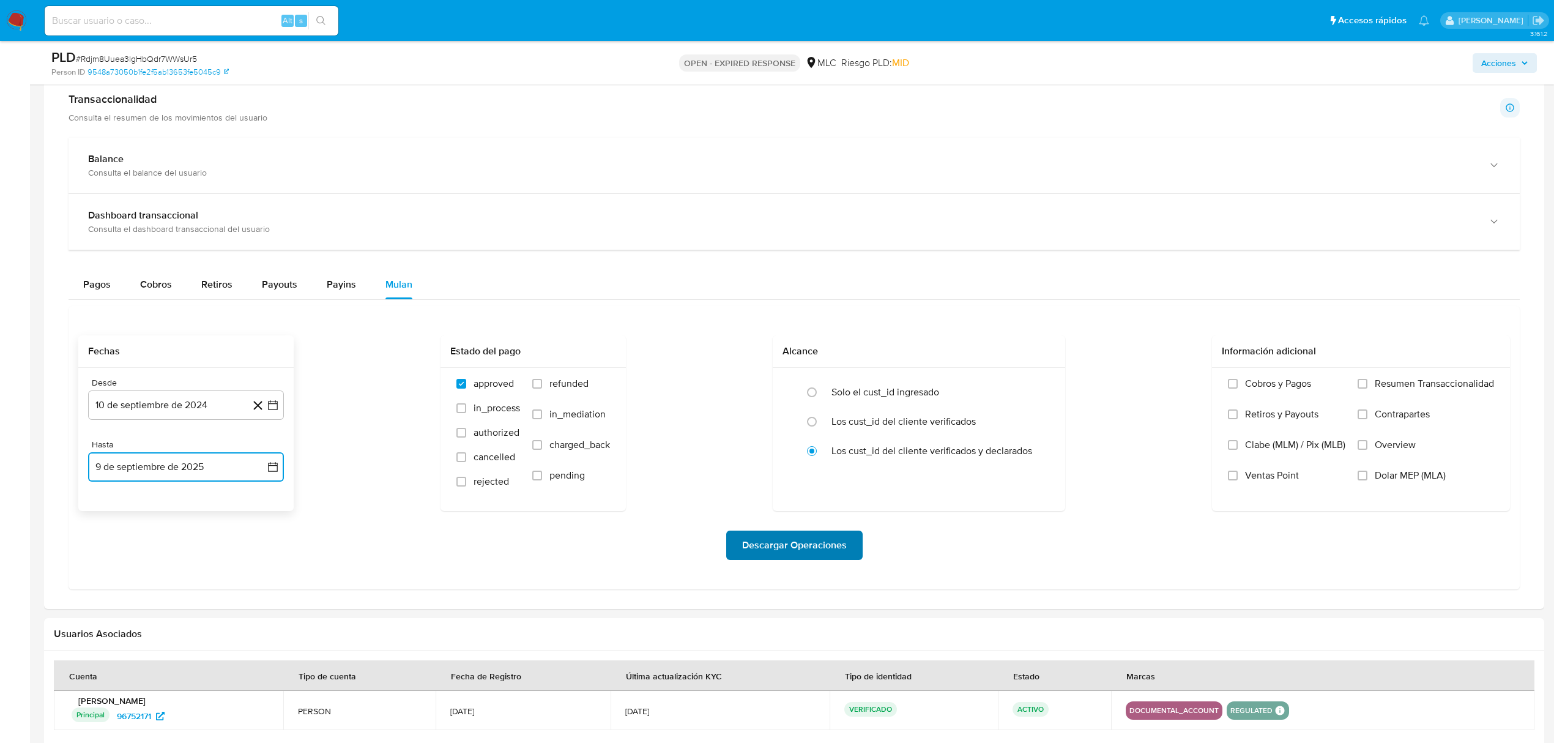
click at [830, 556] on span "Descargar Operaciones" at bounding box center [794, 545] width 105 height 27
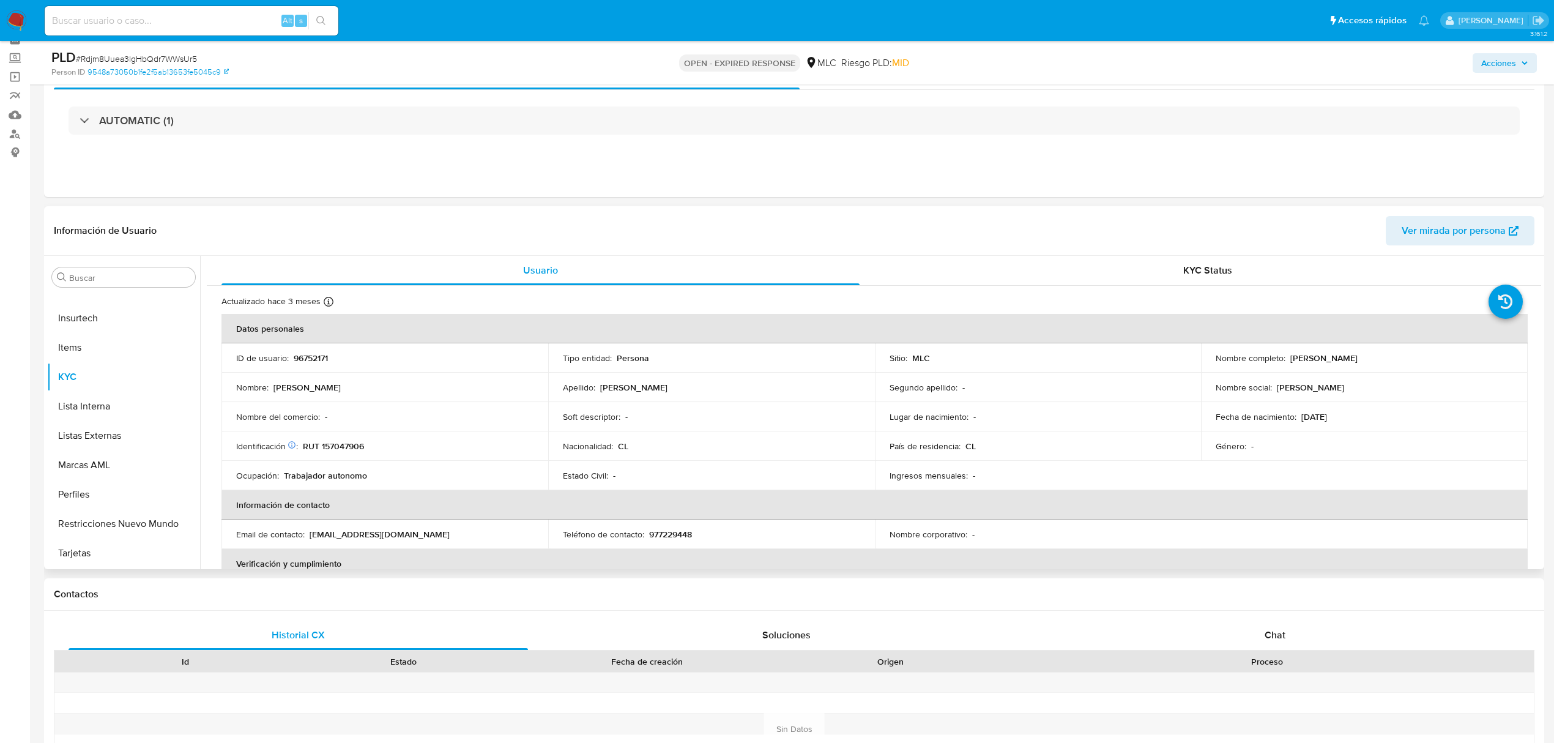
scroll to position [0, 0]
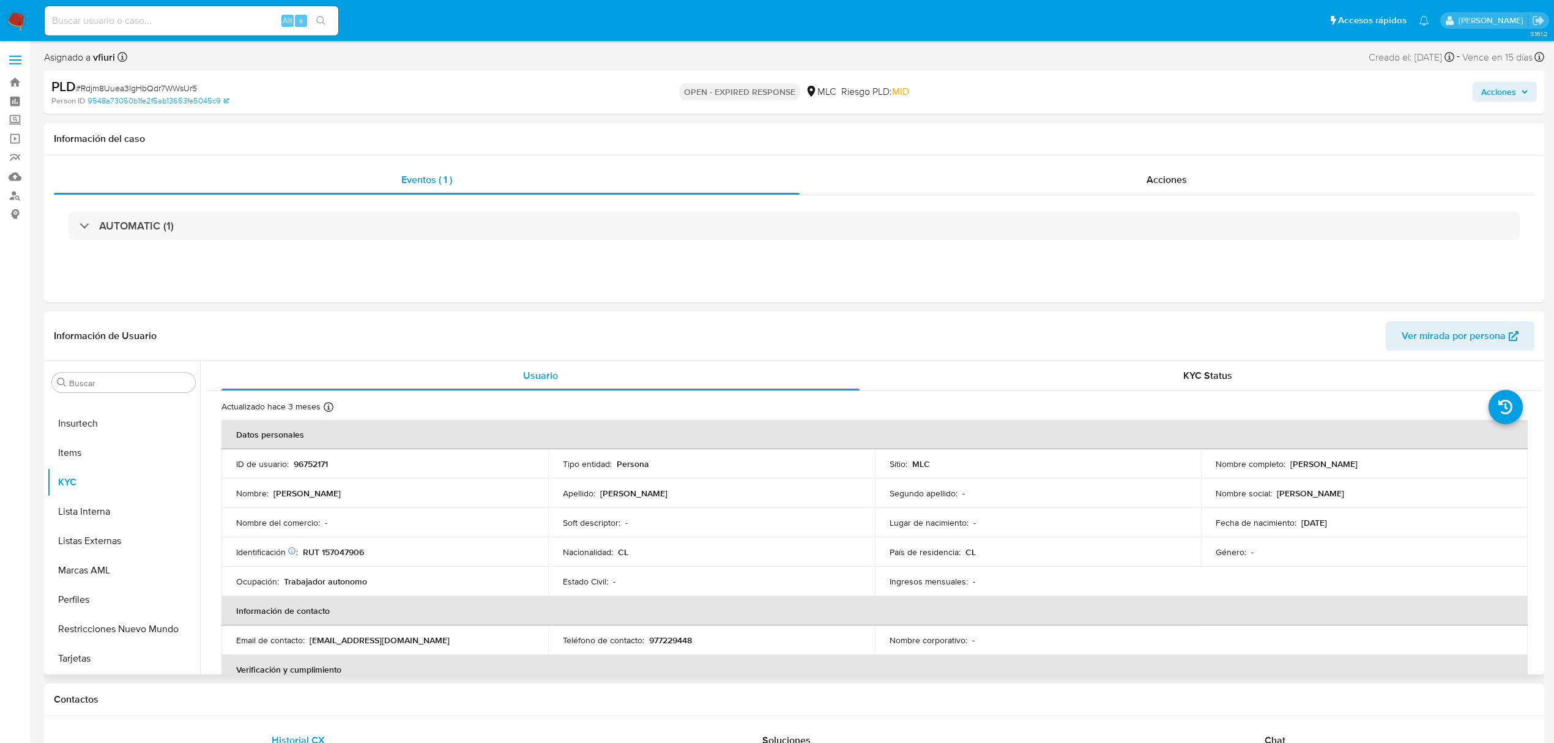
click at [294, 468] on p "96752171" at bounding box center [311, 463] width 34 height 11
copy p "96752171"
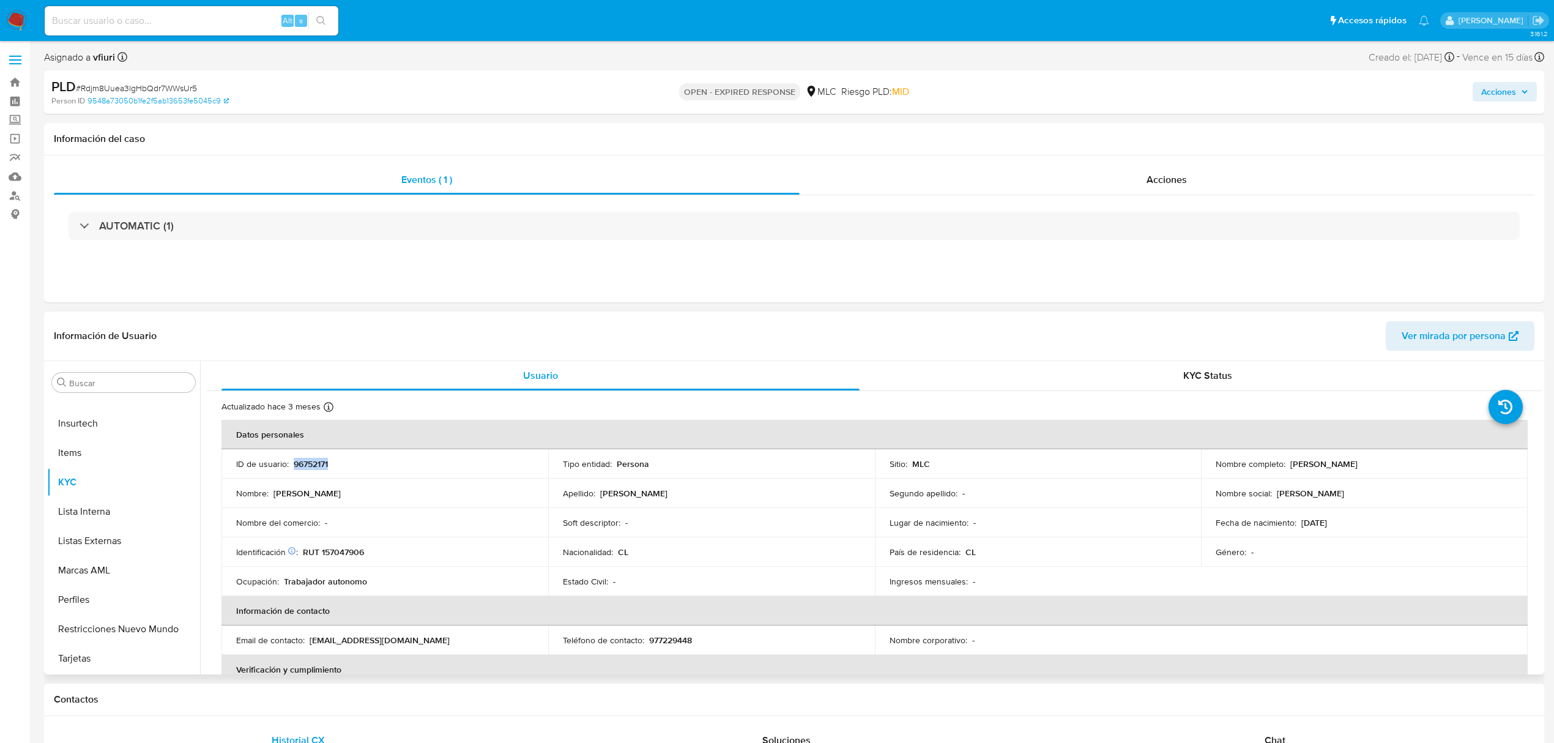
copy p "96752171"
click at [179, 86] on span "# Rdjm8Uuea3lgHbQdr7WWsUr5" at bounding box center [136, 88] width 121 height 12
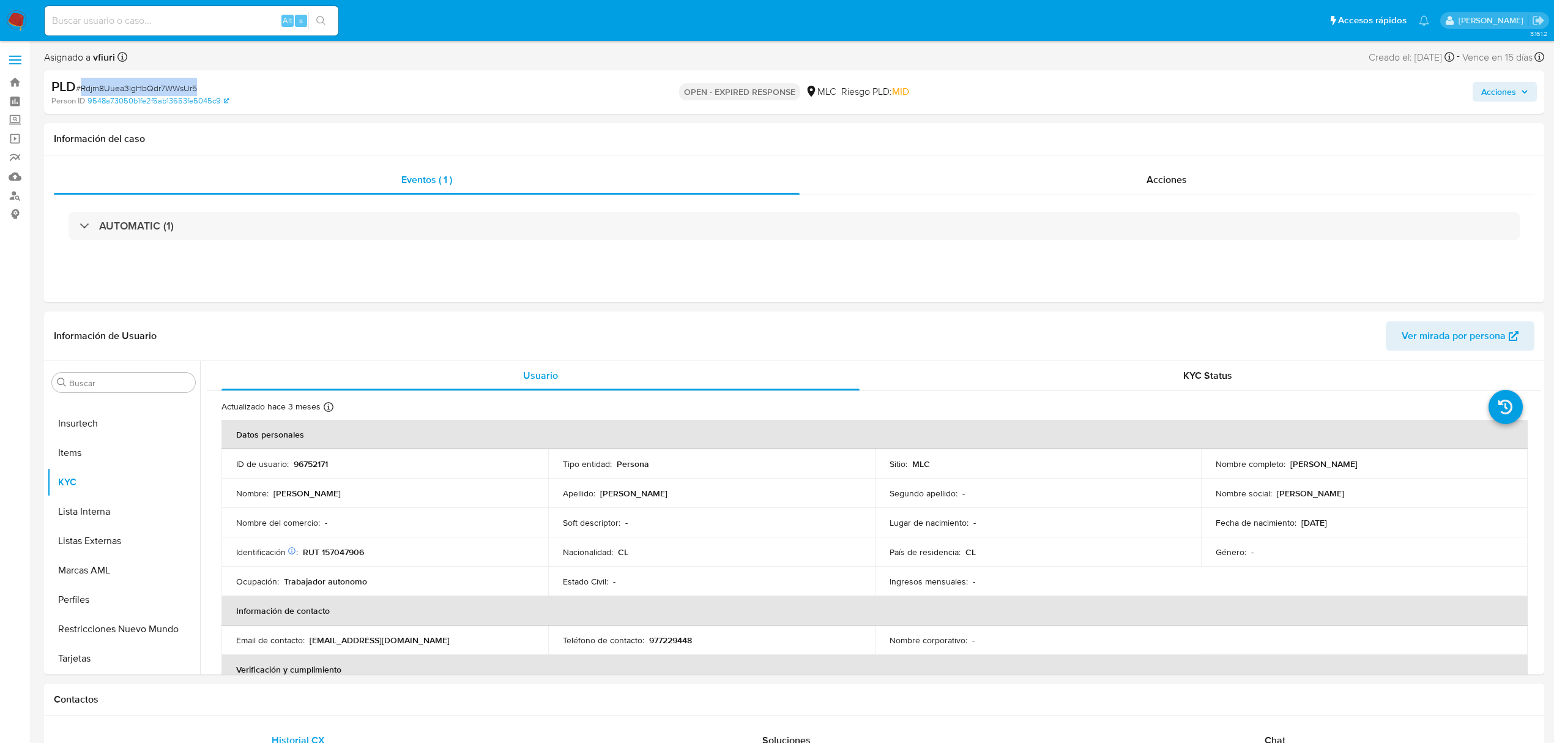
copy span "Rdjm8Uuea3lgHbQdr7WWsUr5"
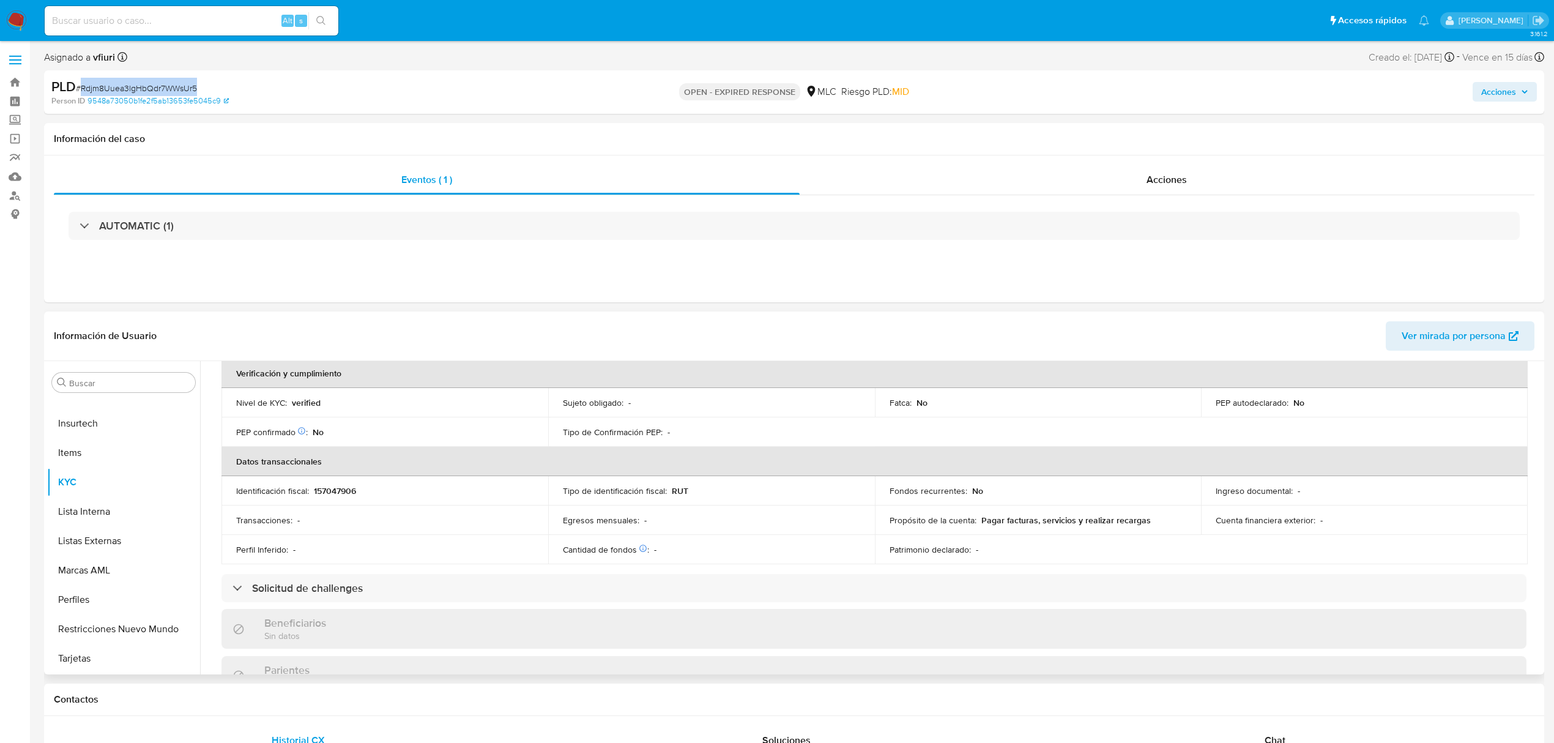
scroll to position [51, 0]
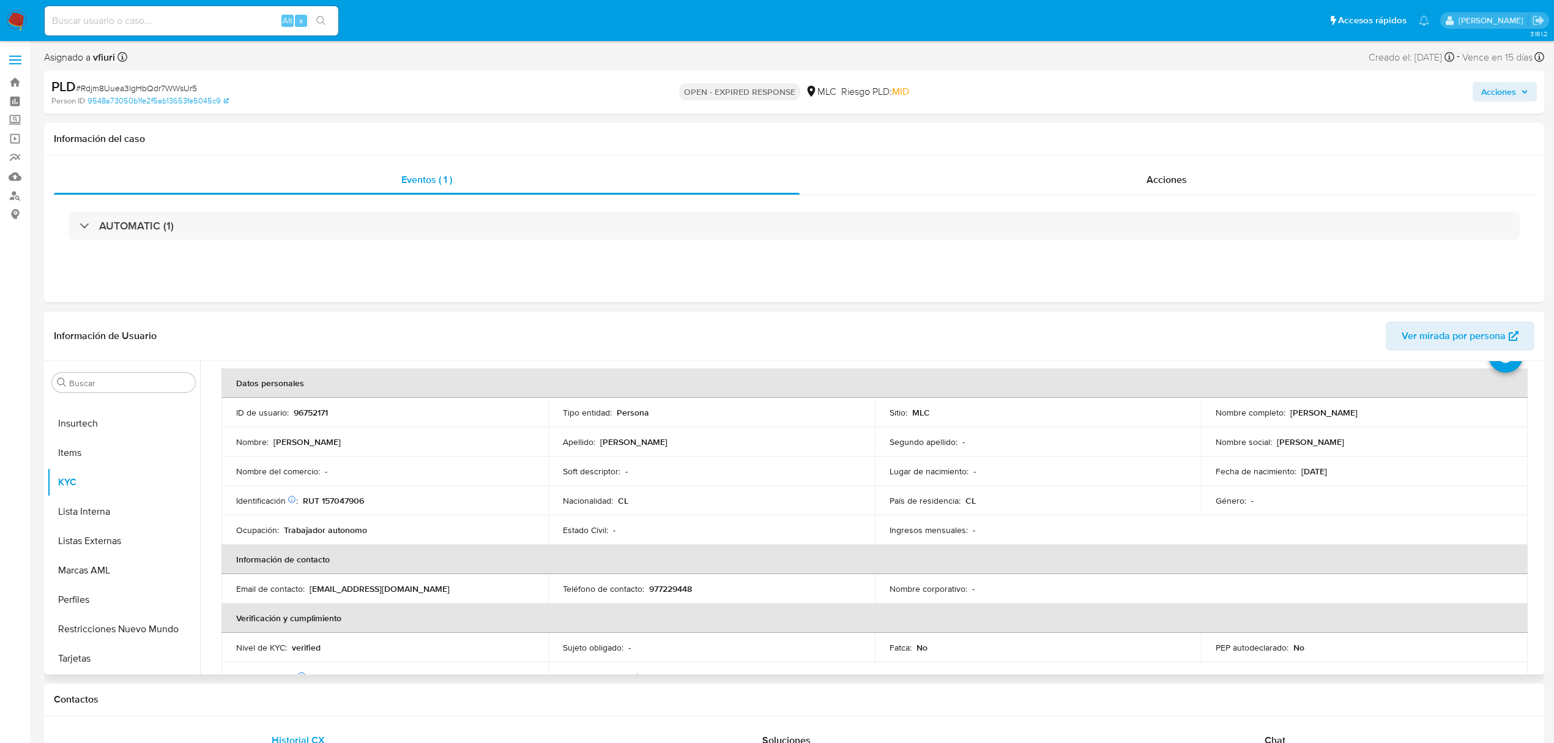
click at [336, 505] on p "RUT 157047906" at bounding box center [333, 500] width 61 height 11
copy p "157047906"
drag, startPoint x: 362, startPoint y: 502, endPoint x: 427, endPoint y: 190, distance: 319.3
click at [427, 190] on div "Eventos ( 1 )" at bounding box center [427, 179] width 746 height 29
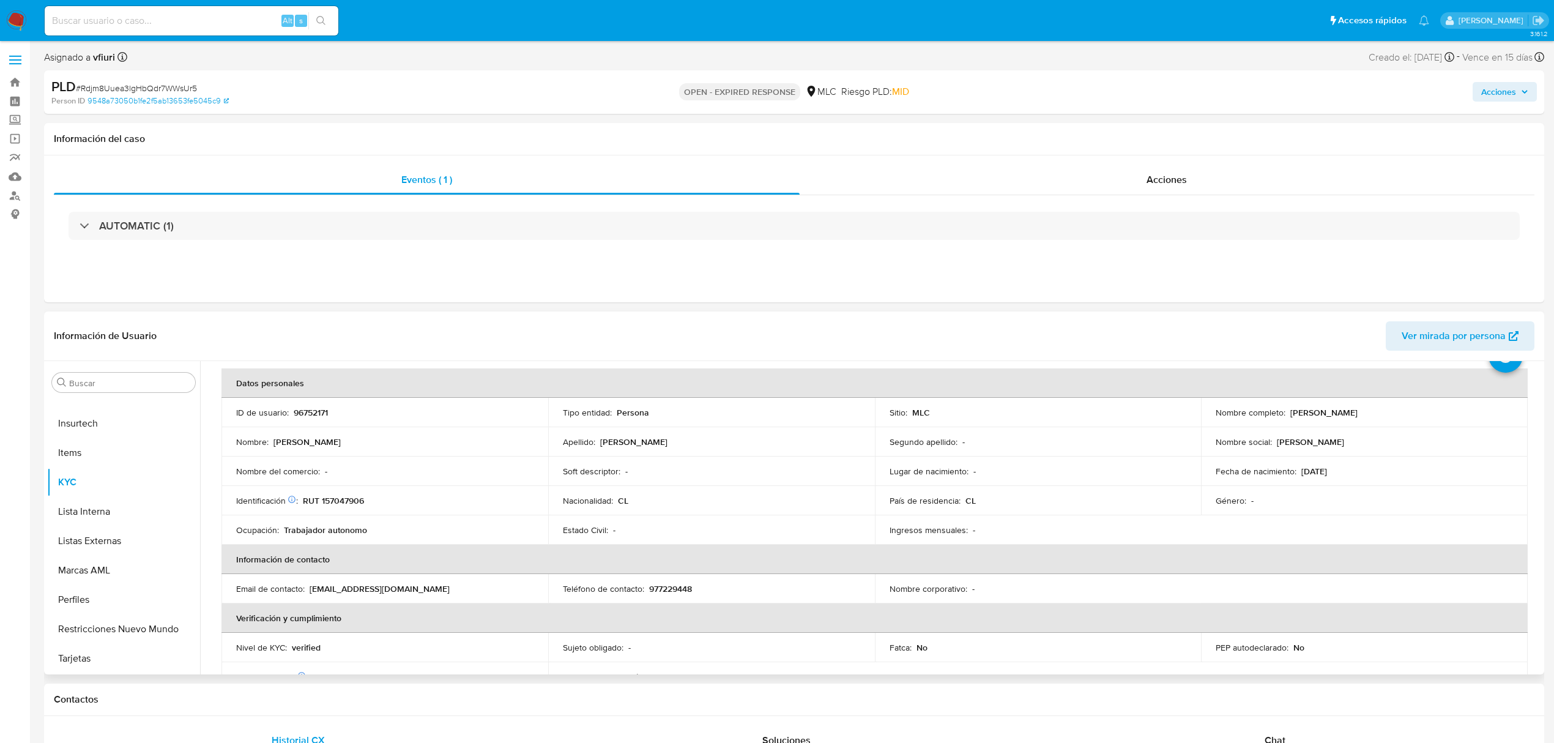
drag, startPoint x: 348, startPoint y: 493, endPoint x: 351, endPoint y: 504, distance: 11.4
click at [351, 504] on p "RUT 157047906" at bounding box center [333, 500] width 61 height 11
click at [95, 566] on button "Cruces y Relaciones" at bounding box center [118, 558] width 143 height 29
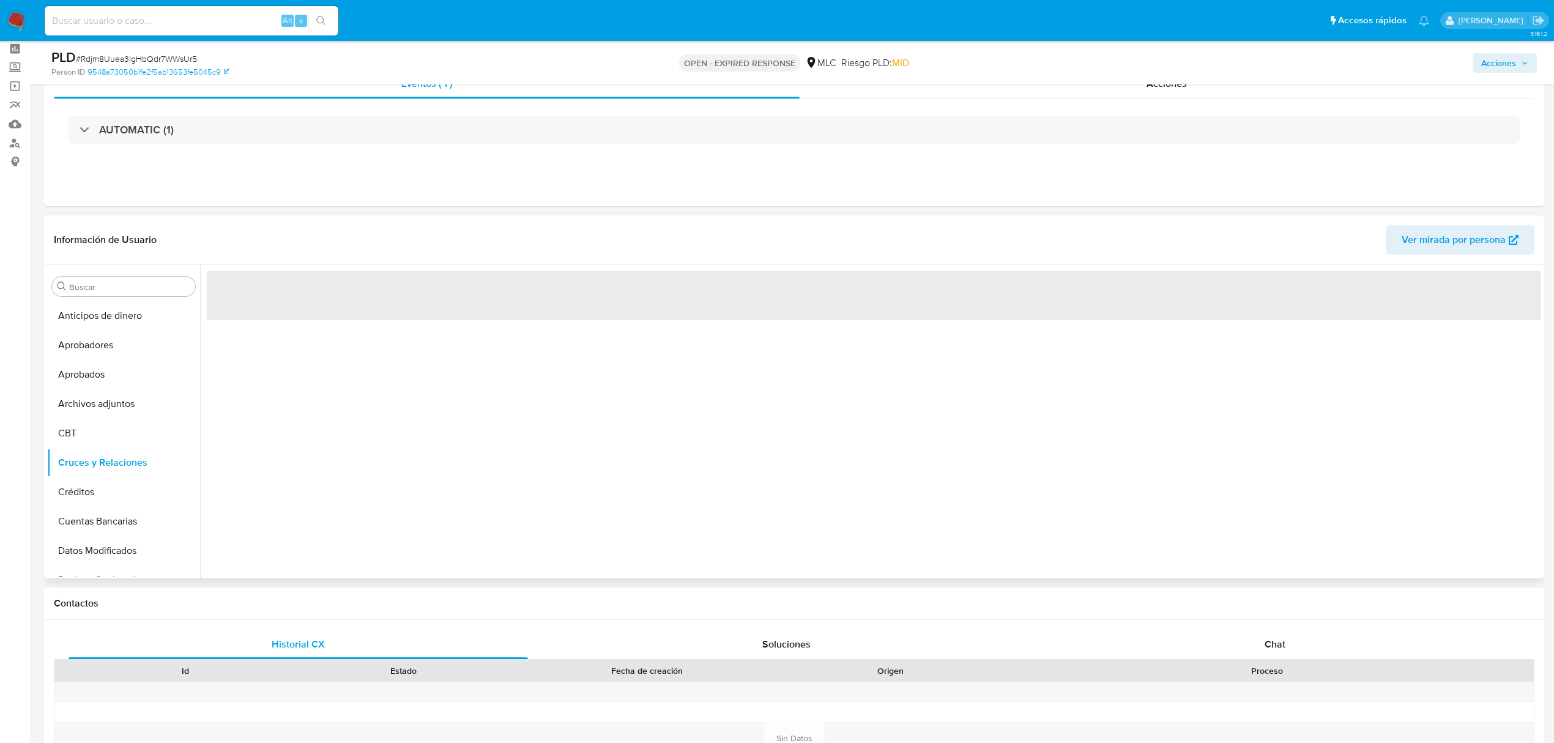
scroll to position [81, 0]
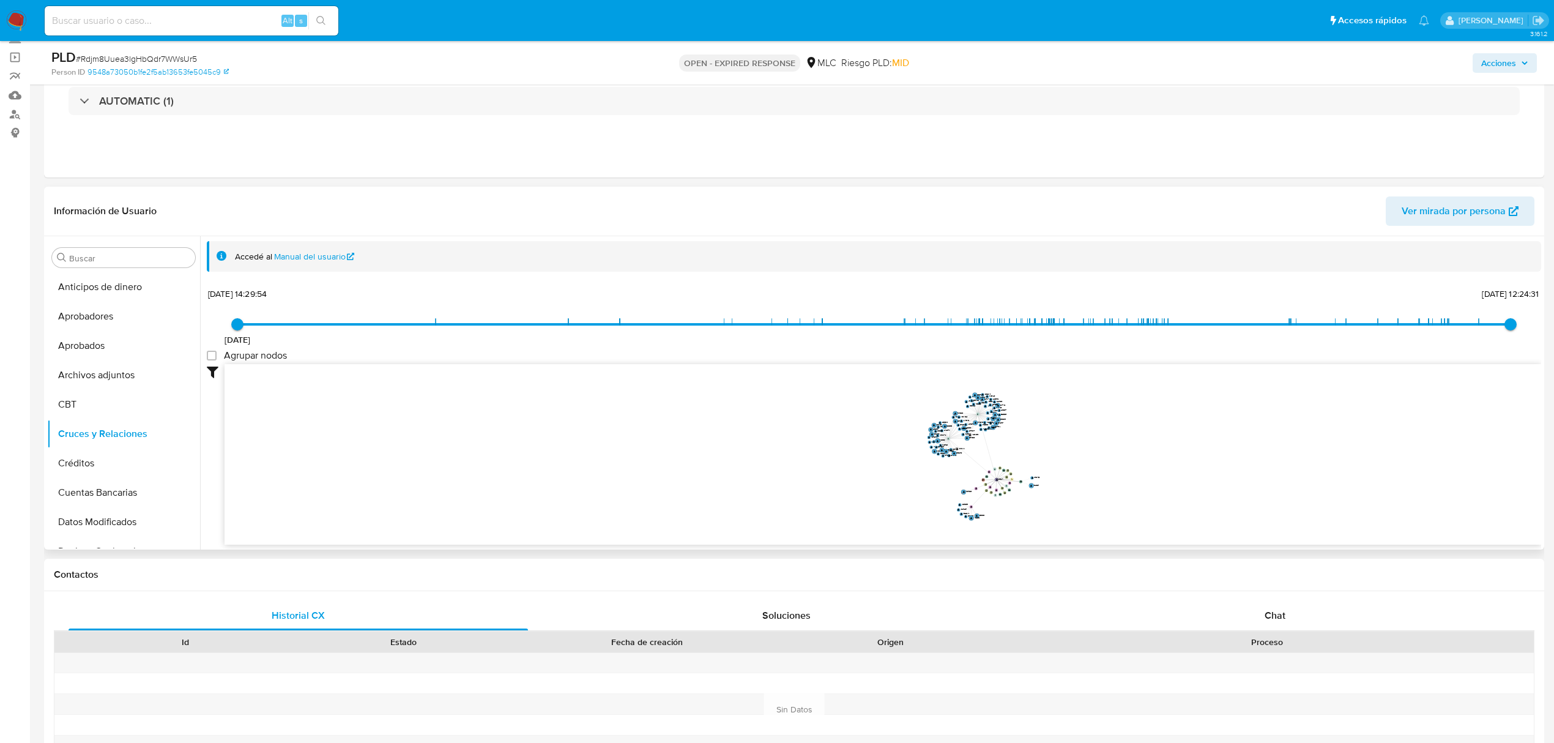
drag, startPoint x: 854, startPoint y: 456, endPoint x: 696, endPoint y: 451, distance: 157.9
click at [696, 451] on icon "device-6730dd10ecd309c0aff3fb1d  user-96752171  96752171 device-63a903aa08813…" at bounding box center [883, 452] width 1317 height 177
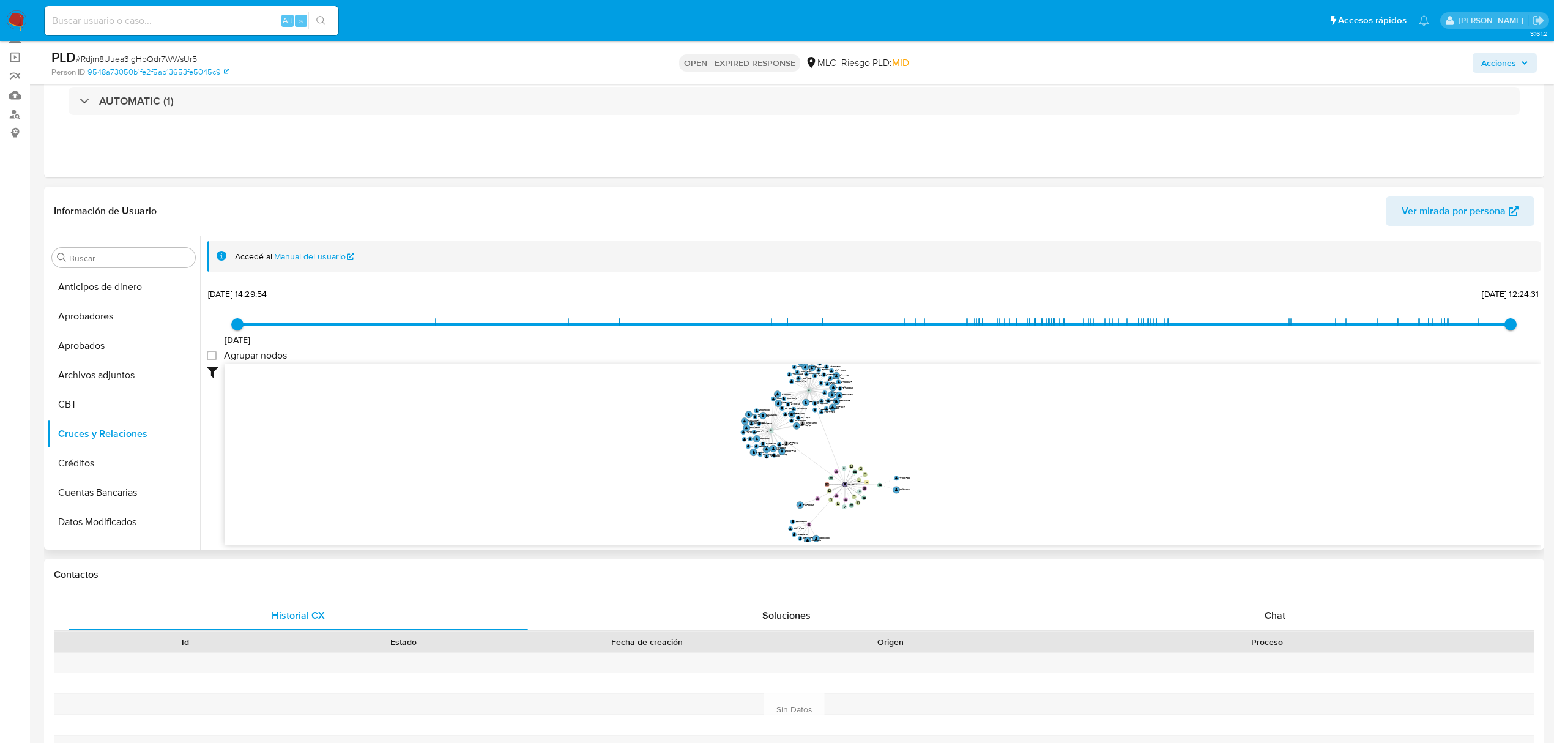
drag, startPoint x: 704, startPoint y: 450, endPoint x: 479, endPoint y: 444, distance: 225.3
click at [479, 444] on icon "device-6730dd10ecd309c0aff3fb1d  user-96752171  96752171 device-63a903aa08813…" at bounding box center [883, 452] width 1317 height 177
drag, startPoint x: 914, startPoint y: 463, endPoint x: 942, endPoint y: 463, distance: 28.8
click at [942, 463] on icon "device-6730dd10ecd309c0aff3fb1d  user-96752171  96752171 device-63a903aa08813…" at bounding box center [883, 452] width 1317 height 177
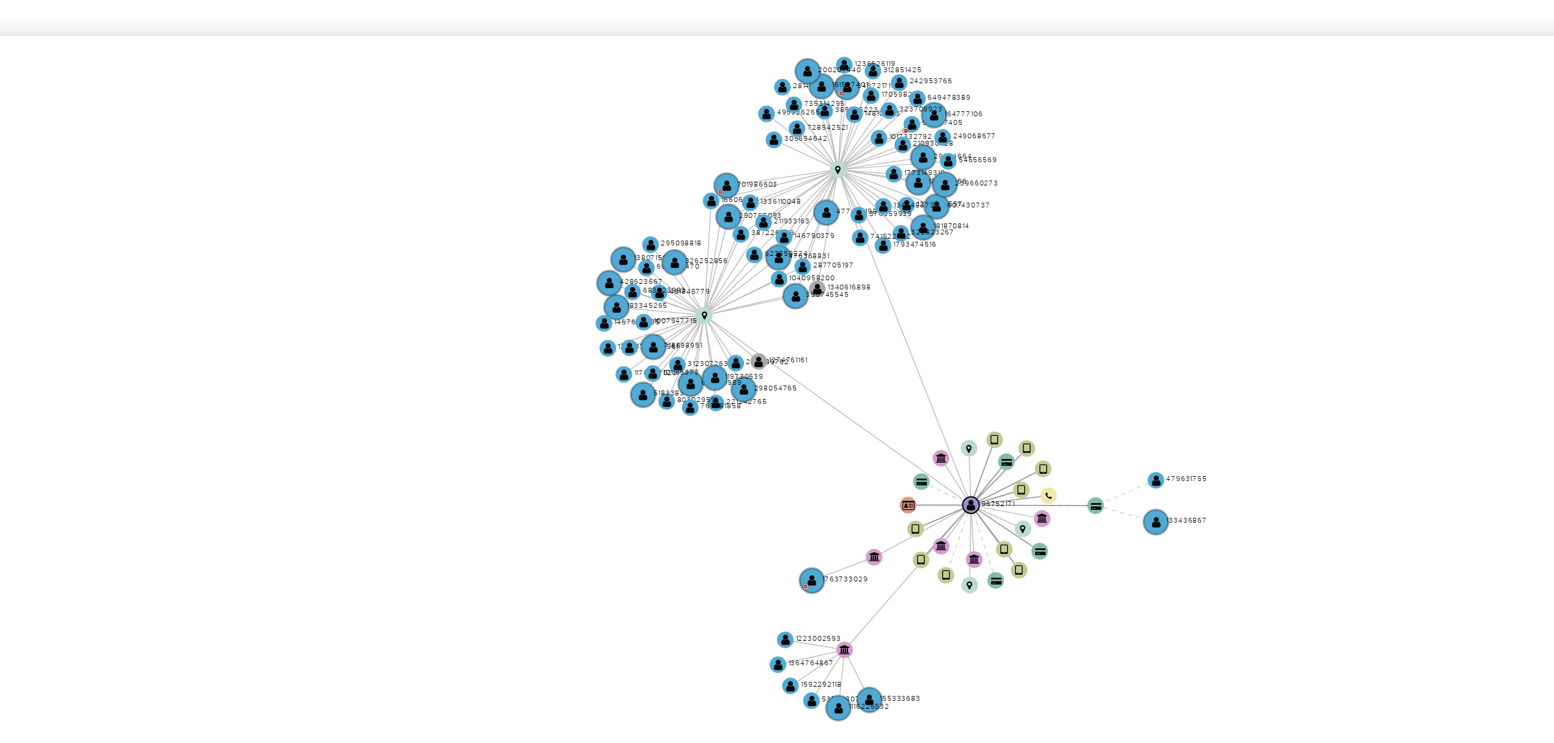
drag, startPoint x: 849, startPoint y: 453, endPoint x: 849, endPoint y: 446, distance: 7.4
click at [860, 455] on icon "device-6730dd10ecd309c0aff3fb1d  user-96752171  96752171 device-63a903aa08813…" at bounding box center [883, 452] width 1317 height 177
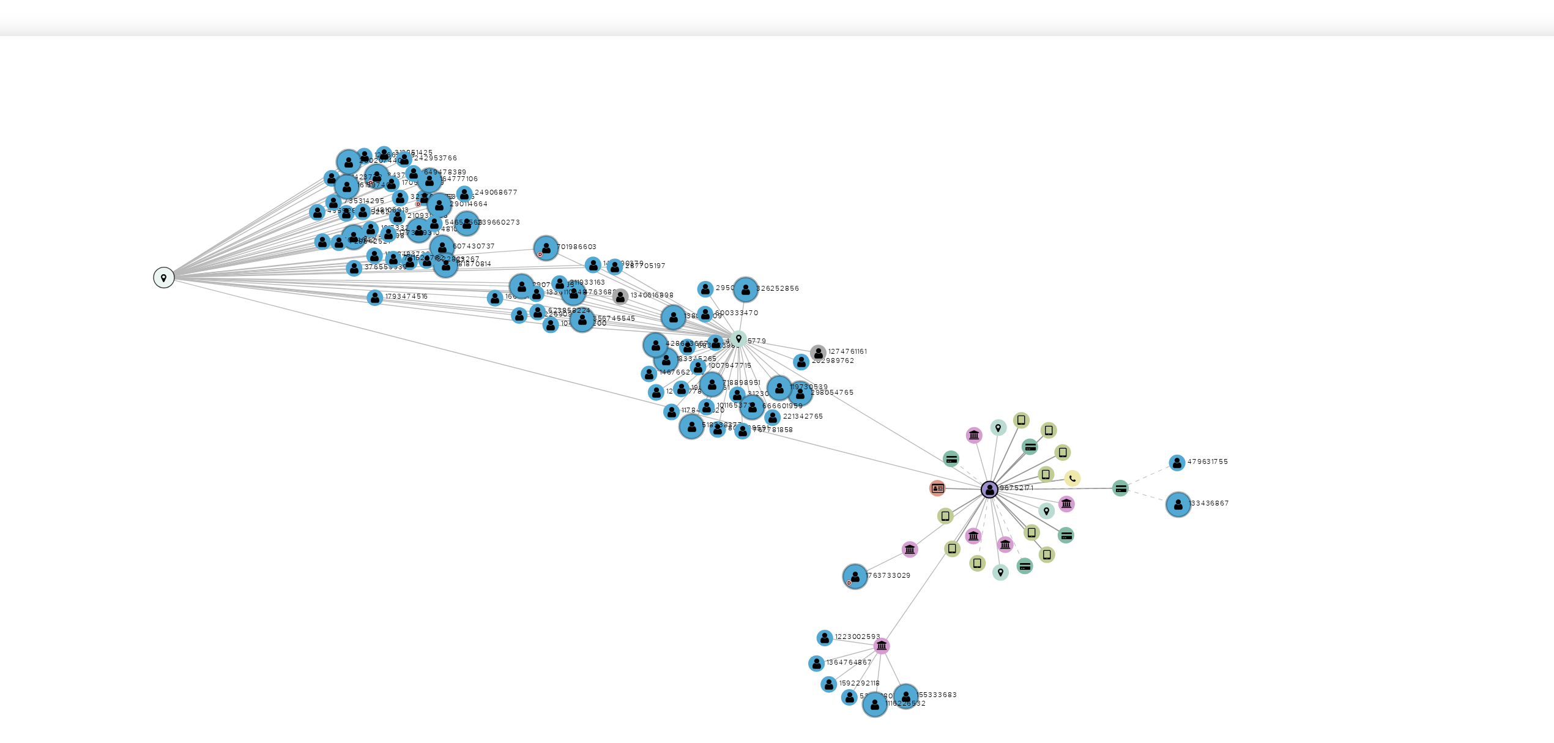
drag, startPoint x: 803, startPoint y: 398, endPoint x: 625, endPoint y: 425, distance: 180.2
click at [625, 425] on circle at bounding box center [628, 426] width 6 height 6
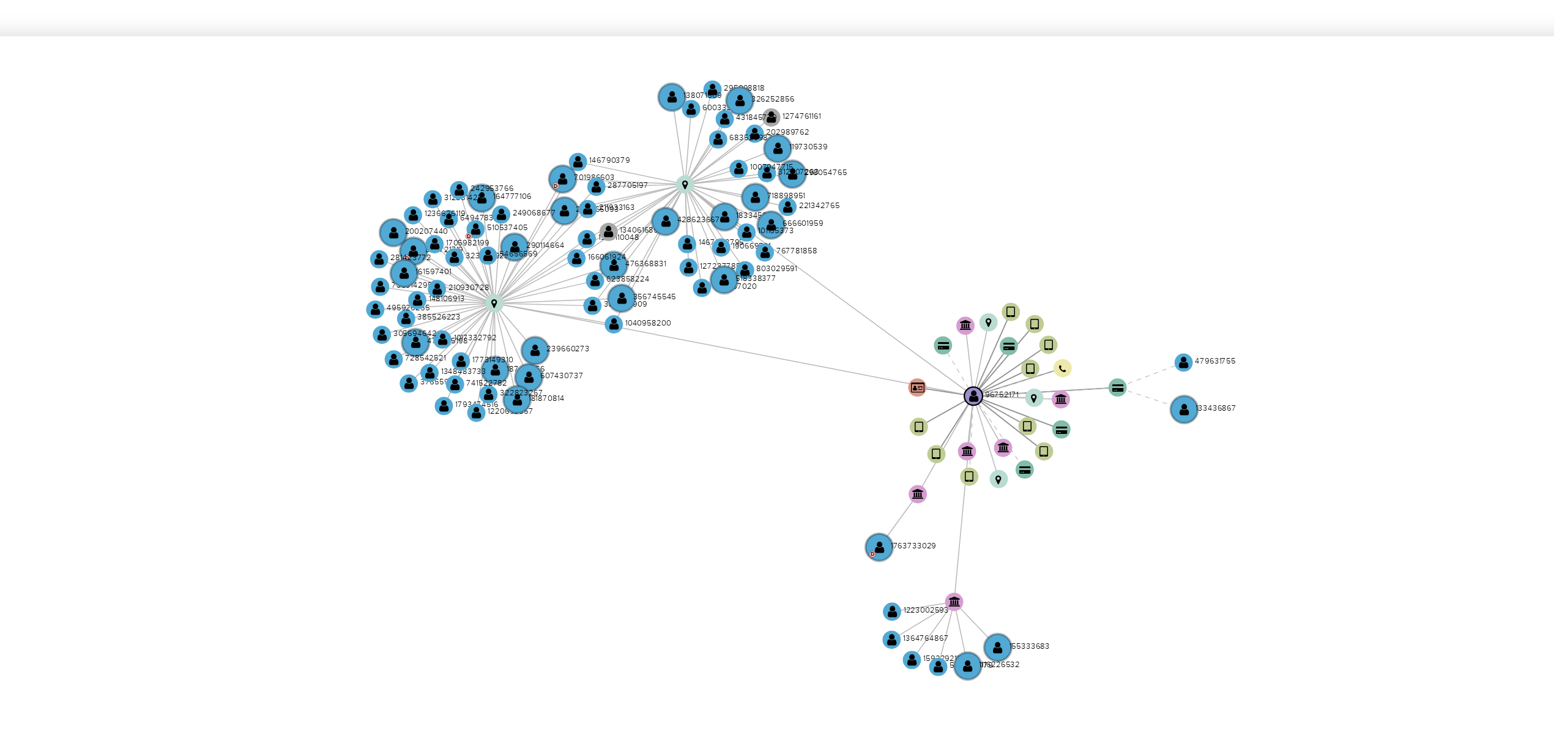
drag, startPoint x: 737, startPoint y: 488, endPoint x: 726, endPoint y: 488, distance: 11.0
click at [726, 488] on icon "device-6730dd10ecd309c0aff3fb1d  user-96752171  96752171 device-63a903aa08813…" at bounding box center [883, 452] width 1317 height 177
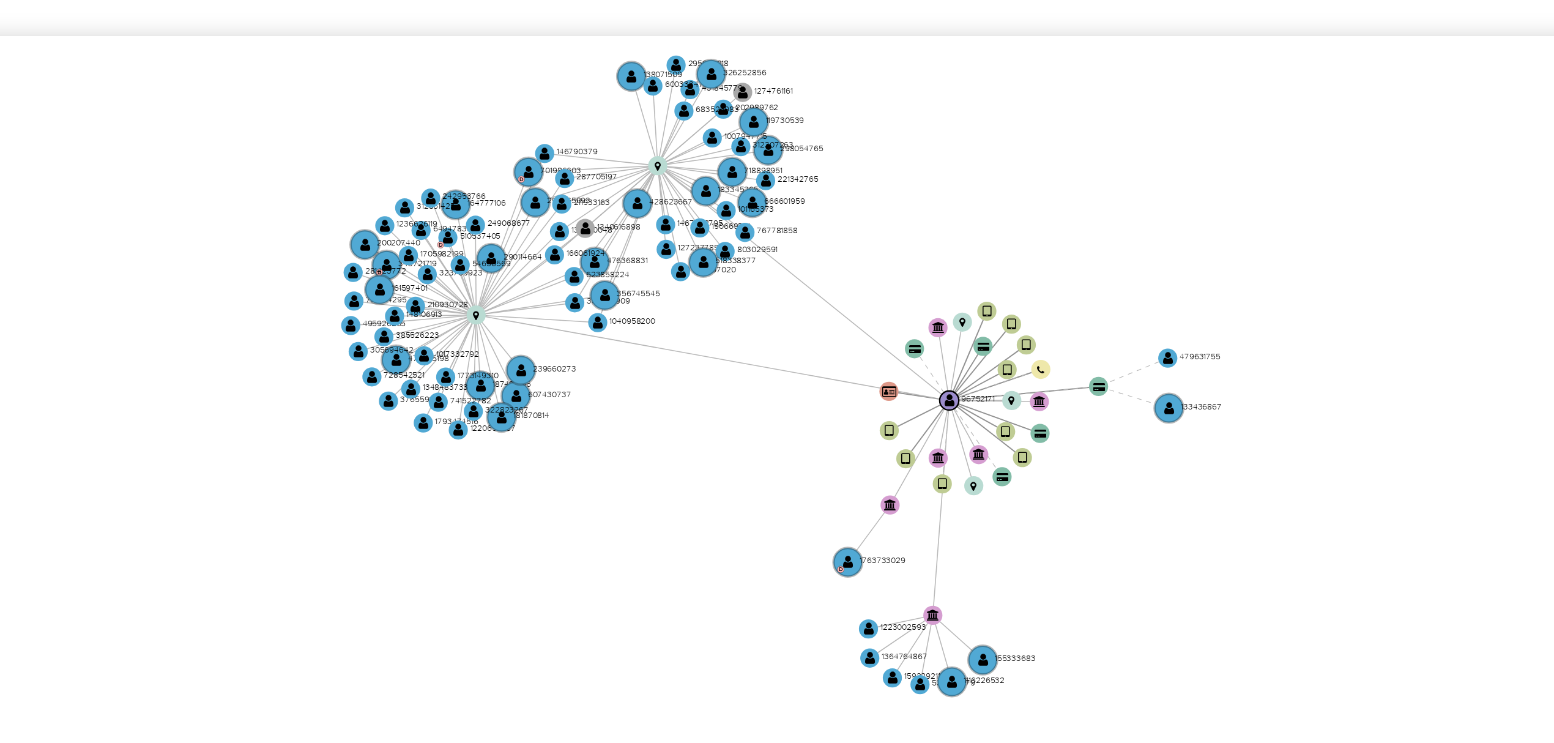
drag, startPoint x: 750, startPoint y: 488, endPoint x: 737, endPoint y: 493, distance: 13.8
click at [737, 493] on icon "device-6730dd10ecd309c0aff3fb1d  user-96752171  96752171 device-63a903aa08813…" at bounding box center [883, 452] width 1317 height 177
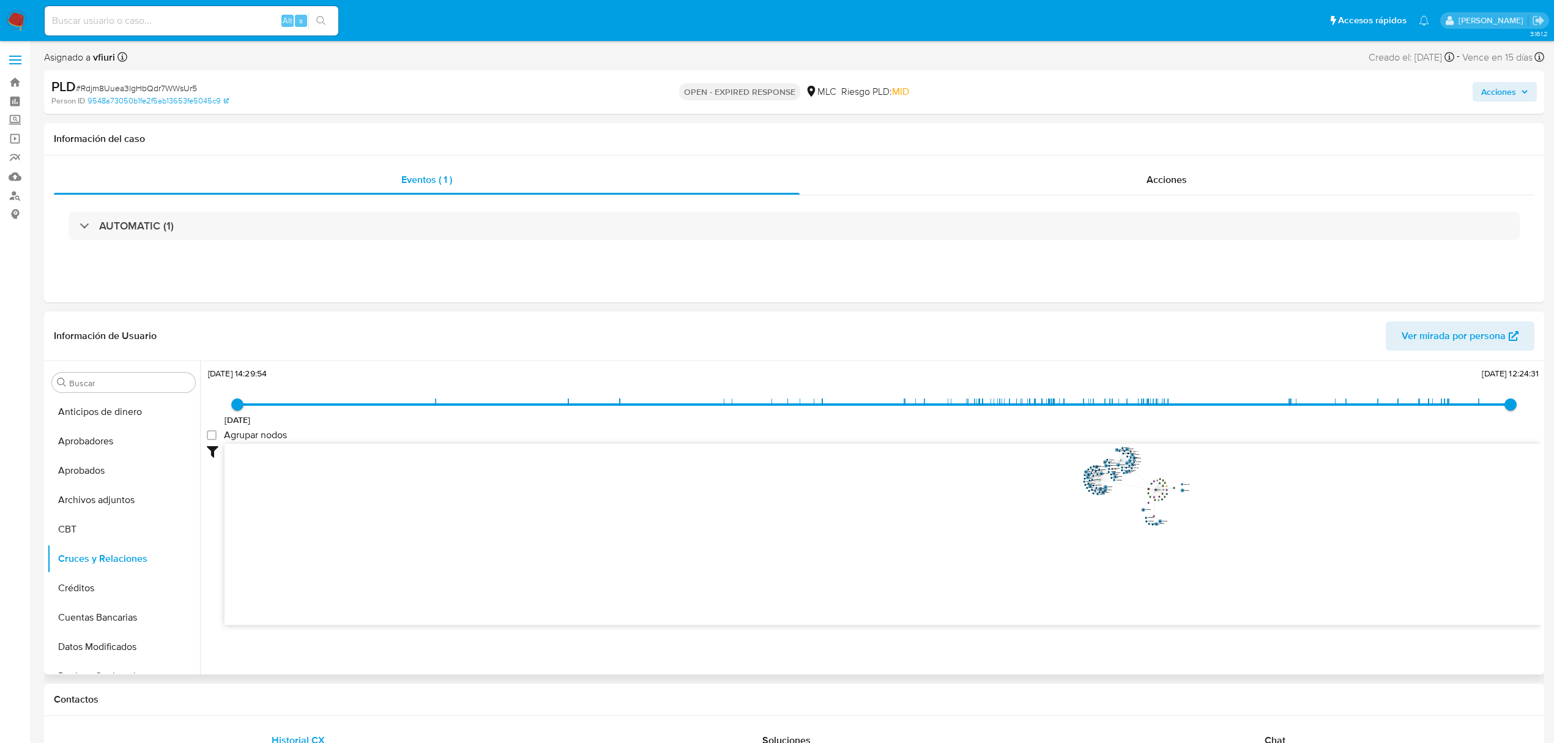
scroll to position [163, 0]
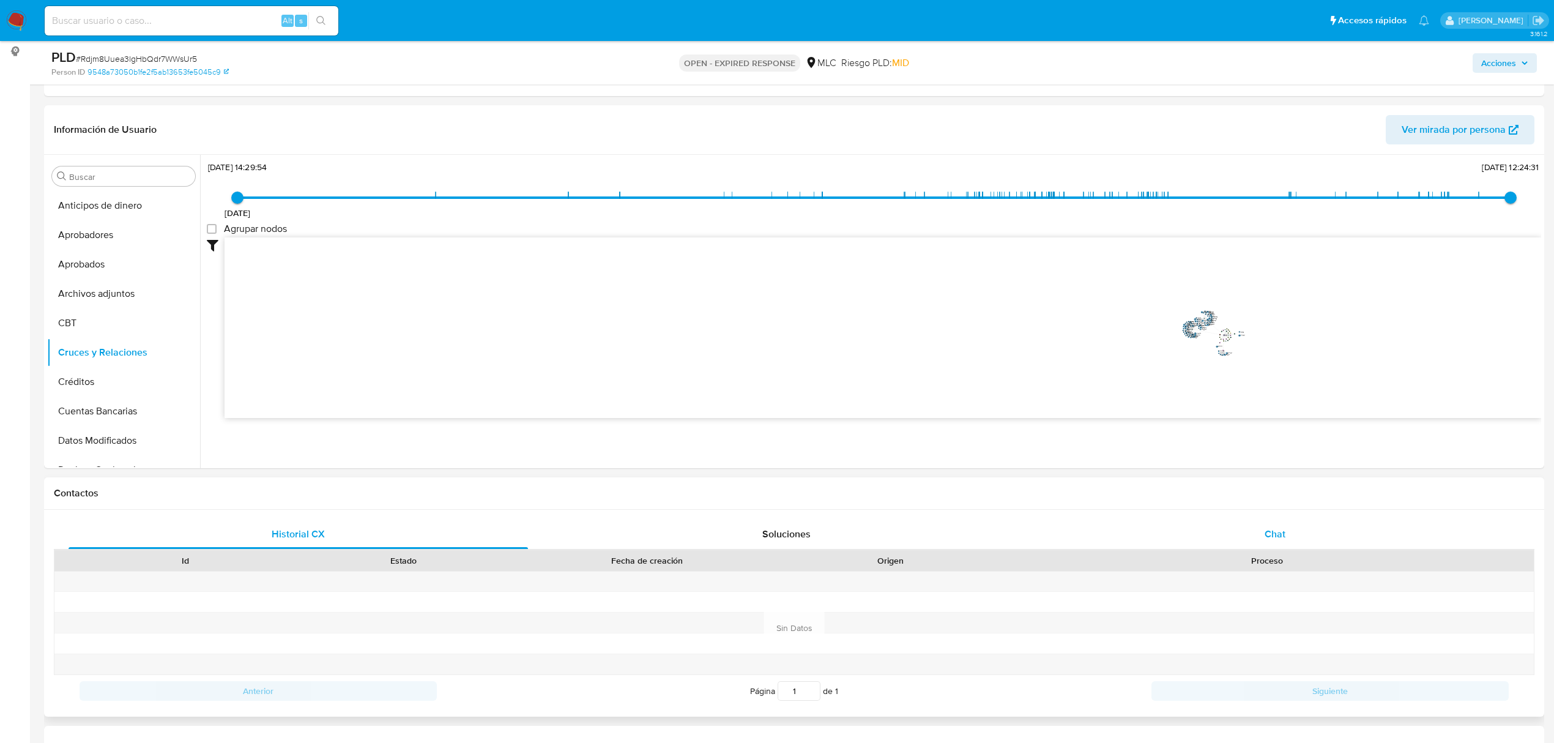
click at [1265, 529] on span "Chat" at bounding box center [1275, 534] width 21 height 14
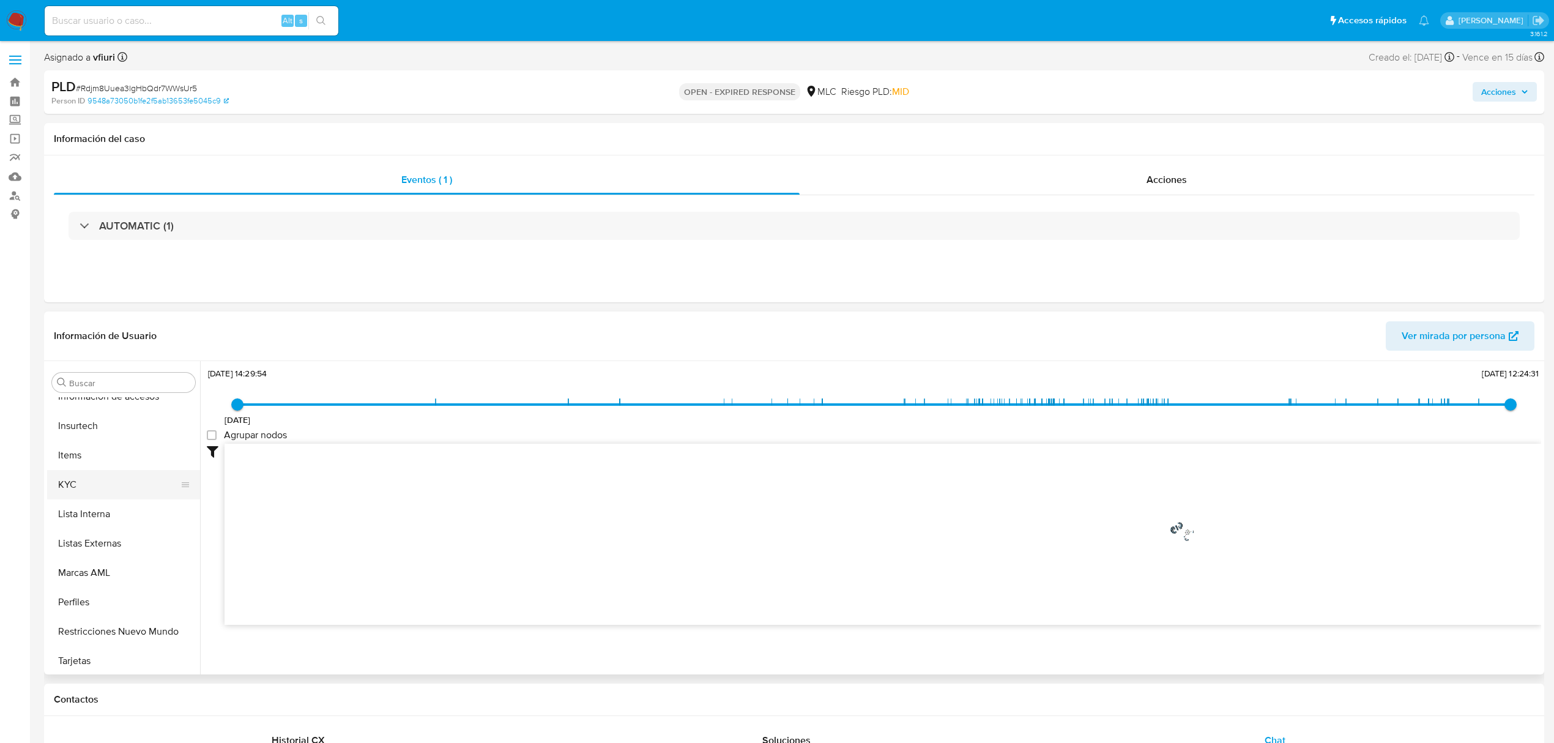
scroll to position [576, 0]
click at [91, 466] on button "Items" at bounding box center [118, 452] width 143 height 29
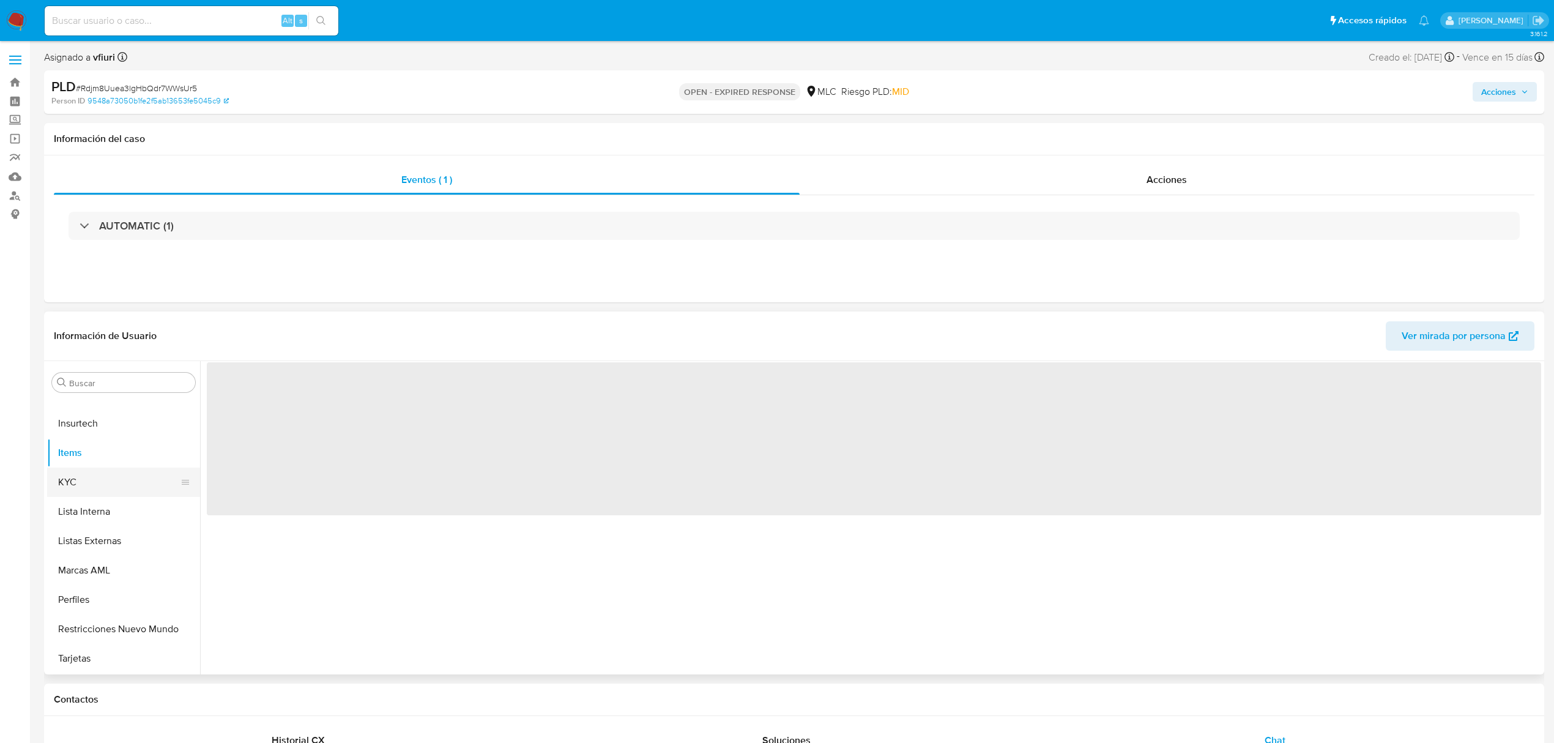
scroll to position [0, 0]
click at [99, 490] on button "KYC" at bounding box center [118, 481] width 143 height 29
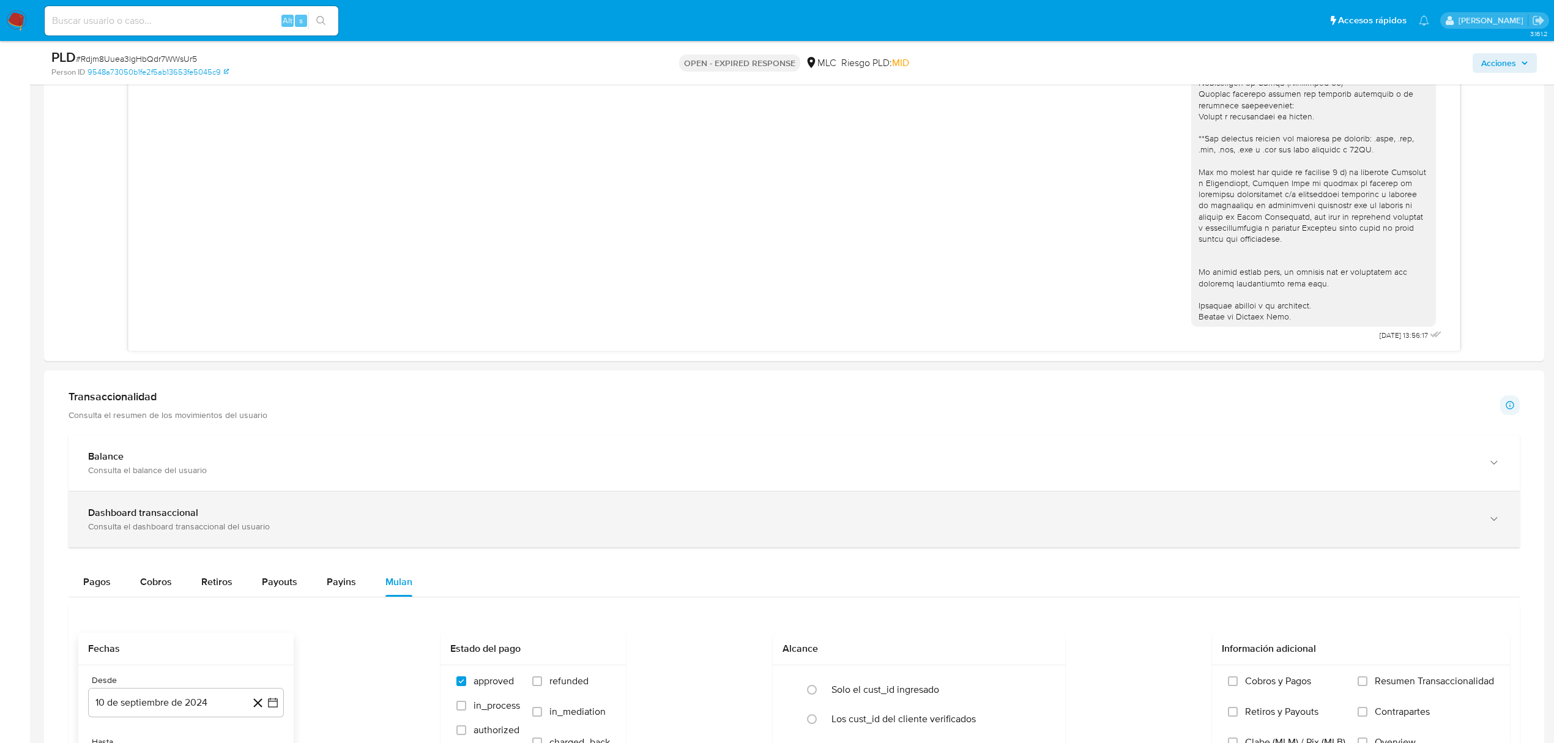
scroll to position [979, 0]
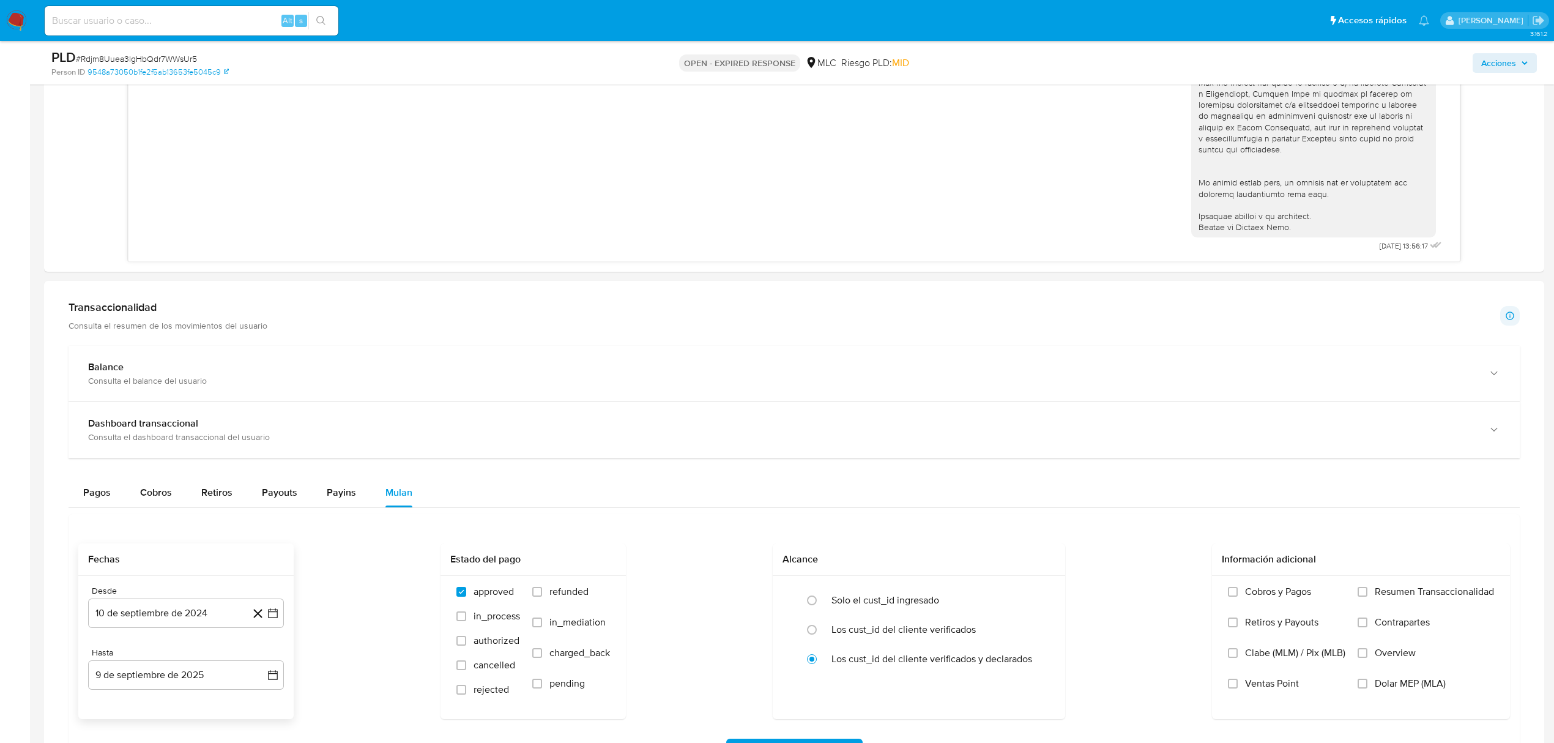
click at [135, 307] on h1 "Transaccionalidad" at bounding box center [168, 306] width 199 height 13
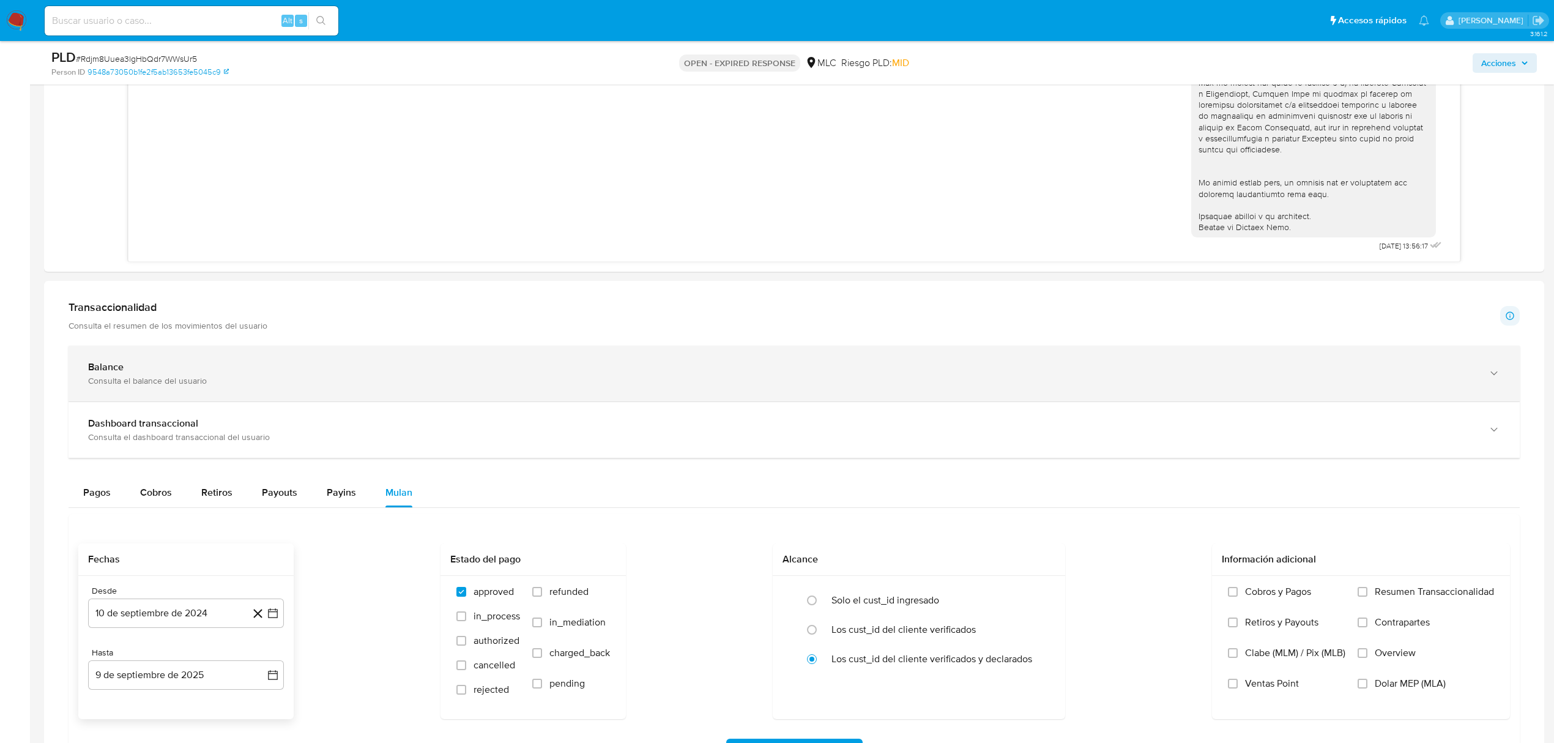
click at [128, 359] on div "Balance Consulta el balance del usuario" at bounding box center [794, 374] width 1451 height 56
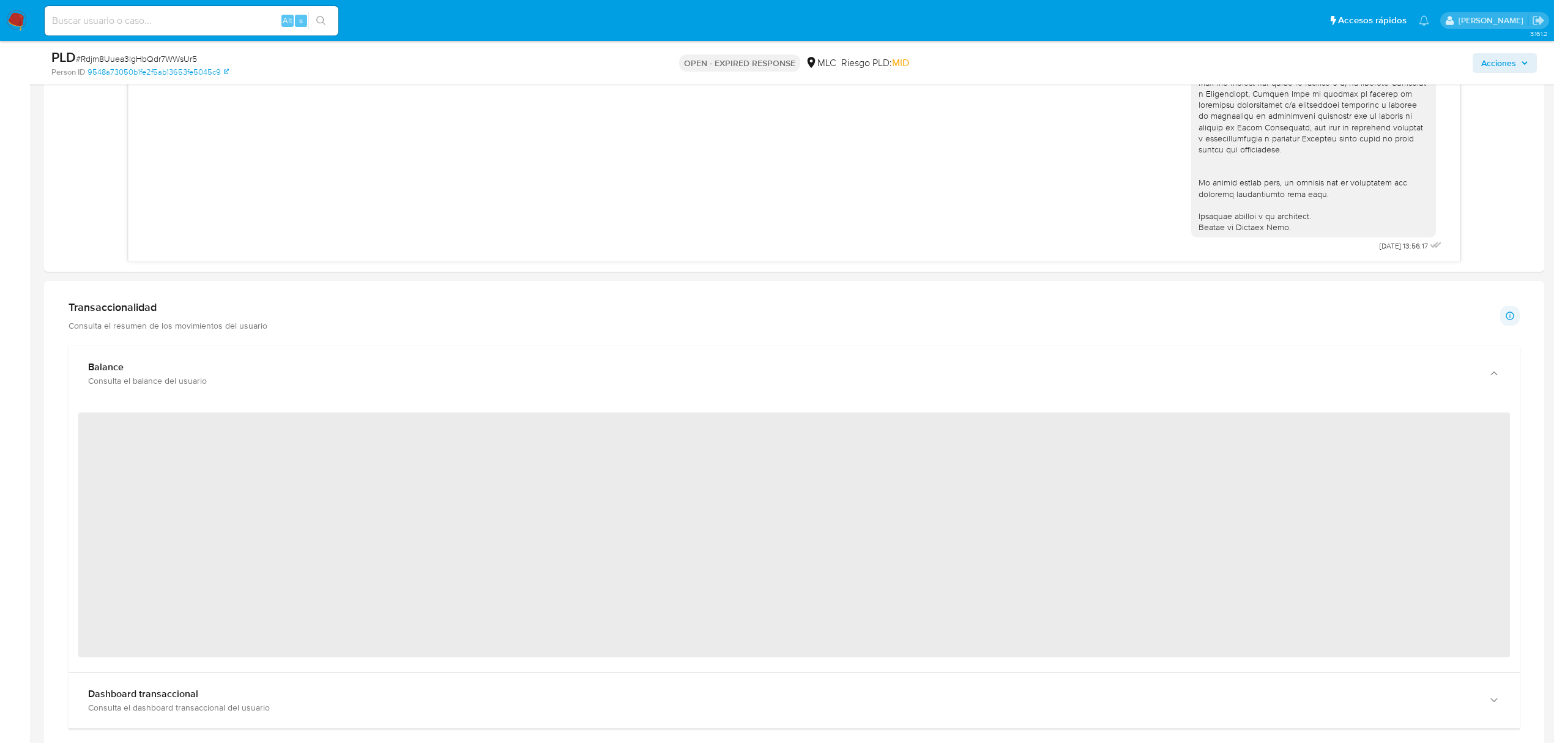
click at [174, 314] on h1 "Transaccionalidad" at bounding box center [168, 306] width 199 height 13
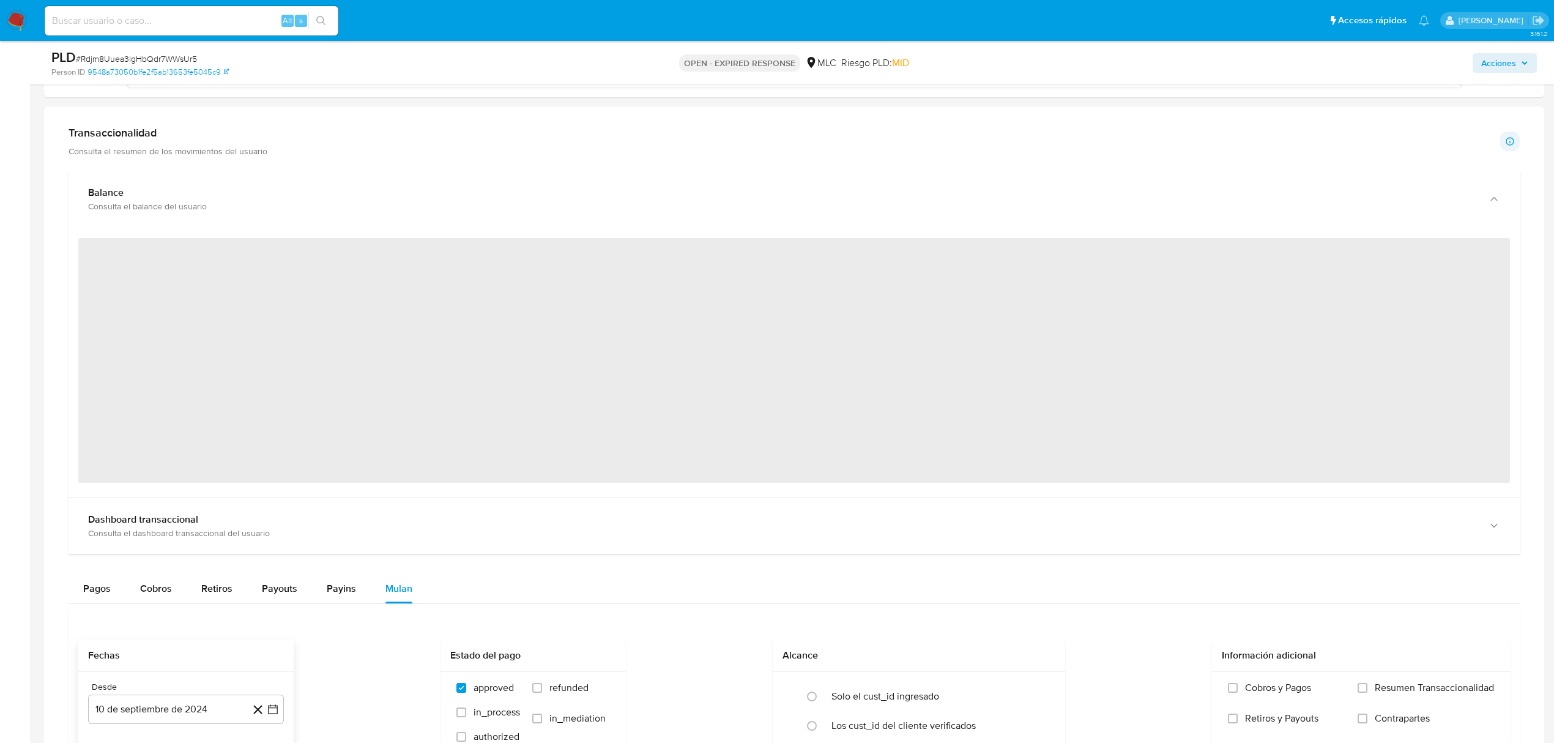
scroll to position [1387, 0]
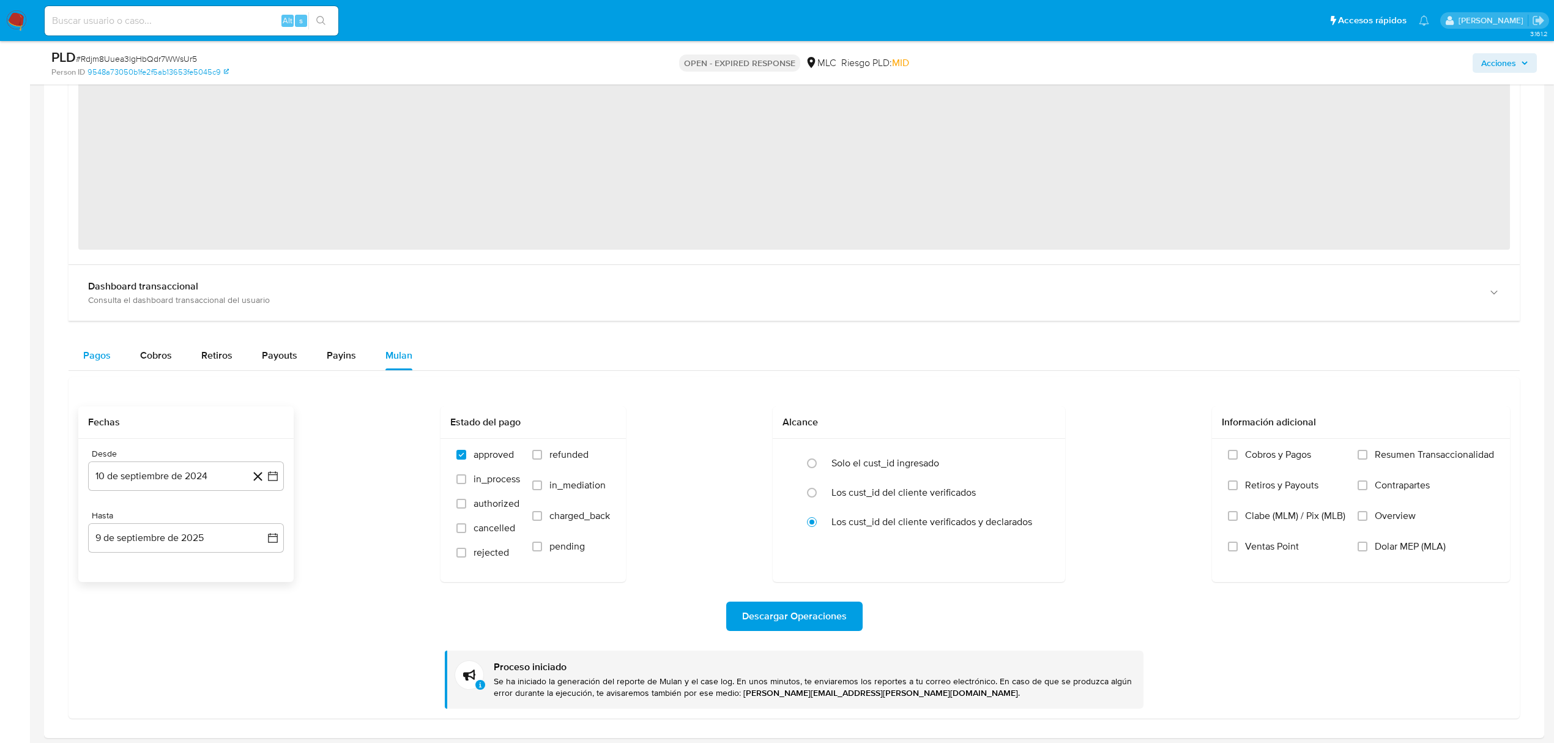
click at [81, 370] on button "Pagos" at bounding box center [97, 355] width 57 height 29
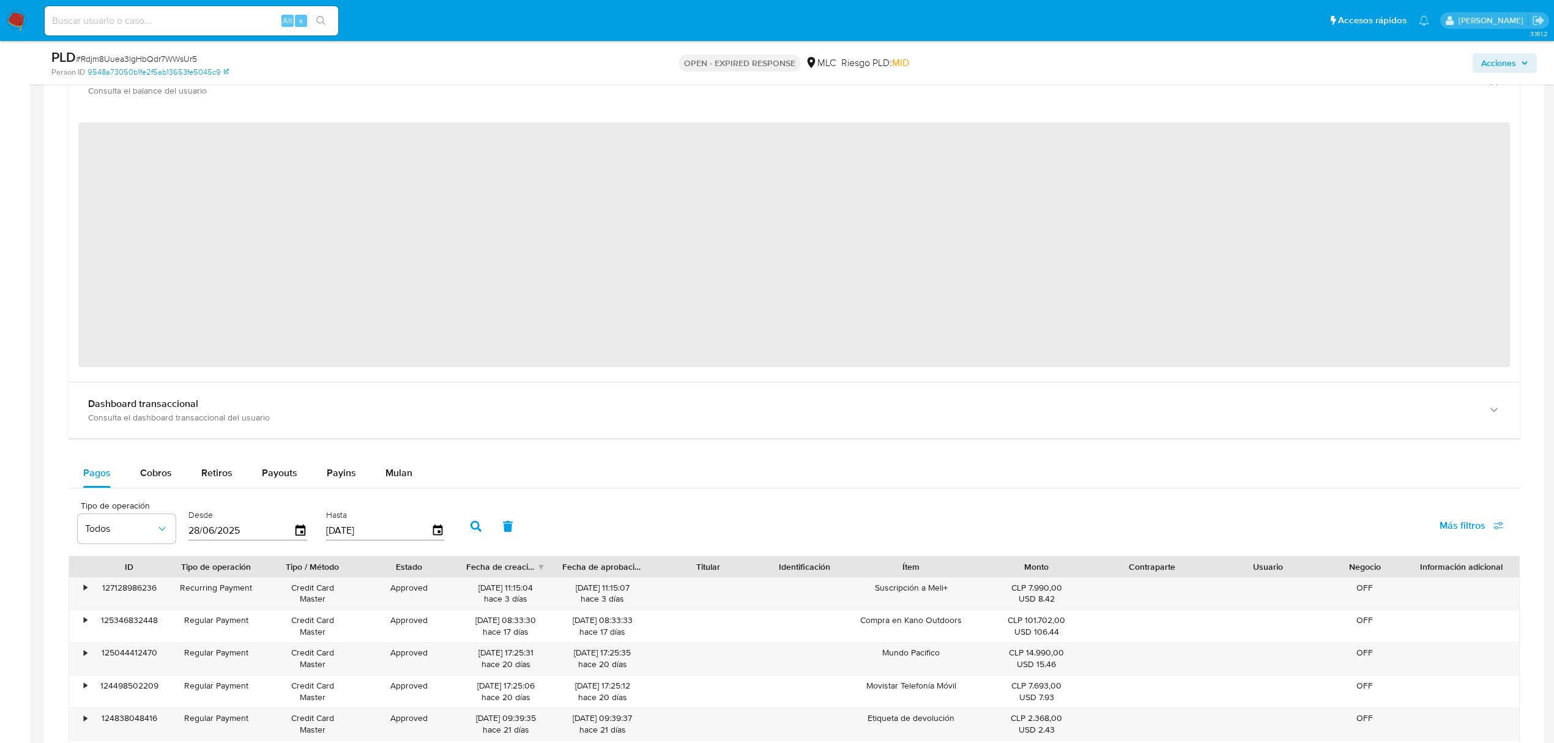
scroll to position [1060, 0]
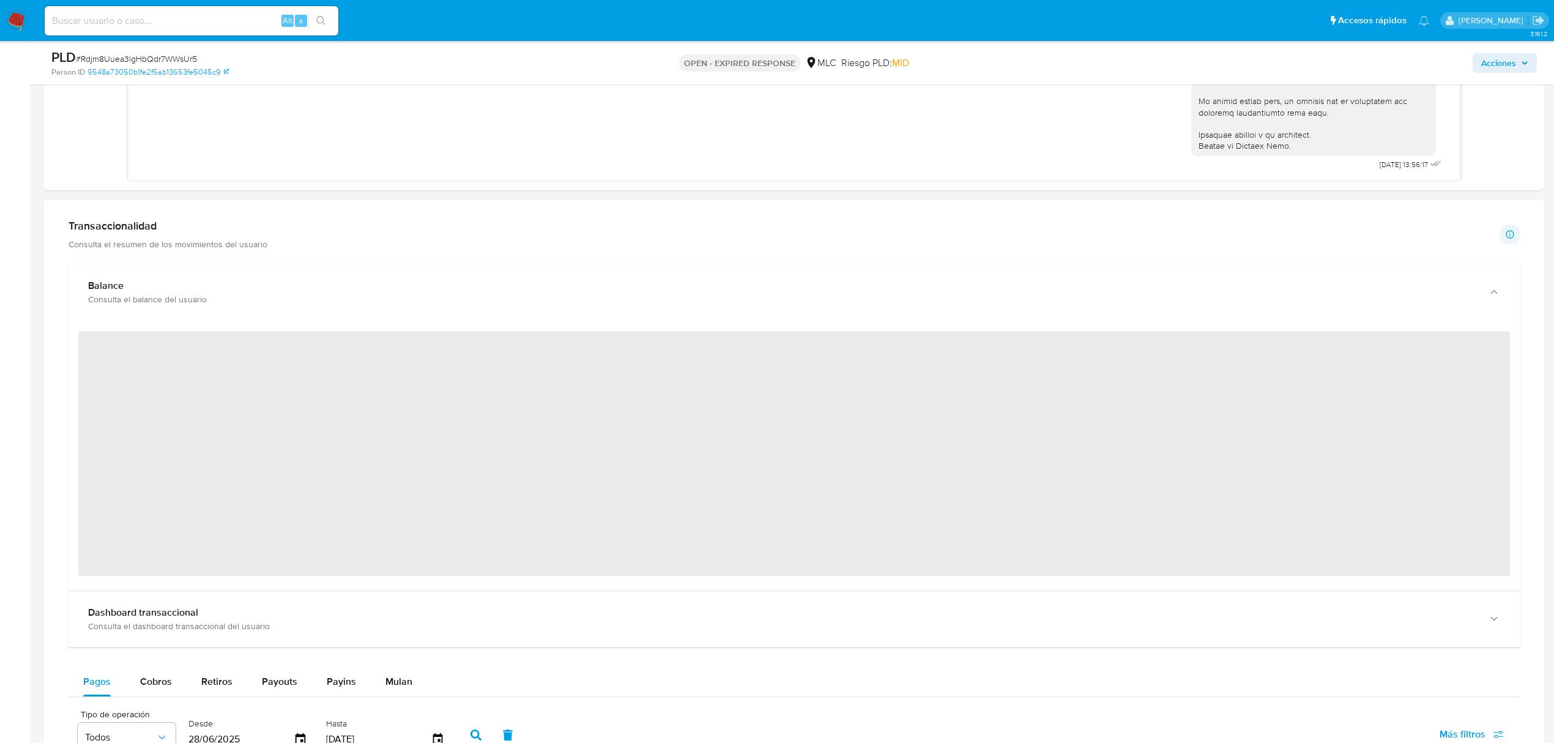
click at [264, 247] on div "Transaccionalidad Consulta el resumen de los movimientos del usuario Informació…" at bounding box center [794, 234] width 1451 height 31
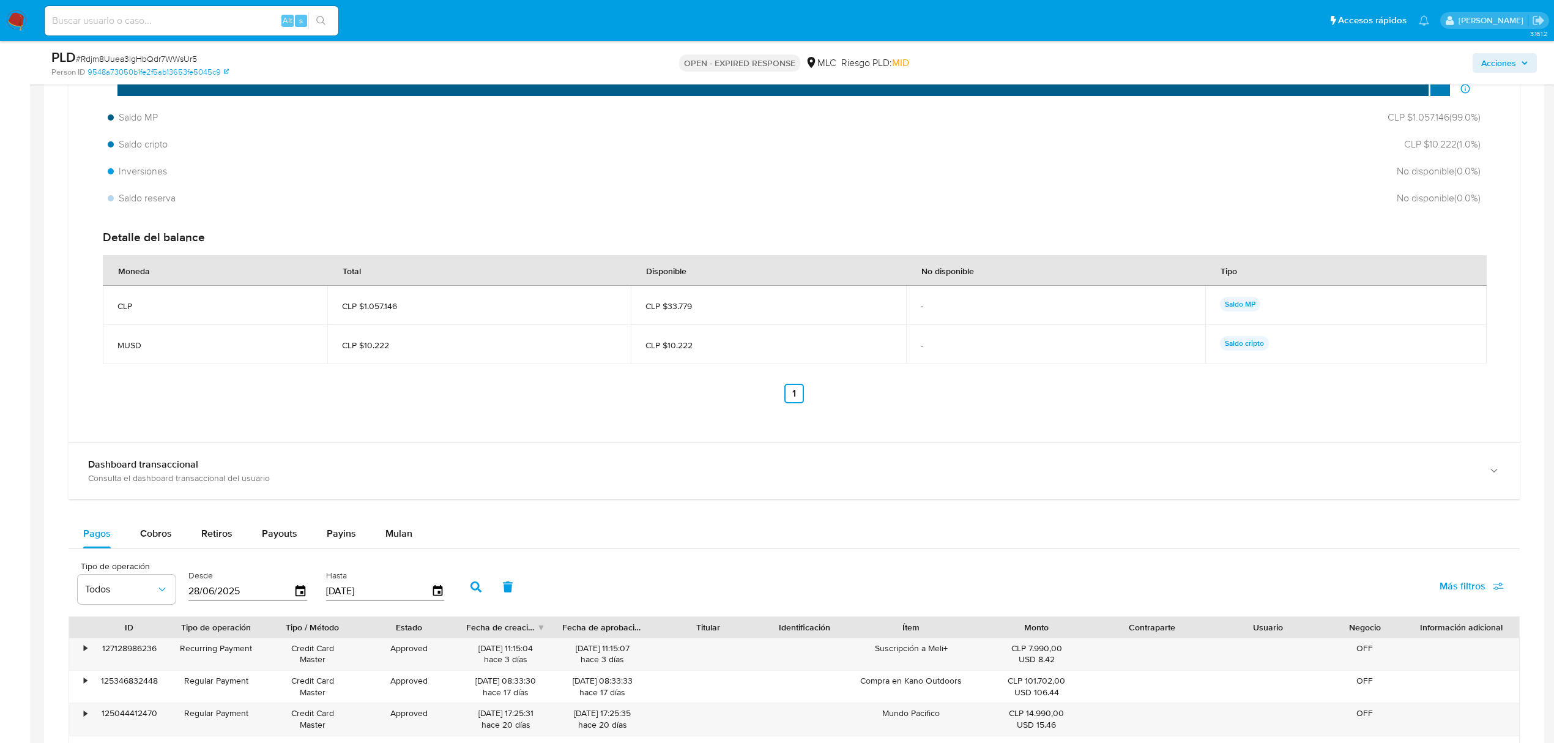
scroll to position [1142, 0]
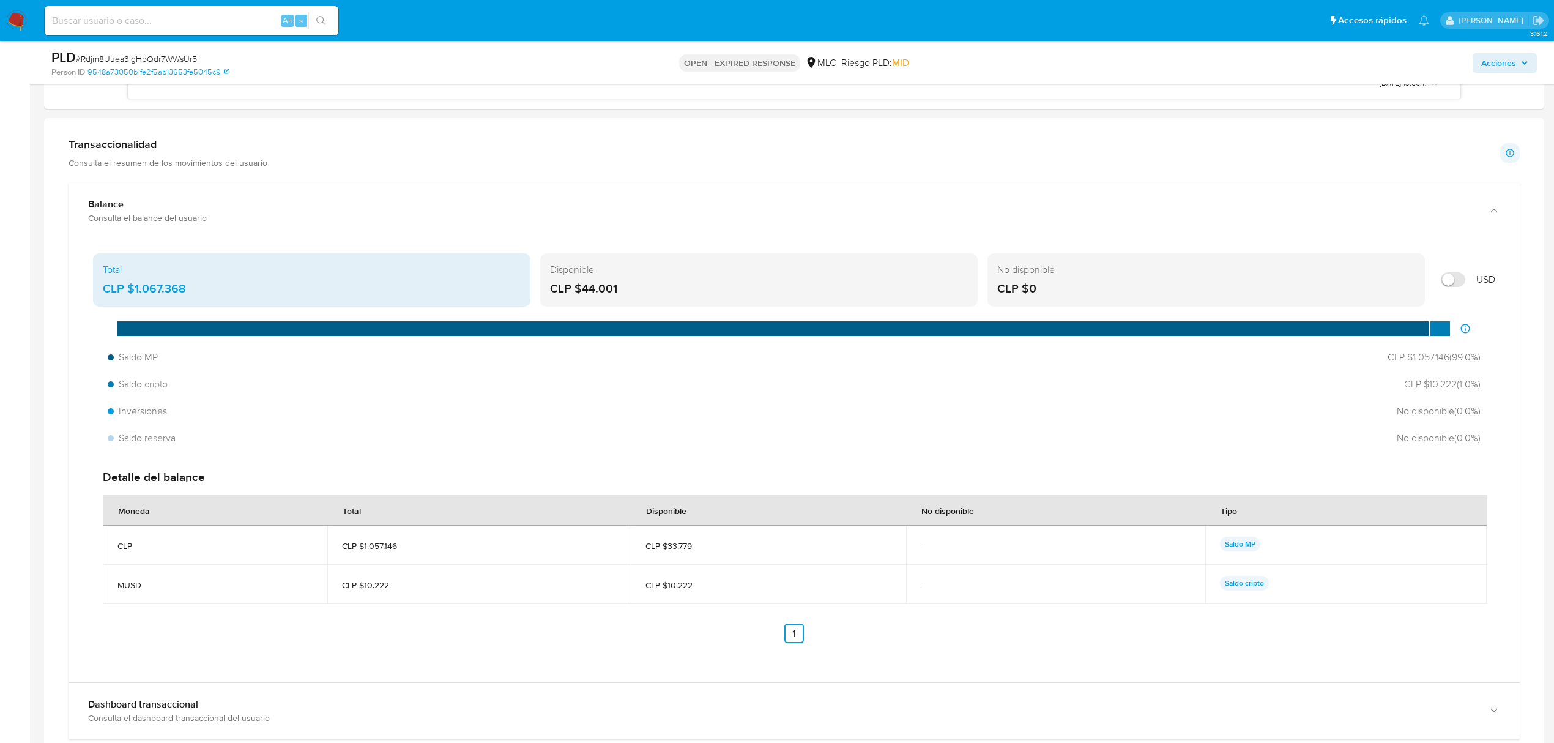
click at [596, 288] on div "CLP $44.001" at bounding box center [759, 289] width 418 height 16
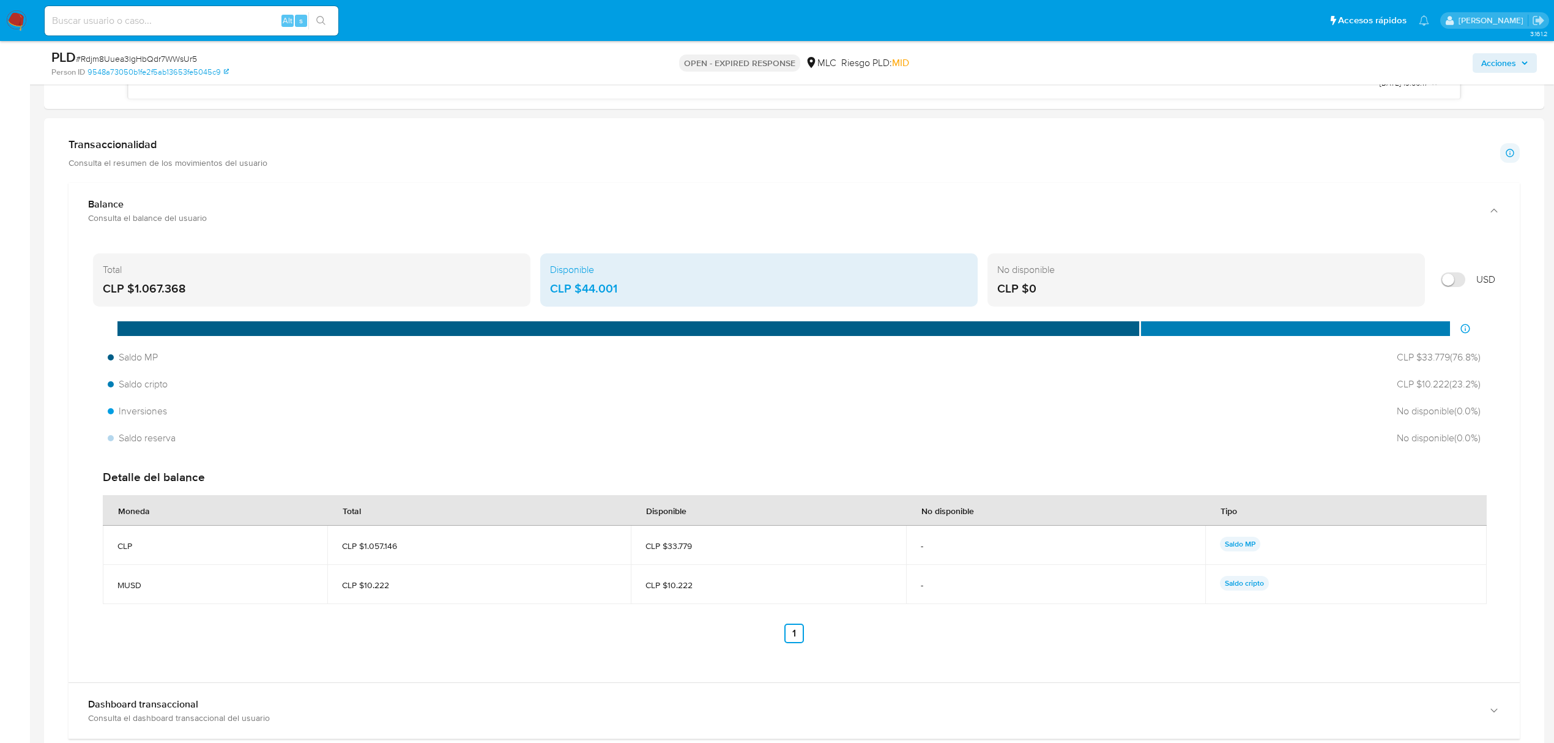
click at [422, 270] on div "Total" at bounding box center [312, 269] width 418 height 13
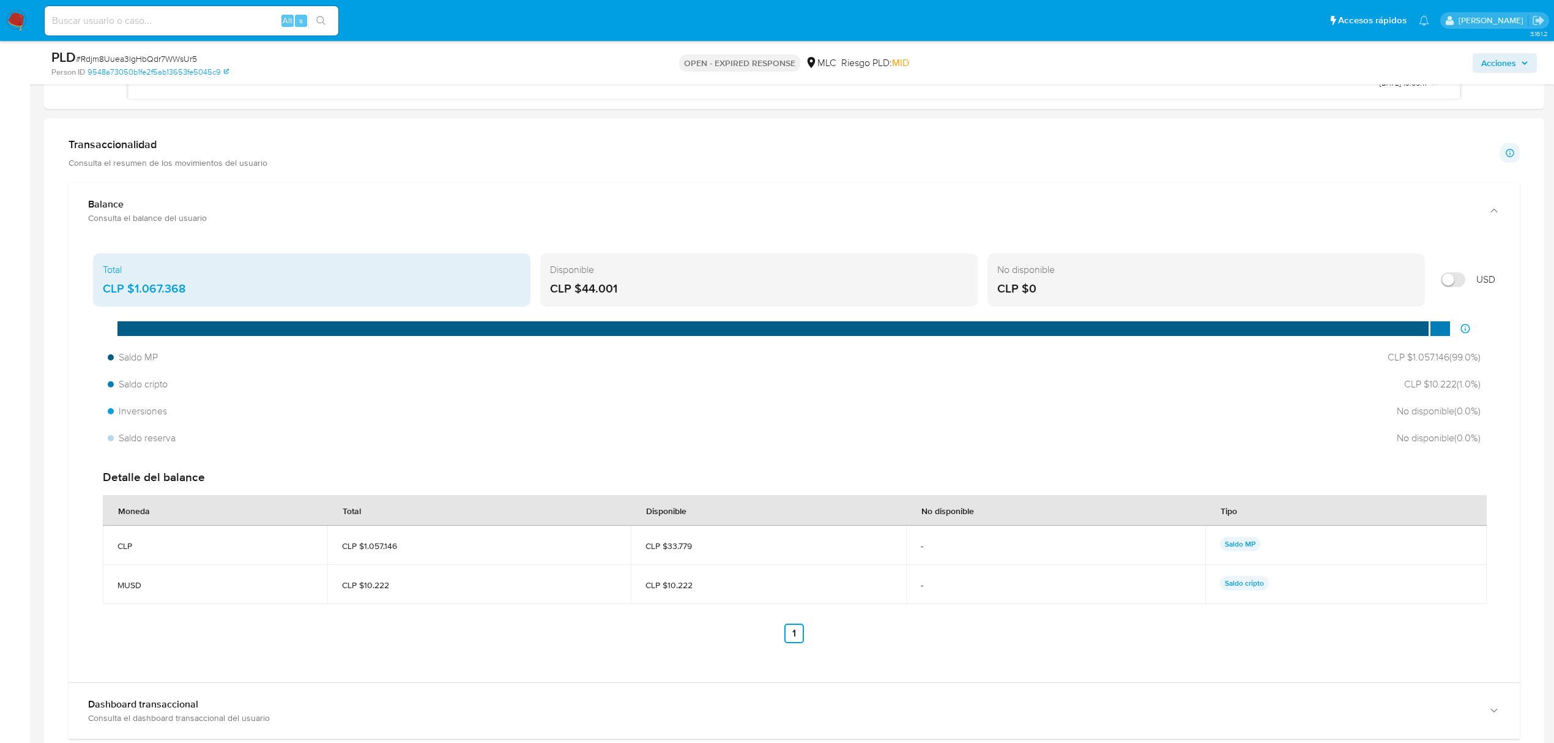
click at [687, 277] on div "Disponible" at bounding box center [759, 269] width 418 height 13
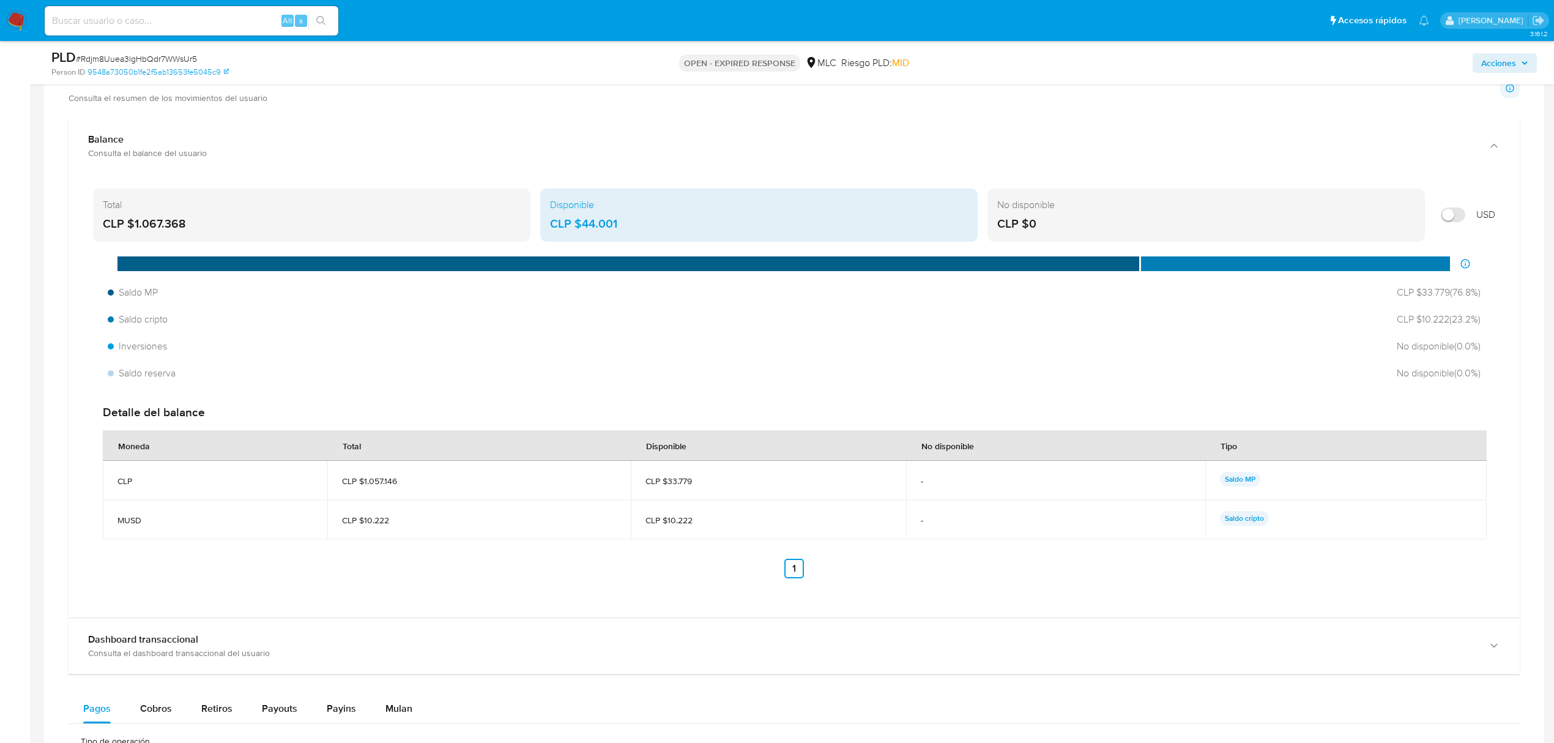
scroll to position [1305, 0]
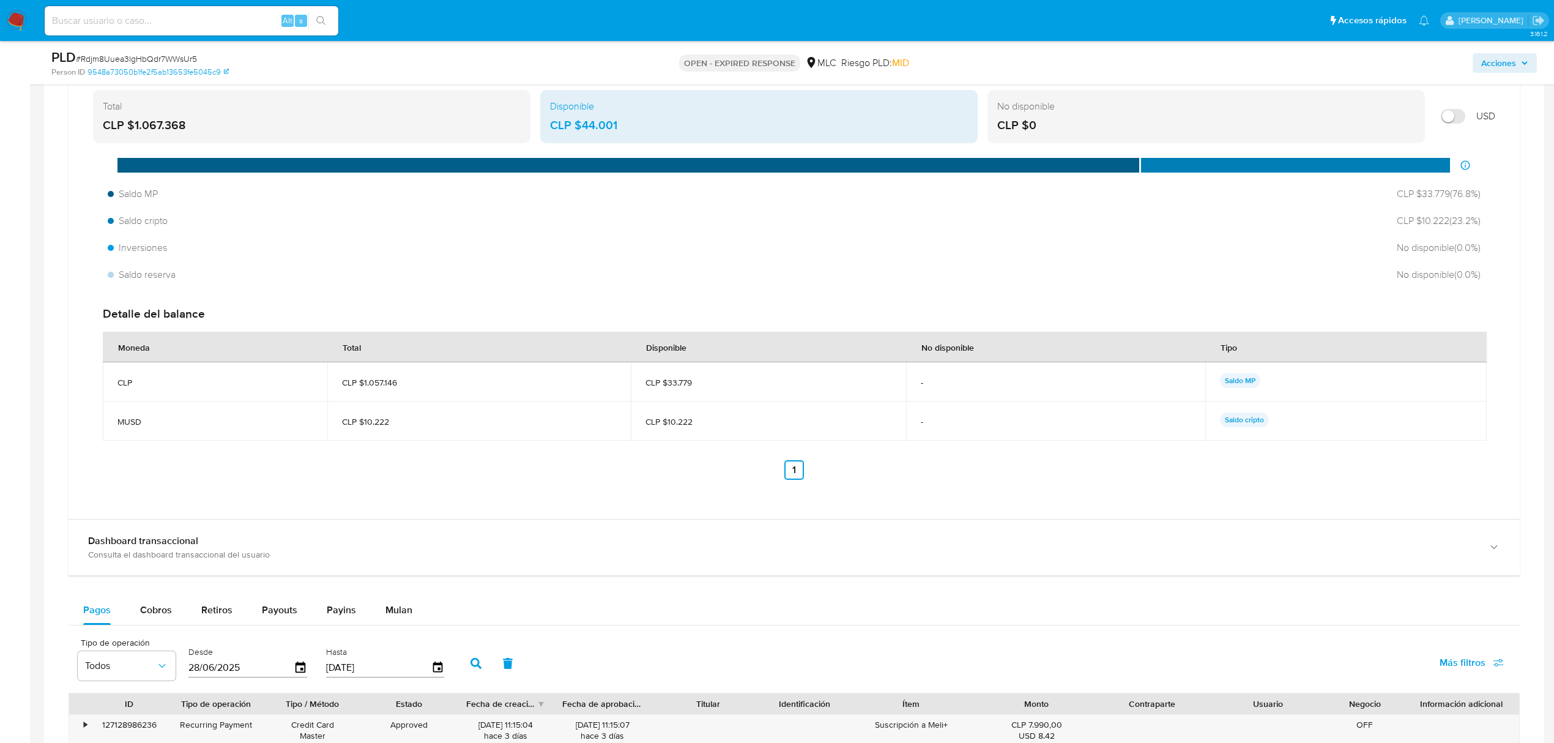
drag, startPoint x: 718, startPoint y: 414, endPoint x: 605, endPoint y: 414, distance: 113.2
click at [605, 414] on tr "MUSD CLP $10.222 CLP $10.222 - Saldo cripto" at bounding box center [795, 420] width 1384 height 39
click at [590, 449] on div "Moneda Total Disponible No disponible Tipo CLP CLP $1.057.146 CLP $33.779 - Sal…" at bounding box center [794, 406] width 1383 height 148
click at [157, 197] on span "Saldo MP" at bounding box center [134, 193] width 53 height 13
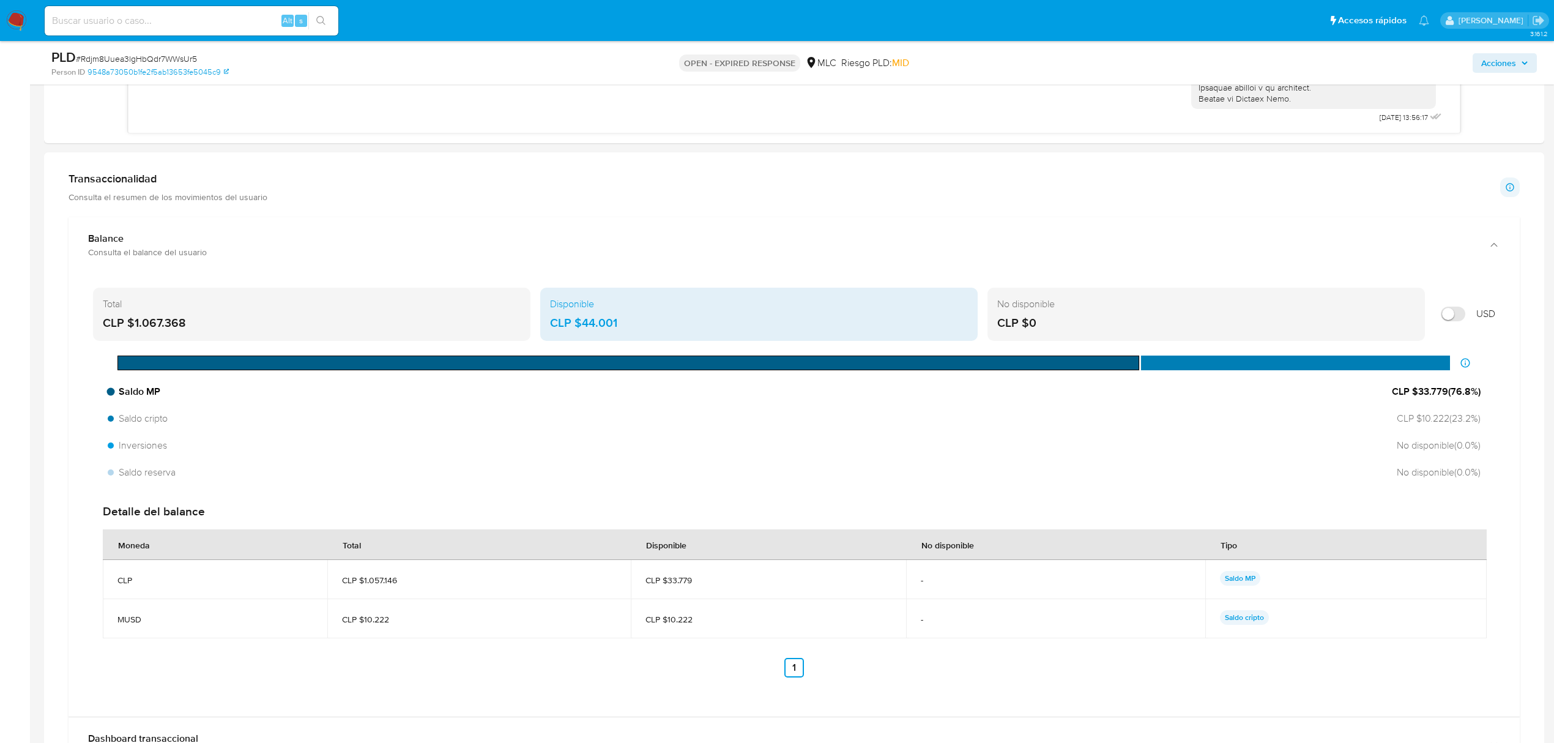
scroll to position [1060, 0]
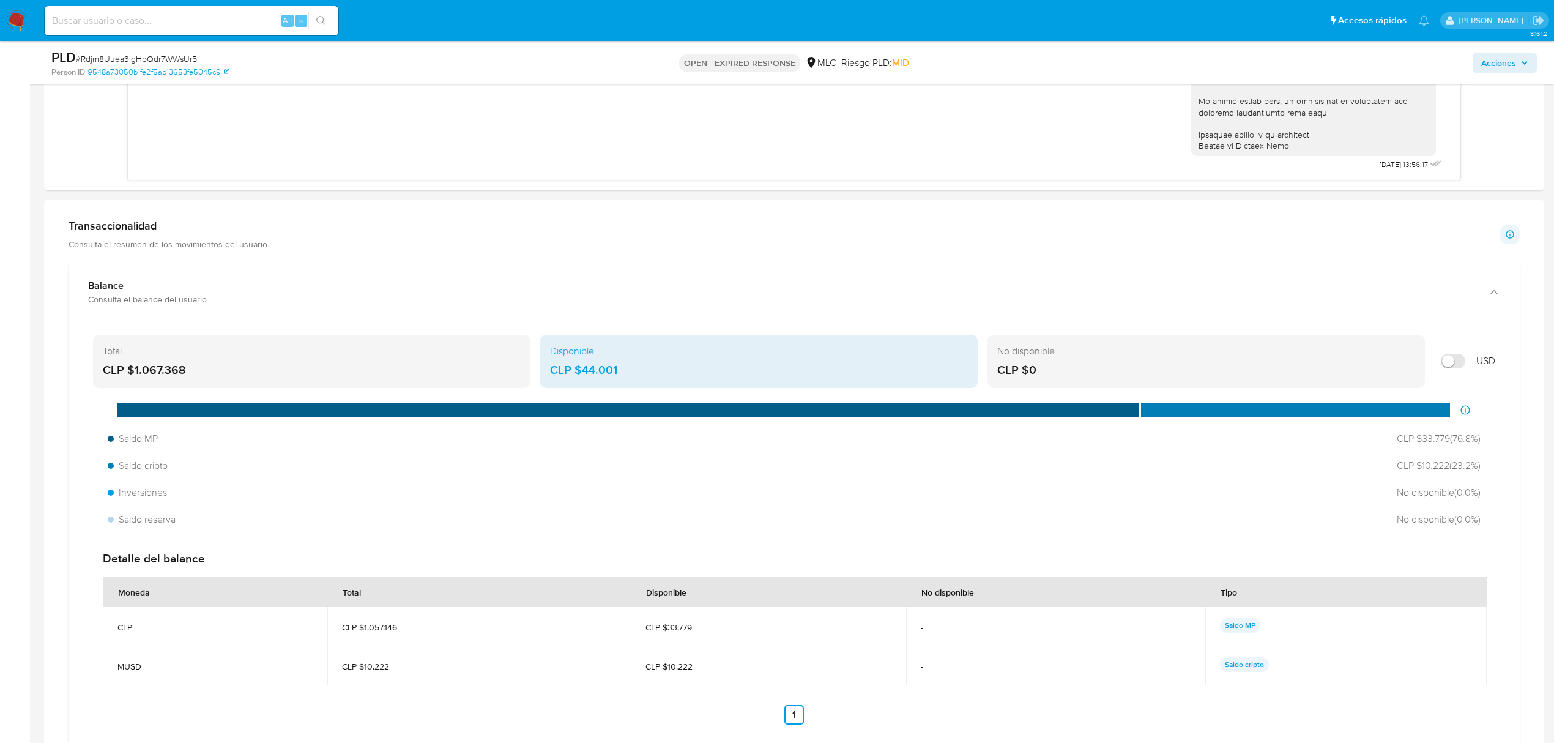
click at [1465, 367] on label at bounding box center [1453, 361] width 37 height 27
click at [1465, 367] on input "Mostrar en USD" at bounding box center [1453, 361] width 24 height 15
click at [1444, 363] on input "Mostrar en USD" at bounding box center [1453, 361] width 24 height 15
checkbox input "false"
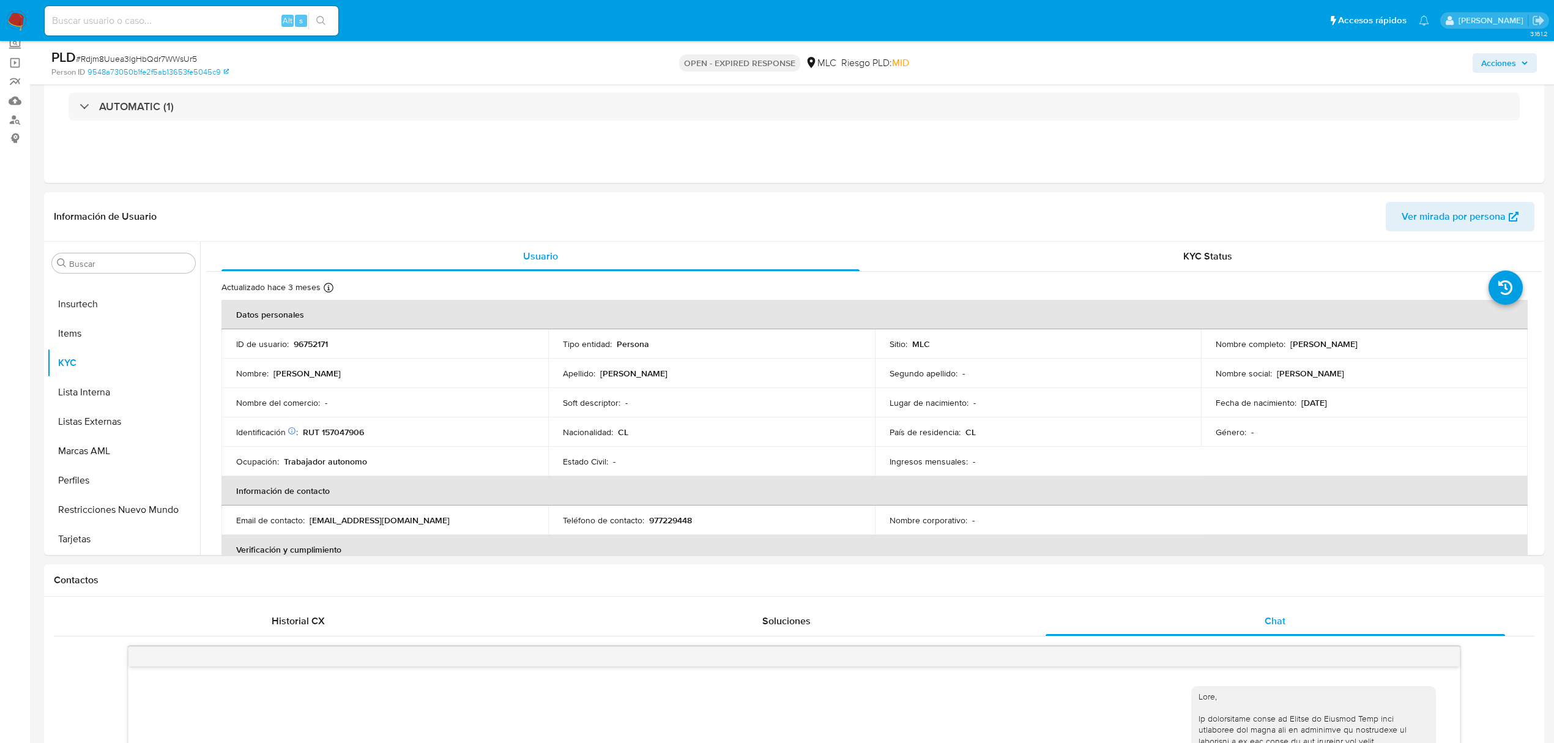
scroll to position [0, 0]
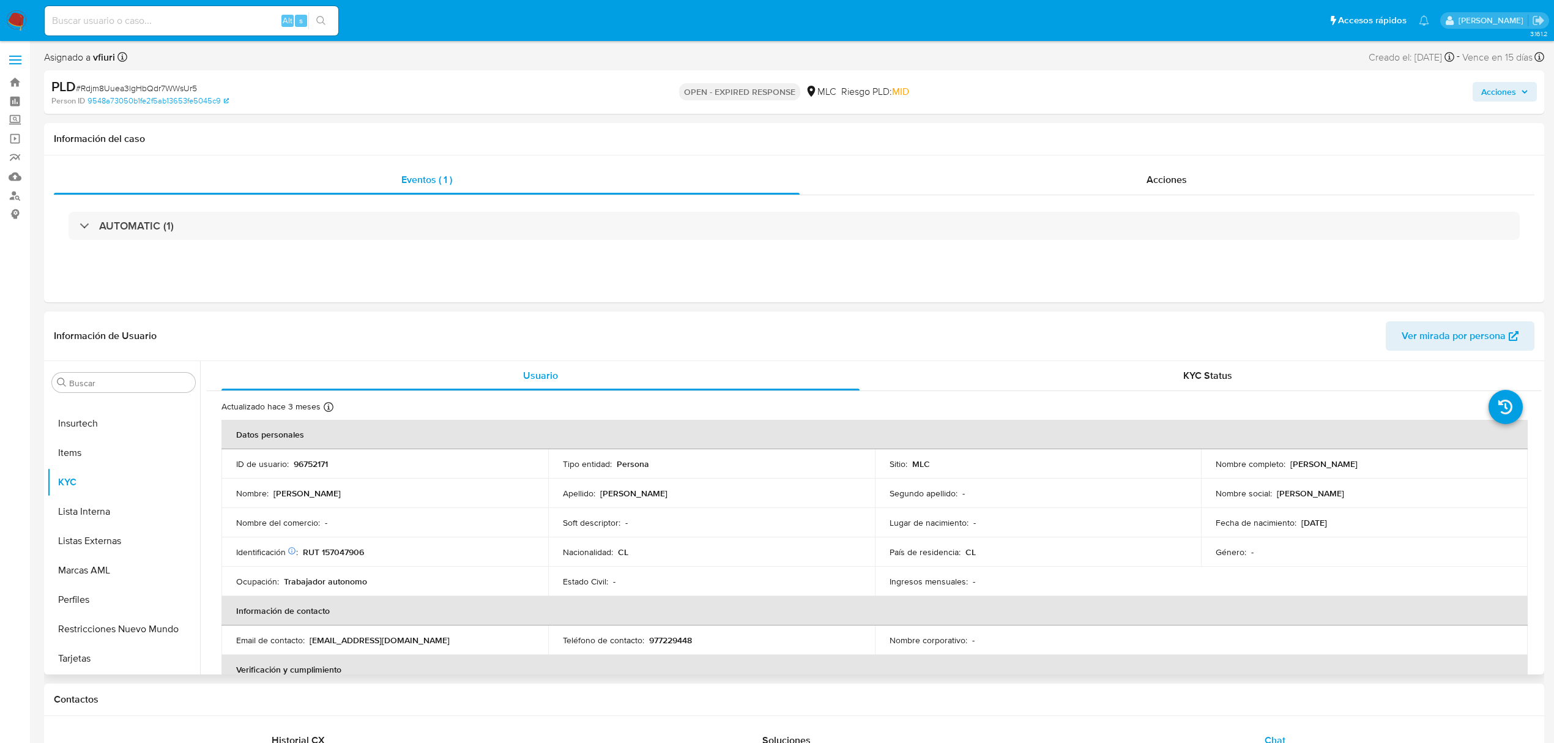
drag, startPoint x: 1288, startPoint y: 461, endPoint x: 1450, endPoint y: 466, distance: 162.2
click at [1450, 466] on div "Nombre completo : Cristian Rolando Mendoza Garrido" at bounding box center [1364, 463] width 297 height 11
click at [89, 553] on button "Cruces y Relaciones" at bounding box center [118, 553] width 143 height 29
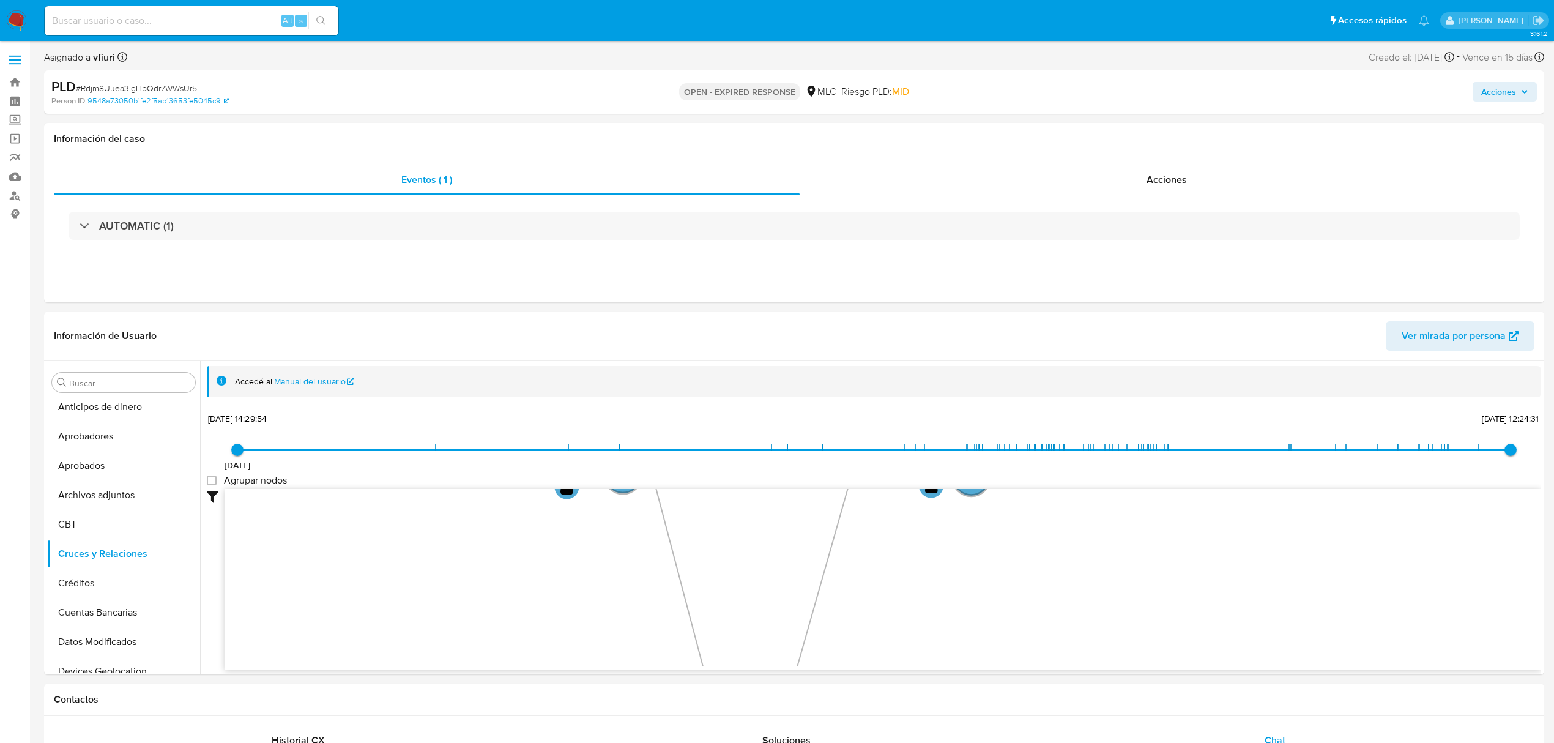
click at [160, 83] on span "# Rdjm8Uuea3lgHbQdr7WWsUr5" at bounding box center [136, 88] width 121 height 12
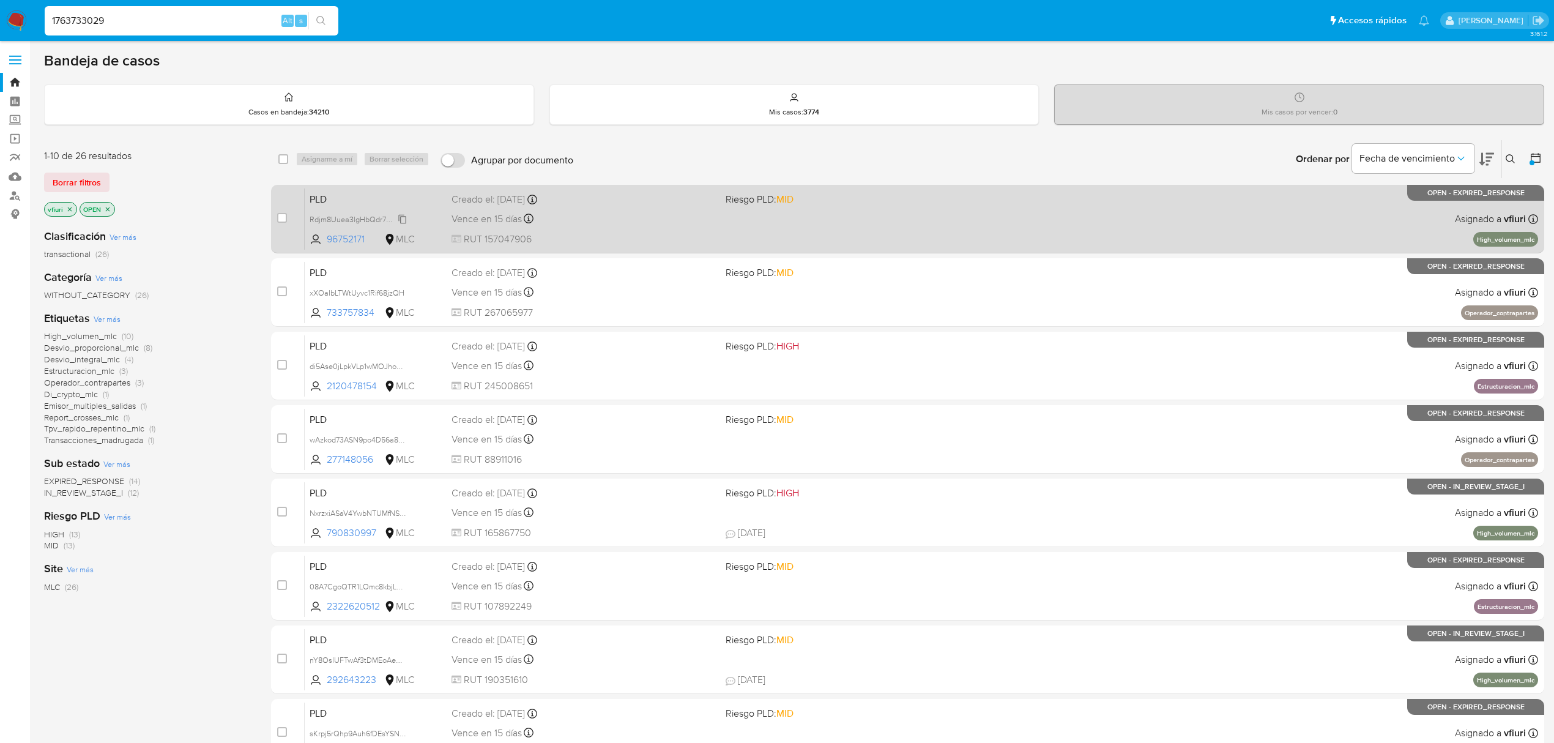
type input "1763733029"
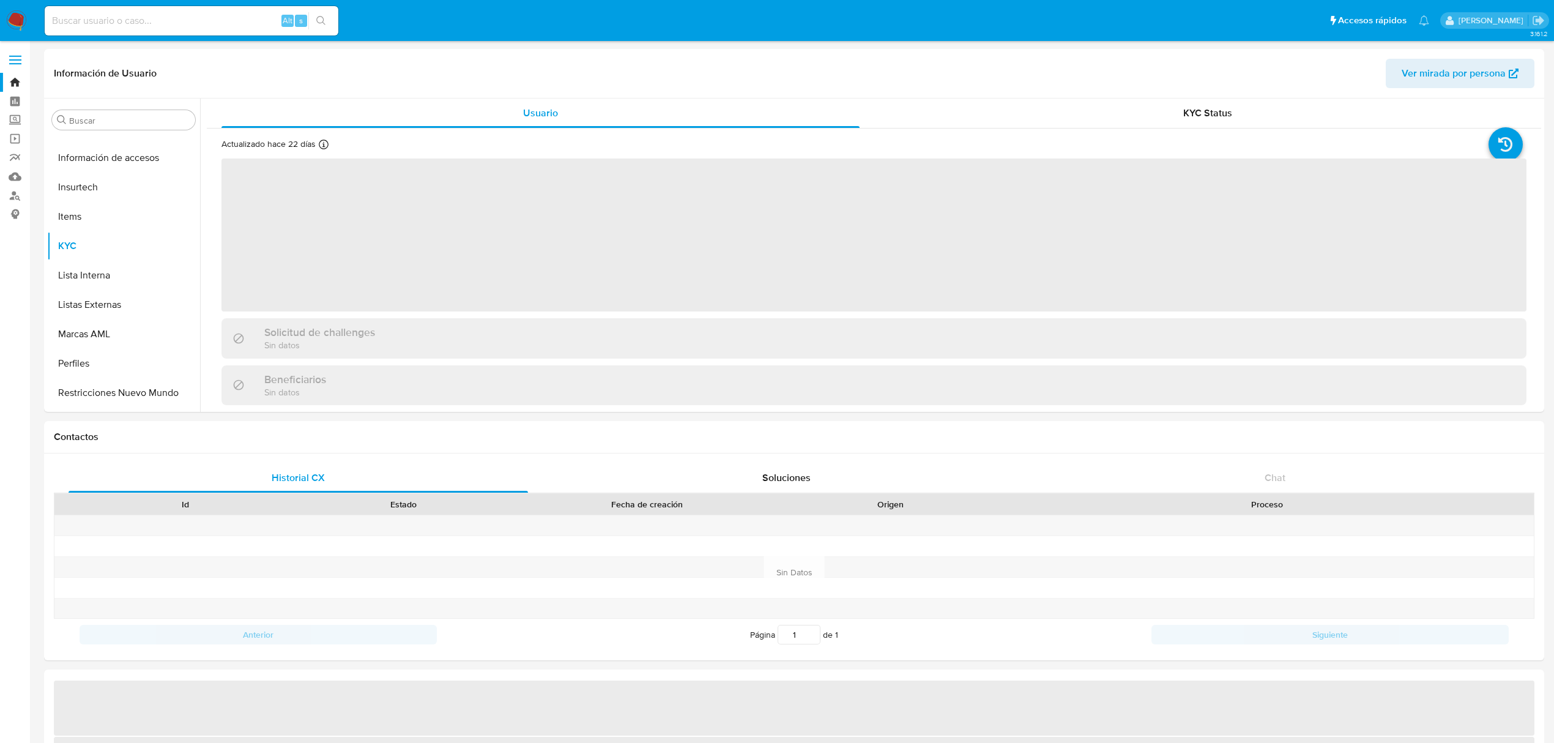
scroll to position [575, 0]
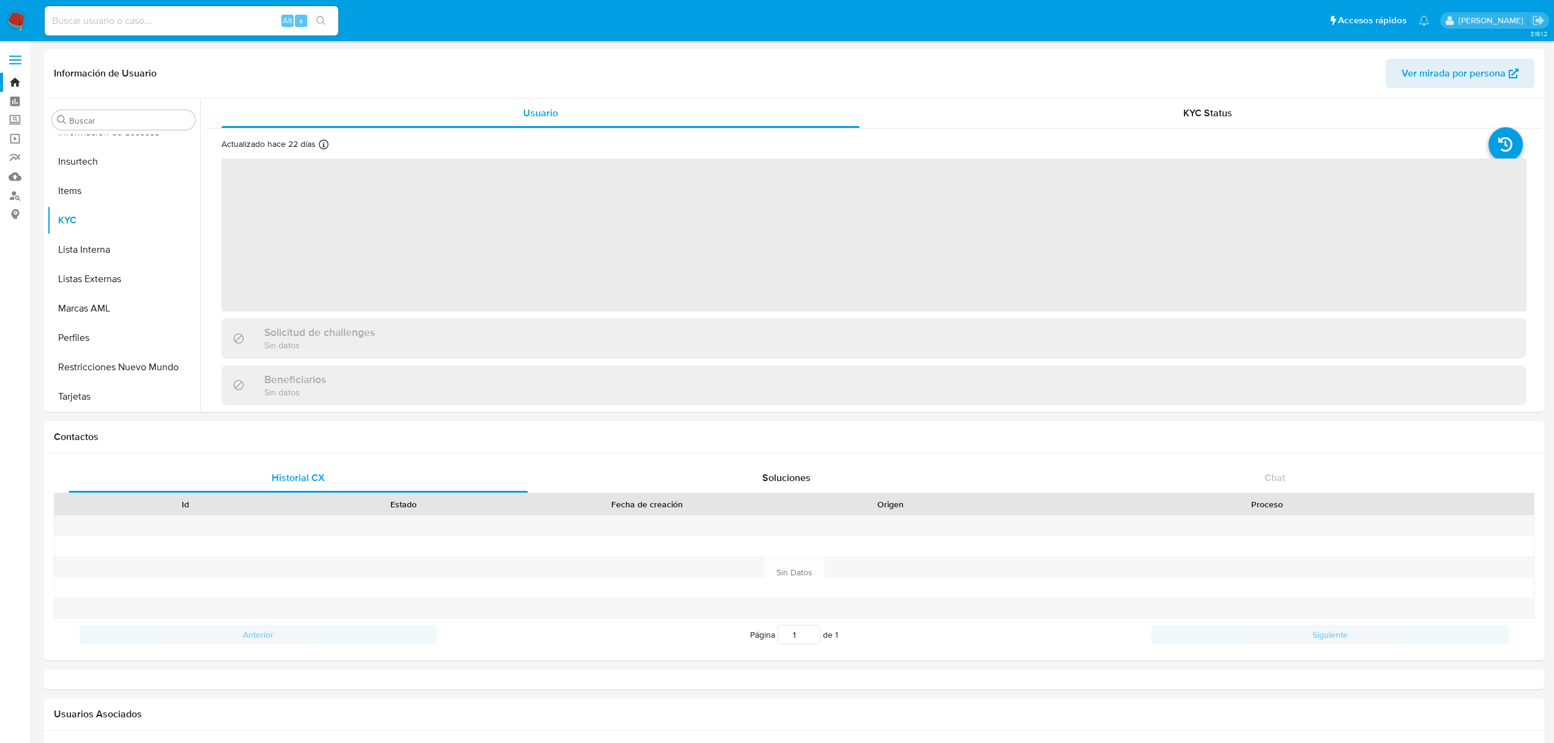
select select "10"
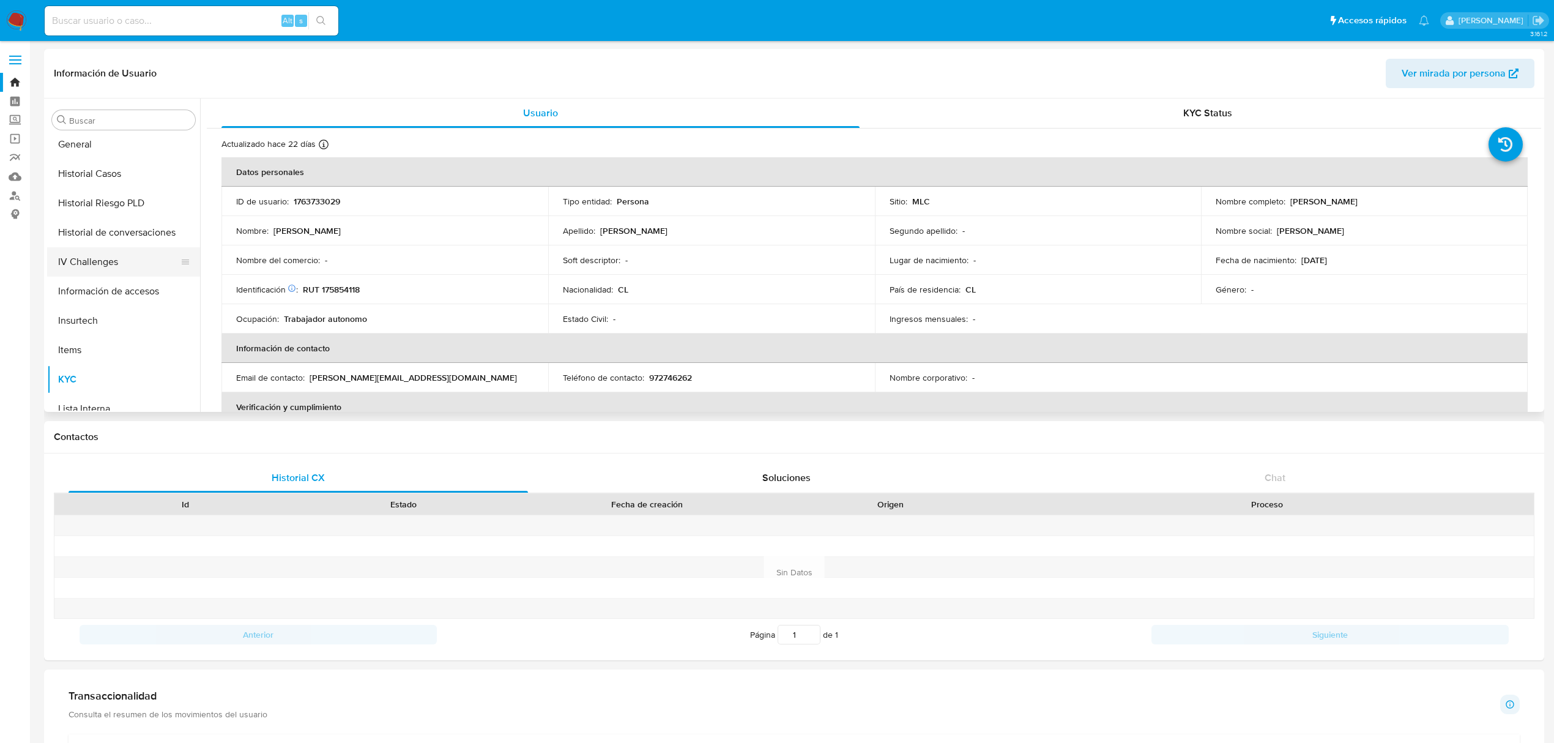
scroll to position [412, 0]
click at [77, 181] on button "Historial Casos" at bounding box center [118, 177] width 143 height 29
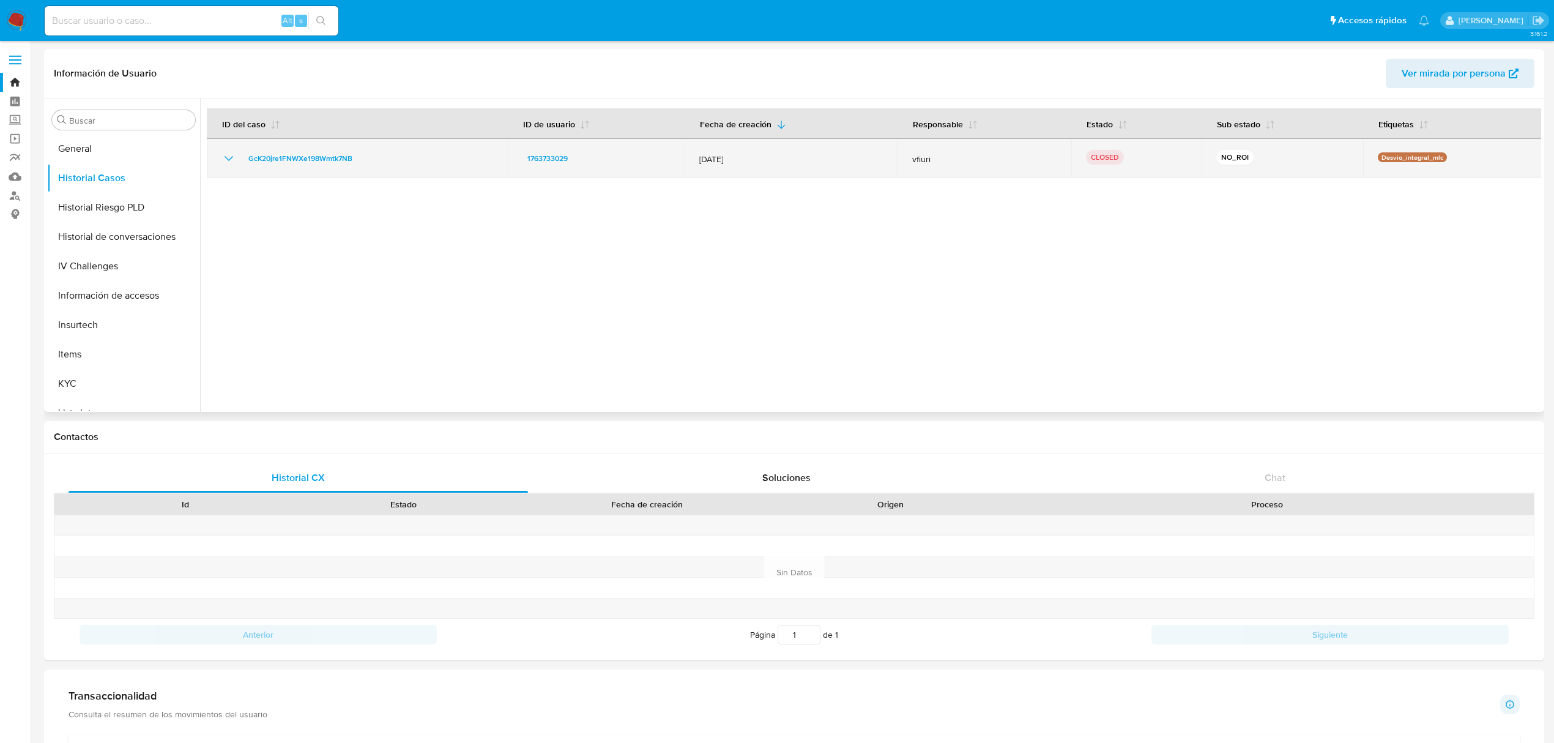
click at [235, 162] on icon "Mostrar/Ocultar" at bounding box center [229, 158] width 15 height 15
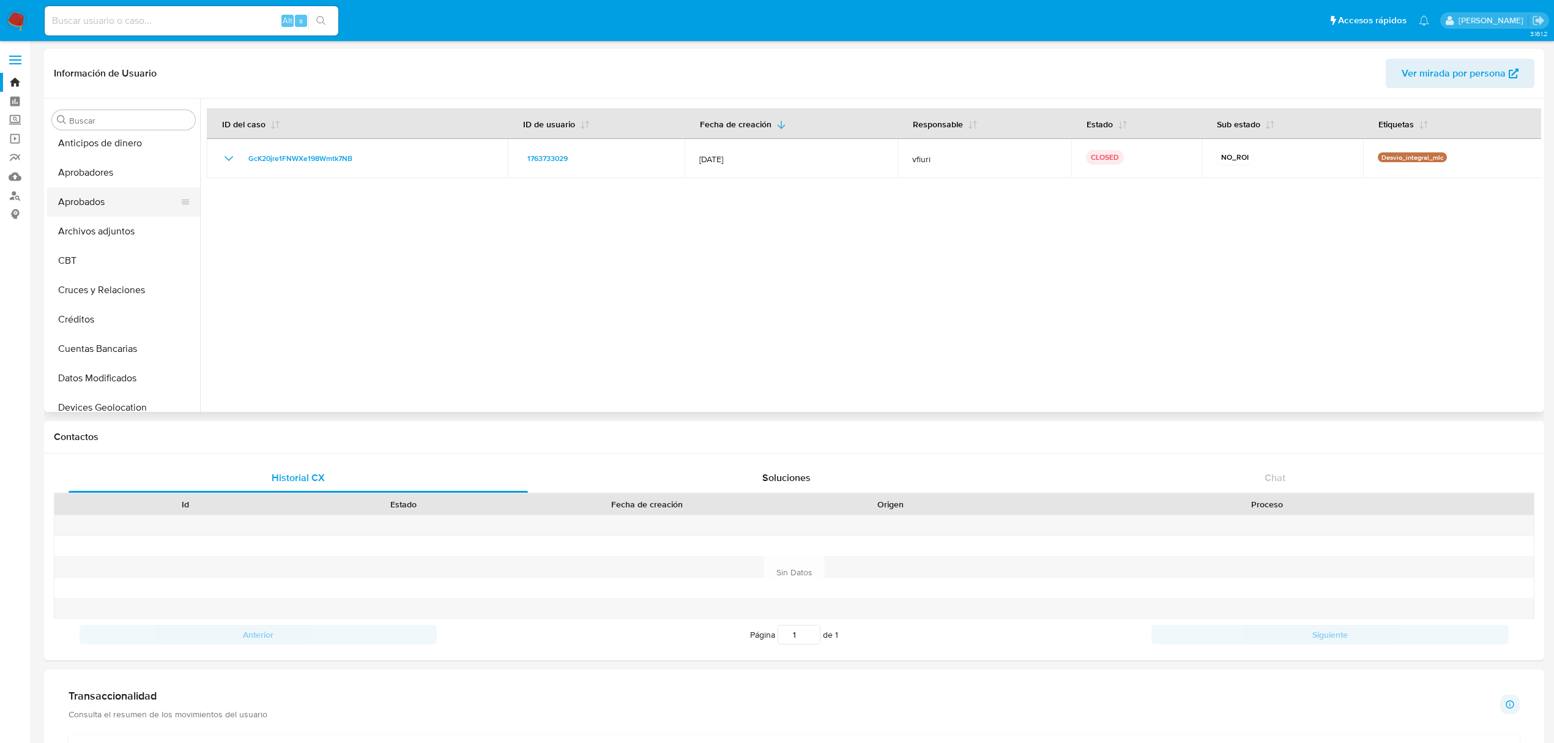
scroll to position [0, 0]
click at [114, 233] on button "Archivos adjuntos" at bounding box center [118, 237] width 143 height 29
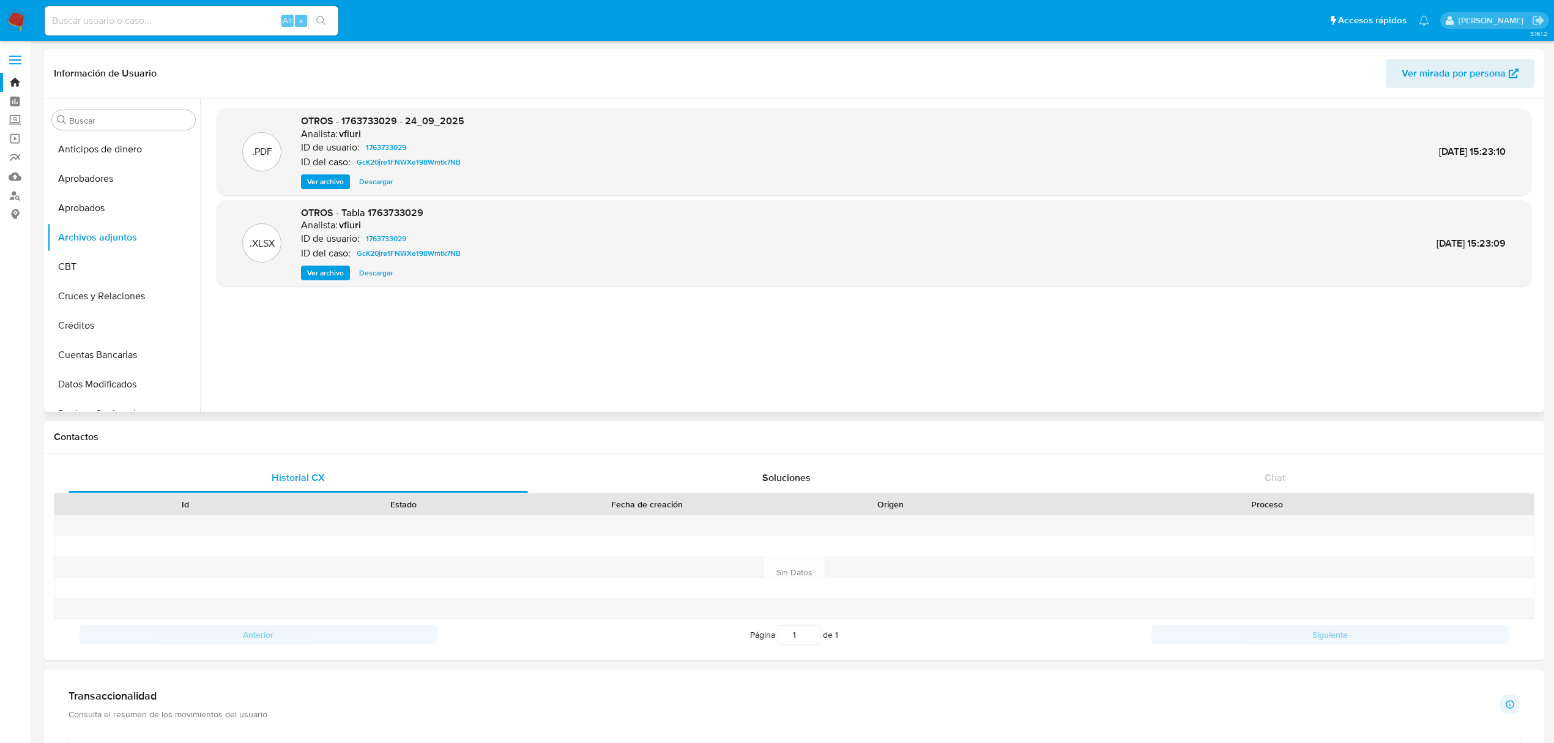
click at [333, 184] on span "Ver archivo" at bounding box center [325, 182] width 37 height 12
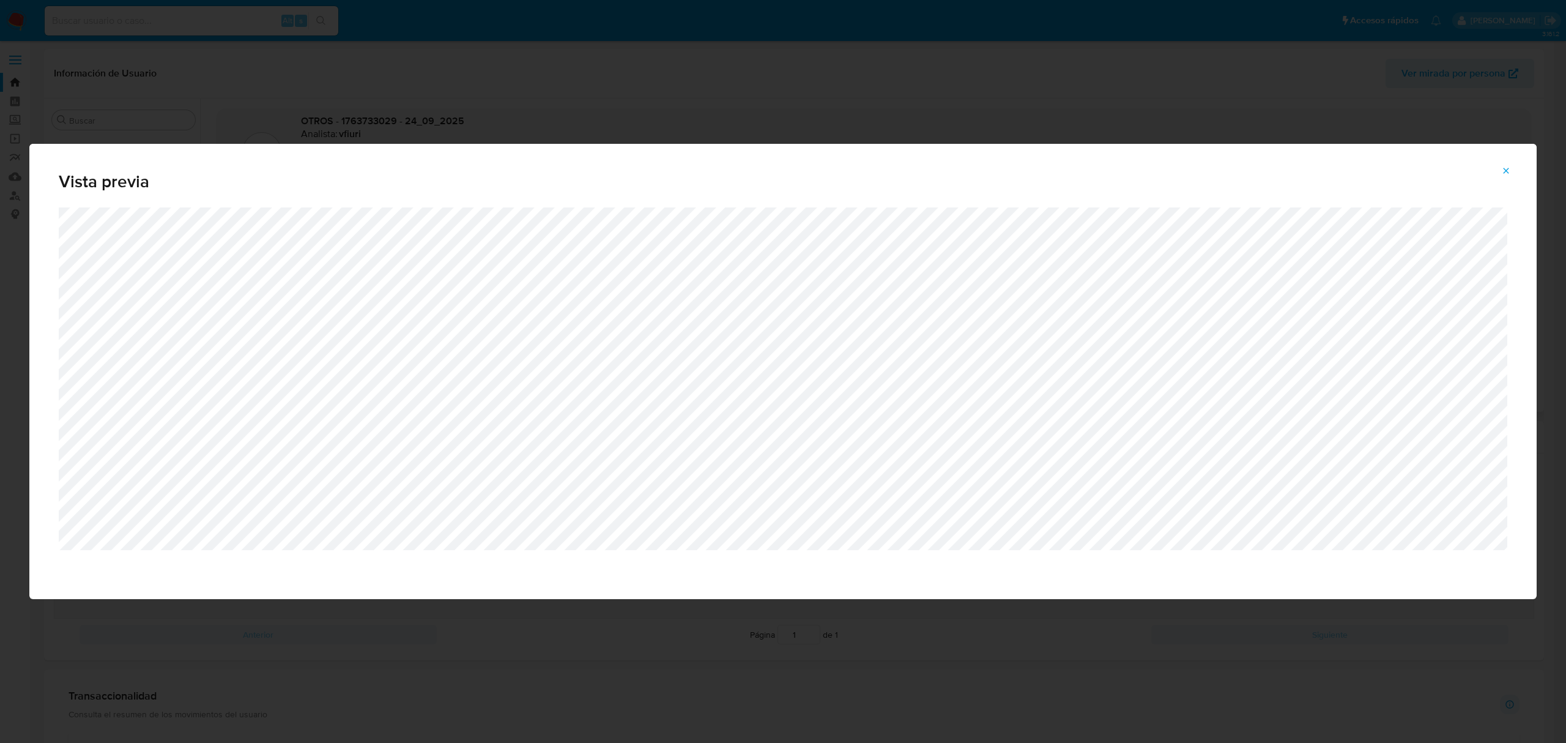
click at [1503, 173] on icon "Attachment preview" at bounding box center [1507, 171] width 10 height 10
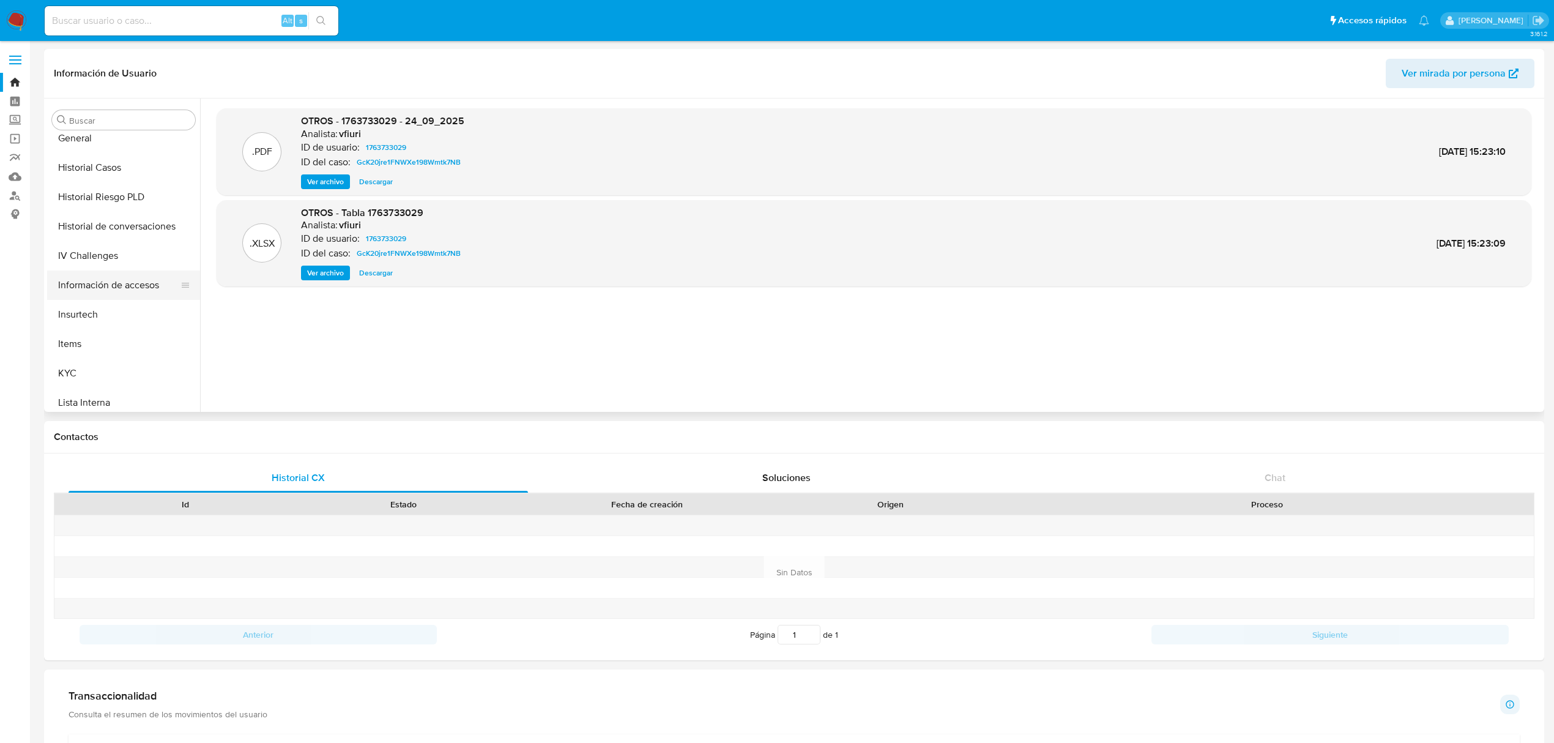
scroll to position [490, 0]
click at [93, 312] on button "KYC" at bounding box center [118, 305] width 143 height 29
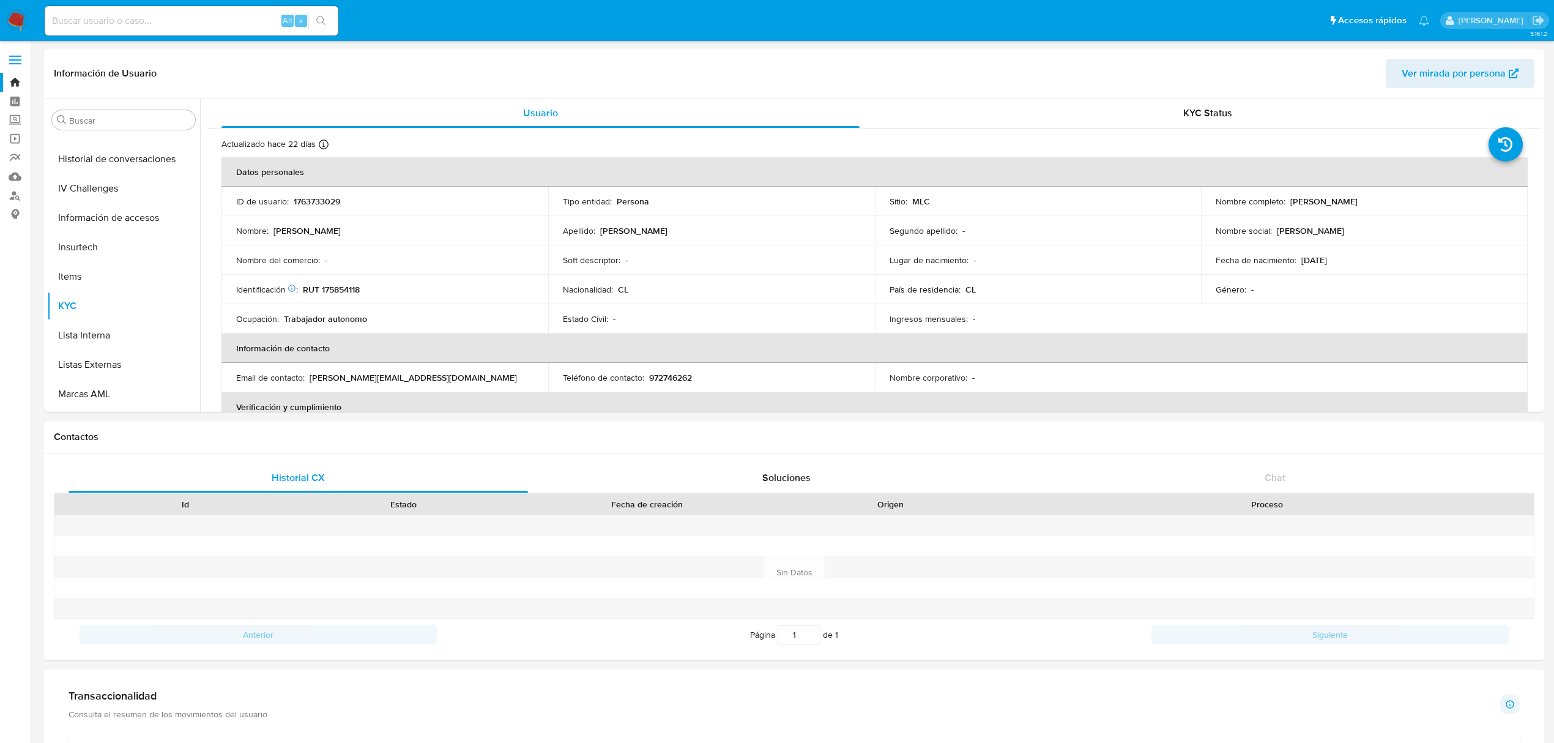
drag, startPoint x: 1286, startPoint y: 202, endPoint x: 1430, endPoint y: 207, distance: 143.9
click at [1430, 207] on td "Nombre completo : [PERSON_NAME]" at bounding box center [1364, 201] width 327 height 29
copy p "[PERSON_NAME]"
drag, startPoint x: 305, startPoint y: 292, endPoint x: 380, endPoint y: 292, distance: 75.3
click at [380, 292] on div "Identificación Nº de serie: 527592765 : RUT 175854118" at bounding box center [384, 289] width 297 height 11
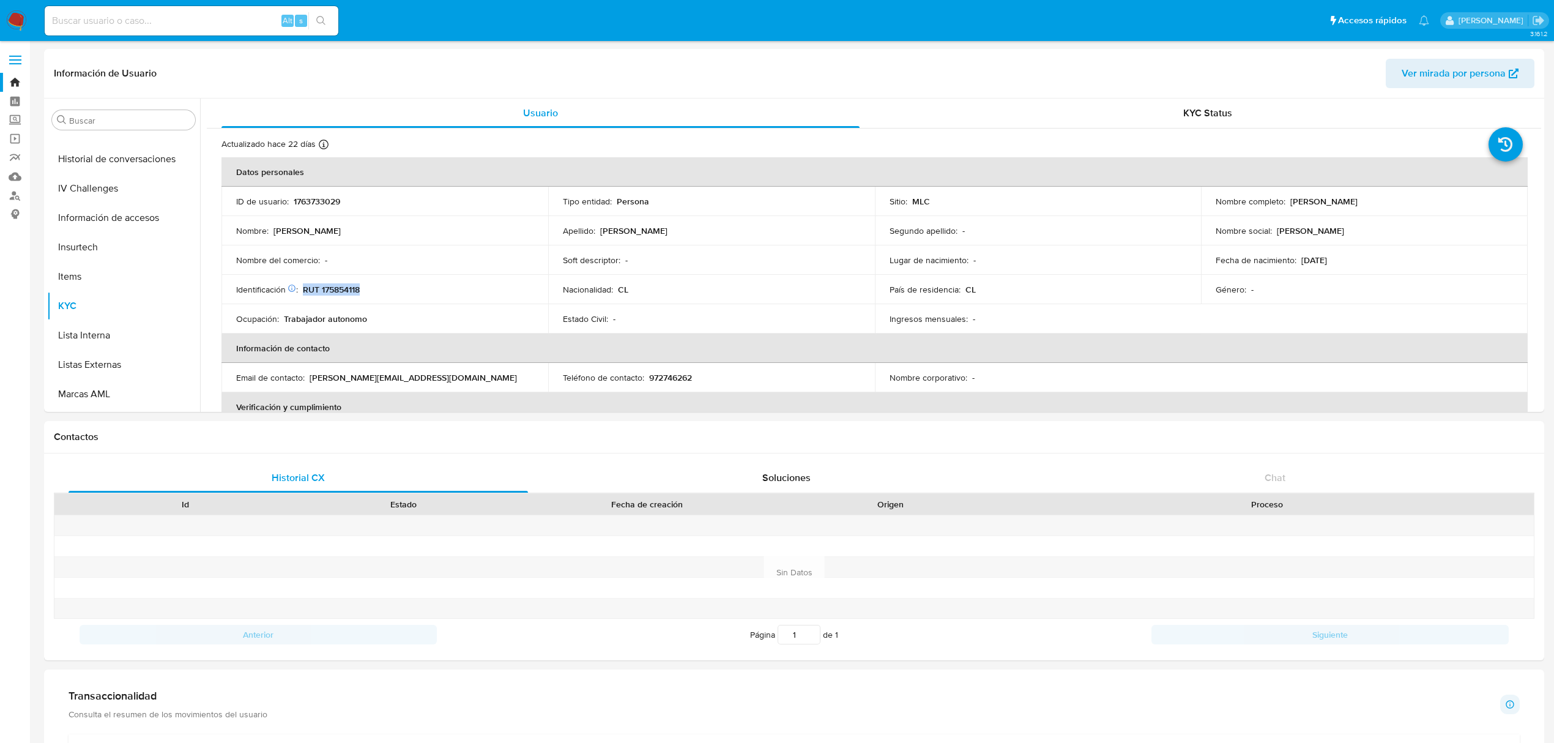
copy p "RUT 175854118"
click at [106, 334] on button "Documentación" at bounding box center [118, 338] width 143 height 29
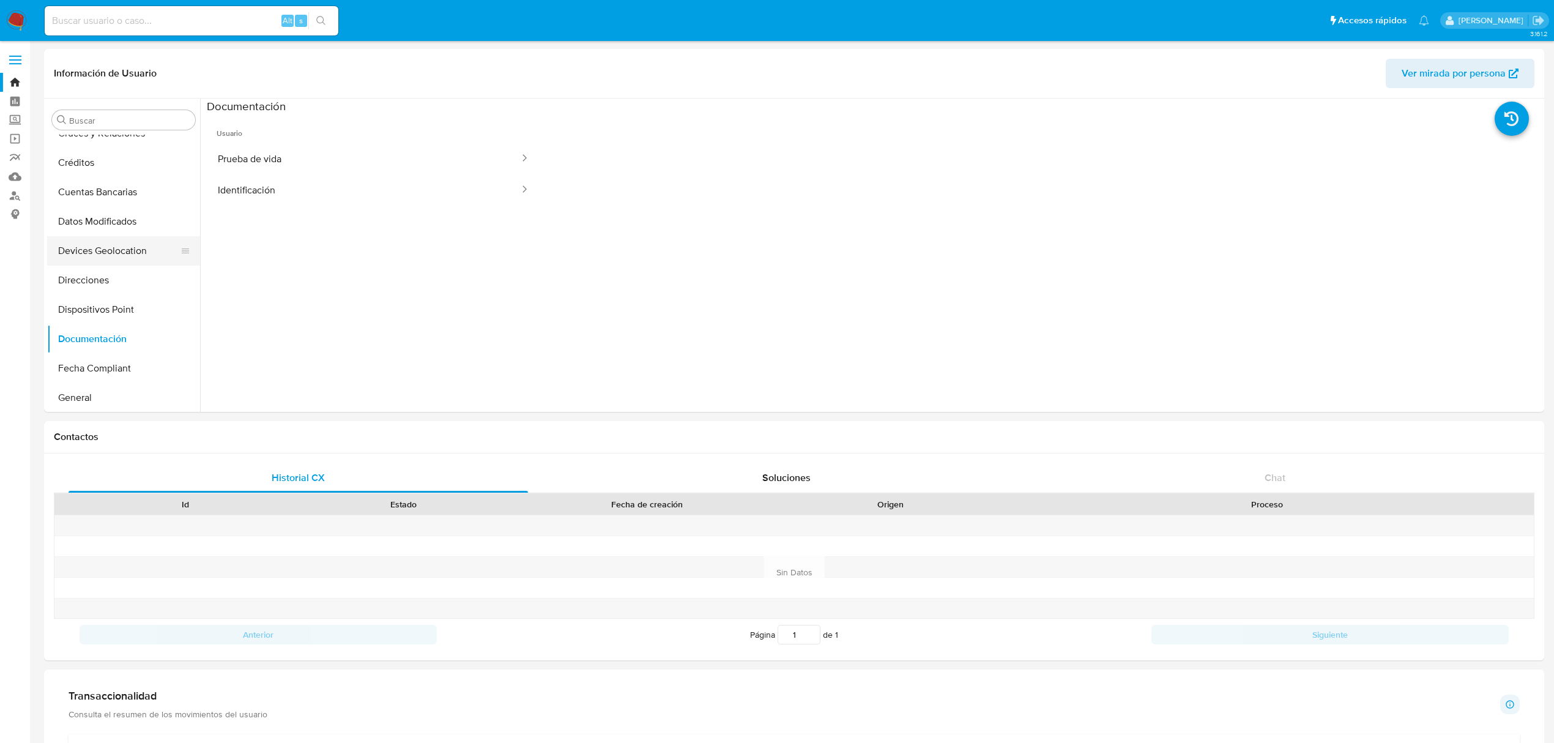
scroll to position [0, 0]
click at [83, 231] on button "Archivos adjuntos" at bounding box center [118, 237] width 143 height 29
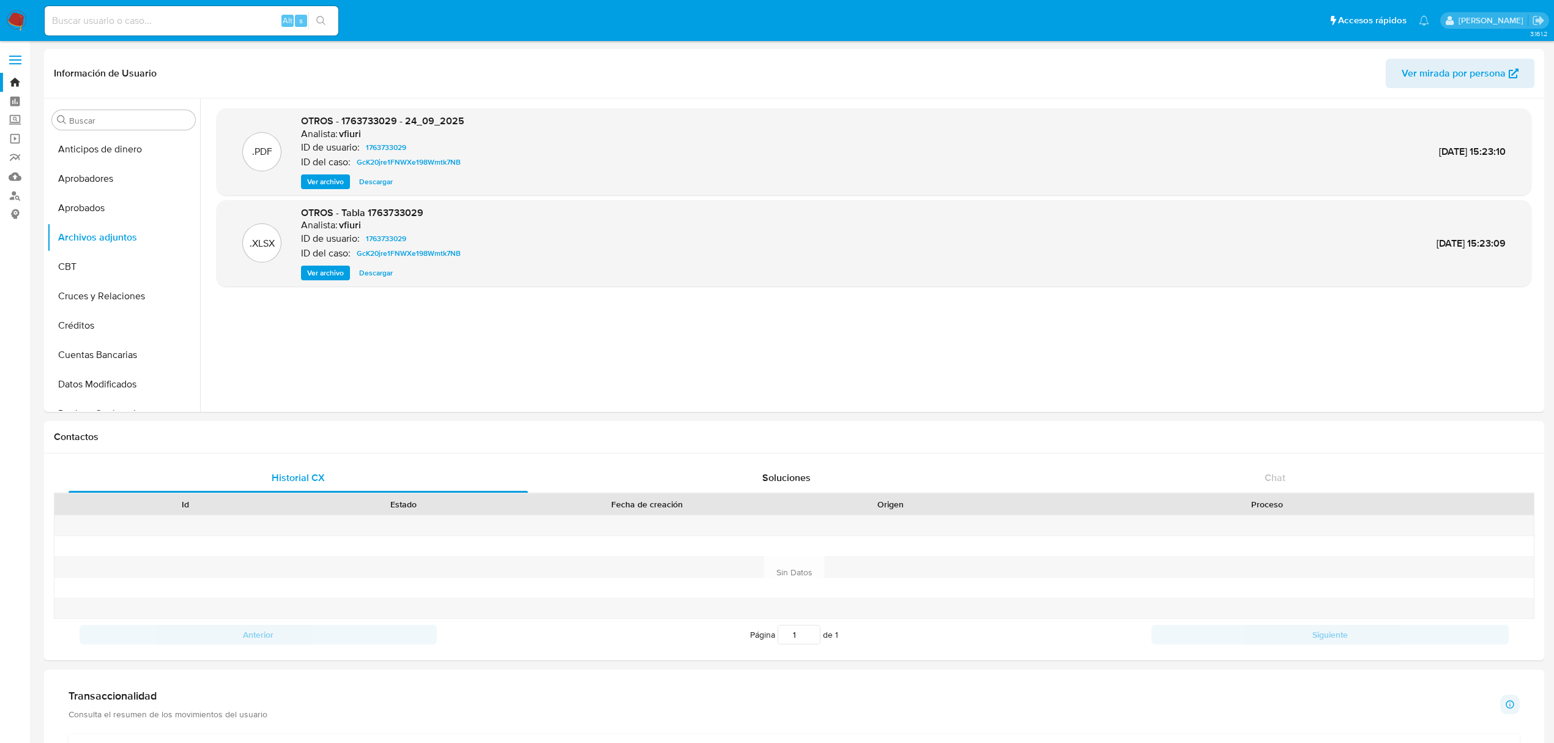
click at [304, 181] on button "Ver archivo" at bounding box center [325, 181] width 49 height 15
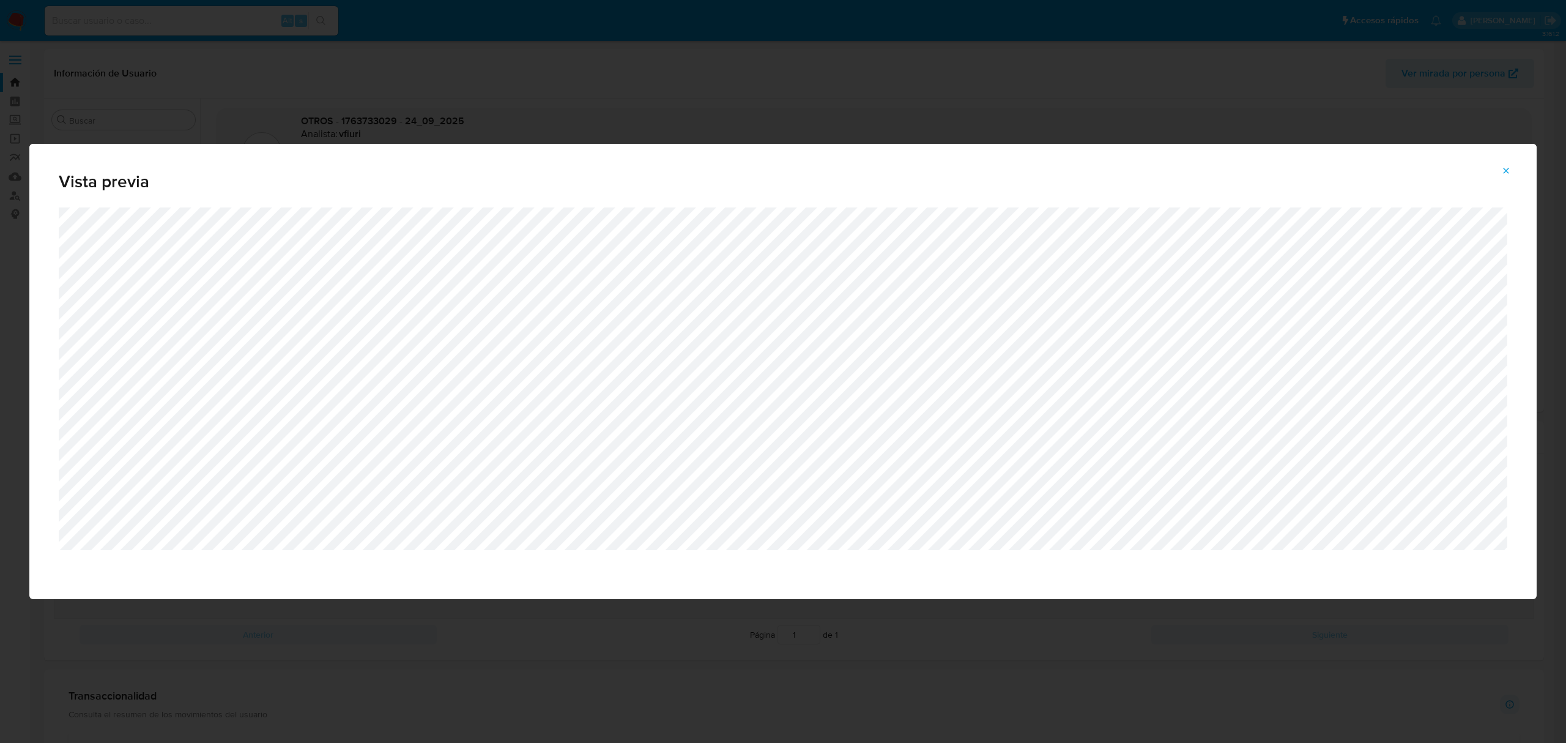
click at [1505, 177] on span "Attachment preview" at bounding box center [1507, 170] width 10 height 17
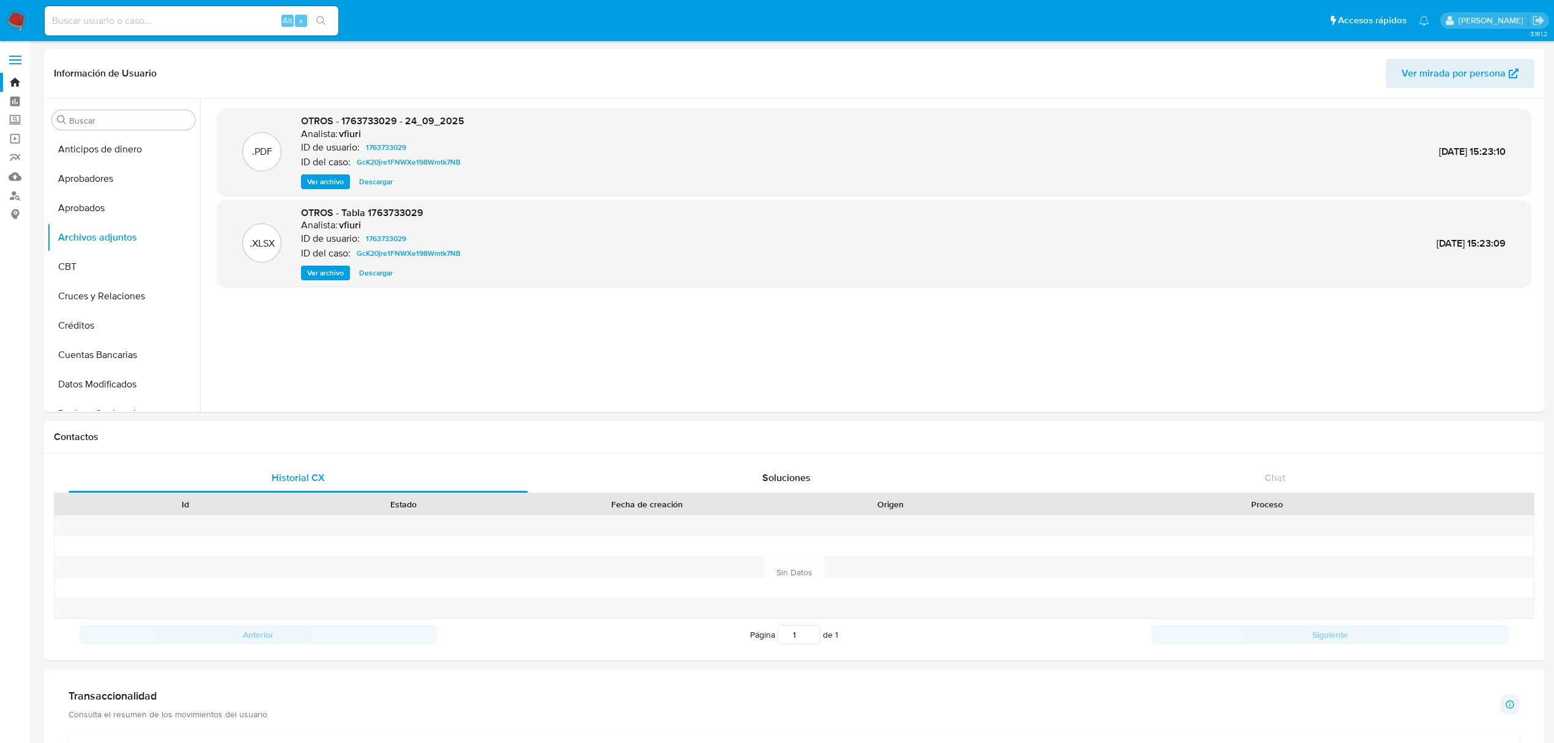
click at [5, 83] on link "Bandeja" at bounding box center [73, 82] width 146 height 19
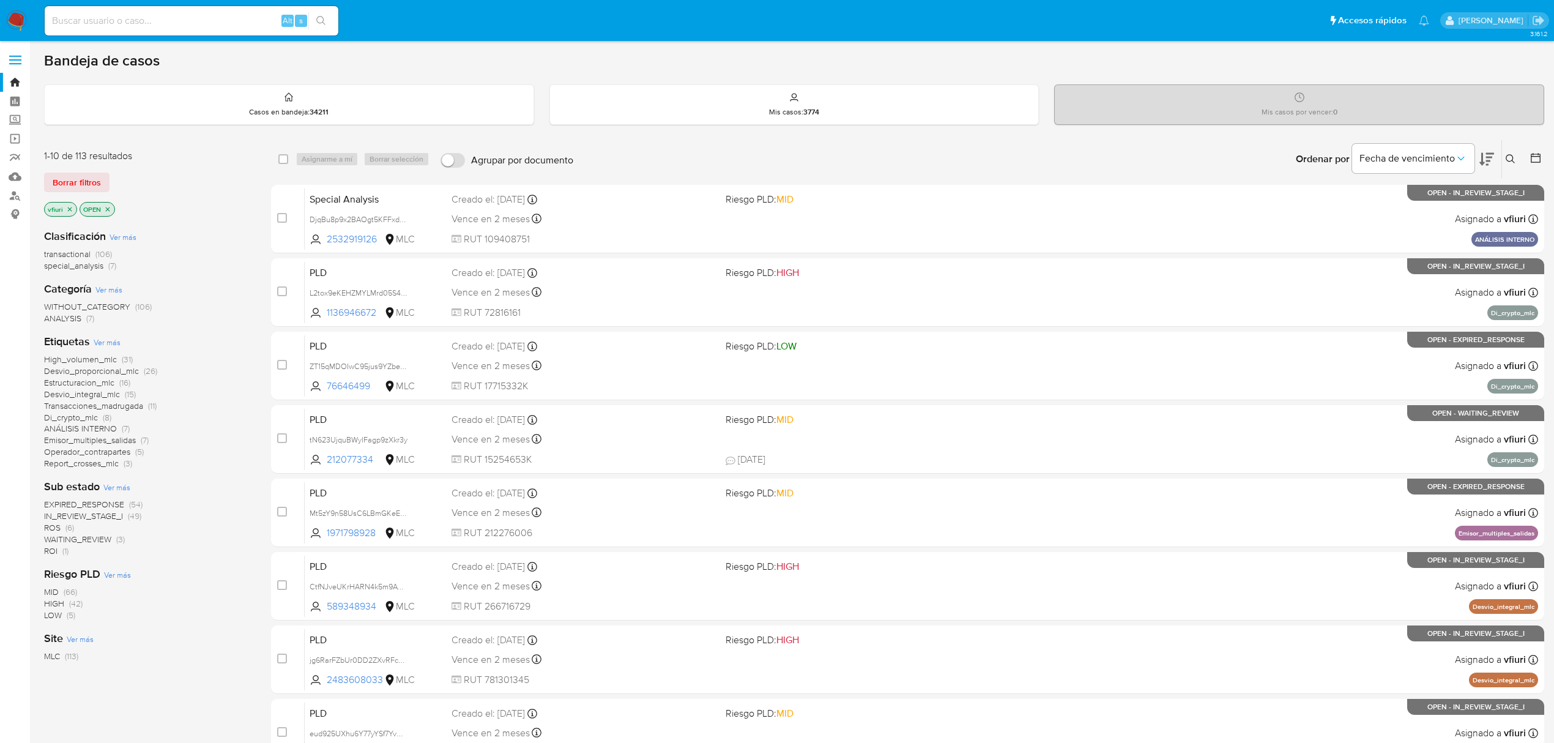
click at [1518, 160] on button at bounding box center [1512, 159] width 20 height 15
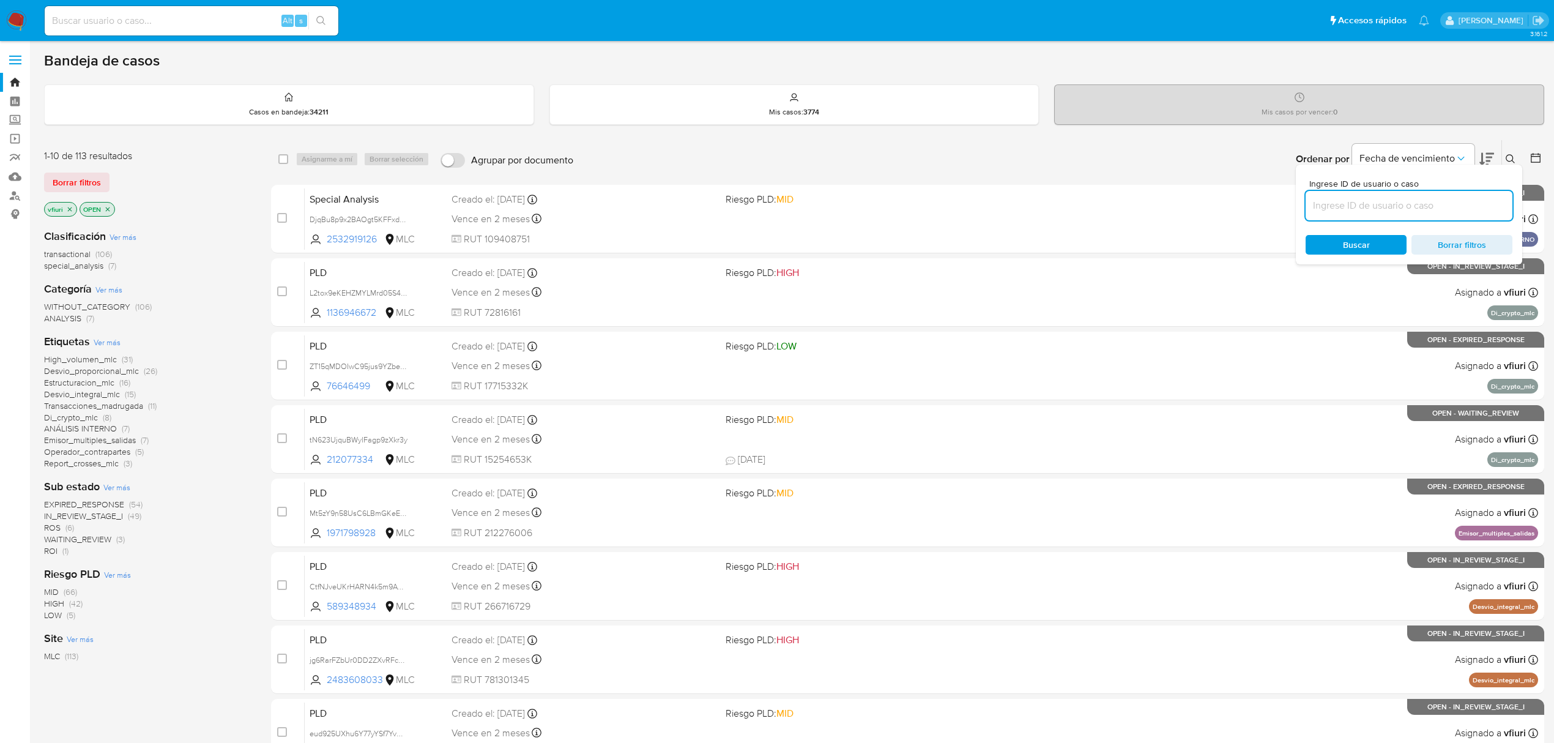
click at [1347, 204] on input at bounding box center [1409, 206] width 207 height 16
type input "Rdjm8Uuea3lgHbQdr7WWsUr5"
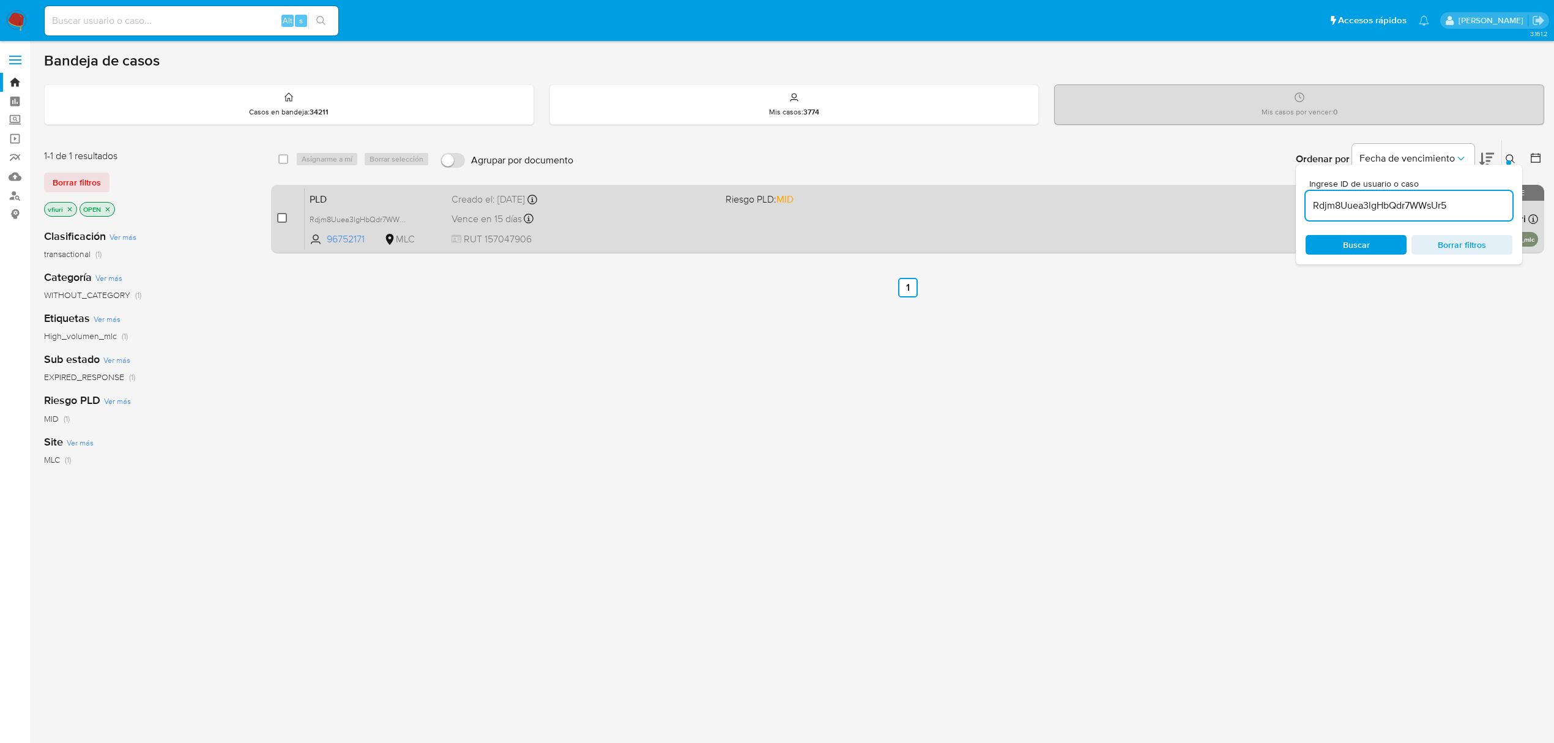
click at [278, 214] on input "checkbox" at bounding box center [282, 218] width 10 height 10
checkbox input "true"
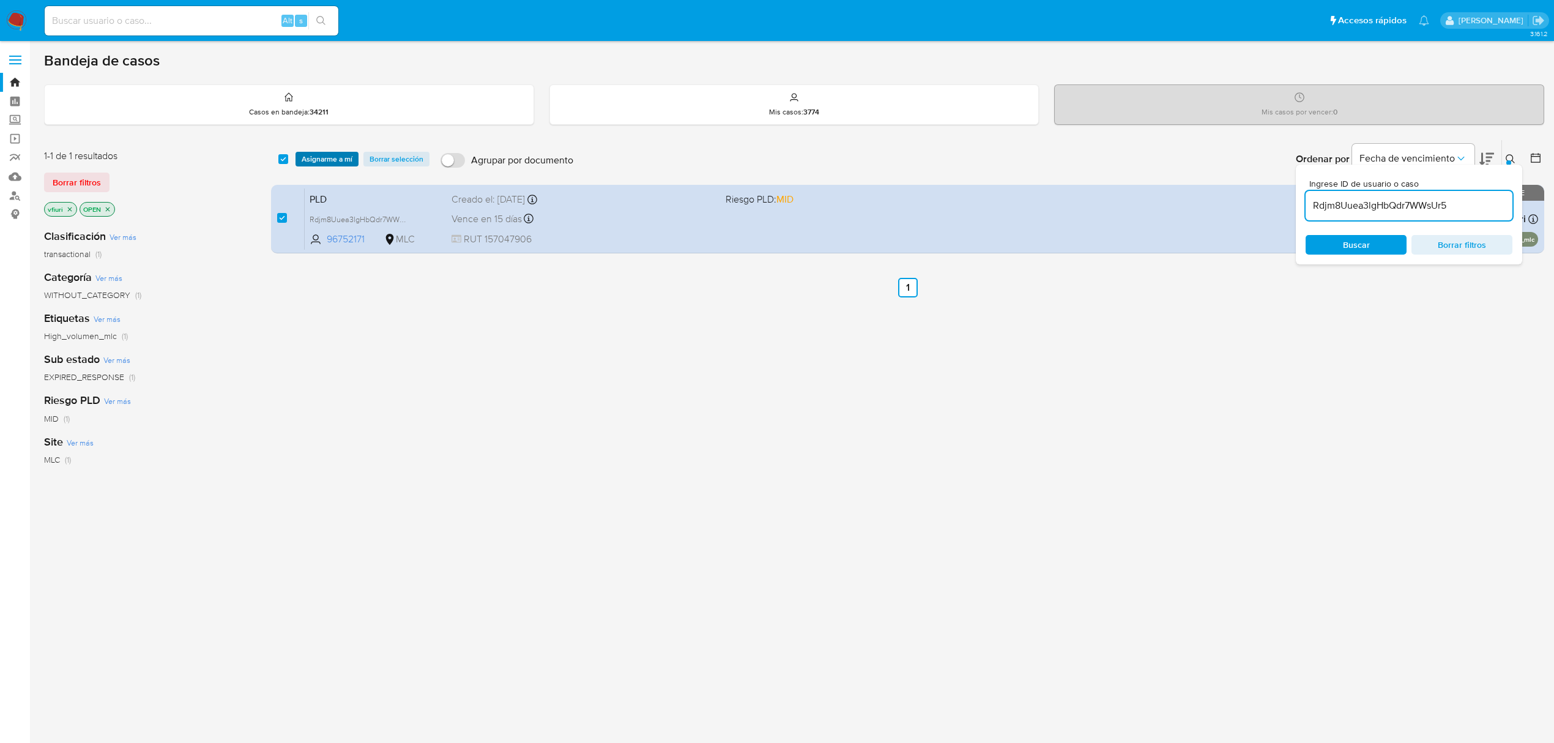
click at [316, 162] on span "Asignarme a mí" at bounding box center [327, 159] width 51 height 12
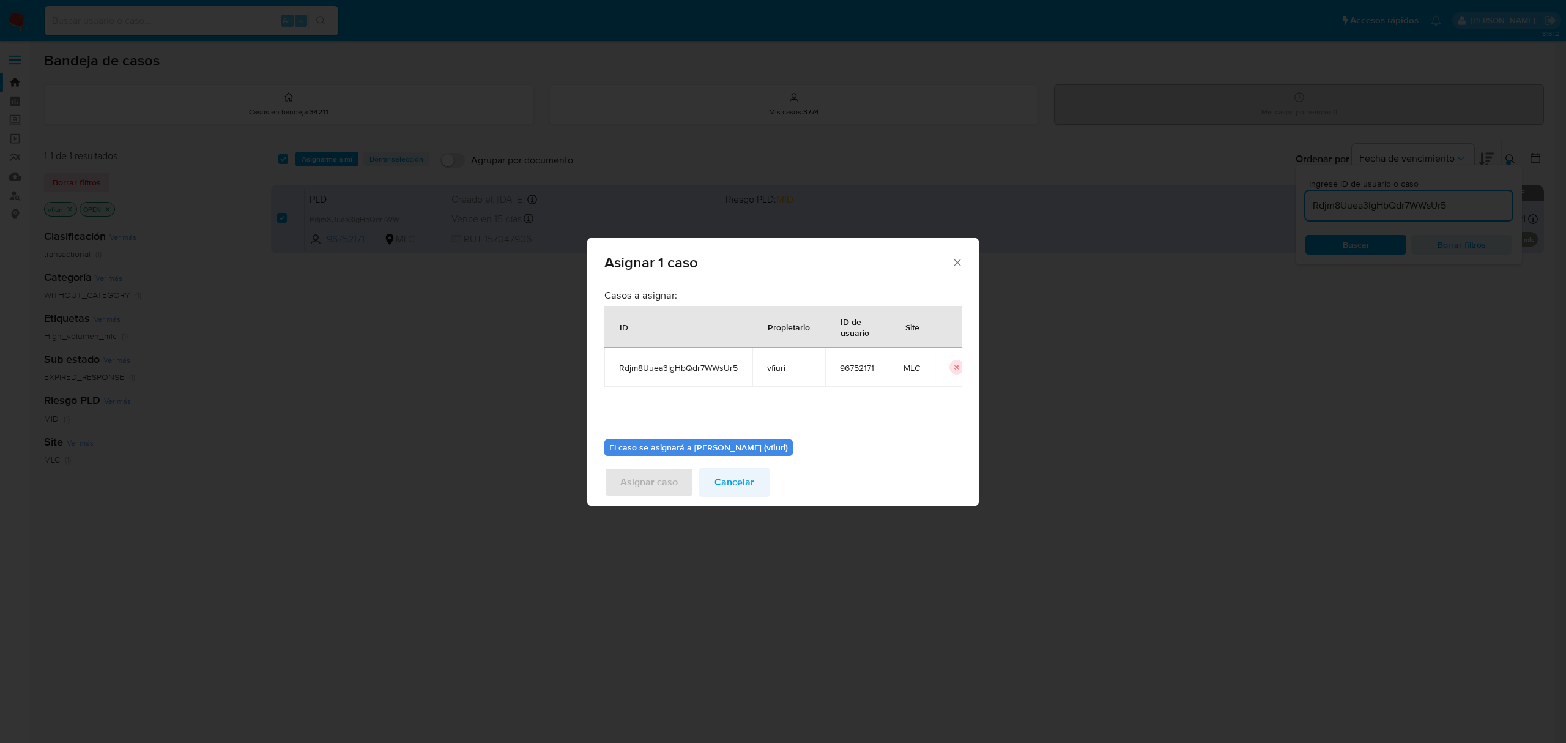
scroll to position [62, 0]
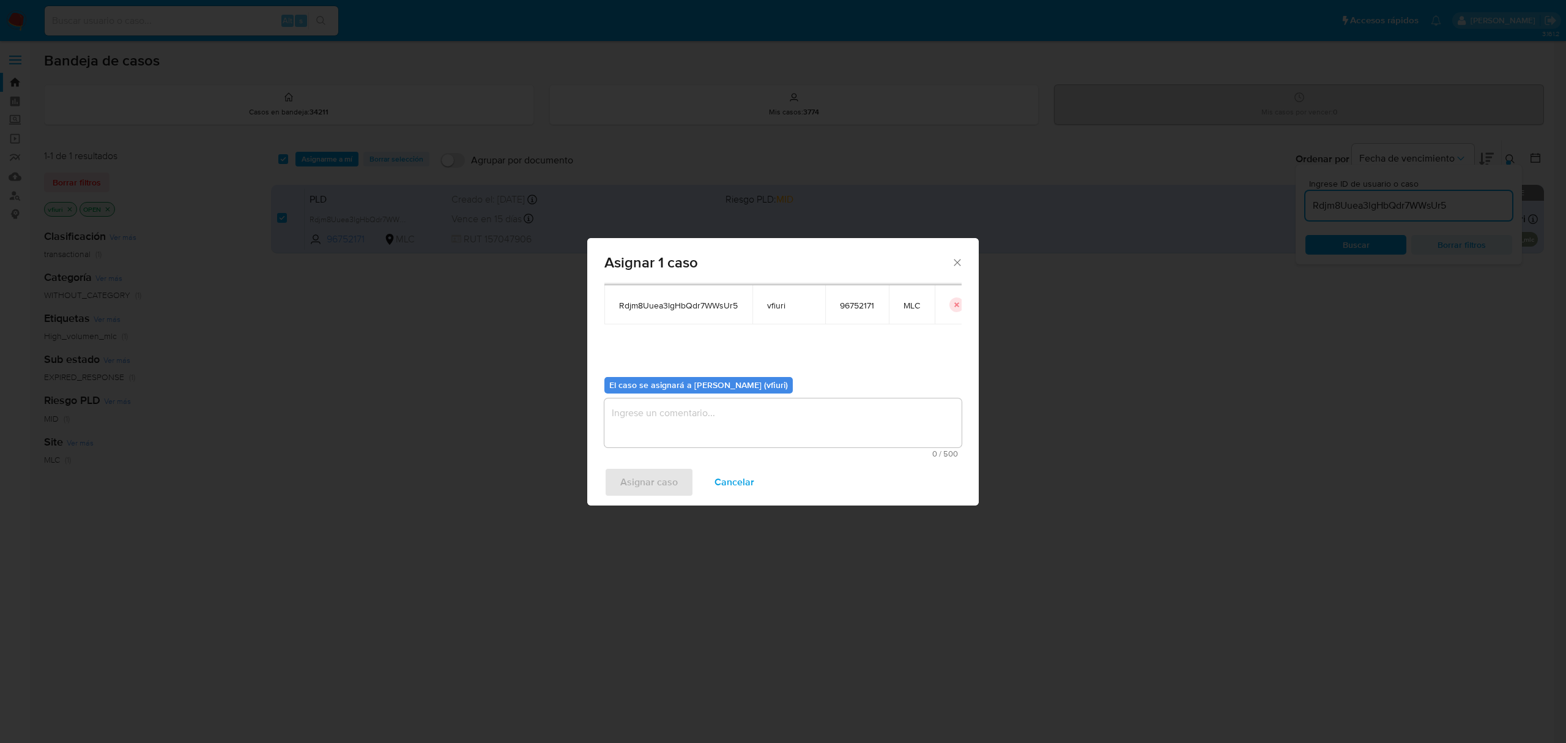
click at [744, 436] on textarea "assign-modal" at bounding box center [783, 422] width 357 height 49
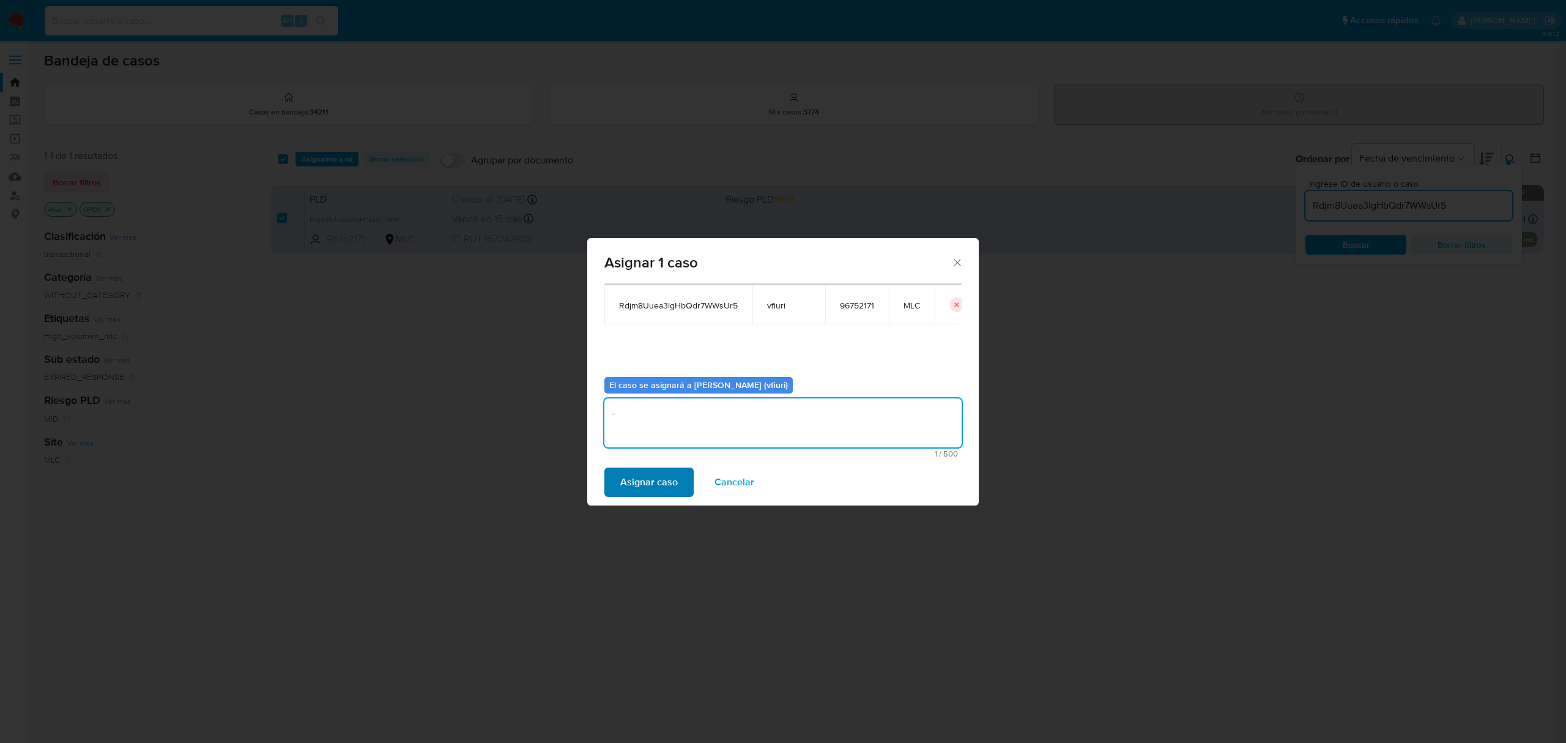
type textarea "-"
click at [654, 481] on span "Asignar caso" at bounding box center [649, 482] width 58 height 27
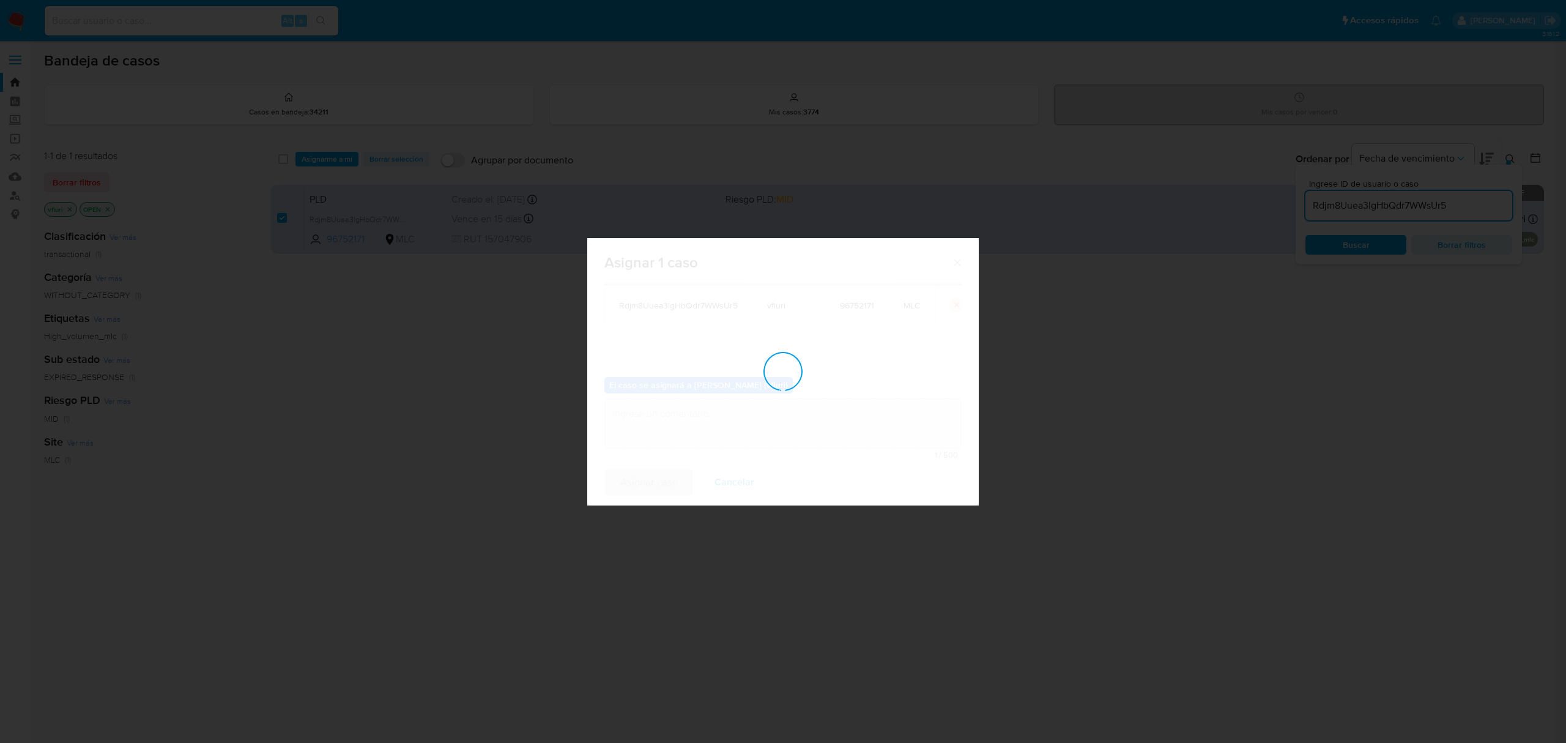
checkbox input "false"
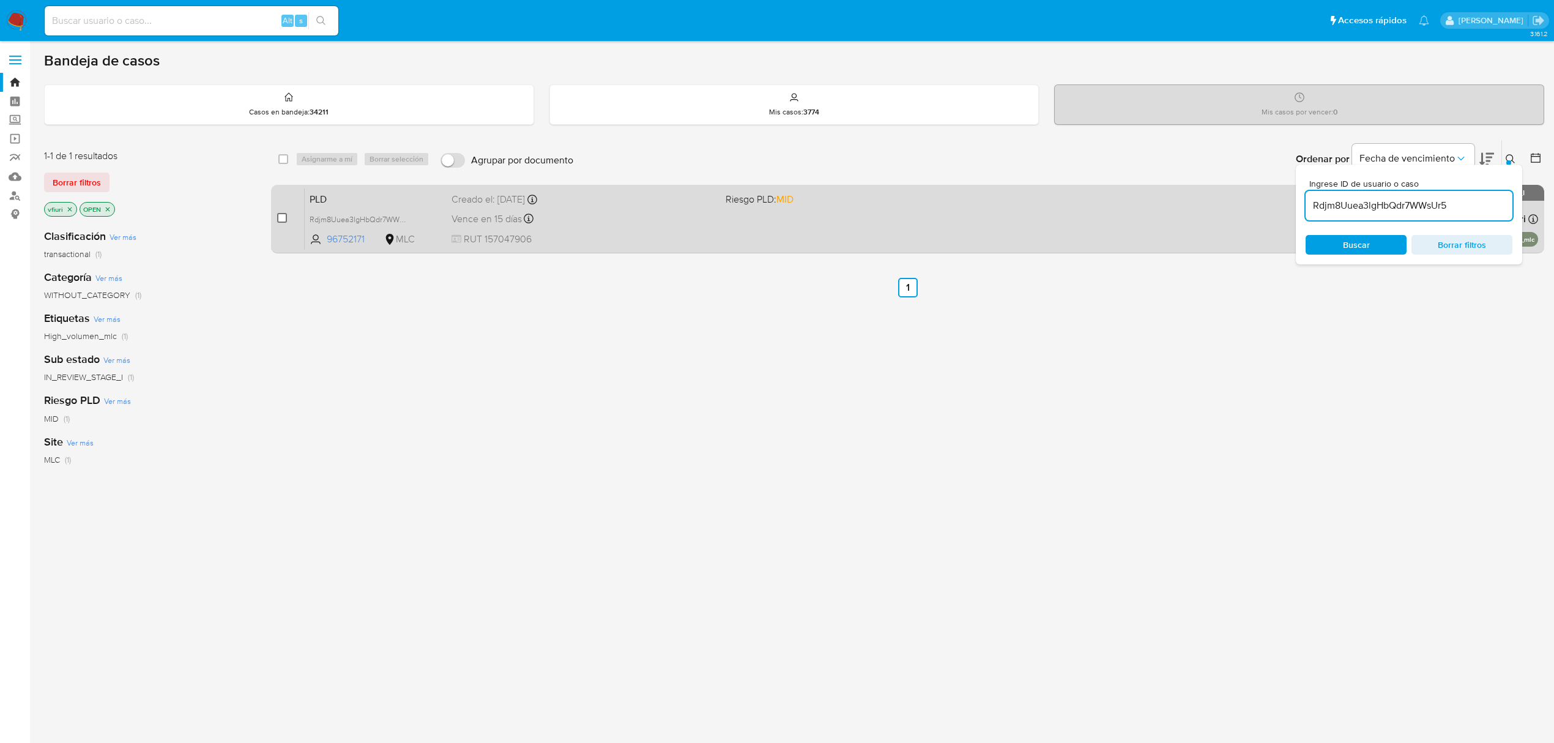
click at [286, 213] on input "checkbox" at bounding box center [282, 218] width 10 height 10
checkbox input "true"
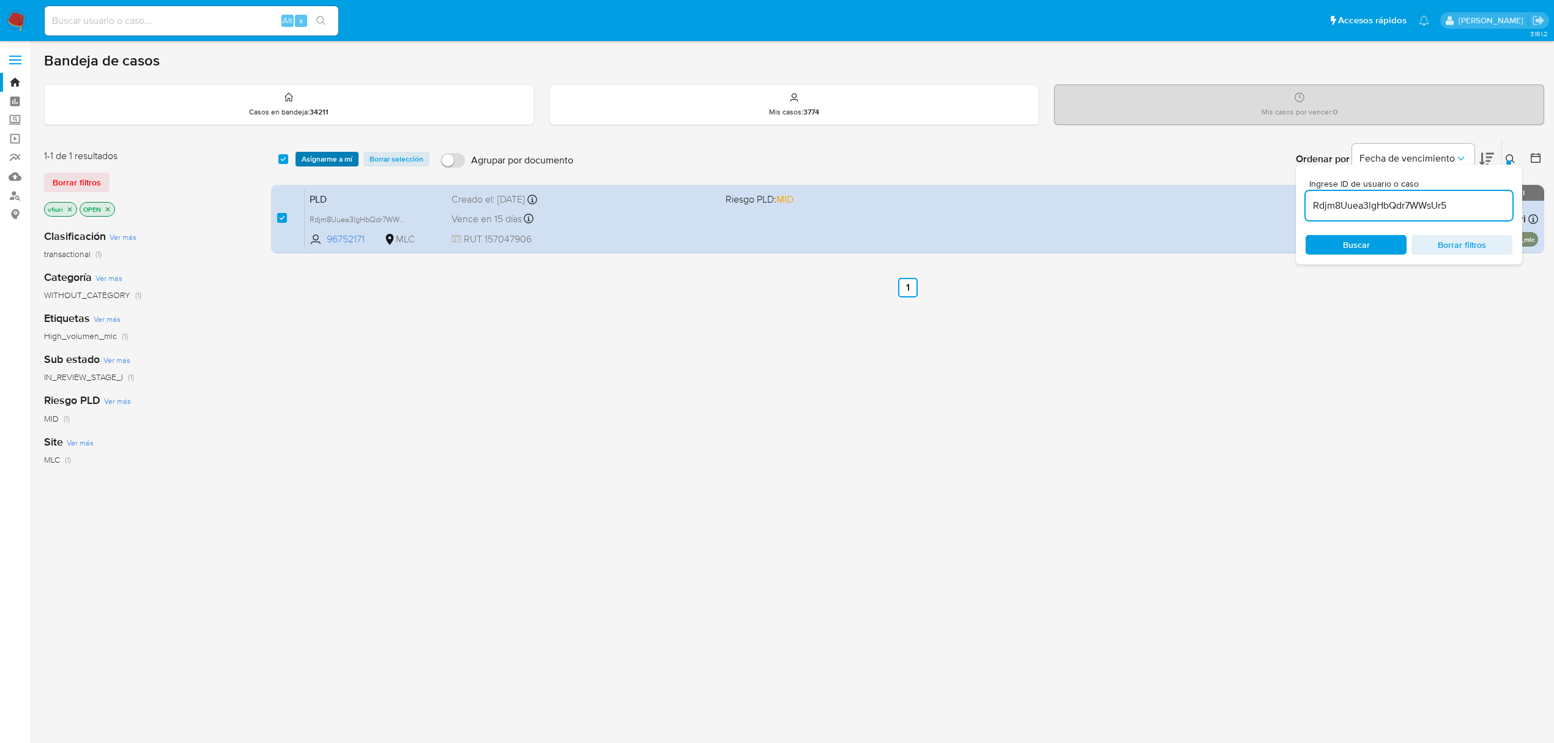
click at [326, 154] on span "Asignarme a mí" at bounding box center [327, 159] width 51 height 12
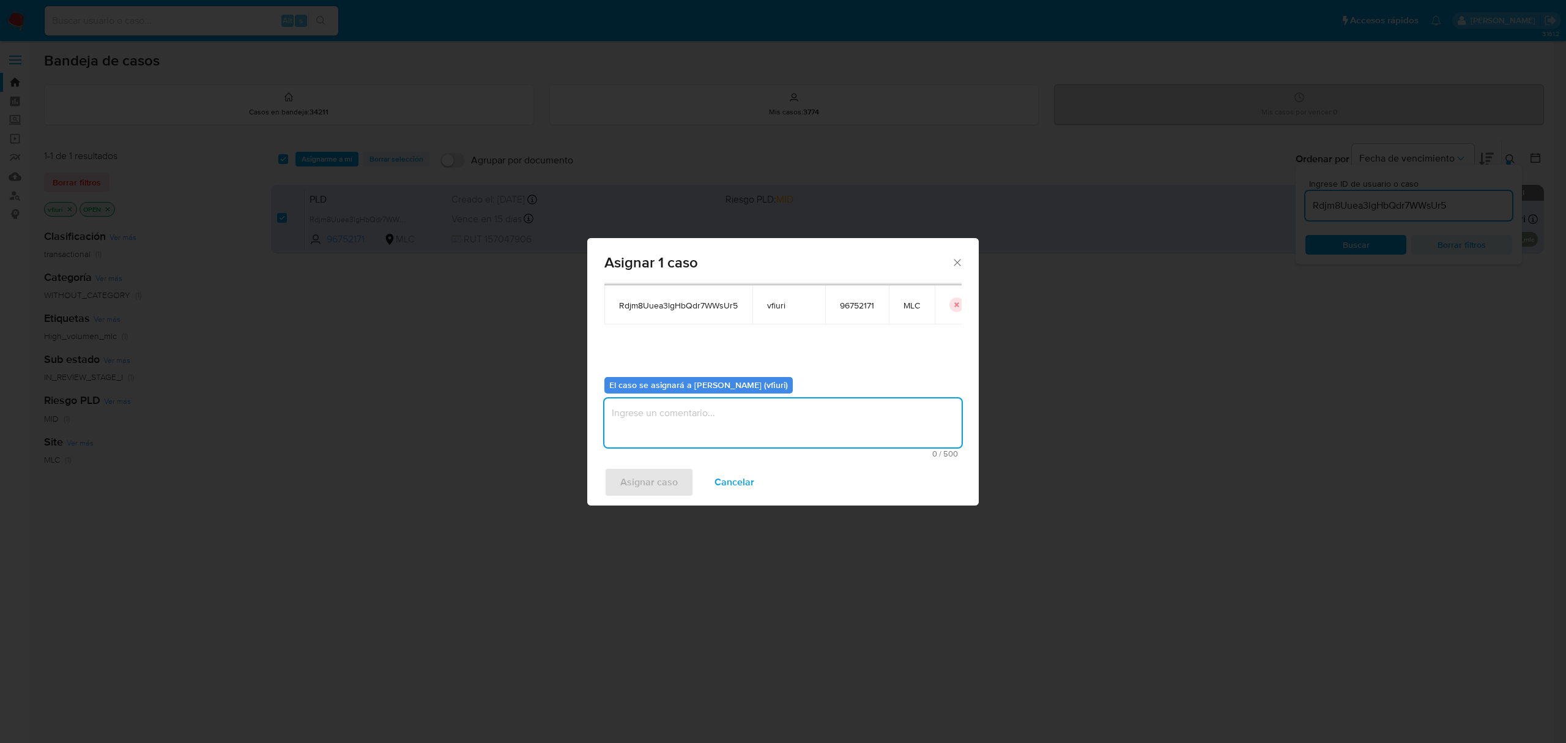
click at [663, 421] on textarea "assign-modal" at bounding box center [783, 422] width 357 height 49
type textarea "-"
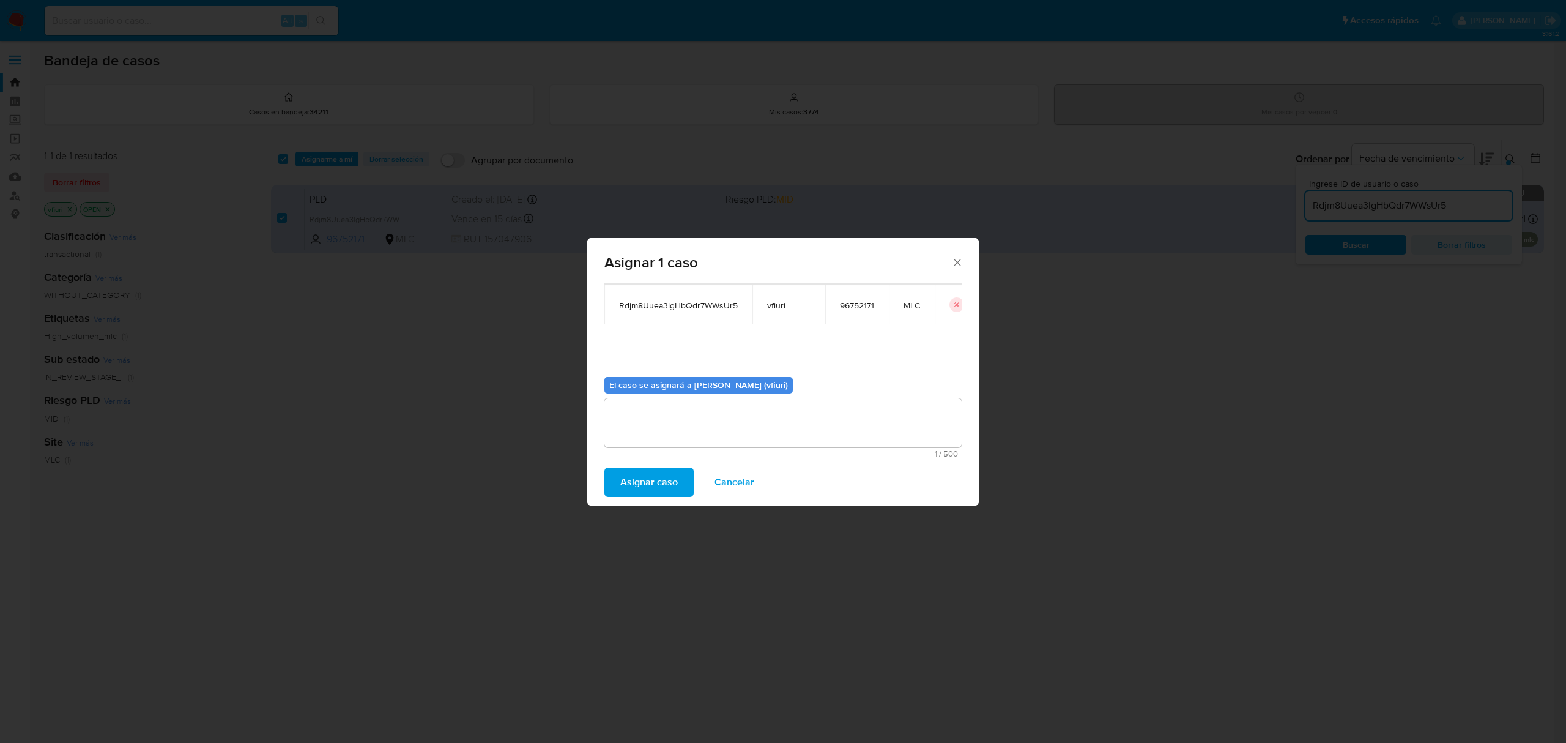
click at [619, 488] on button "Asignar caso" at bounding box center [649, 481] width 89 height 29
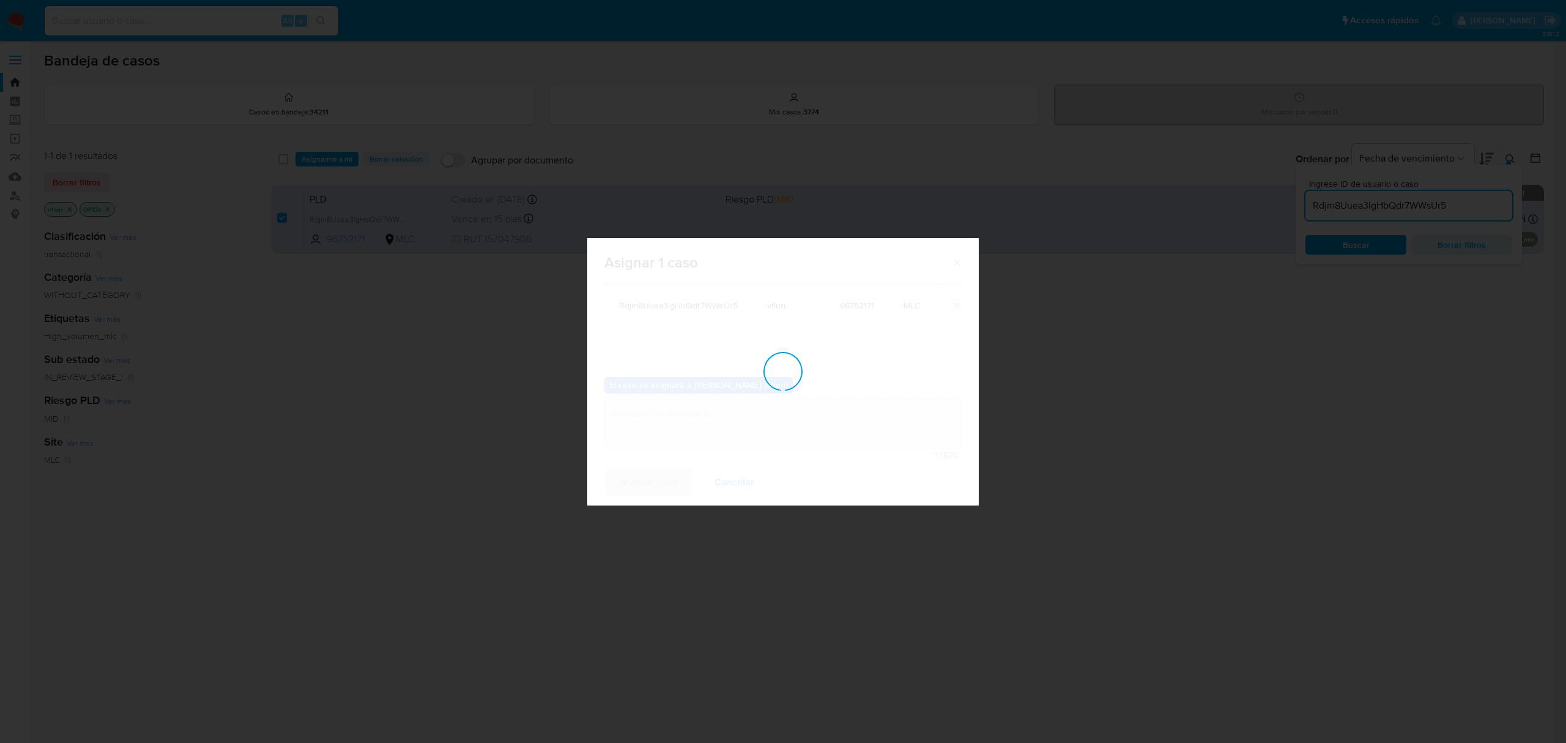
checkbox input "false"
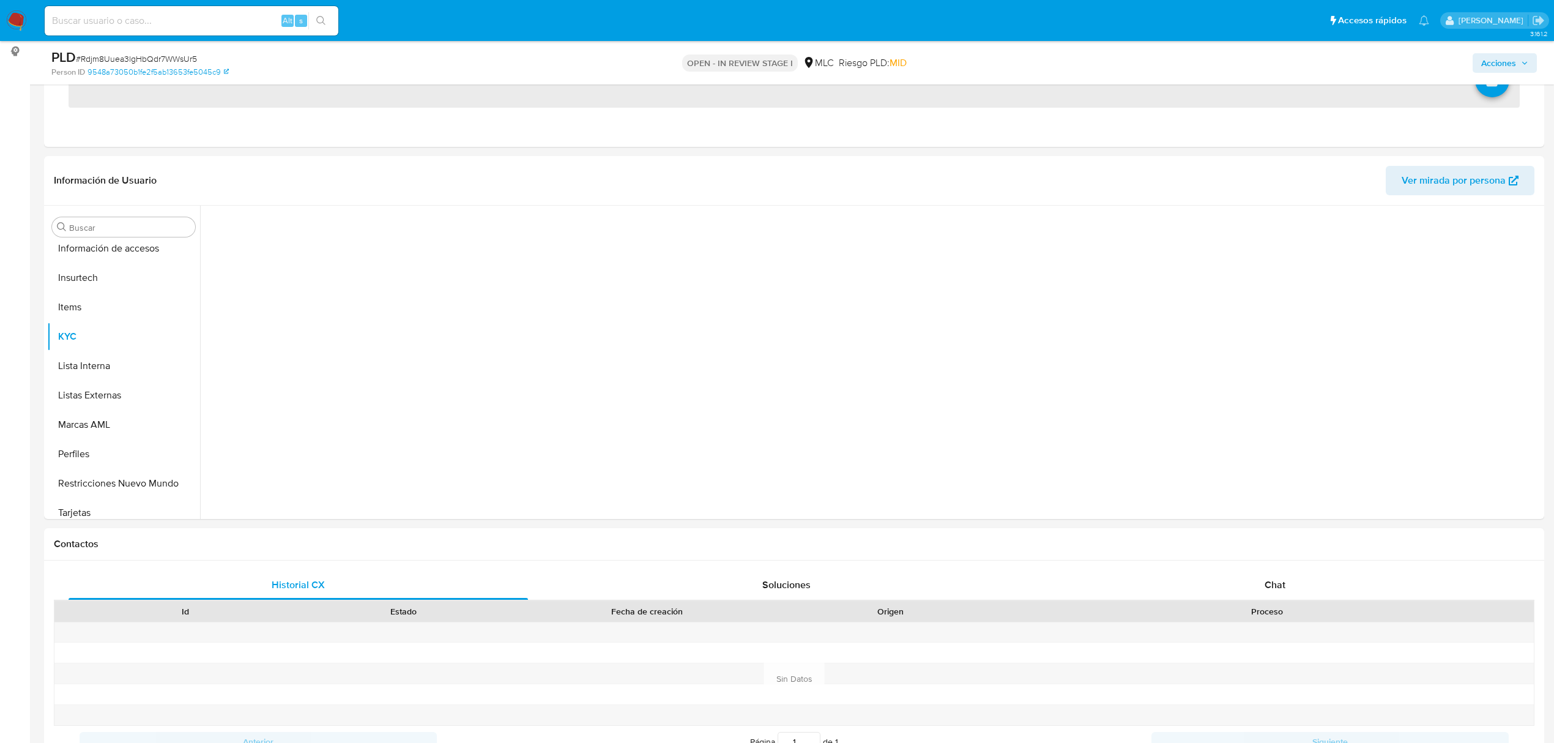
scroll to position [576, 0]
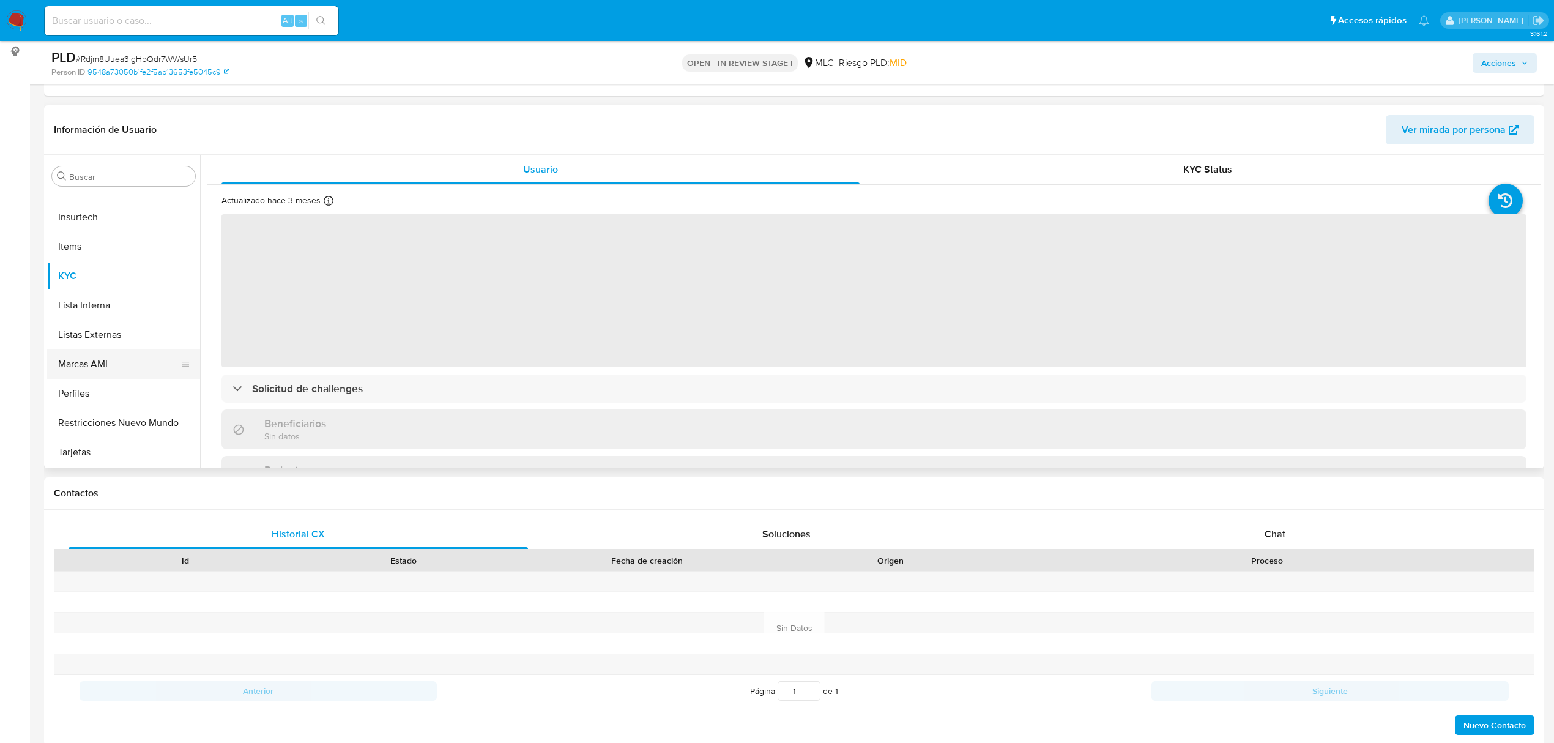
select select "10"
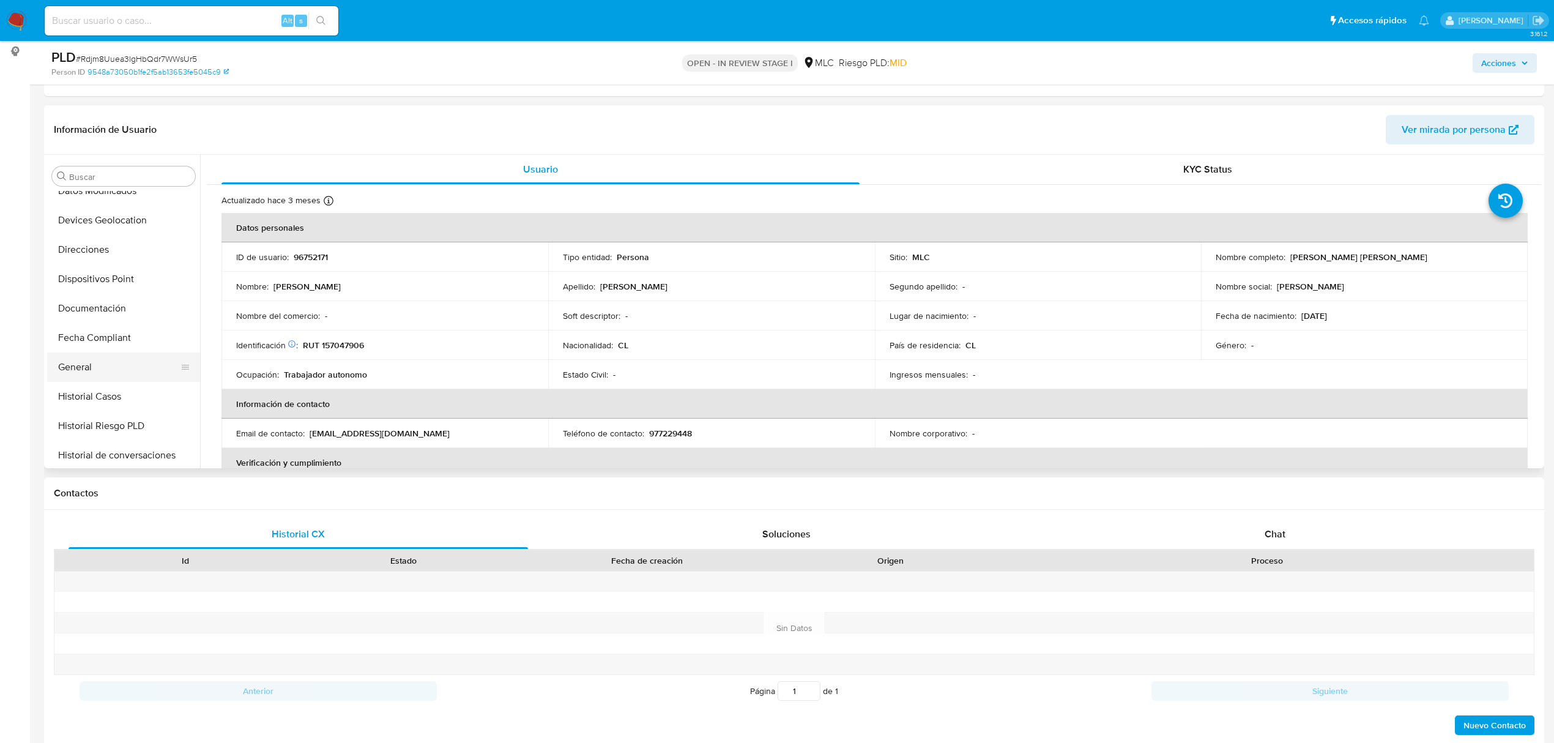
click at [86, 361] on button "General" at bounding box center [118, 366] width 143 height 29
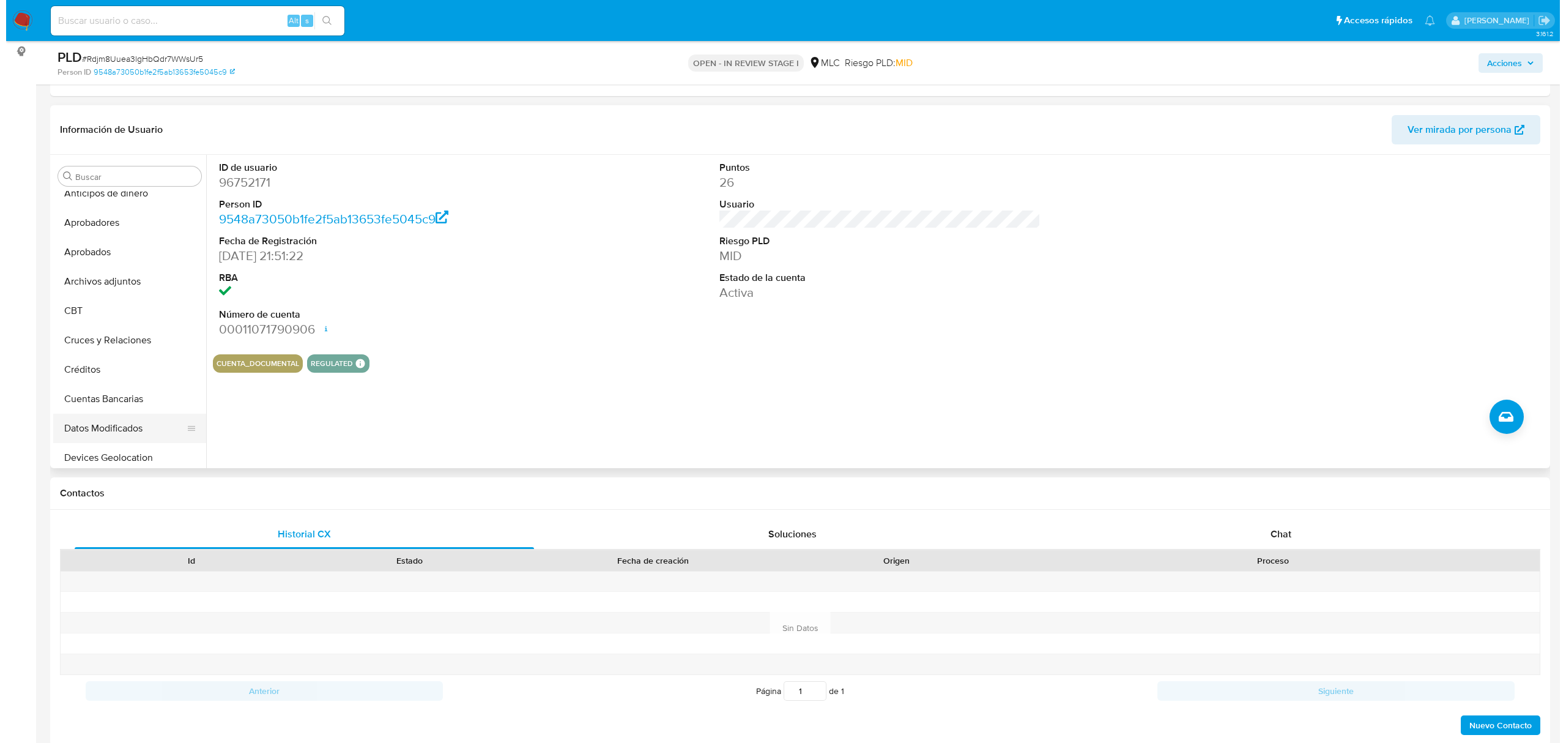
scroll to position [0, 0]
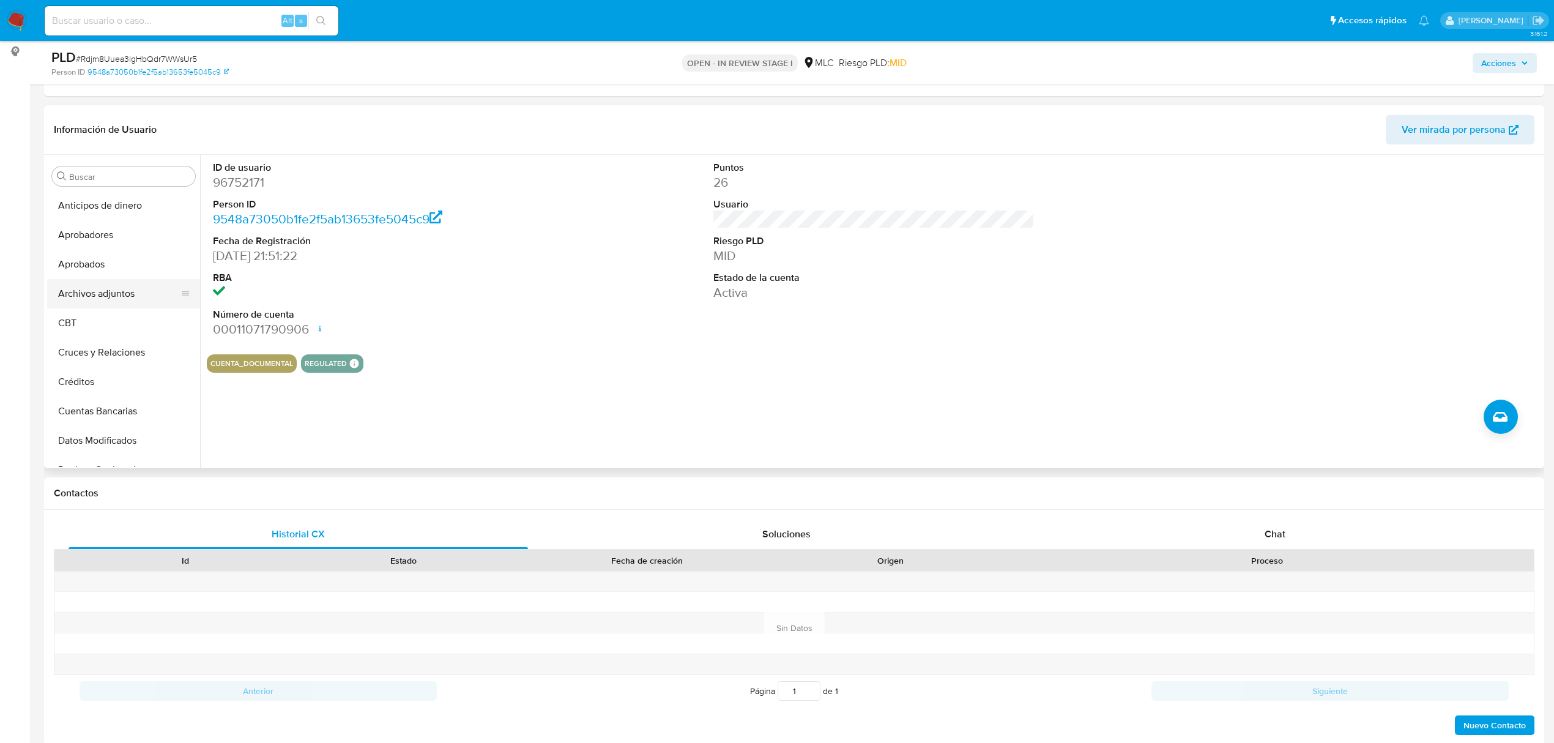
click at [113, 291] on button "Archivos adjuntos" at bounding box center [118, 293] width 143 height 29
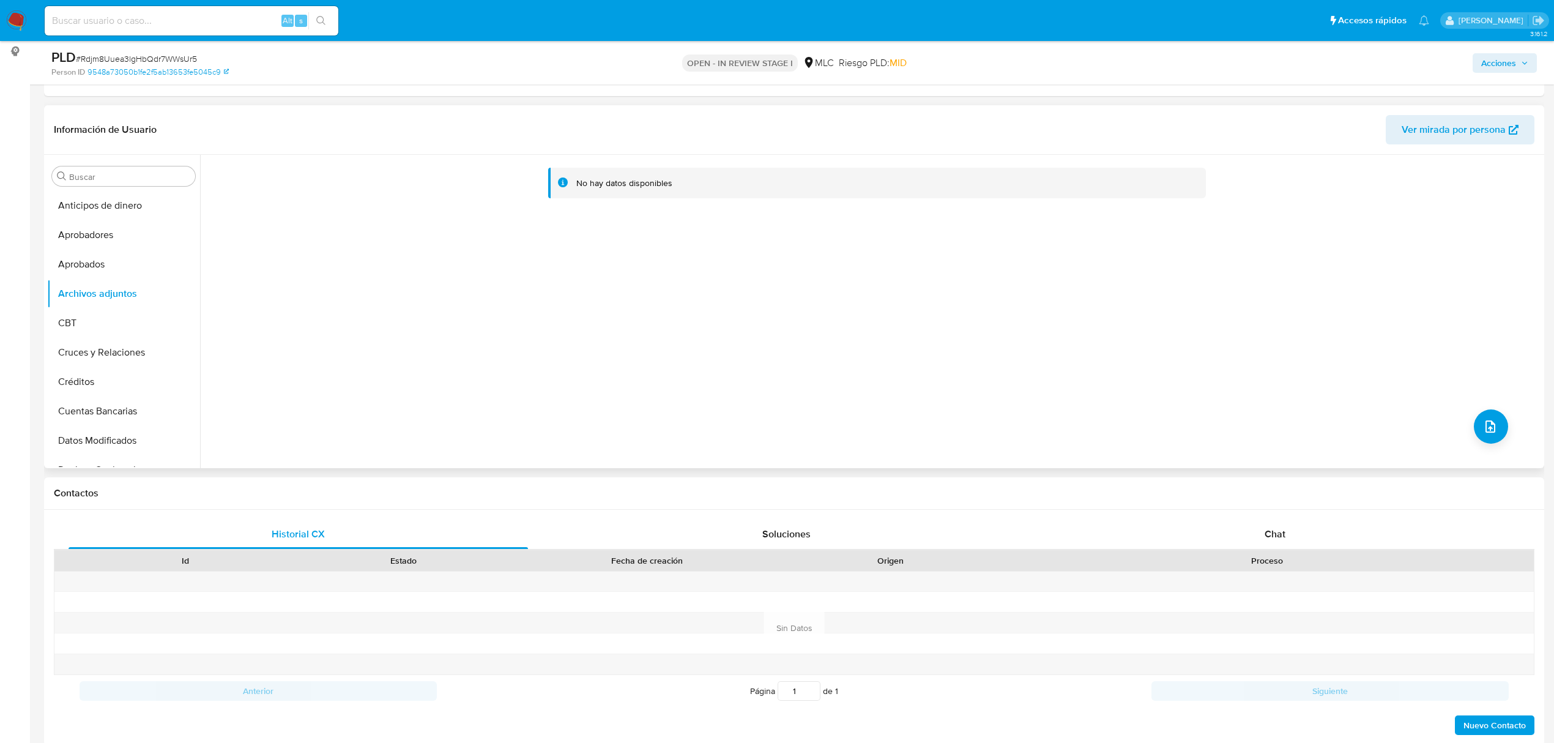
click at [1509, 436] on div "No hay datos disponibles" at bounding box center [870, 311] width 1341 height 313
click at [1499, 436] on div "No hay datos disponibles" at bounding box center [870, 311] width 1341 height 313
click at [1488, 425] on icon "upload-file" at bounding box center [1490, 426] width 15 height 15
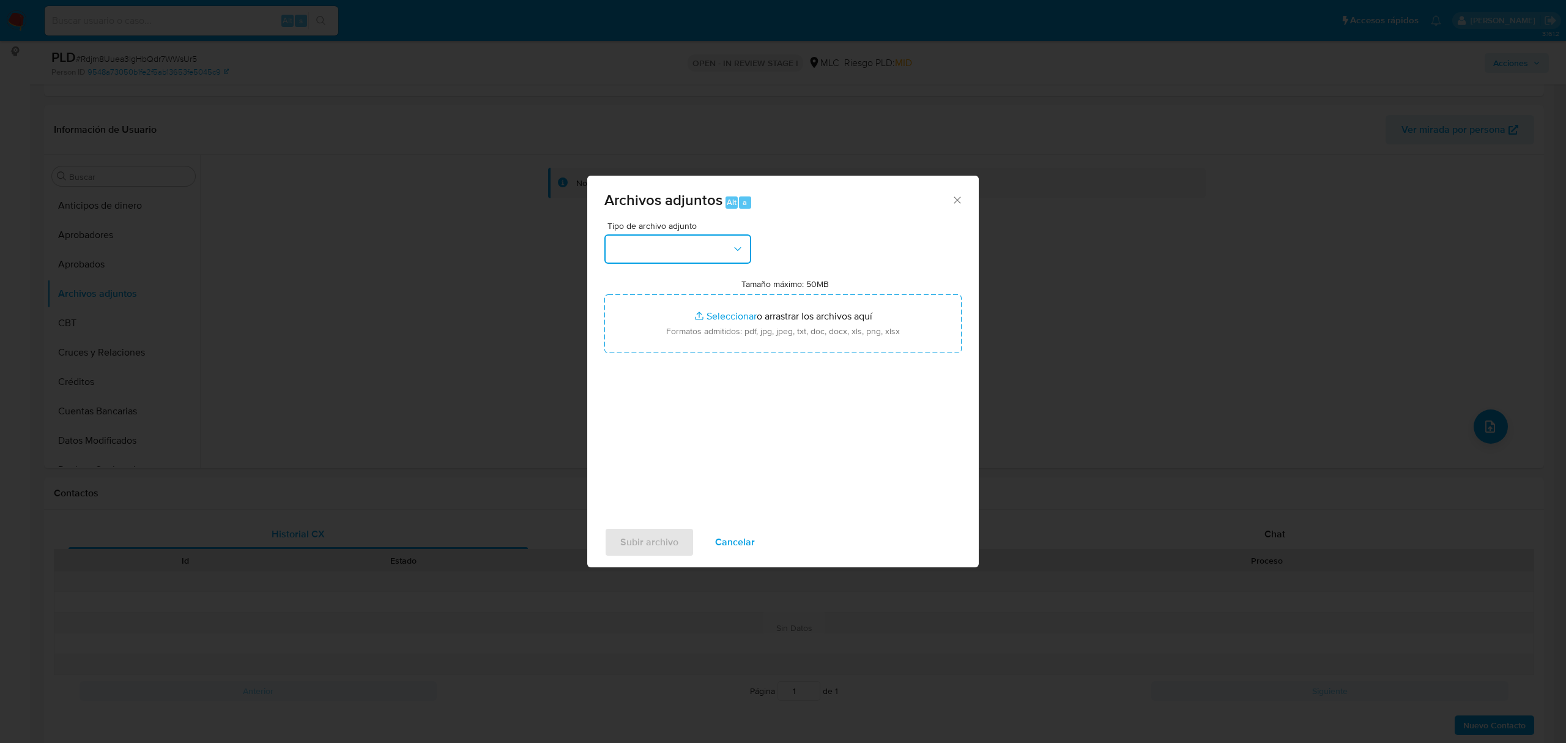
click at [691, 244] on button "button" at bounding box center [678, 248] width 147 height 29
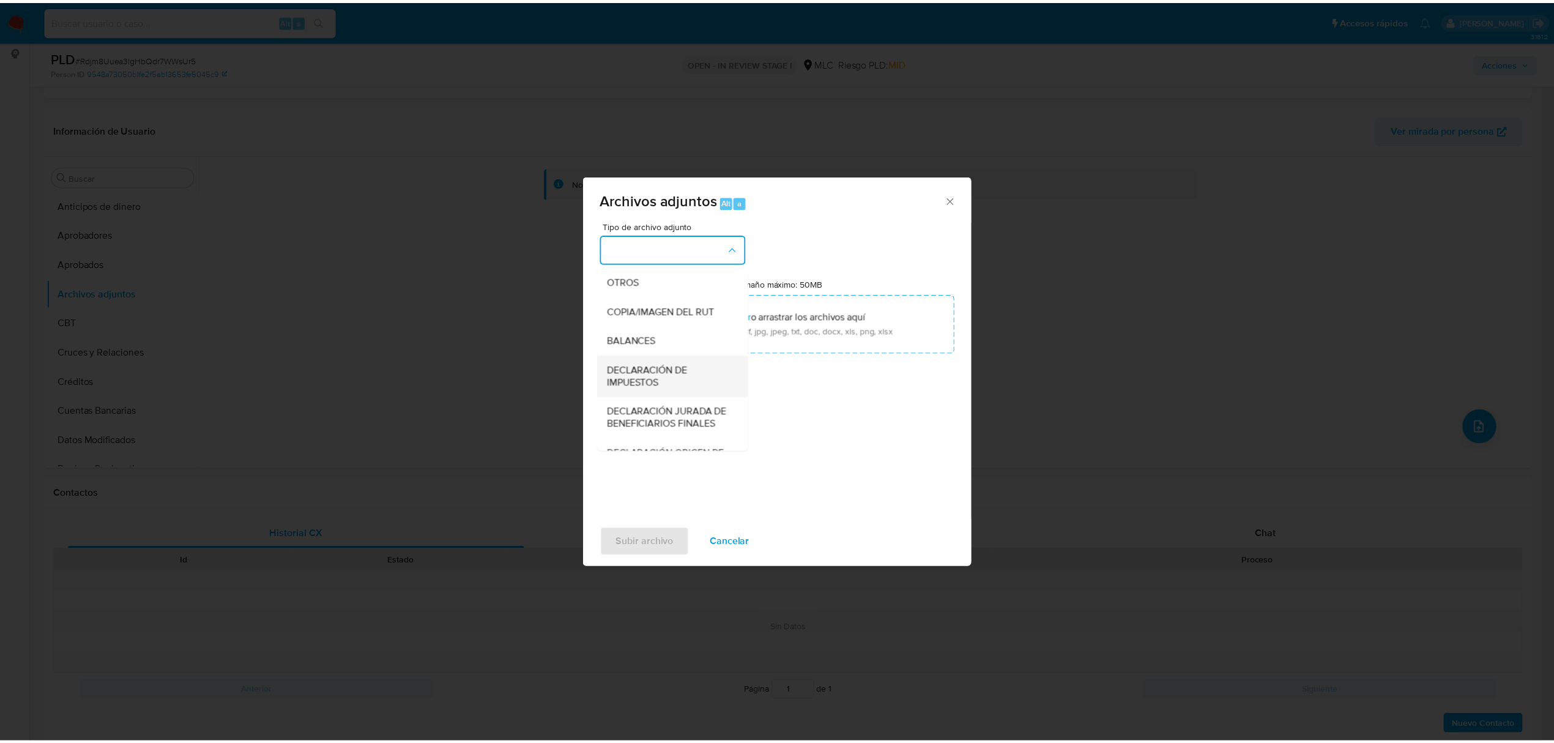
scroll to position [182, 0]
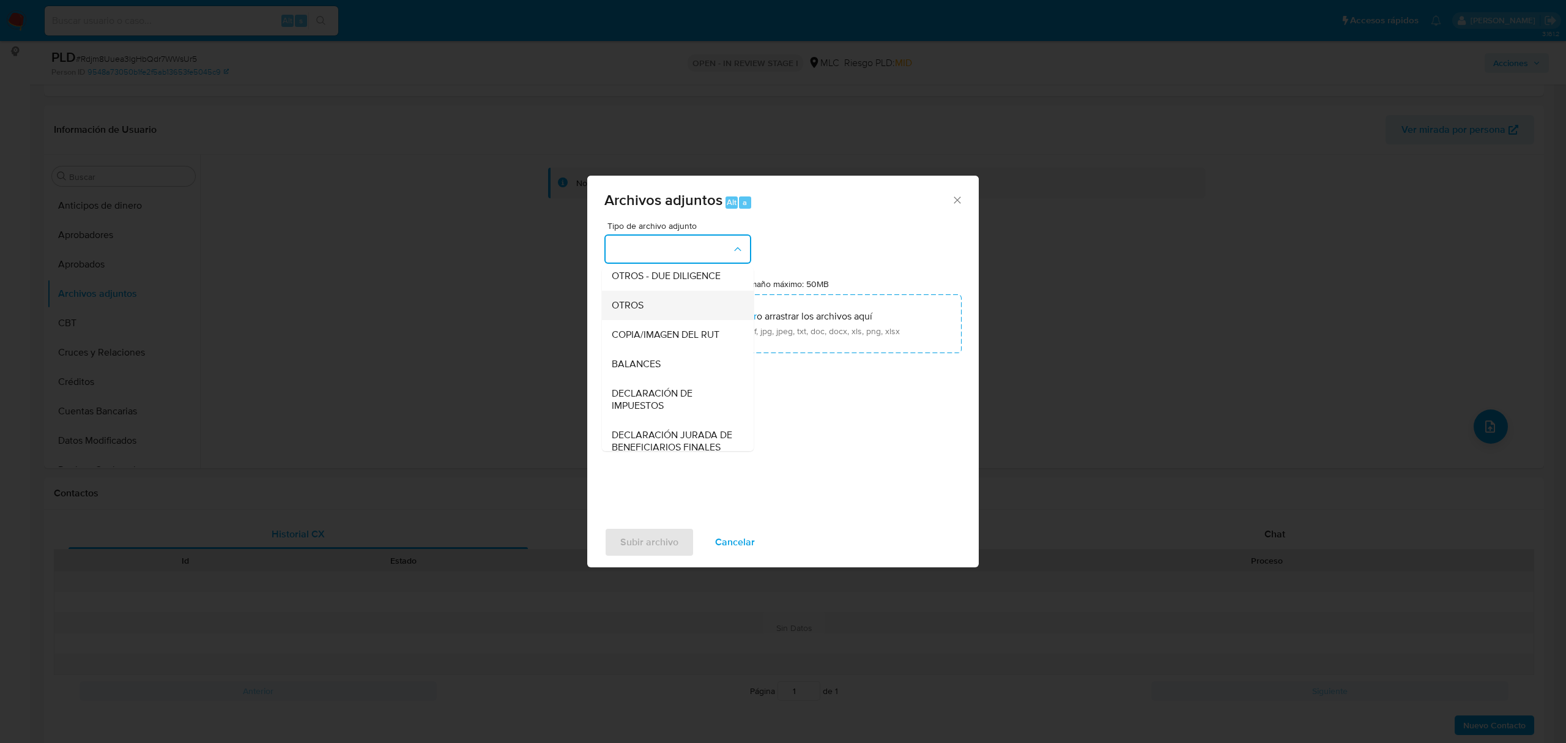
click at [639, 311] on span "OTROS" at bounding box center [628, 305] width 32 height 12
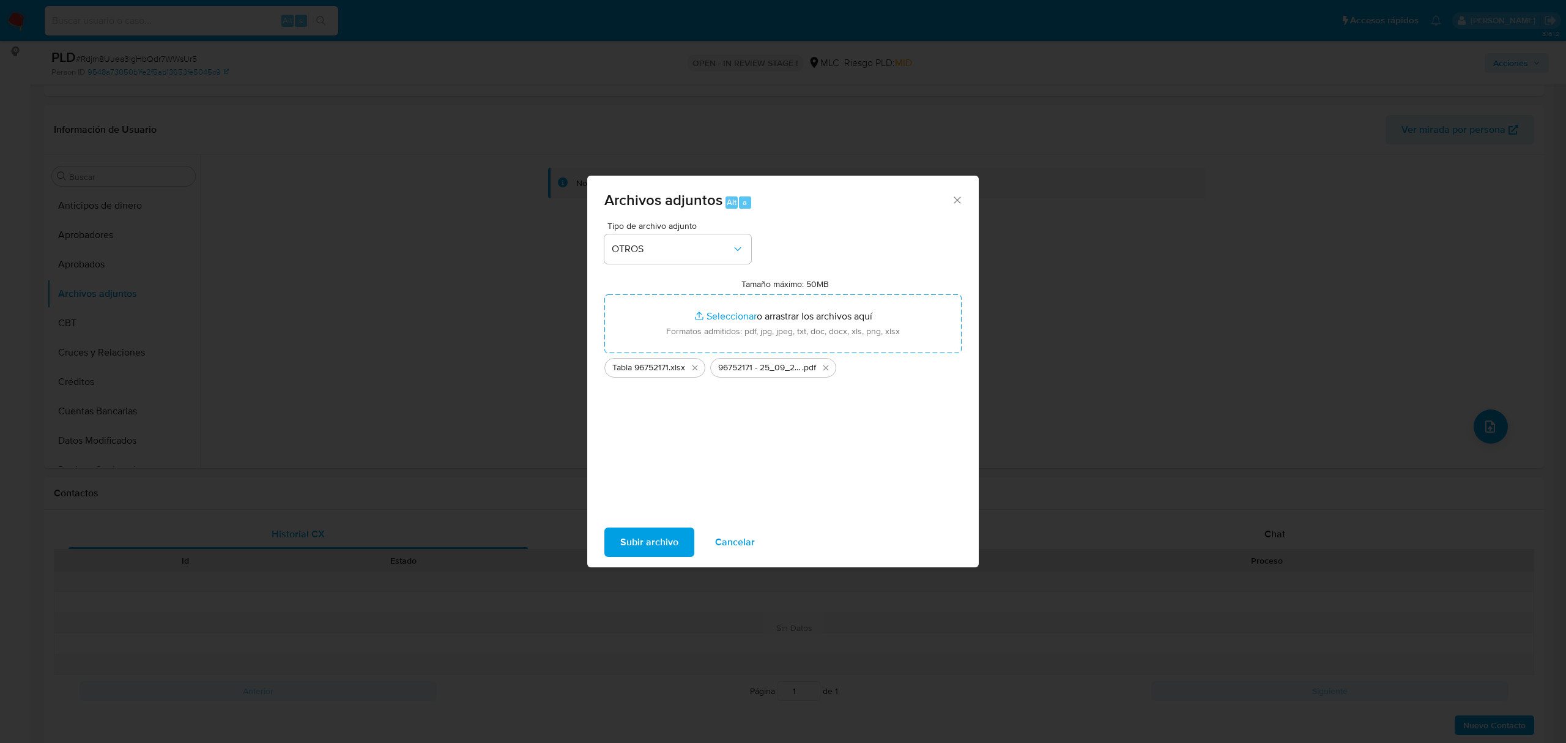
click at [639, 547] on span "Subir archivo" at bounding box center [649, 542] width 58 height 27
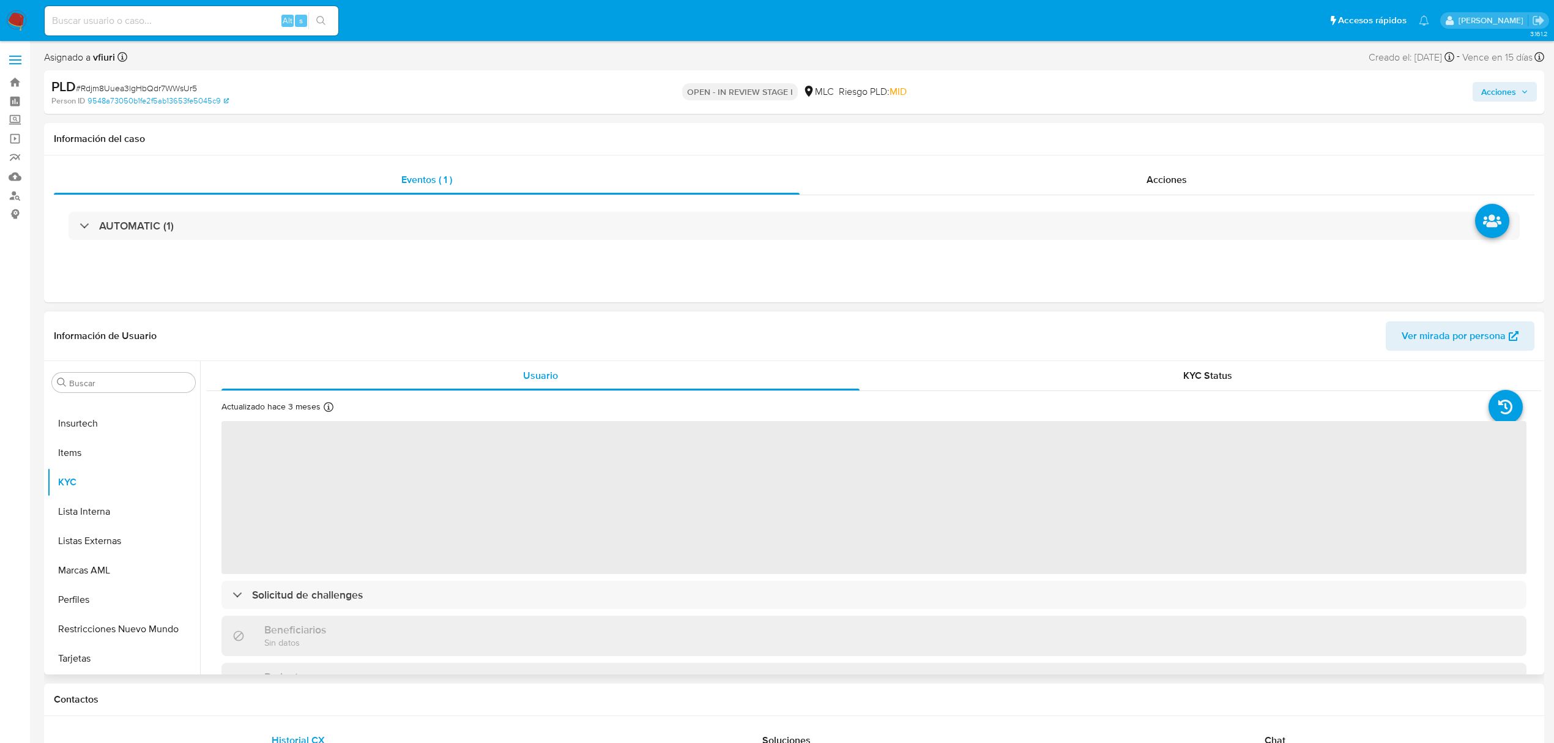
scroll to position [5, 0]
select select "10"
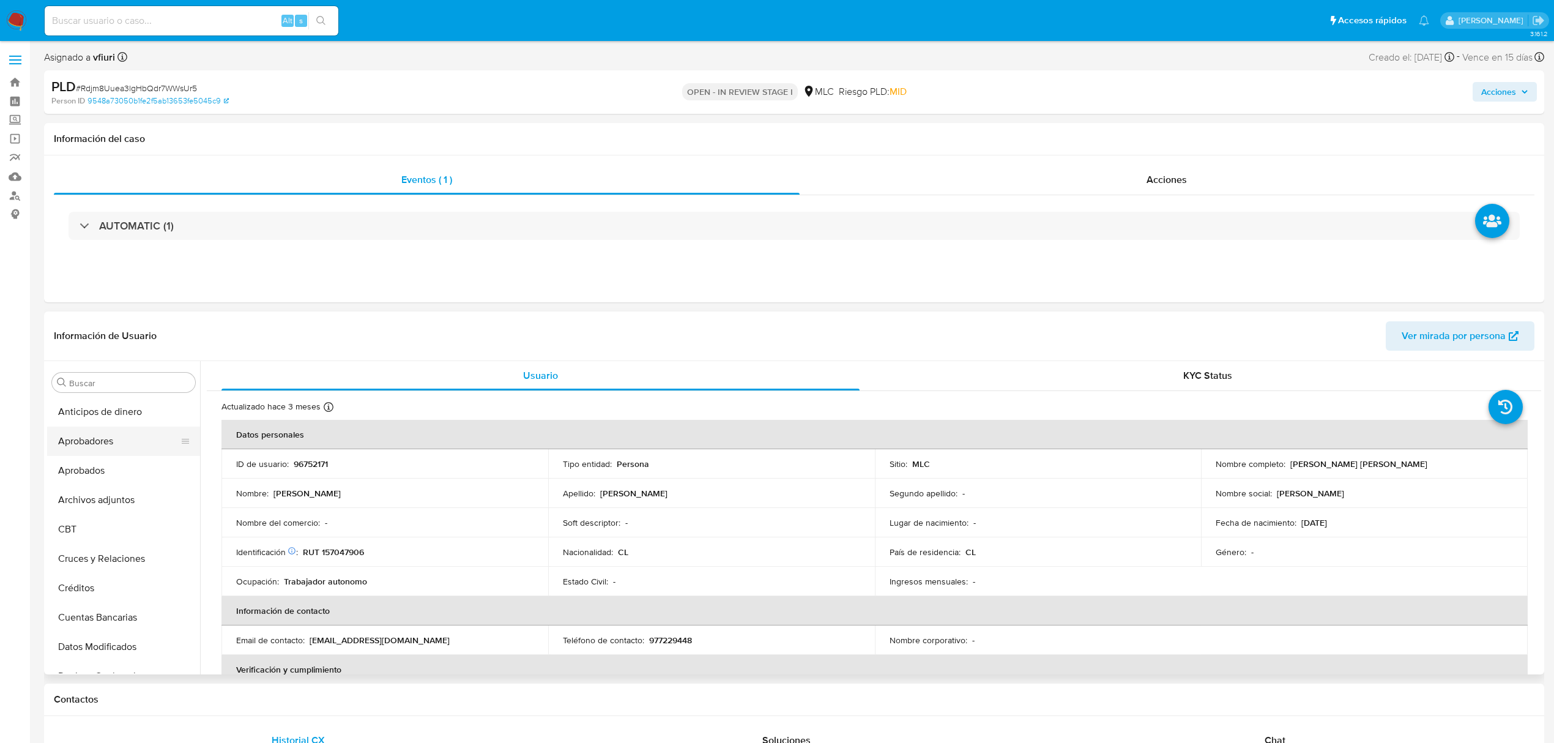
click at [102, 446] on button "Aprobadores" at bounding box center [118, 440] width 143 height 29
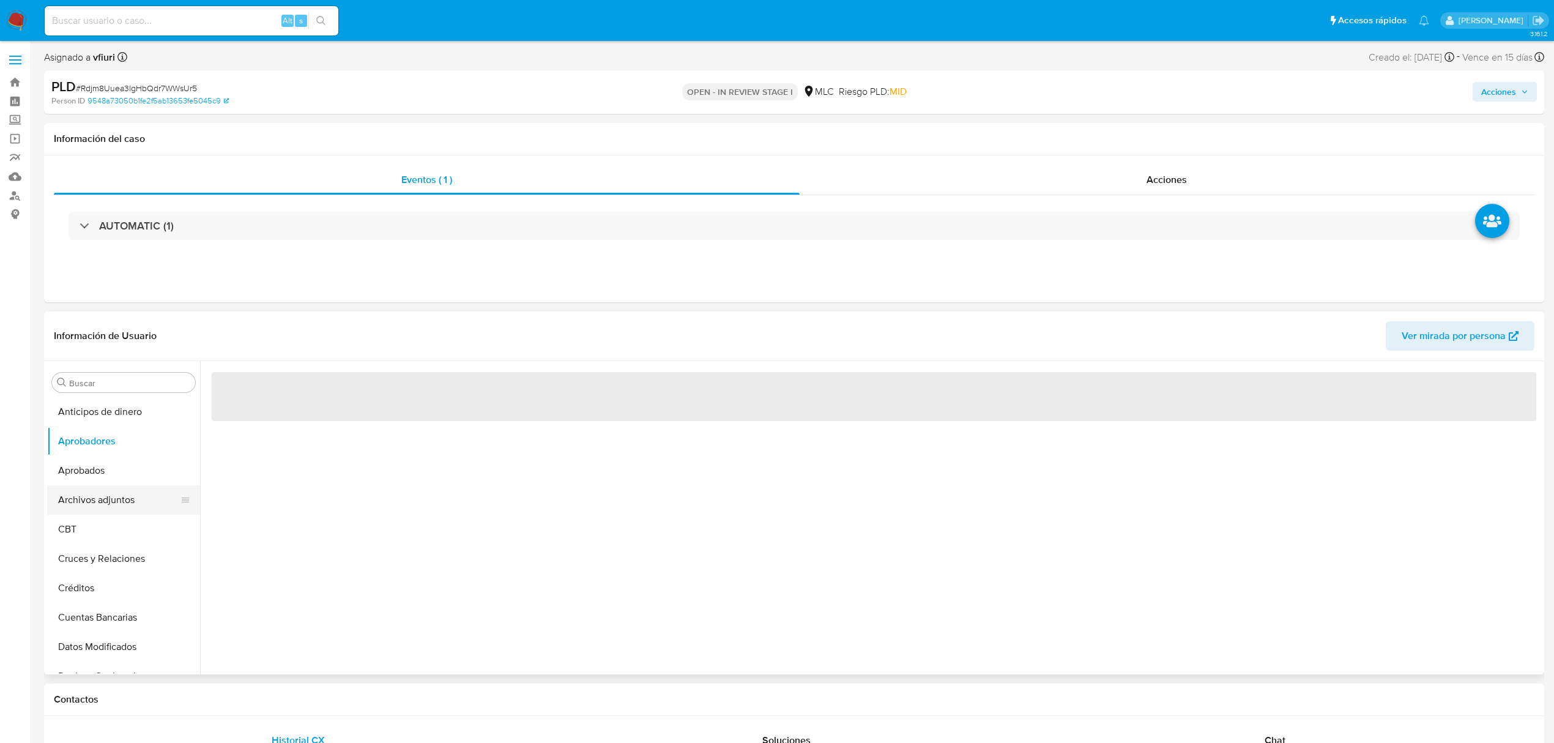
click at [105, 495] on button "Archivos adjuntos" at bounding box center [118, 499] width 143 height 29
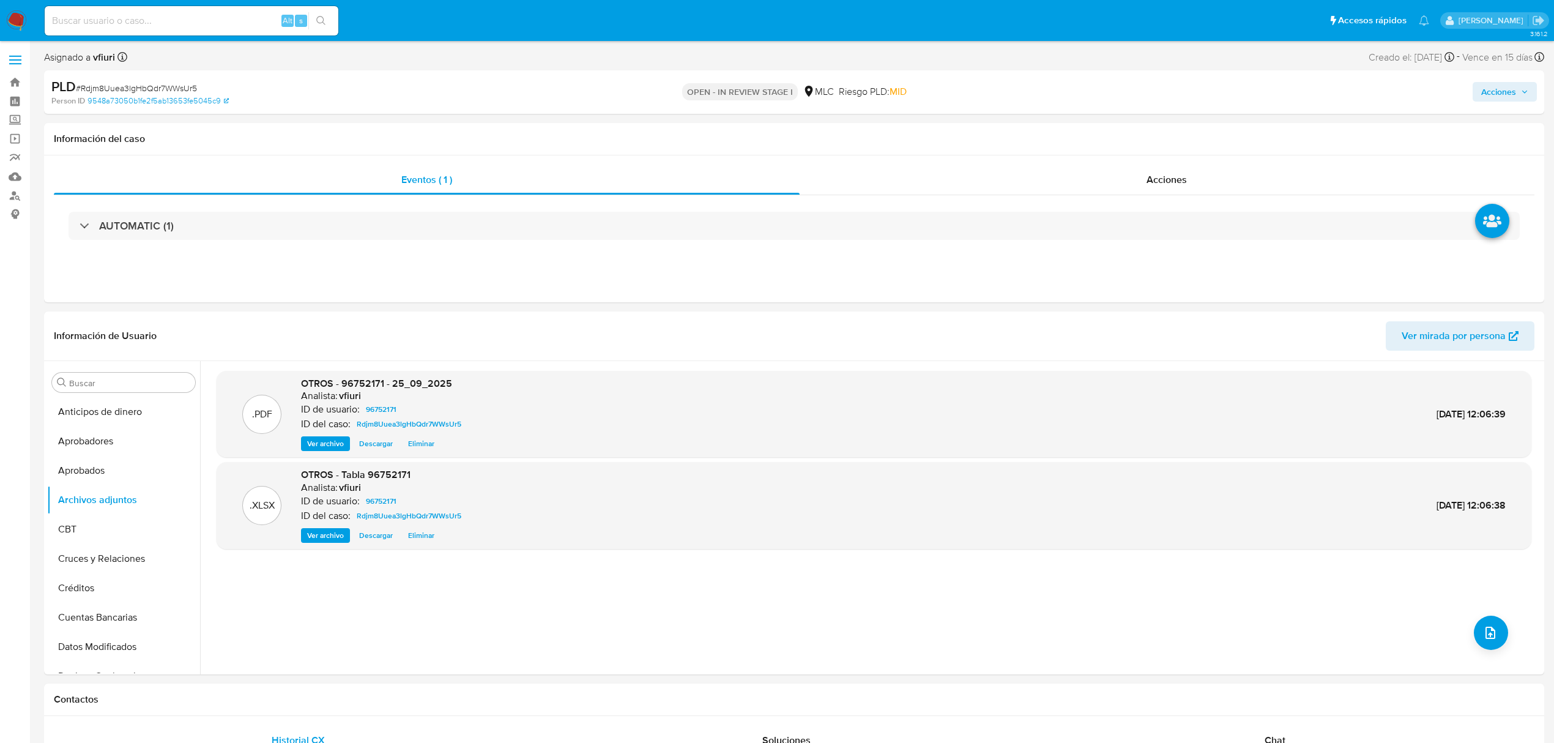
click at [1519, 89] on span "Acciones" at bounding box center [1504, 91] width 47 height 17
click at [1153, 128] on span "Resolución del caso" at bounding box center [1158, 131] width 88 height 14
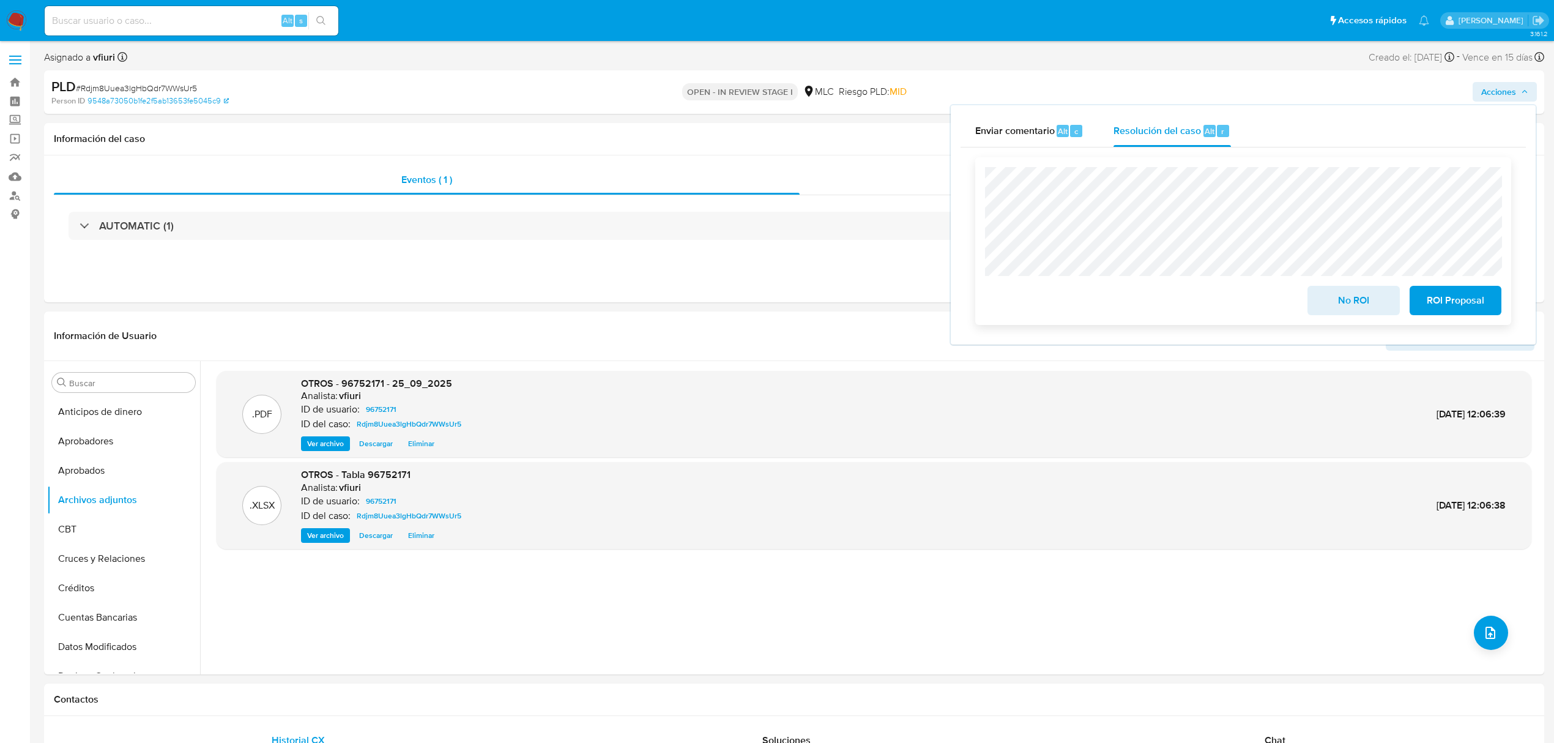
click at [1342, 304] on span "No ROI" at bounding box center [1354, 300] width 60 height 27
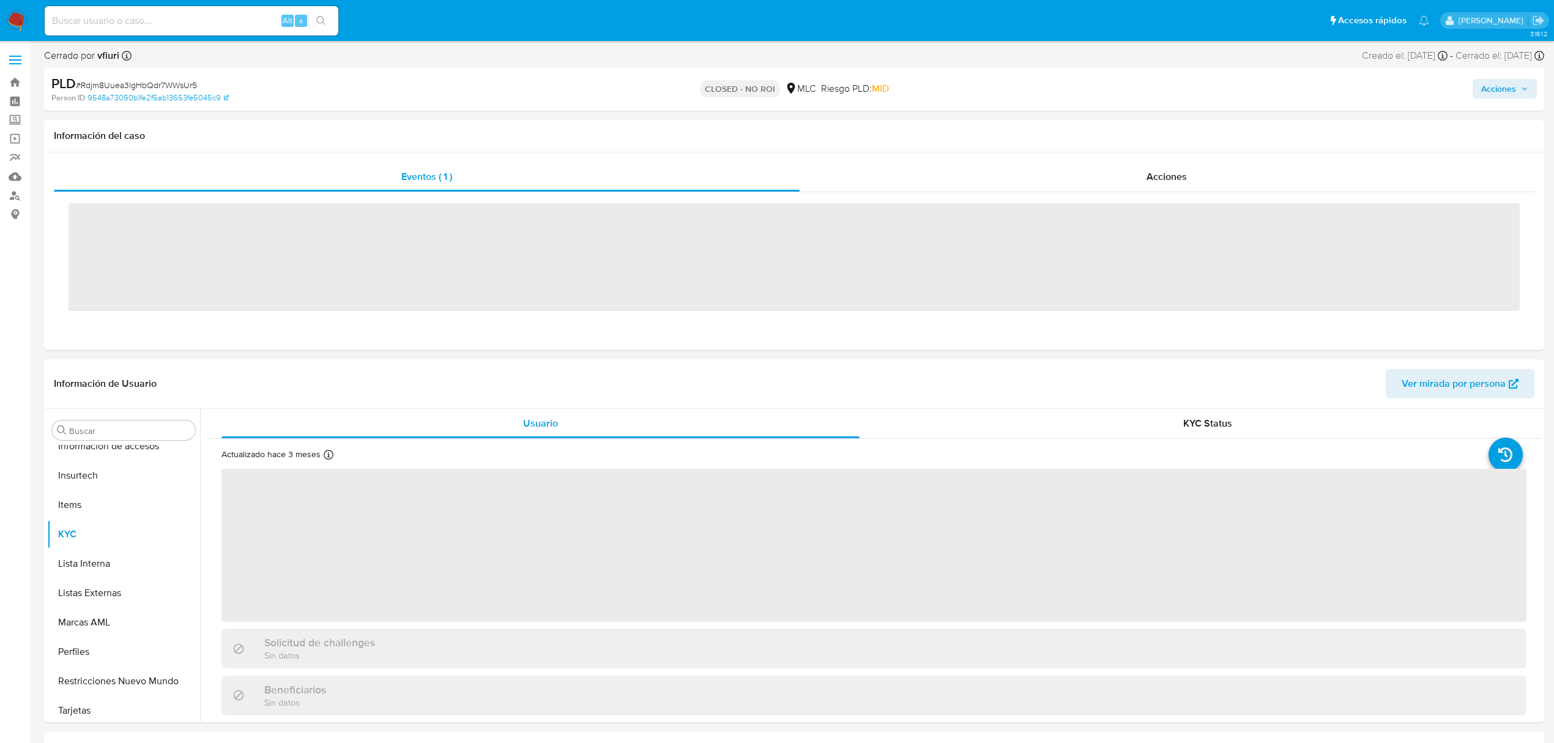
scroll to position [576, 0]
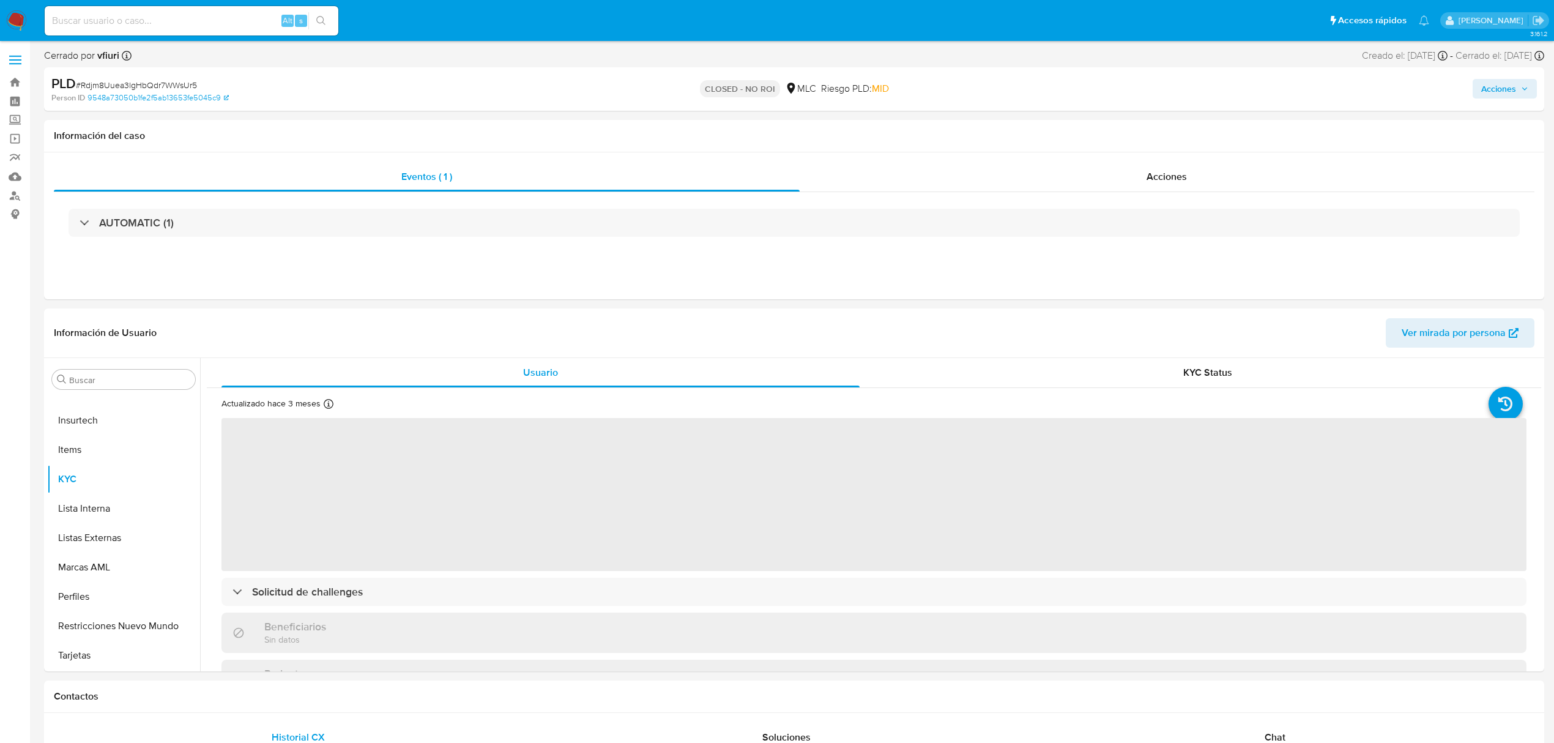
select select "10"
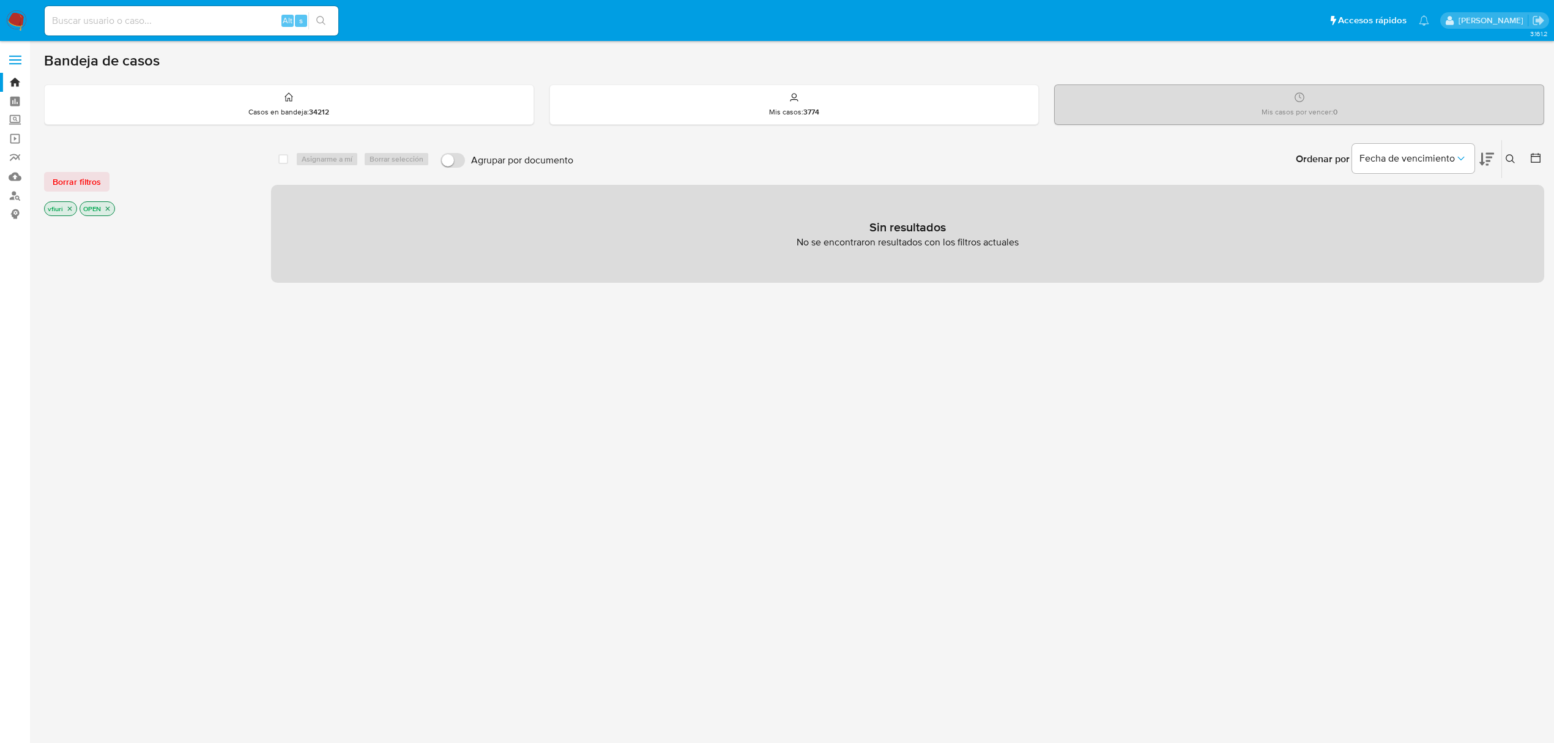
click at [109, 206] on icon "close-filter" at bounding box center [107, 208] width 7 height 7
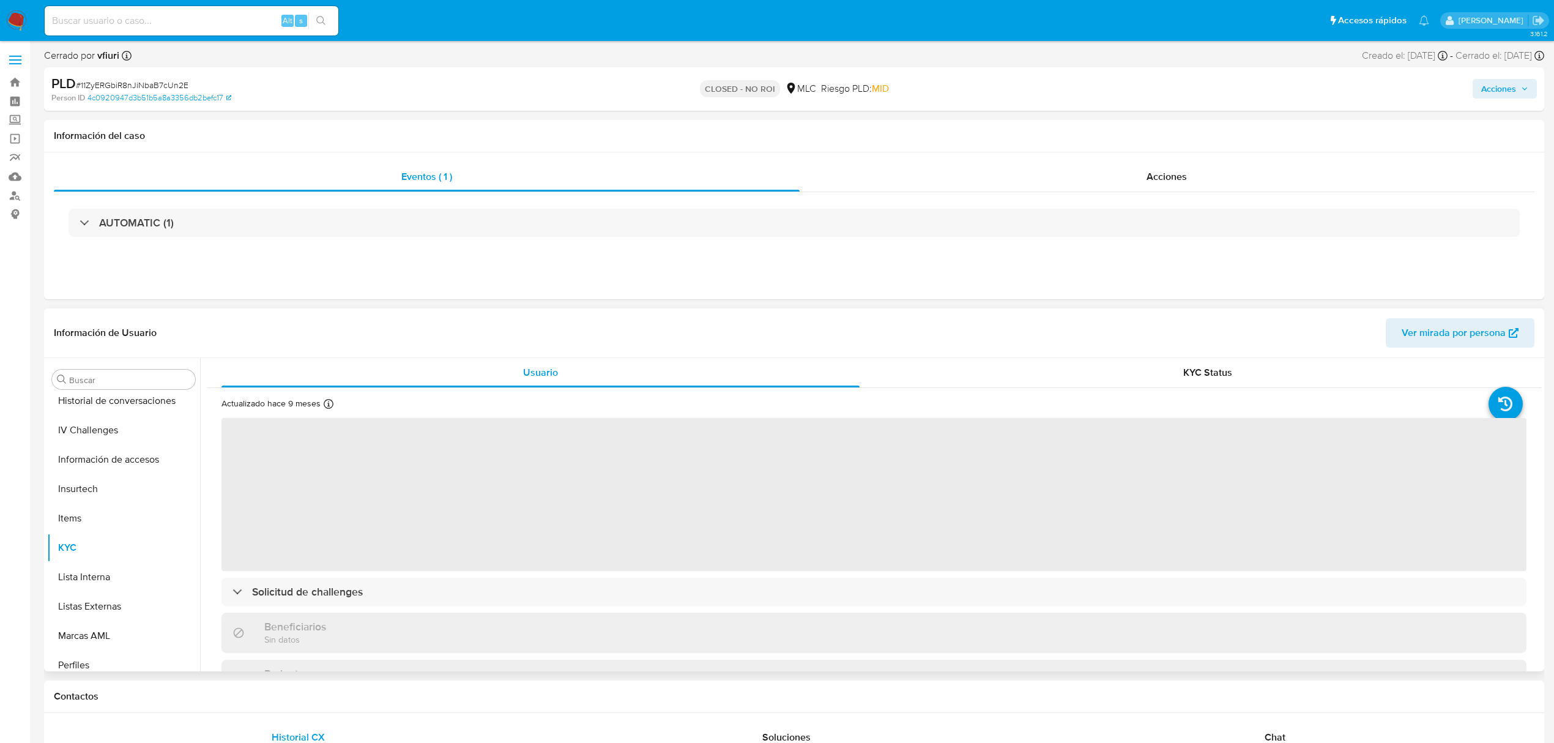
select select "10"
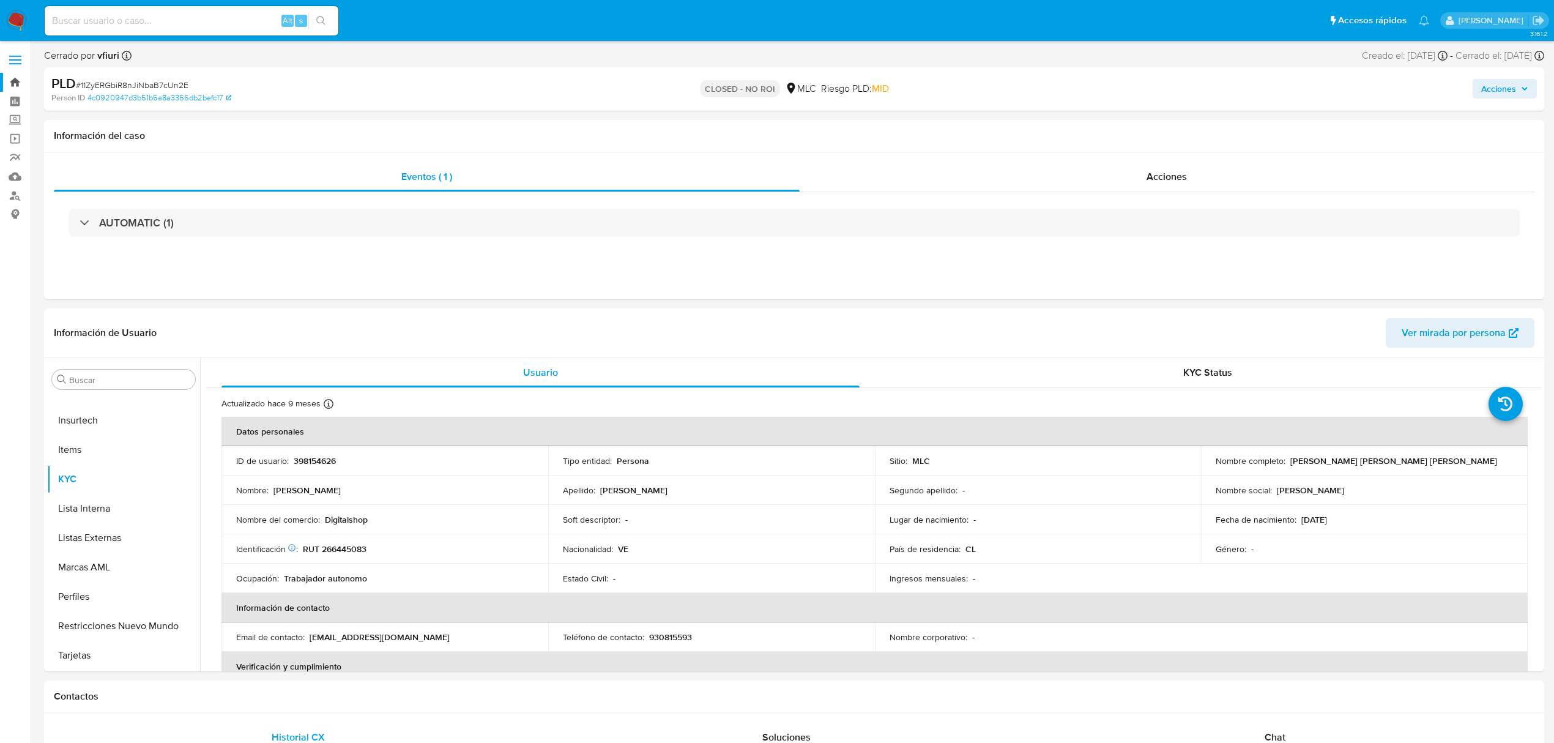
click at [22, 81] on link "Bandeja" at bounding box center [73, 82] width 146 height 19
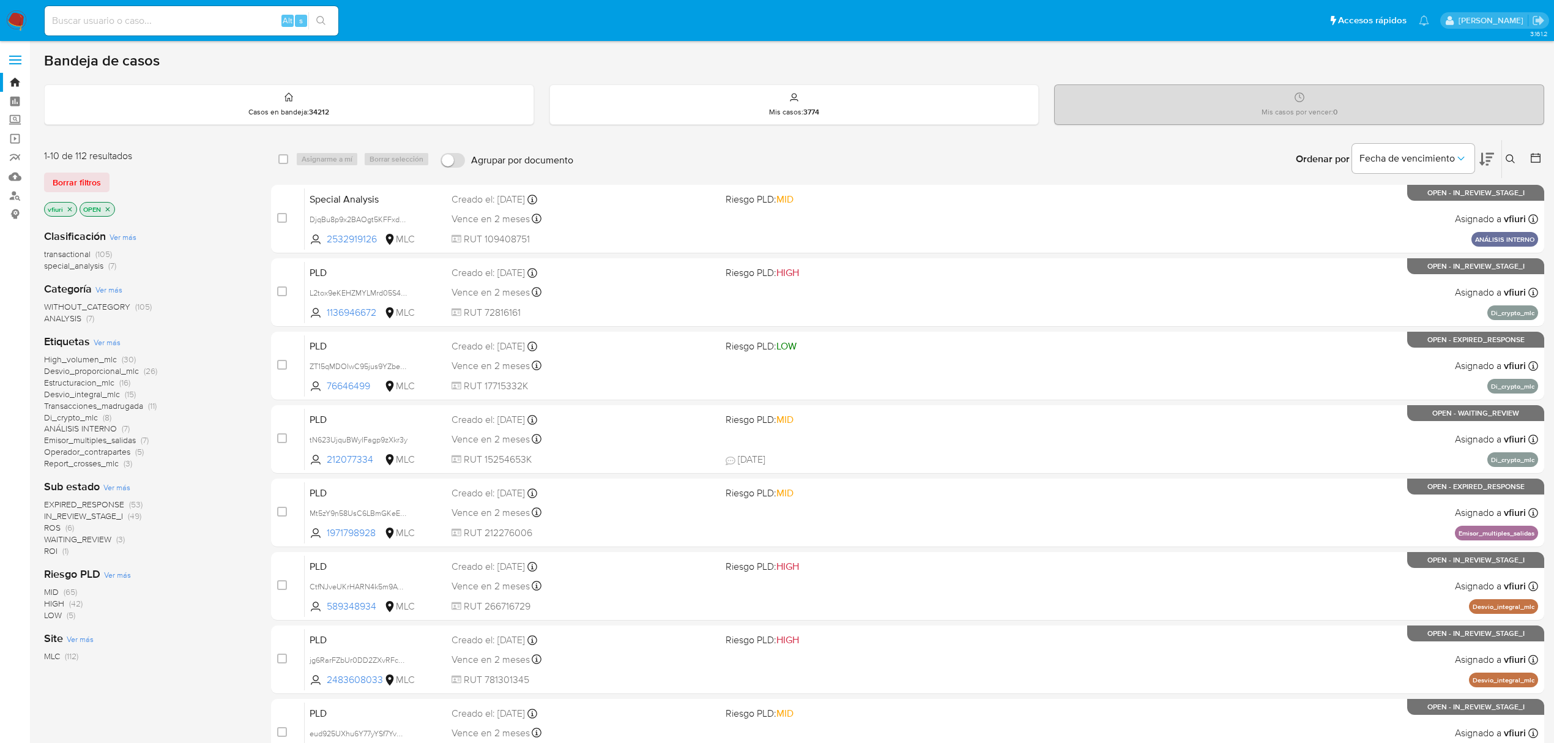
click at [1538, 158] on icon at bounding box center [1536, 158] width 12 height 12
click at [1529, 162] on div at bounding box center [1533, 159] width 22 height 38
click at [1533, 155] on icon at bounding box center [1536, 158] width 10 height 10
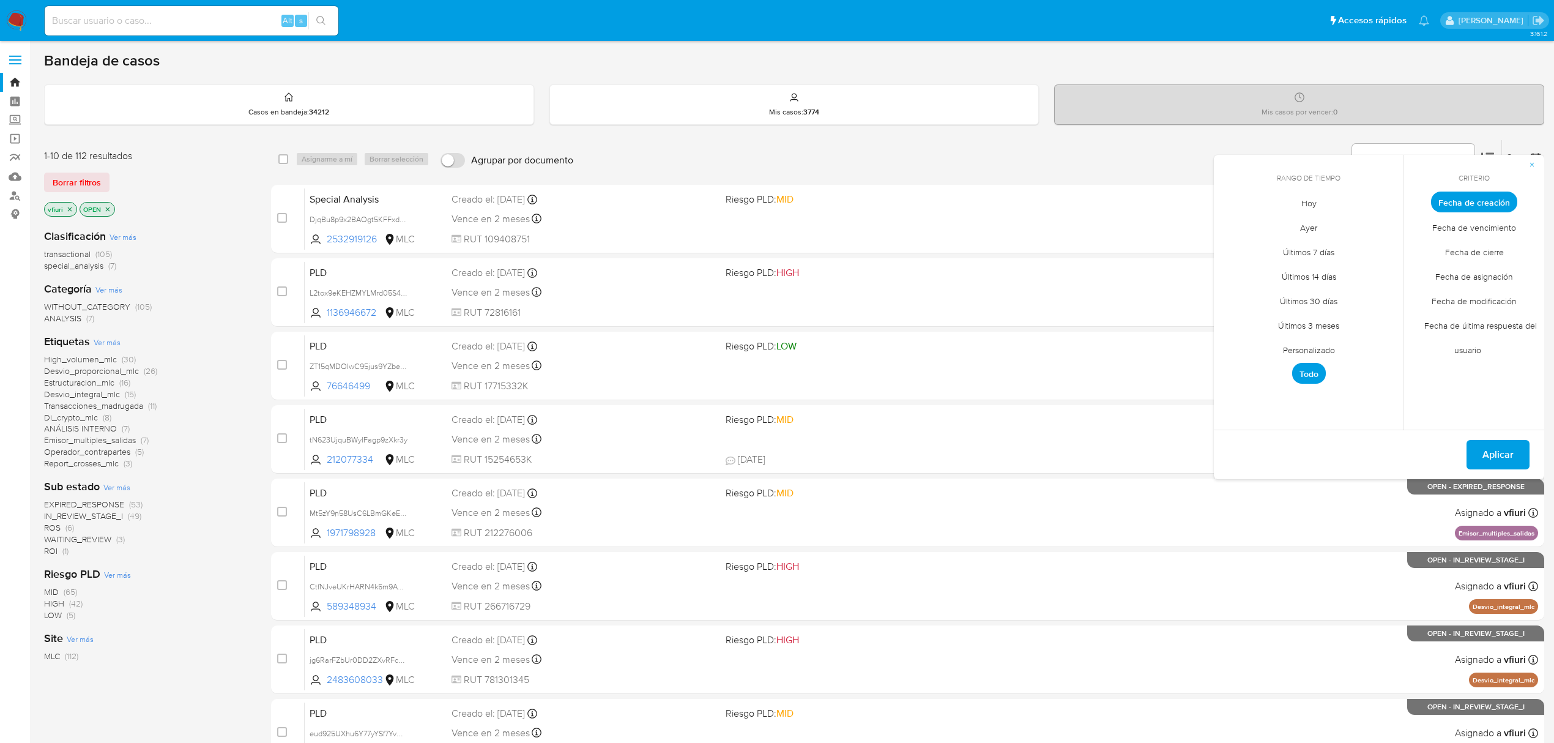
click at [1286, 343] on span "Personalizado" at bounding box center [1309, 349] width 78 height 25
click at [1237, 230] on icon "Mes anterior" at bounding box center [1233, 224] width 15 height 15
click at [1358, 294] on button "12" at bounding box center [1358, 295] width 20 height 20
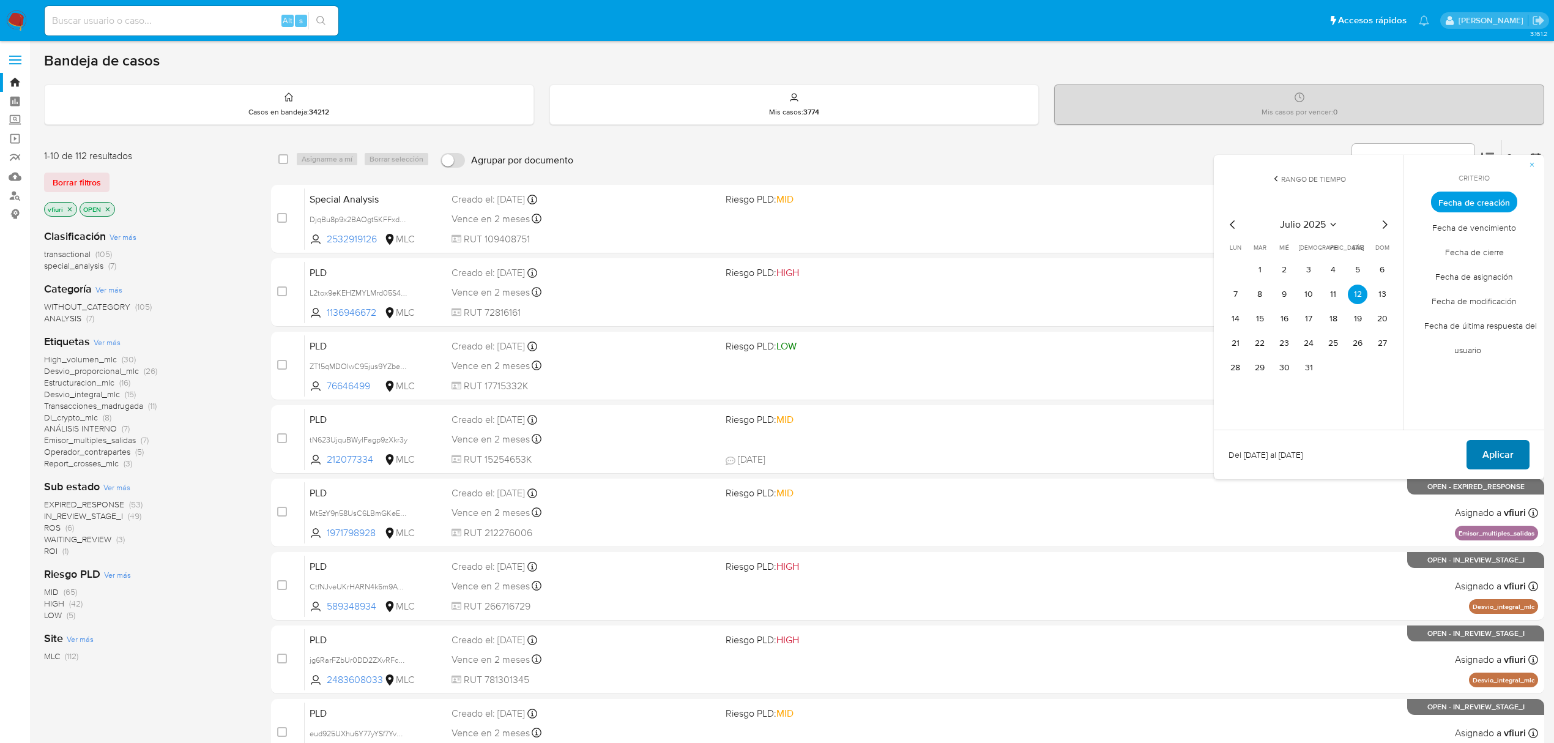
click at [1491, 453] on span "Aplicar" at bounding box center [1498, 454] width 31 height 27
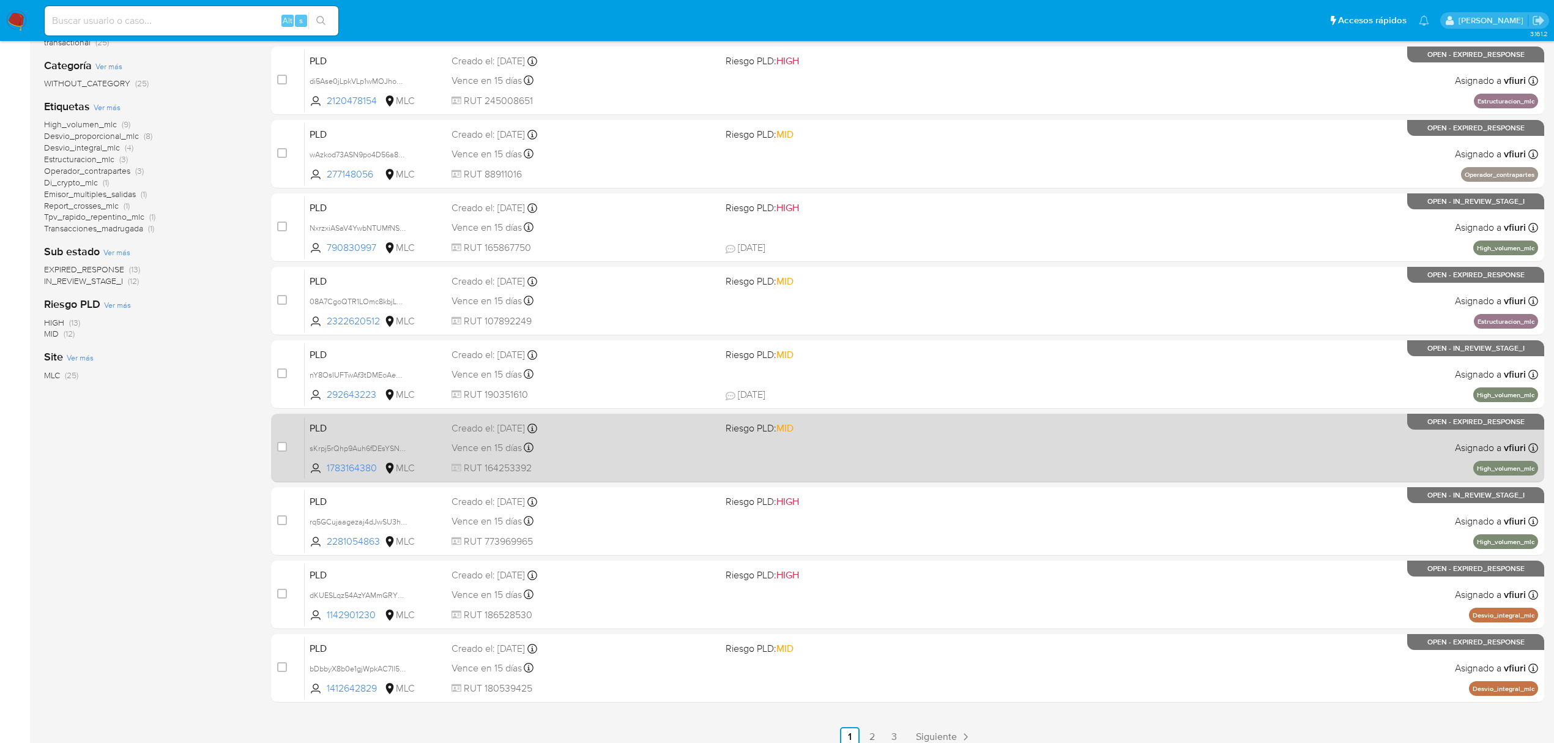
scroll to position [267, 0]
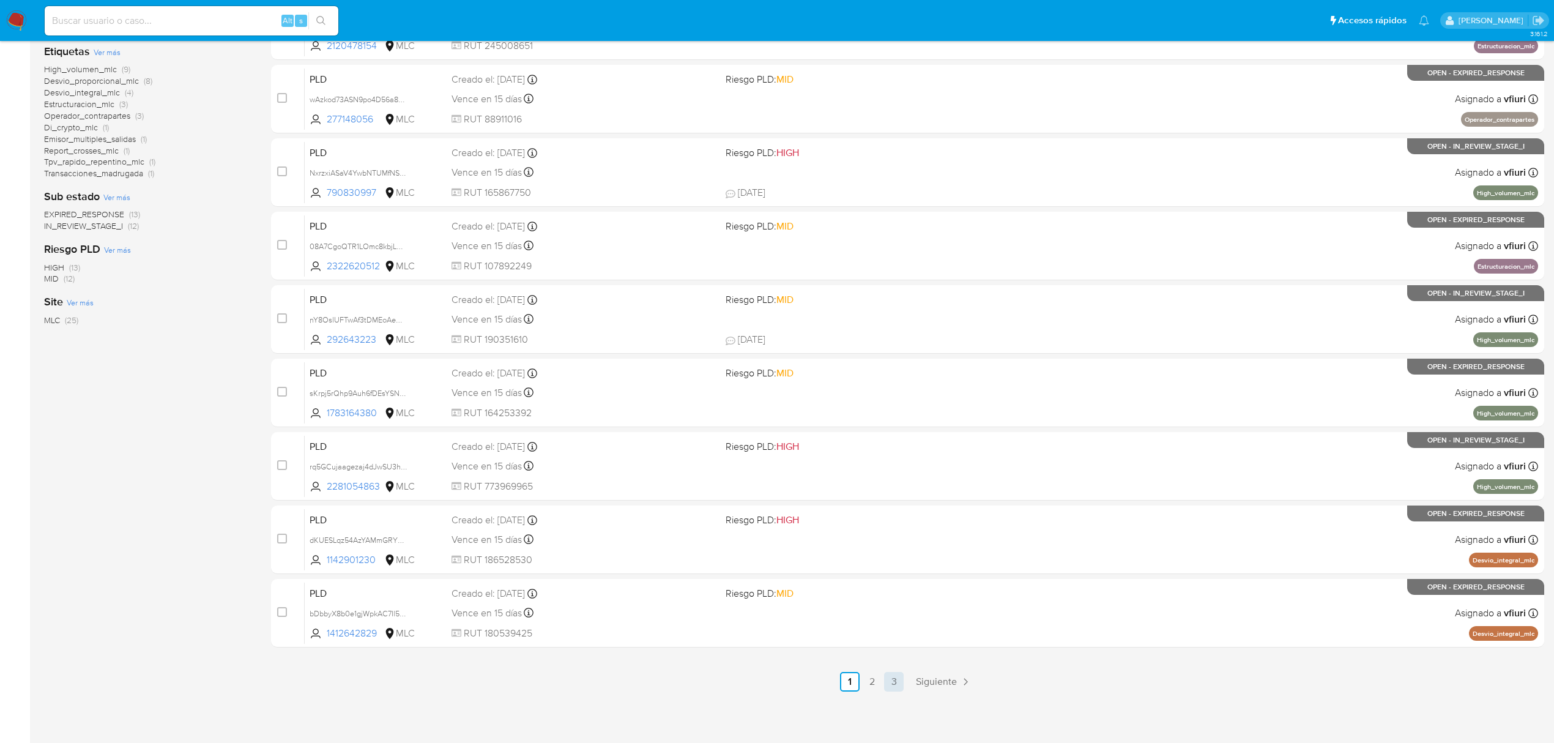
click at [892, 688] on link "3" at bounding box center [894, 682] width 20 height 20
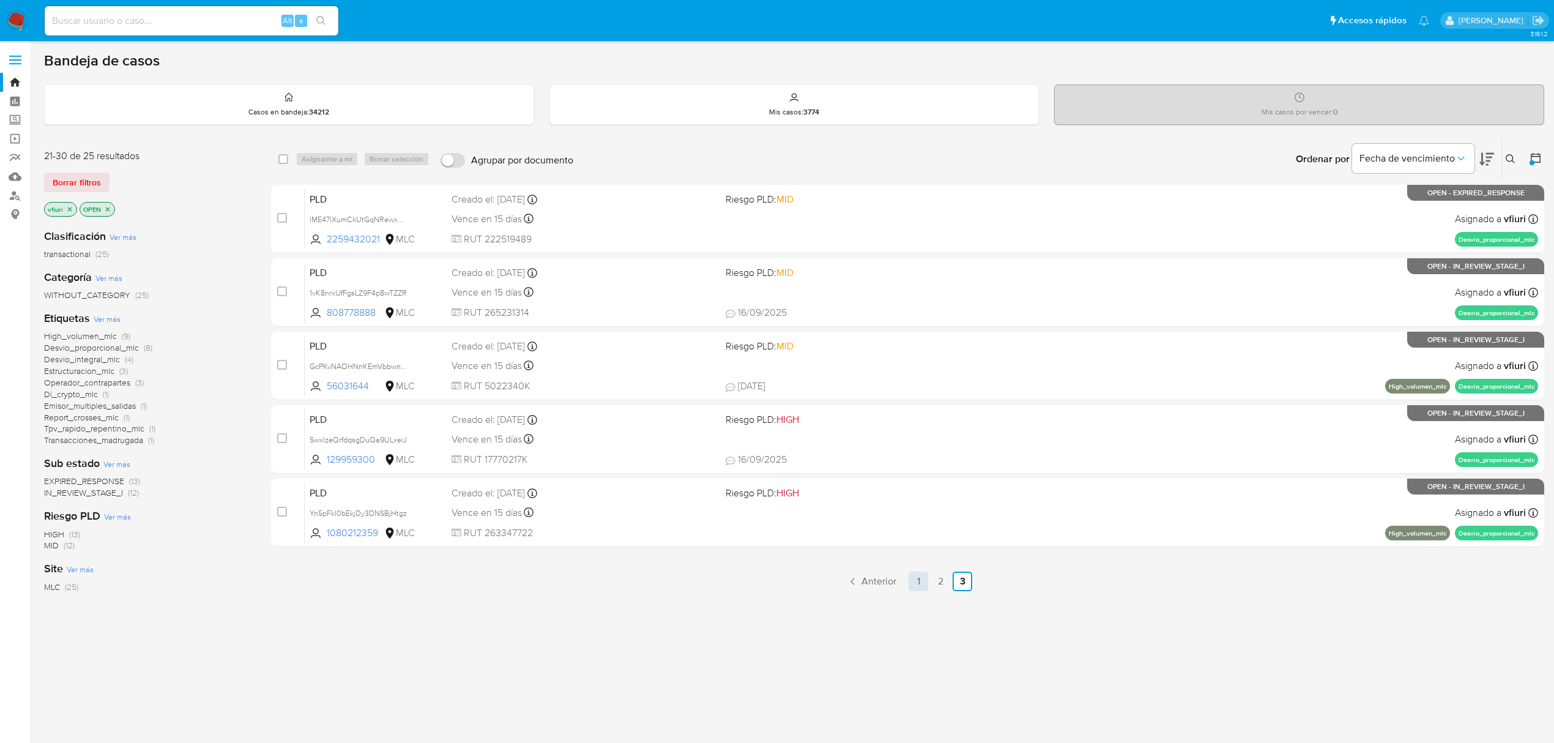
click at [918, 581] on link "1" at bounding box center [919, 582] width 20 height 20
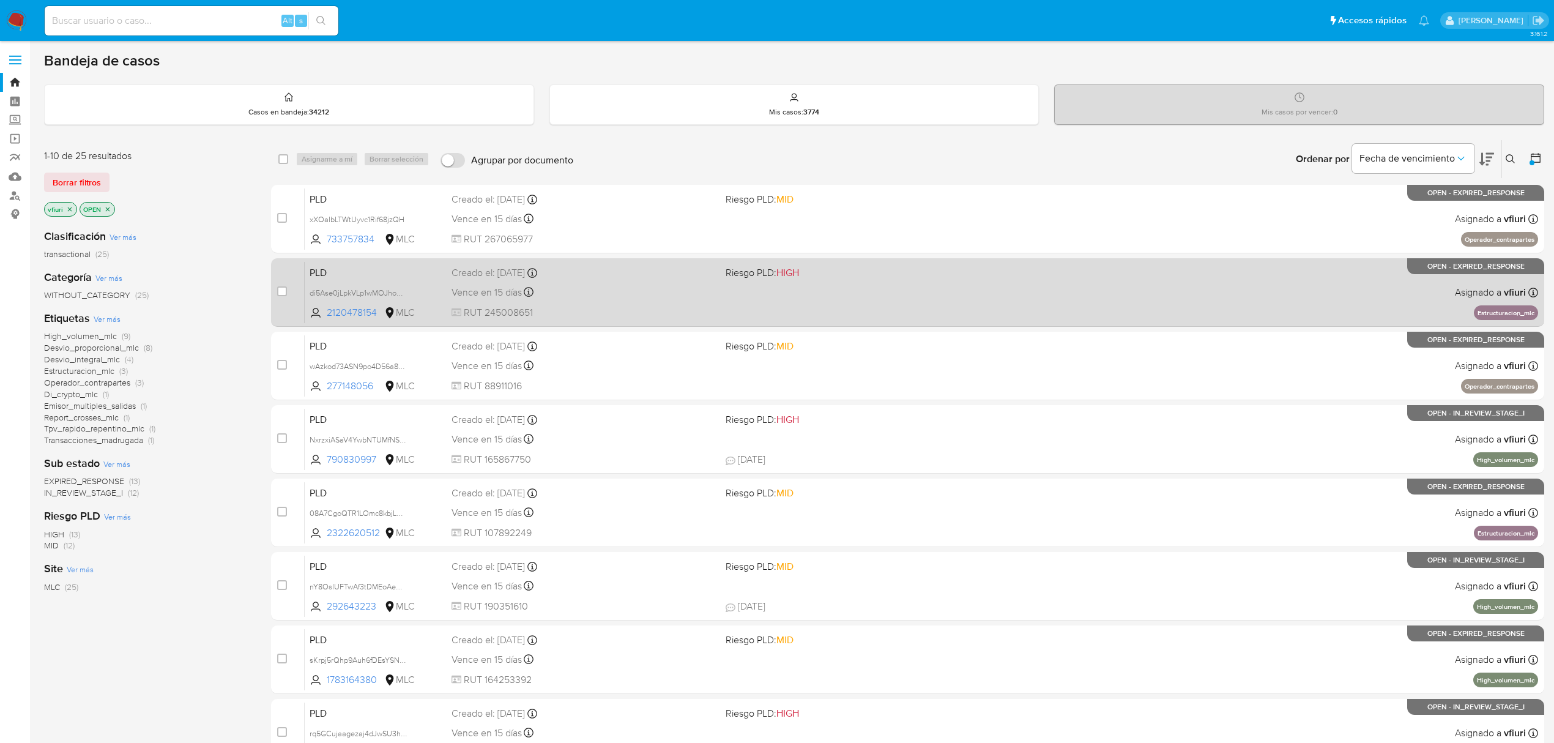
click at [683, 291] on div "Vence en 15 días Vence el 10/10/2025 16:09:12" at bounding box center [584, 292] width 264 height 17
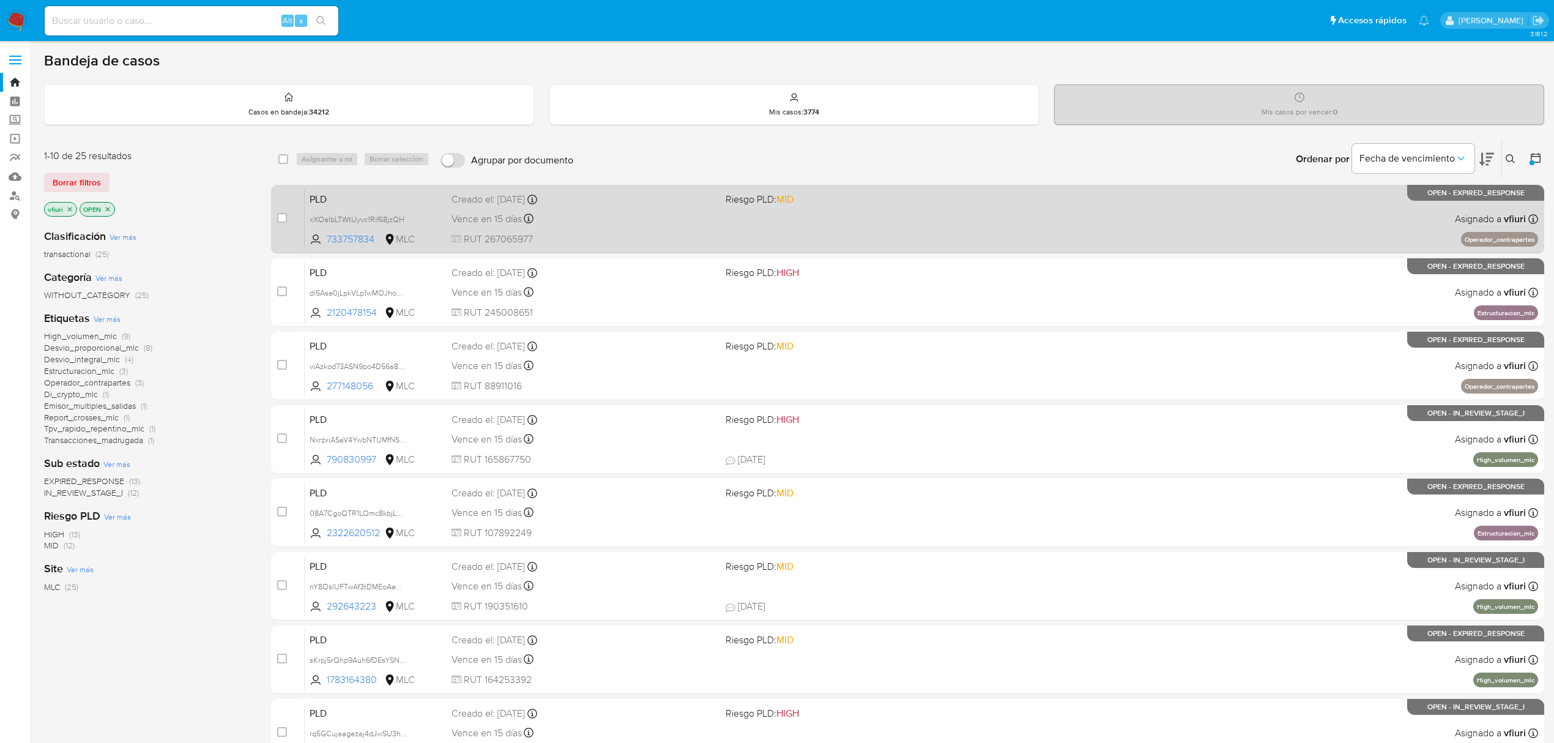
click at [759, 211] on div "PLD xXOaIbLTWtUyvc1Rif68jzQH 733757834 MLC Riesgo PLD: MID Creado el: 12/07/202…" at bounding box center [922, 219] width 1234 height 62
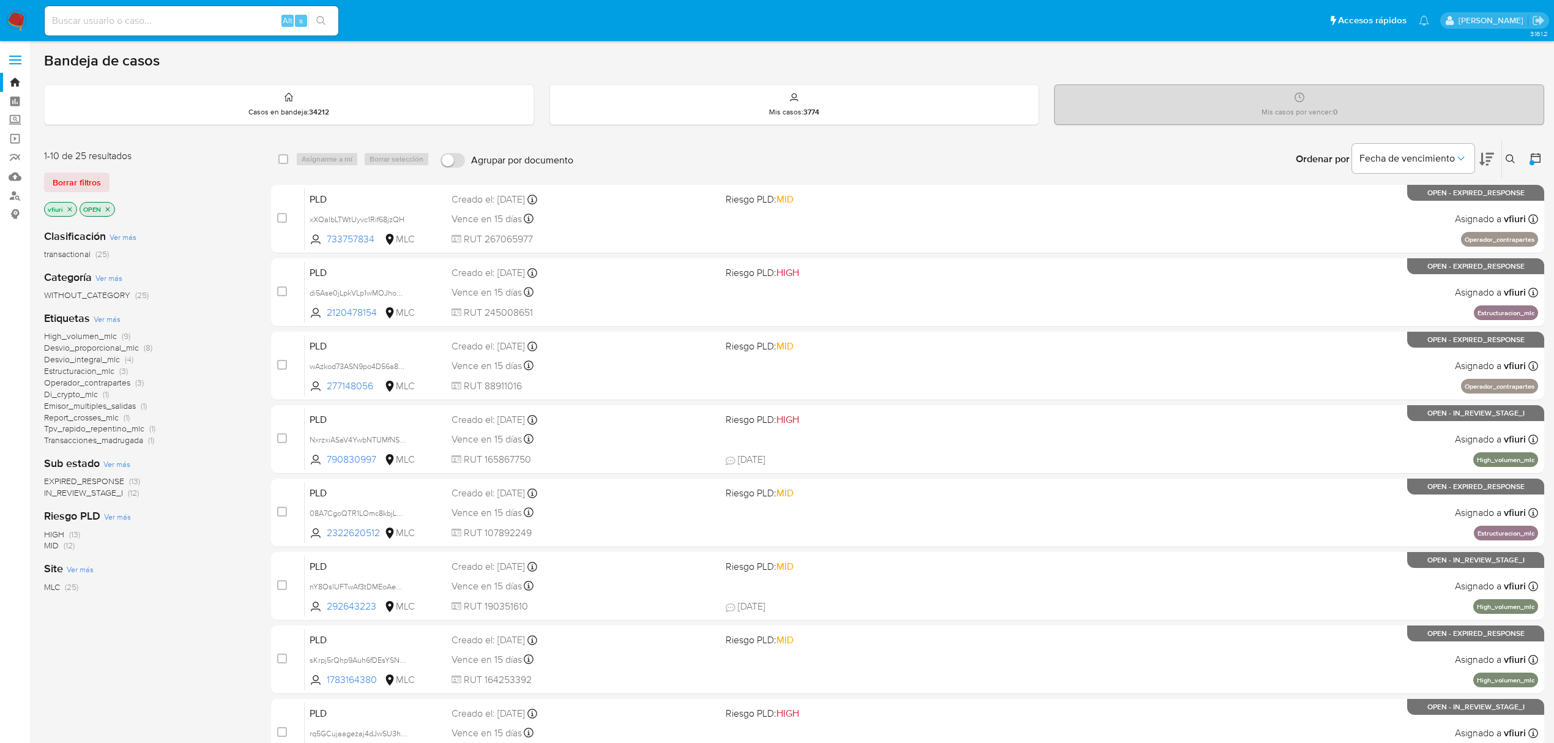
click at [82, 384] on span "Operador_contrapartes" at bounding box center [87, 382] width 86 height 12
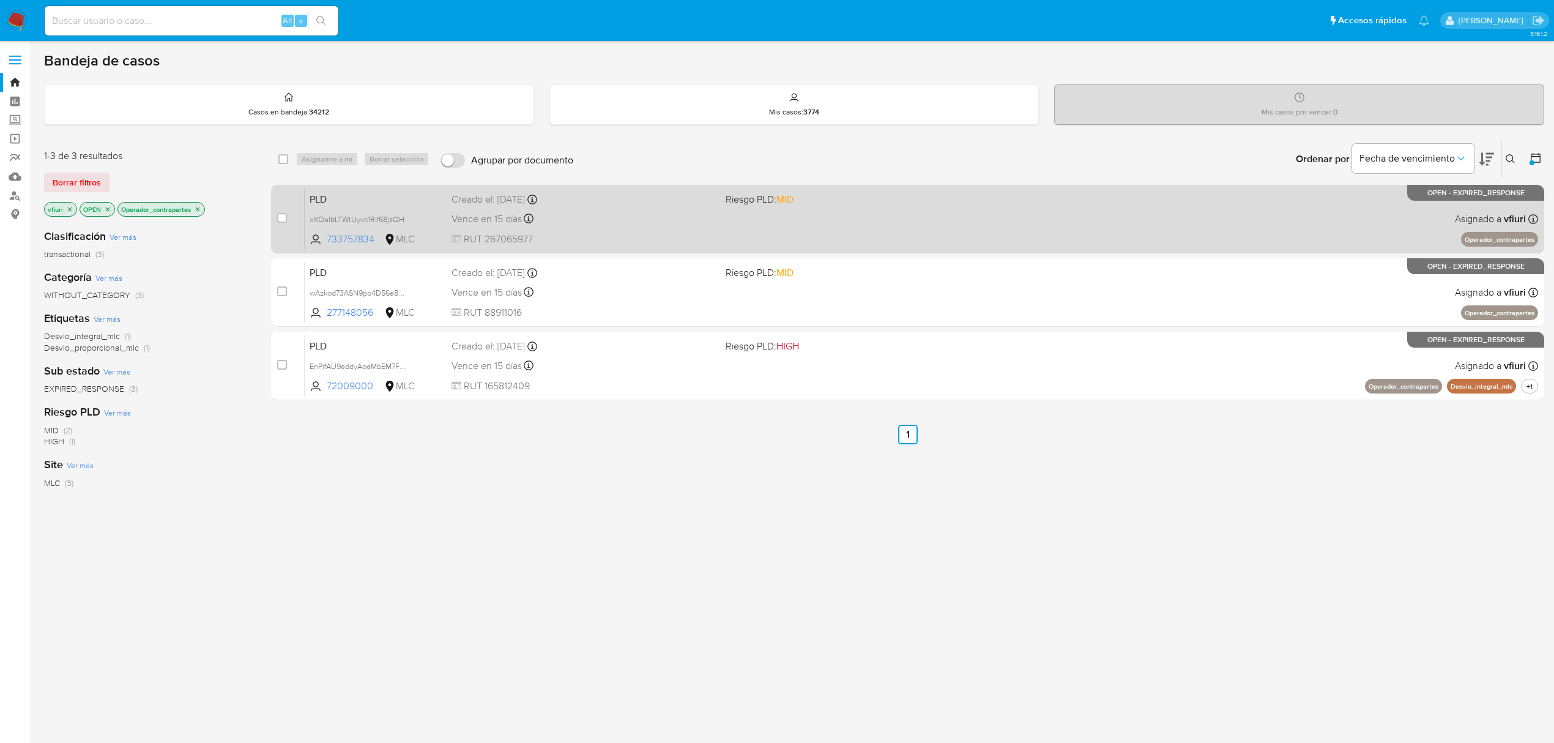
click at [578, 228] on div "PLD xXOaIbLTWtUyvc1Rif68jzQH 733757834 MLC Riesgo PLD: MID Creado el: 12/07/202…" at bounding box center [922, 219] width 1234 height 62
click at [288, 214] on div "case-item-checkbox No es posible asignar el caso" at bounding box center [290, 219] width 27 height 62
click at [280, 216] on input "checkbox" at bounding box center [282, 218] width 10 height 10
checkbox input "true"
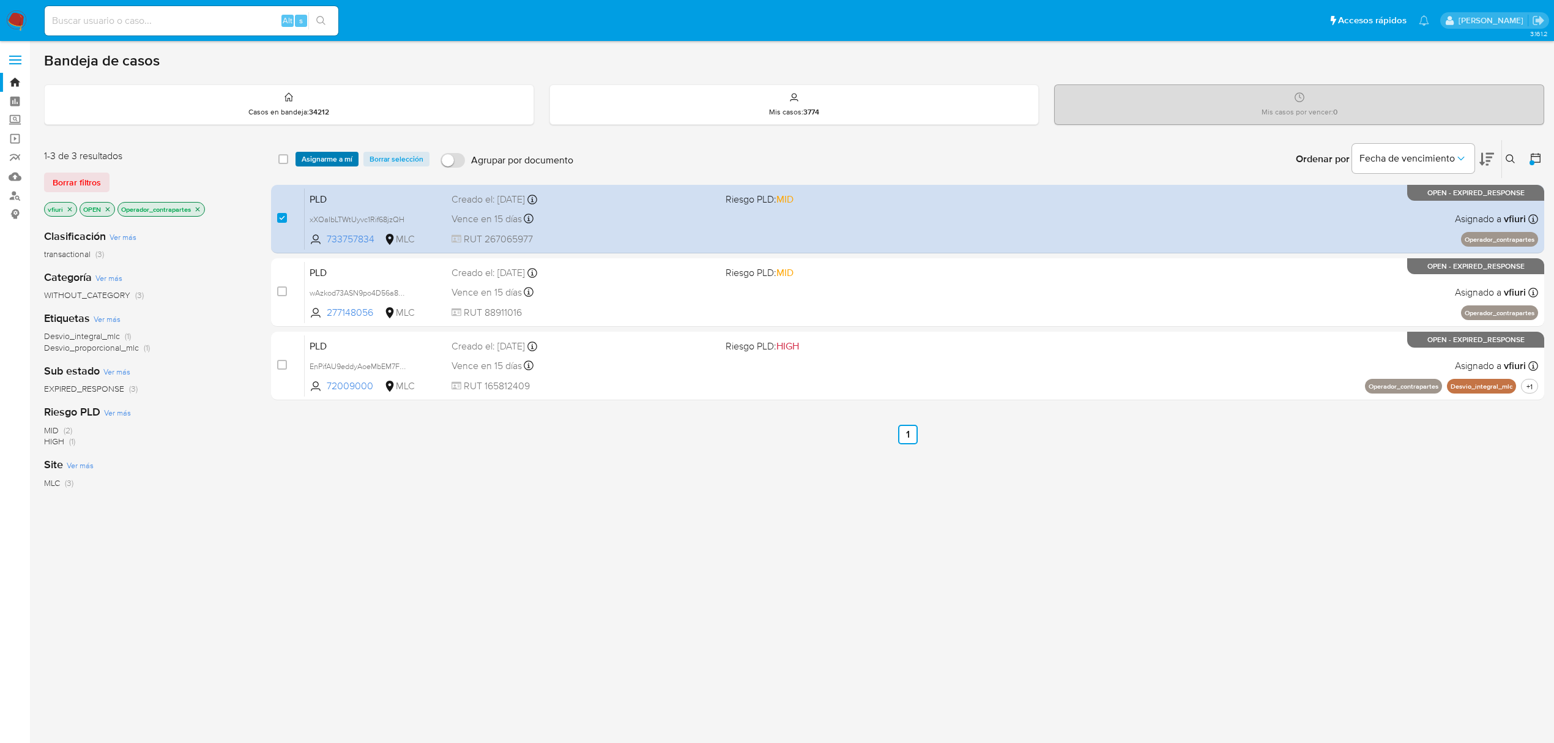
click at [318, 162] on span "Asignarme a mí" at bounding box center [327, 159] width 51 height 12
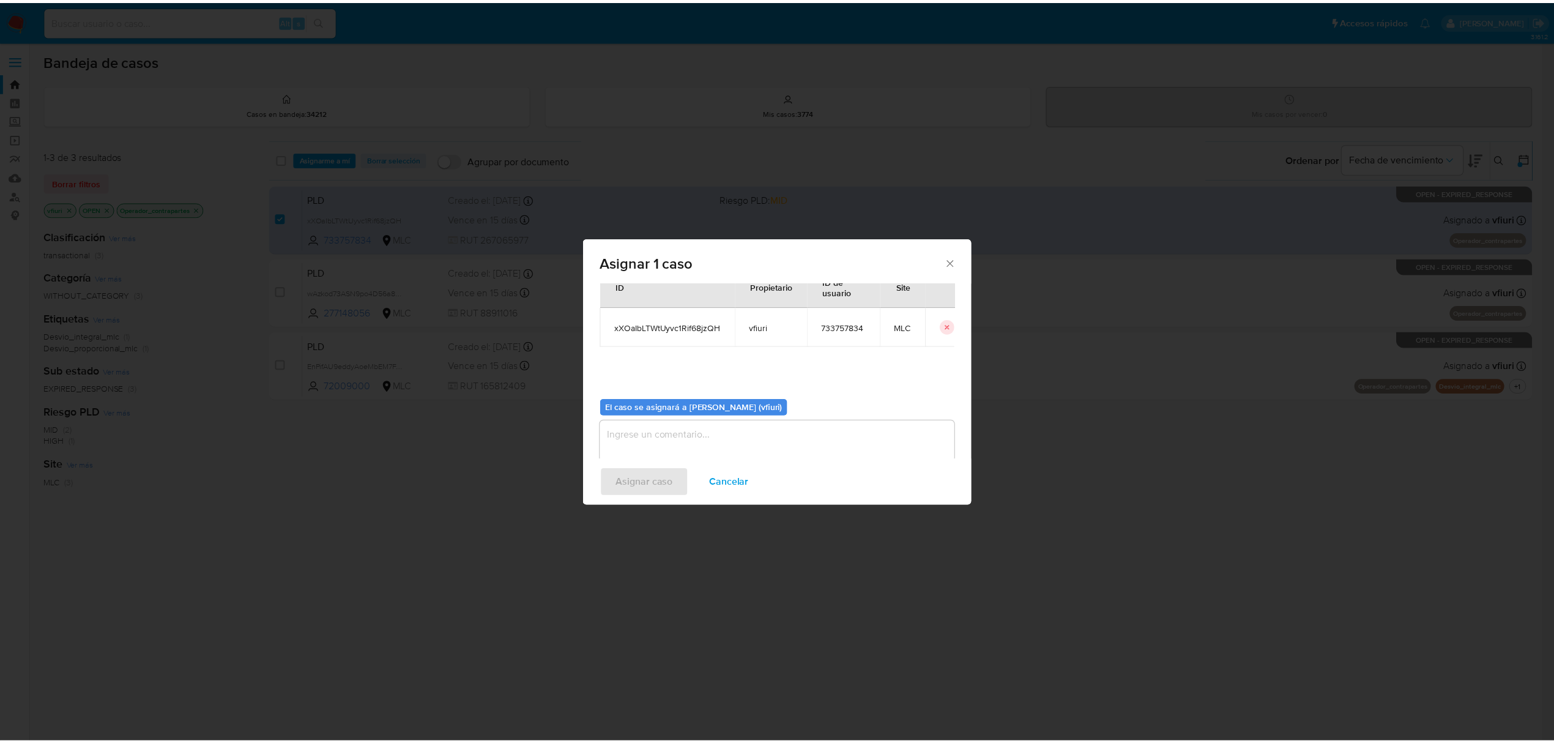
scroll to position [62, 0]
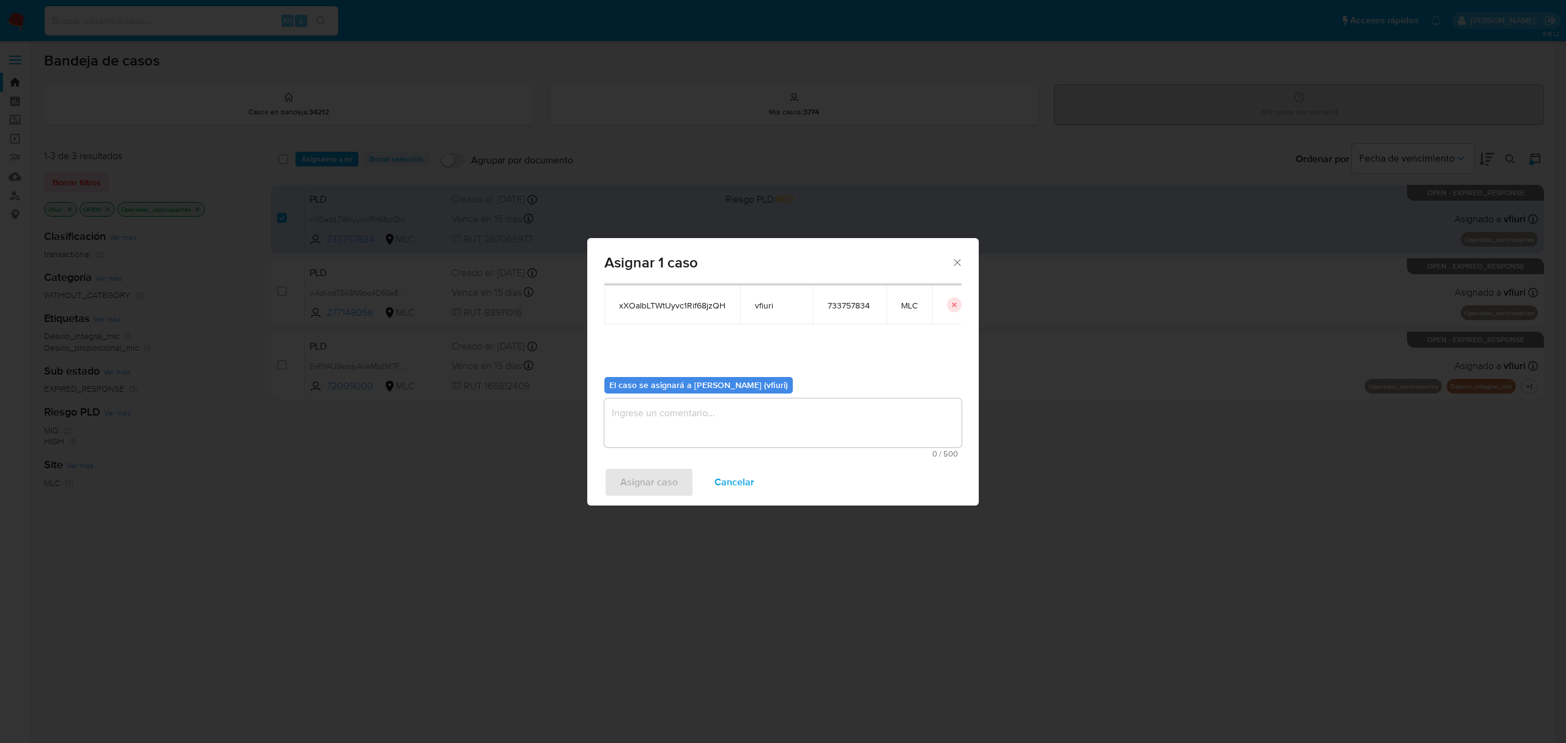
click at [767, 420] on textarea "assign-modal" at bounding box center [783, 422] width 357 height 49
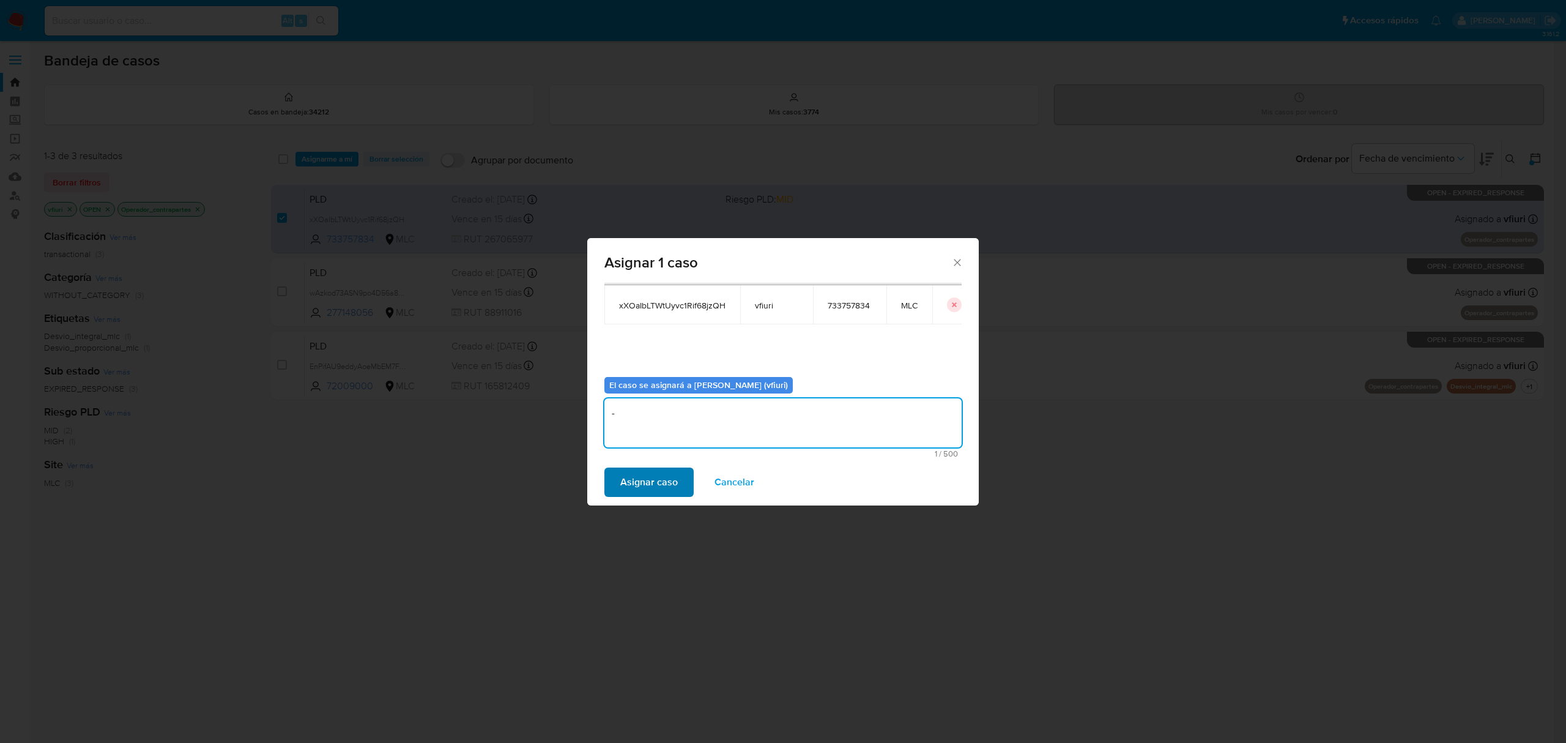
type textarea "-"
click at [661, 483] on span "Asignar caso" at bounding box center [649, 482] width 58 height 27
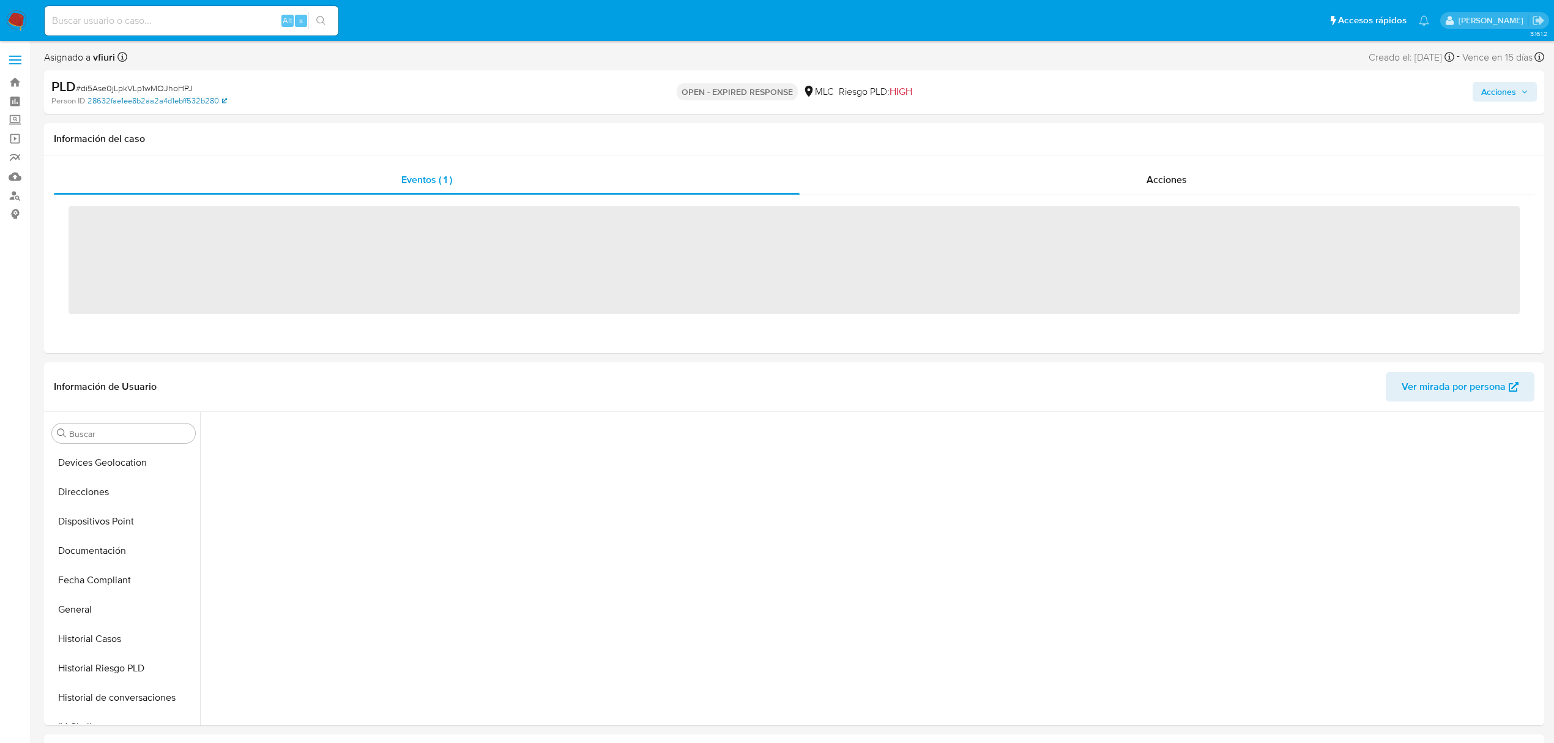
scroll to position [491, 0]
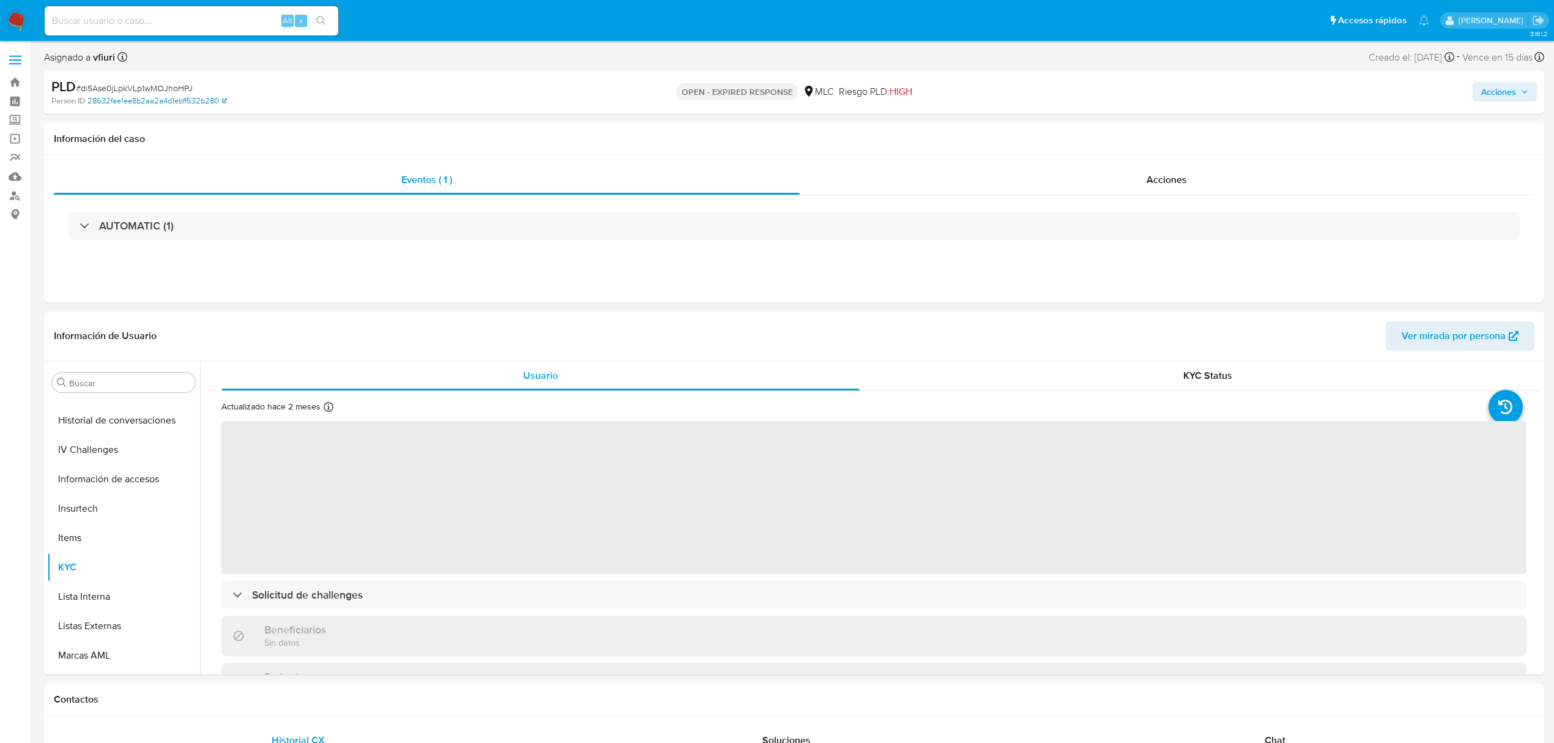
select select "10"
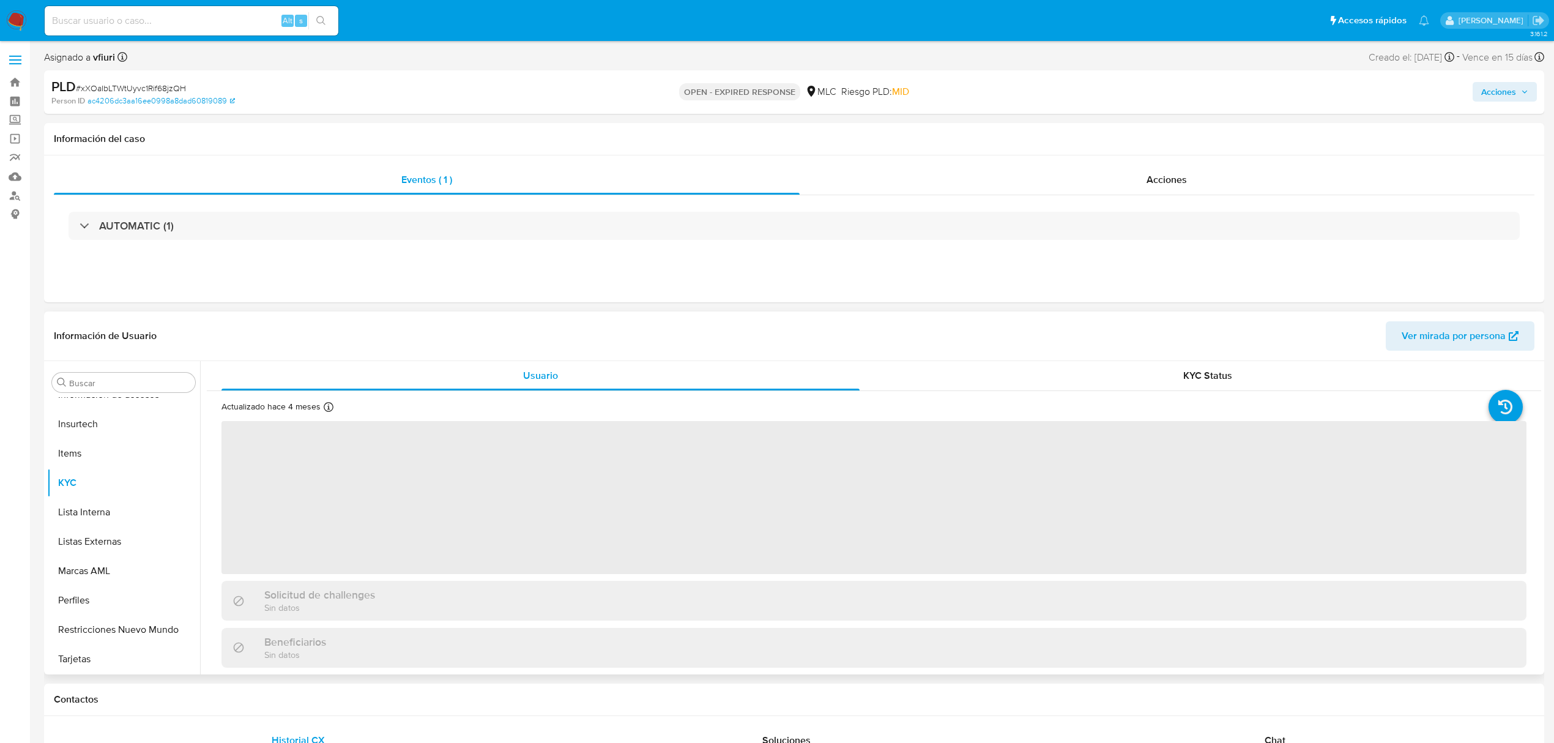
scroll to position [576, 0]
select select "10"
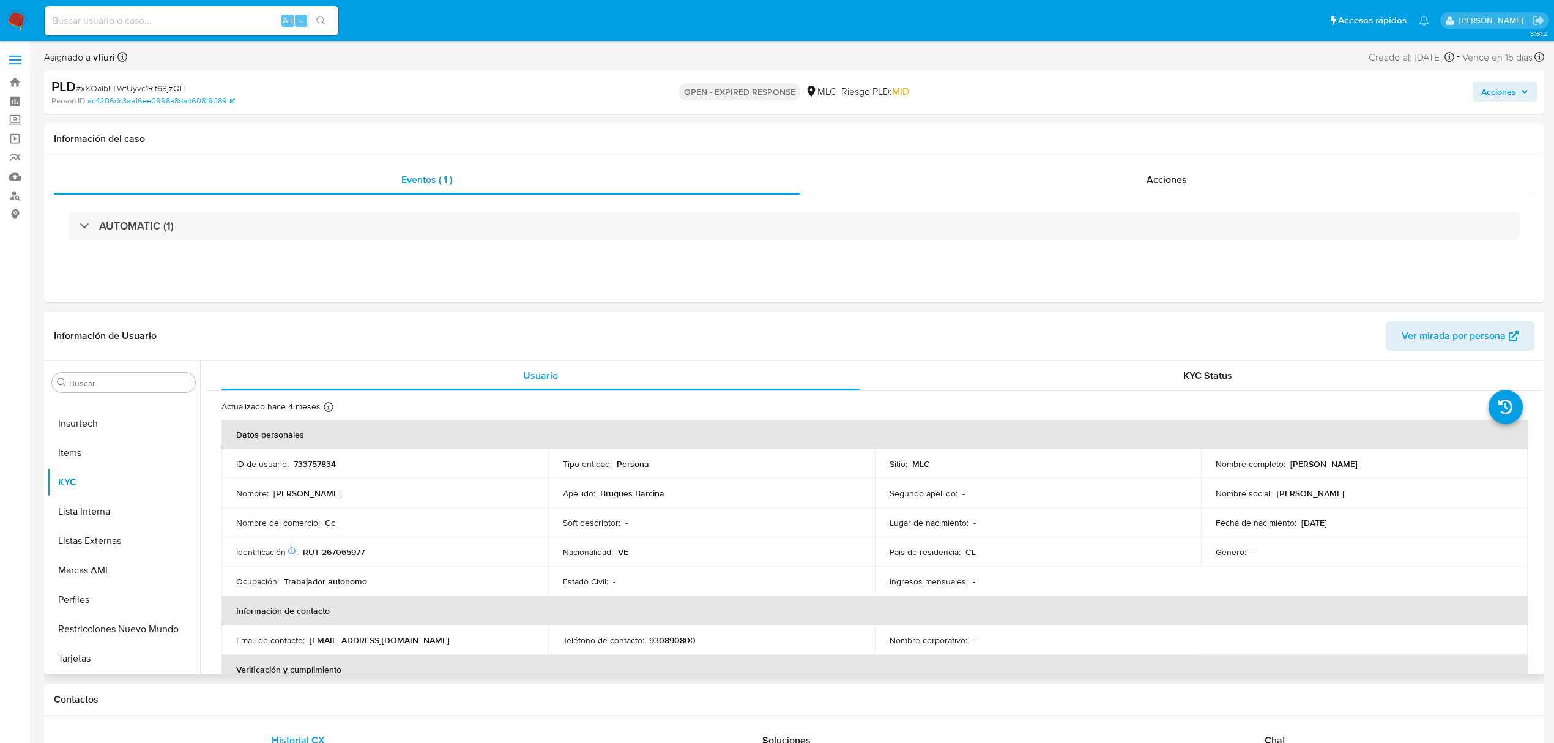
click at [316, 463] on p "733757834" at bounding box center [315, 463] width 42 height 11
copy p "733757834"
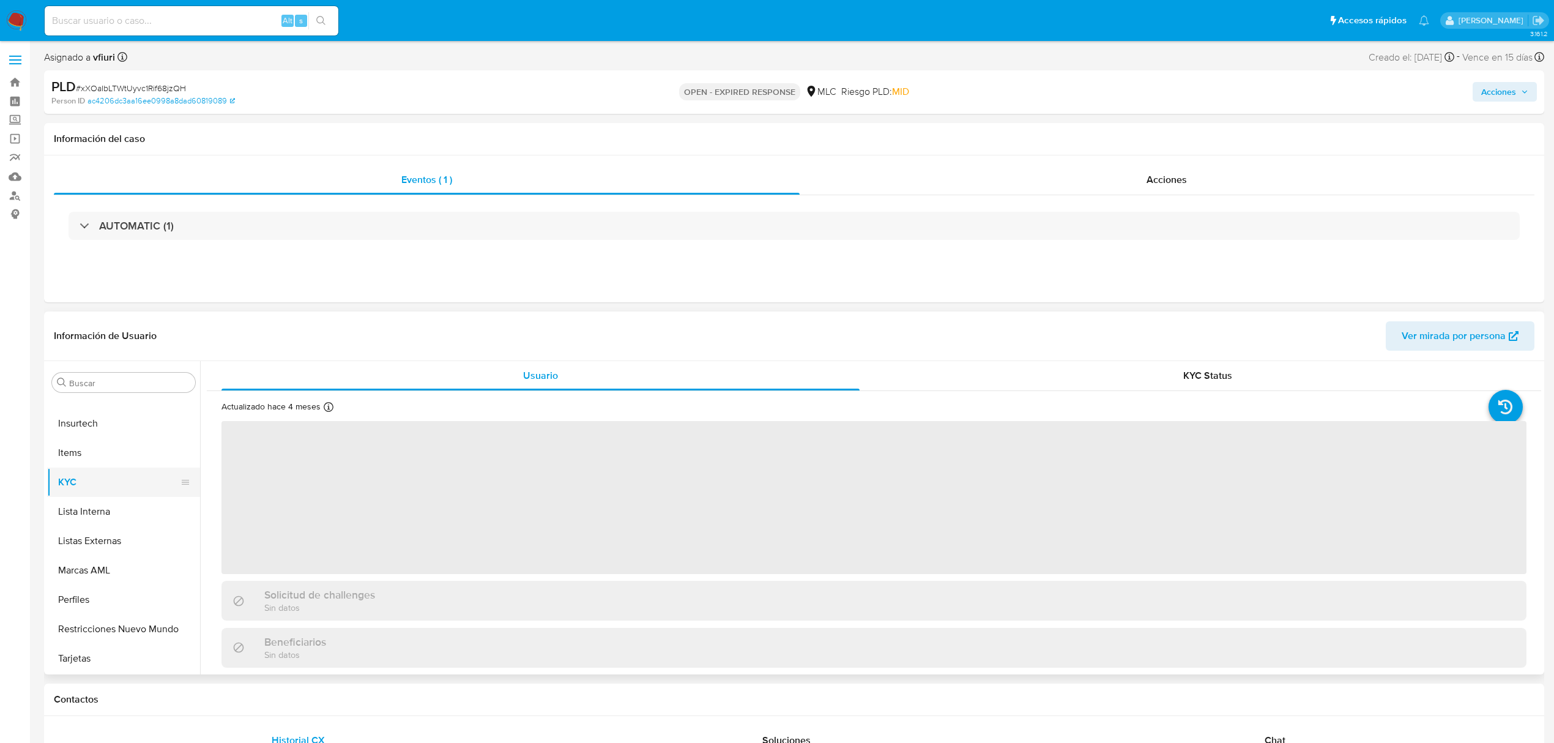
scroll to position [81, 0]
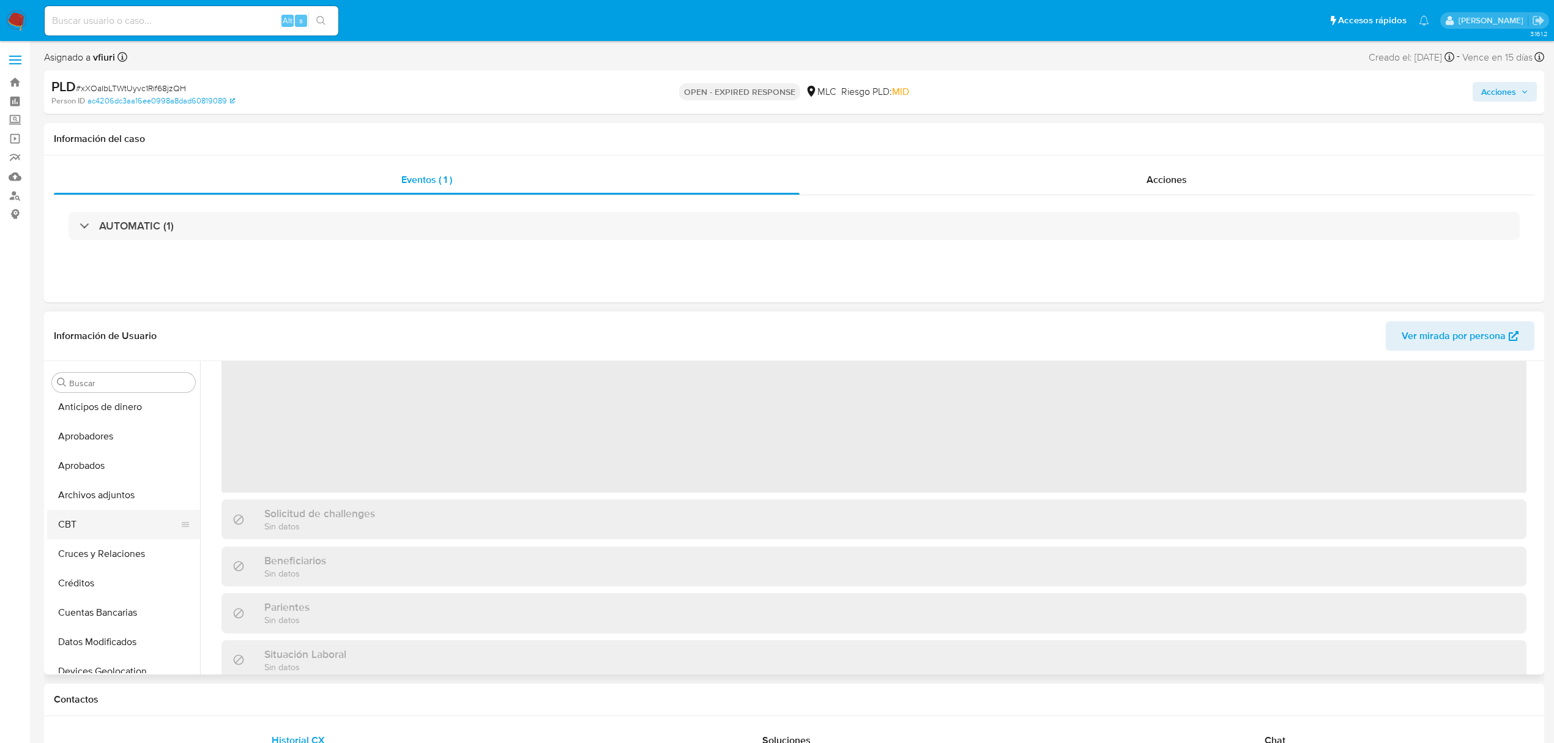
select select "10"
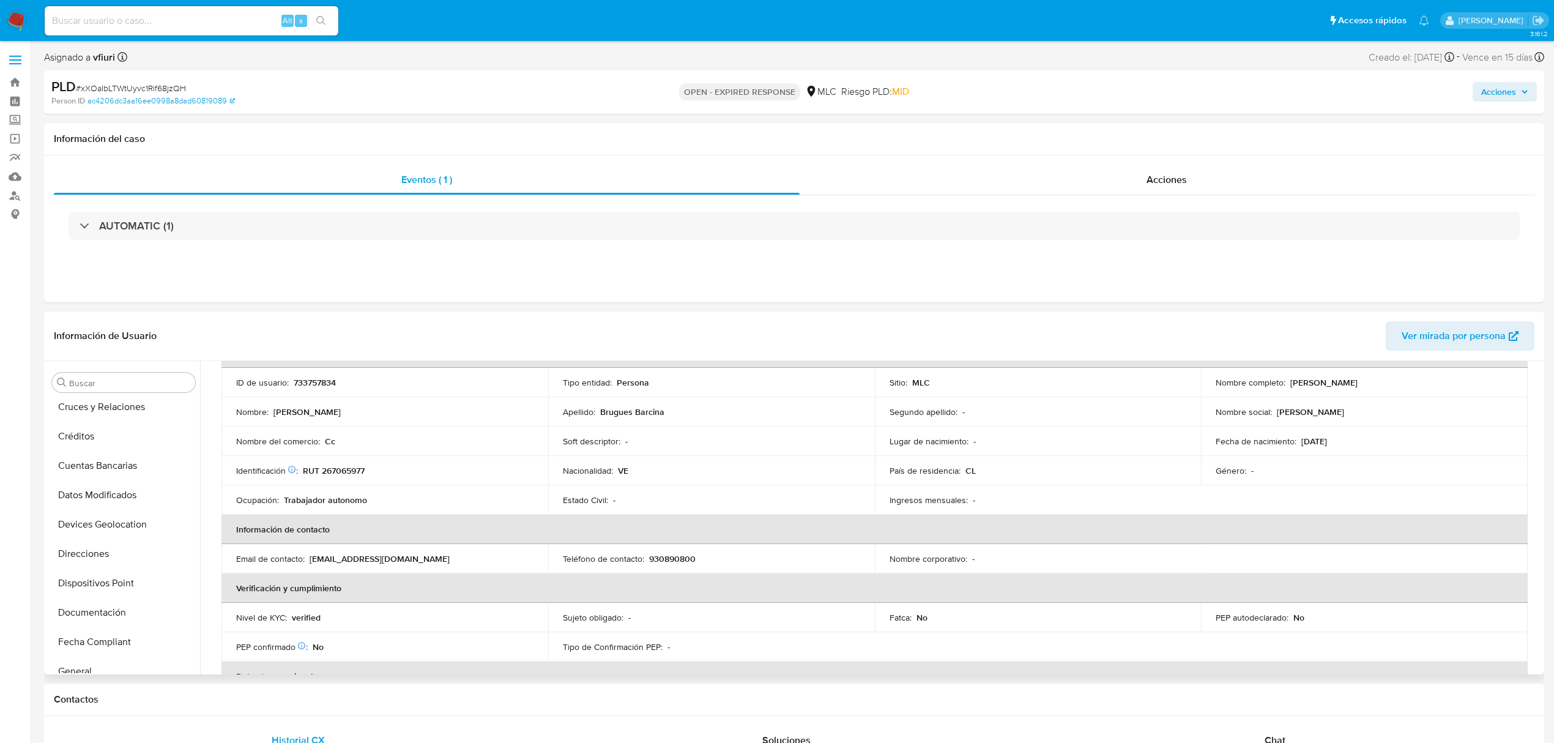
scroll to position [250, 0]
drag, startPoint x: 77, startPoint y: 574, endPoint x: 226, endPoint y: 573, distance: 148.7
click at [81, 574] on button "General" at bounding box center [123, 573] width 153 height 29
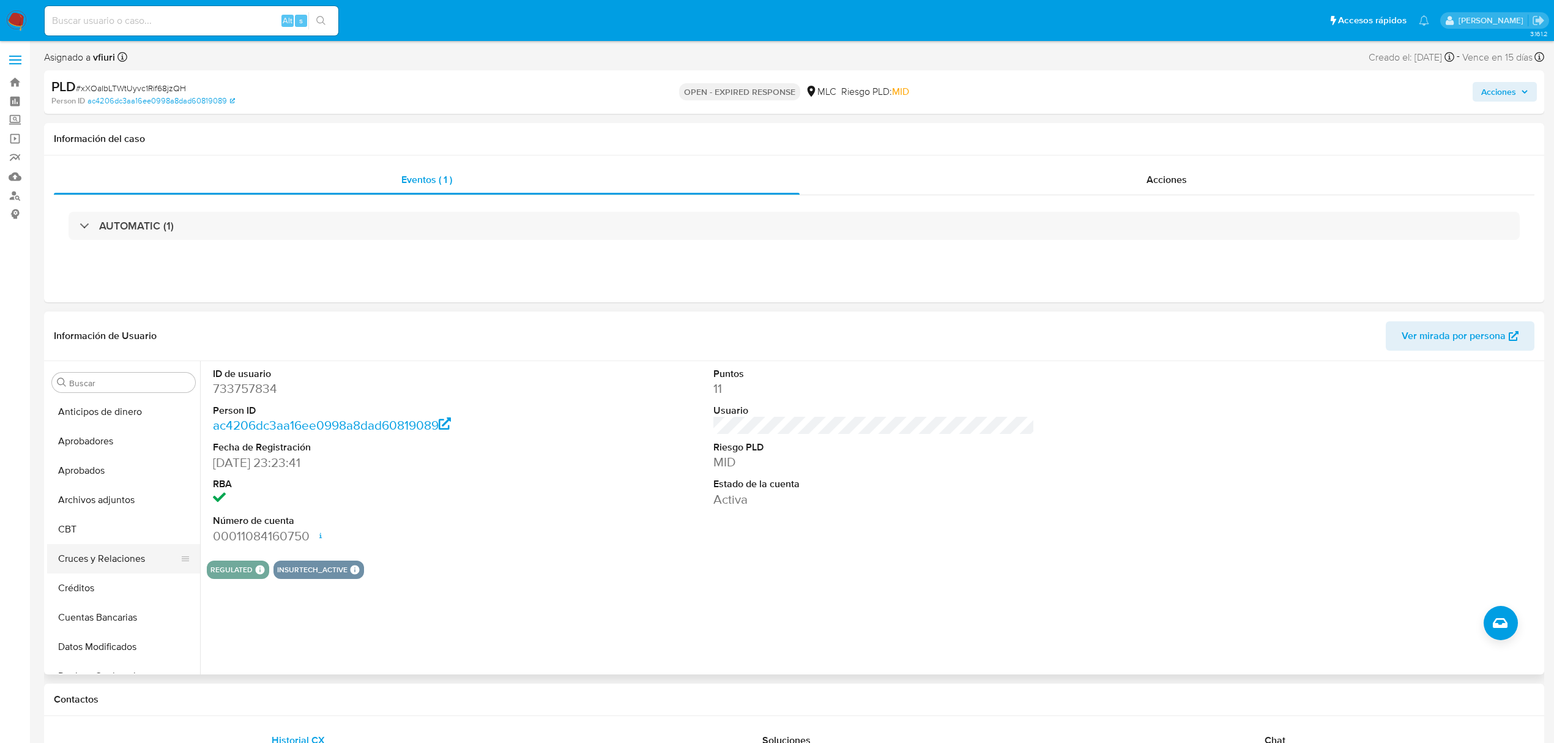
scroll to position [245, 0]
click at [105, 601] on button "Historial Casos" at bounding box center [118, 607] width 143 height 29
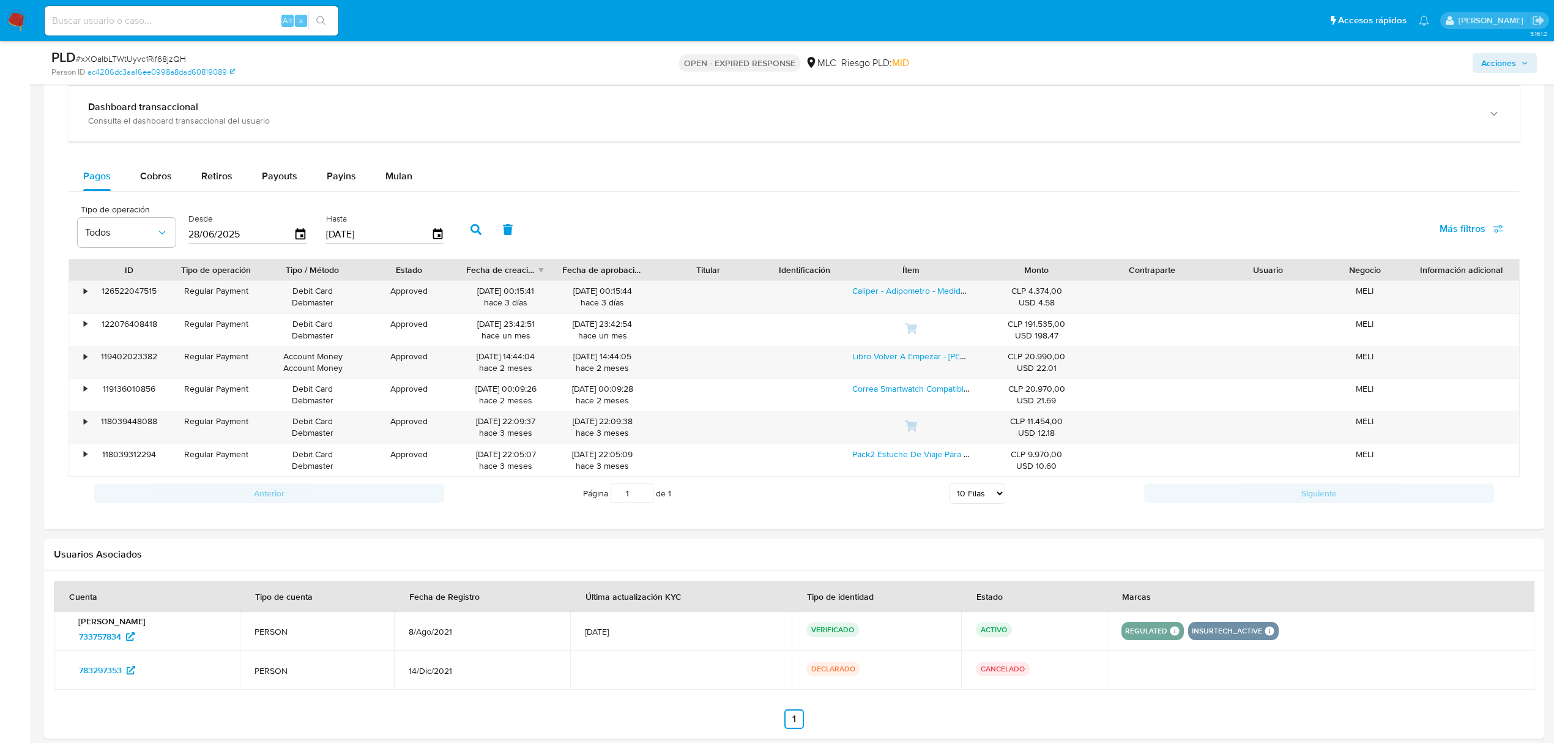
scroll to position [739, 0]
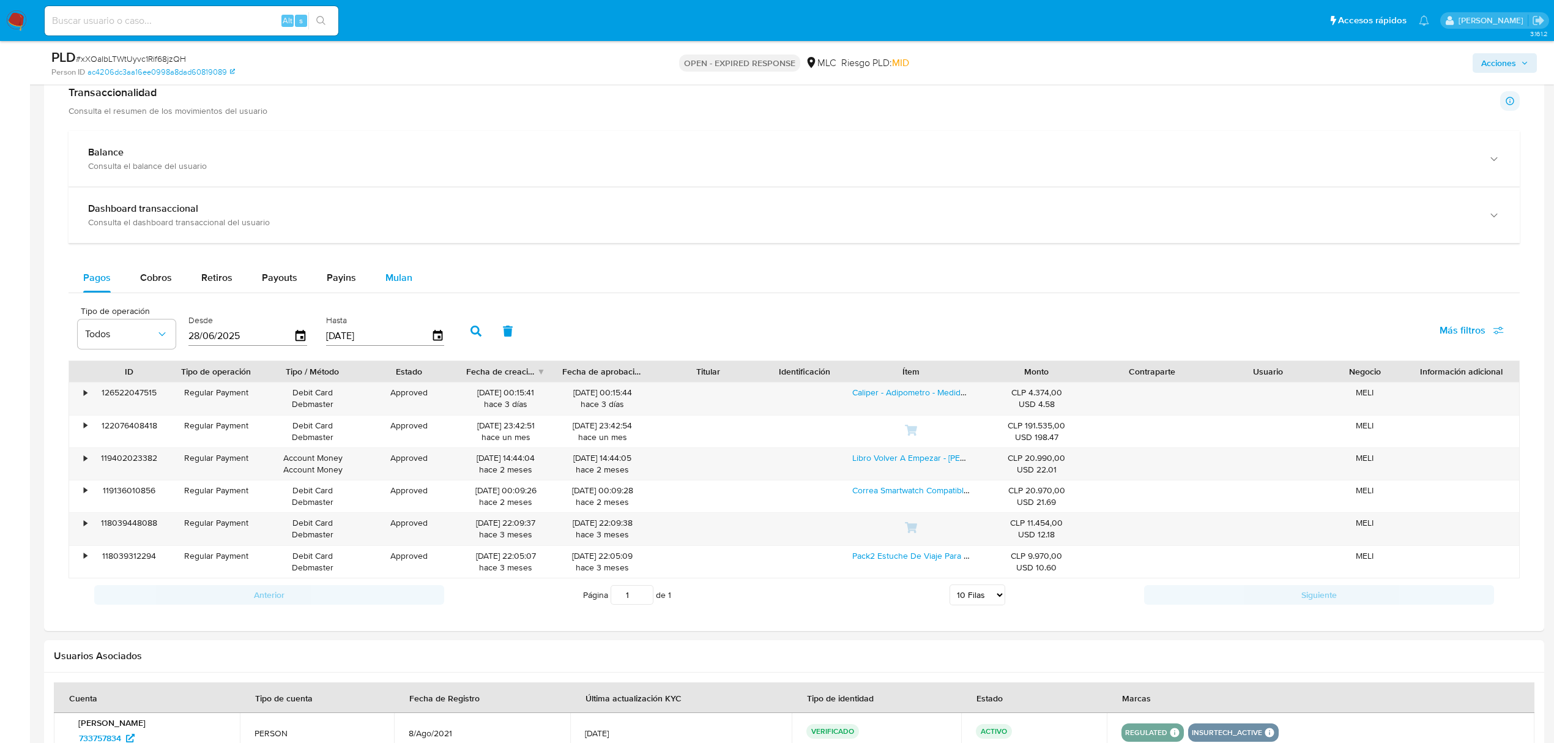
click at [400, 283] on span "Mulan" at bounding box center [398, 277] width 27 height 14
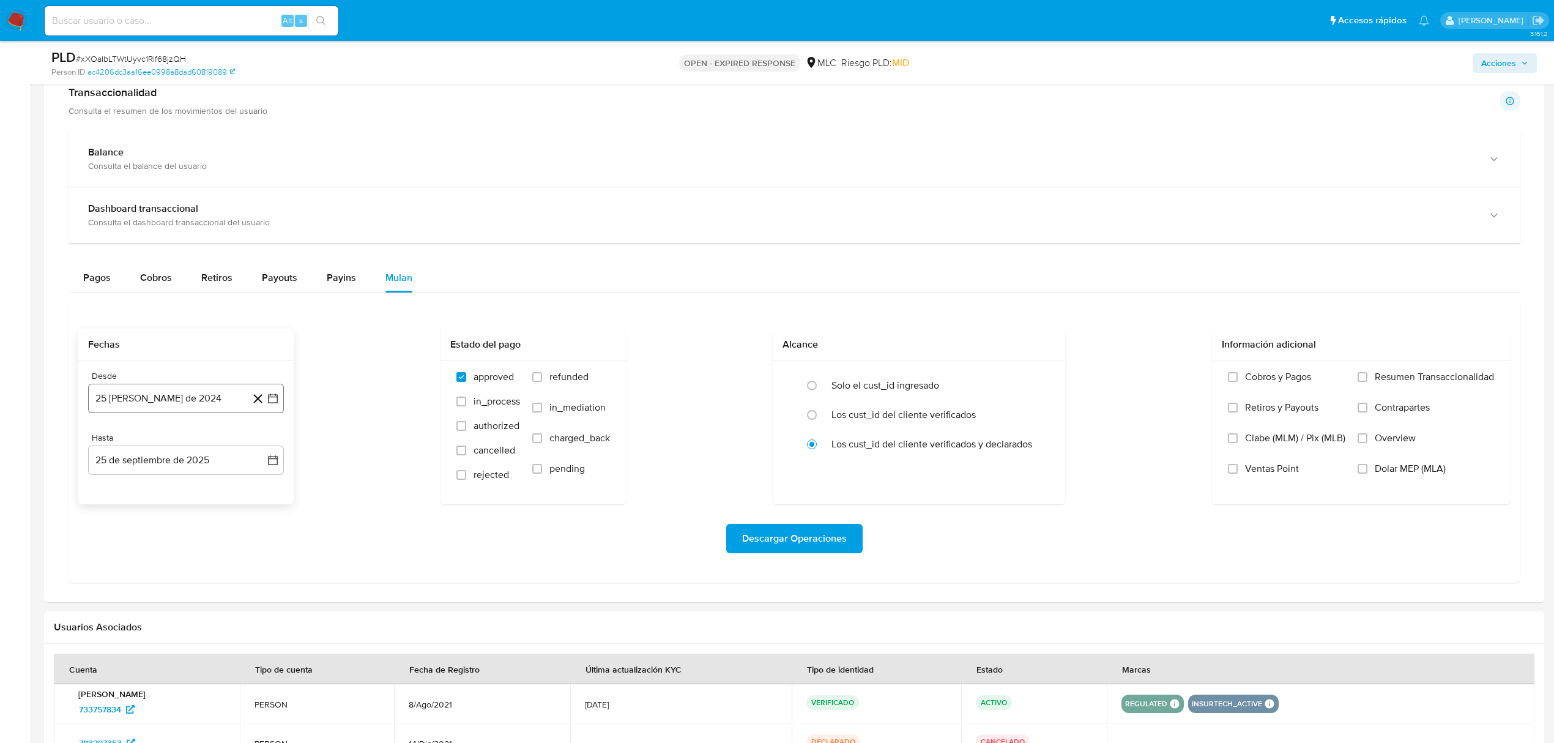
click at [272, 413] on button "[DATE][PERSON_NAME]" at bounding box center [186, 398] width 196 height 29
click at [264, 443] on icon "Mes siguiente" at bounding box center [262, 443] width 15 height 15
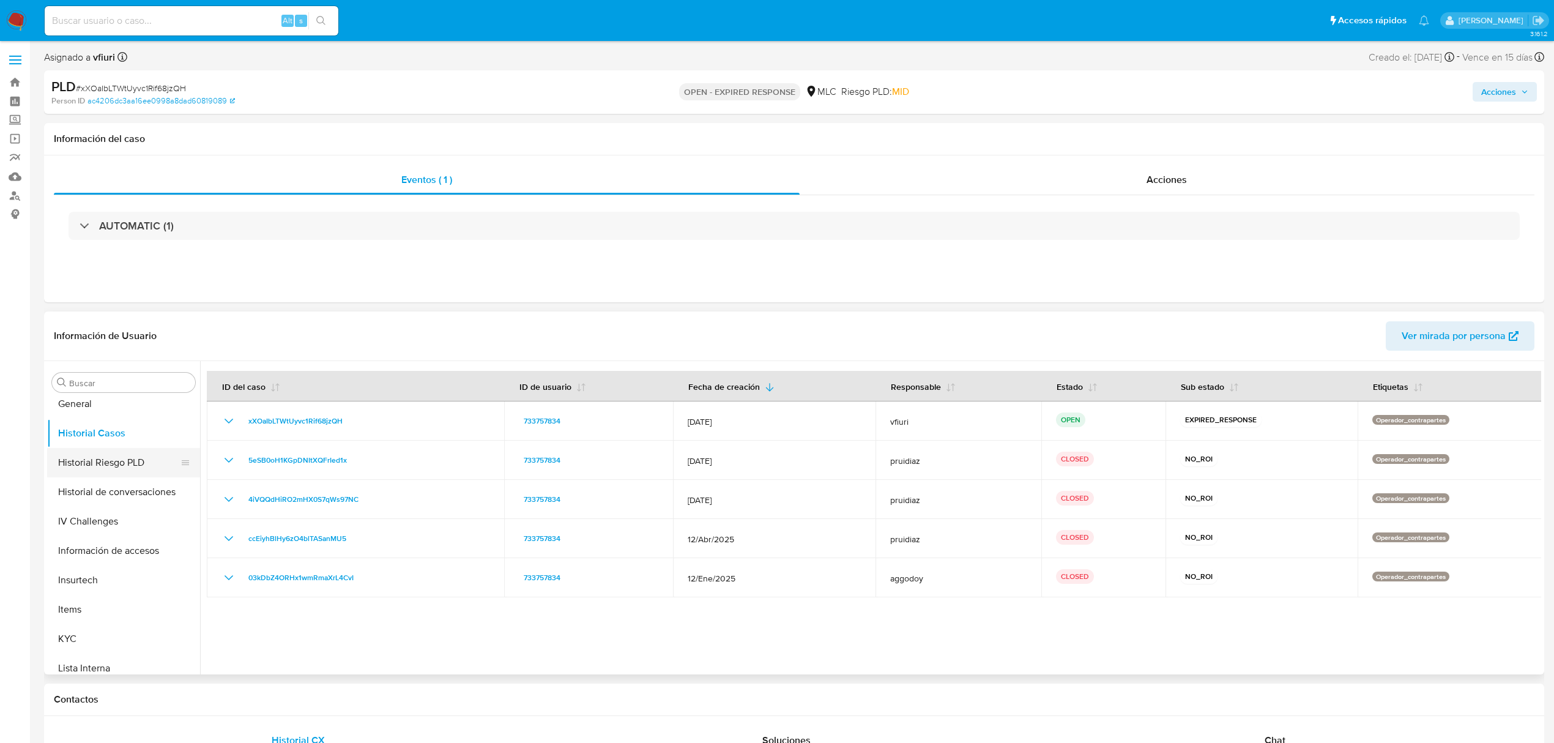
scroll to position [326, 0]
click at [81, 494] on button "General" at bounding box center [118, 496] width 143 height 29
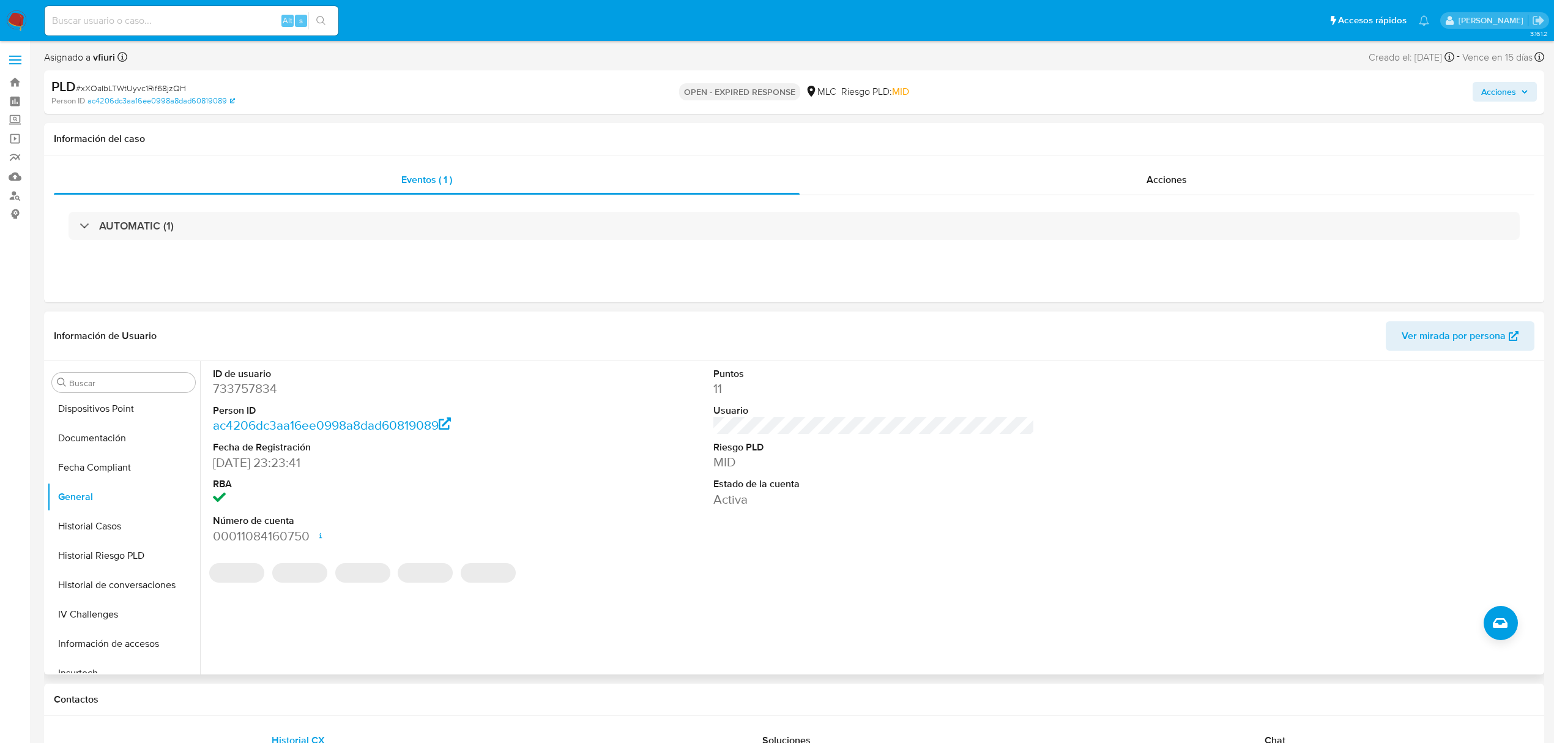
click at [218, 388] on dd "733757834" at bounding box center [373, 388] width 321 height 17
drag, startPoint x: 218, startPoint y: 388, endPoint x: 581, endPoint y: 428, distance: 365.1
click at [581, 428] on div "ID de usuario 733757834 Person ID ac4206dc3aa16ee0998a8dad60819089 Fecha de Reg…" at bounding box center [874, 456] width 1335 height 190
click at [272, 395] on dd "733757834" at bounding box center [373, 388] width 321 height 17
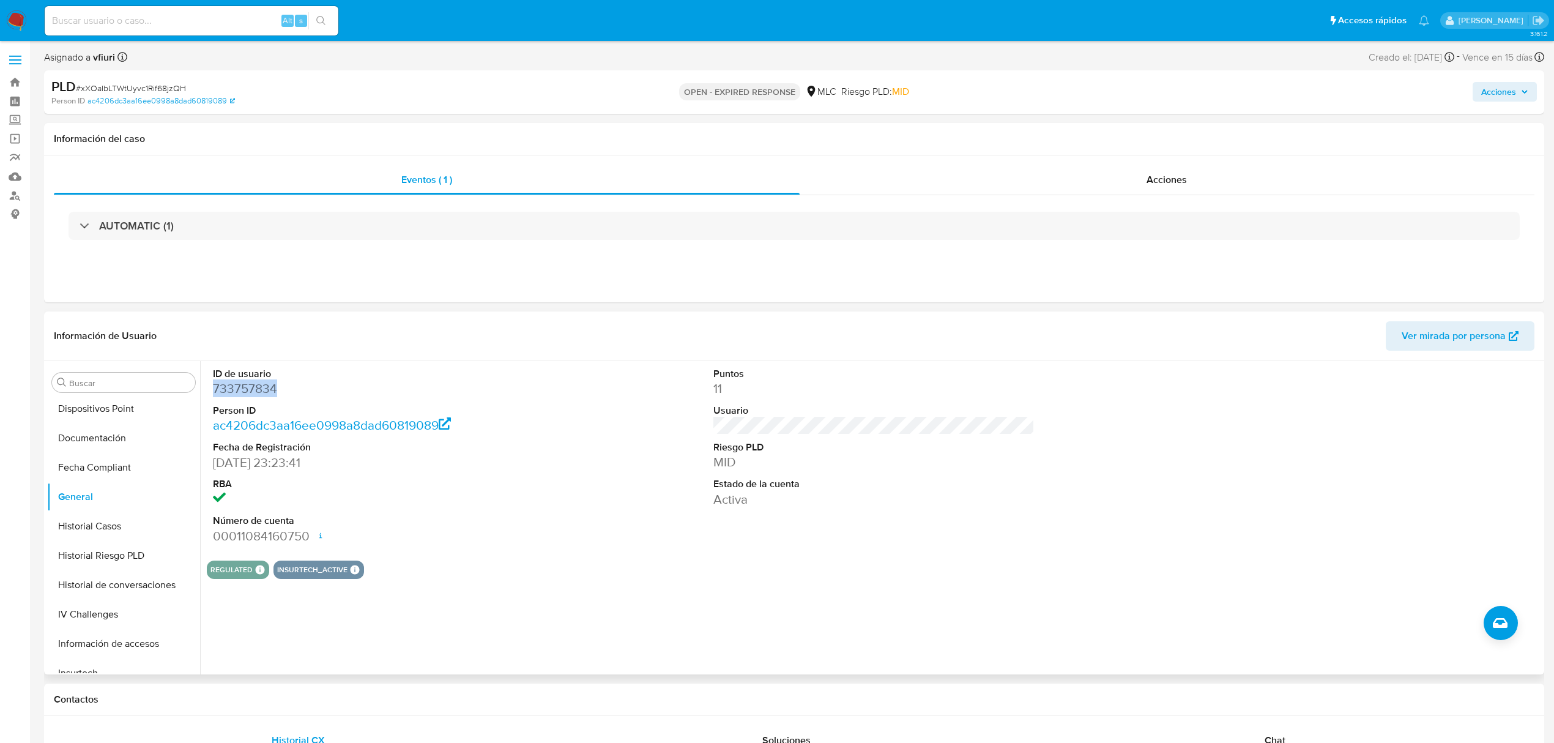
click at [272, 395] on dd "733757834" at bounding box center [373, 388] width 321 height 17
copy dd "733757834"
click at [163, 89] on span "# xXOaIbLTWtUyvc1Rif68jzQH" at bounding box center [131, 88] width 110 height 12
copy span "xXOaIbLTWtUyvc1Rif68jzQH"
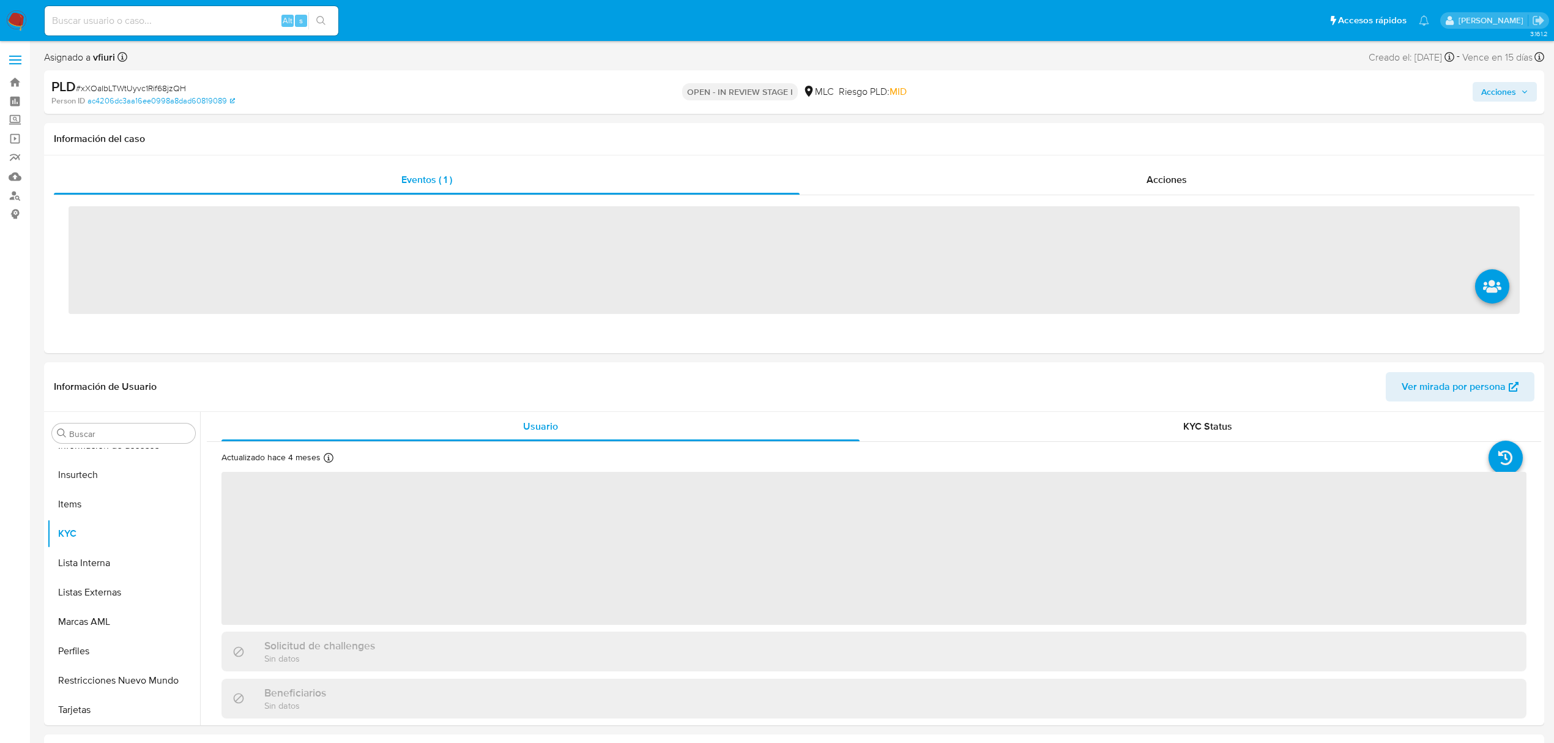
scroll to position [576, 0]
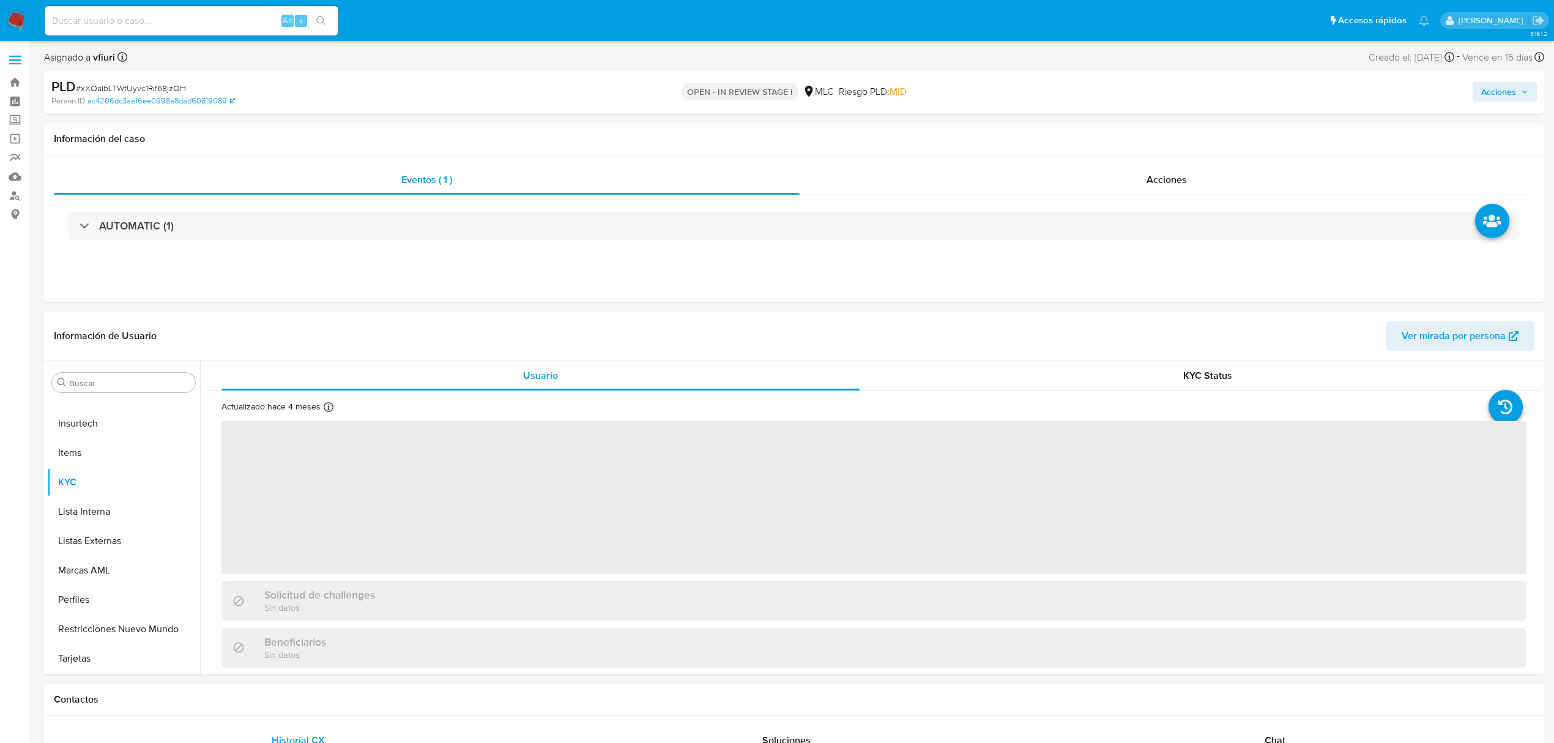
select select "10"
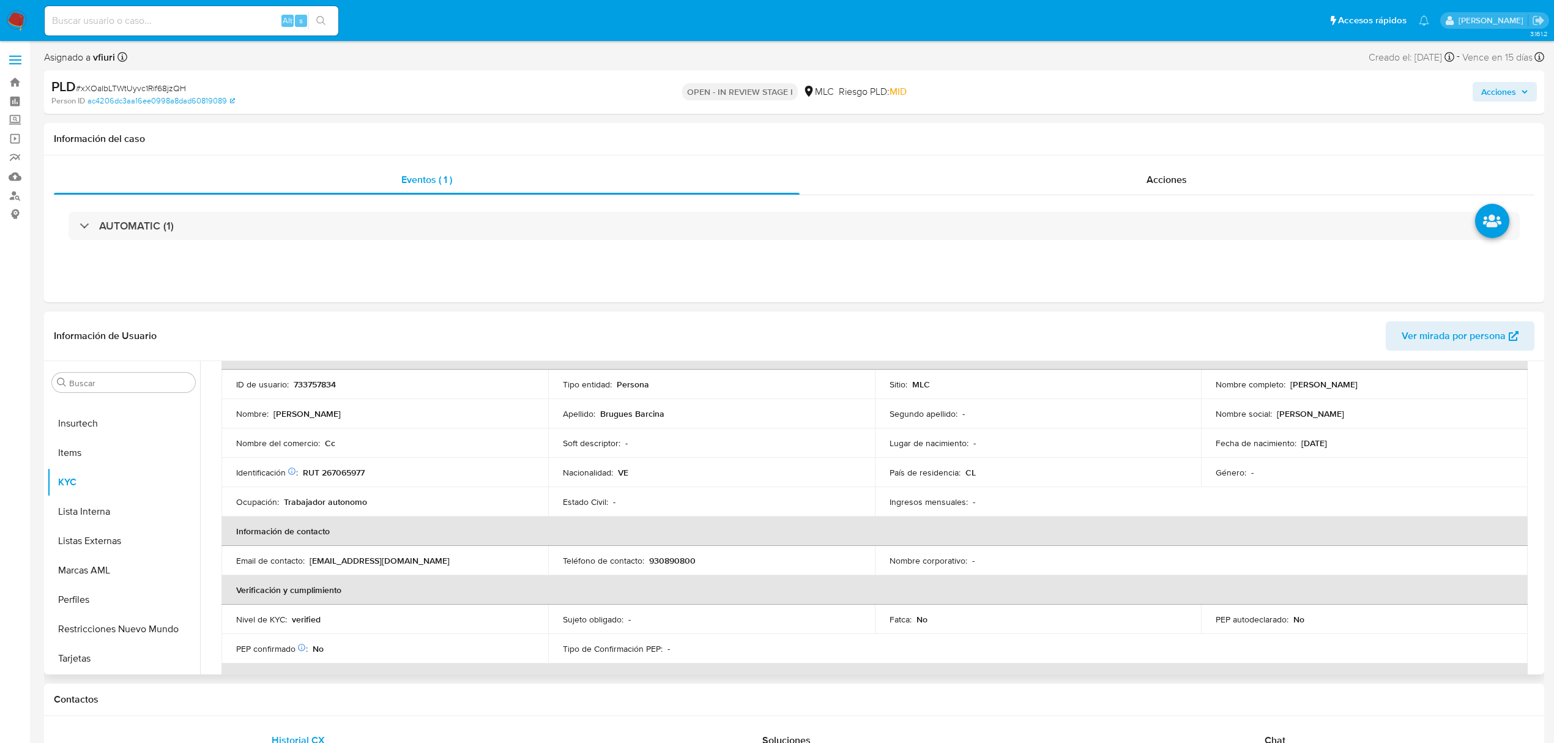
scroll to position [0, 0]
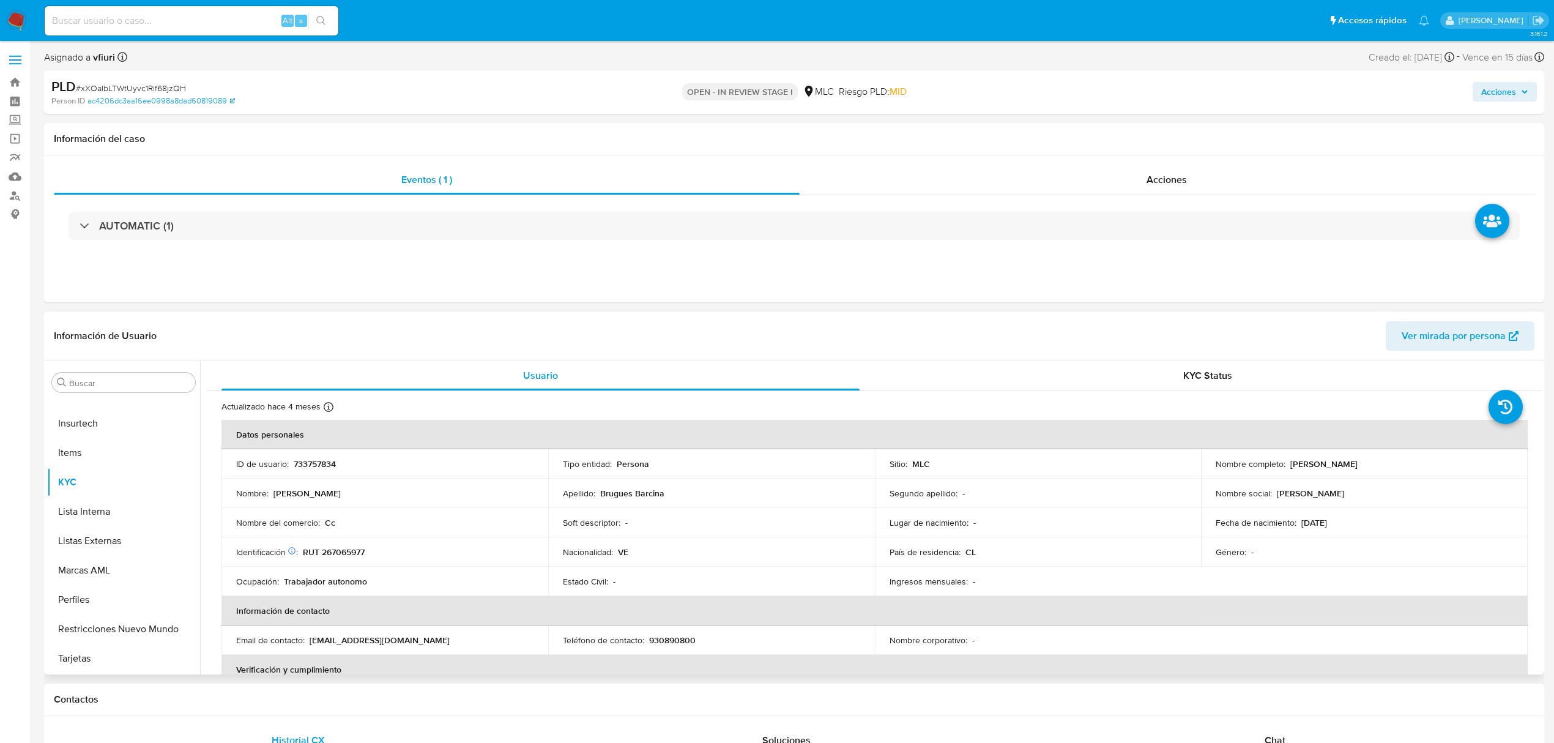
click at [324, 471] on td "ID de usuario : 733757834" at bounding box center [385, 463] width 327 height 29
click at [323, 466] on p "733757834" at bounding box center [315, 463] width 42 height 11
copy p "733757834"
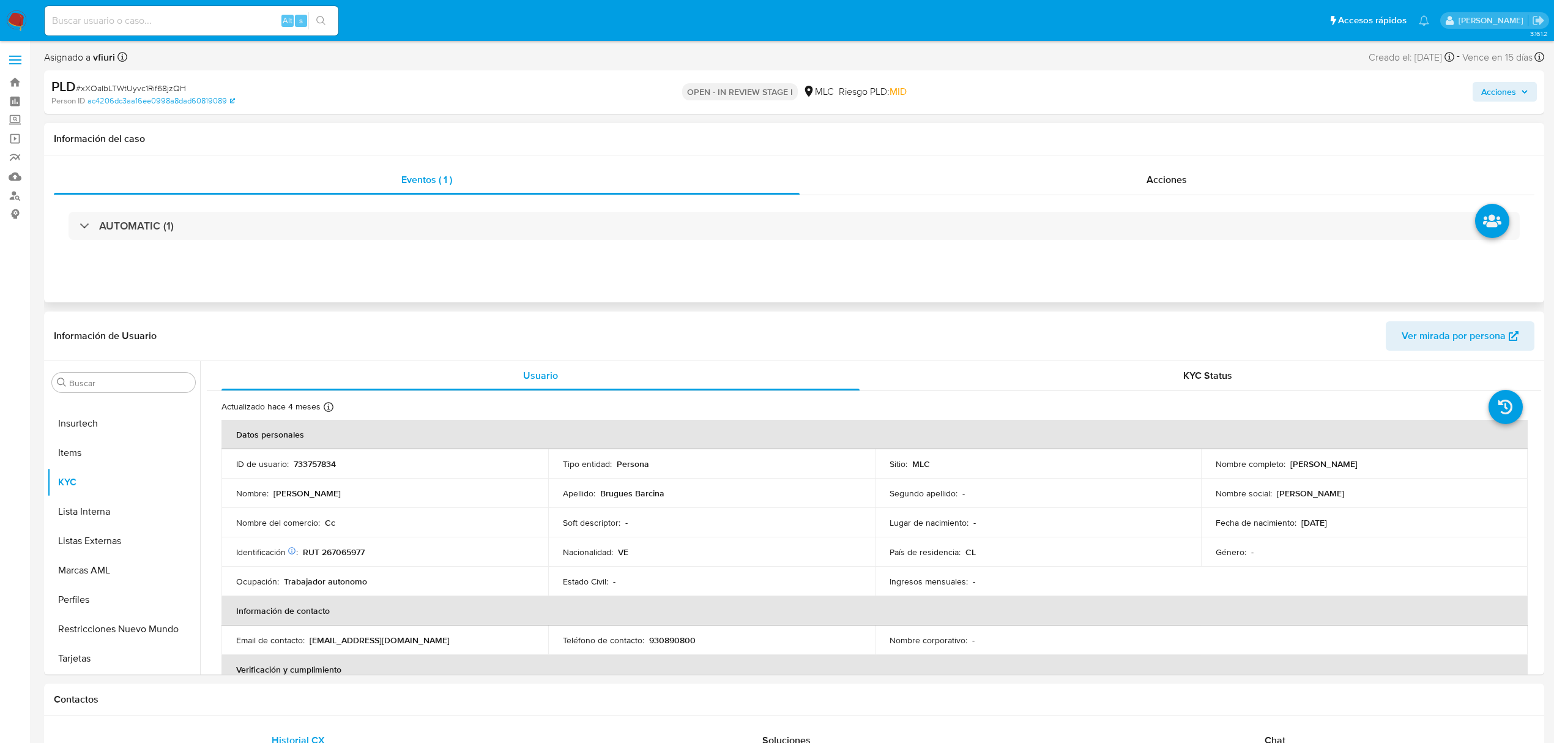
drag, startPoint x: 311, startPoint y: 454, endPoint x: 390, endPoint y: 140, distance: 324.3
click at [390, 140] on h1 "Información del caso" at bounding box center [794, 139] width 1481 height 12
click at [316, 461] on p "733757834" at bounding box center [315, 463] width 42 height 11
copy p "733757834"
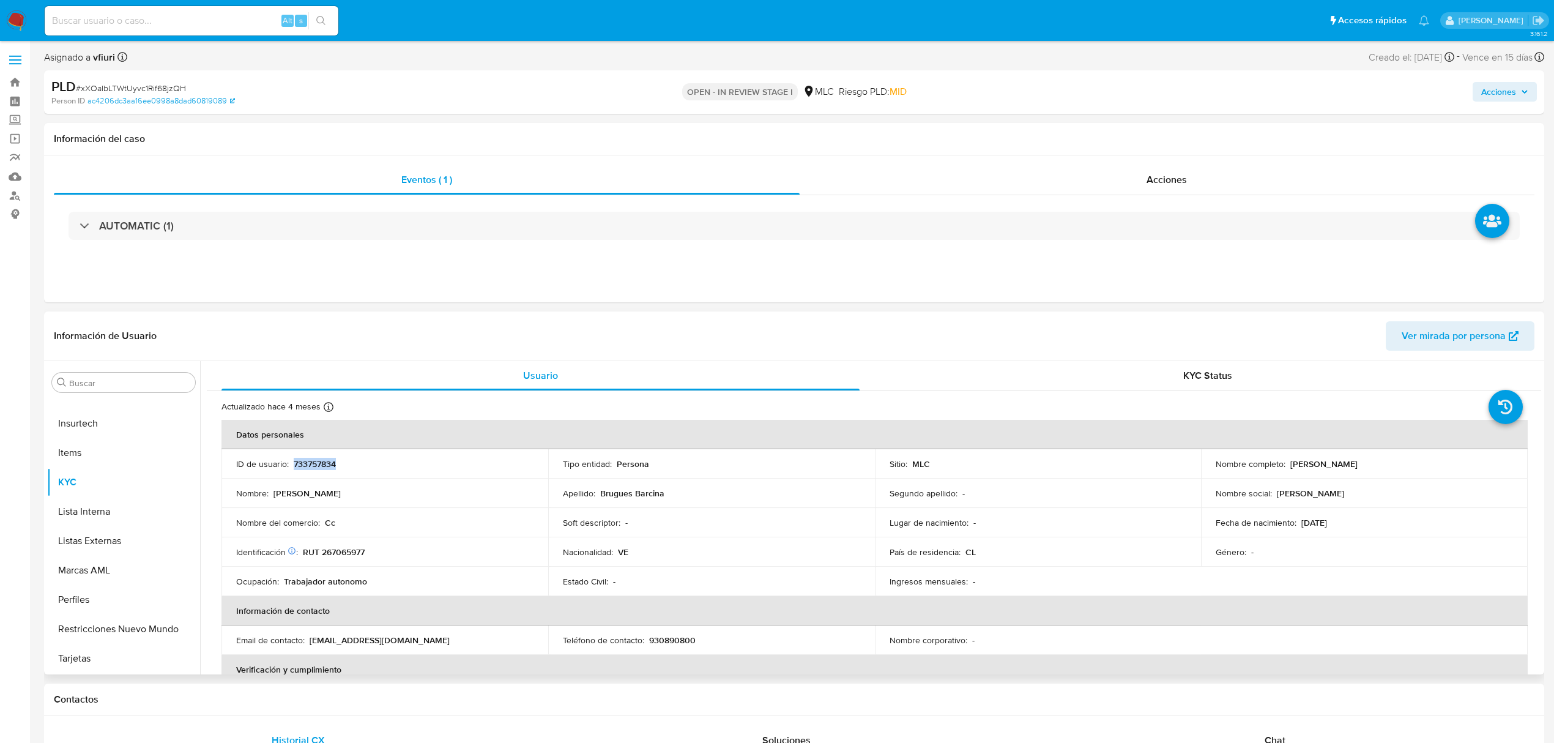
copy p "733757834"
click at [181, 89] on span "# xXOaIbLTWtUyvc1Rif68jzQH" at bounding box center [131, 88] width 110 height 12
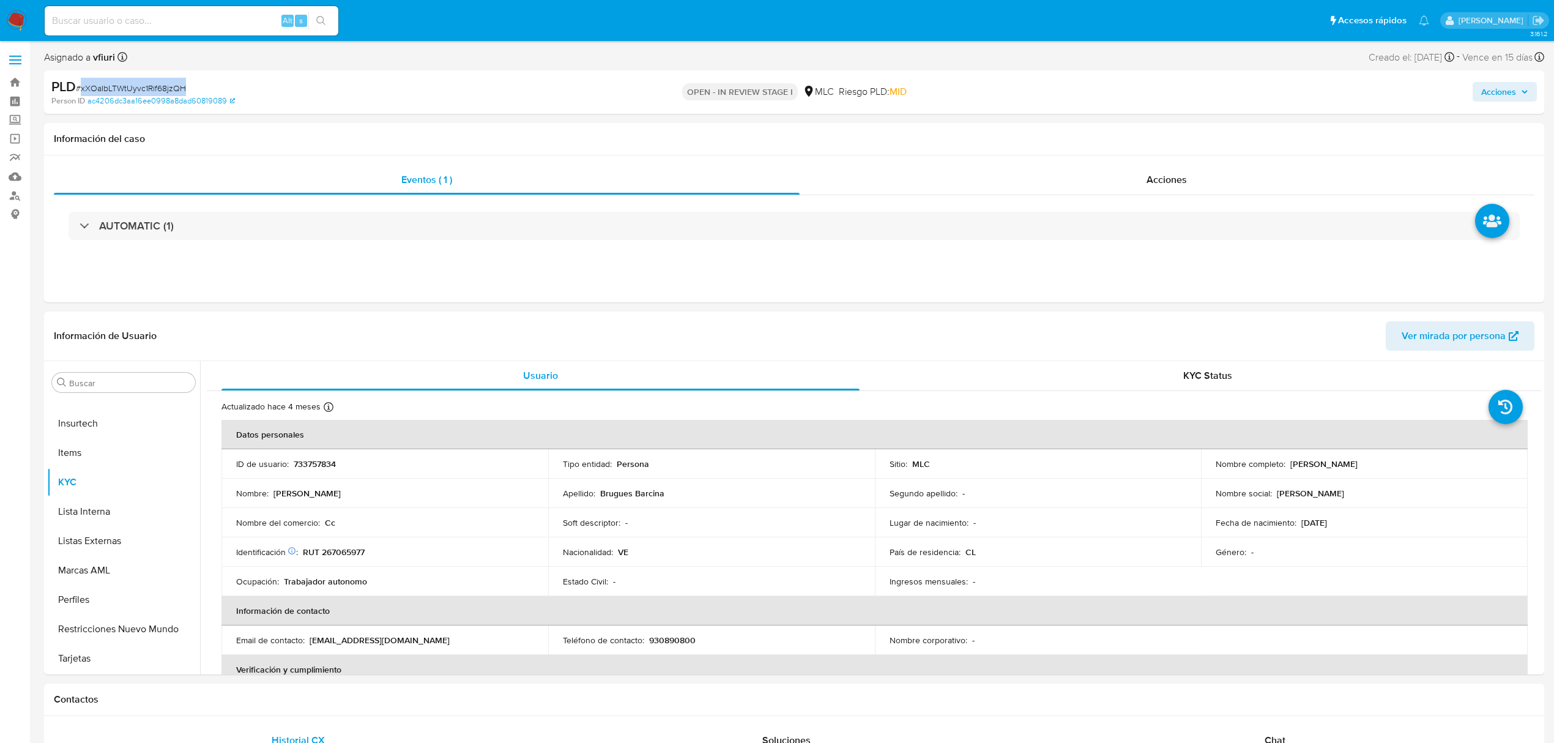
click at [181, 89] on span "# xXOaIbLTWtUyvc1Rif68jzQH" at bounding box center [131, 88] width 110 height 12
copy span "xXOaIbLTWtUyvc1Rif68jzQH"
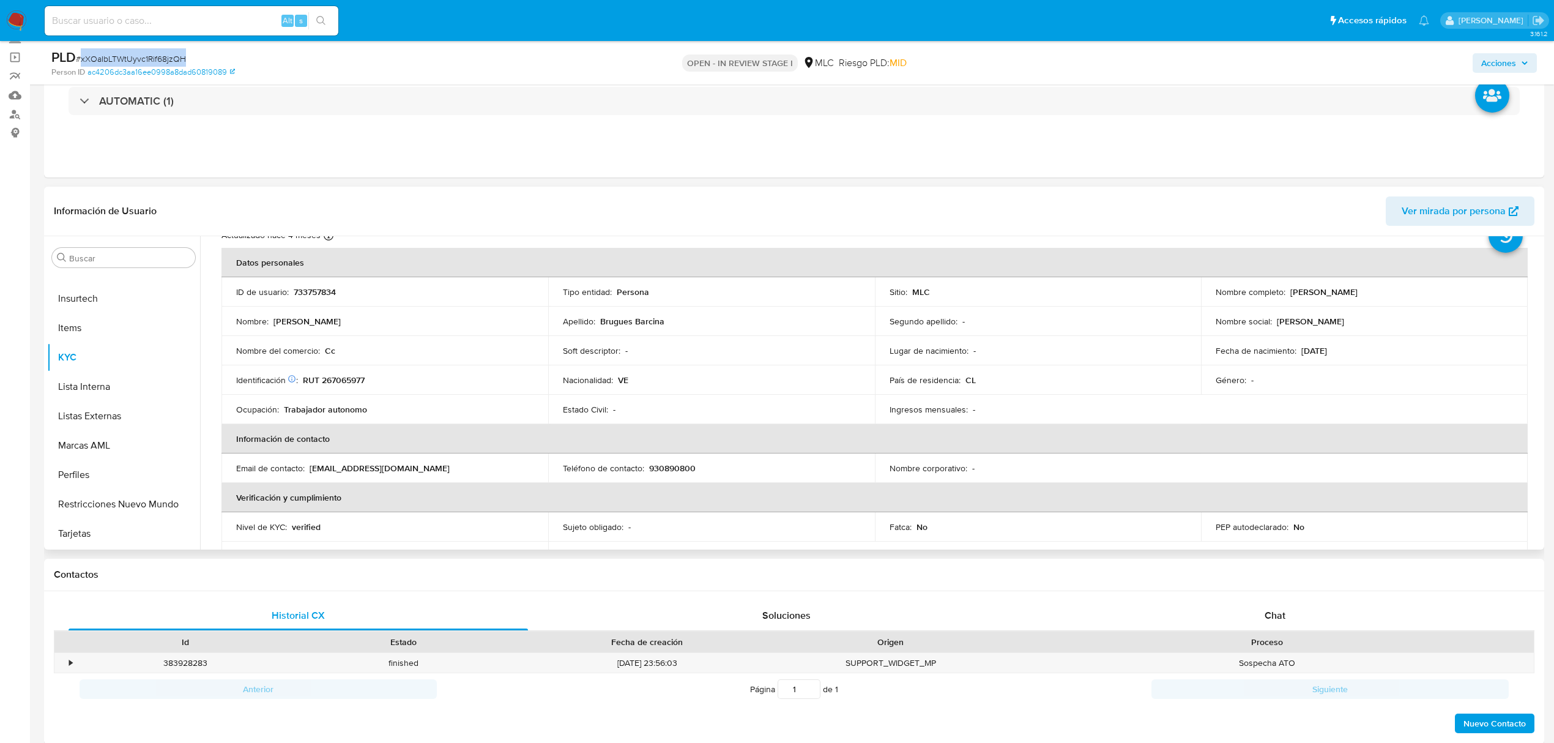
scroll to position [51, 0]
click at [74, 351] on button "KYC" at bounding box center [118, 357] width 143 height 29
drag, startPoint x: 1541, startPoint y: 311, endPoint x: 1545, endPoint y: 327, distance: 16.5
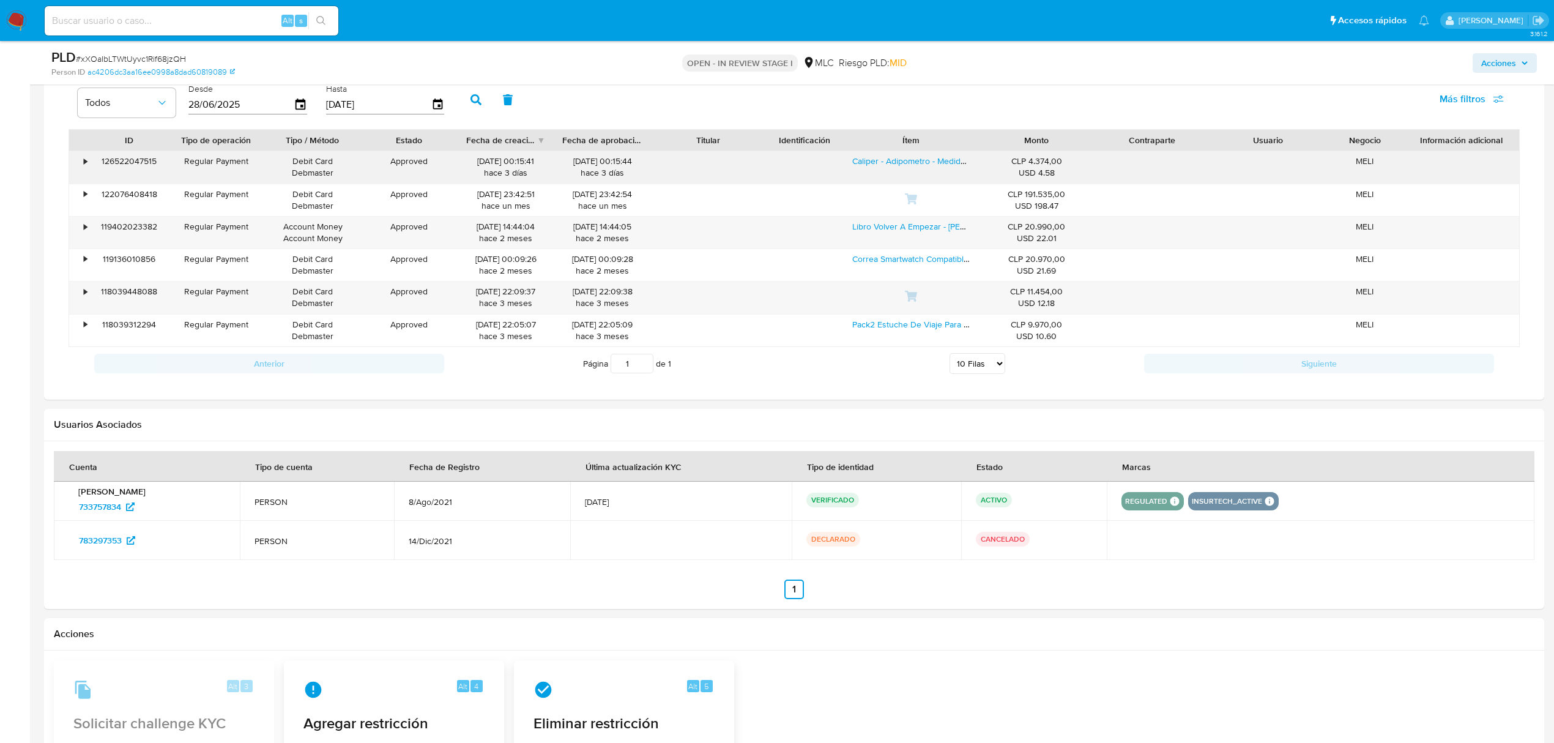
scroll to position [897, 0]
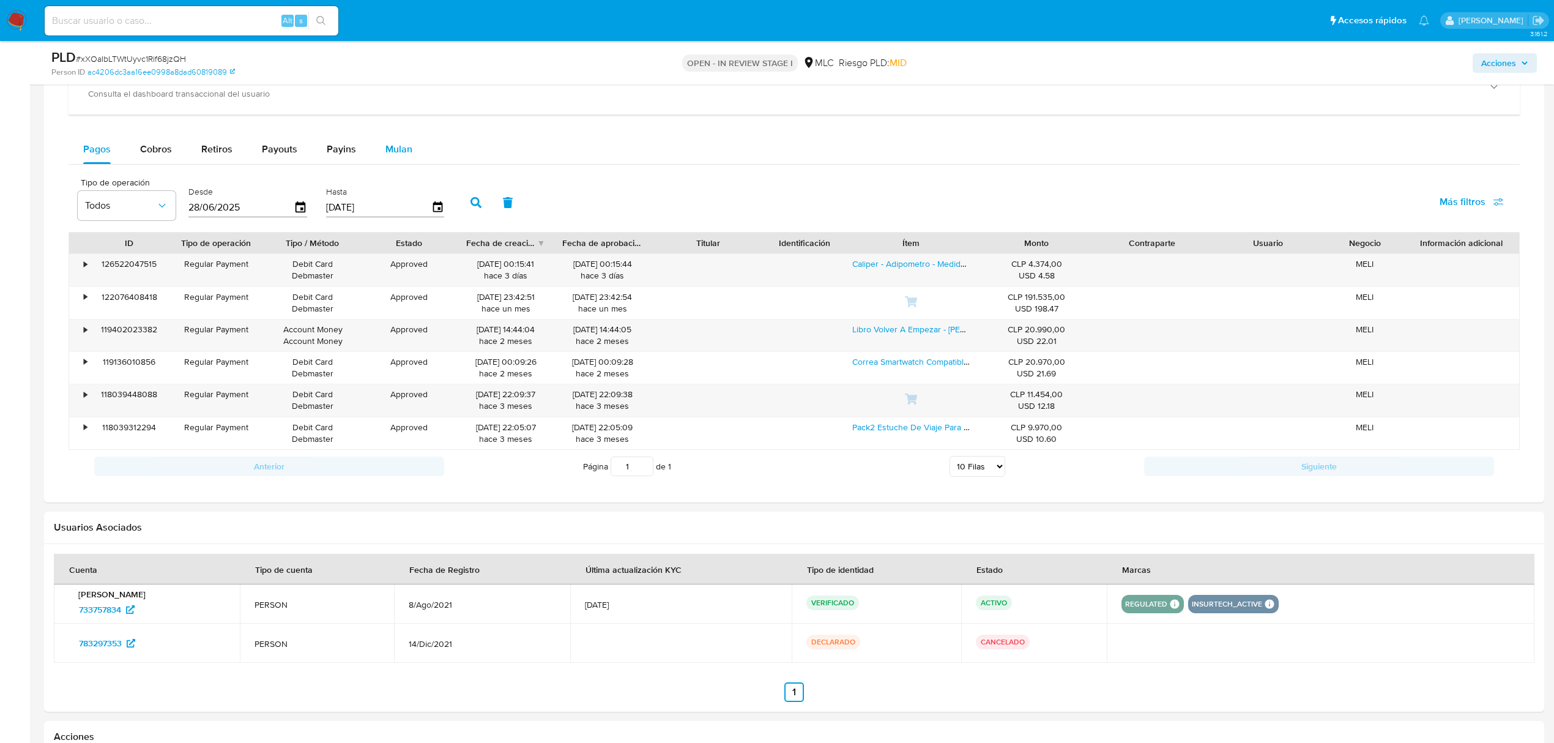
click at [389, 147] on span "Mulan" at bounding box center [398, 149] width 27 height 14
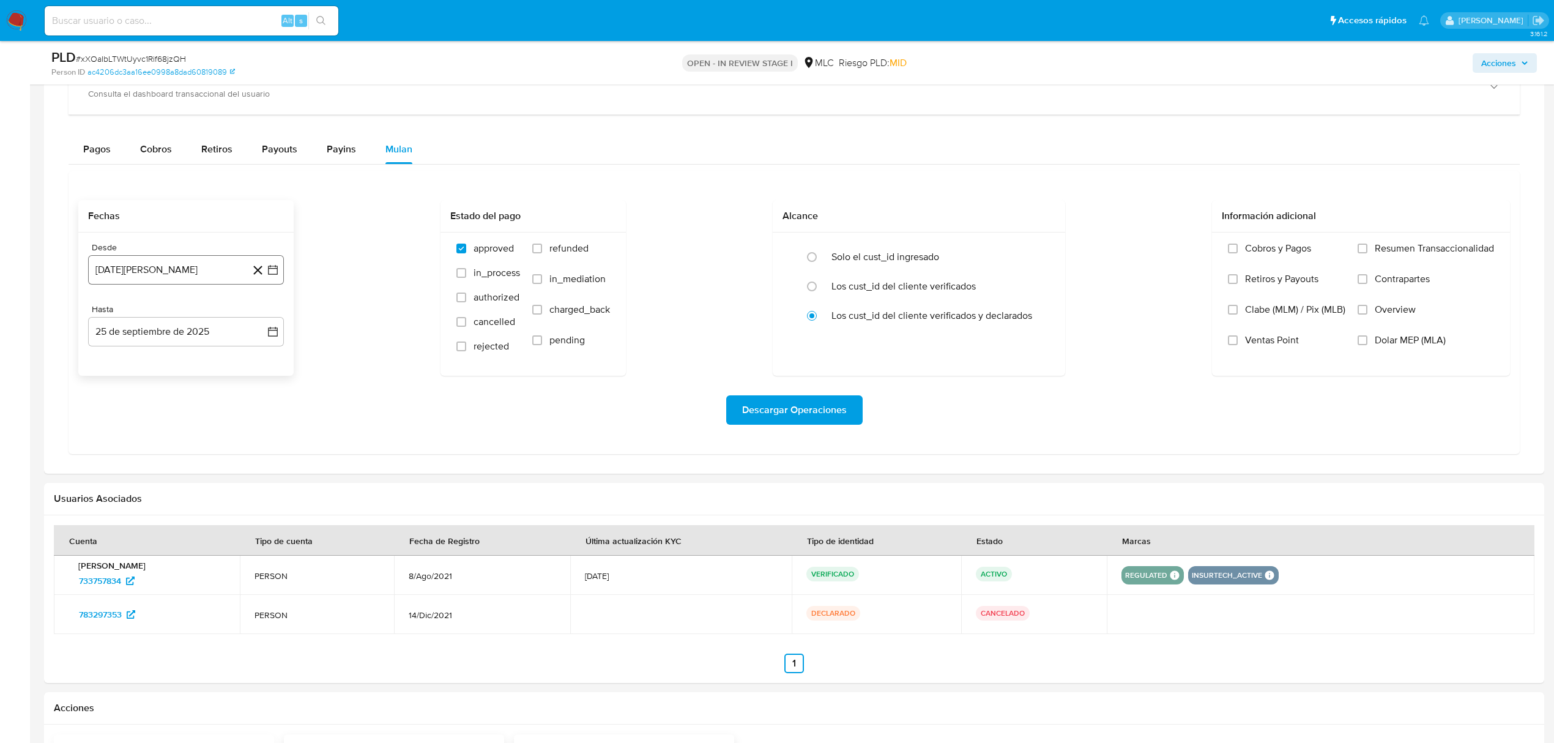
click at [269, 272] on icon "button" at bounding box center [273, 270] width 12 height 12
click at [275, 312] on div "agosto 2024 agosto 2024 lun lunes mar martes mié miércoles jue jueves vie viern…" at bounding box center [186, 385] width 196 height 193
click at [260, 313] on icon "Mes siguiente" at bounding box center [262, 314] width 15 height 15
click at [138, 402] on button "10" at bounding box center [137, 409] width 20 height 20
click at [272, 338] on icon "button" at bounding box center [273, 332] width 12 height 12
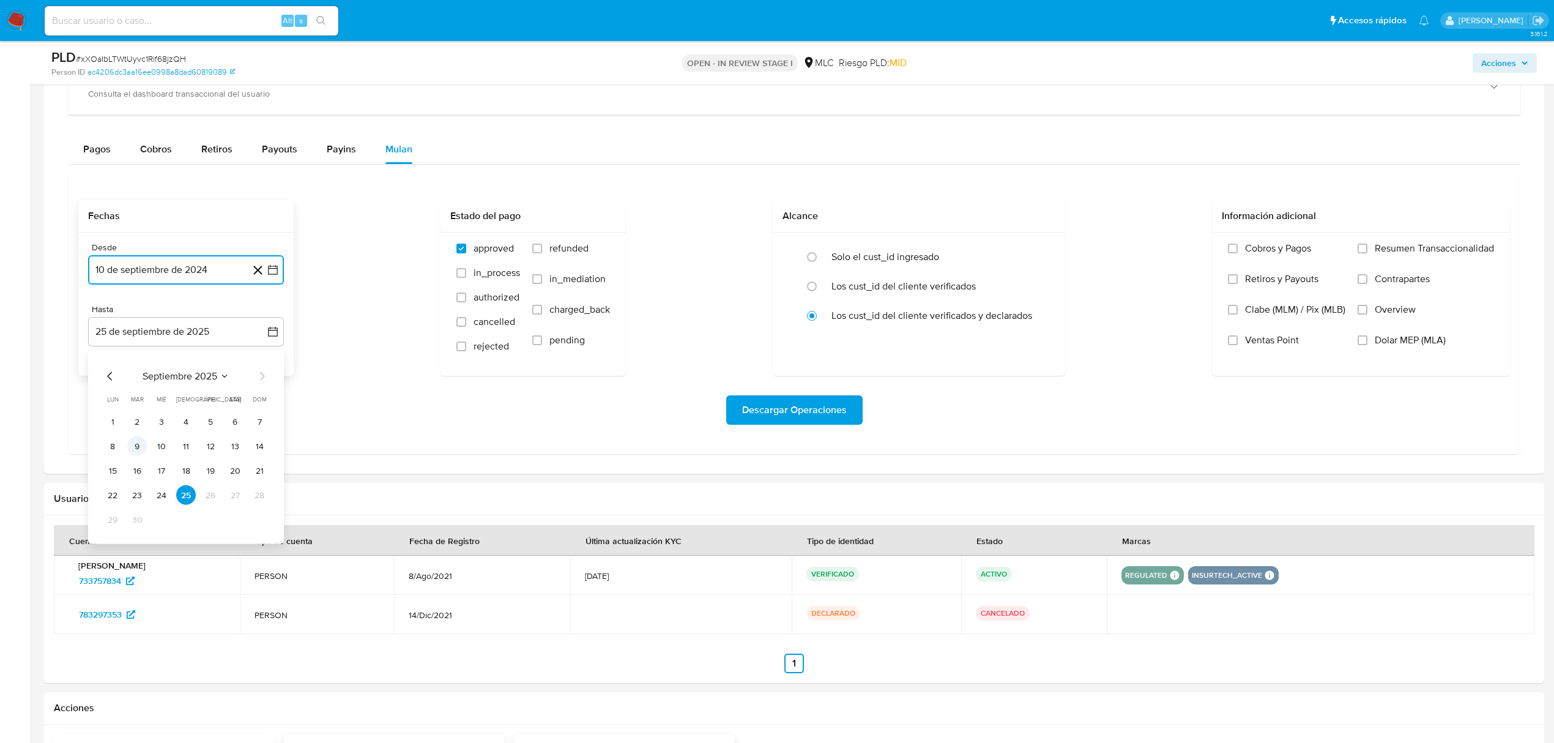
click at [137, 445] on button "9" at bounding box center [137, 446] width 20 height 20
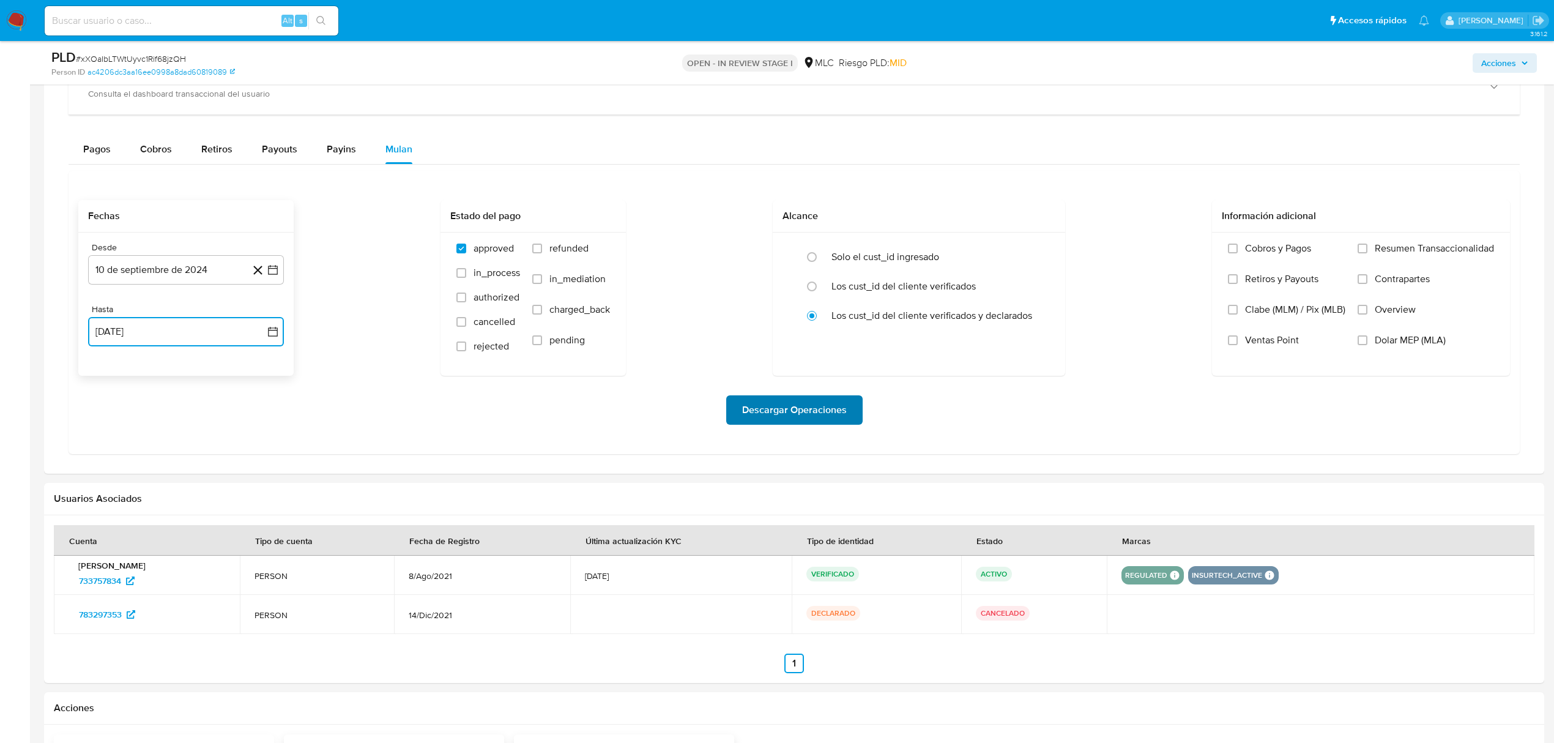
click at [792, 416] on span "Descargar Operaciones" at bounding box center [794, 410] width 105 height 27
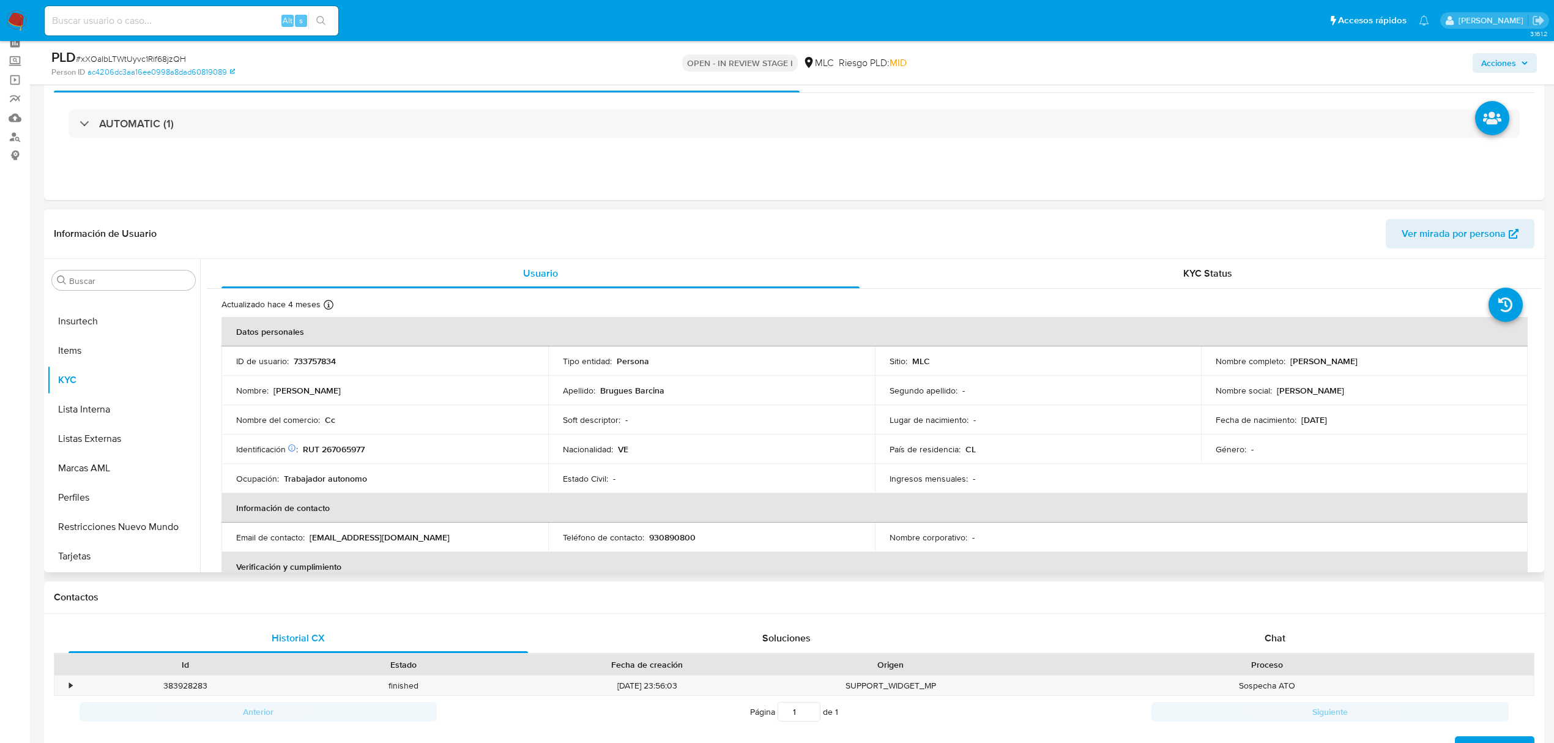
scroll to position [0, 0]
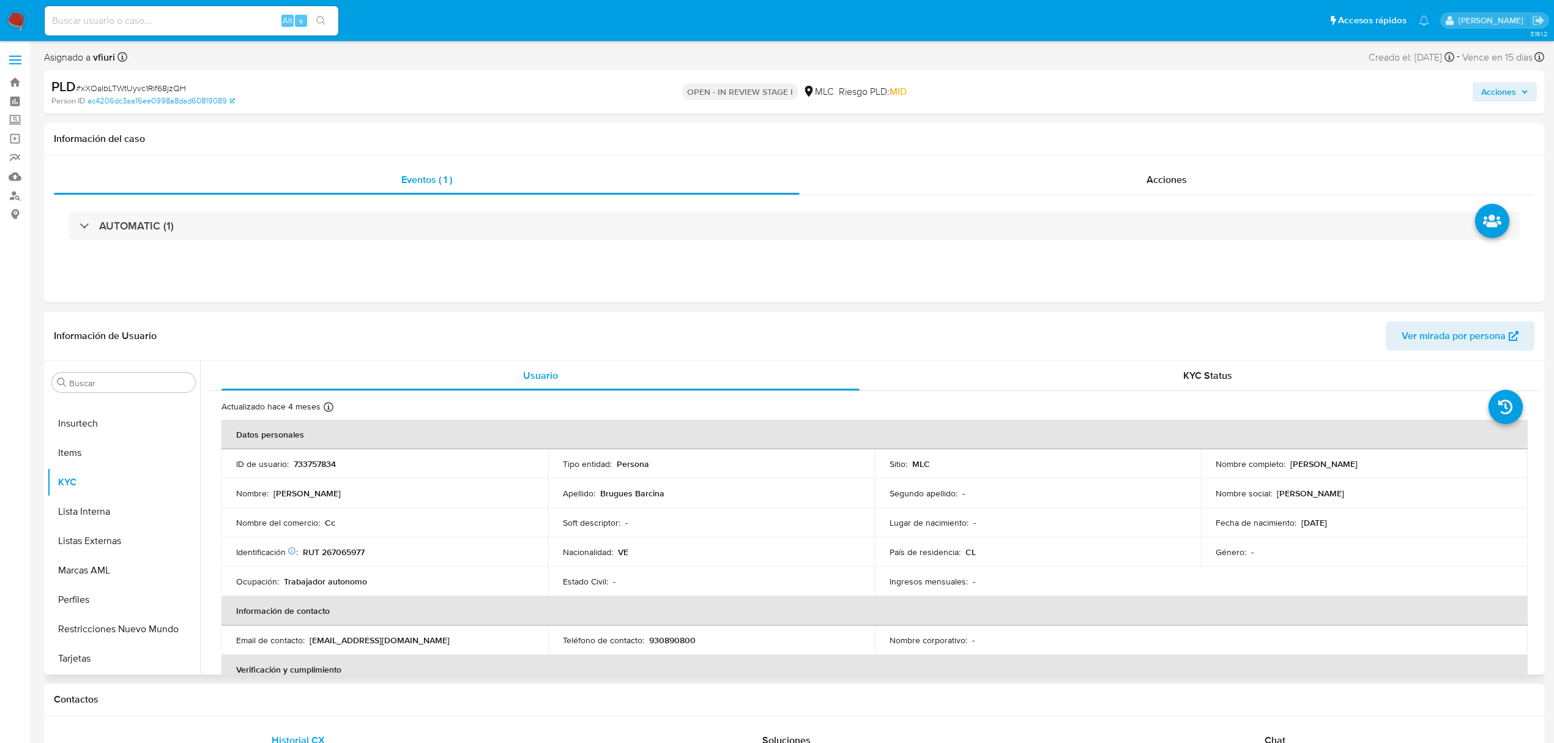
click at [358, 546] on p "RUT 267065977" at bounding box center [334, 551] width 62 height 11
click at [358, 554] on p "RUT 267065977" at bounding box center [334, 551] width 62 height 11
copy p "267065977"
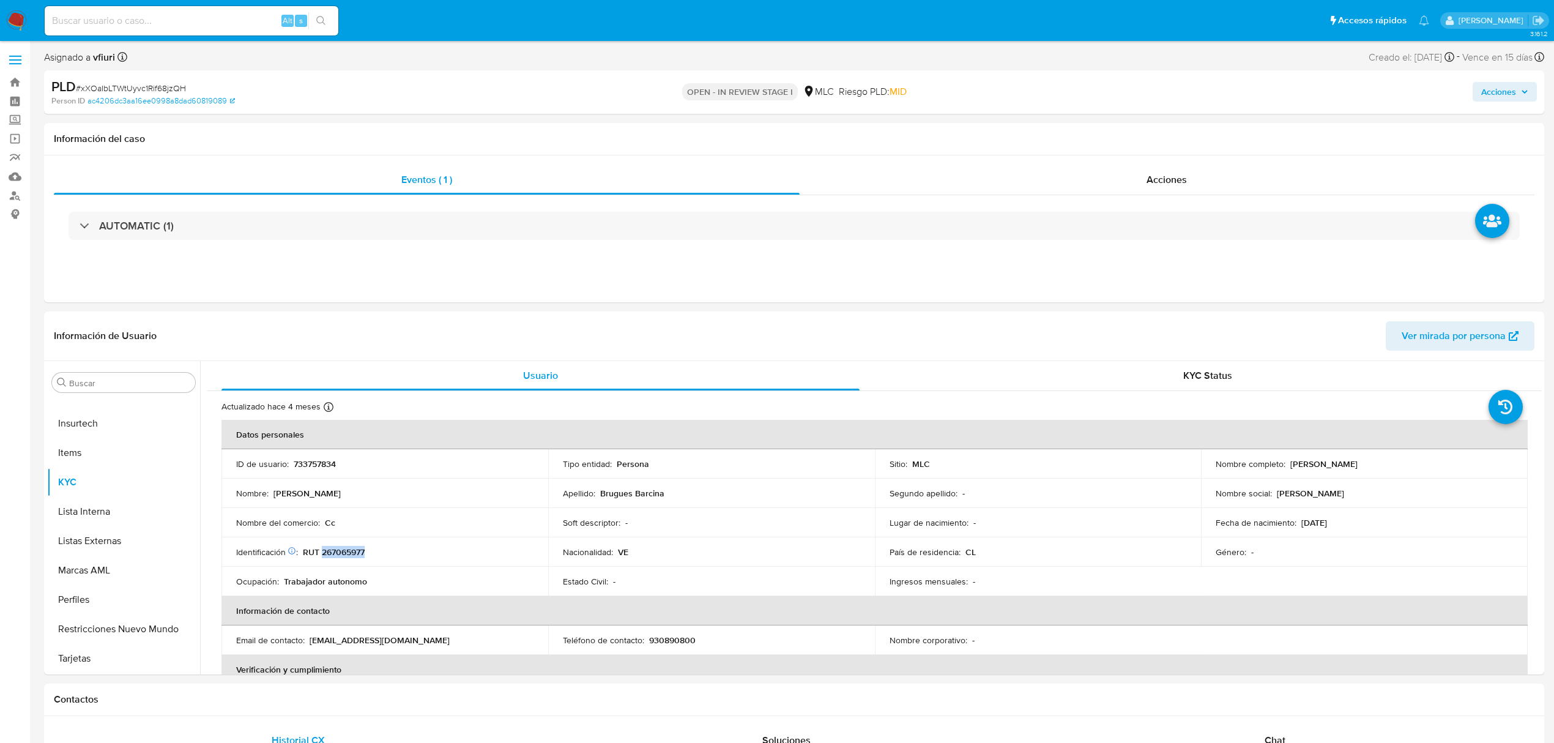
copy p "267065977"
click at [110, 480] on button "Cruces y Relaciones" at bounding box center [118, 472] width 143 height 29
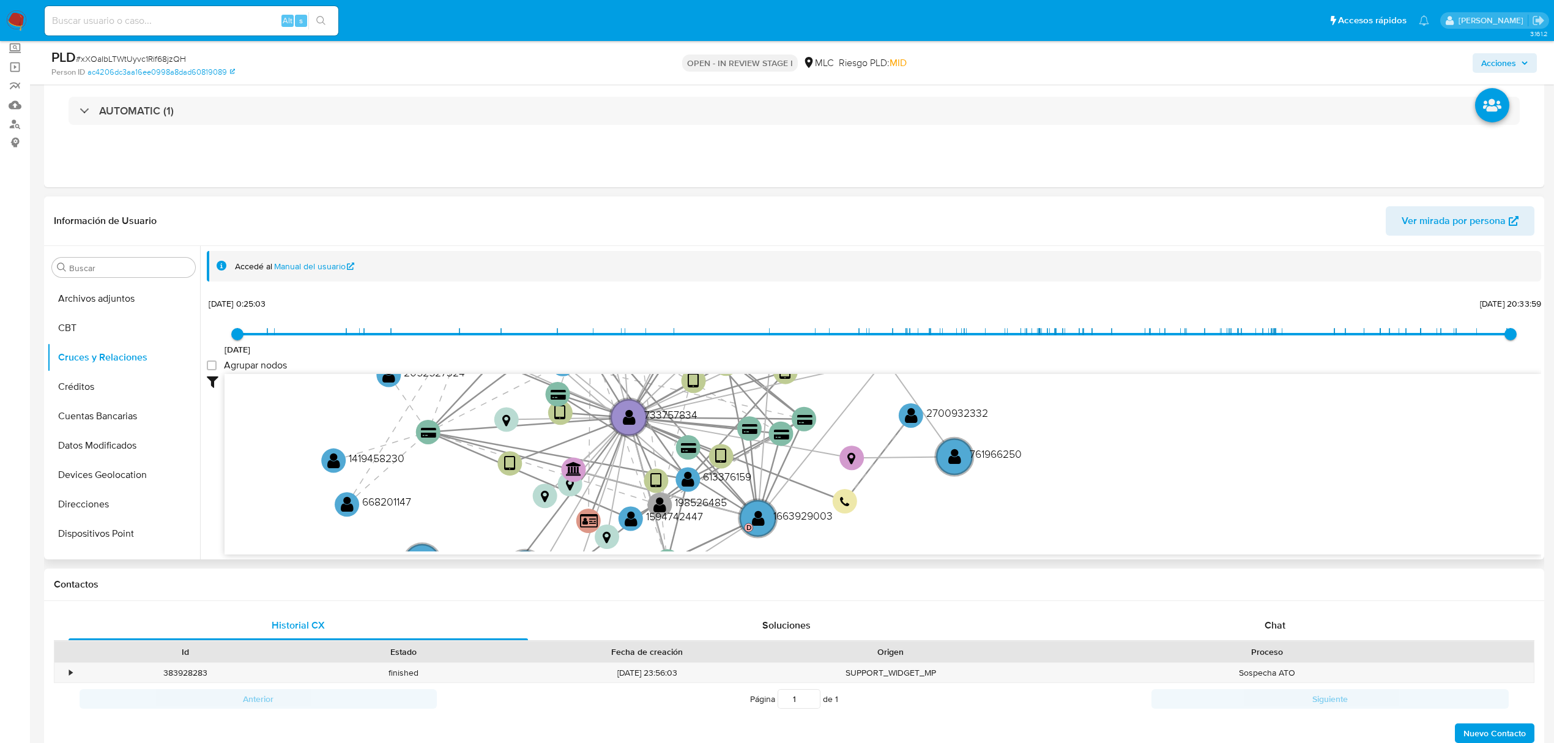
scroll to position [81, 0]
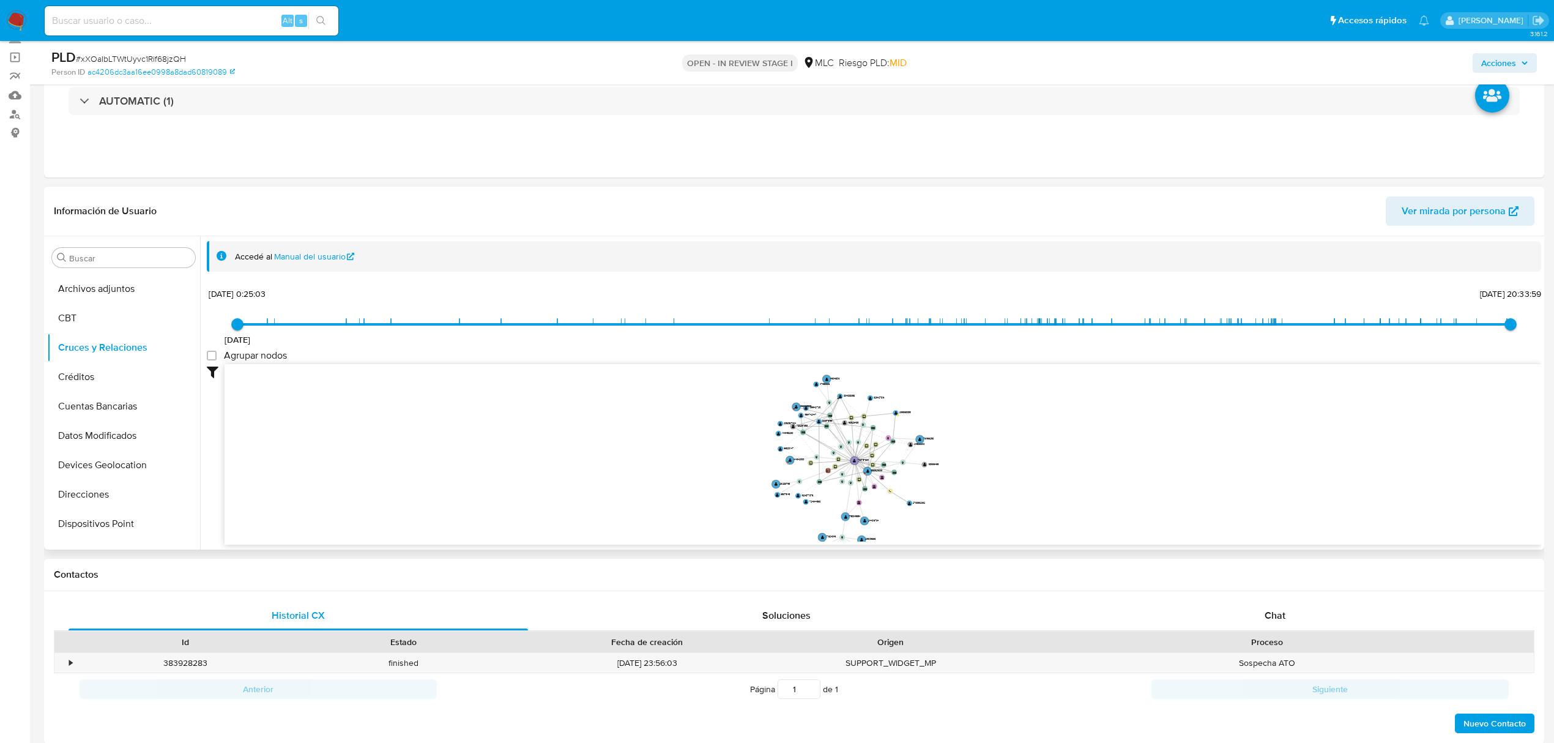
drag, startPoint x: 695, startPoint y: 471, endPoint x: 677, endPoint y: 475, distance: 18.7
click at [677, 475] on icon "device-63b8b33208813b0019a3a0b2  user-733757834  733757834 user-804008058  8…" at bounding box center [883, 452] width 1317 height 177
drag, startPoint x: 849, startPoint y: 505, endPoint x: 1100, endPoint y: 454, distance: 256.1
click at [490, 466] on circle at bounding box center [492, 466] width 4 height 4
drag, startPoint x: 991, startPoint y: 451, endPoint x: 1035, endPoint y: 463, distance: 45.7
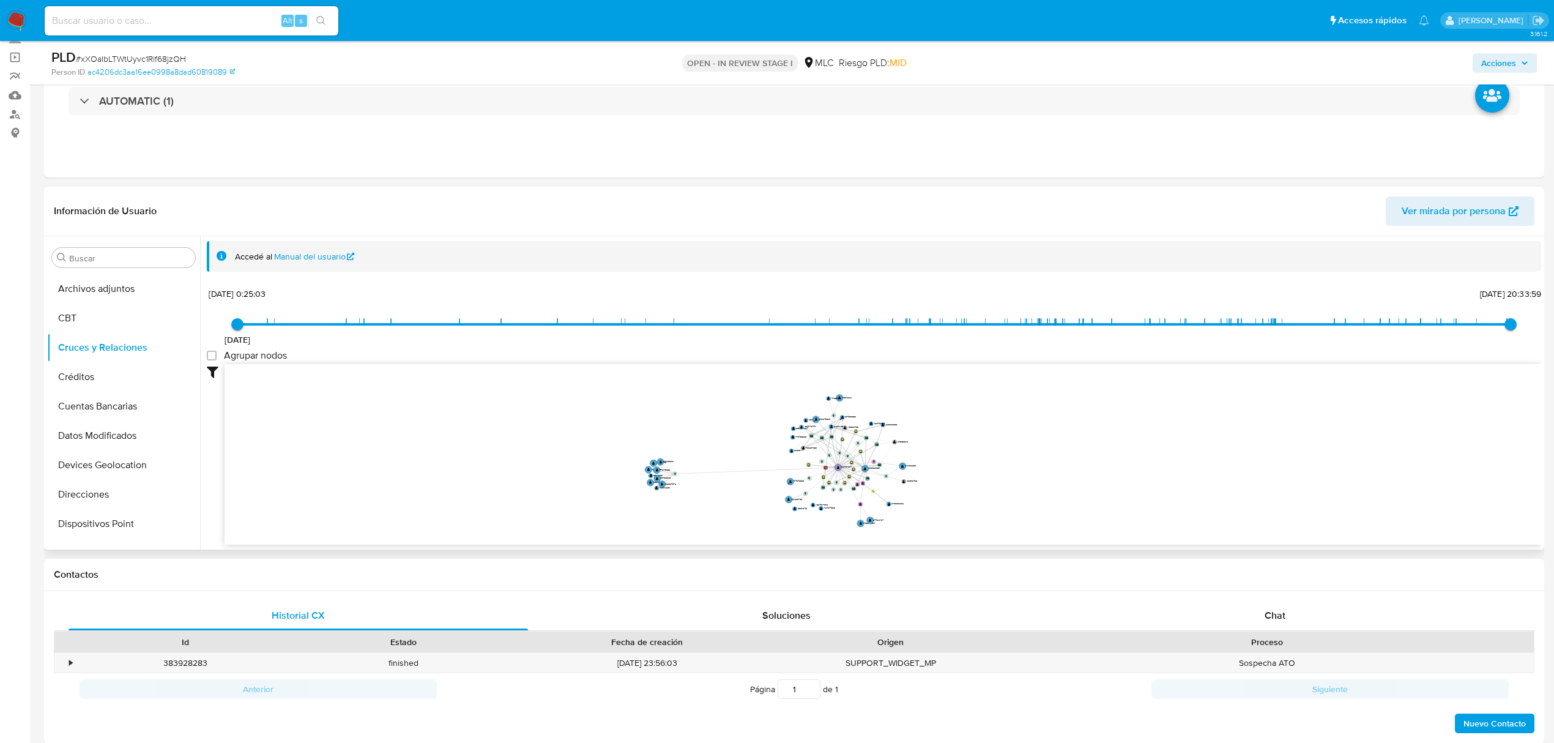
click at [1035, 463] on icon "device-63b8b33208813b0019a3a0b2  user-733757834  733757834 user-804008058  8…" at bounding box center [883, 452] width 1317 height 177
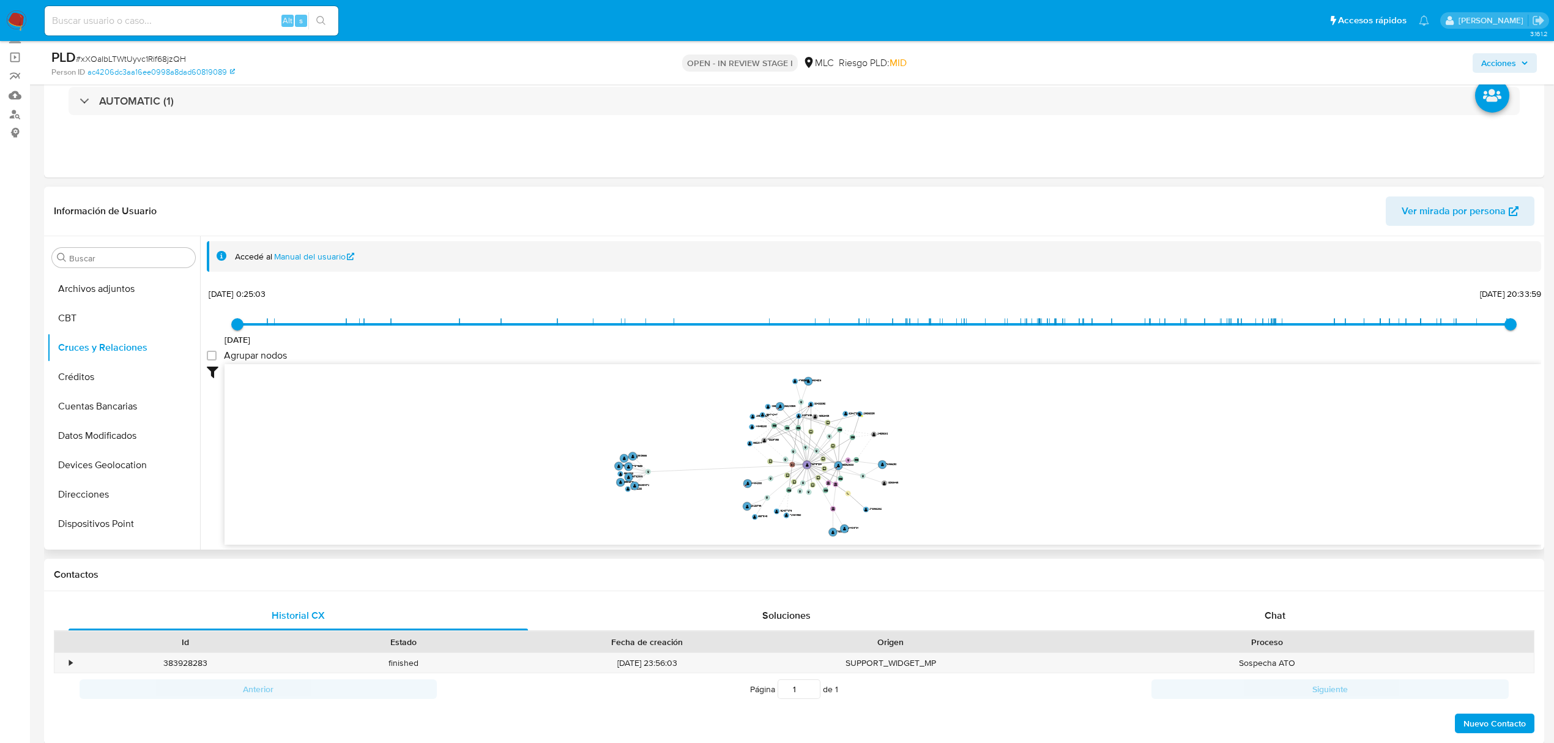
drag, startPoint x: 1037, startPoint y: 465, endPoint x: 1045, endPoint y: 461, distance: 9.3
click at [1045, 461] on icon "device-63b8b33208813b0019a3a0b2  user-733757834  733757834 user-804008058  8…" at bounding box center [883, 452] width 1317 height 177
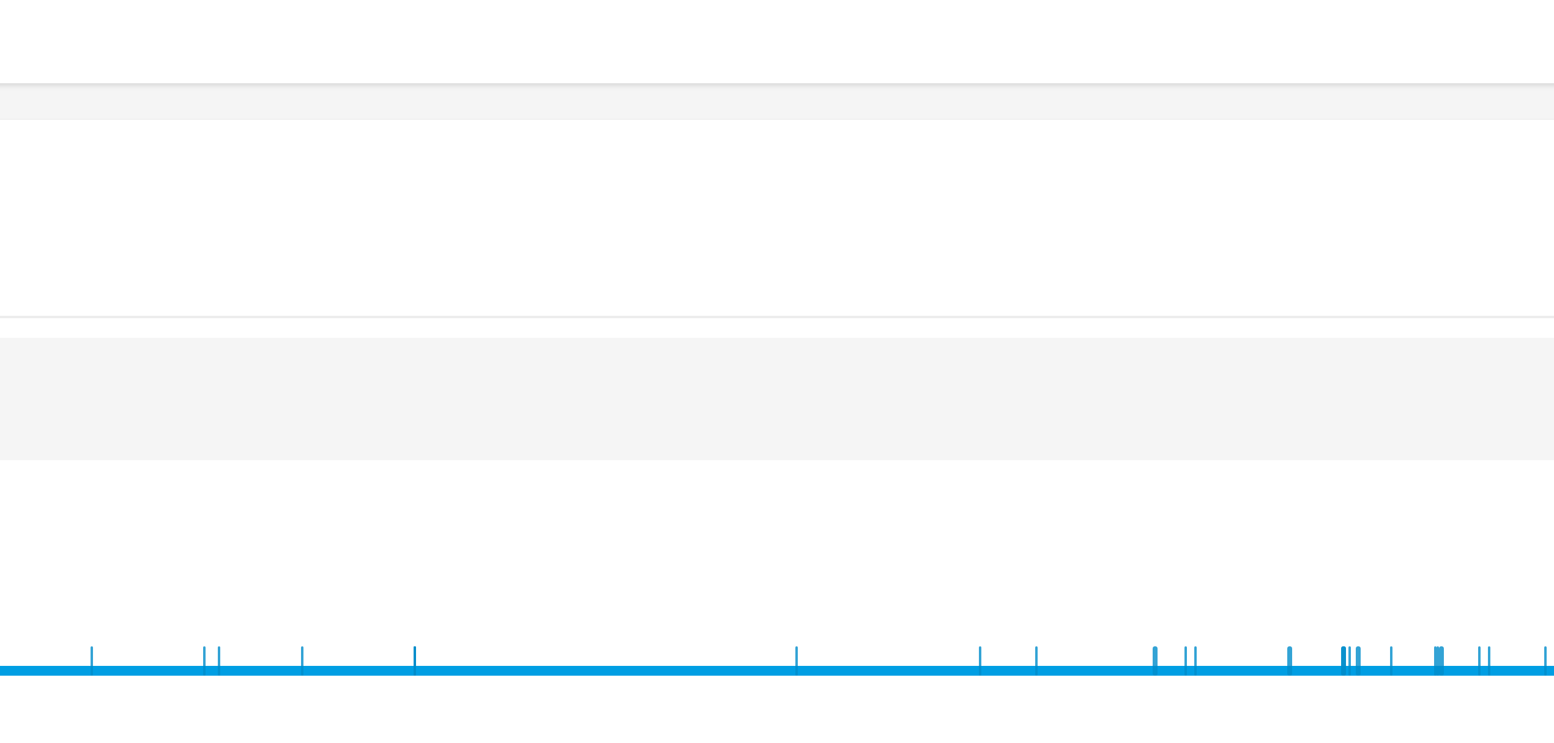
scroll to position [0, 0]
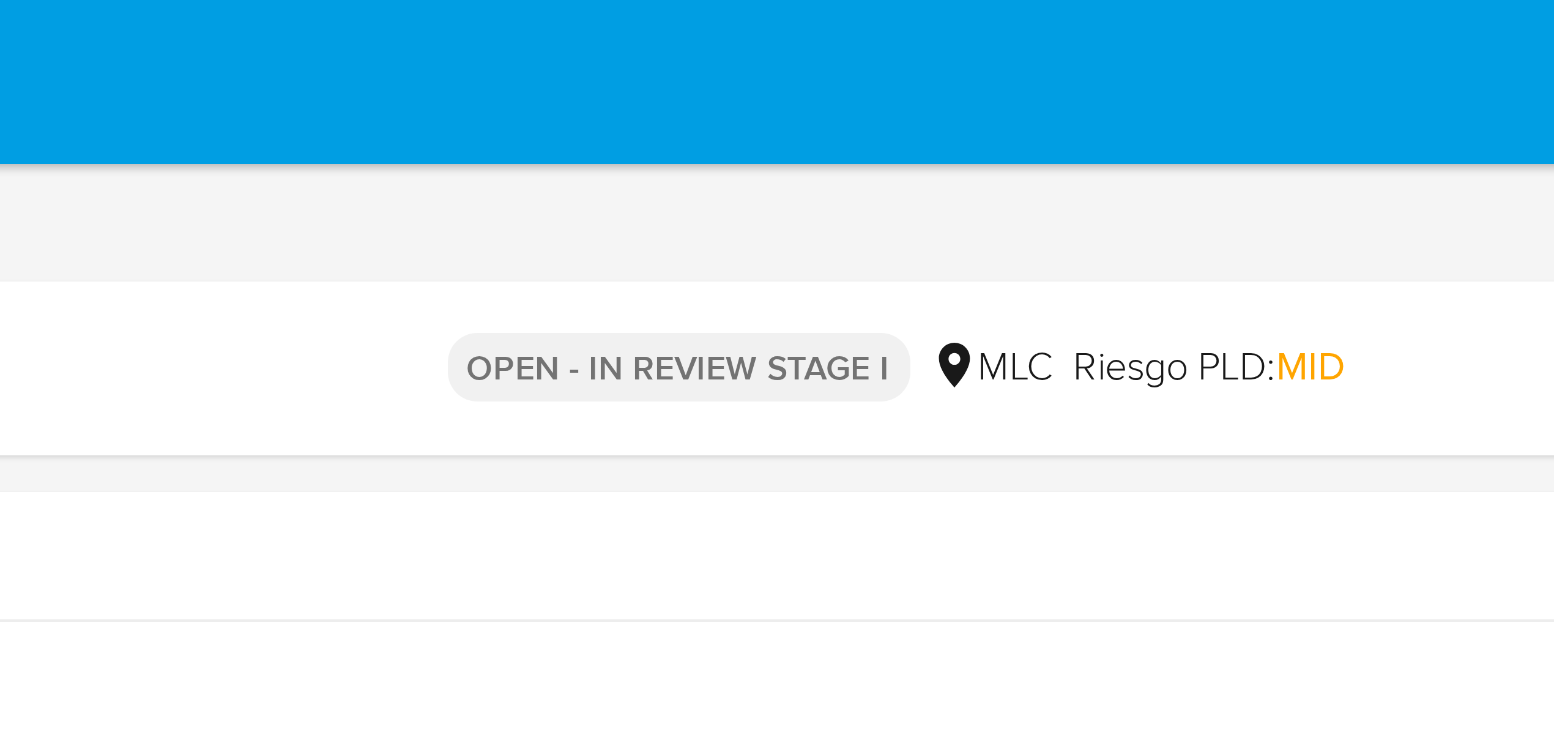
drag, startPoint x: 961, startPoint y: 434, endPoint x: 961, endPoint y: 5, distance: 429.6
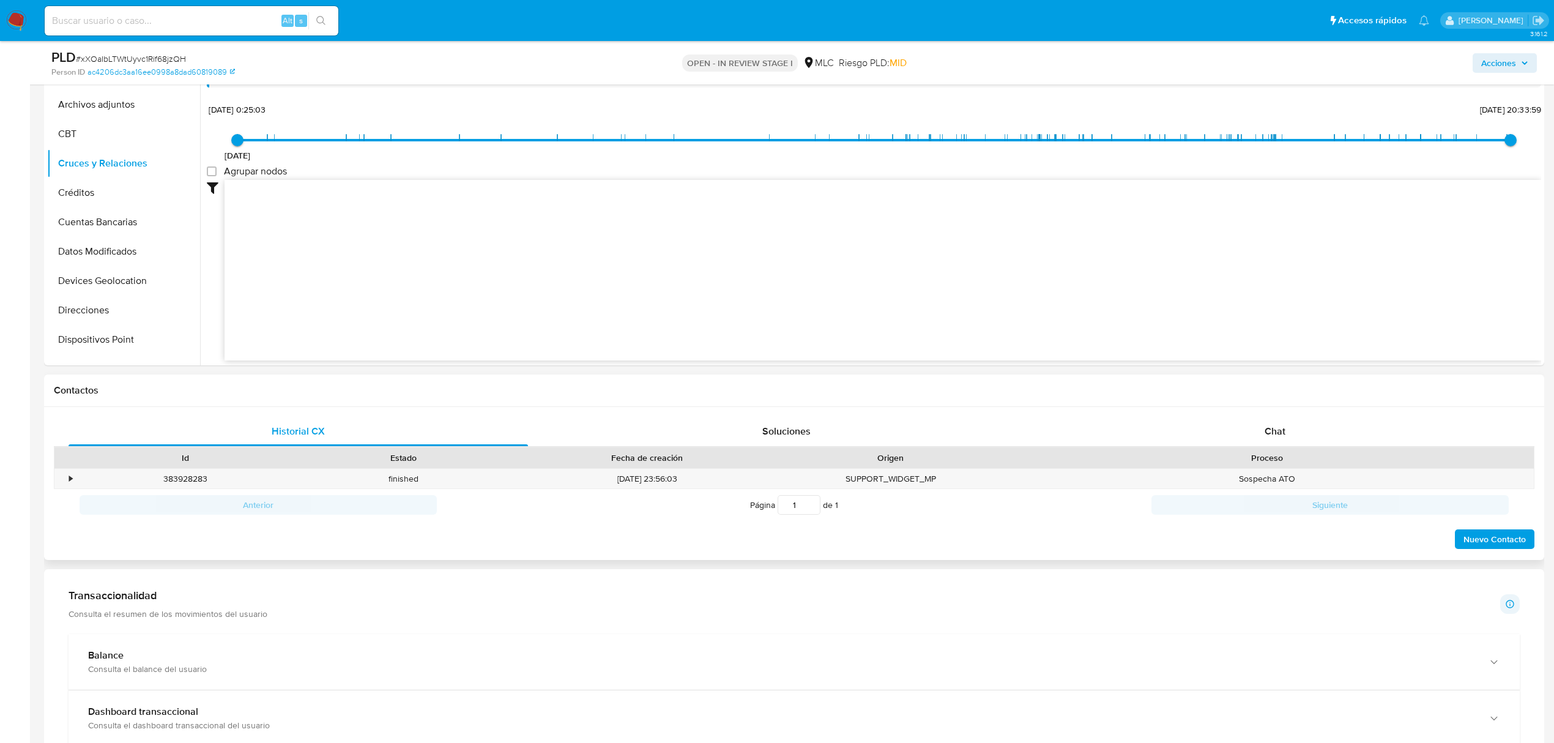
scroll to position [408, 0]
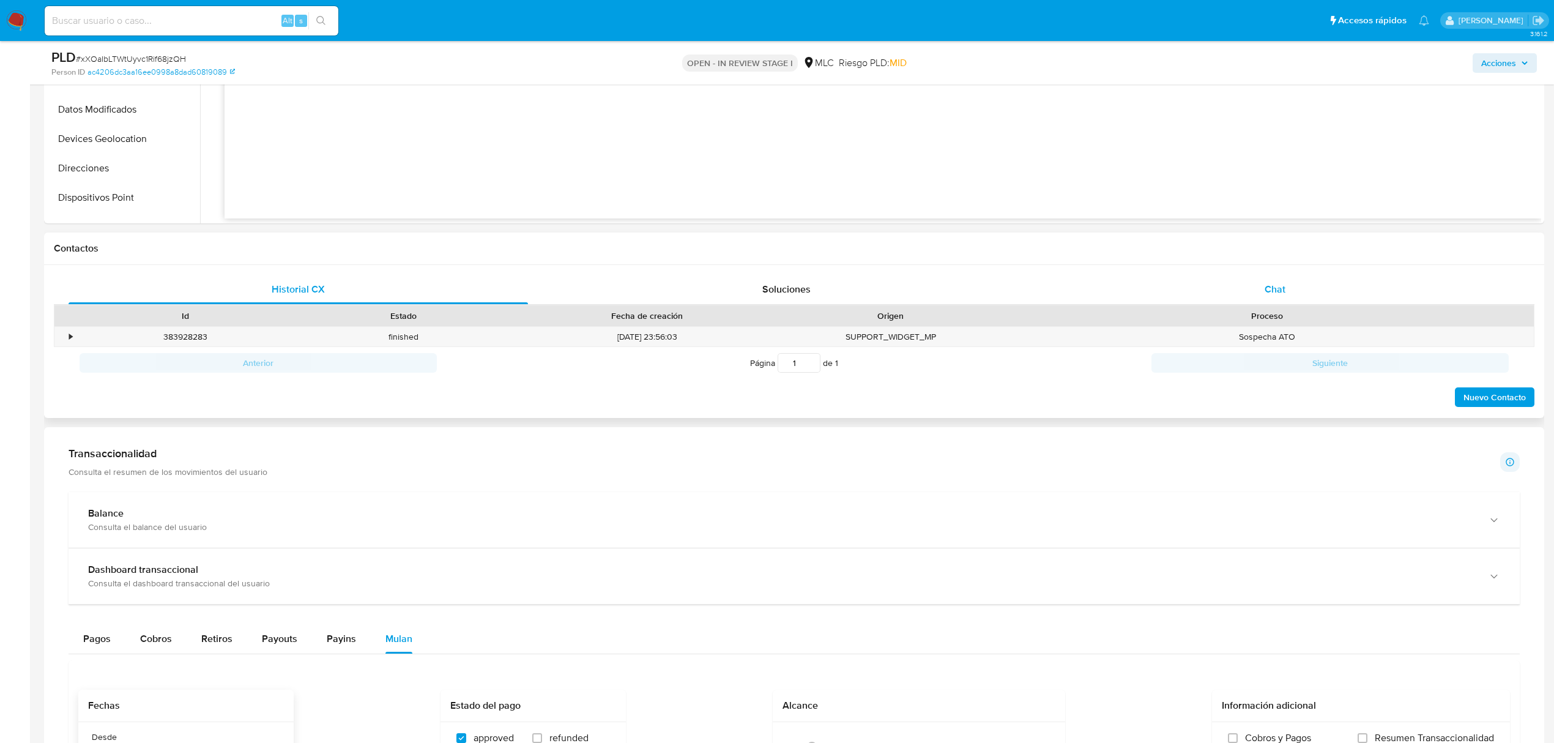
click at [1253, 278] on div "Chat" at bounding box center [1276, 289] width 460 height 29
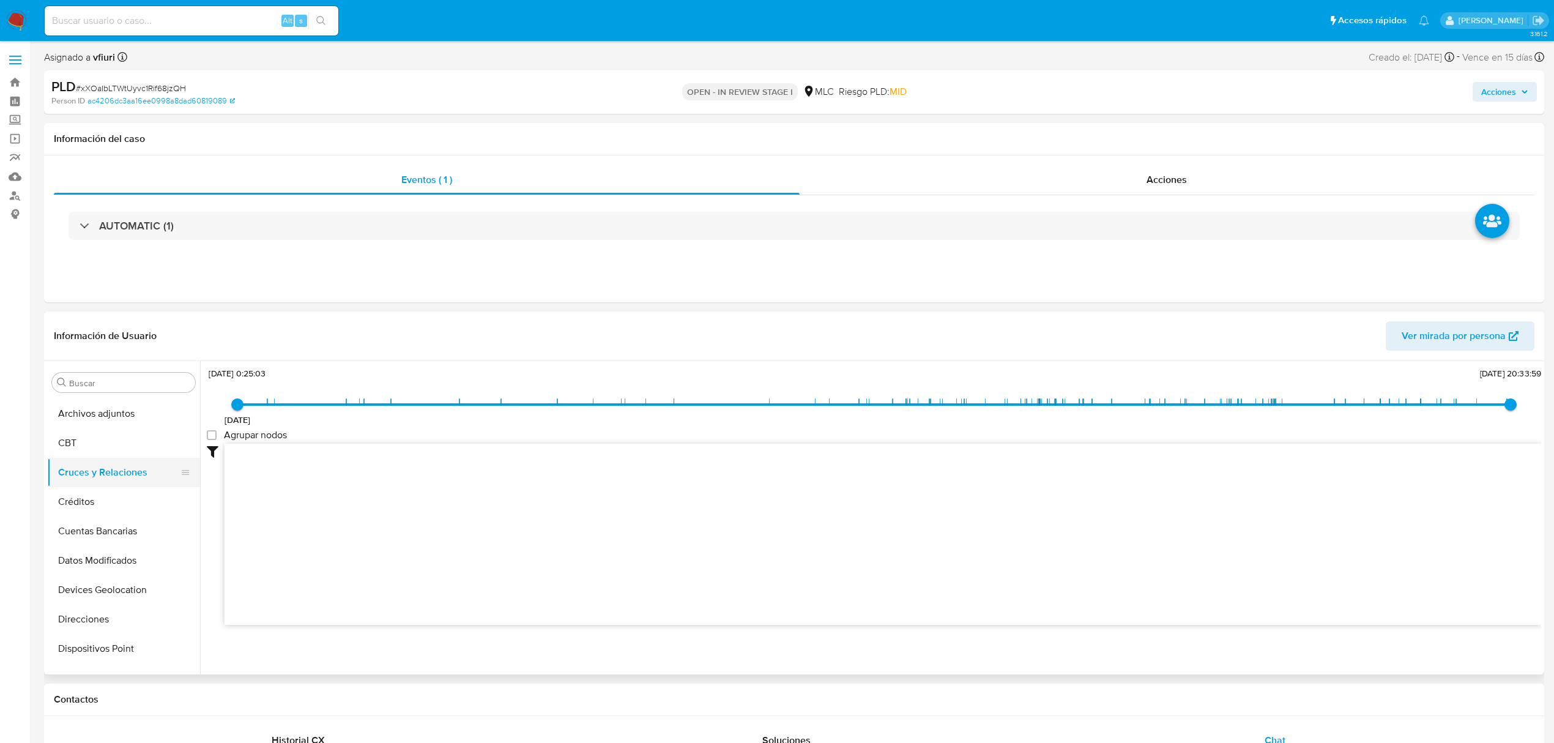
scroll to position [576, 0]
click at [102, 480] on button "KYC" at bounding box center [118, 481] width 143 height 29
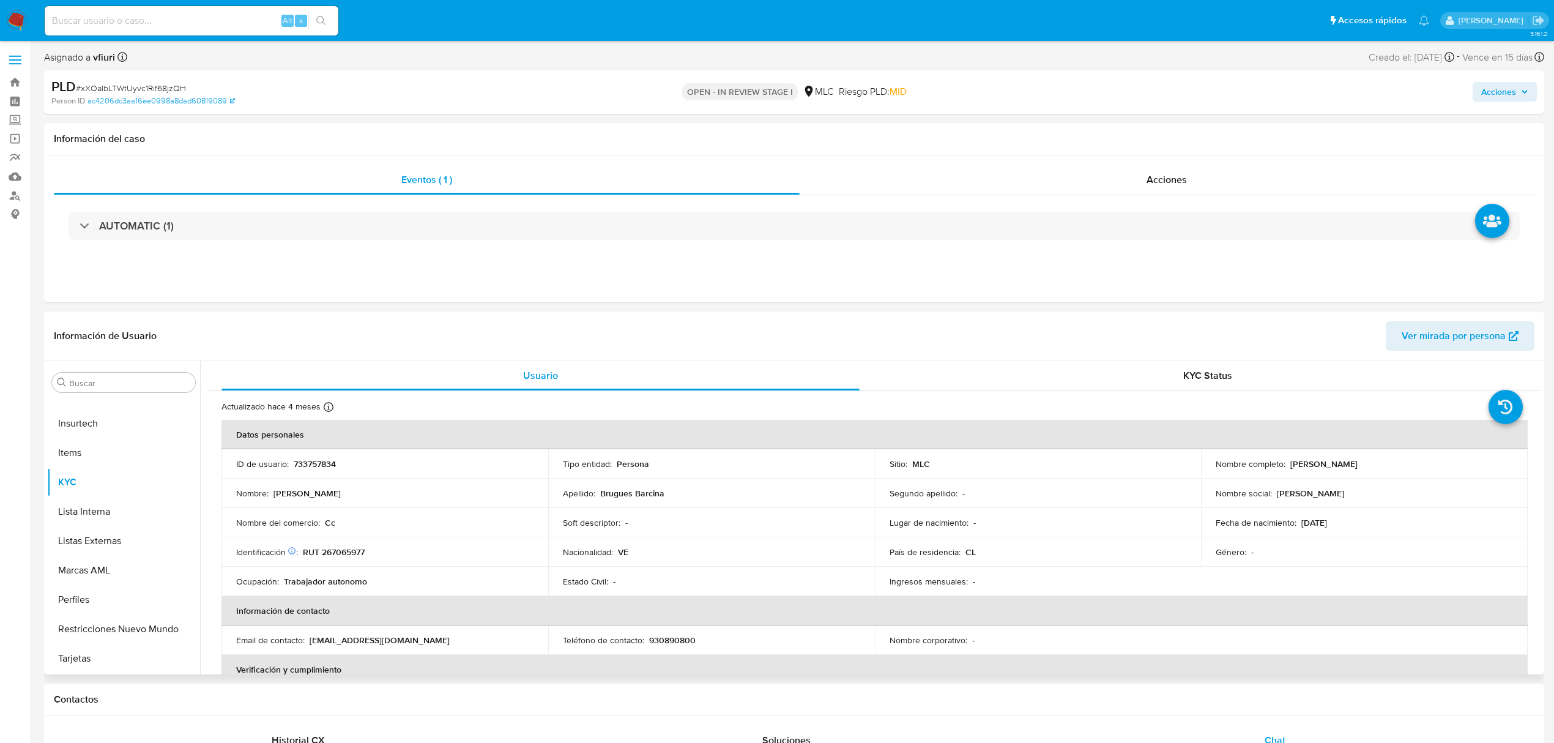
click at [341, 546] on p "RUT 267065977" at bounding box center [334, 551] width 62 height 11
click at [105, 602] on button "Historial Casos" at bounding box center [118, 602] width 143 height 29
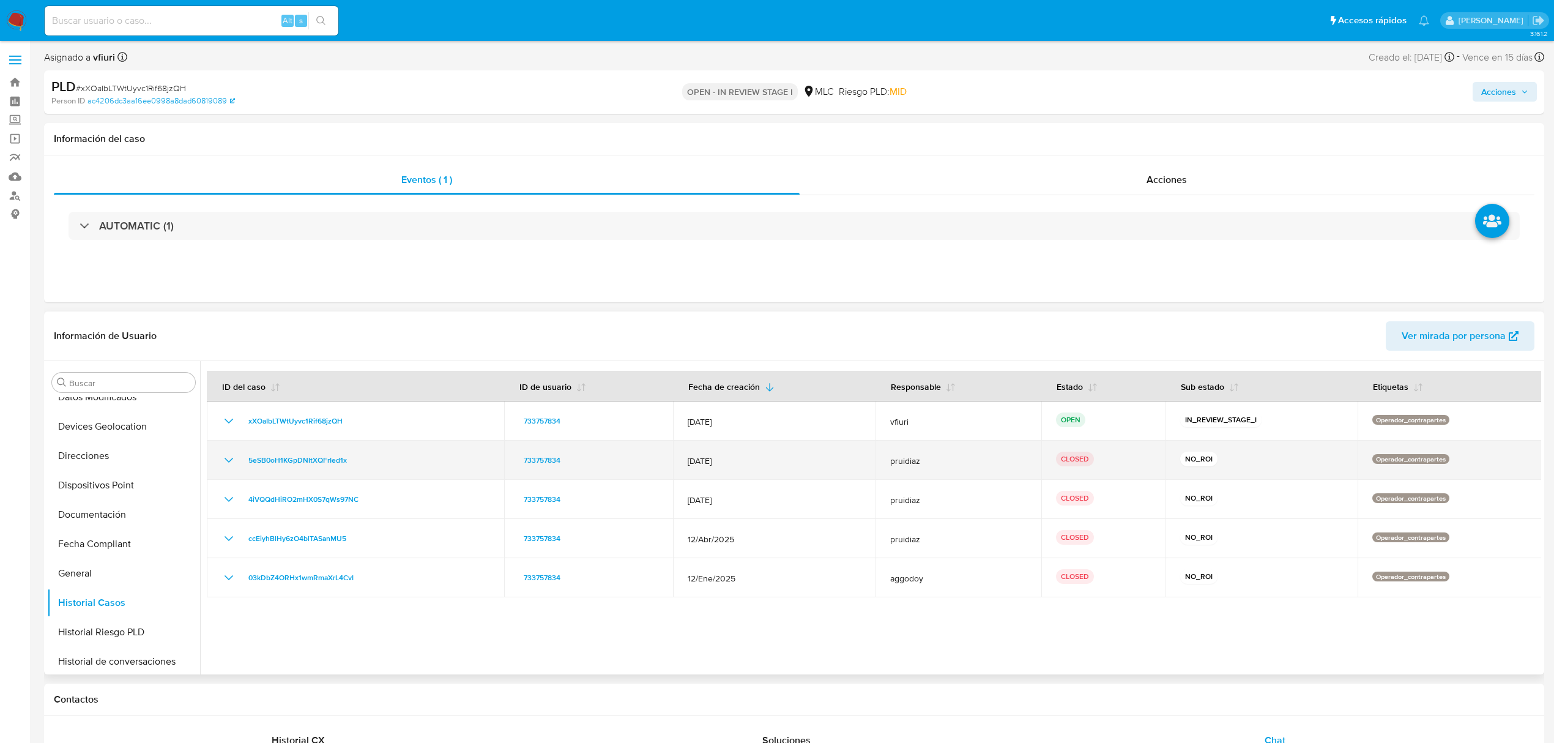
click at [229, 463] on icon "Mostrar/Ocultar" at bounding box center [229, 460] width 9 height 5
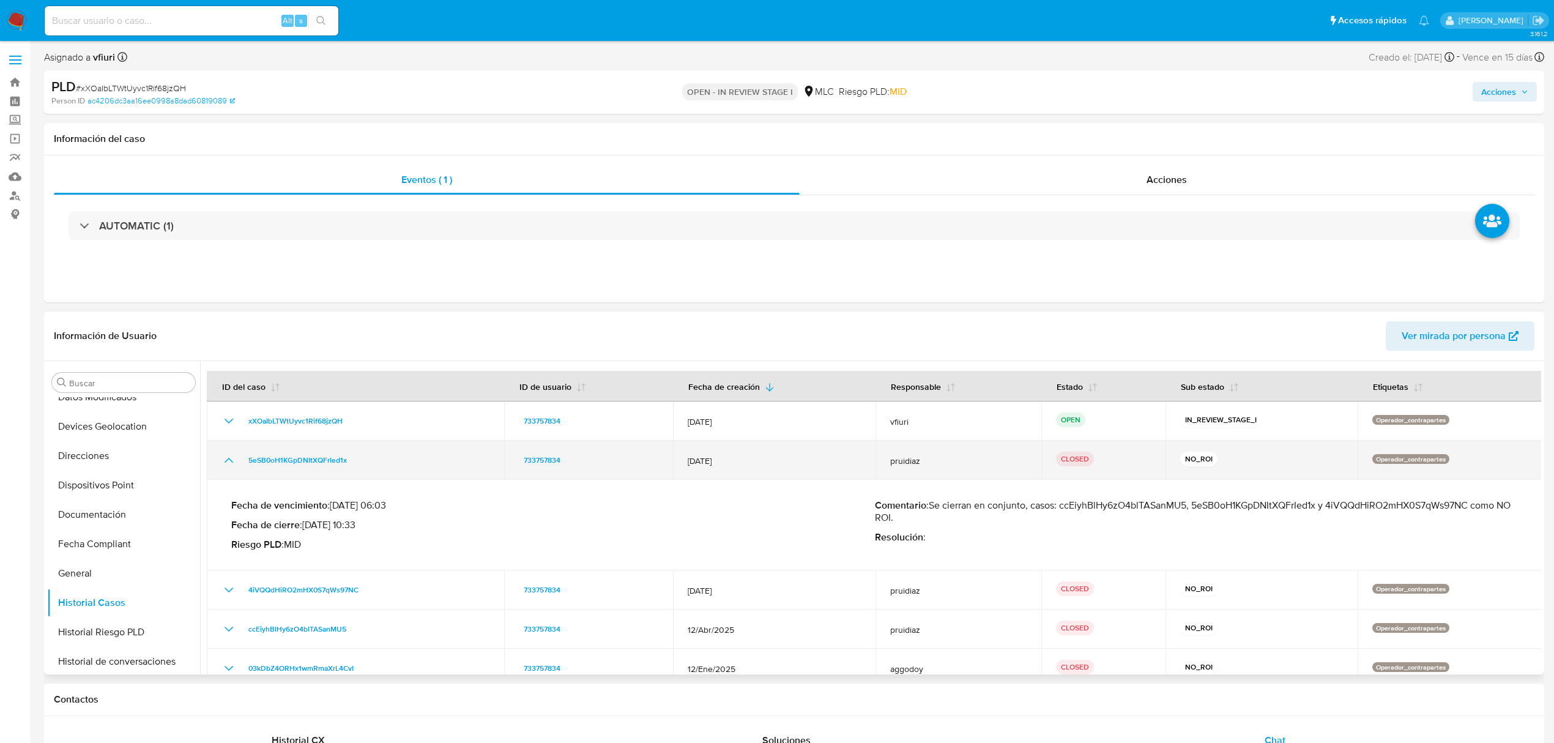
click at [229, 463] on icon "Mostrar/Ocultar" at bounding box center [229, 460] width 15 height 15
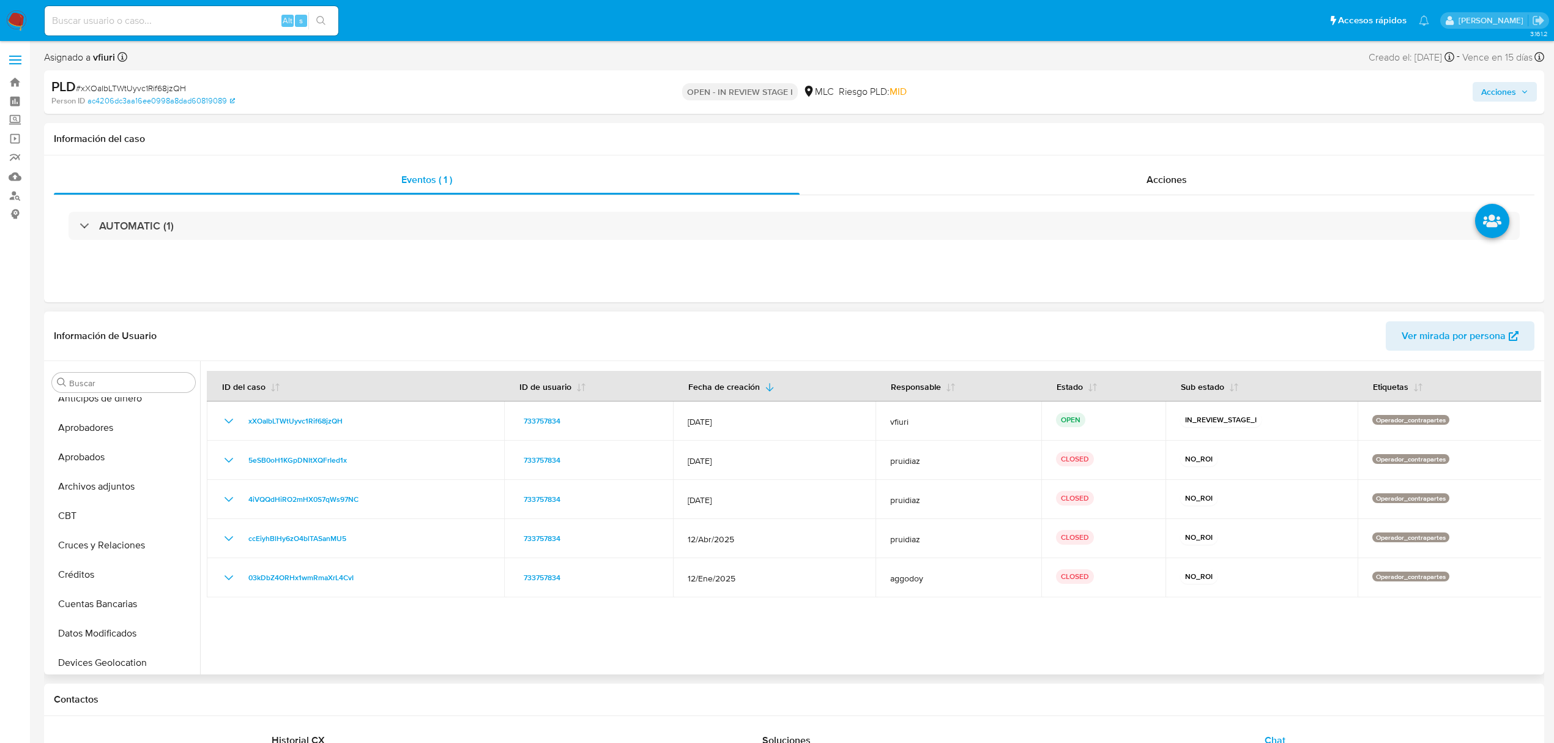
scroll to position [5, 0]
click at [103, 497] on button "Archivos adjuntos" at bounding box center [118, 494] width 143 height 29
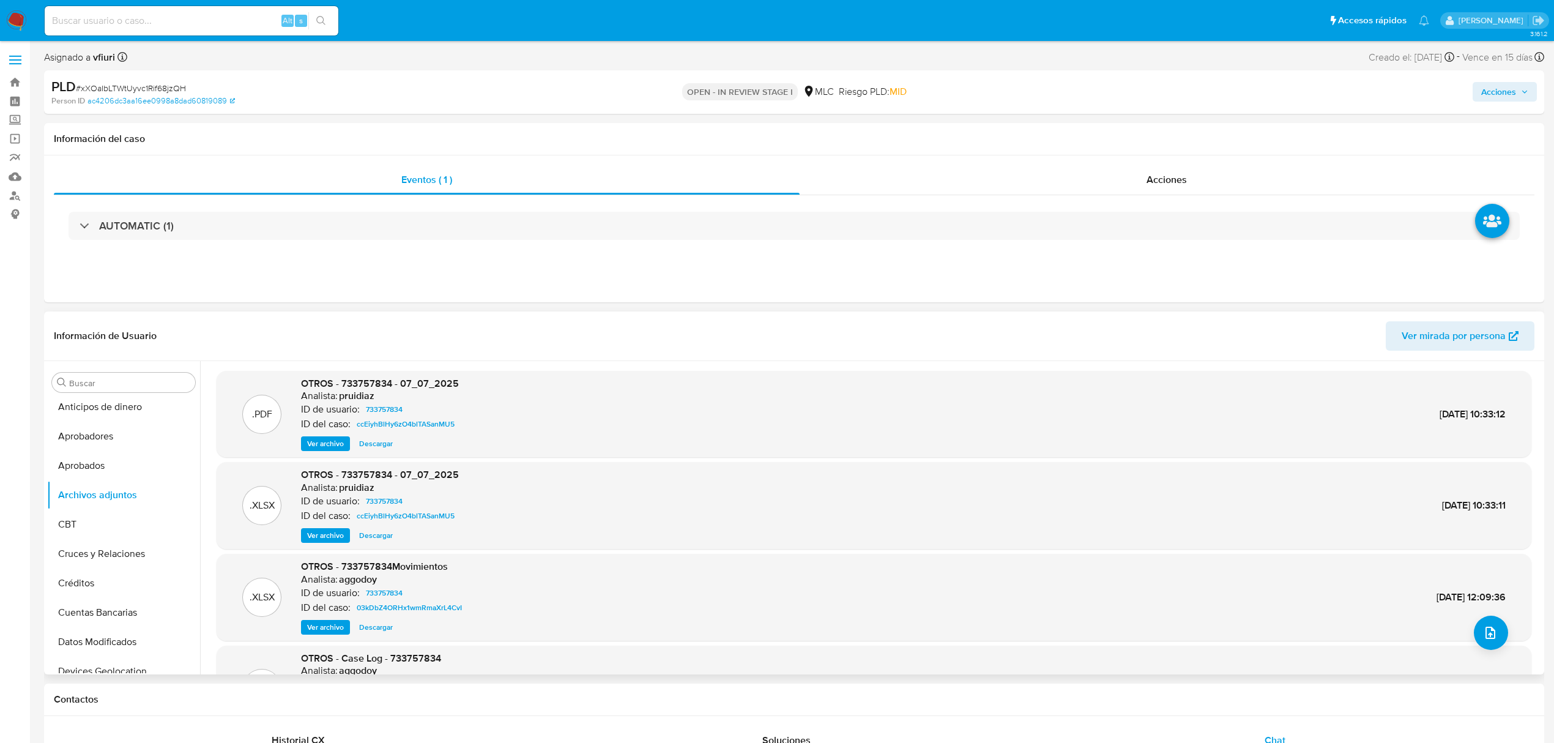
click at [326, 442] on span "Ver archivo" at bounding box center [325, 444] width 37 height 12
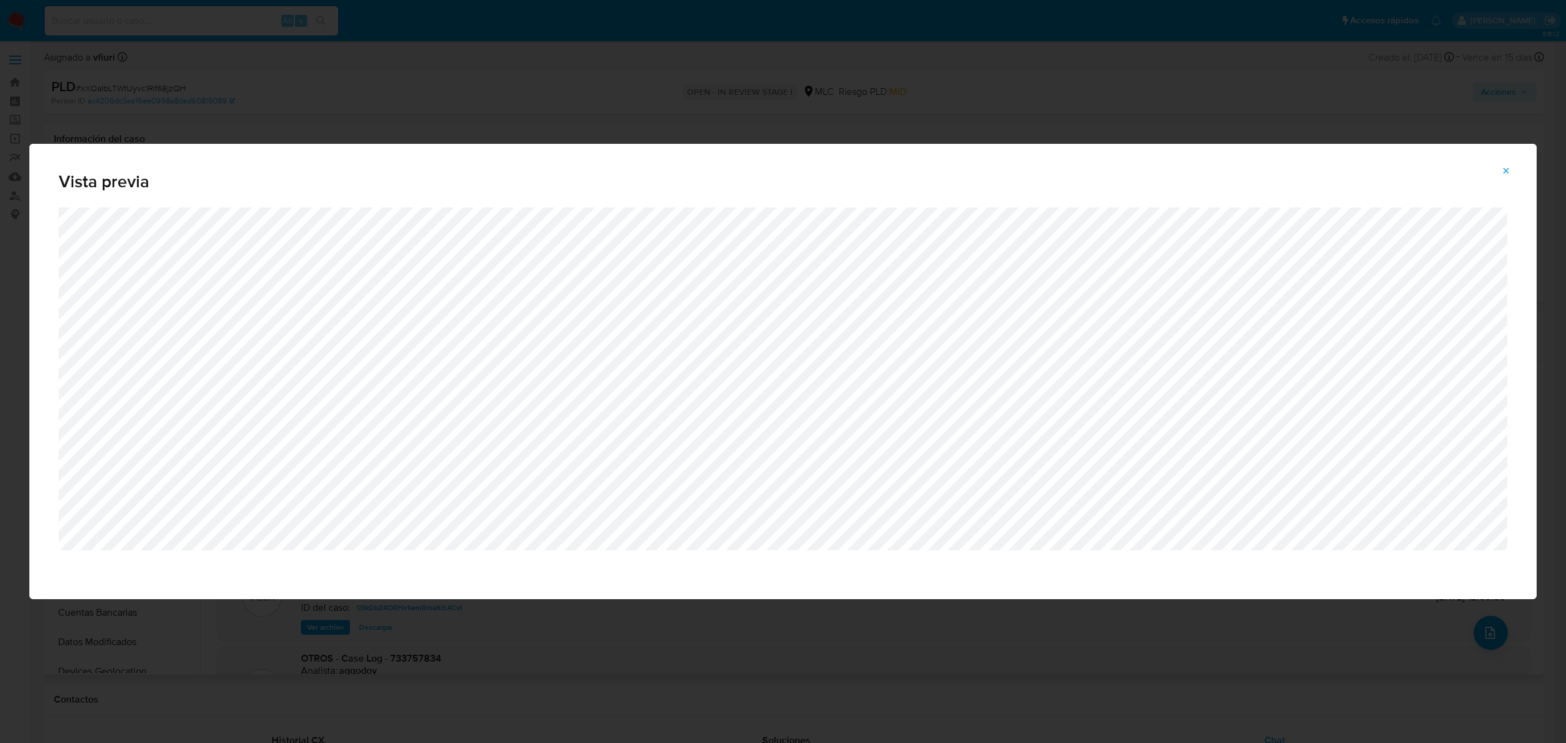
click at [1516, 169] on button "Attachment preview" at bounding box center [1506, 171] width 27 height 20
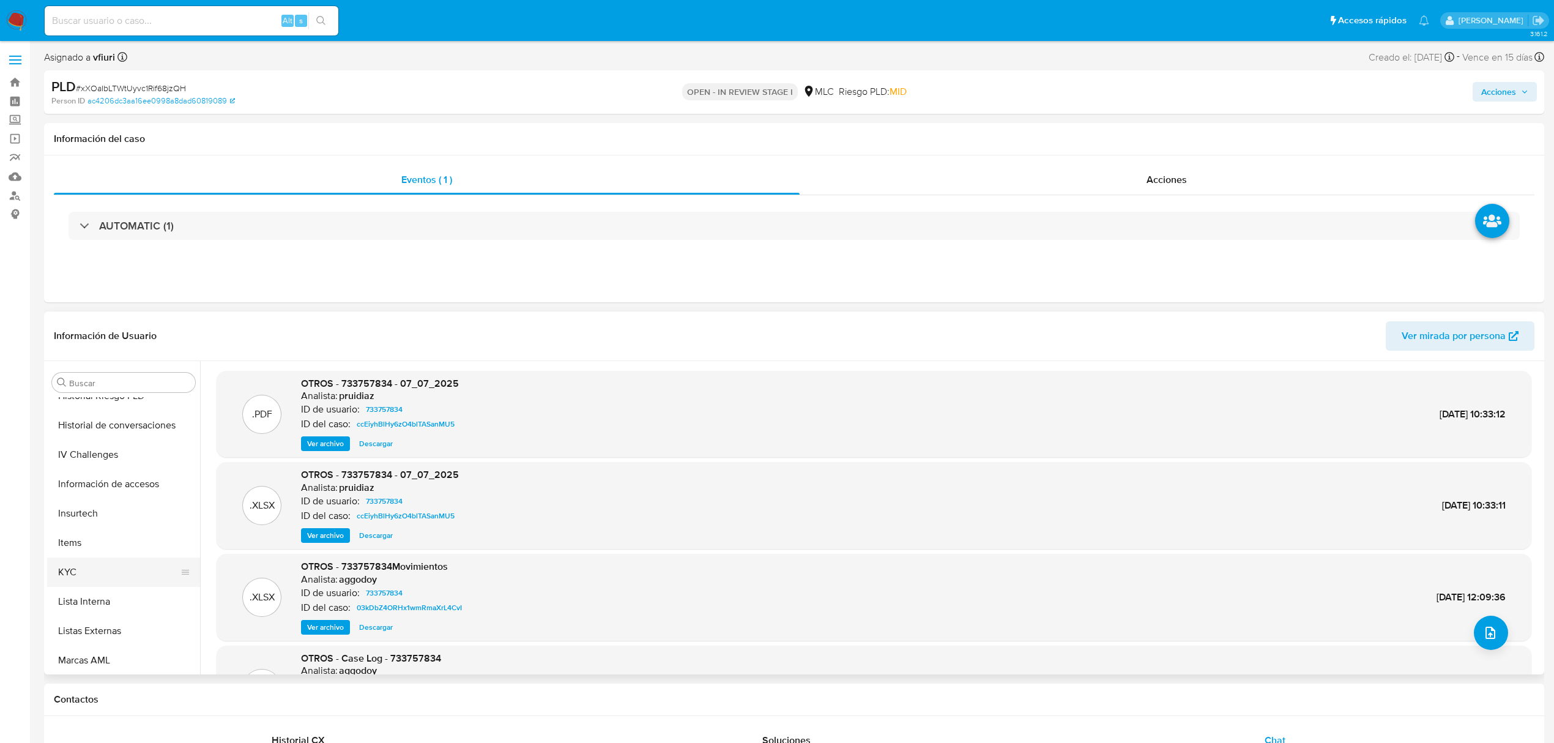
scroll to position [576, 0]
click at [99, 488] on button "KYC" at bounding box center [118, 481] width 143 height 29
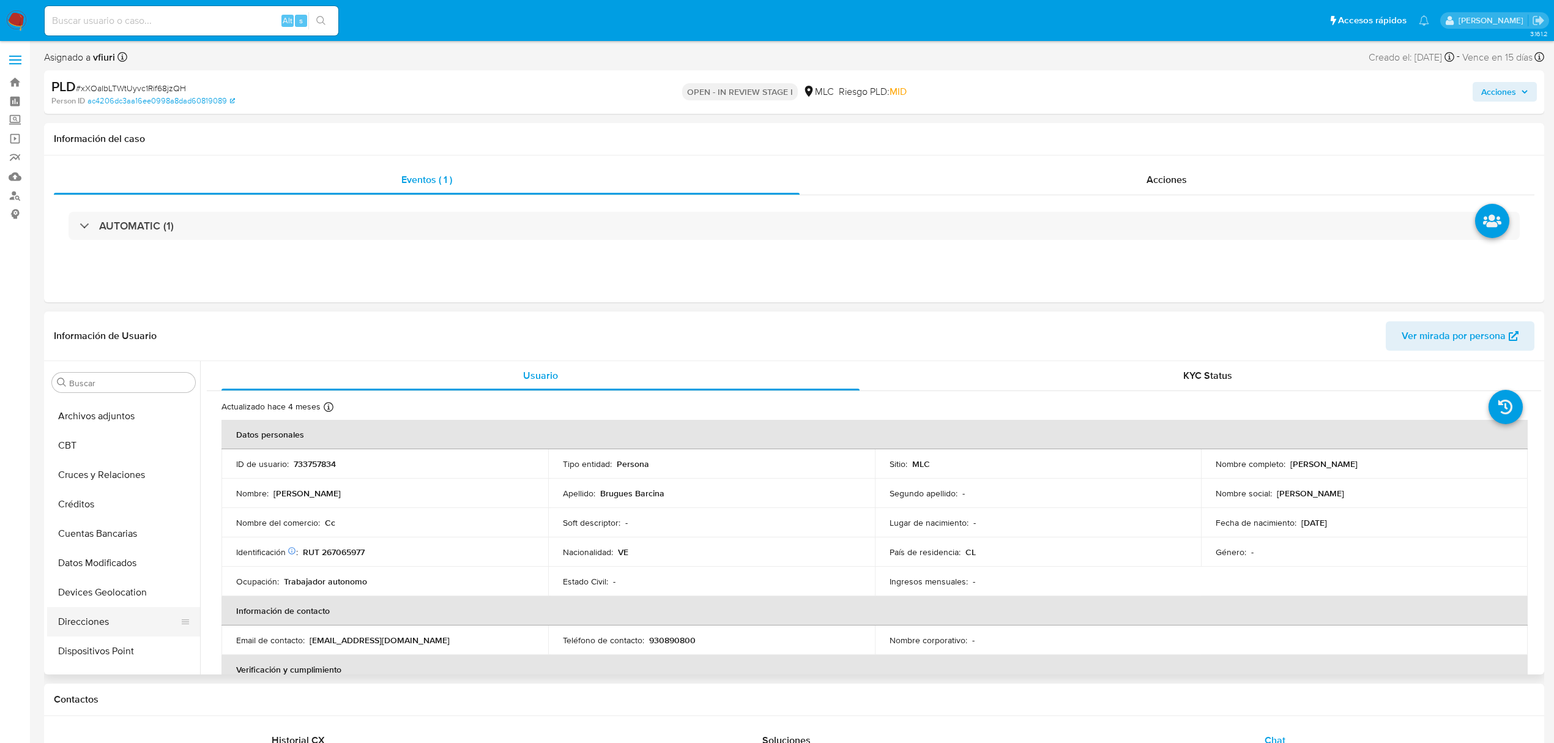
scroll to position [5, 0]
click at [109, 490] on button "Archivos adjuntos" at bounding box center [118, 494] width 143 height 29
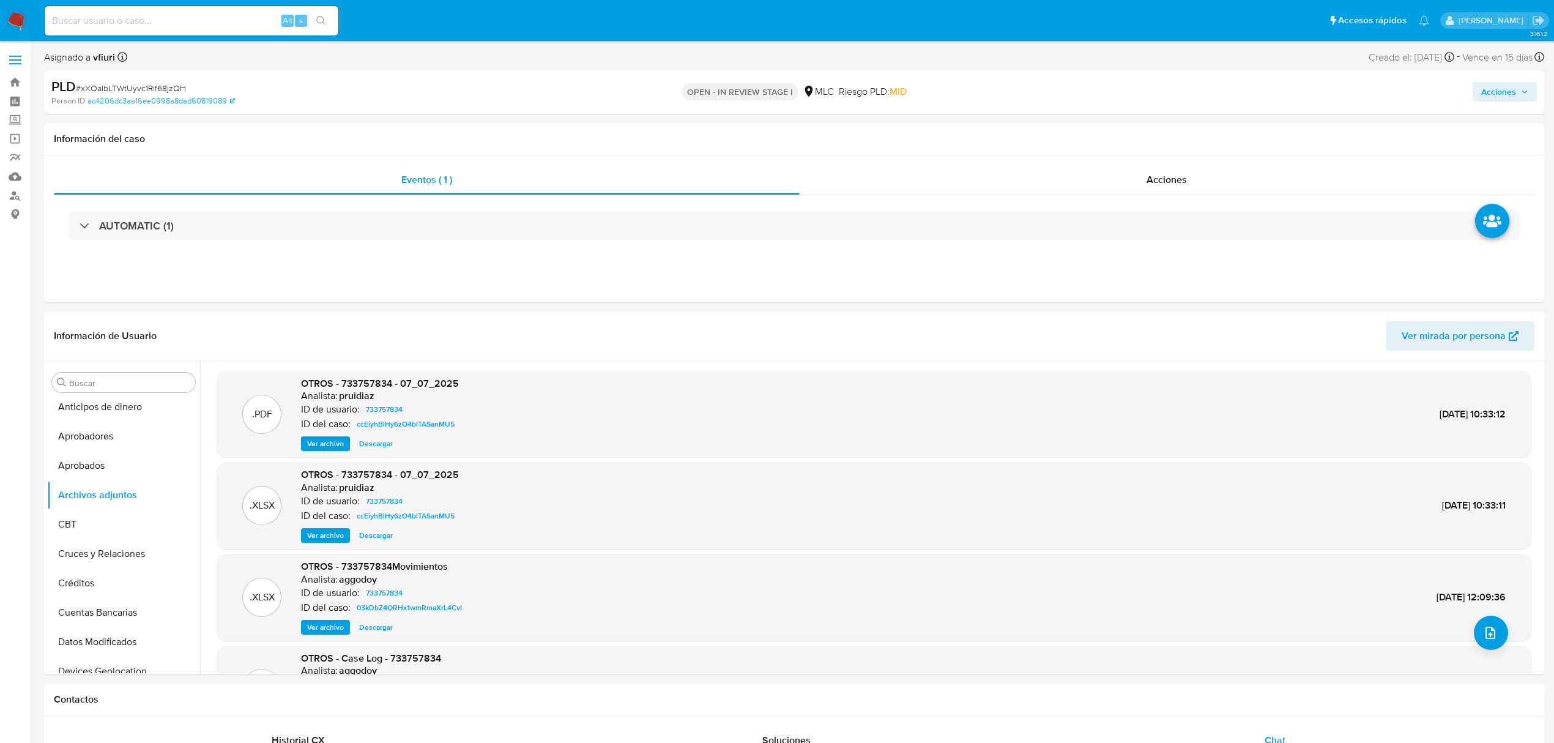
click at [304, 446] on button "Ver archivo" at bounding box center [325, 443] width 49 height 15
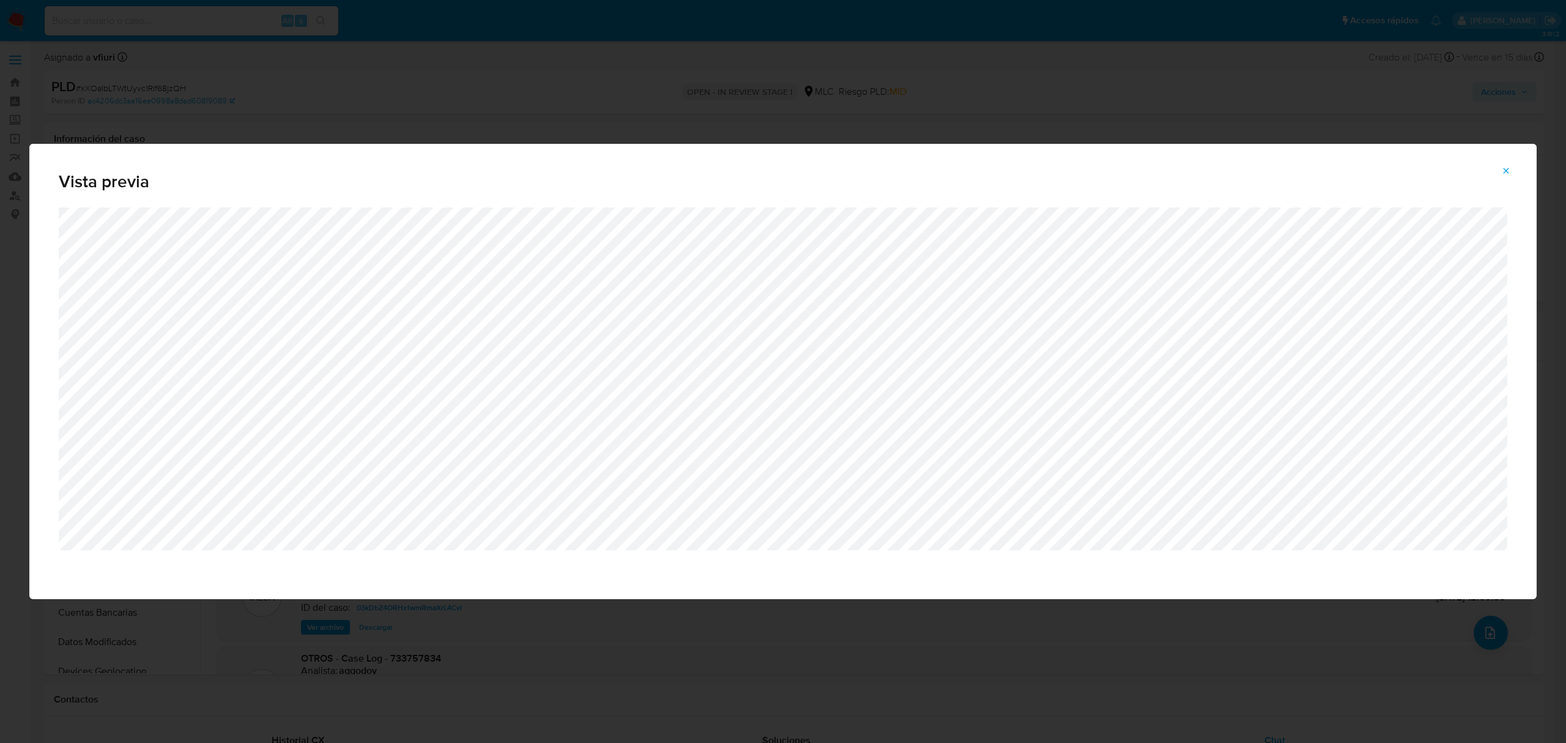
click at [967, 567] on div "Attachment preview" at bounding box center [783, 403] width 1508 height 392
click at [1513, 157] on div "Vista previa" at bounding box center [783, 176] width 1508 height 64
click at [1513, 169] on button "Attachment preview" at bounding box center [1506, 171] width 27 height 20
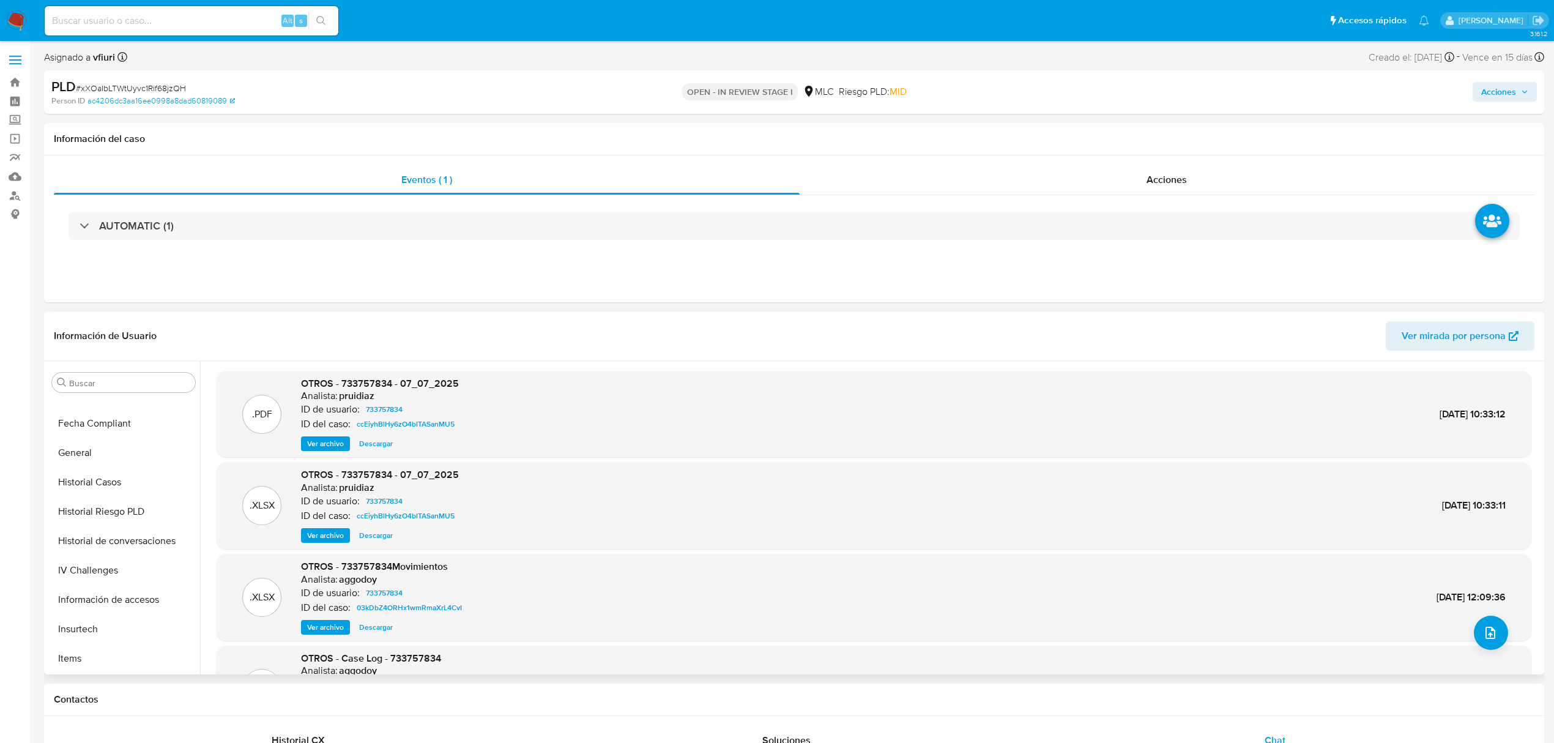
scroll to position [576, 0]
click at [77, 488] on button "KYC" at bounding box center [118, 481] width 143 height 29
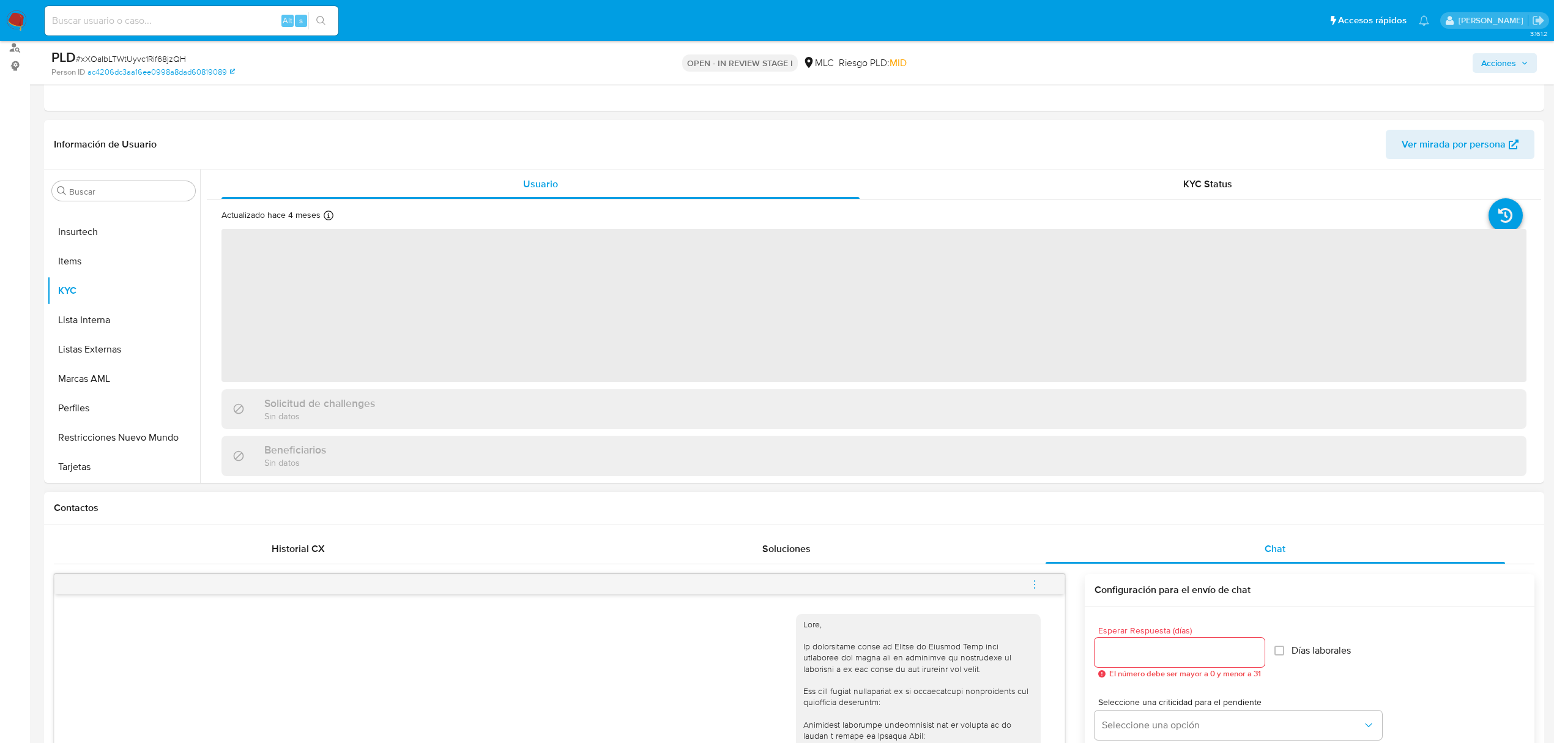
scroll to position [163, 0]
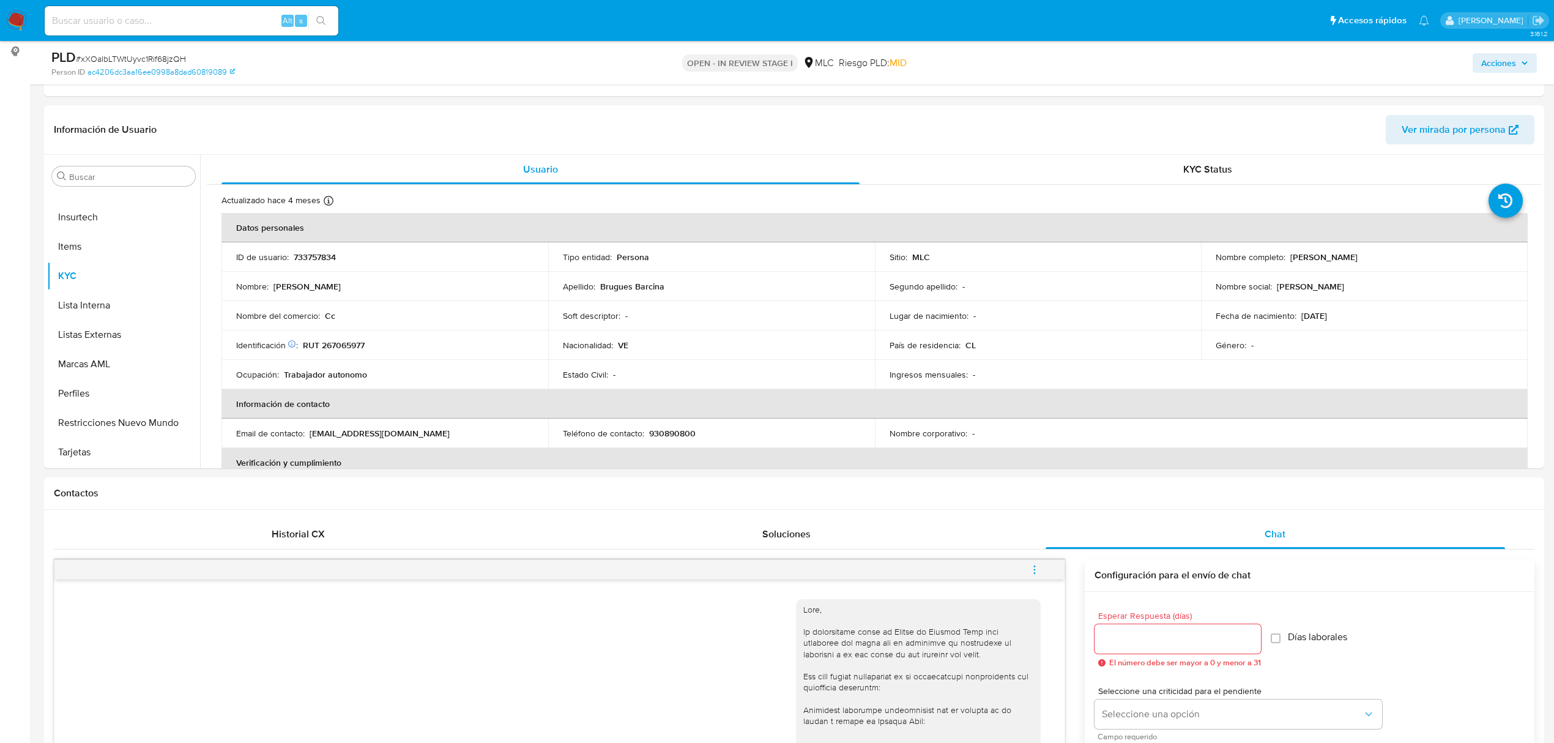
drag, startPoint x: 1286, startPoint y: 258, endPoint x: 1430, endPoint y: 258, distance: 144.4
click at [1430, 258] on div "Nombre completo : Natalia Brugues Barcina" at bounding box center [1364, 256] width 297 height 11
drag, startPoint x: 84, startPoint y: 291, endPoint x: 304, endPoint y: 291, distance: 219.7
click at [84, 291] on button "Archivos adjuntos" at bounding box center [123, 293] width 153 height 29
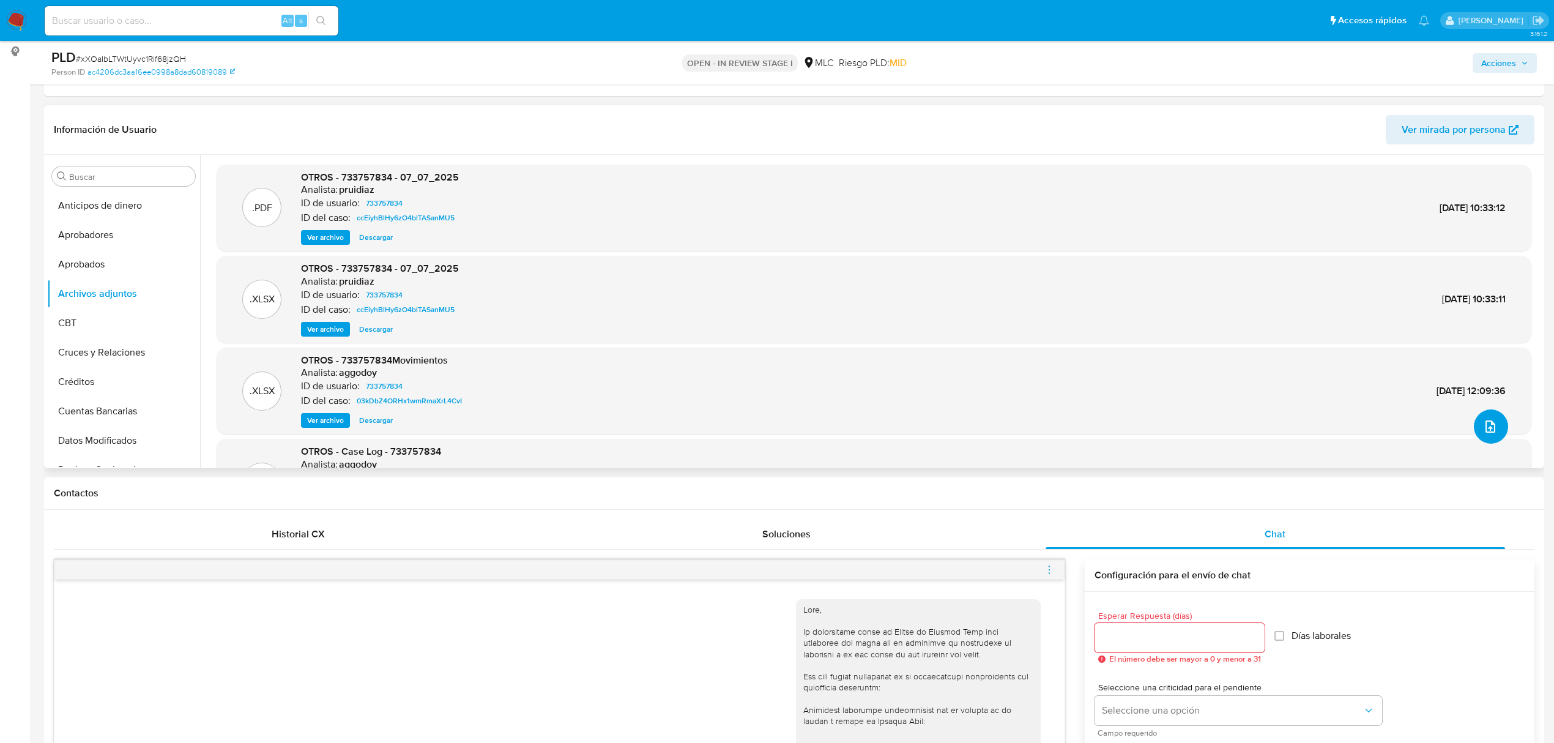
click at [1489, 429] on icon "upload-file" at bounding box center [1491, 426] width 10 height 12
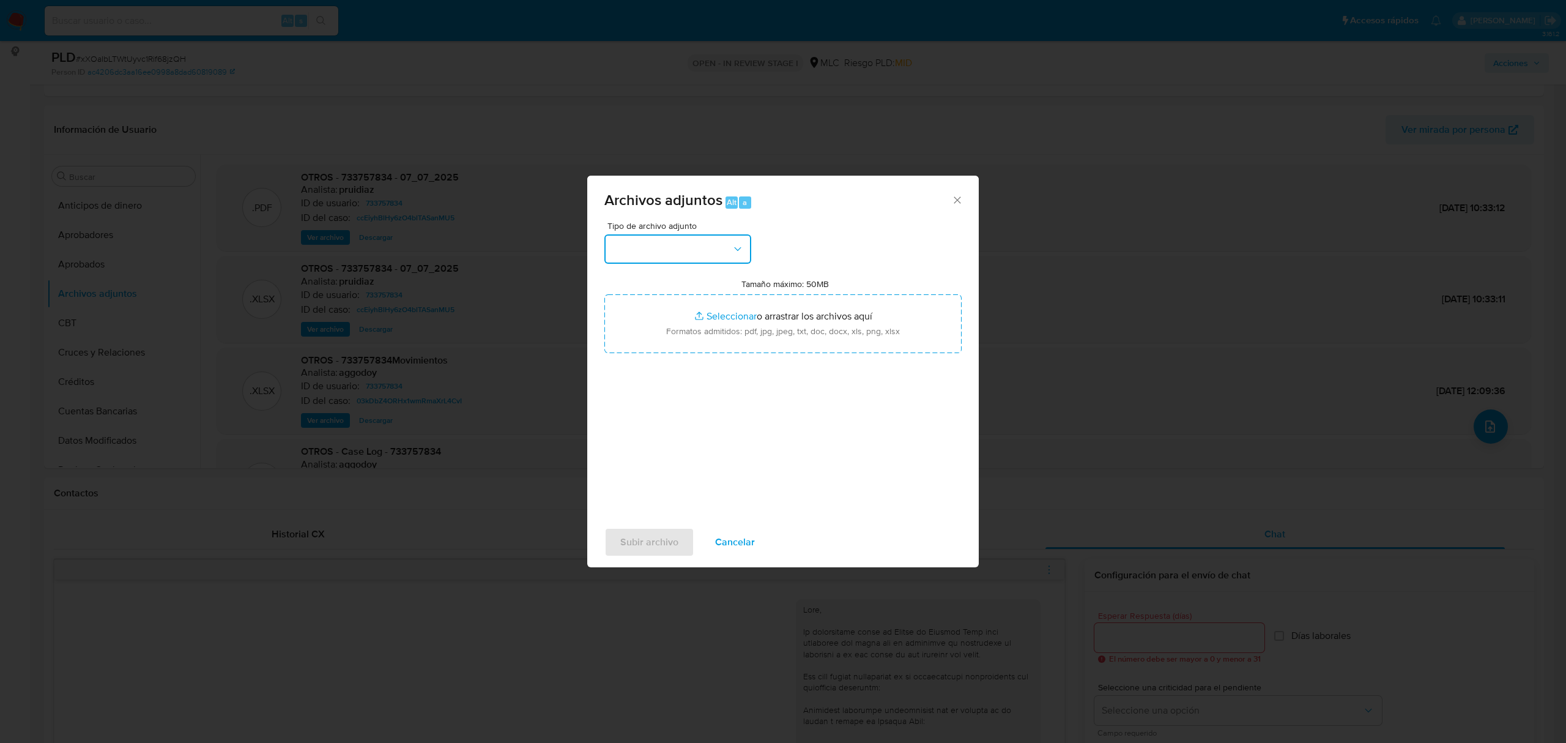
click at [694, 248] on button "button" at bounding box center [678, 248] width 147 height 29
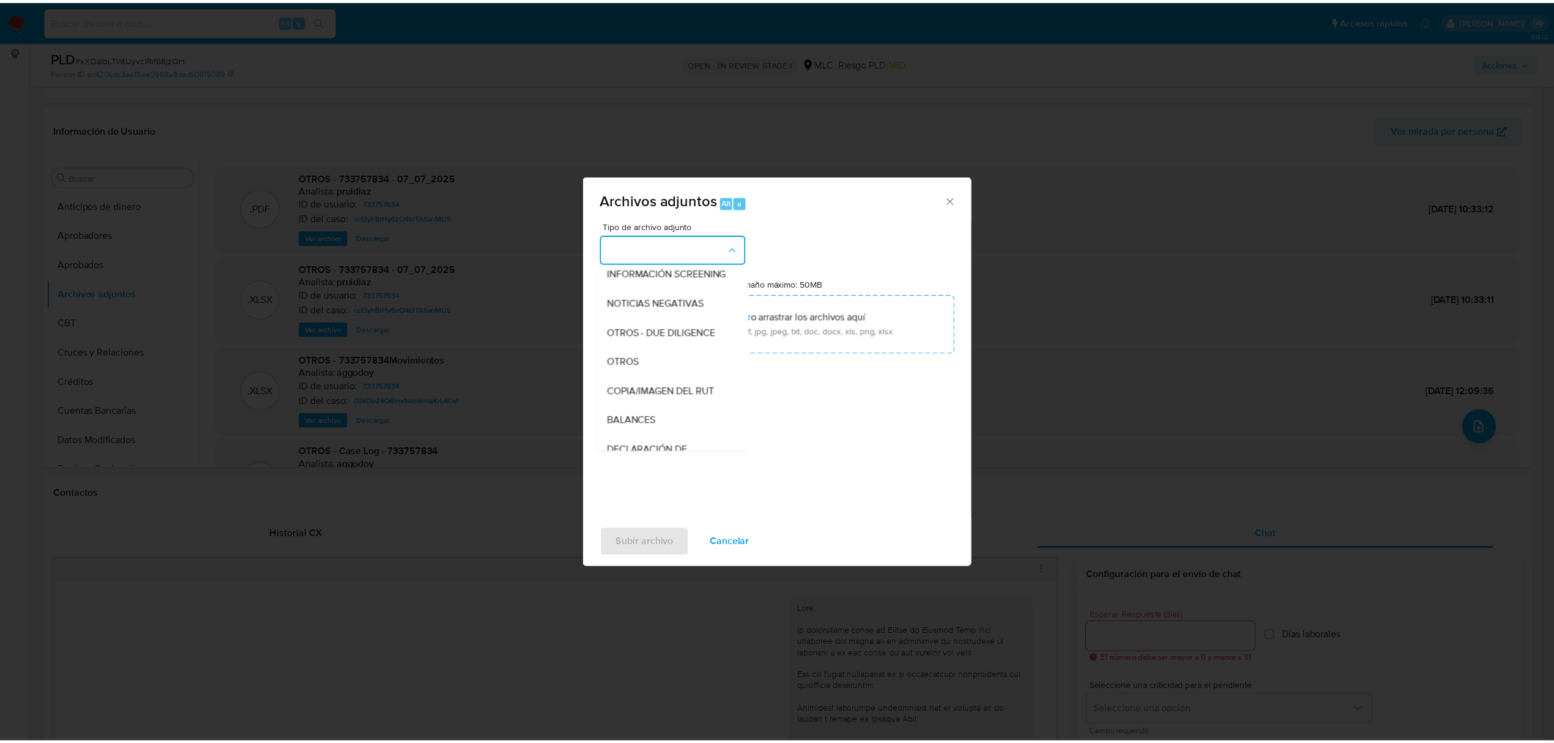
scroll to position [101, 0]
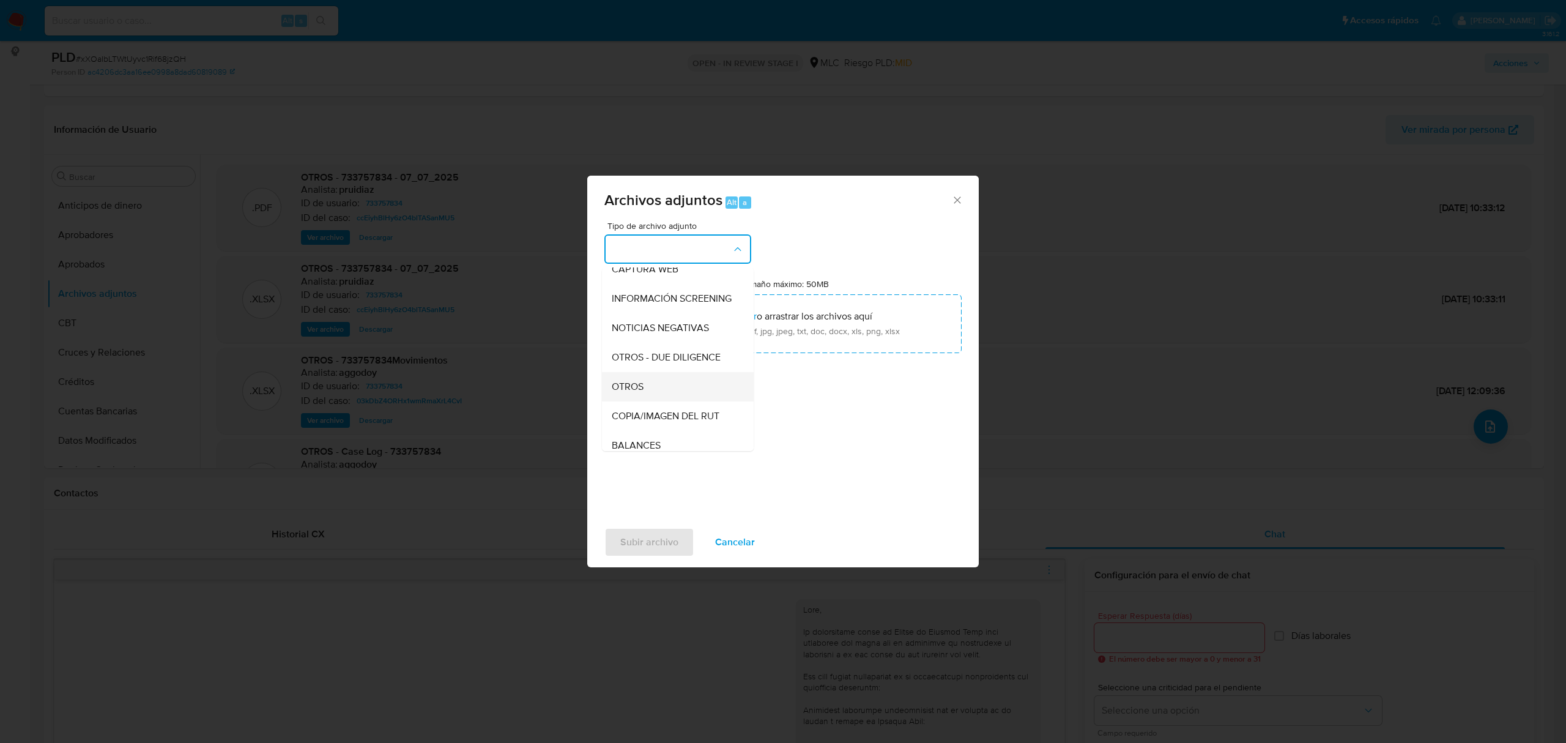
click at [647, 401] on div "OTROS" at bounding box center [674, 386] width 125 height 29
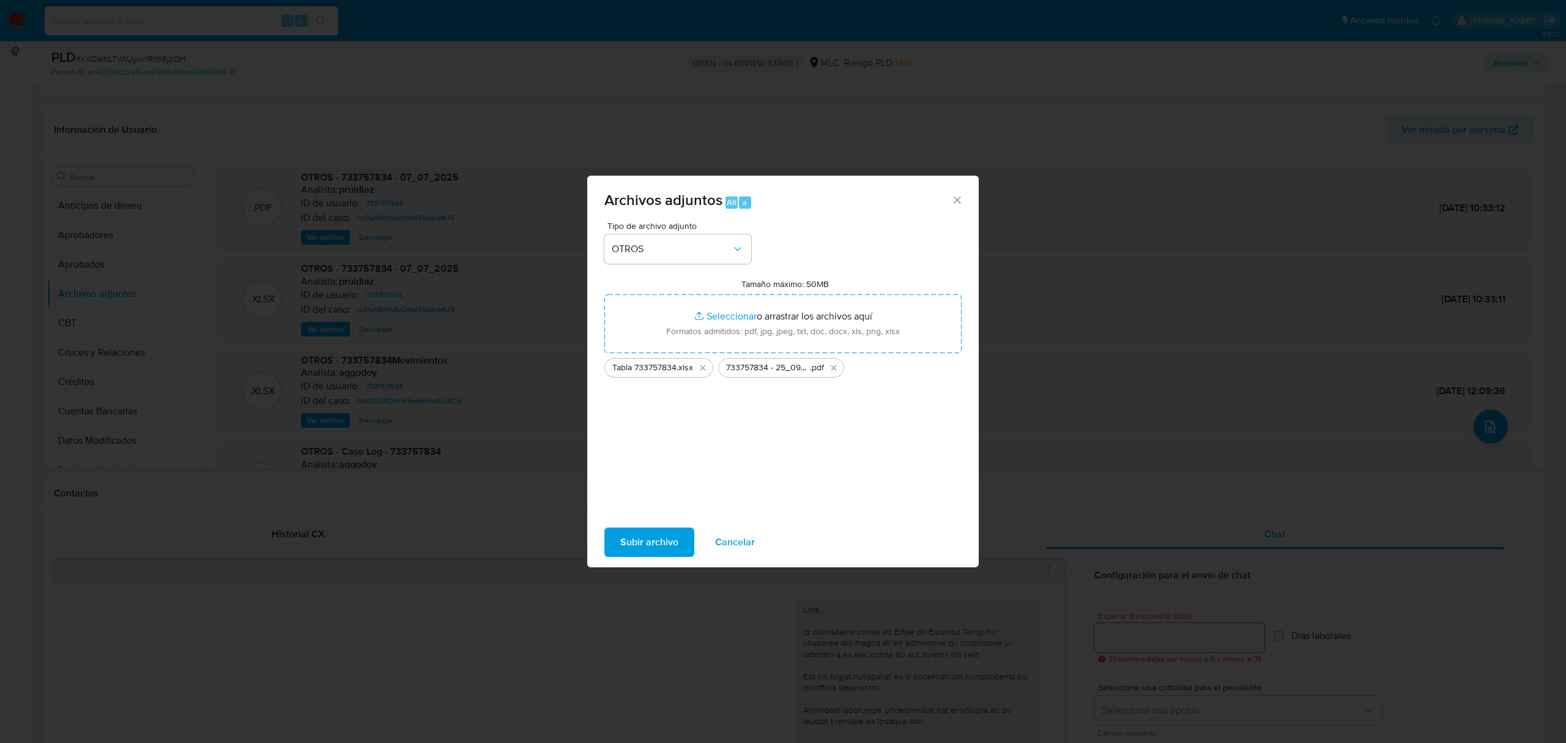
click at [654, 545] on span "Subir archivo" at bounding box center [649, 542] width 58 height 27
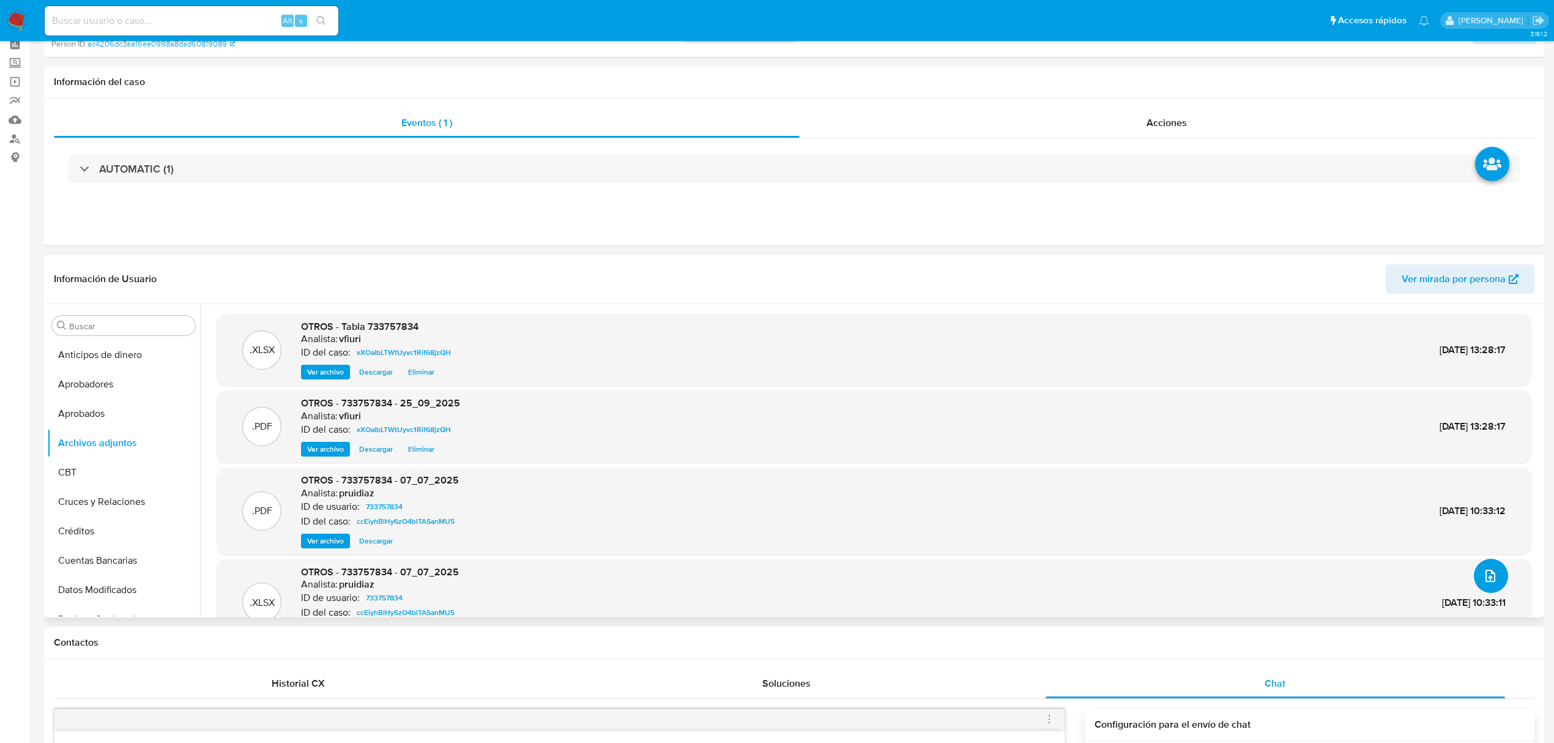
scroll to position [0, 0]
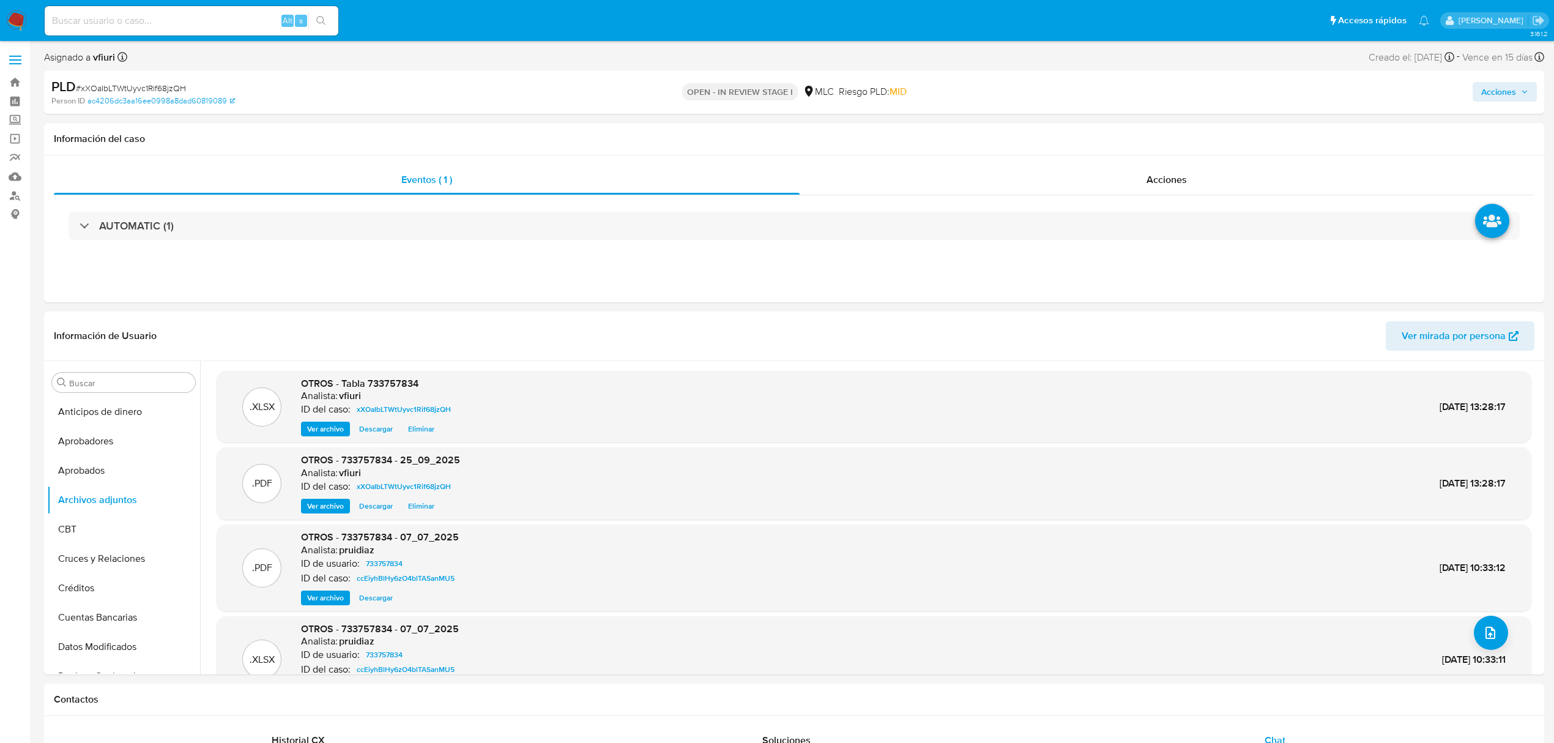
click at [1514, 86] on span "Acciones" at bounding box center [1498, 92] width 35 height 20
drag, startPoint x: 1117, startPoint y: 133, endPoint x: 1136, endPoint y: 133, distance: 19.6
click at [1119, 133] on span "Resolución del caso" at bounding box center [1158, 131] width 88 height 14
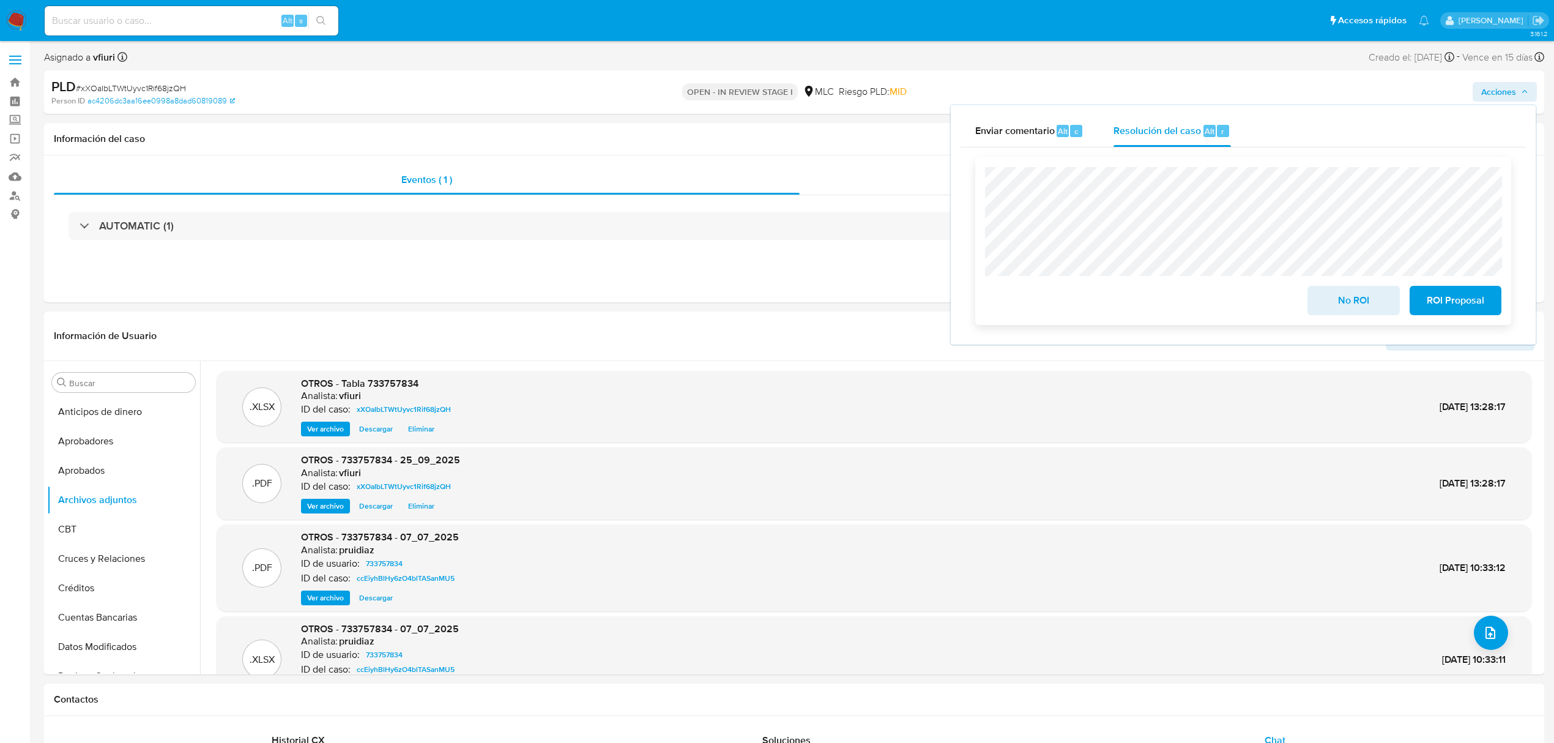
click at [1320, 296] on button "No ROI" at bounding box center [1354, 300] width 92 height 29
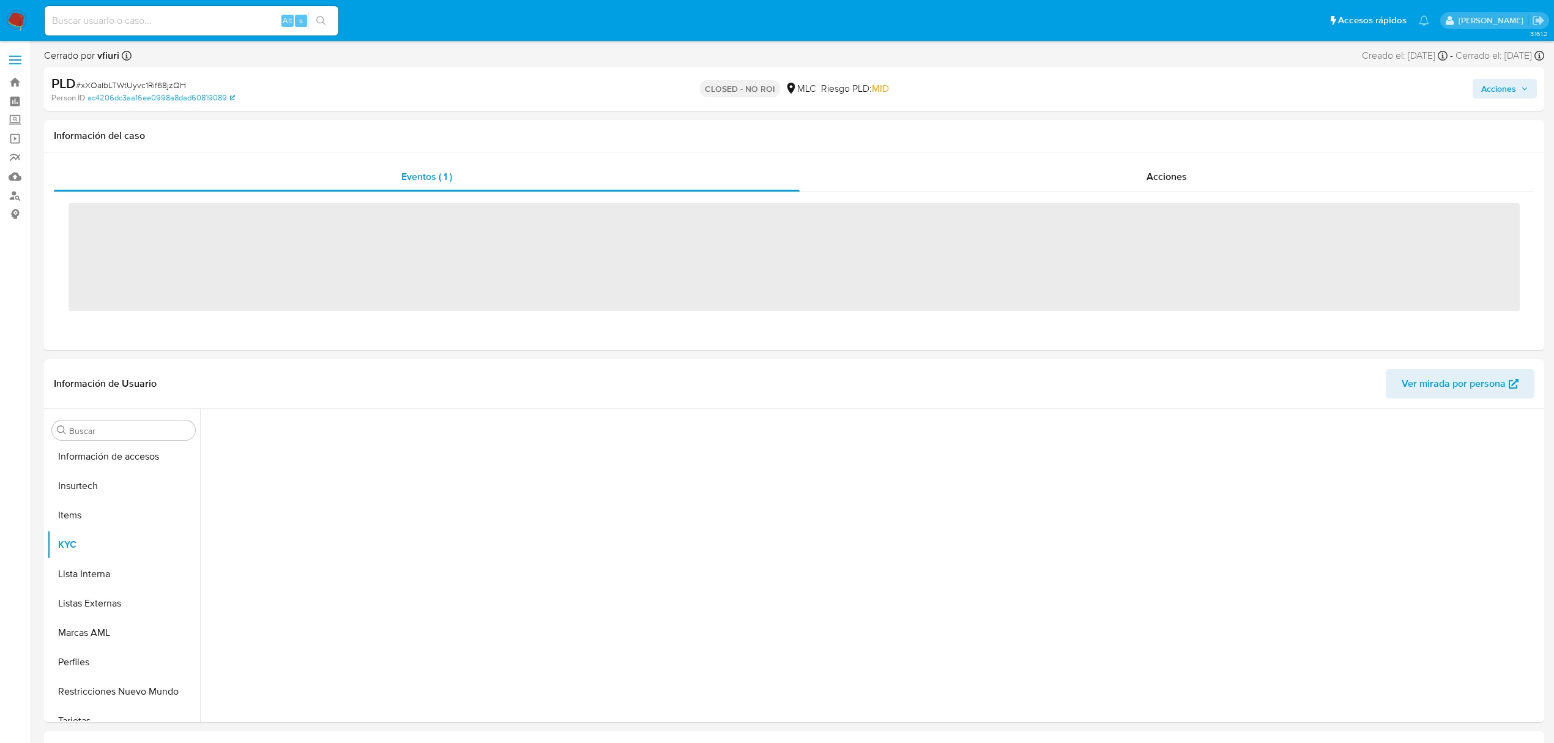
scroll to position [576, 0]
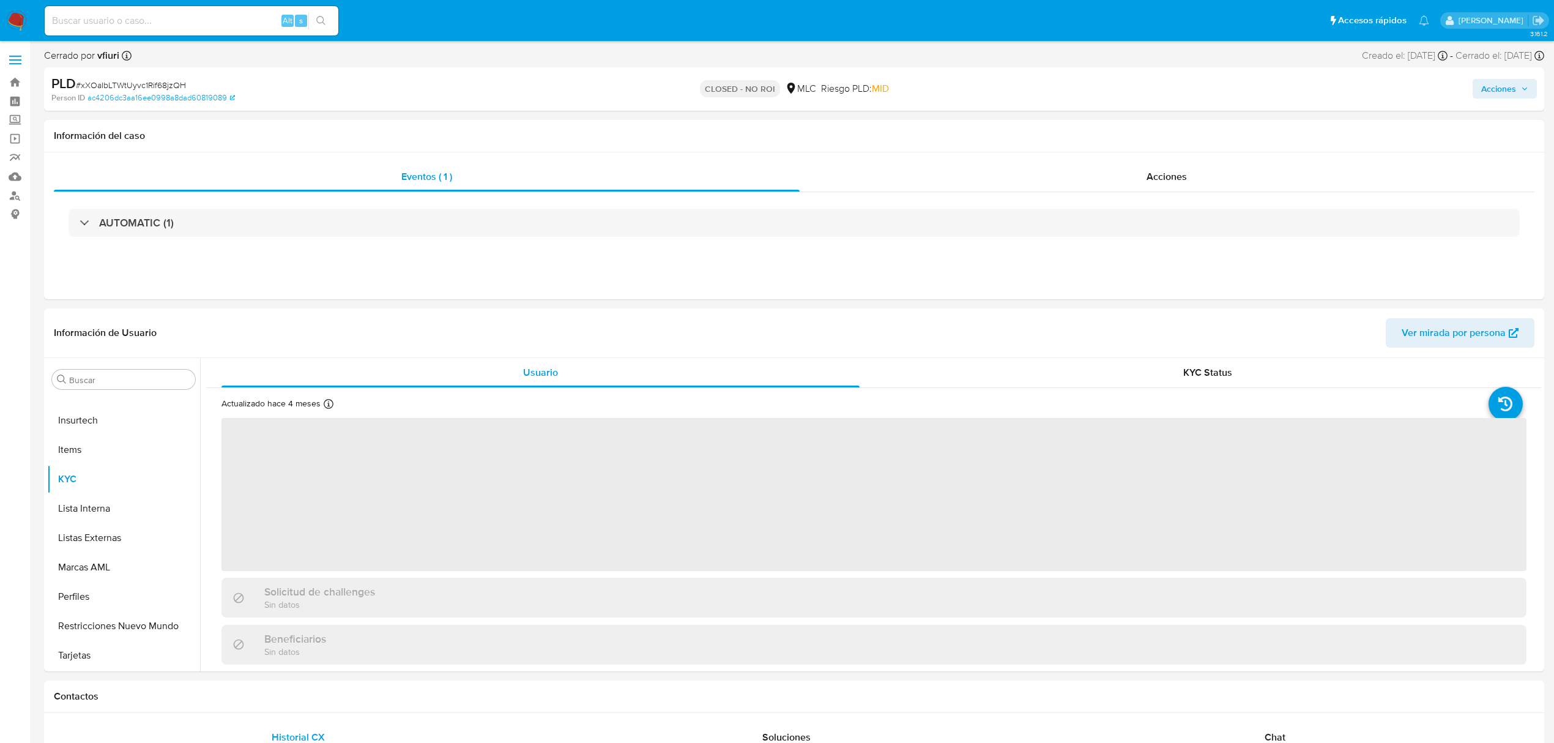
select select "10"
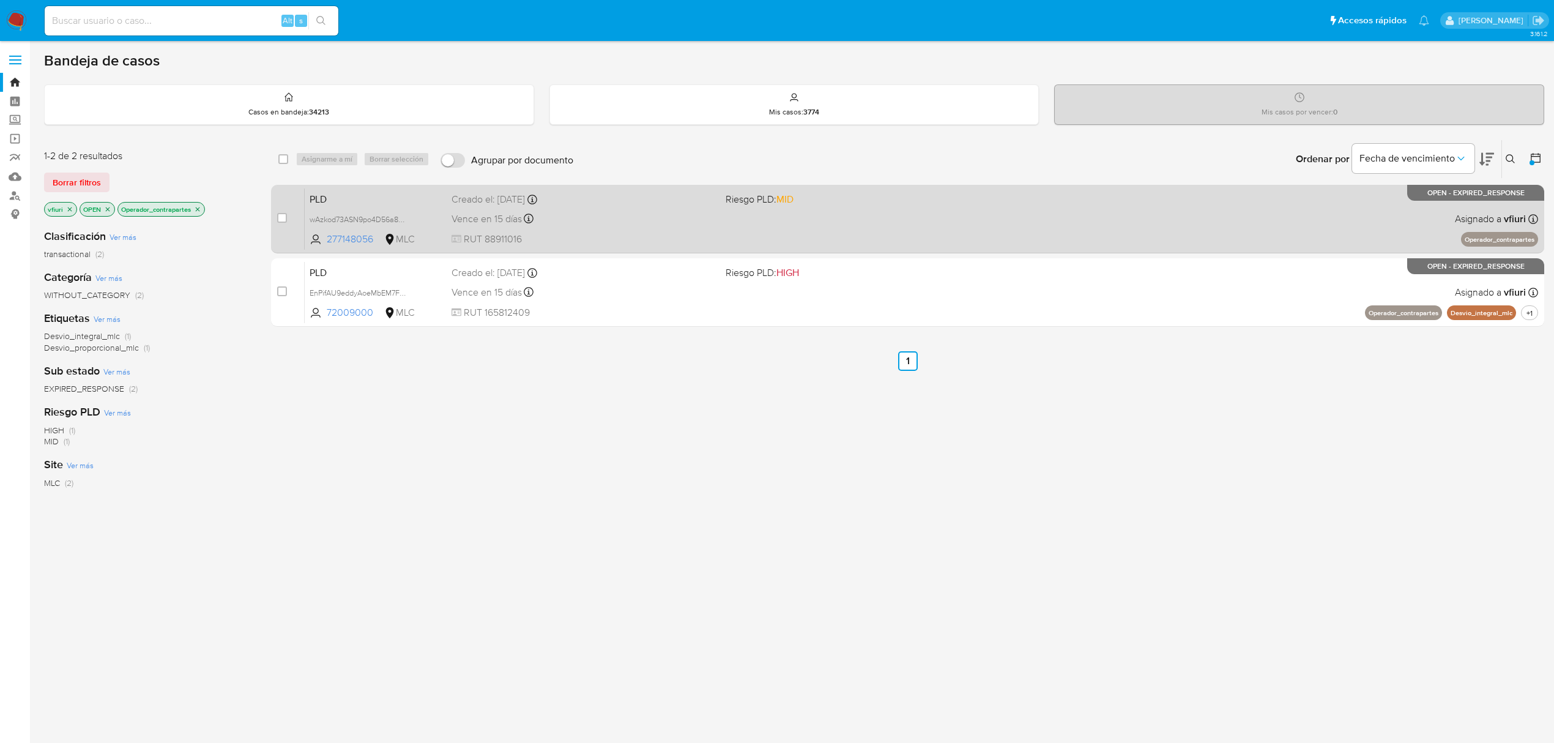
click at [614, 214] on div "Vence en 15 días Vence el [DATE] 16:09:08" at bounding box center [584, 218] width 264 height 17
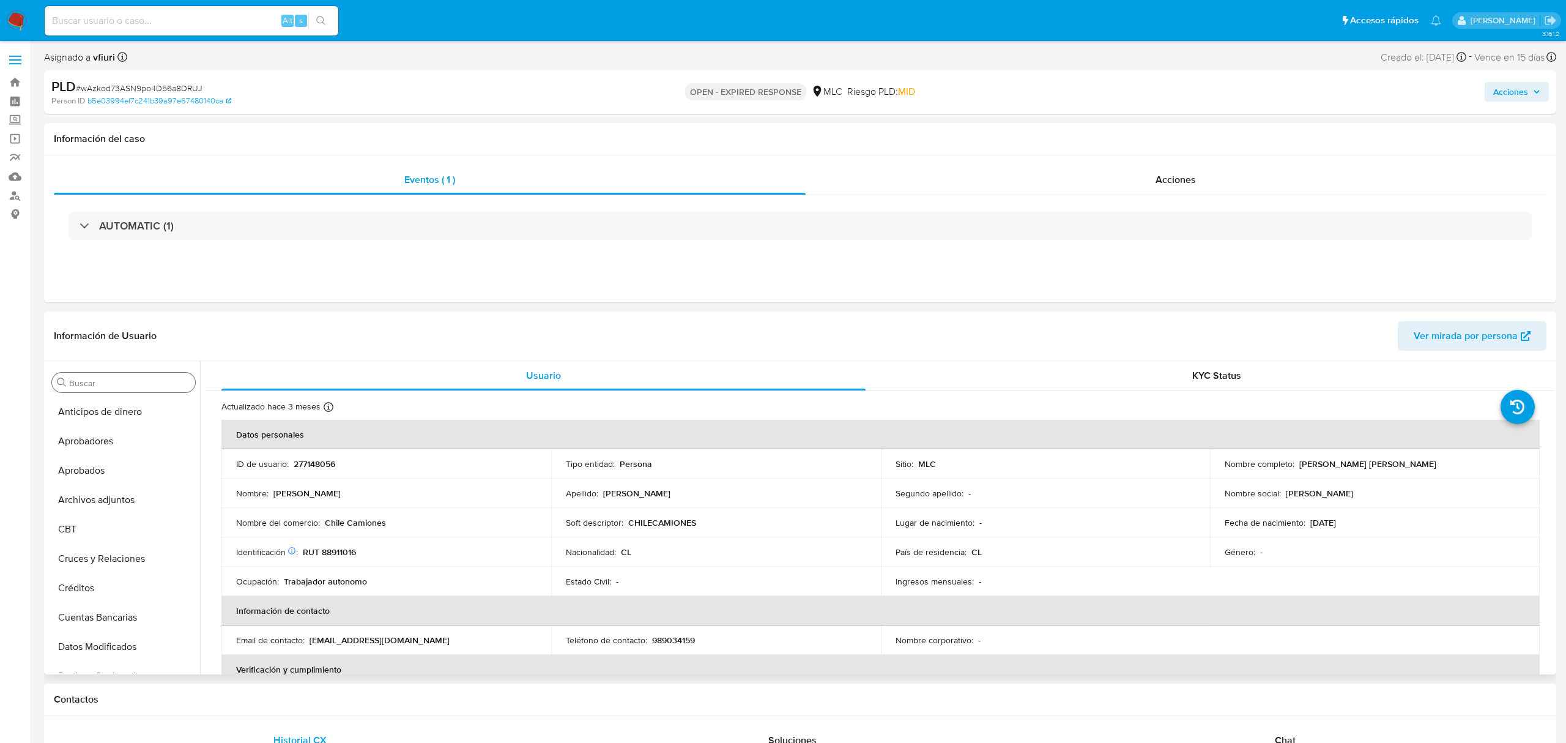
select select "10"
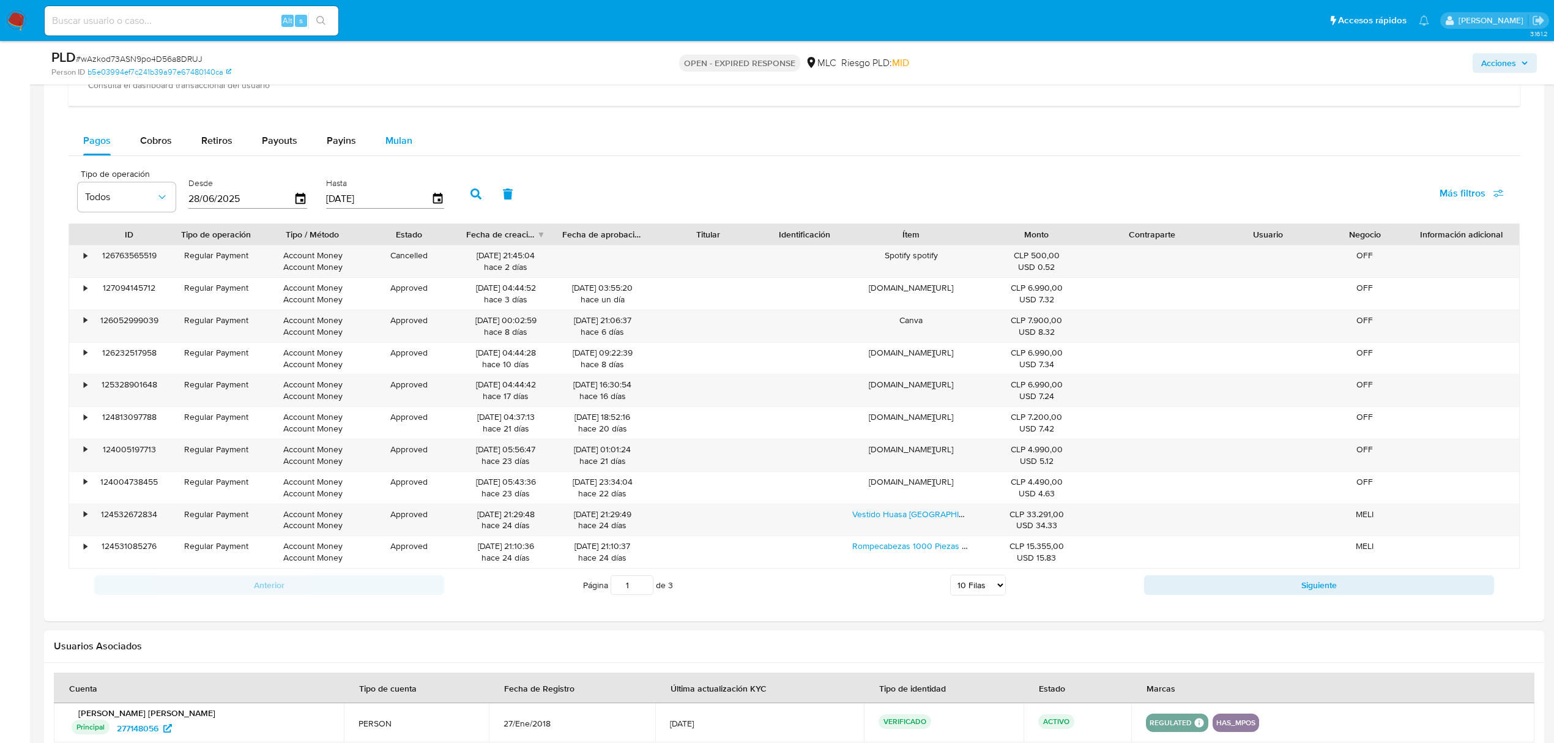
click at [407, 153] on div "Mulan" at bounding box center [398, 140] width 27 height 29
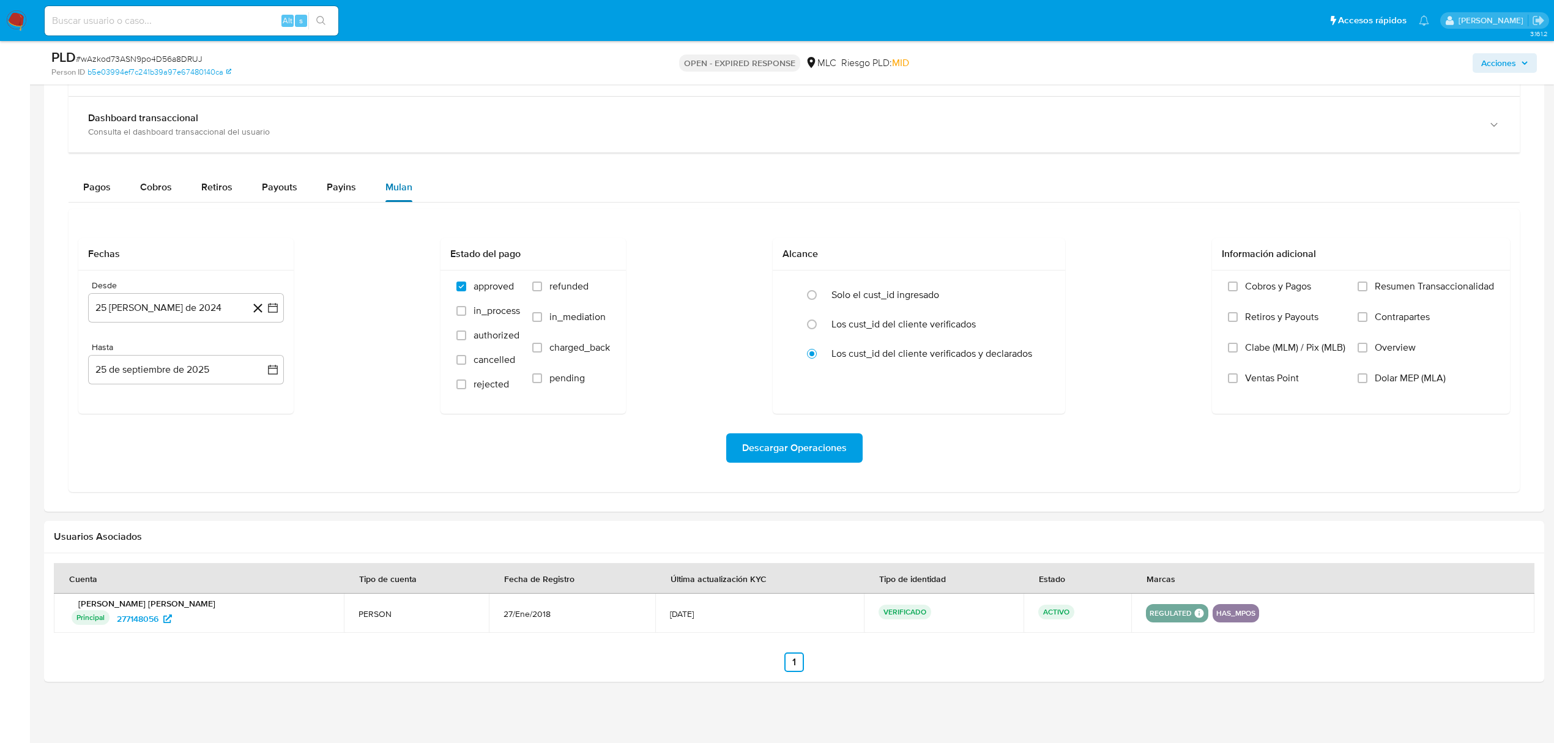
scroll to position [854, 0]
click at [277, 314] on icon "button" at bounding box center [273, 308] width 12 height 12
click at [266, 351] on icon "Mes siguiente" at bounding box center [262, 352] width 15 height 15
click at [128, 450] on button "10" at bounding box center [137, 447] width 20 height 20
click at [269, 371] on icon "button" at bounding box center [273, 369] width 12 height 12
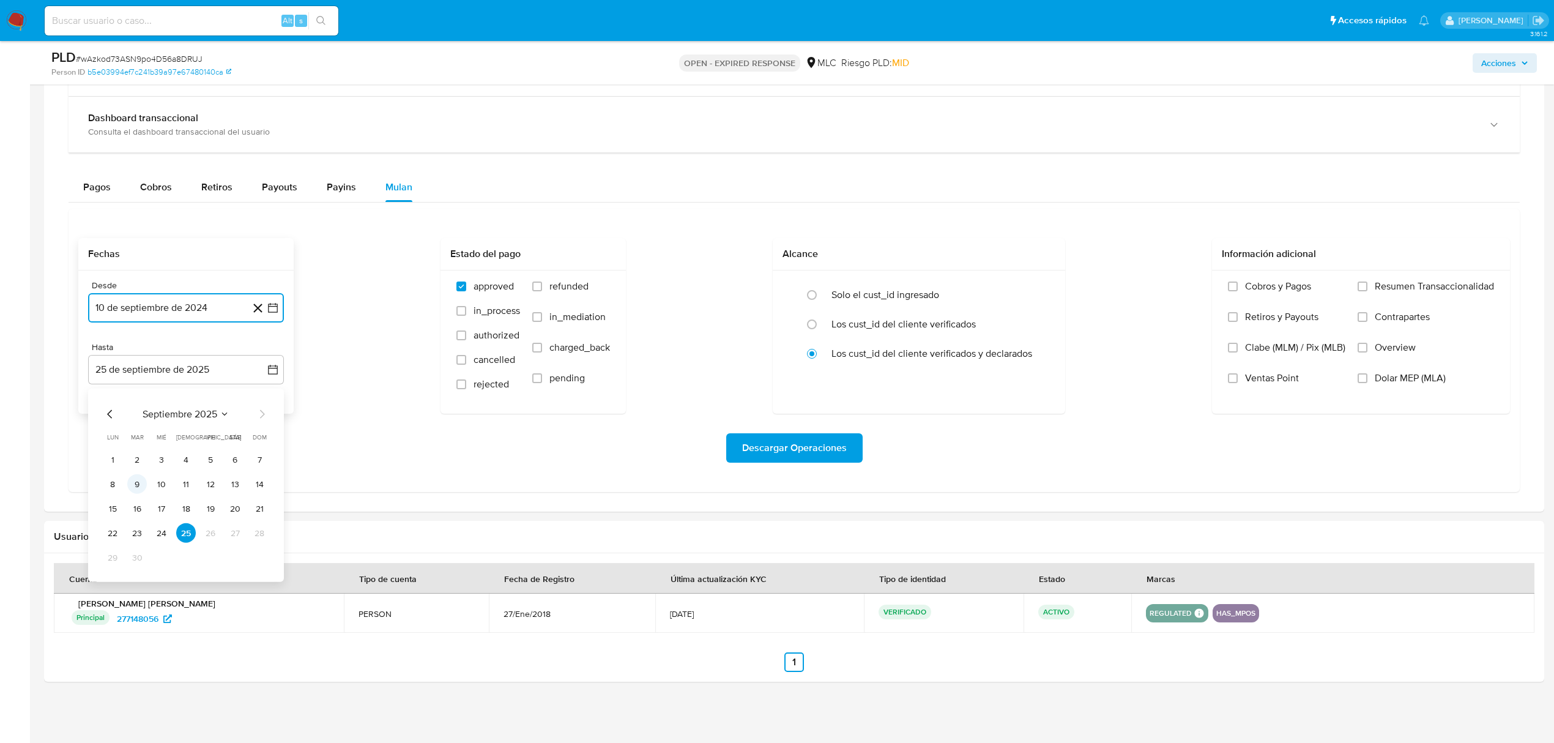
click at [143, 483] on button "9" at bounding box center [137, 484] width 20 height 20
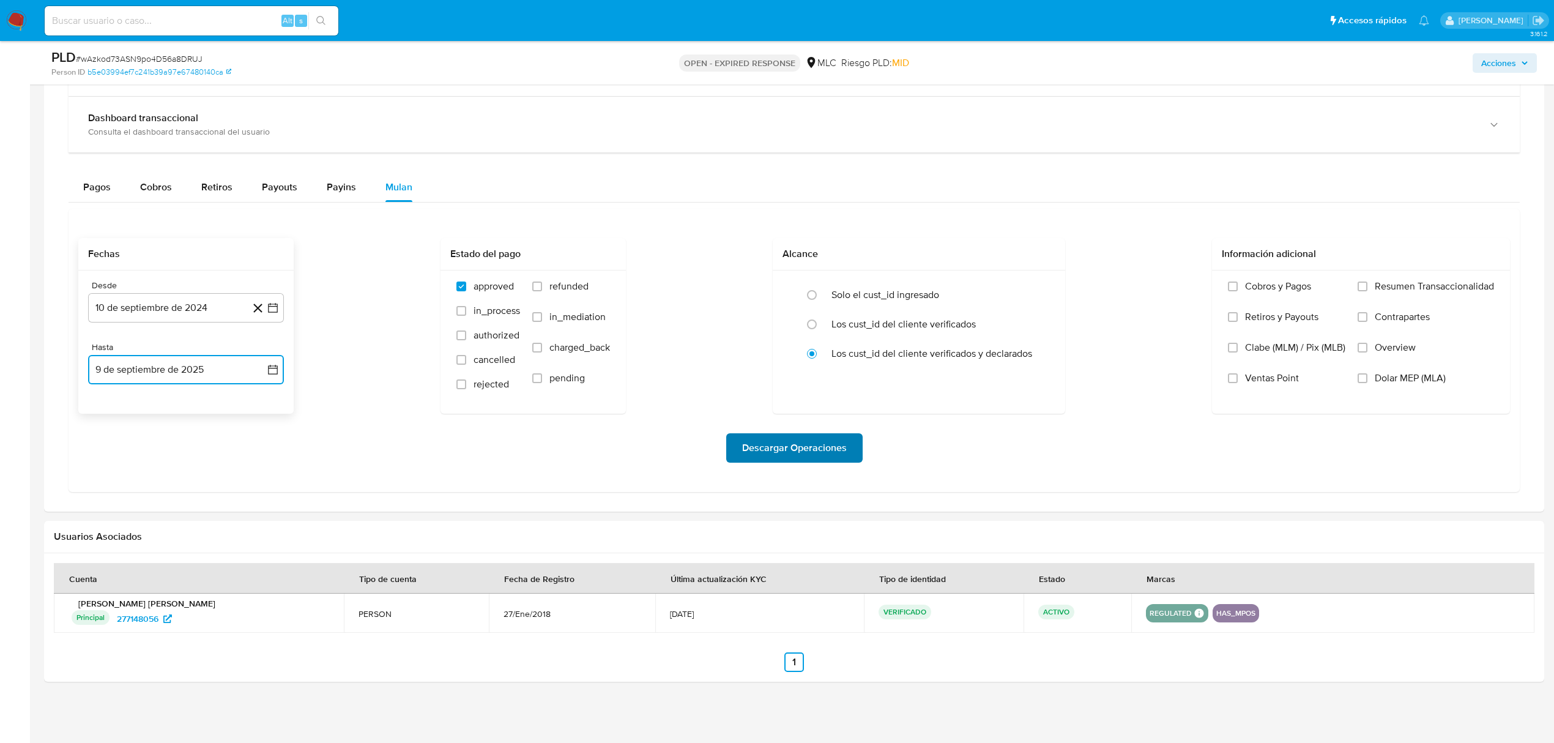
click at [843, 444] on span "Descargar Operaciones" at bounding box center [794, 447] width 105 height 27
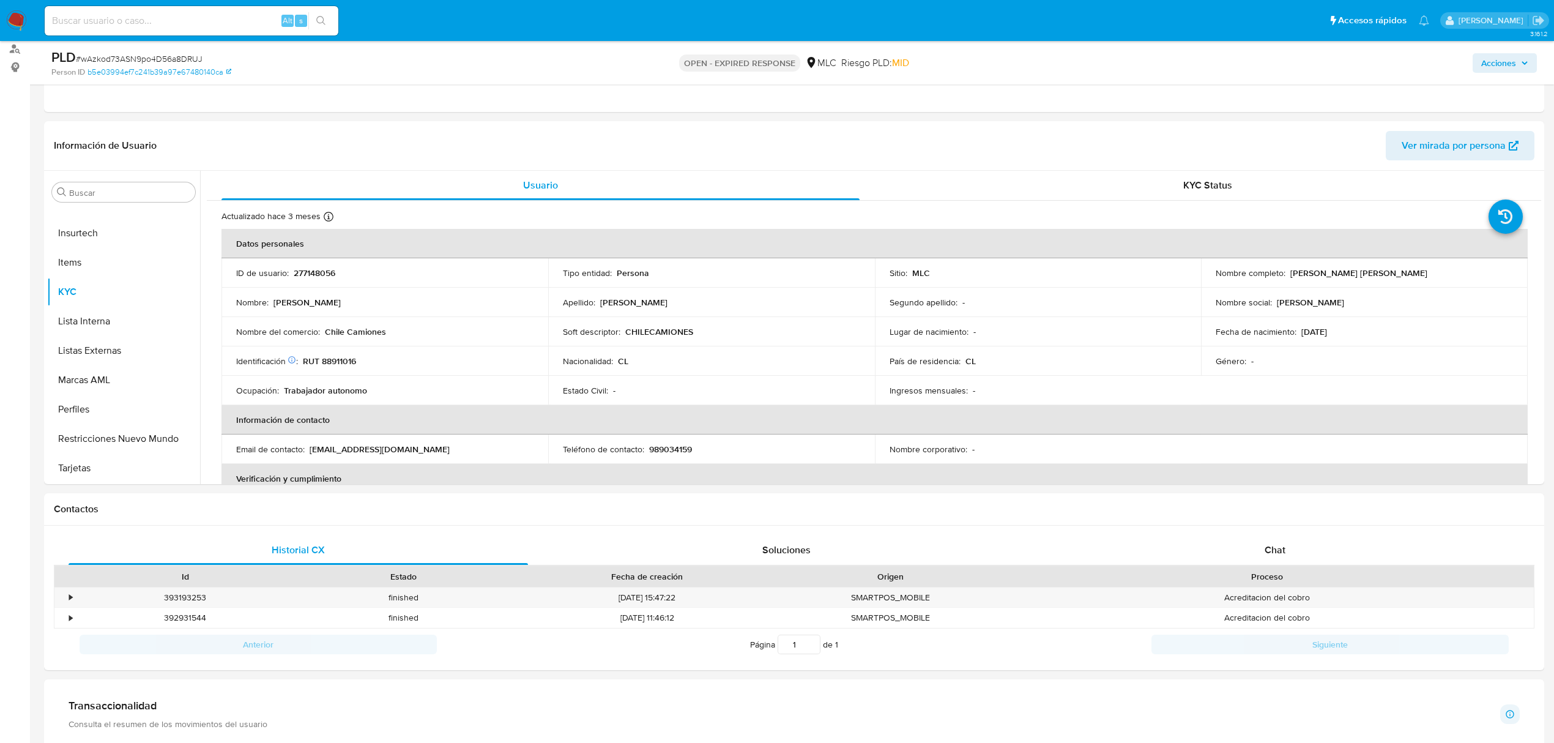
scroll to position [0, 0]
